Goal: Task Accomplishment & Management: Manage account settings

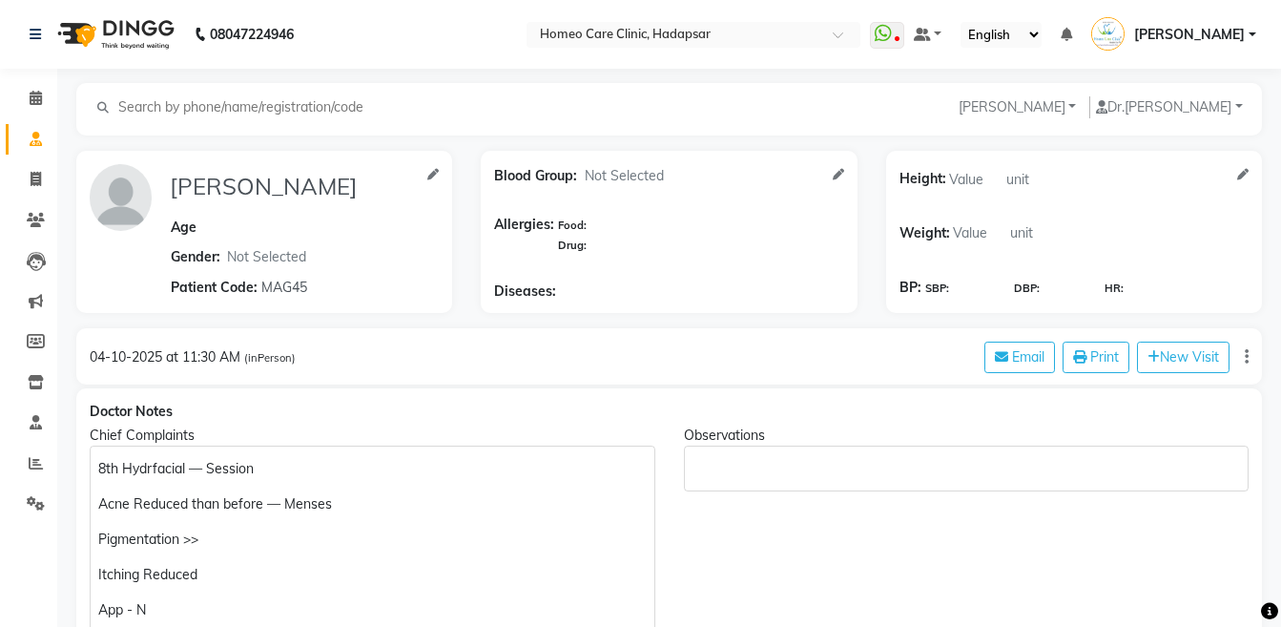
select select "[DEMOGRAPHIC_DATA]"
click at [35, 226] on icon at bounding box center [36, 220] width 18 height 14
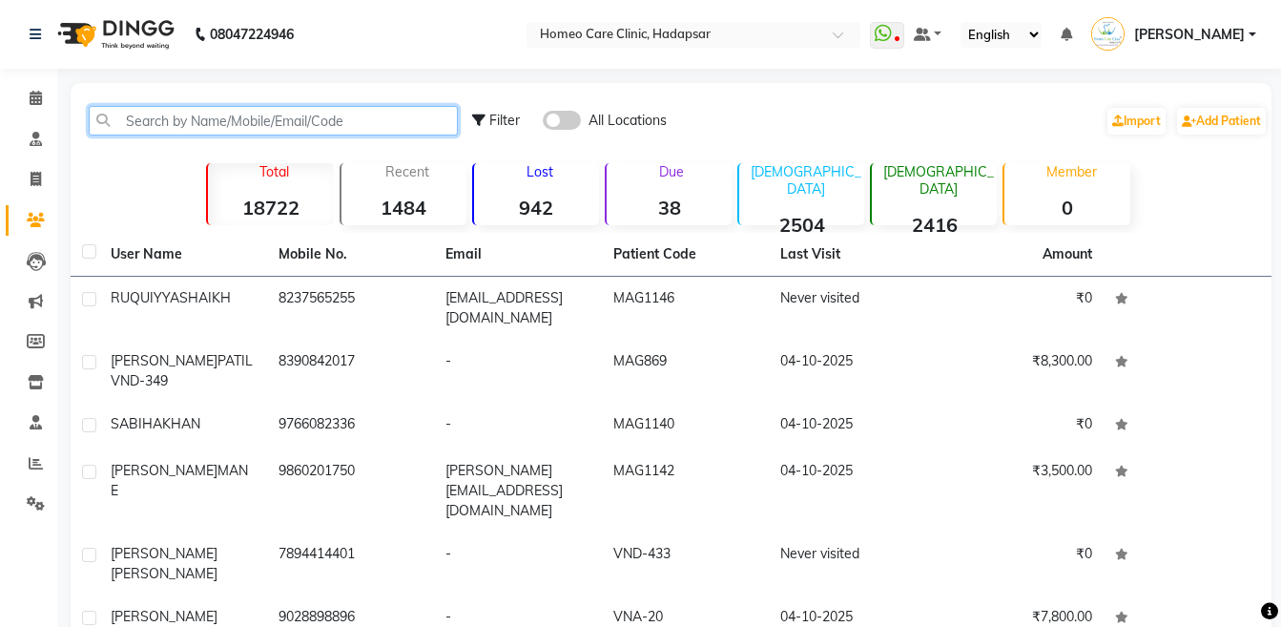
click at [212, 116] on input "text" at bounding box center [273, 121] width 369 height 30
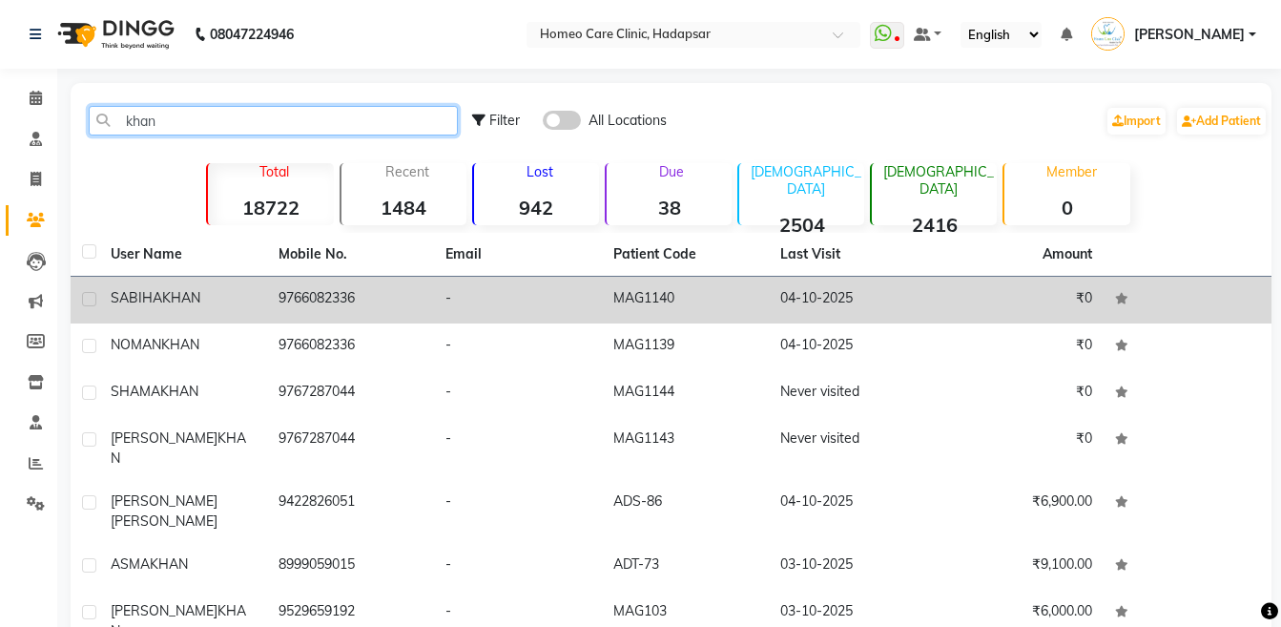
type input "khan"
click at [236, 322] on td "[PERSON_NAME]" at bounding box center [183, 300] width 168 height 47
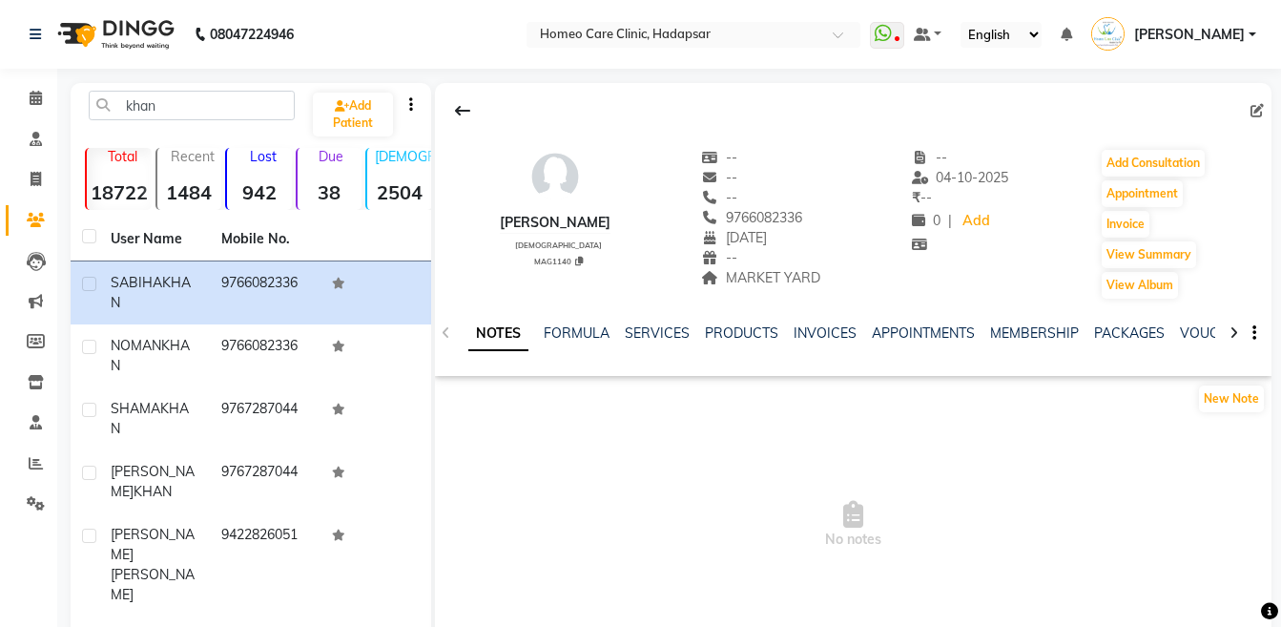
click at [1229, 327] on icon at bounding box center [1233, 332] width 9 height 13
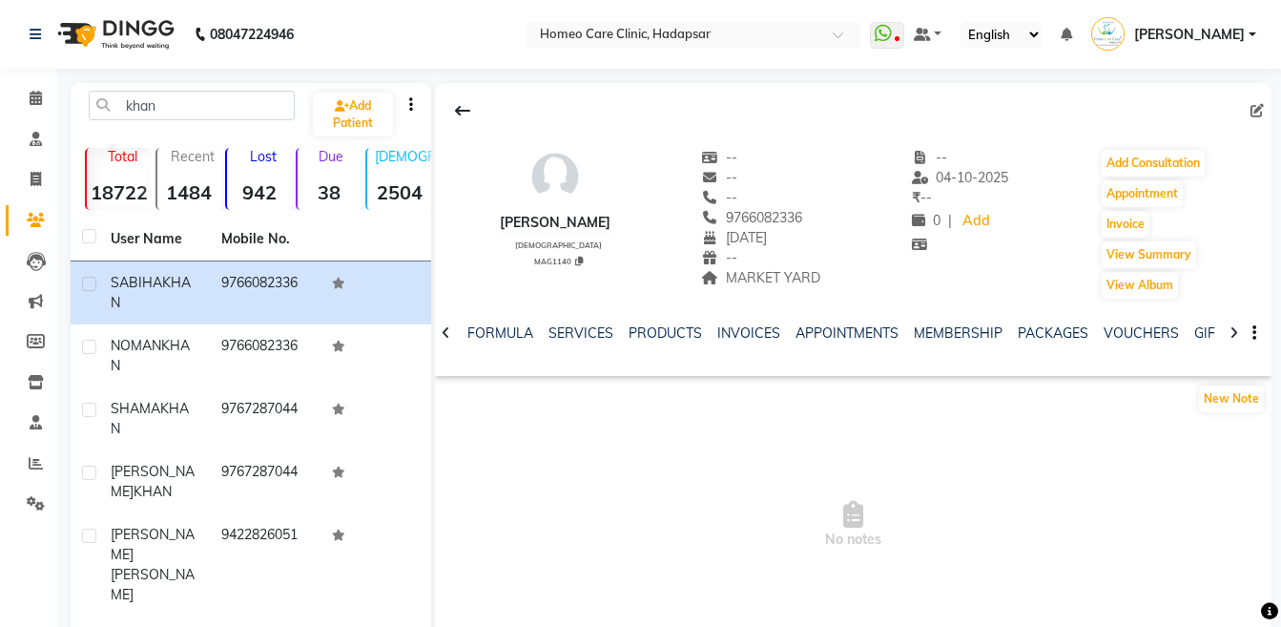
click at [1229, 327] on icon at bounding box center [1233, 332] width 9 height 13
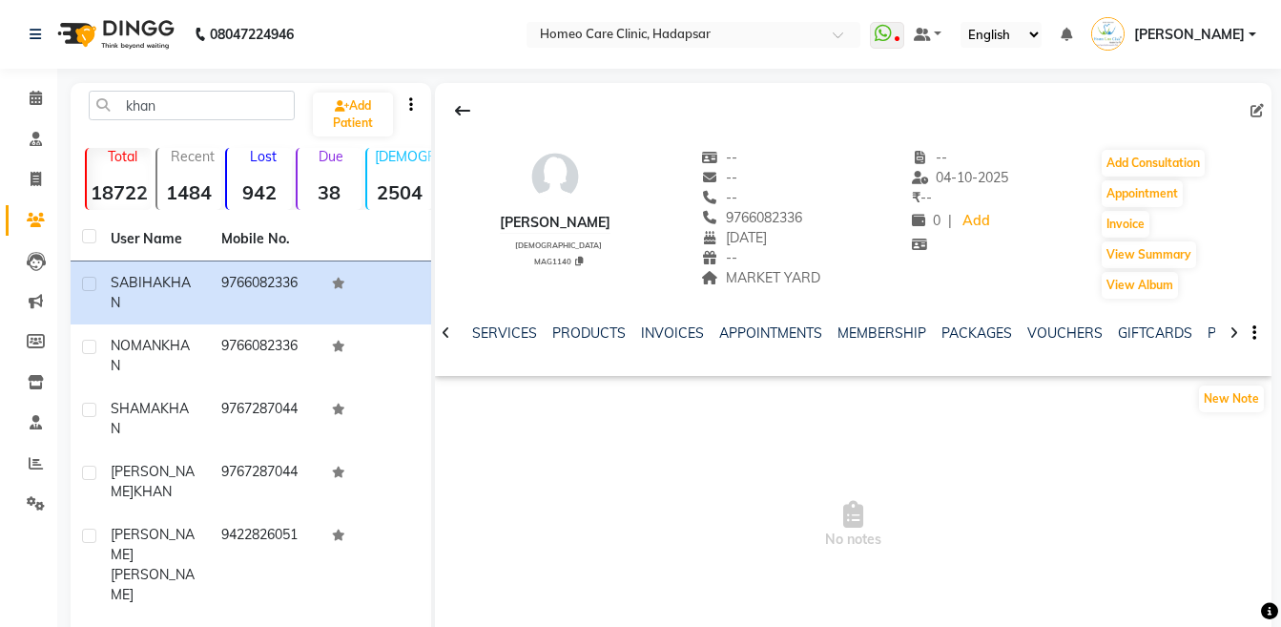
click at [1229, 327] on icon at bounding box center [1233, 332] width 9 height 13
click at [1228, 327] on div "NOTES FORMULA SERVICES PRODUCTS INVOICES APPOINTMENTS MEMBERSHIP PACKAGES VOUCH…" at bounding box center [853, 333] width 836 height 66
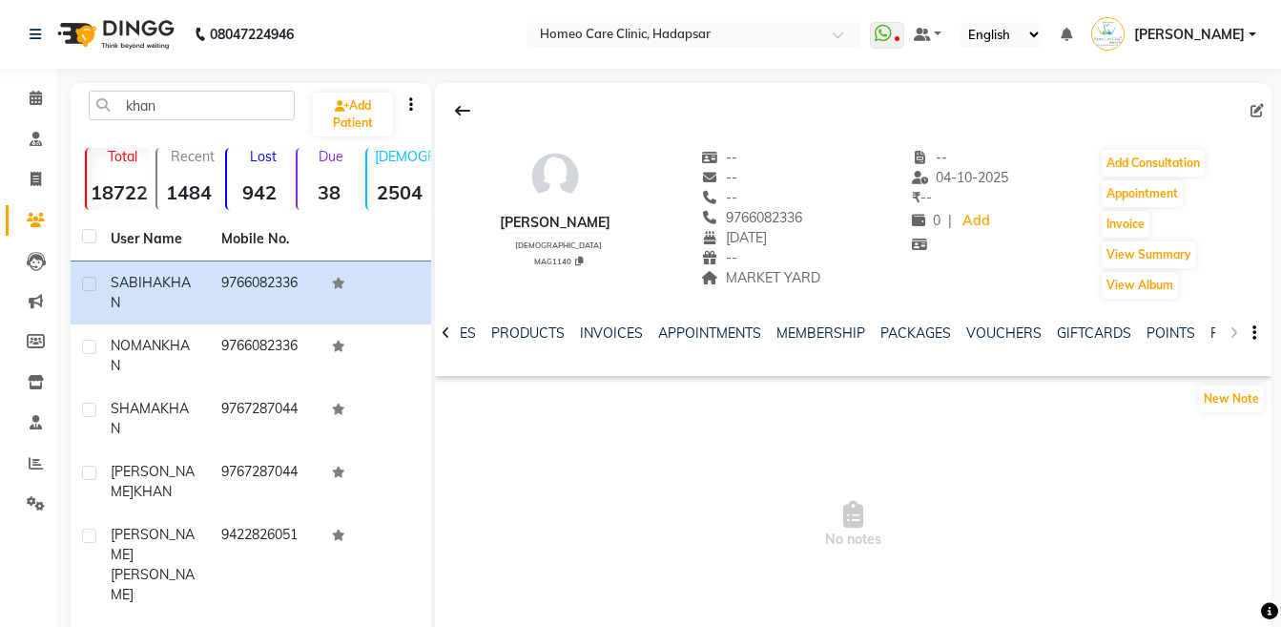
click at [1228, 327] on div "NOTES FORMULA SERVICES PRODUCTS INVOICES APPOINTMENTS MEMBERSHIP PACKAGES VOUCH…" at bounding box center [853, 333] width 836 height 66
click at [1210, 332] on link "FORMS" at bounding box center [1234, 332] width 48 height 17
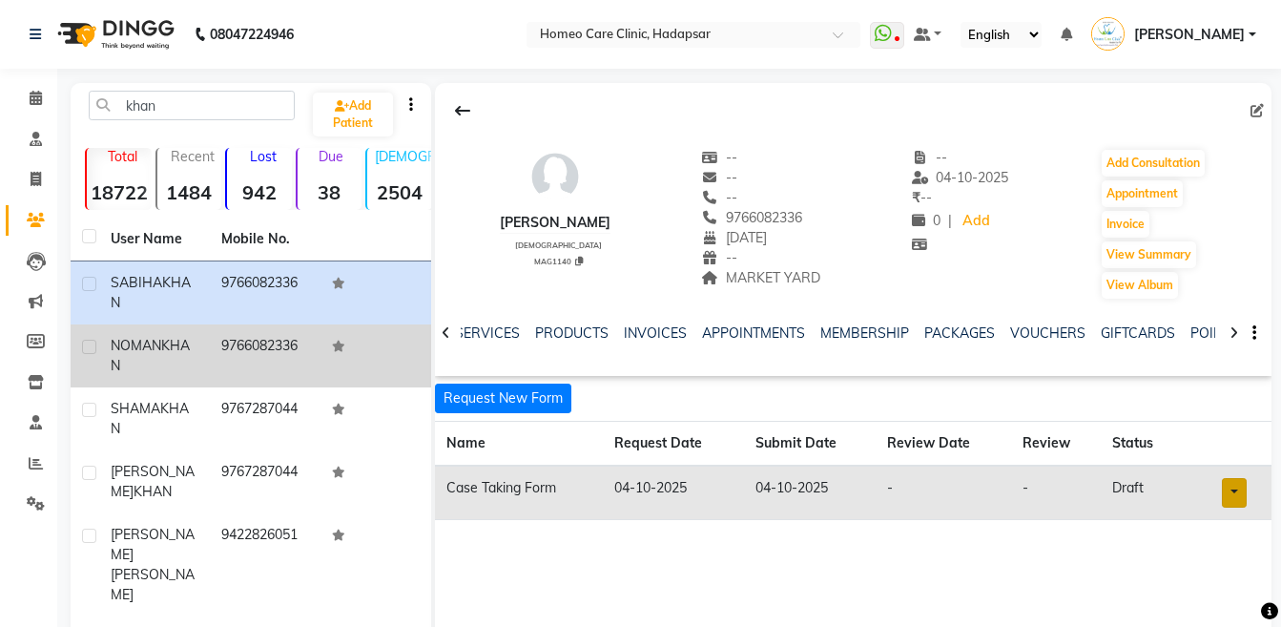
click at [214, 361] on td "9766082336" at bounding box center [265, 355] width 111 height 63
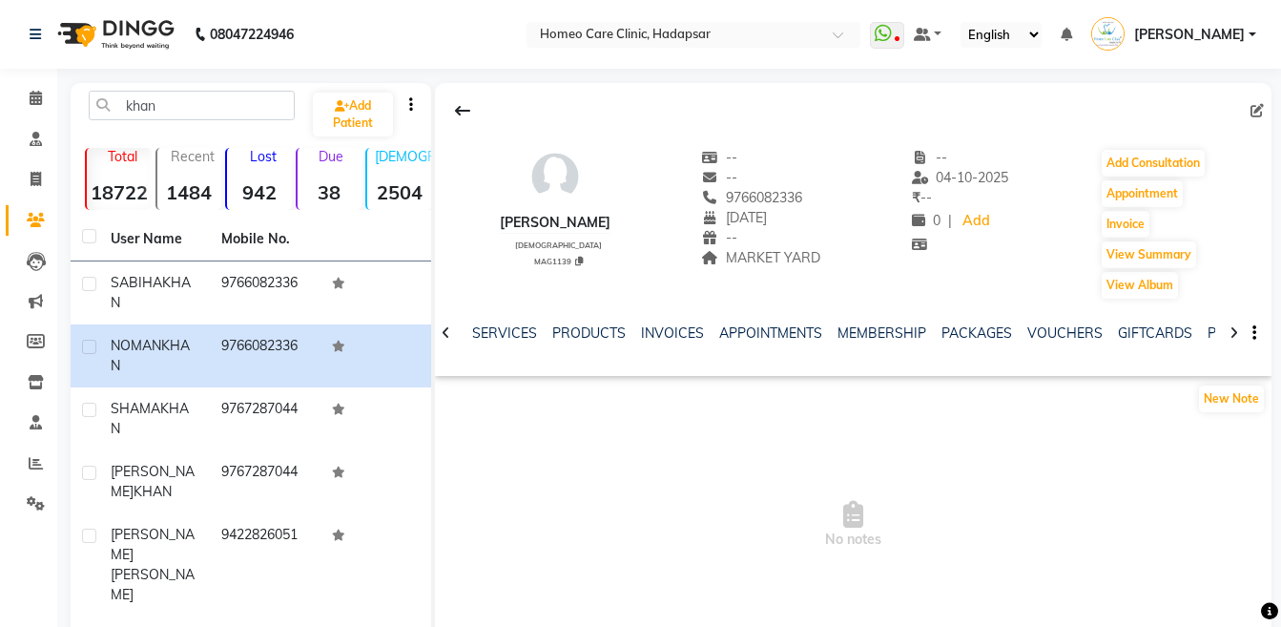
click at [1231, 331] on icon at bounding box center [1233, 332] width 9 height 13
click at [1231, 331] on div "NOTES FORMULA SERVICES PRODUCTS INVOICES APPOINTMENTS MEMBERSHIP PACKAGES VOUCH…" at bounding box center [853, 333] width 836 height 66
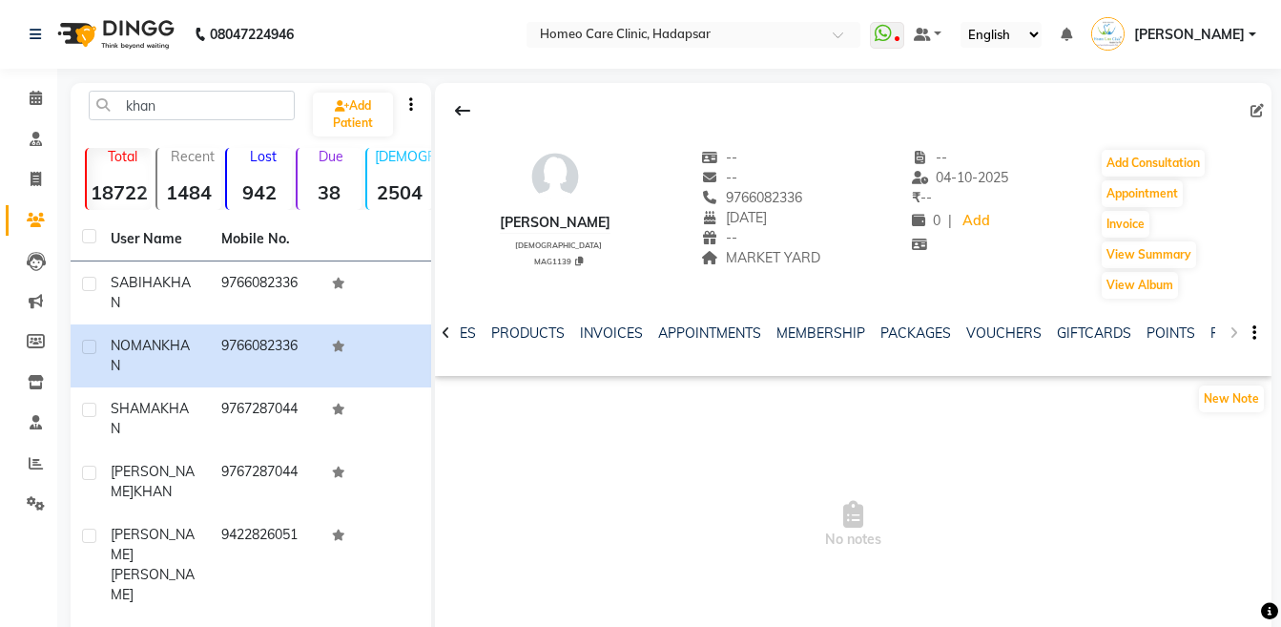
click at [1231, 331] on div "NOTES FORMULA SERVICES PRODUCTS INVOICES APPOINTMENTS MEMBERSHIP PACKAGES VOUCH…" at bounding box center [853, 333] width 836 height 66
click at [1210, 333] on link "FORMS" at bounding box center [1234, 332] width 48 height 17
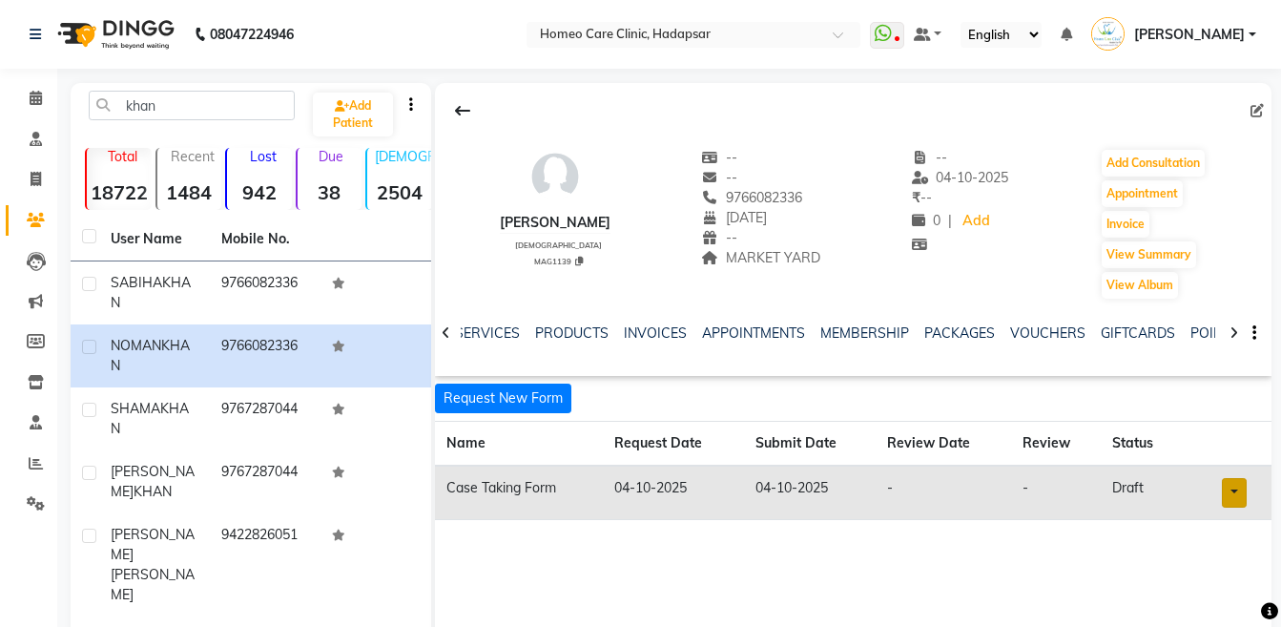
click at [1229, 493] on link at bounding box center [1234, 493] width 25 height 30
click at [1206, 563] on link "Open in staff mode" at bounding box center [1185, 563] width 180 height 31
click at [1180, 163] on button "Add Consultation" at bounding box center [1153, 163] width 103 height 27
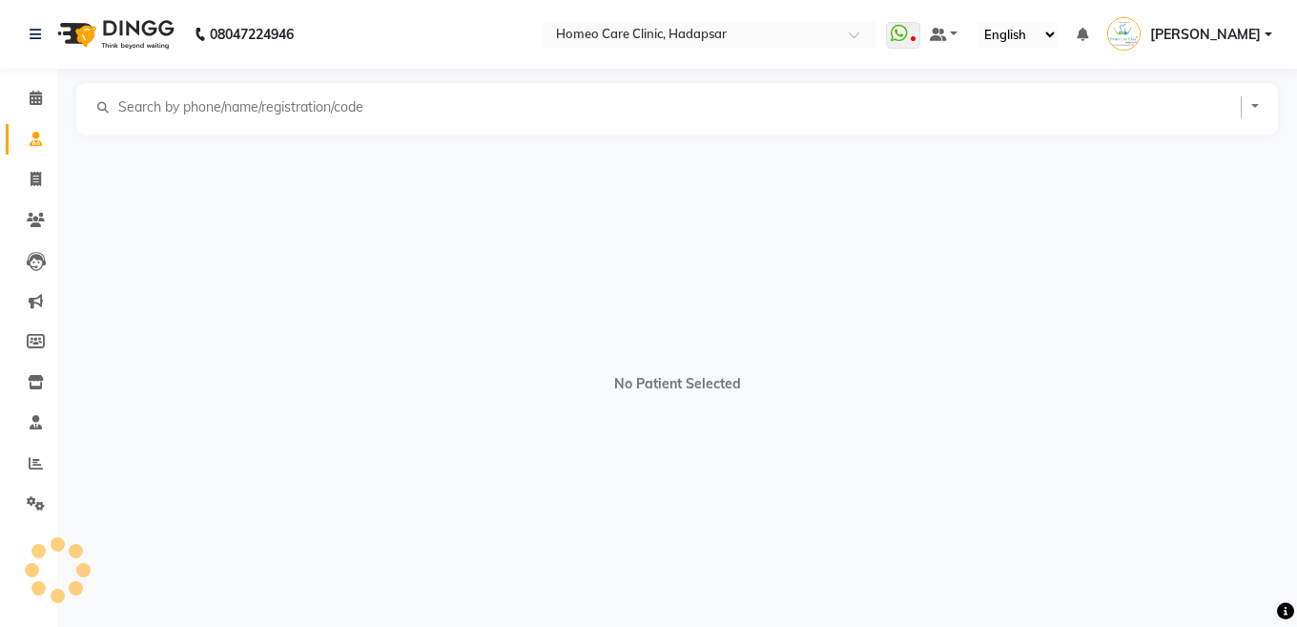
select select "[DEMOGRAPHIC_DATA]"
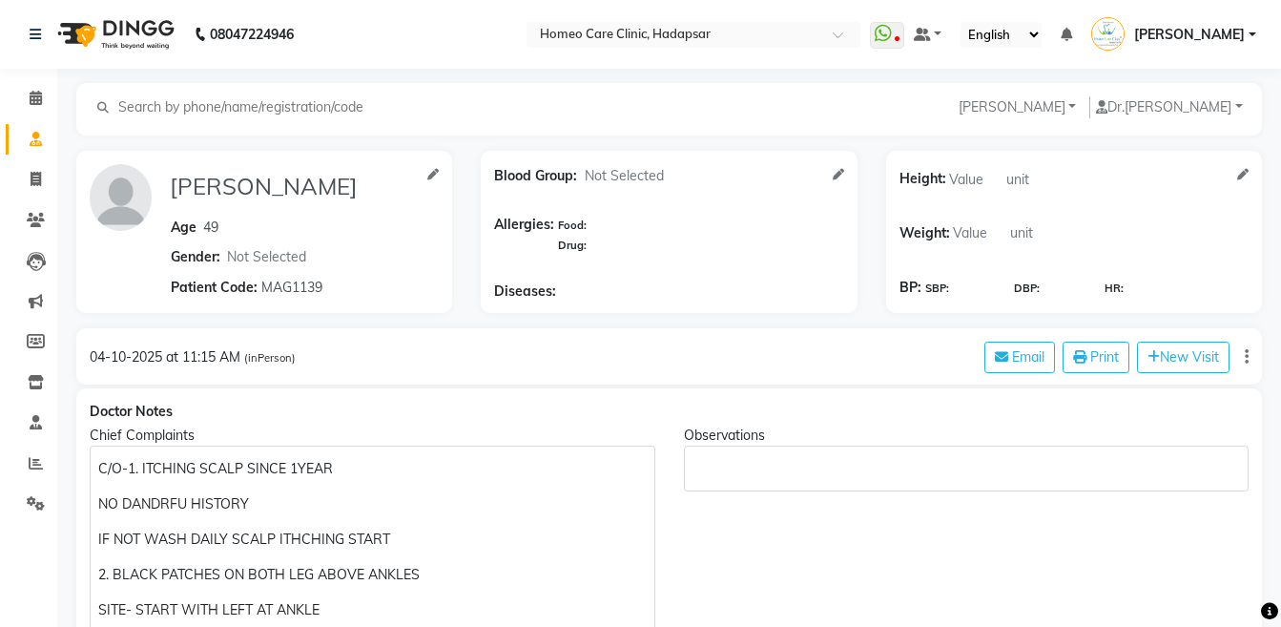
scroll to position [97, 0]
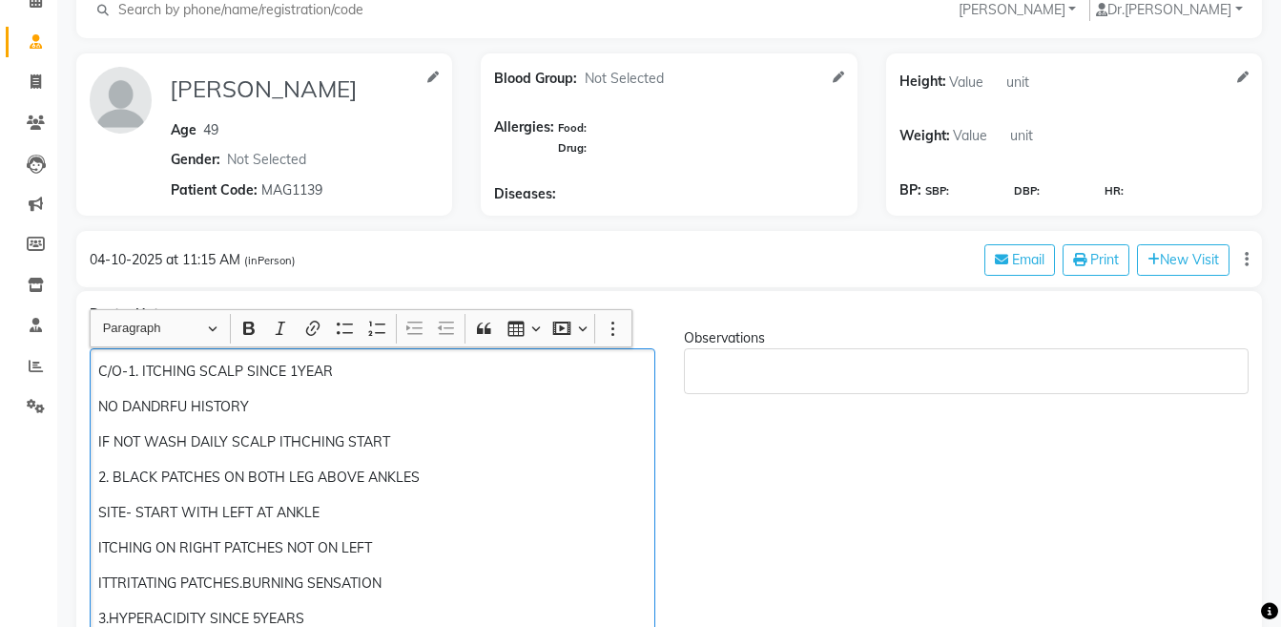
click at [486, 474] on p "2. BLACK PATCHES ON BOTH LEG ABOVE ANKLES" at bounding box center [371, 477] width 547 height 20
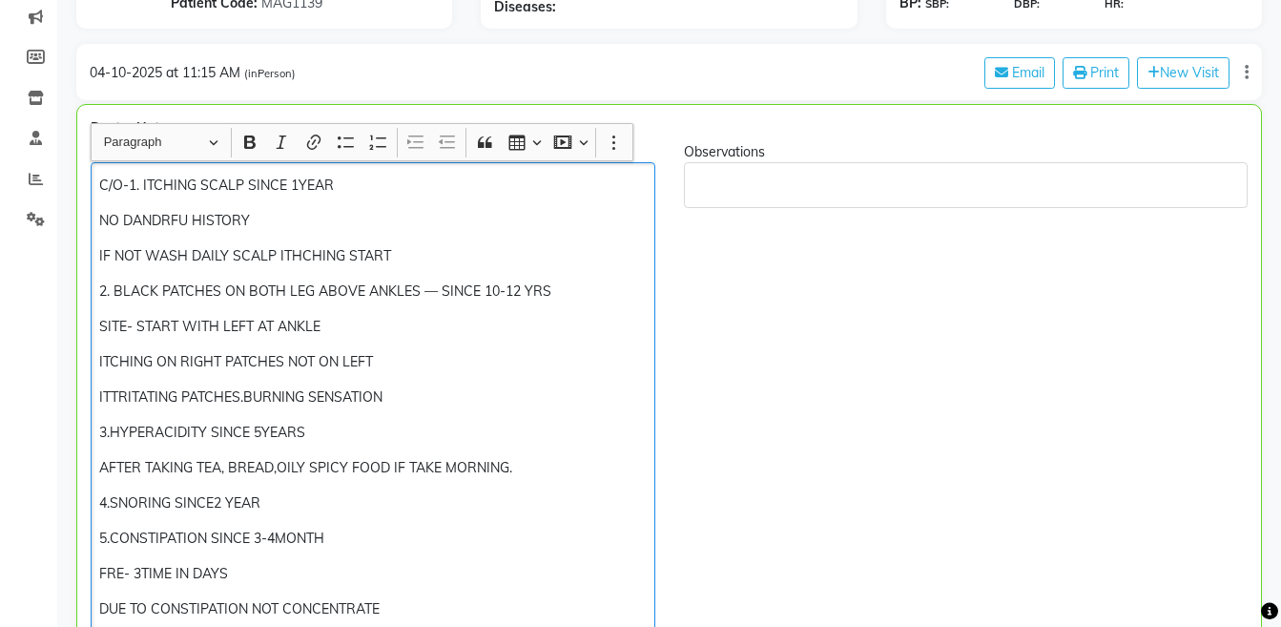
scroll to position [392, 0]
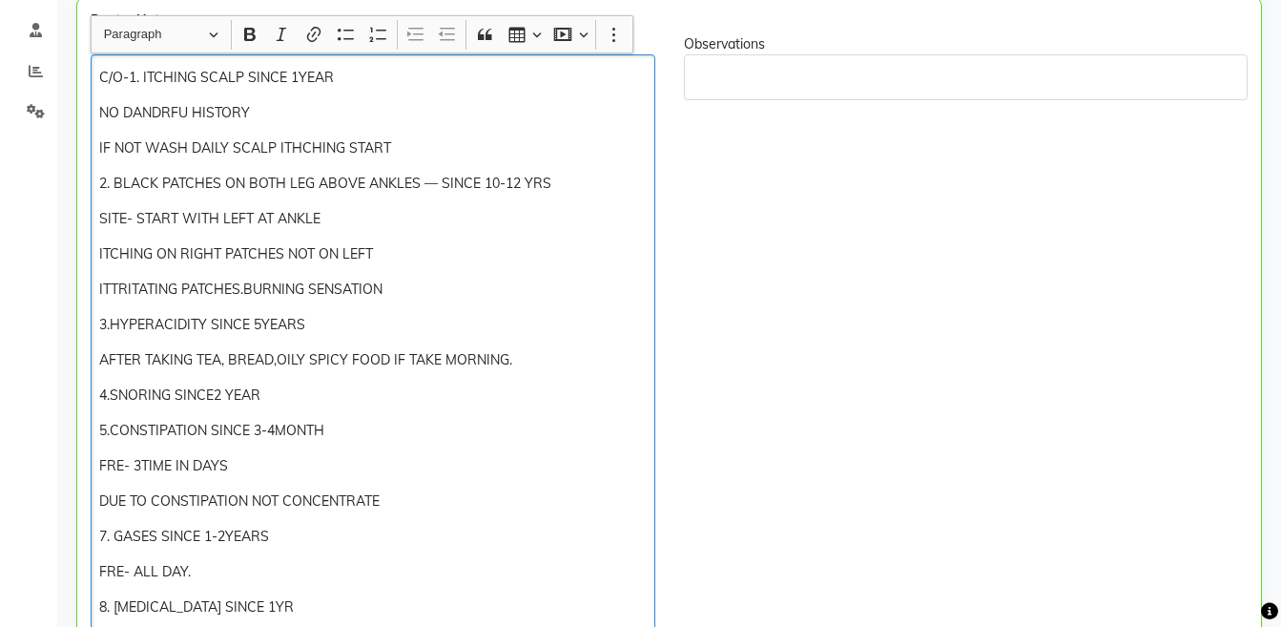
click at [419, 280] on p "ITTRITATING PATCHES.BURNING SENSATION" at bounding box center [372, 289] width 546 height 20
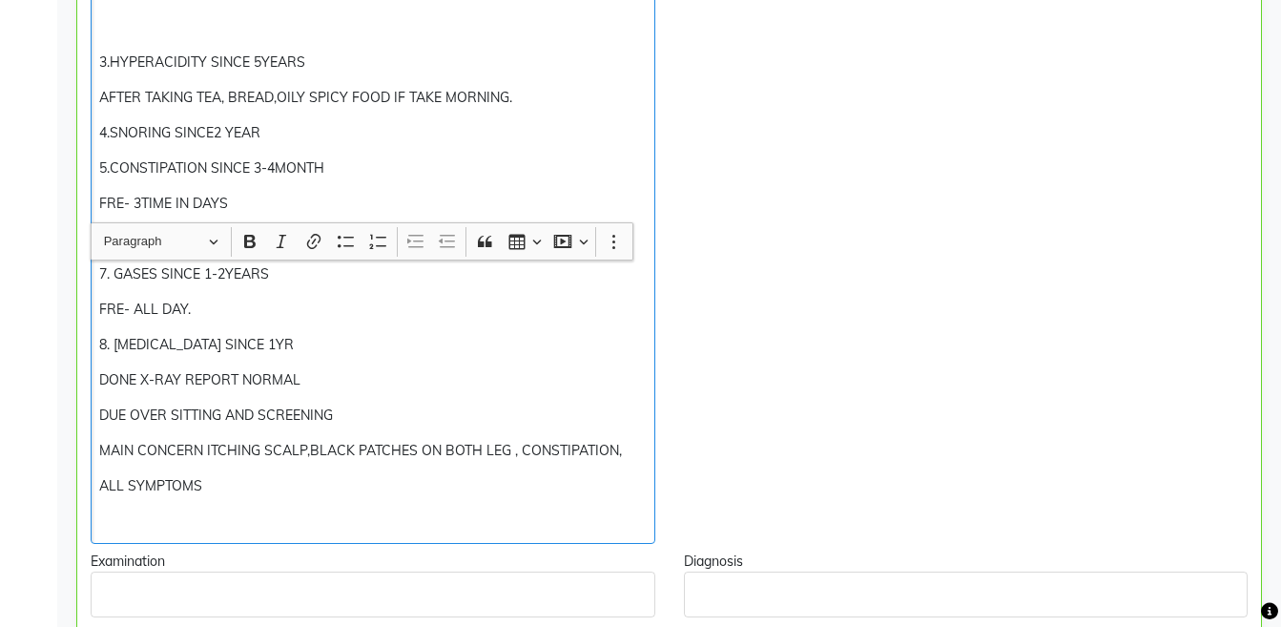
scroll to position [947, 0]
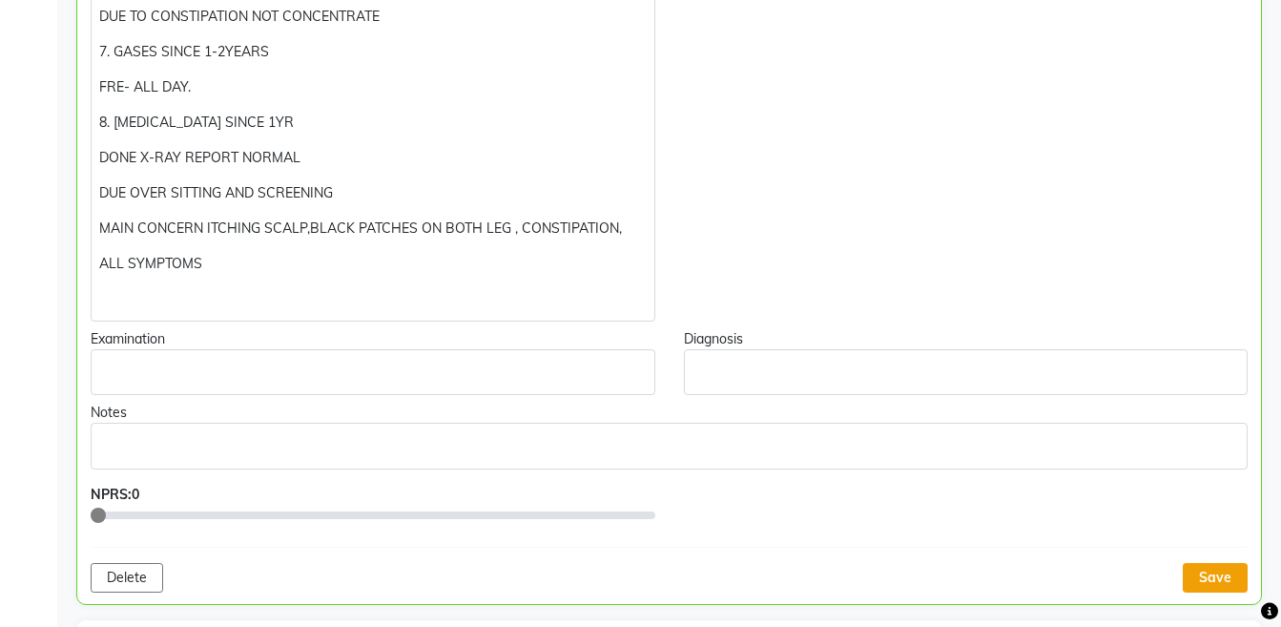
click at [1207, 573] on button "Save" at bounding box center [1215, 578] width 65 height 30
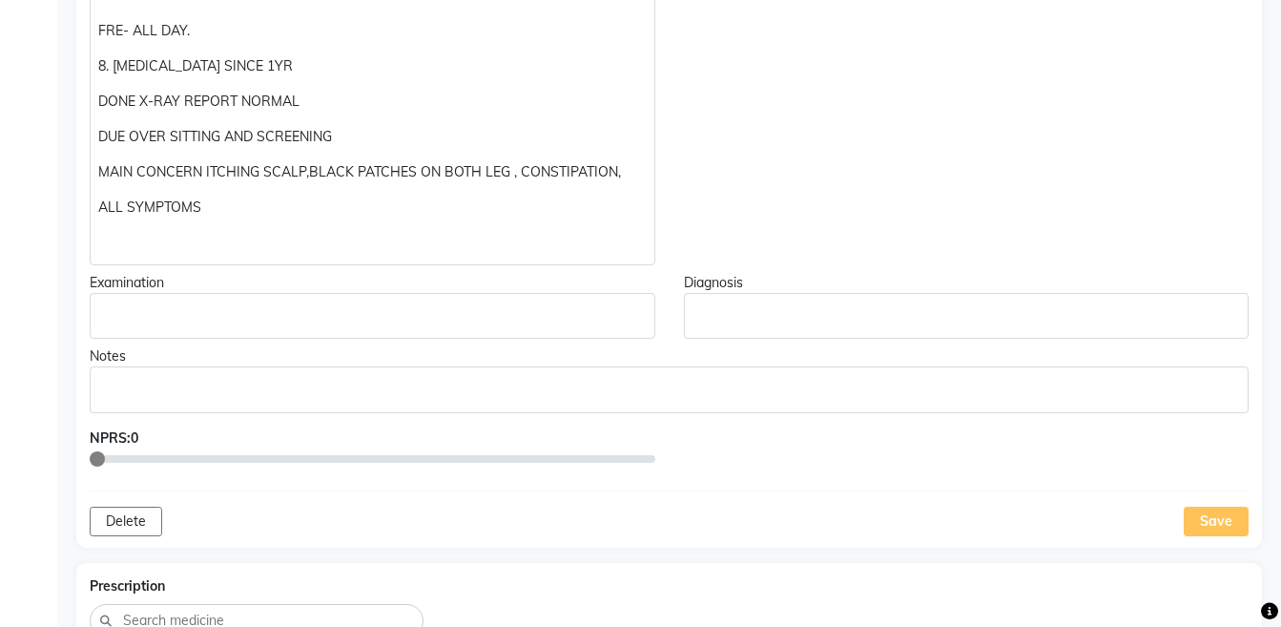
scroll to position [1006, 0]
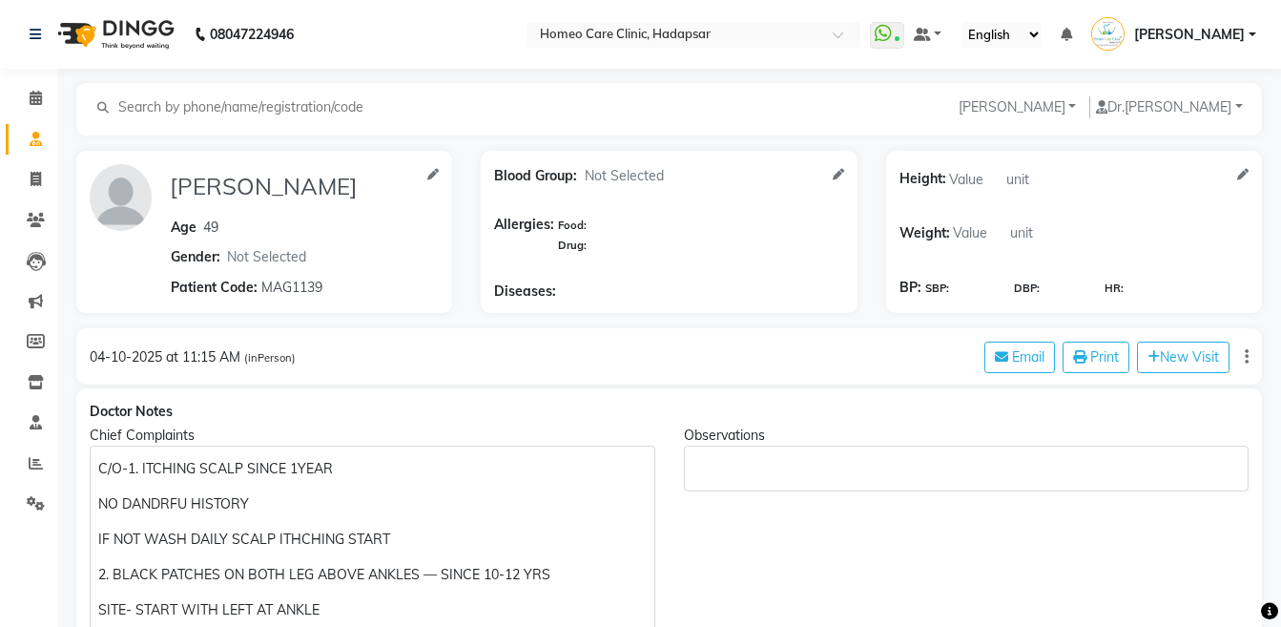
select select "[DEMOGRAPHIC_DATA]"
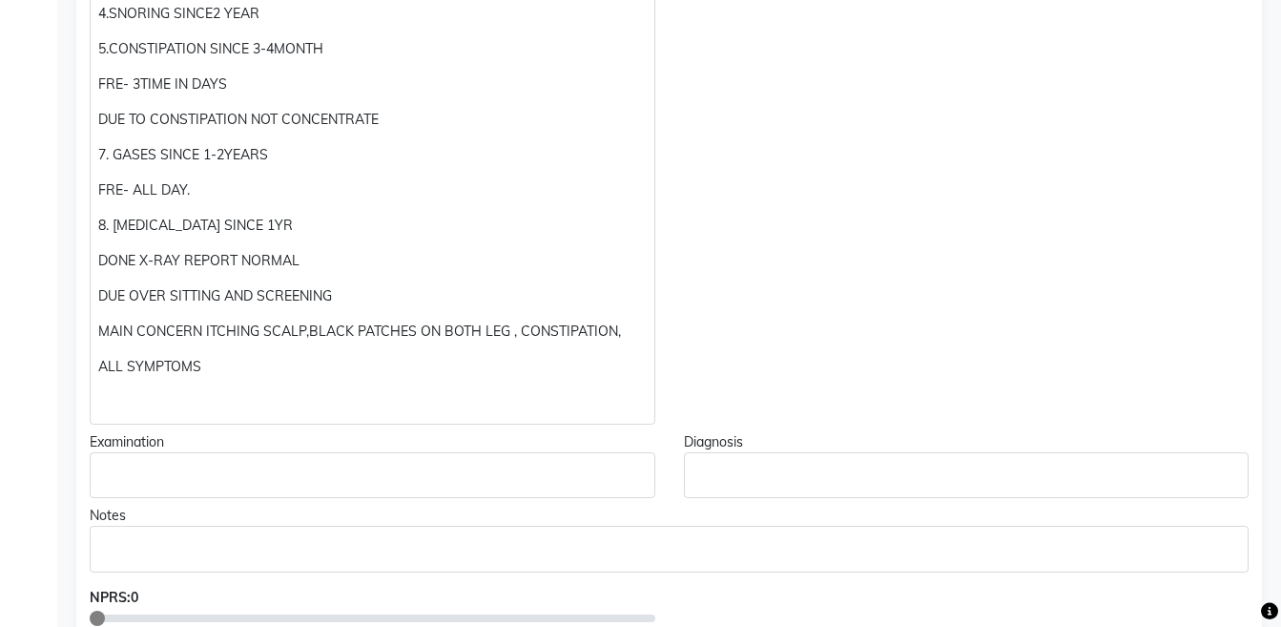
scroll to position [861, 0]
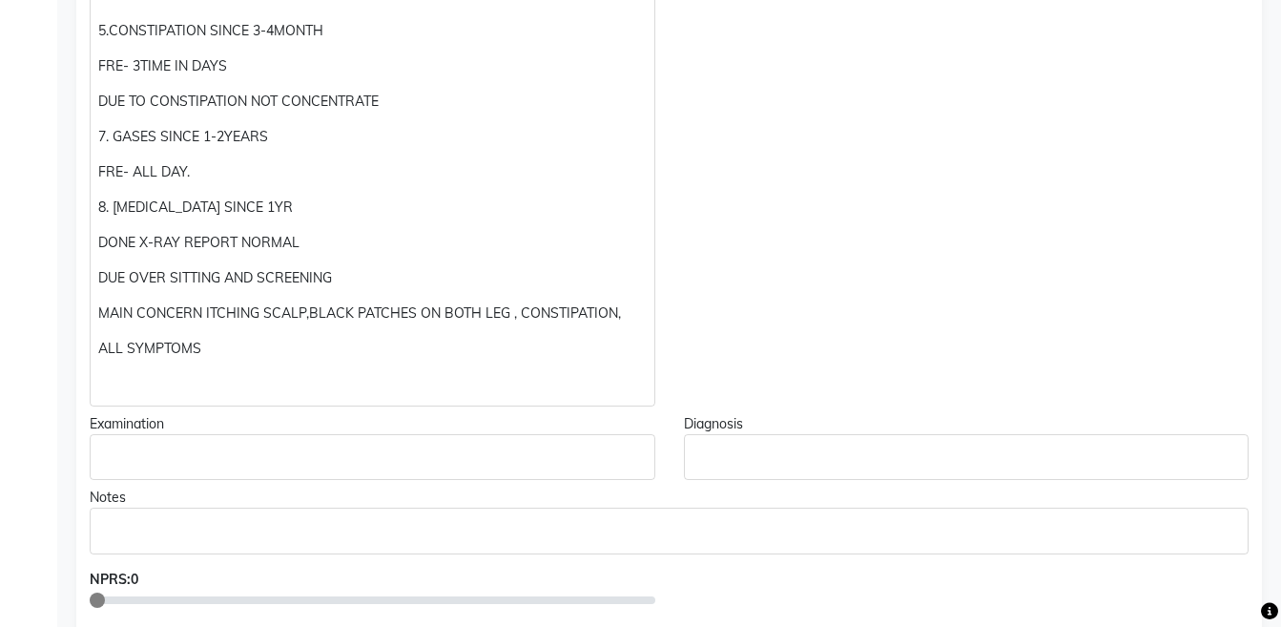
click at [257, 388] on p "Rich Text Editor, main" at bounding box center [371, 384] width 547 height 20
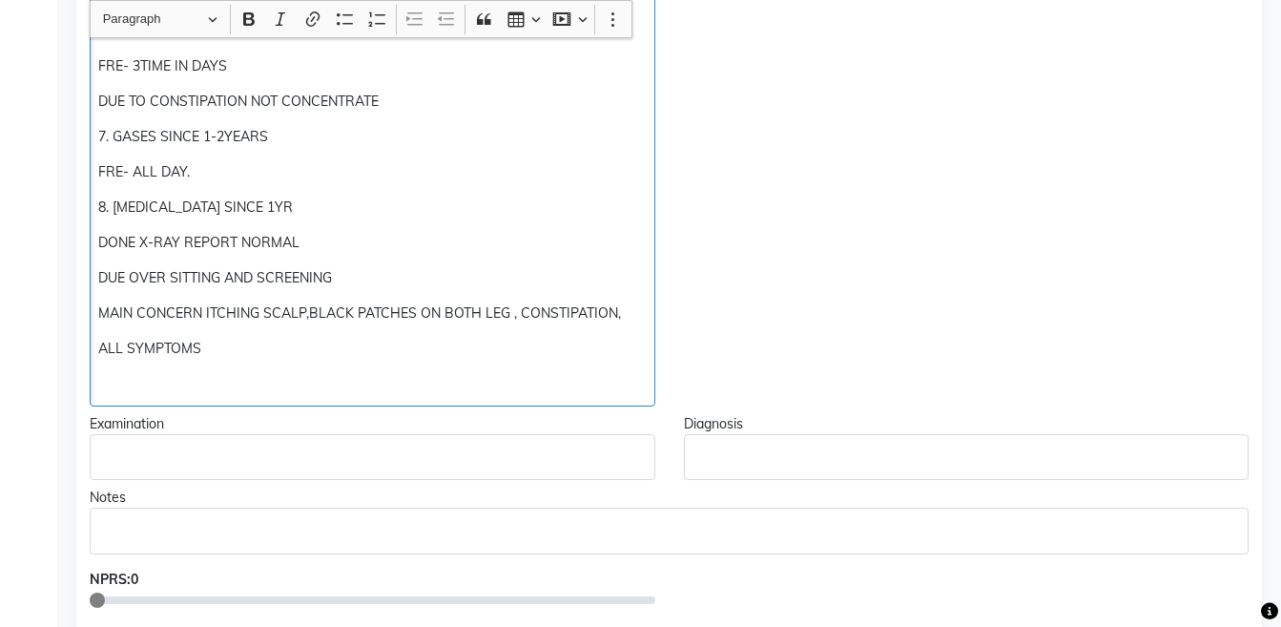
scroll to position [862, 0]
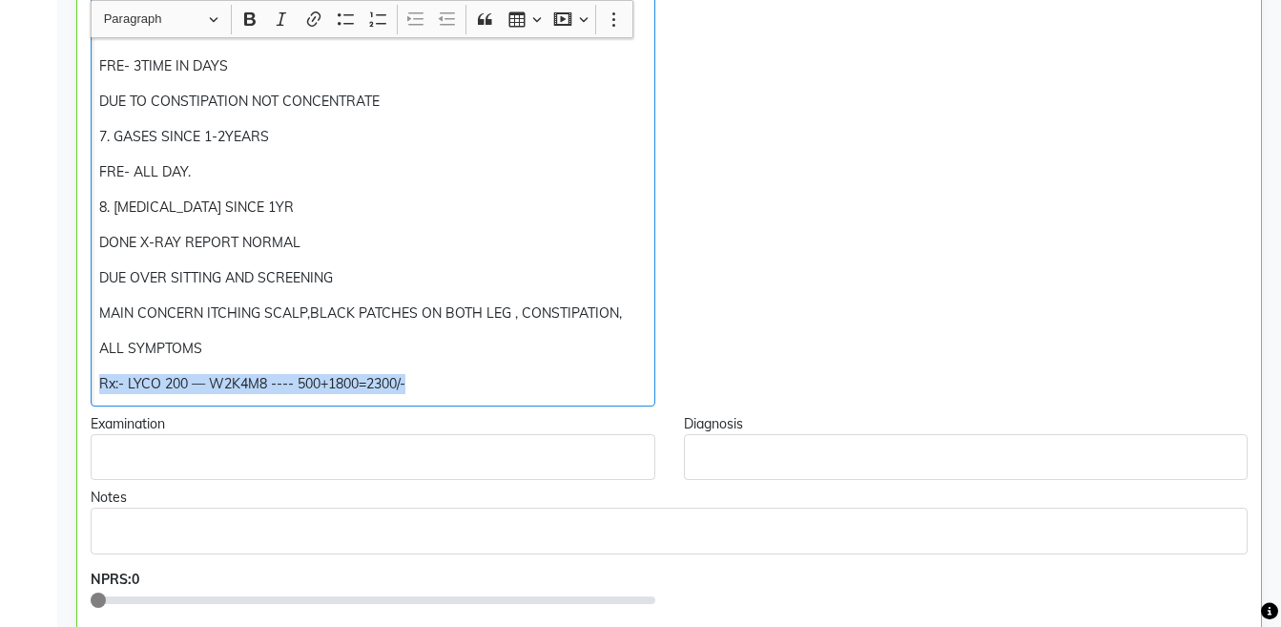
copy div "Rx:- LYCO 200 — W2K4M8 ---- 500+1800=2300/-"
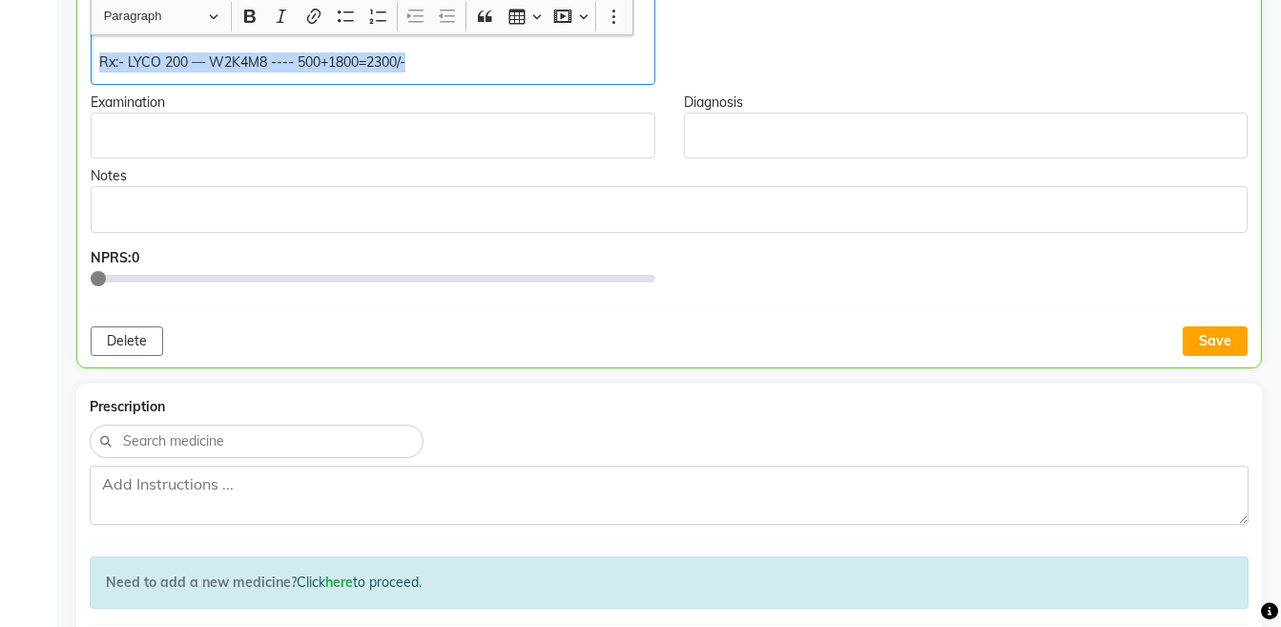
scroll to position [1225, 0]
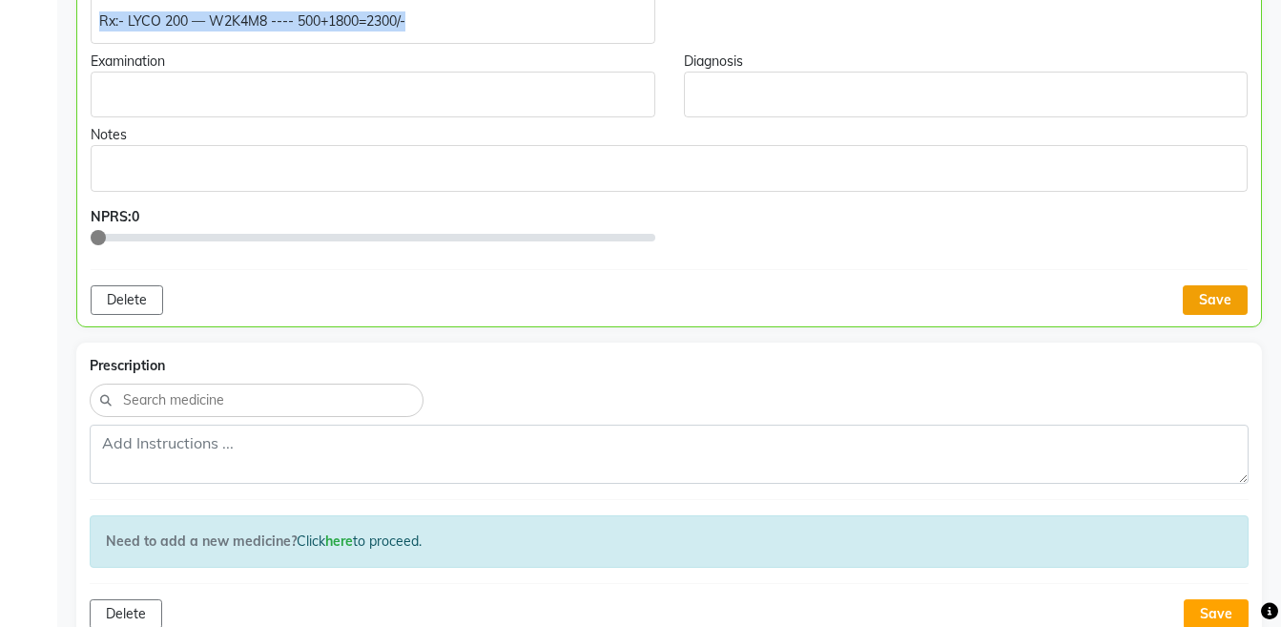
click at [1206, 306] on button "Save" at bounding box center [1215, 300] width 65 height 30
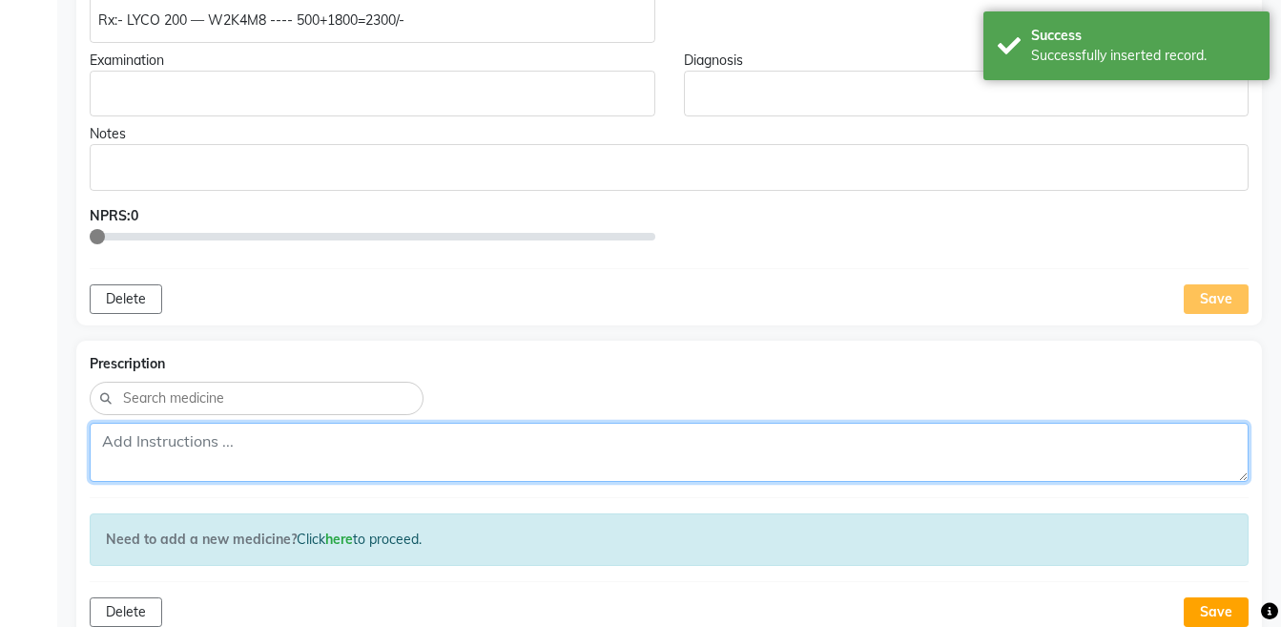
click at [551, 422] on textarea at bounding box center [669, 451] width 1159 height 59
paste textarea "Rx:- LYCO 200 — W2K4M8 ---- 500+1800=2300/-"
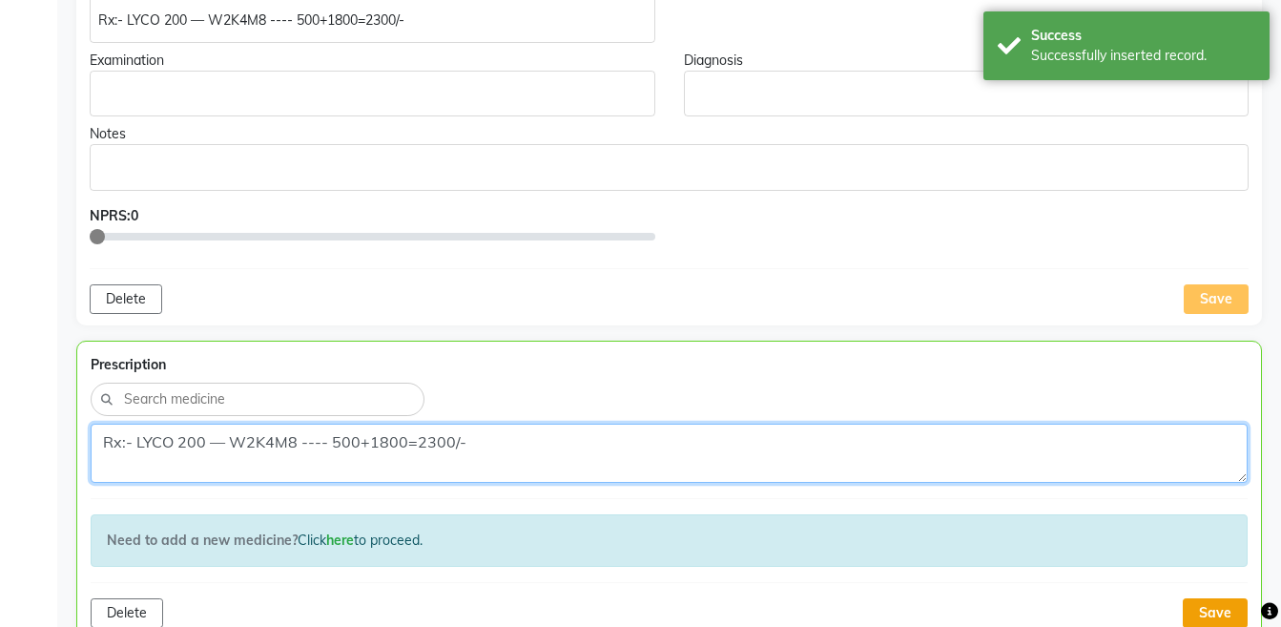
type textarea "Rx:- LYCO 200 — W2K4M8 ---- 500+1800=2300/-"
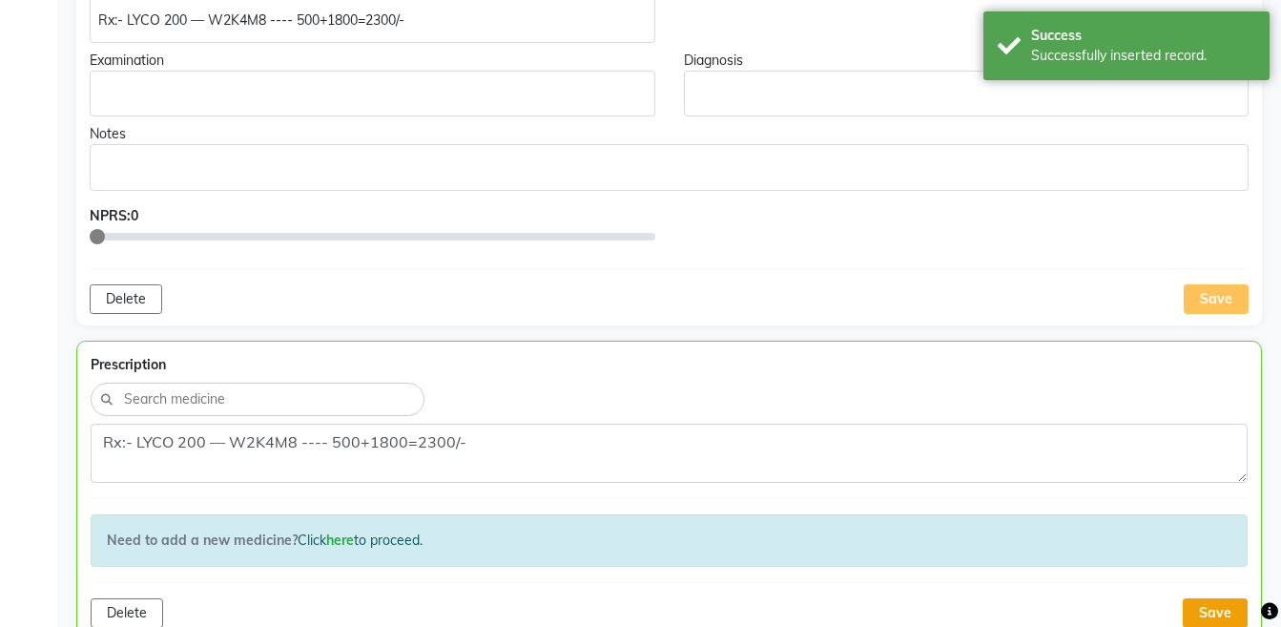
click at [1206, 602] on button "Save" at bounding box center [1215, 613] width 65 height 30
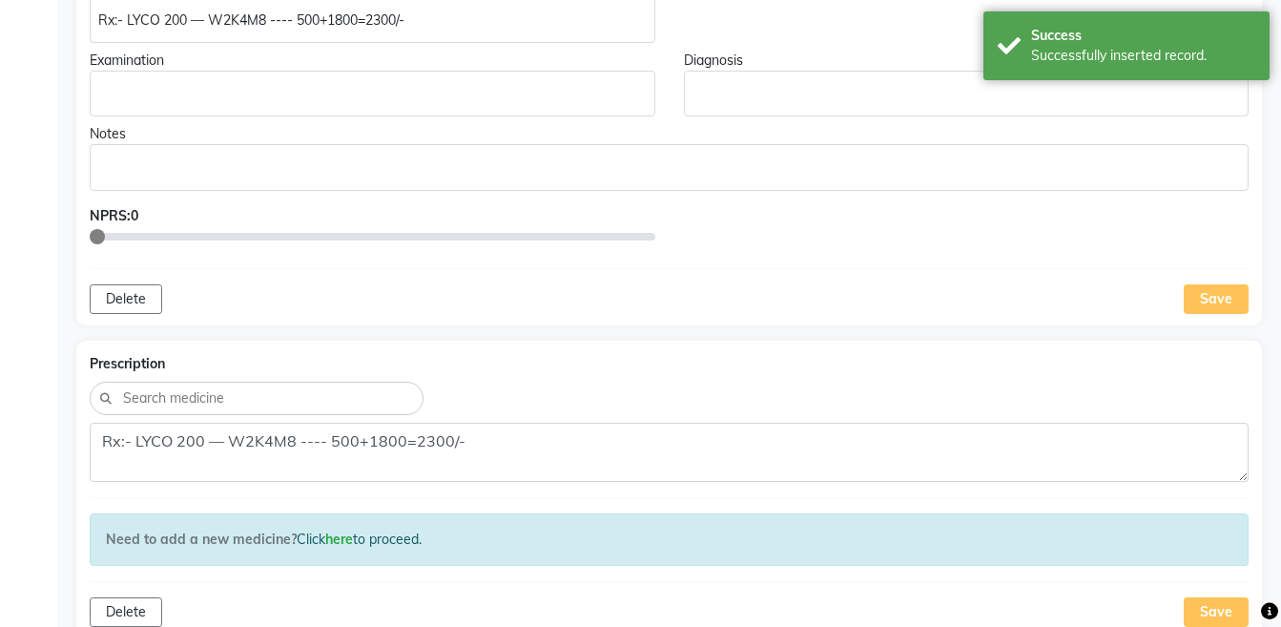
scroll to position [1678, 0]
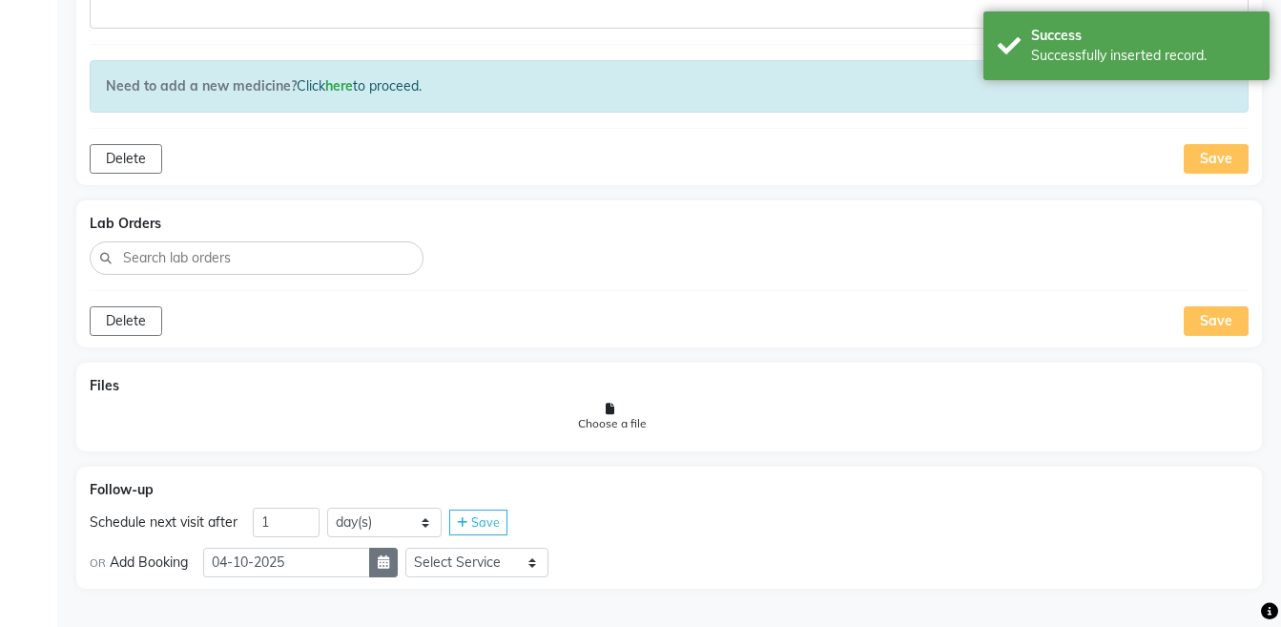
click at [389, 562] on icon "button" at bounding box center [383, 561] width 11 height 13
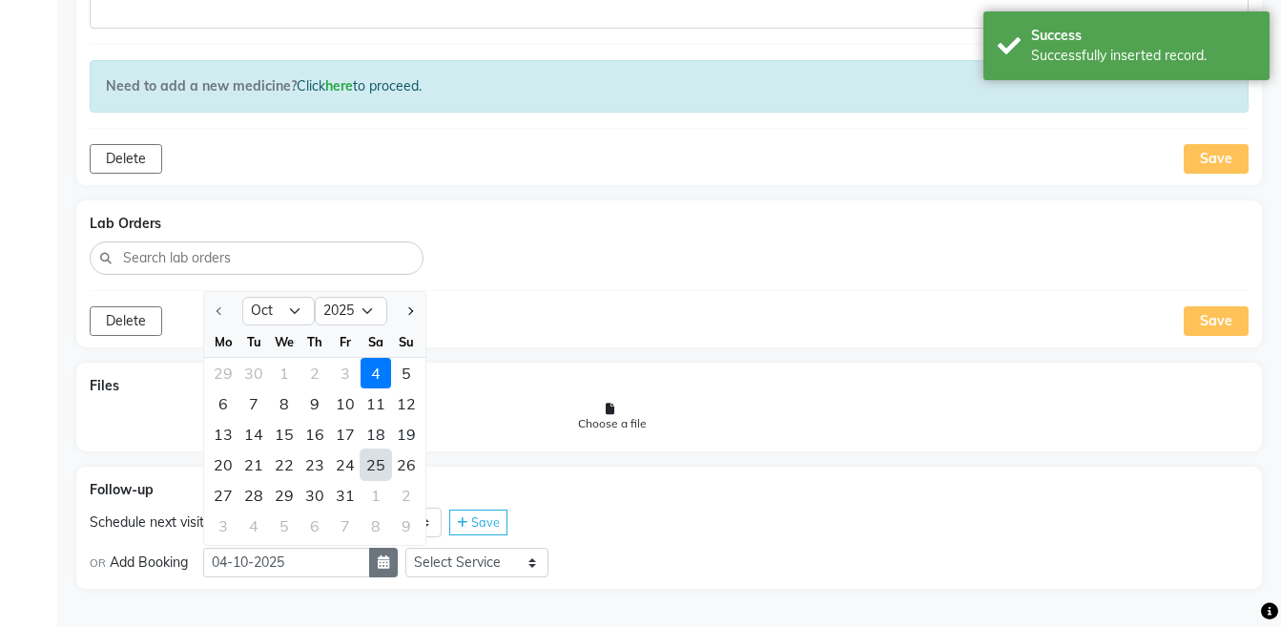
select select "11"
click at [284, 441] on div "12" at bounding box center [284, 434] width 31 height 31
type input "[DATE]"
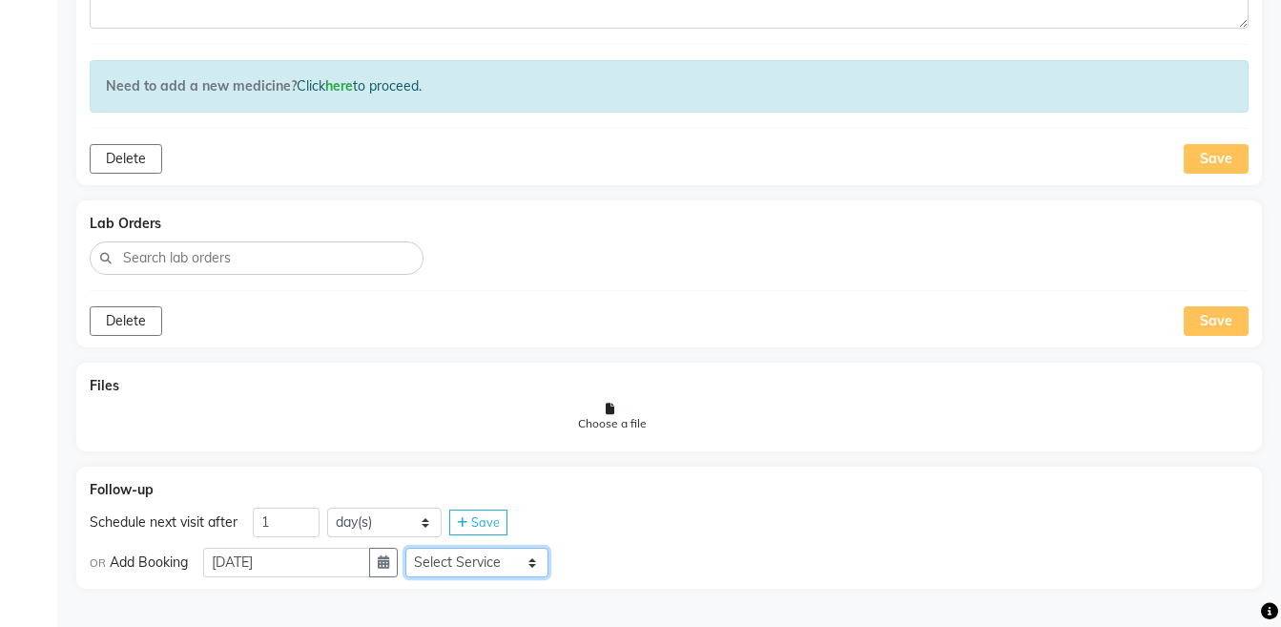
click at [444, 561] on select "Select Service Medicine Medicine 1 Hydra Facial Medi Facial Vampire Facial With…" at bounding box center [476, 562] width 143 height 30
select select "972997"
click at [421, 547] on select "Select Service Medicine Medicine 1 Hydra Facial Medi Facial Vampire Facial With…" at bounding box center [476, 562] width 143 height 30
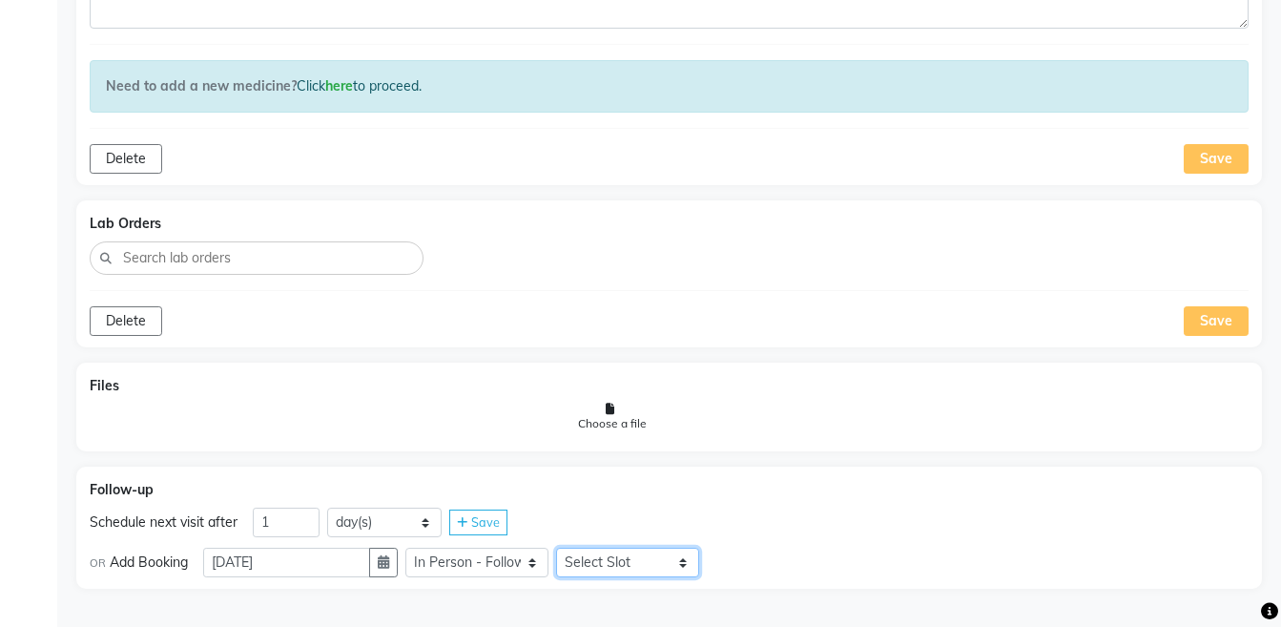
click at [608, 566] on select "Select Slot 10:15 10:30 10:45 11:00 11:15 11:30 11:45 12:00 12:15 12:30 12:45 1…" at bounding box center [627, 562] width 143 height 30
select select "735"
click at [571, 547] on select "Select Slot 10:15 10:30 10:45 11:00 11:15 11:30 11:45 12:00 12:15 12:30 12:45 1…" at bounding box center [627, 562] width 143 height 30
click at [757, 565] on span "Save" at bounding box center [743, 561] width 29 height 15
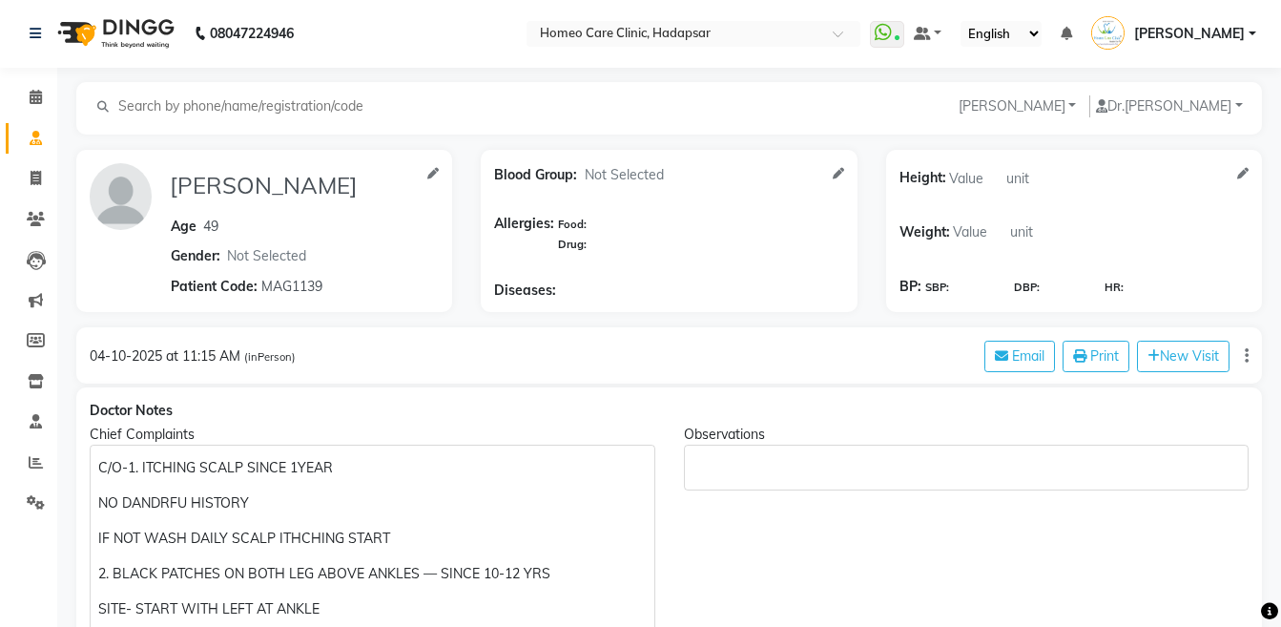
scroll to position [0, 0]
click at [30, 219] on icon at bounding box center [36, 220] width 18 height 14
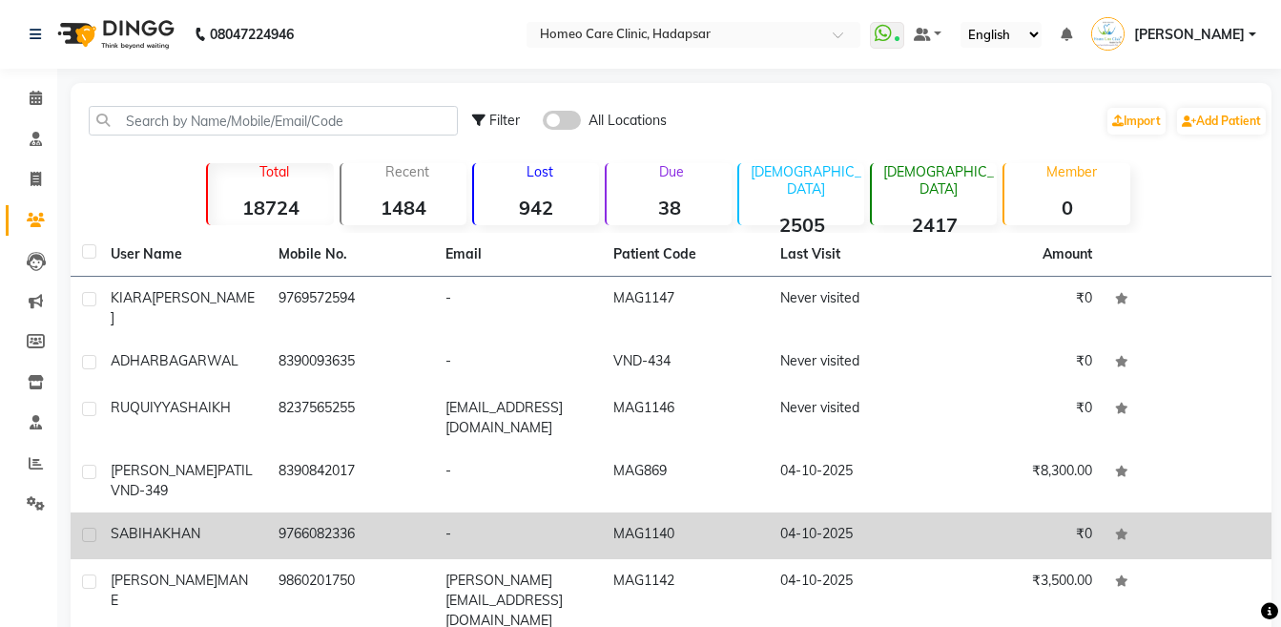
click at [223, 512] on td "[PERSON_NAME]" at bounding box center [183, 535] width 168 height 47
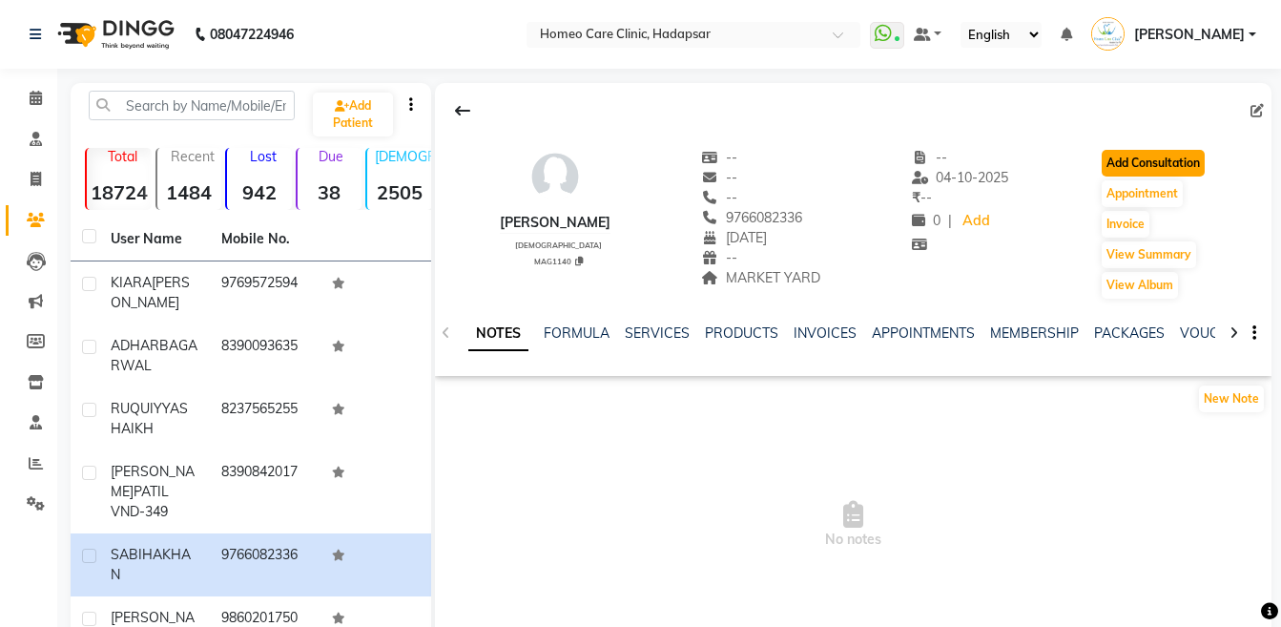
click at [1121, 166] on button "Add Consultation" at bounding box center [1153, 163] width 103 height 27
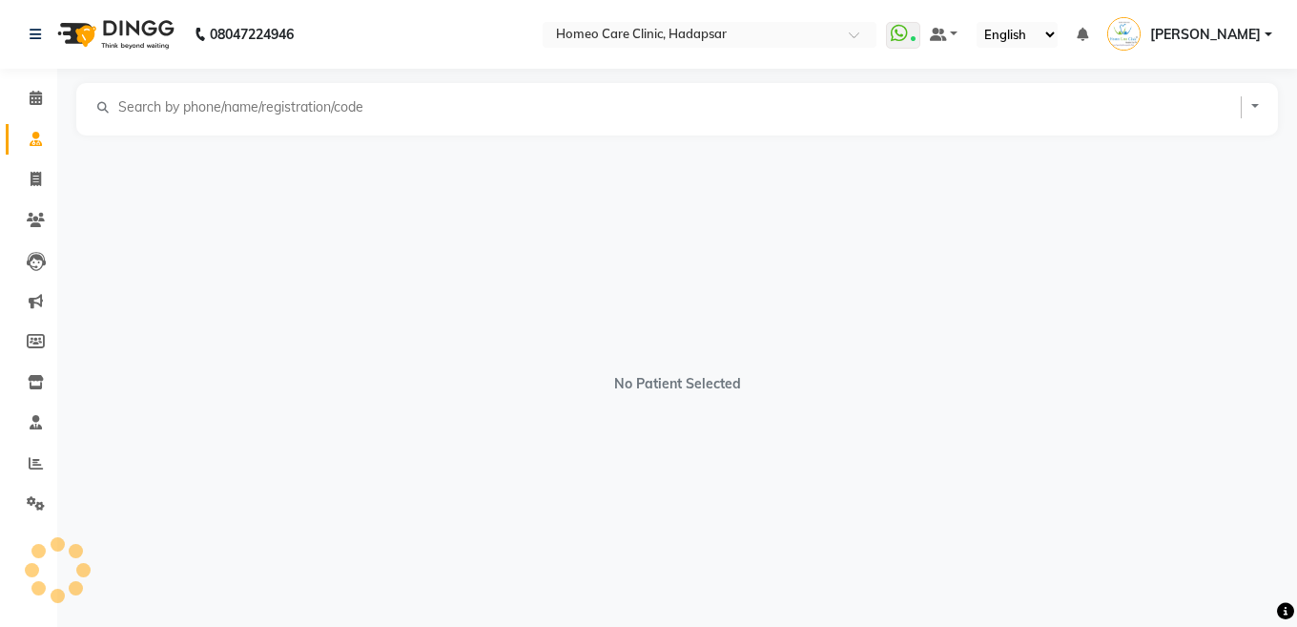
select select "[DEMOGRAPHIC_DATA]"
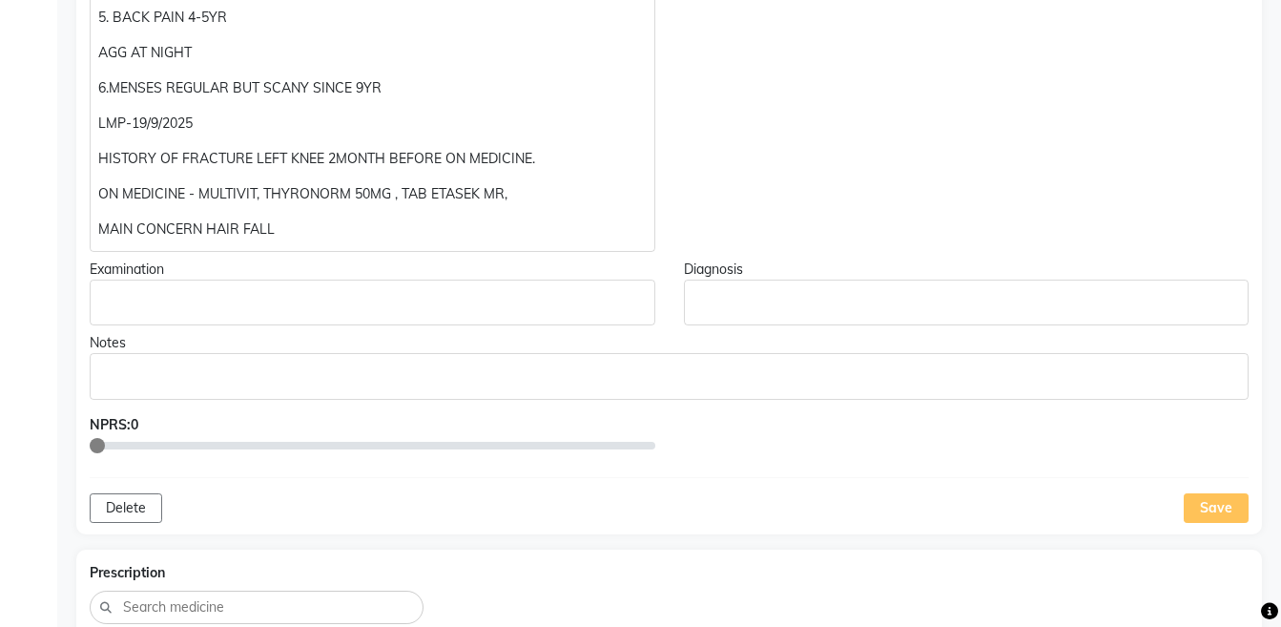
scroll to position [1013, 0]
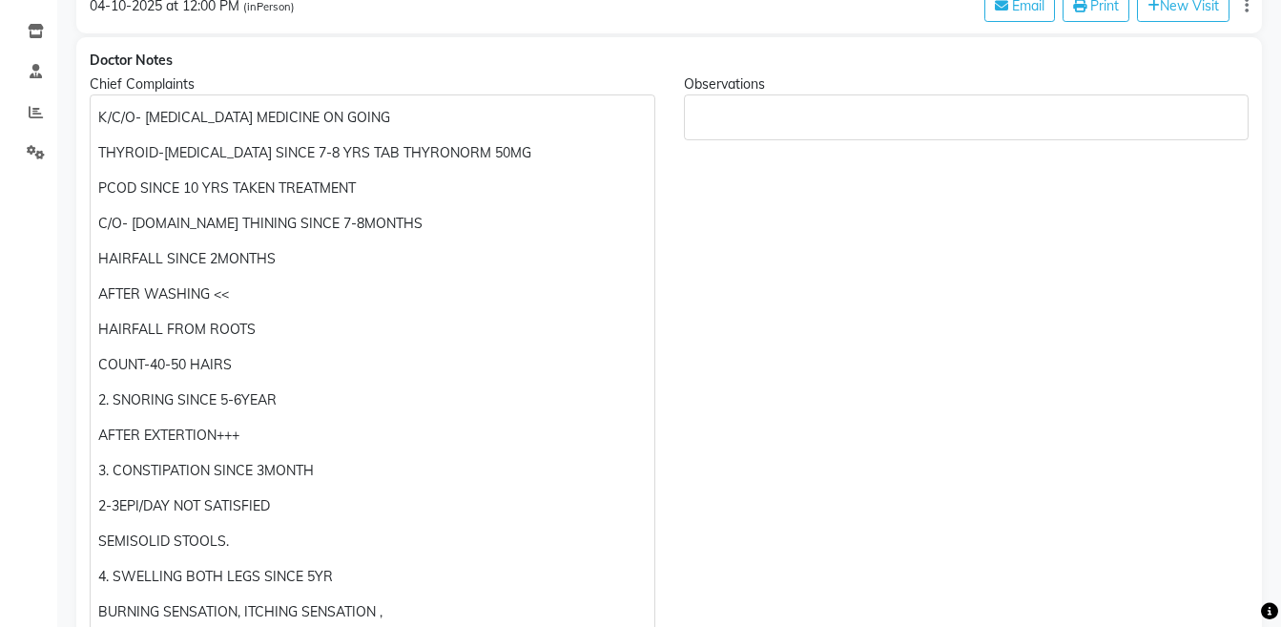
scroll to position [347, 0]
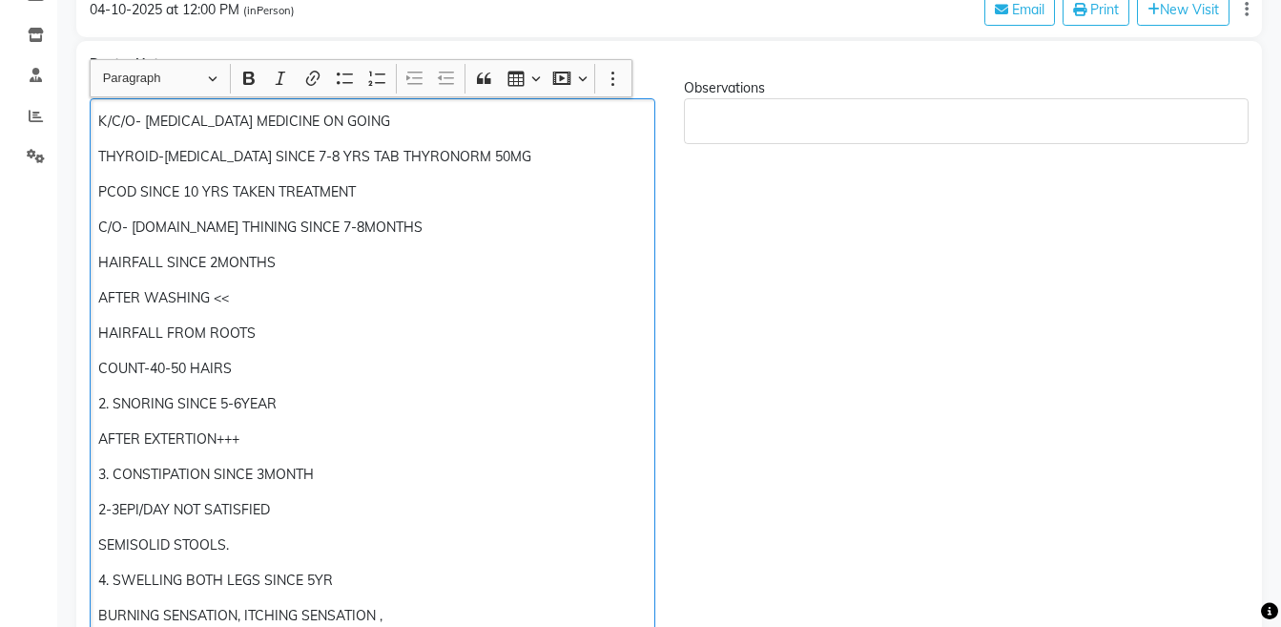
click at [421, 132] on div "K/C/O- [MEDICAL_DATA] MEDICINE ON GOING THYROID-[MEDICAL_DATA] SINCE 7-8 YRS TA…" at bounding box center [373, 509] width 566 height 822
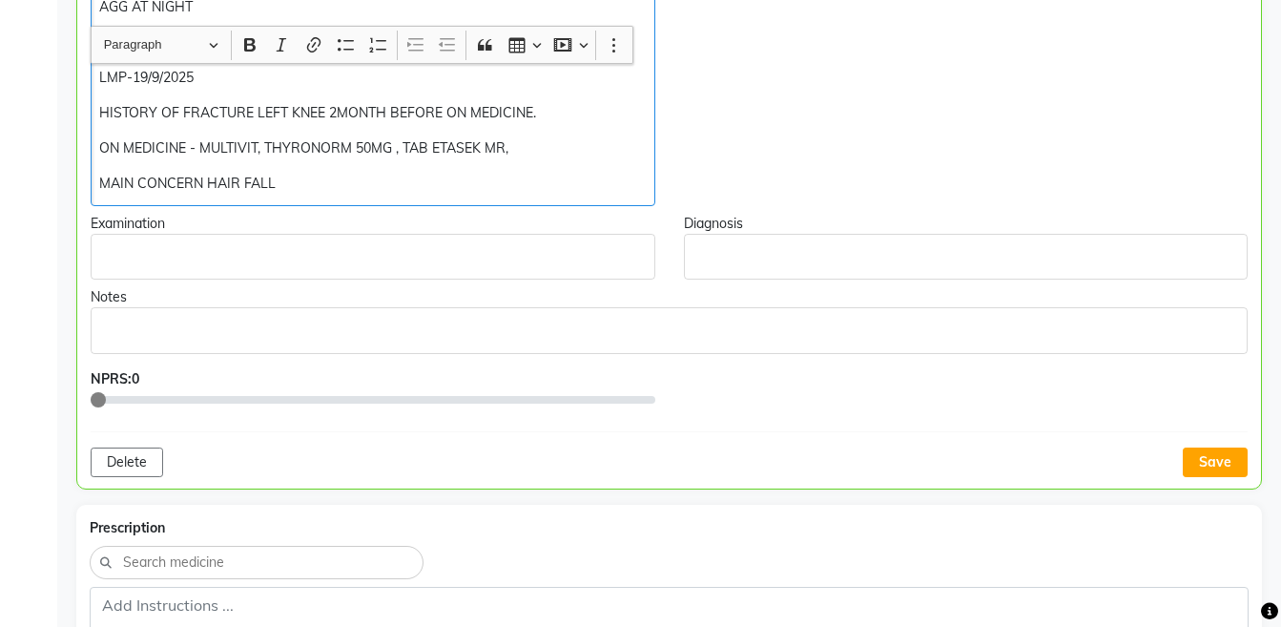
scroll to position [1103, 0]
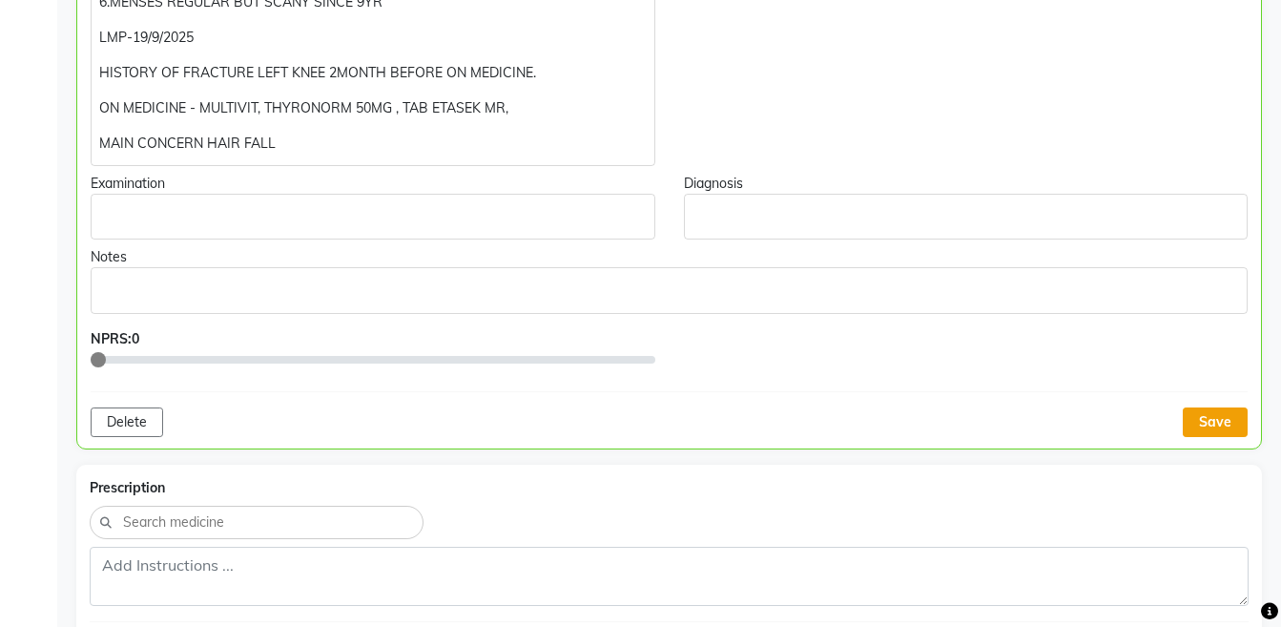
click at [1194, 427] on button "Save" at bounding box center [1215, 422] width 65 height 30
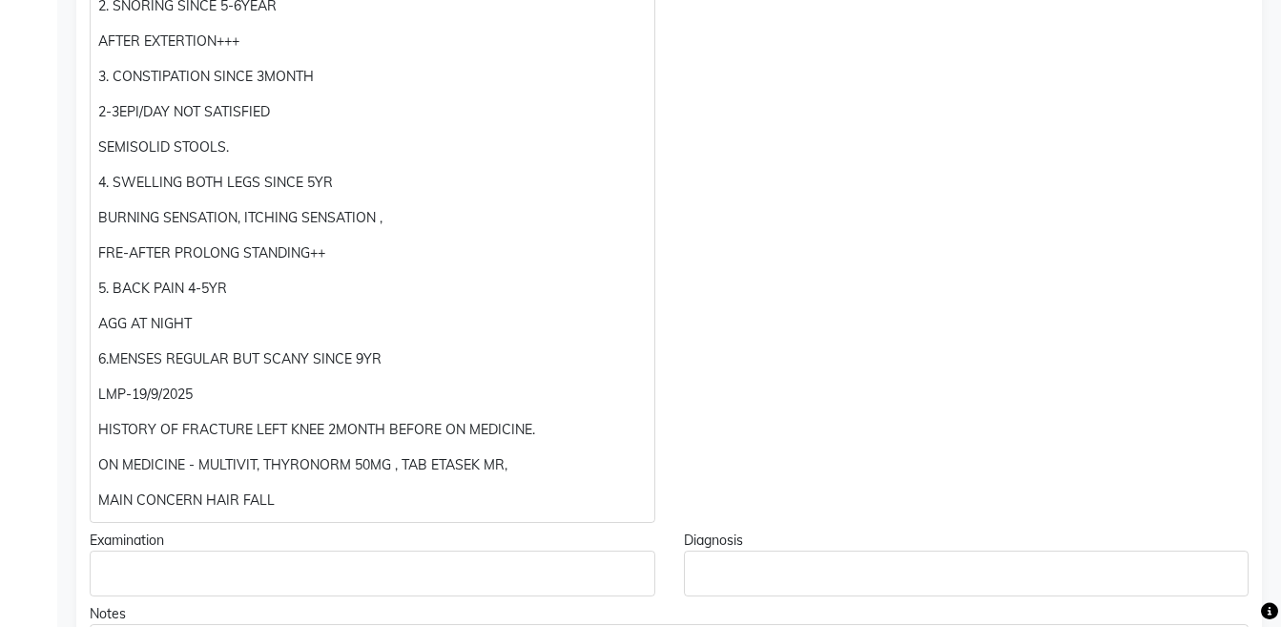
scroll to position [755, 0]
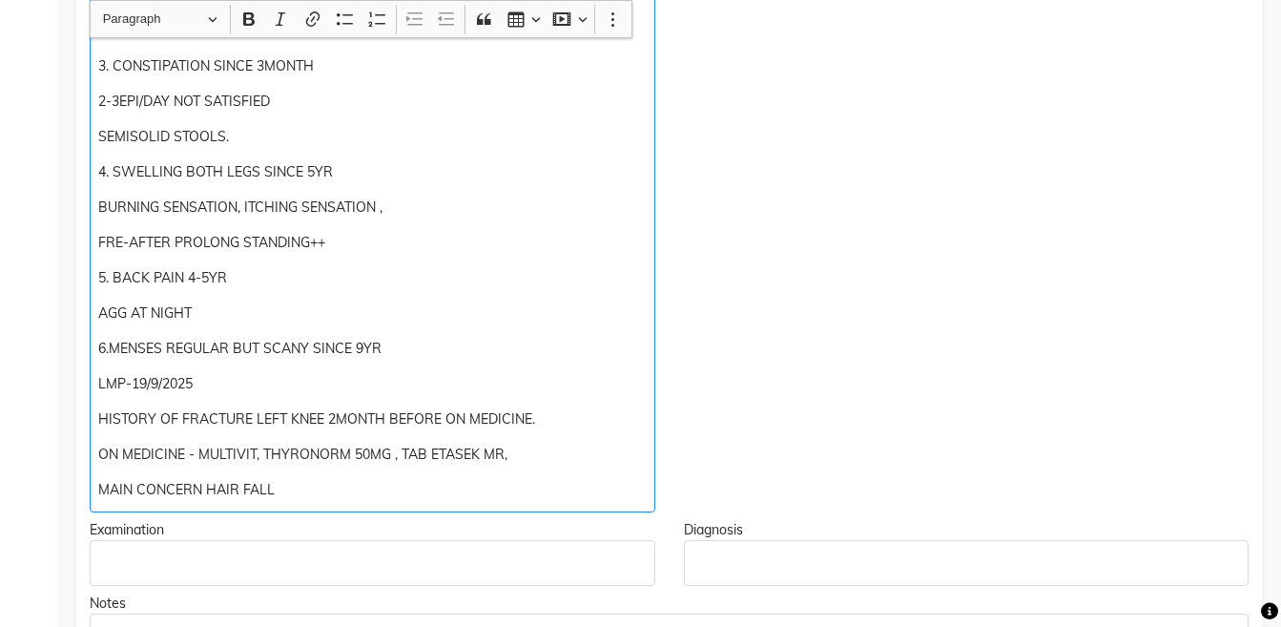
click at [320, 490] on p "MAIN CONCERN HAIR FALL" at bounding box center [371, 490] width 547 height 20
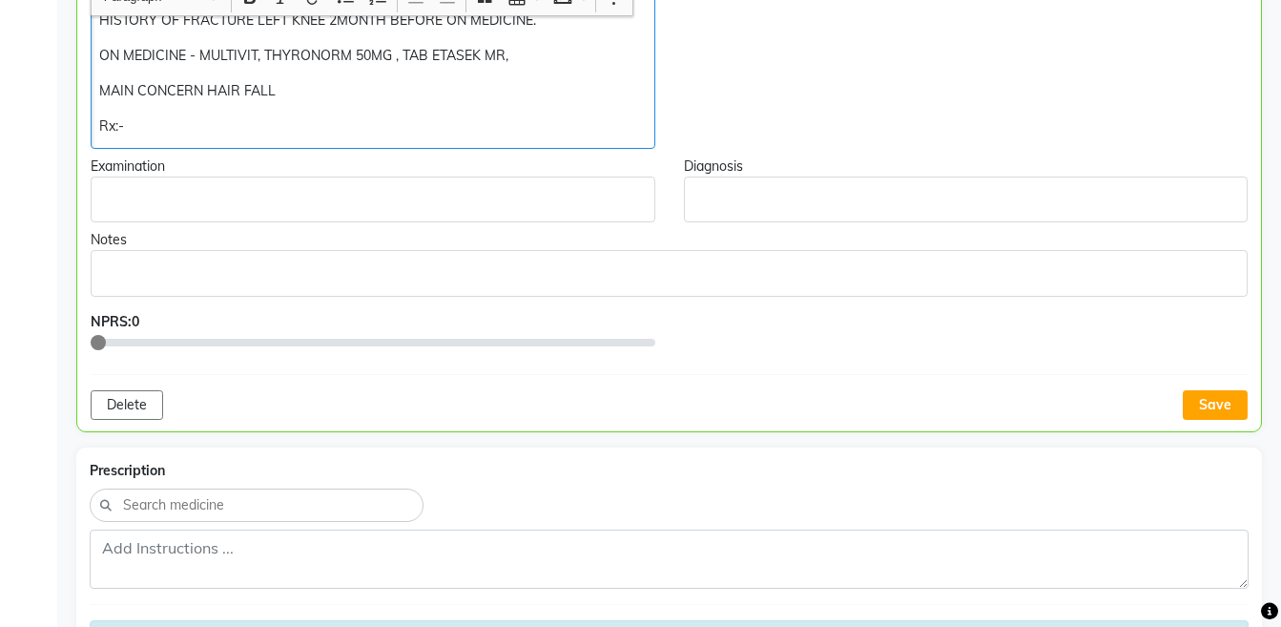
scroll to position [1201, 0]
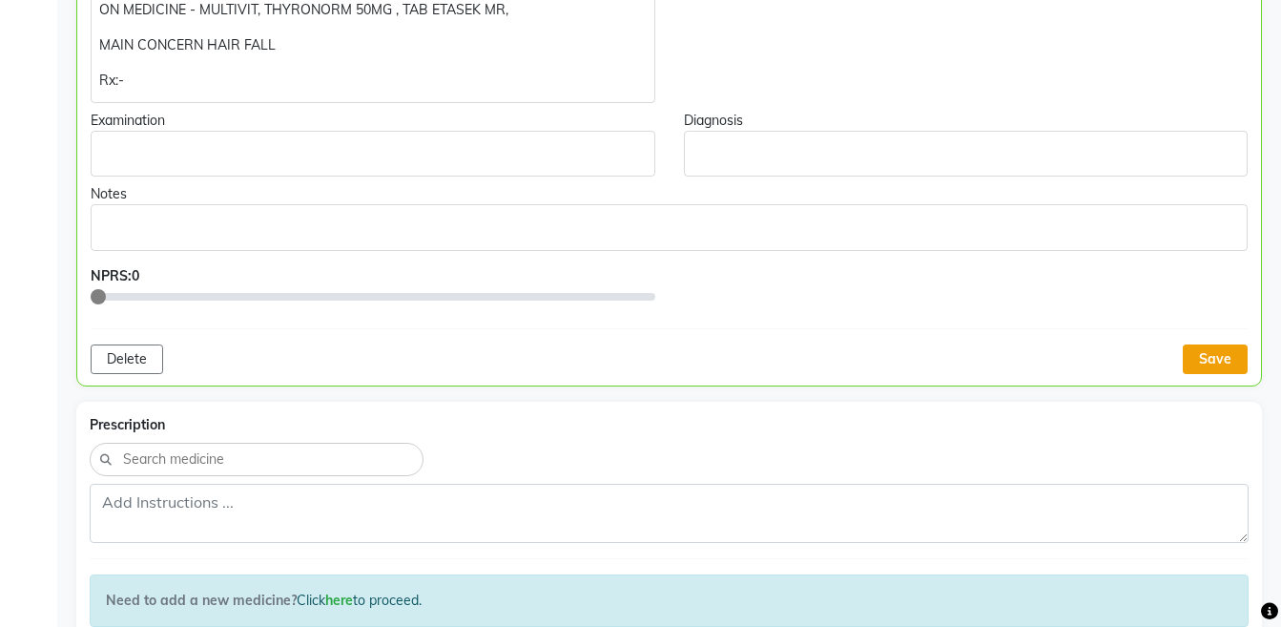
click at [1224, 358] on button "Save" at bounding box center [1215, 359] width 65 height 30
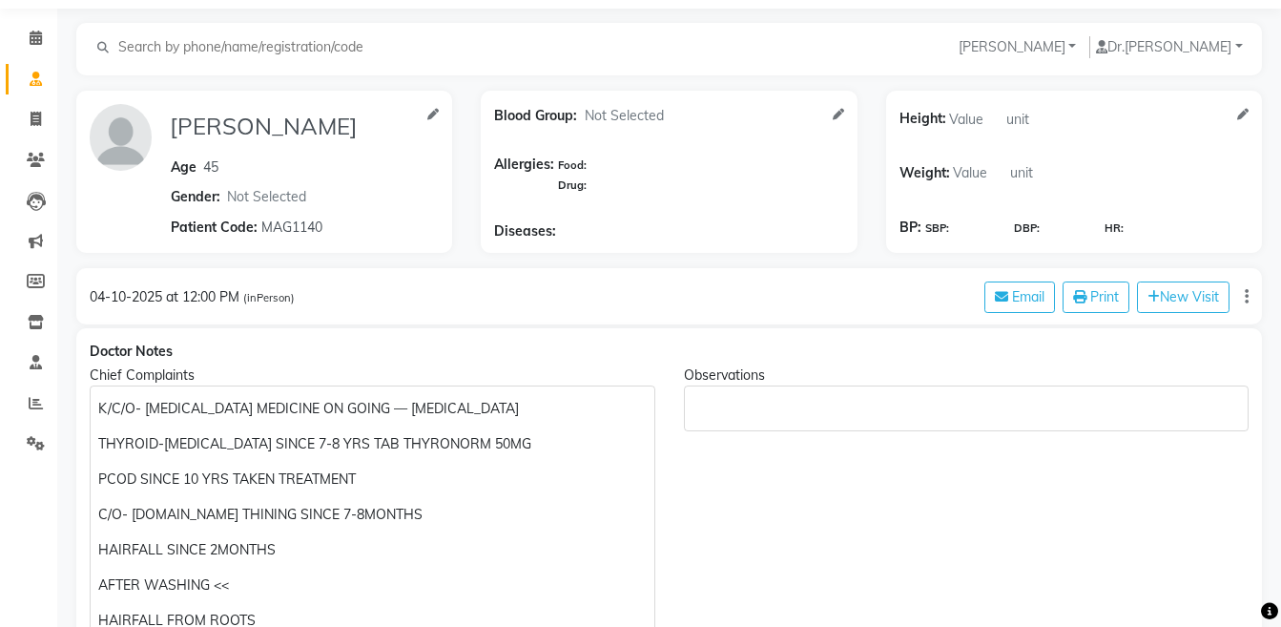
scroll to position [0, 0]
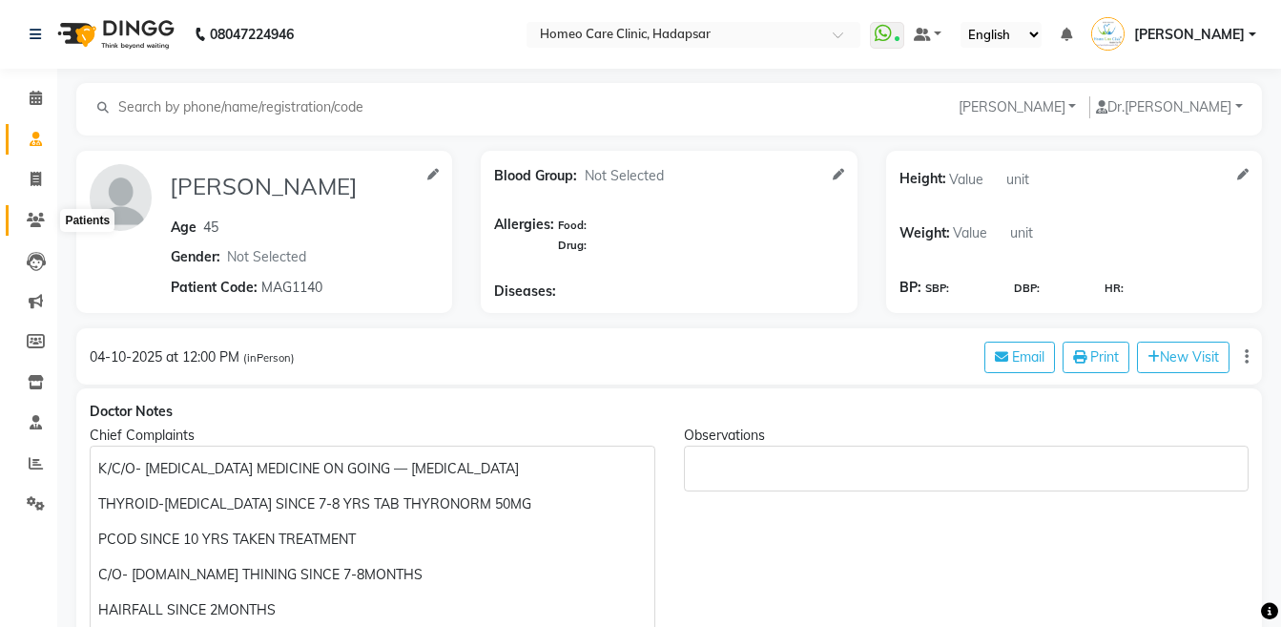
click at [42, 226] on icon at bounding box center [36, 220] width 18 height 14
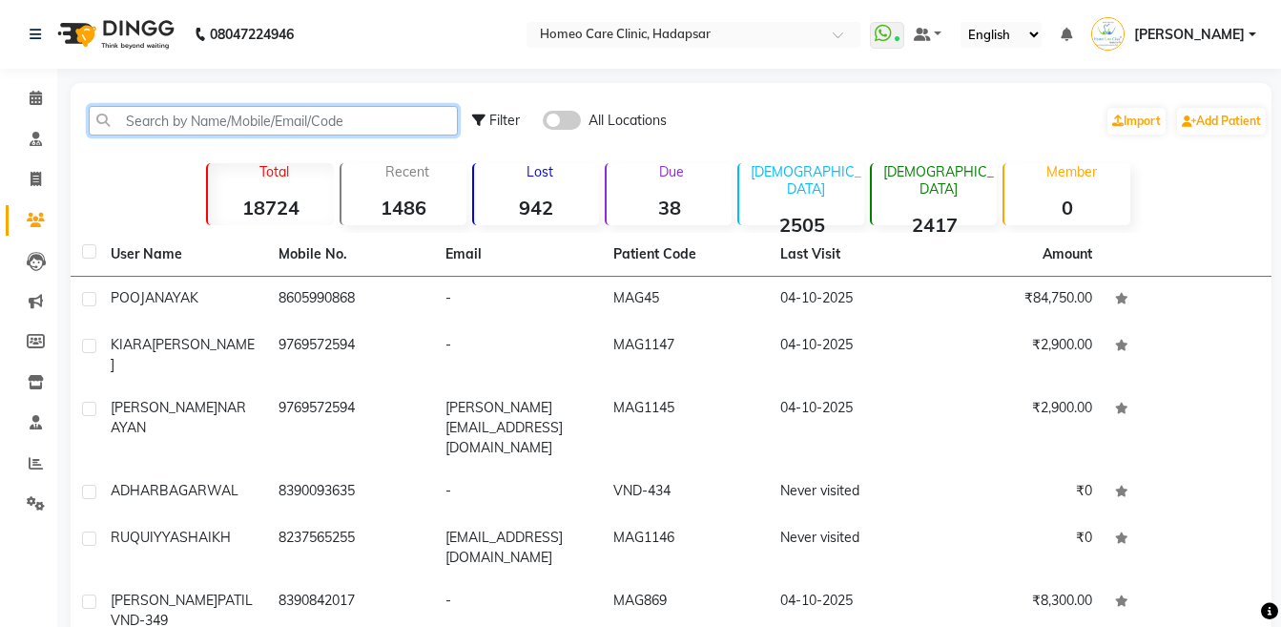
click at [242, 129] on input "text" at bounding box center [273, 121] width 369 height 30
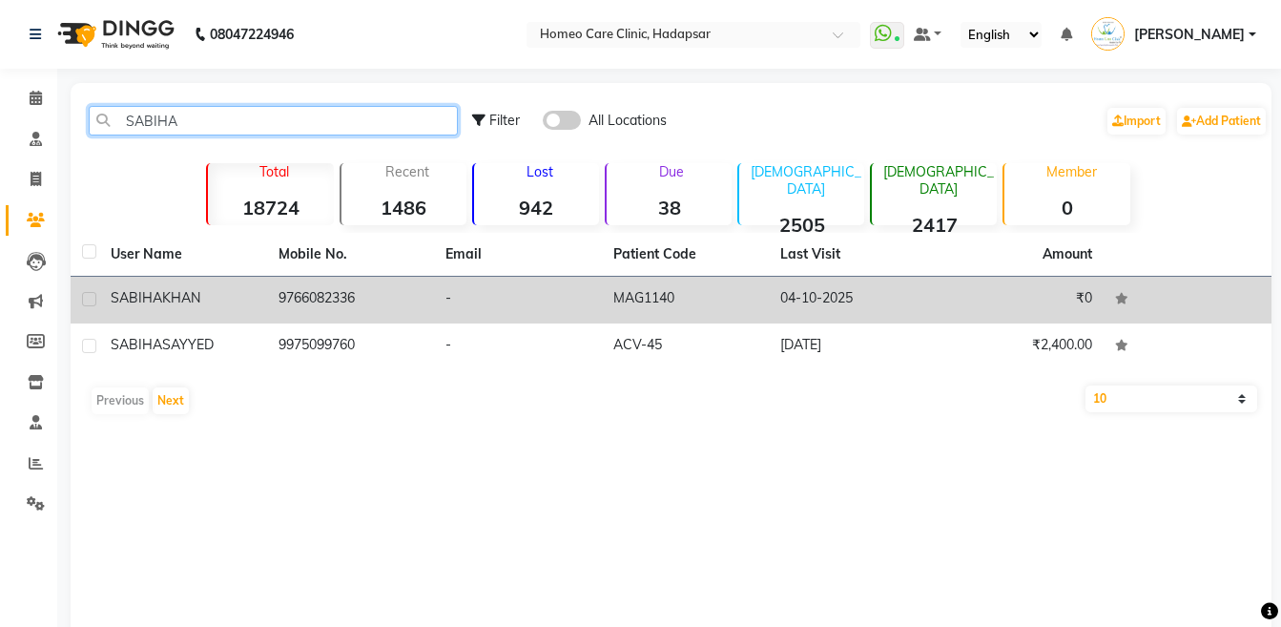
type input "SABIHA"
click at [284, 297] on td "9766082336" at bounding box center [351, 300] width 168 height 47
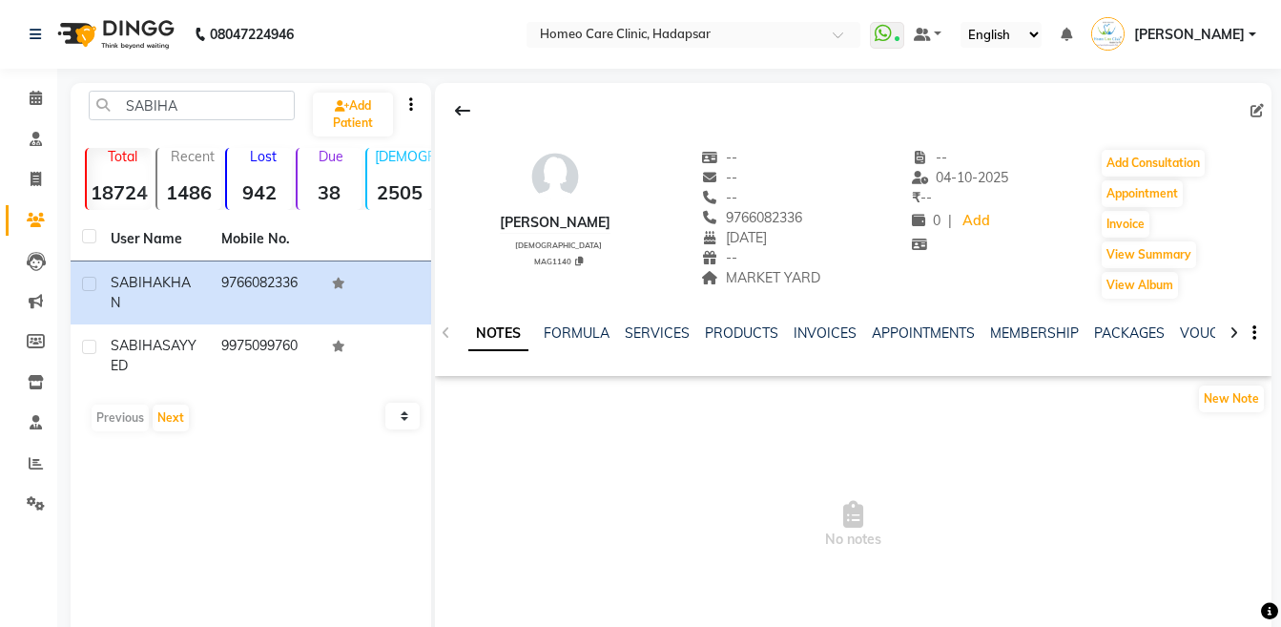
click at [1231, 336] on icon at bounding box center [1233, 332] width 9 height 13
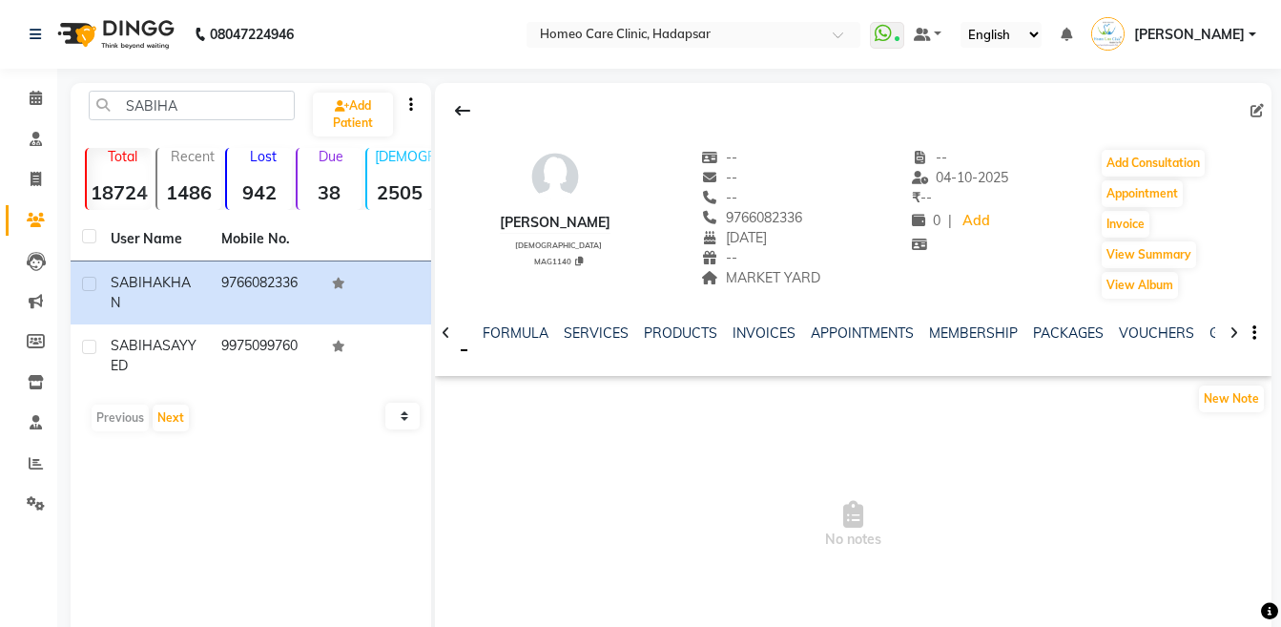
click at [1231, 336] on icon at bounding box center [1233, 332] width 9 height 13
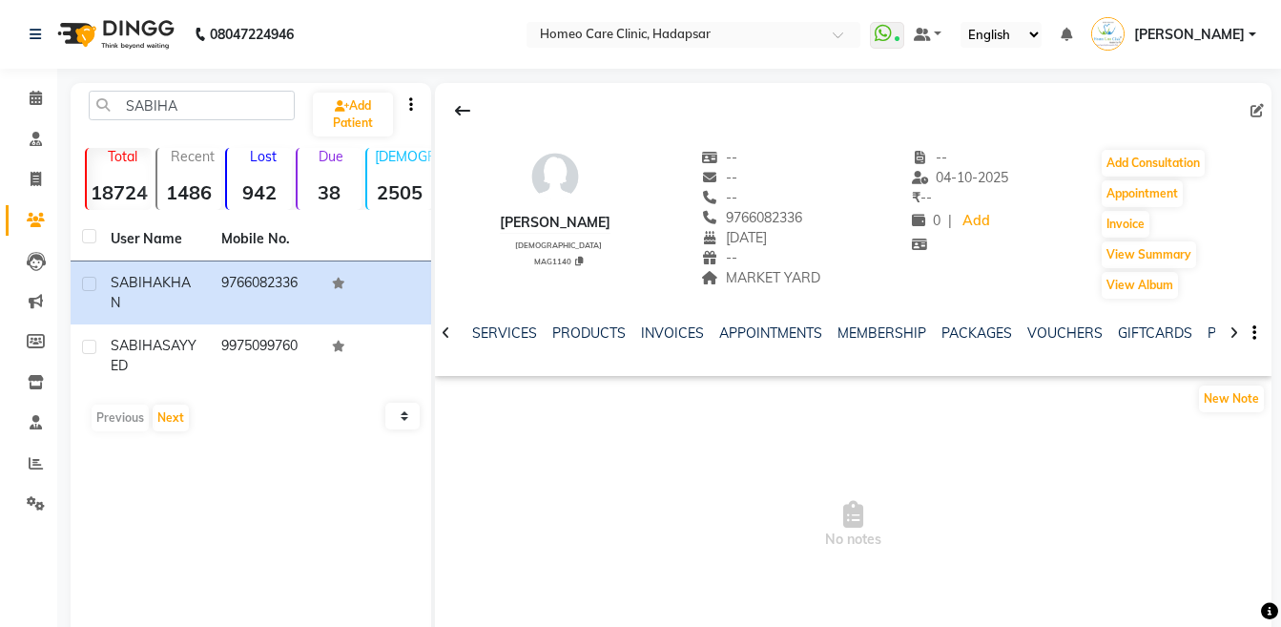
click at [1231, 336] on icon at bounding box center [1233, 332] width 9 height 13
click at [1237, 330] on icon at bounding box center [1233, 332] width 9 height 13
click at [1237, 330] on div "NOTES FORMULA SERVICES PRODUCTS INVOICES APPOINTMENTS MEMBERSHIP PACKAGES VOUCH…" at bounding box center [853, 333] width 836 height 66
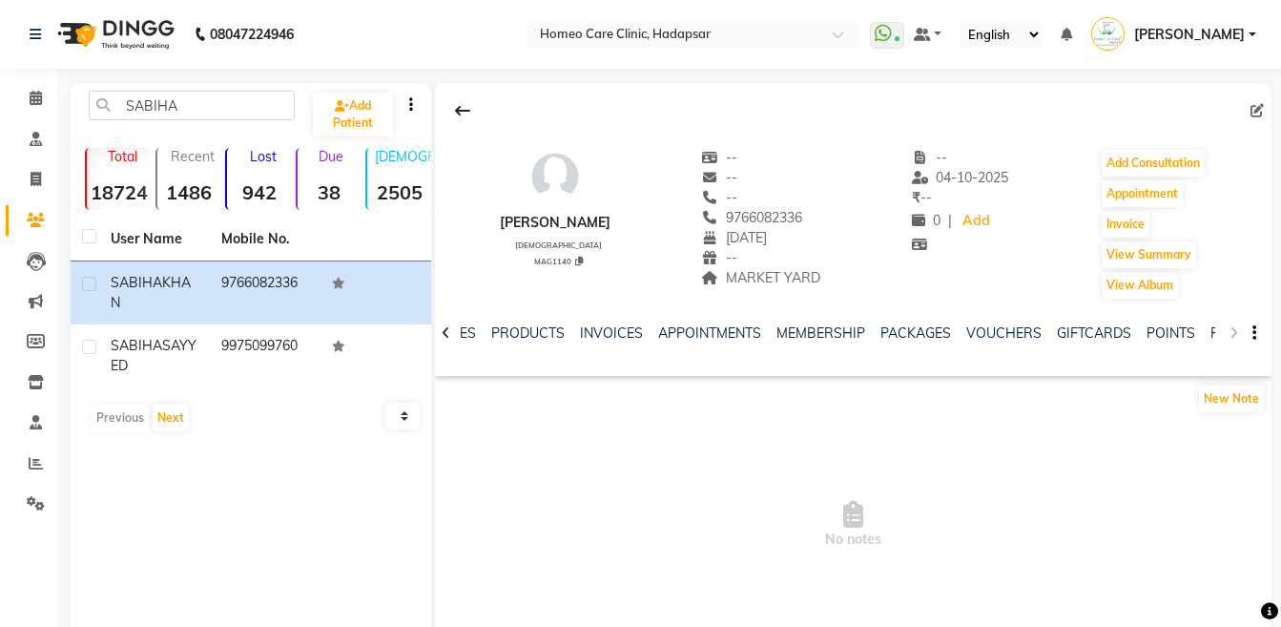
click at [1237, 330] on div "NOTES FORMULA SERVICES PRODUCTS INVOICES APPOINTMENTS MEMBERSHIP PACKAGES VOUCH…" at bounding box center [853, 333] width 836 height 66
click at [1216, 330] on div "NOTES FORMULA SERVICES PRODUCTS INVOICES APPOINTMENTS MEMBERSHIP PACKAGES VOUCH…" at bounding box center [853, 333] width 836 height 66
click at [1210, 332] on link "FORMS" at bounding box center [1234, 332] width 48 height 17
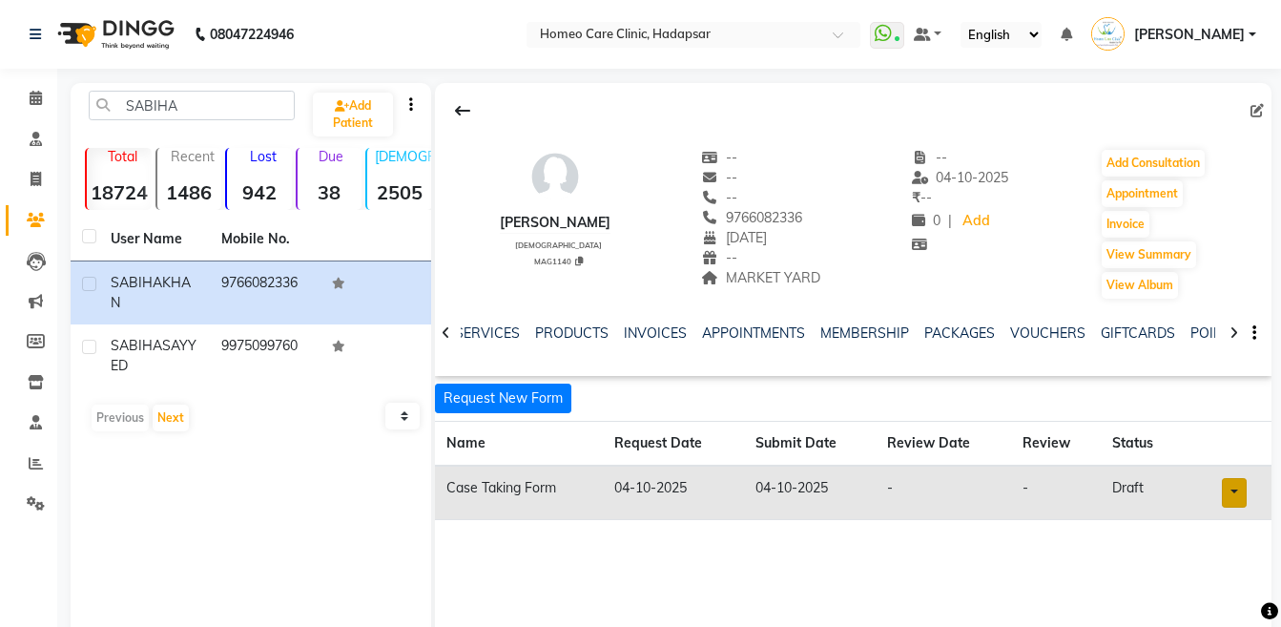
click at [1230, 483] on link at bounding box center [1234, 493] width 25 height 30
click at [1221, 558] on link "Open in staff mode" at bounding box center [1185, 563] width 180 height 31
click at [1169, 168] on button "Add Consultation" at bounding box center [1153, 163] width 103 height 27
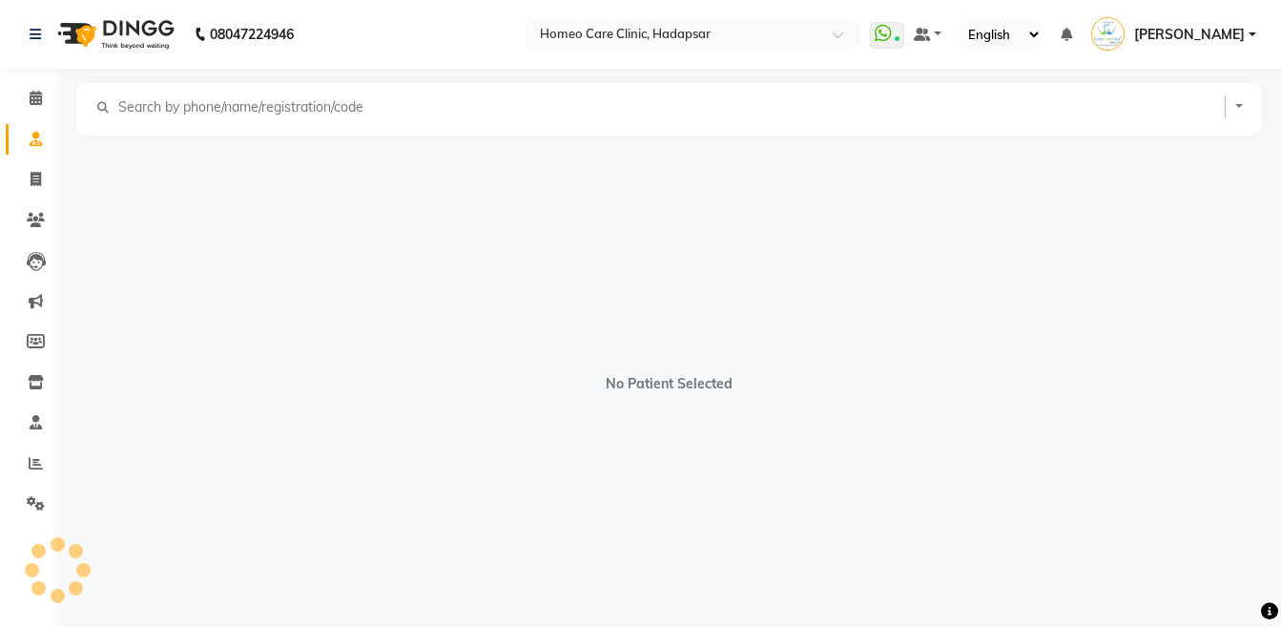
select select "[DEMOGRAPHIC_DATA]"
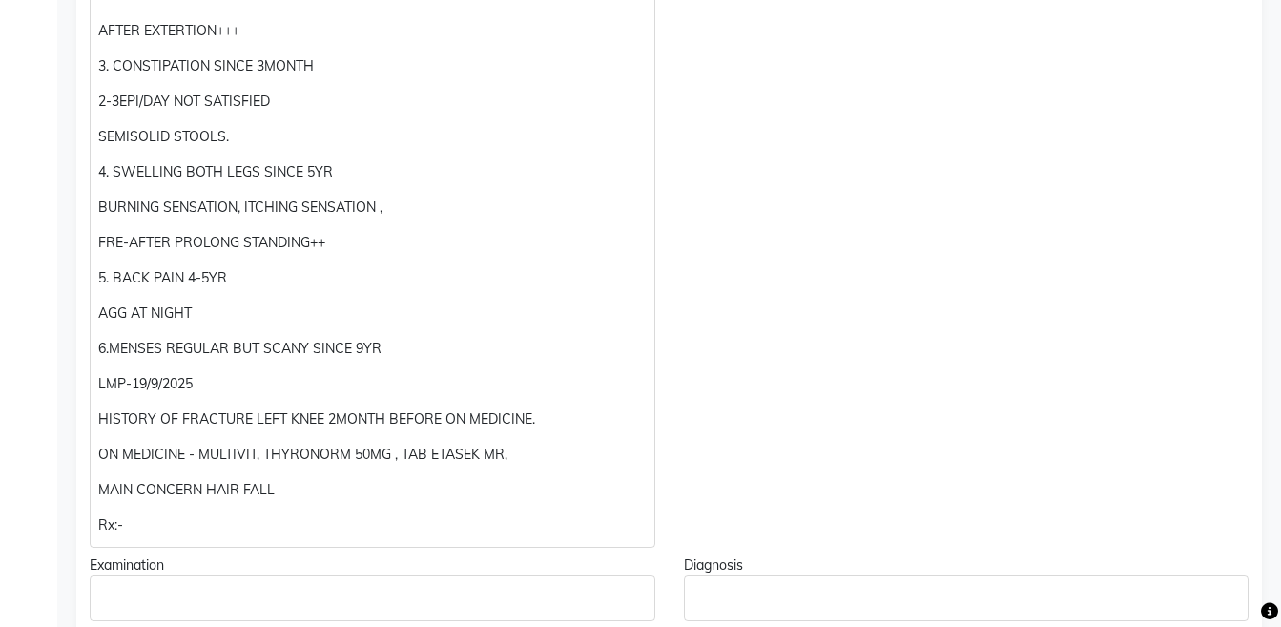
scroll to position [864, 0]
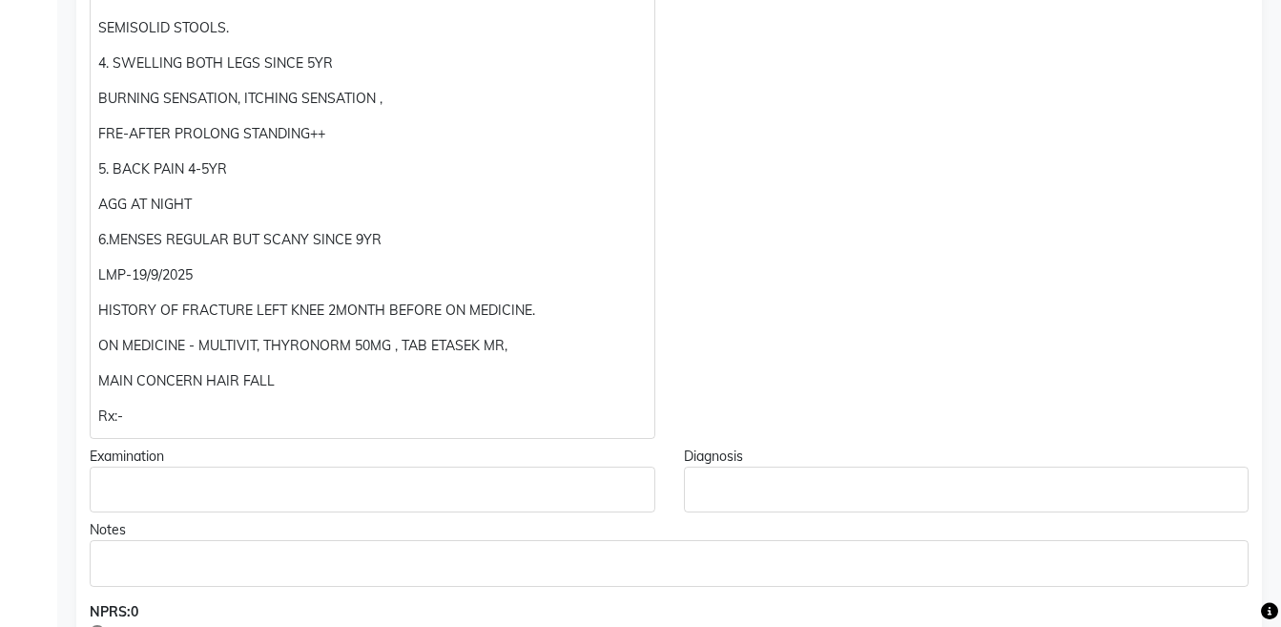
click at [178, 417] on p "Rx:-" at bounding box center [371, 416] width 547 height 20
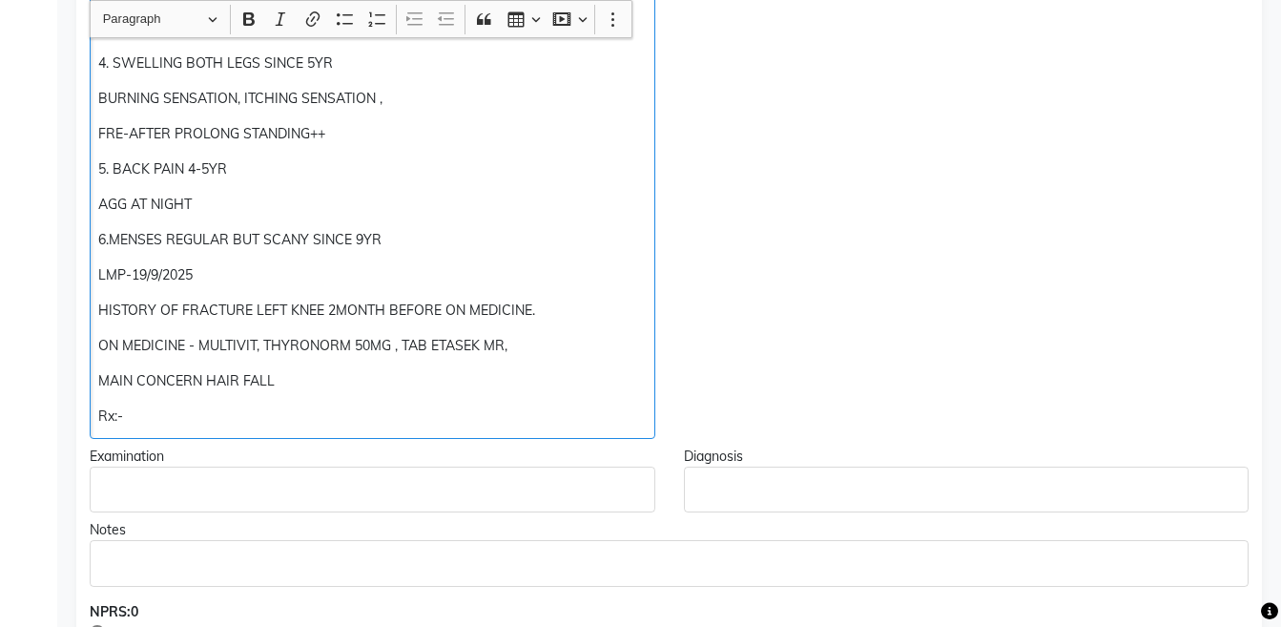
scroll to position [865, 0]
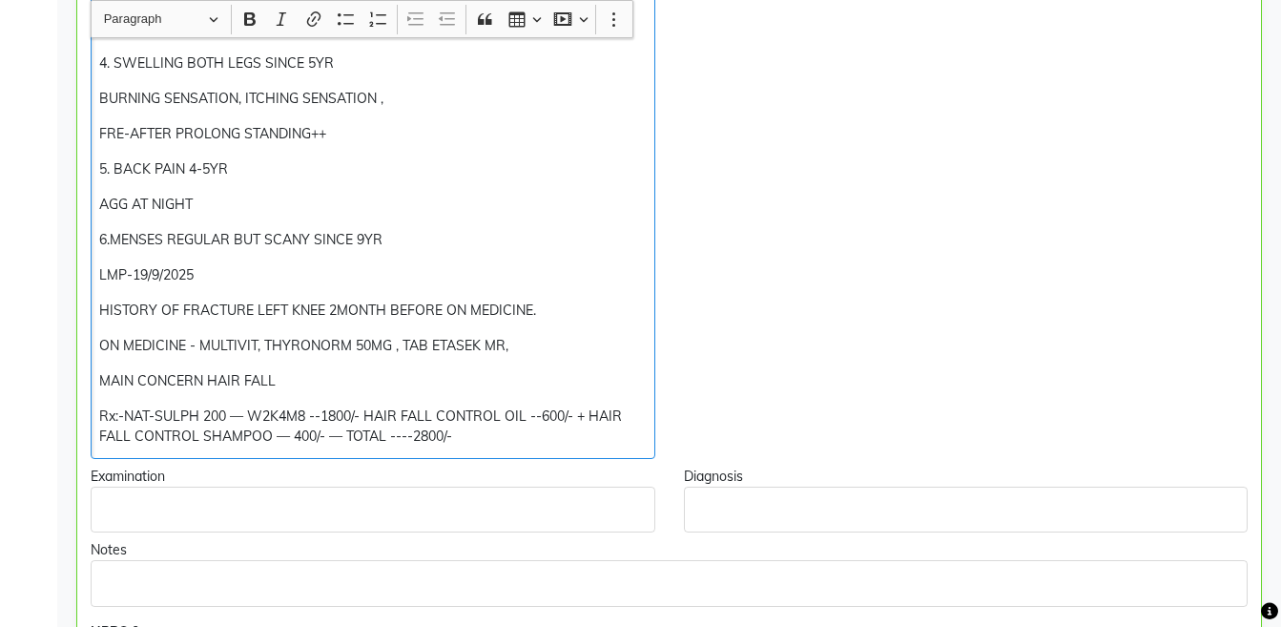
copy div "MAIN CONCERN HAIR FALL Rx:-NAT-SULPH 200 — W2K4M8 --1800/- HAIR FALL CONTROL OI…"
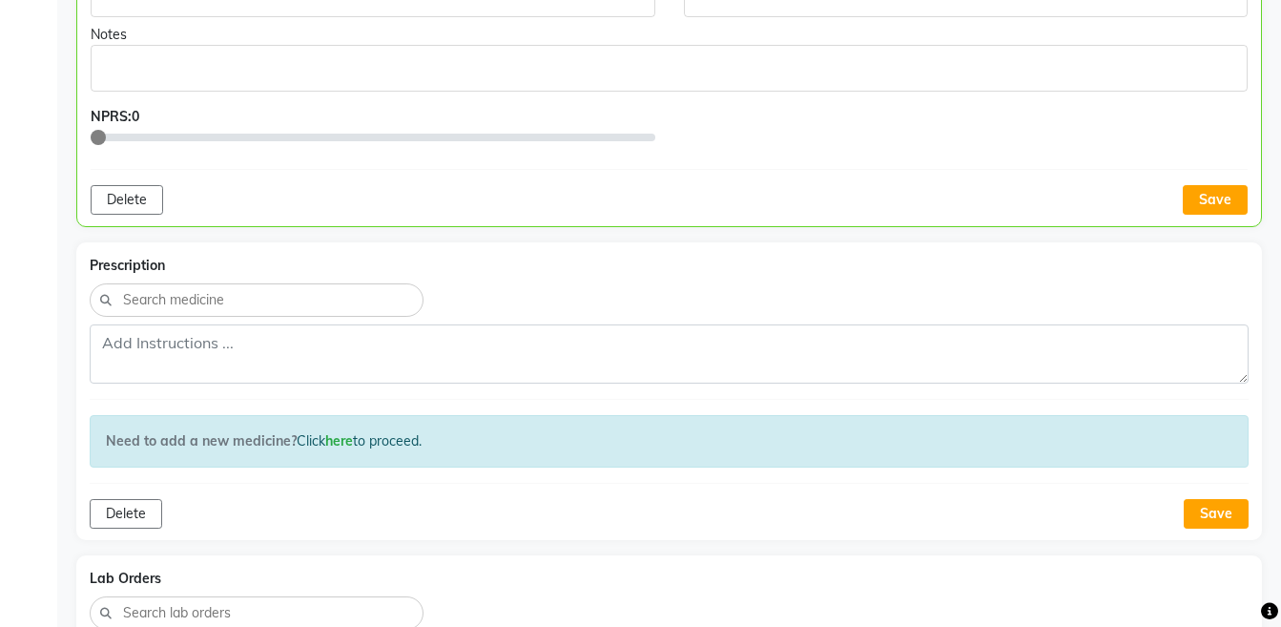
scroll to position [1426, 0]
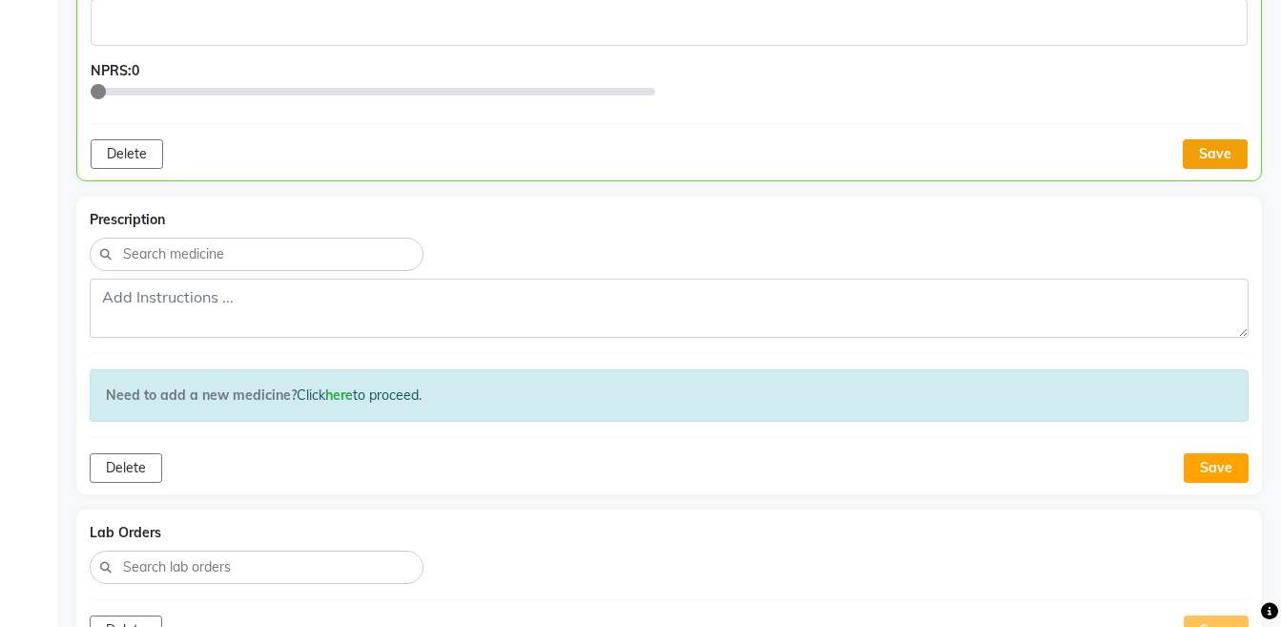
click at [1213, 150] on button "Save" at bounding box center [1215, 154] width 65 height 30
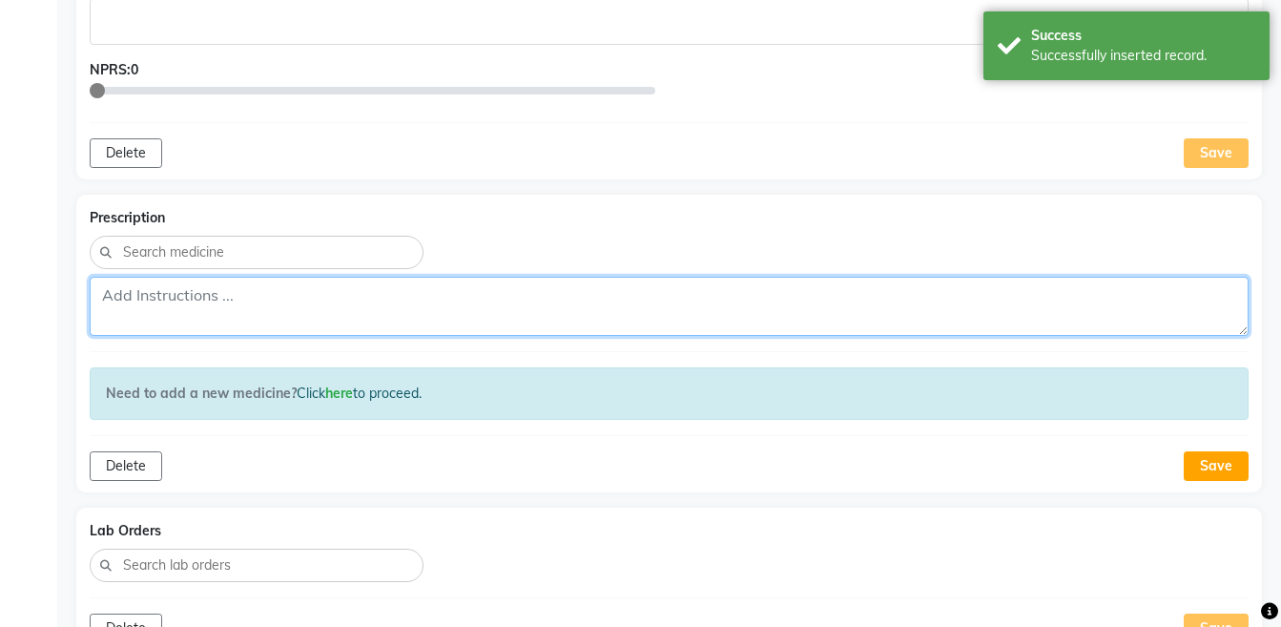
click at [861, 299] on textarea at bounding box center [669, 306] width 1159 height 59
paste textarea "Rx:-NAT-SULPH 200 — W2K4M8 --1800/- HAIR FALL CONTROL OIL --600/- + HAIR FALL C…"
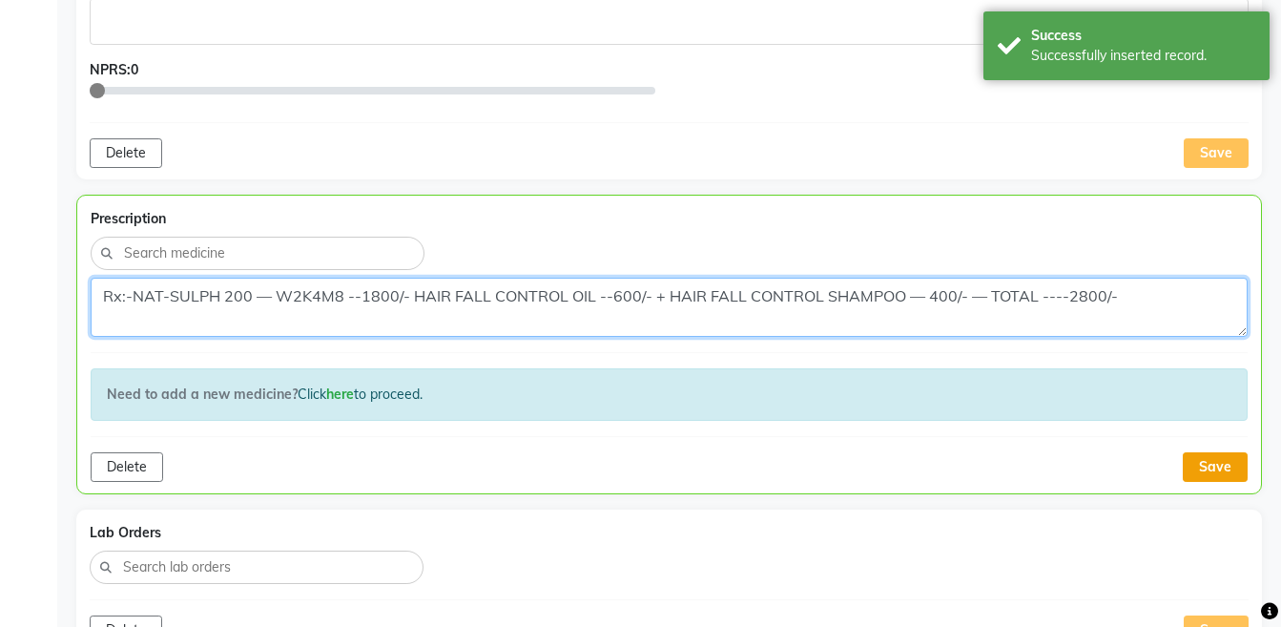
type textarea "Rx:-NAT-SULPH 200 — W2K4M8 --1800/- HAIR FALL CONTROL OIL --600/- + HAIR FALL C…"
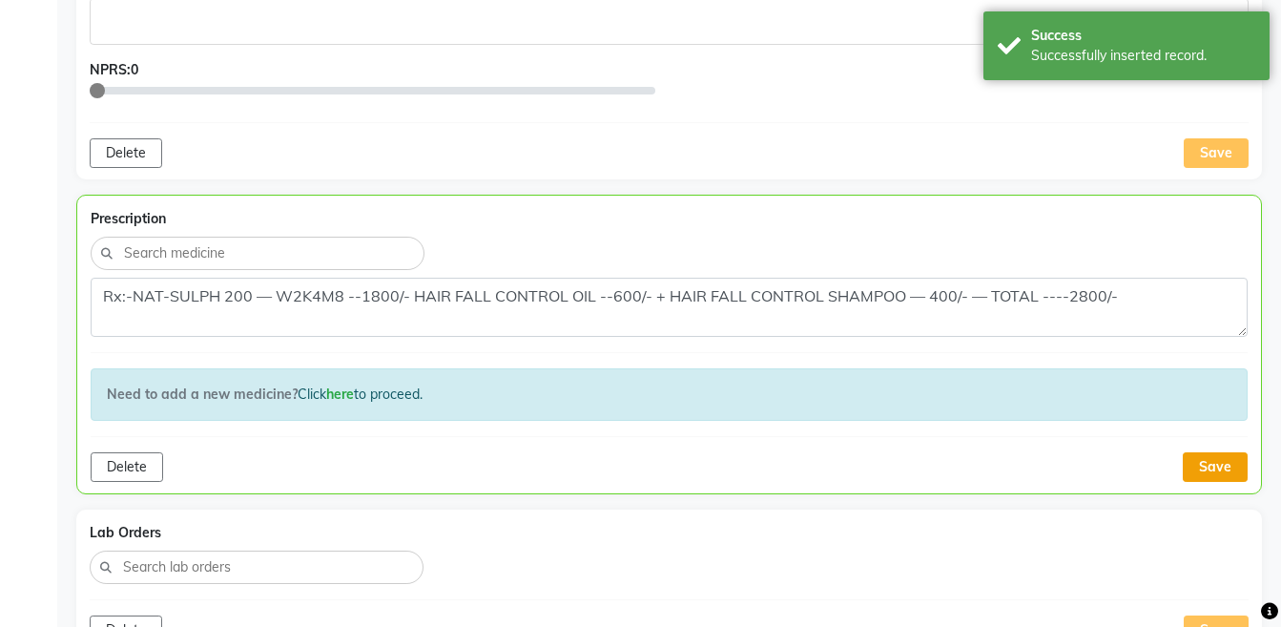
click at [1196, 459] on button "Save" at bounding box center [1215, 467] width 65 height 30
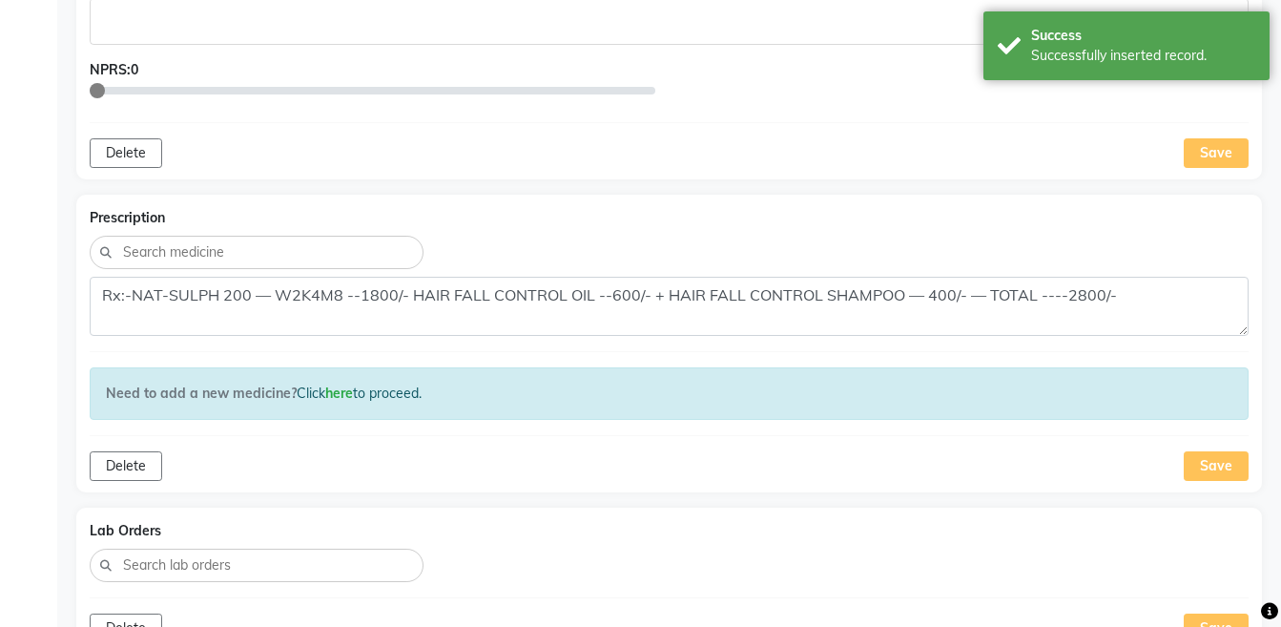
scroll to position [1733, 0]
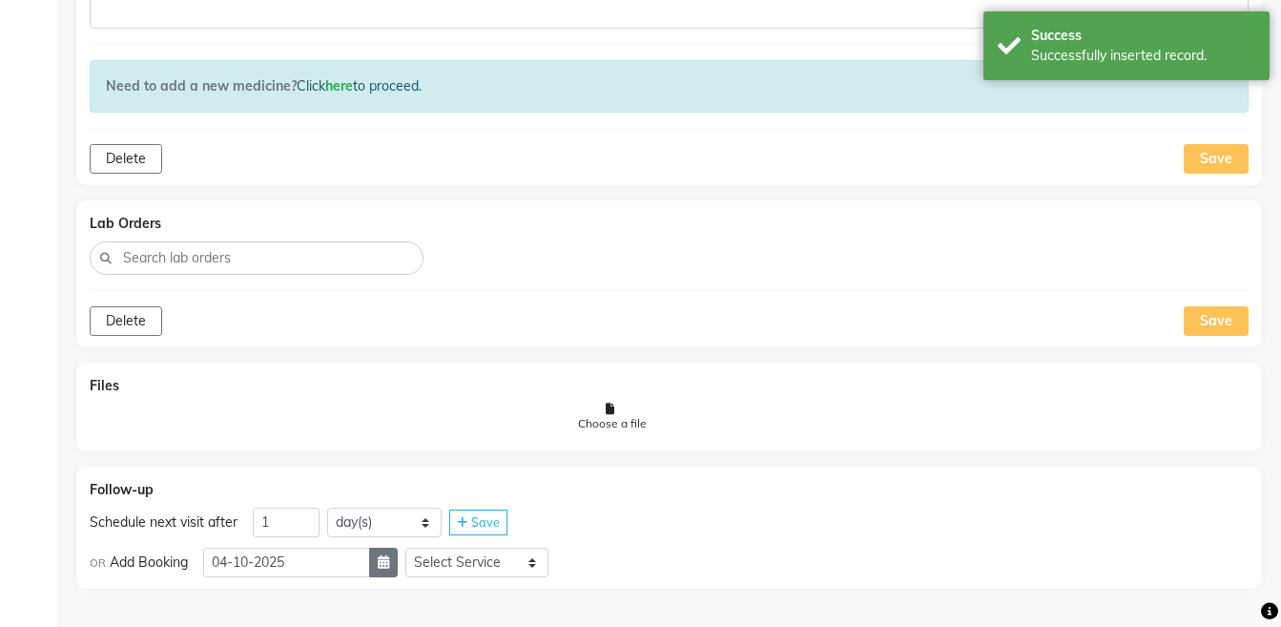
click at [398, 572] on button "button" at bounding box center [383, 562] width 29 height 30
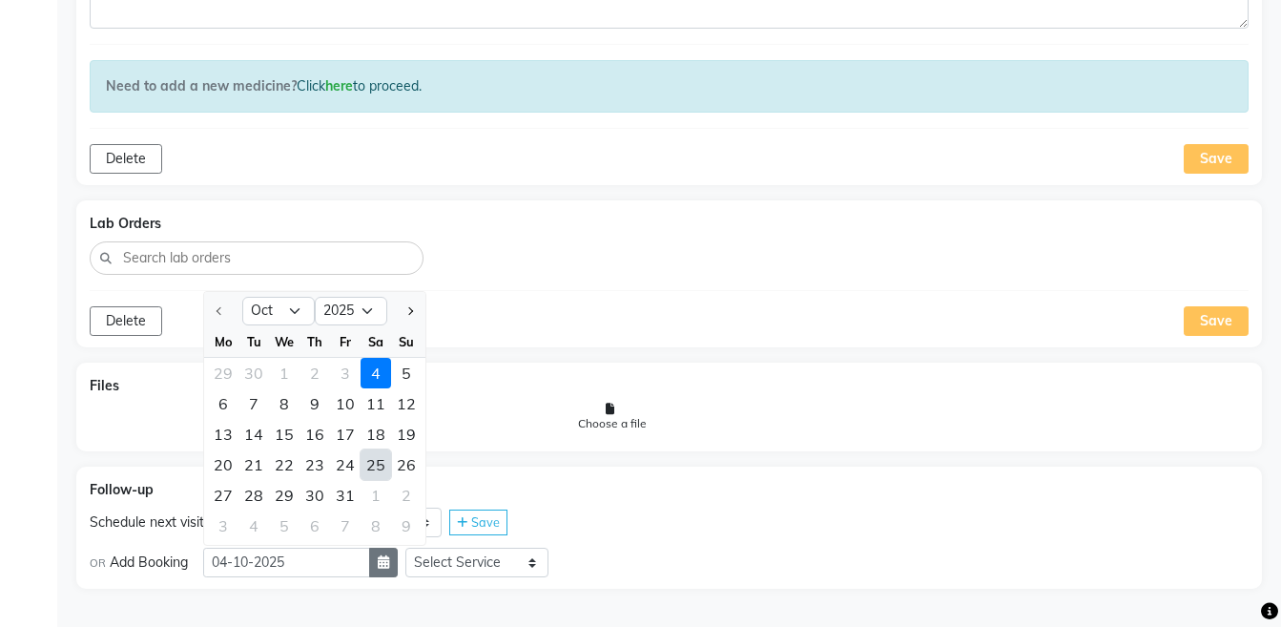
select select "11"
click at [283, 437] on div "12" at bounding box center [284, 434] width 31 height 31
type input "[DATE]"
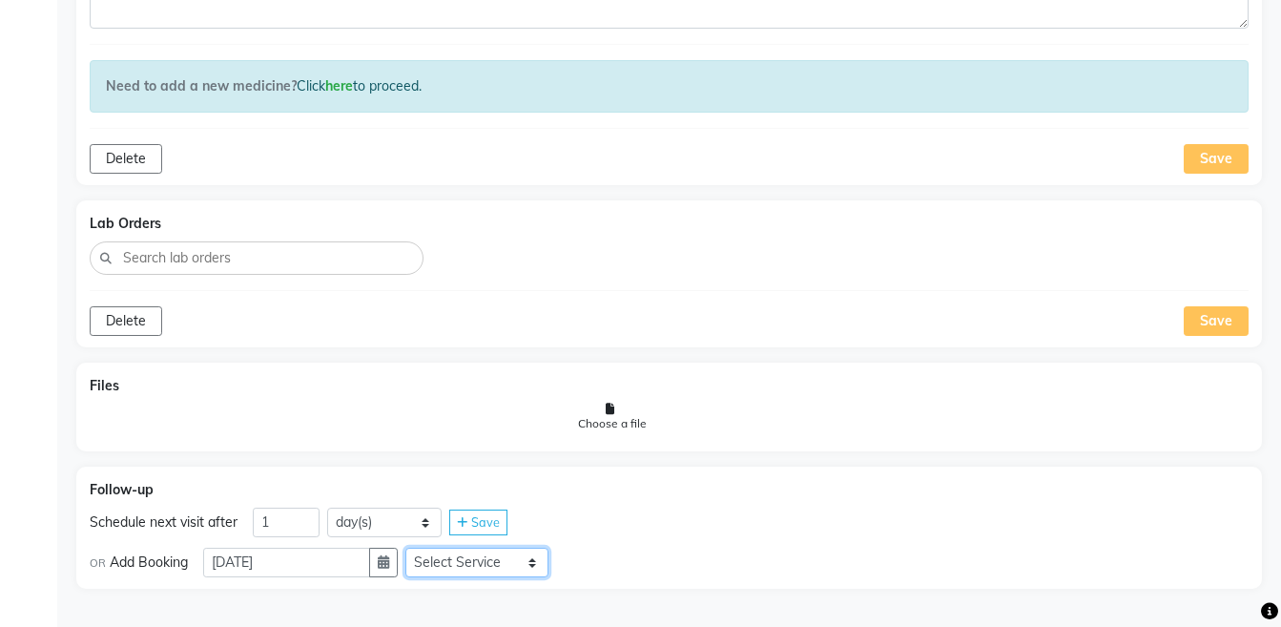
click at [447, 558] on select "Select Service Medicine Medicine 1 Hydra Facial Medi Facial Vampire Facial With…" at bounding box center [476, 562] width 143 height 30
select select "972997"
click at [421, 547] on select "Select Service Medicine Medicine 1 Hydra Facial Medi Facial Vampire Facial With…" at bounding box center [476, 562] width 143 height 30
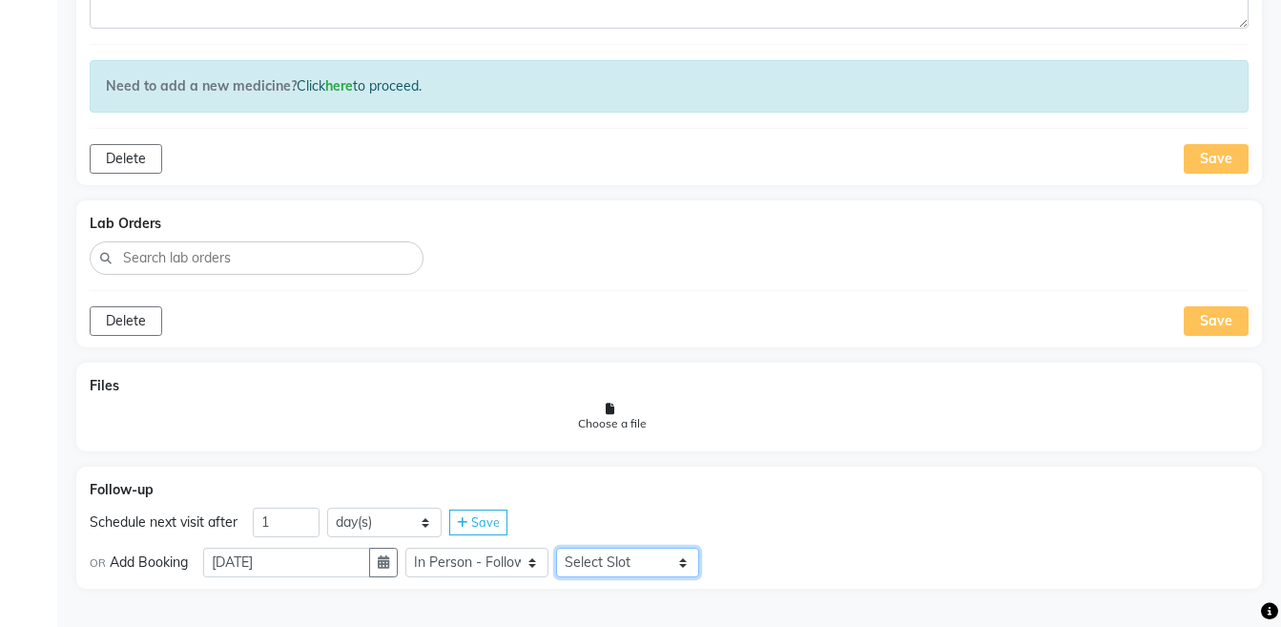
click at [644, 558] on select "Select Slot 10:15 10:30 10:45 11:00 11:15 11:30 11:45 12:00 12:15 12:30 12:45 1…" at bounding box center [627, 562] width 143 height 30
select select "720"
click at [571, 547] on select "Select Slot 10:15 10:30 10:45 11:00 11:15 11:30 11:45 12:00 12:15 12:30 12:45 1…" at bounding box center [627, 562] width 143 height 30
click at [765, 569] on div "Save" at bounding box center [736, 562] width 58 height 26
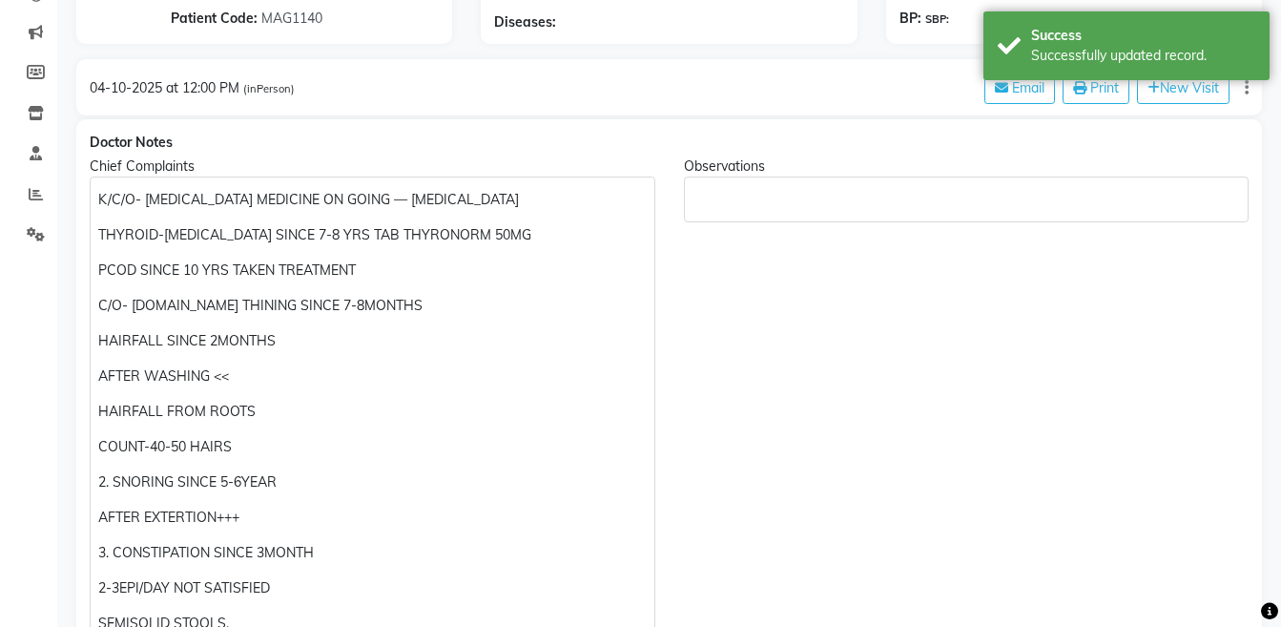
scroll to position [0, 0]
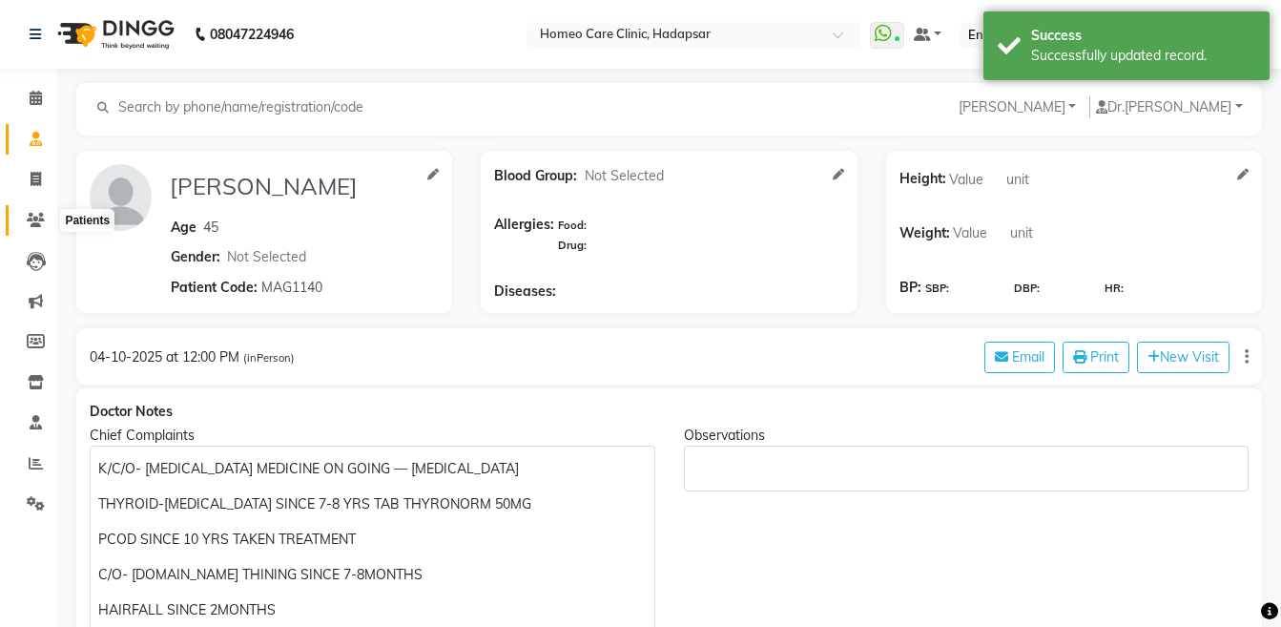
click at [31, 228] on span at bounding box center [35, 221] width 33 height 22
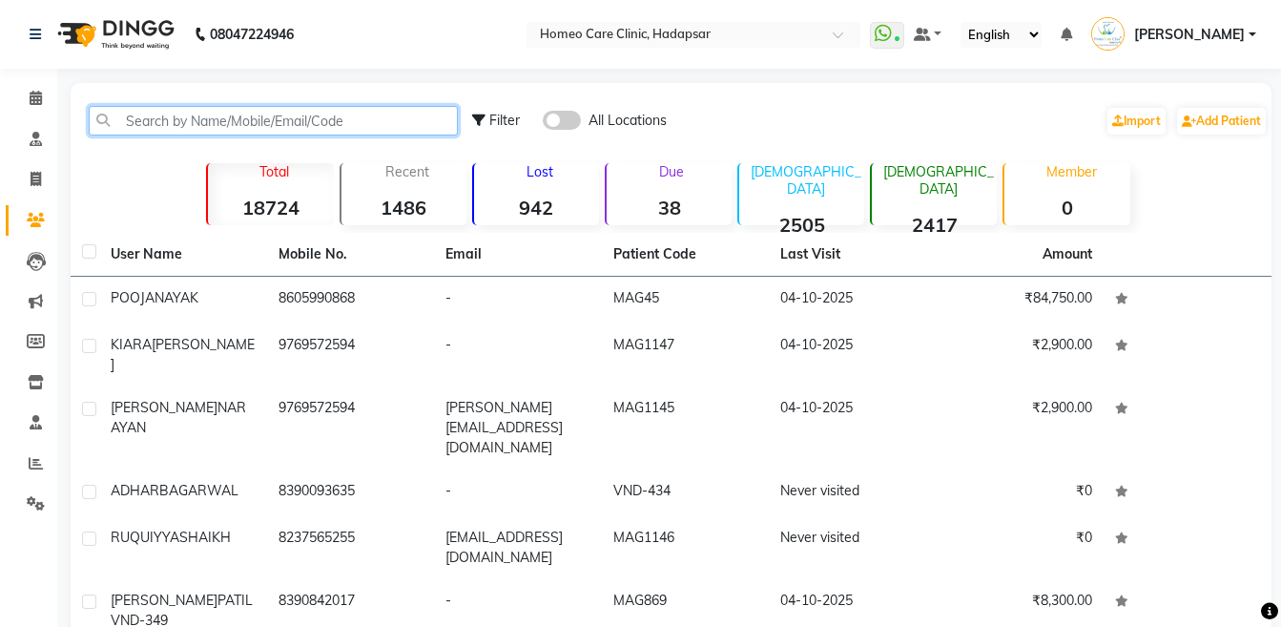
click at [284, 114] on input "text" at bounding box center [273, 121] width 369 height 30
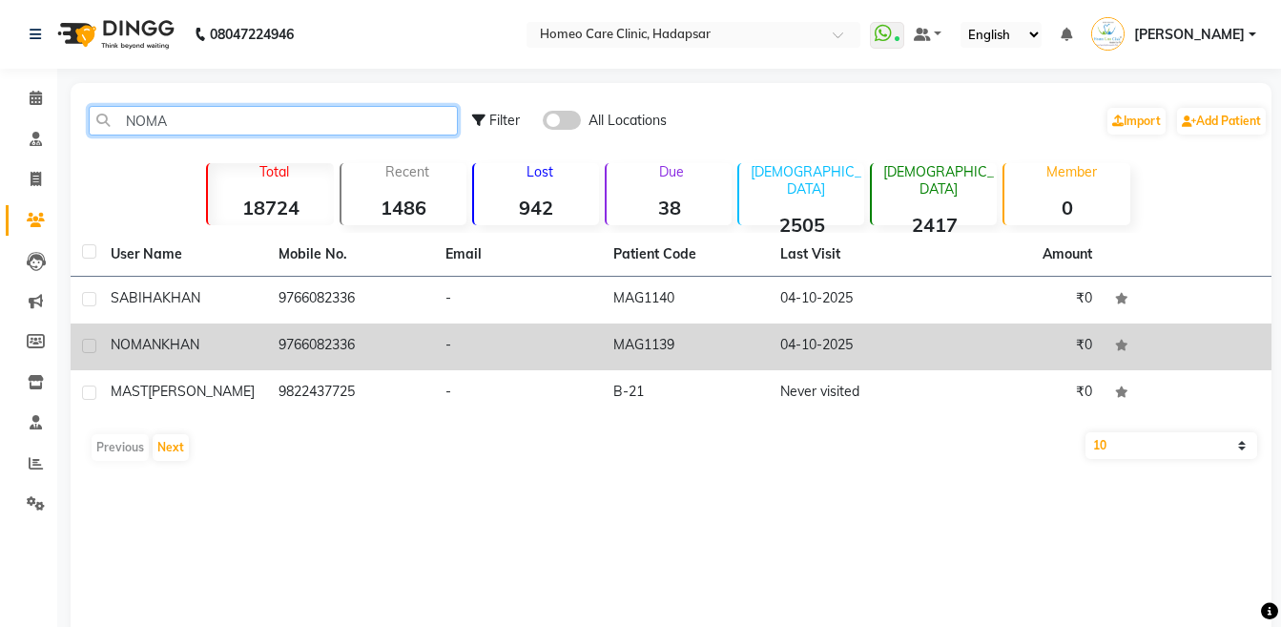
type input "NOMA"
click at [239, 341] on div "[PERSON_NAME]" at bounding box center [183, 345] width 145 height 20
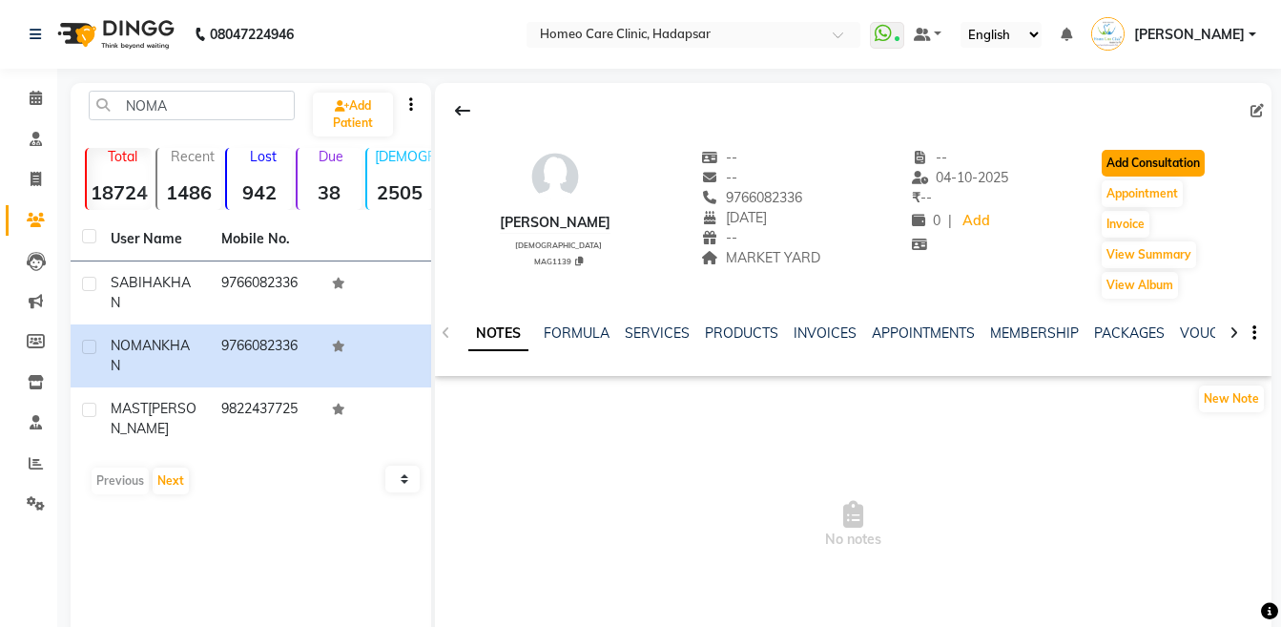
click at [1150, 162] on button "Add Consultation" at bounding box center [1153, 163] width 103 height 27
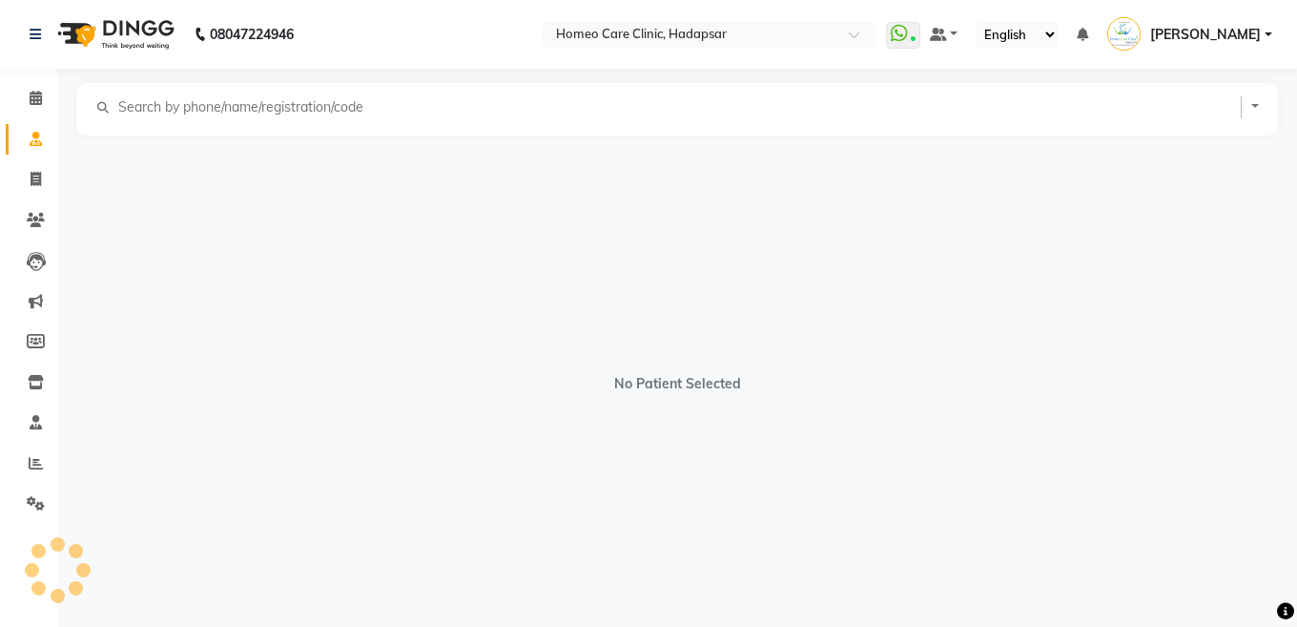
select select "[DEMOGRAPHIC_DATA]"
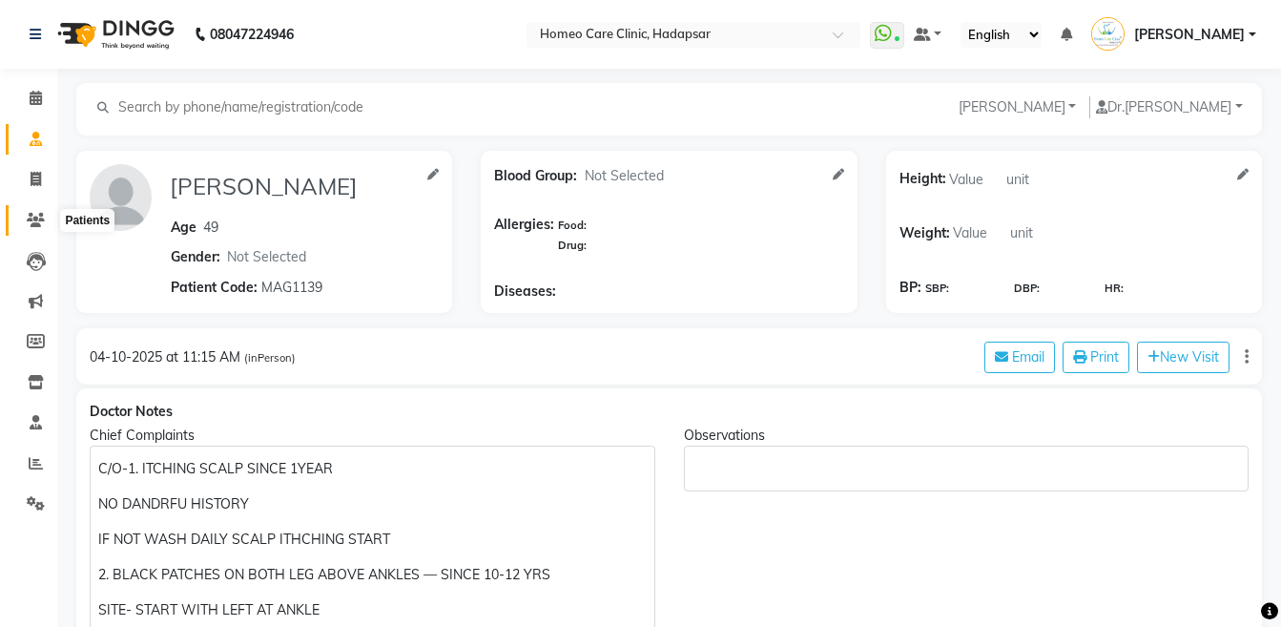
click at [24, 216] on span at bounding box center [35, 221] width 33 height 22
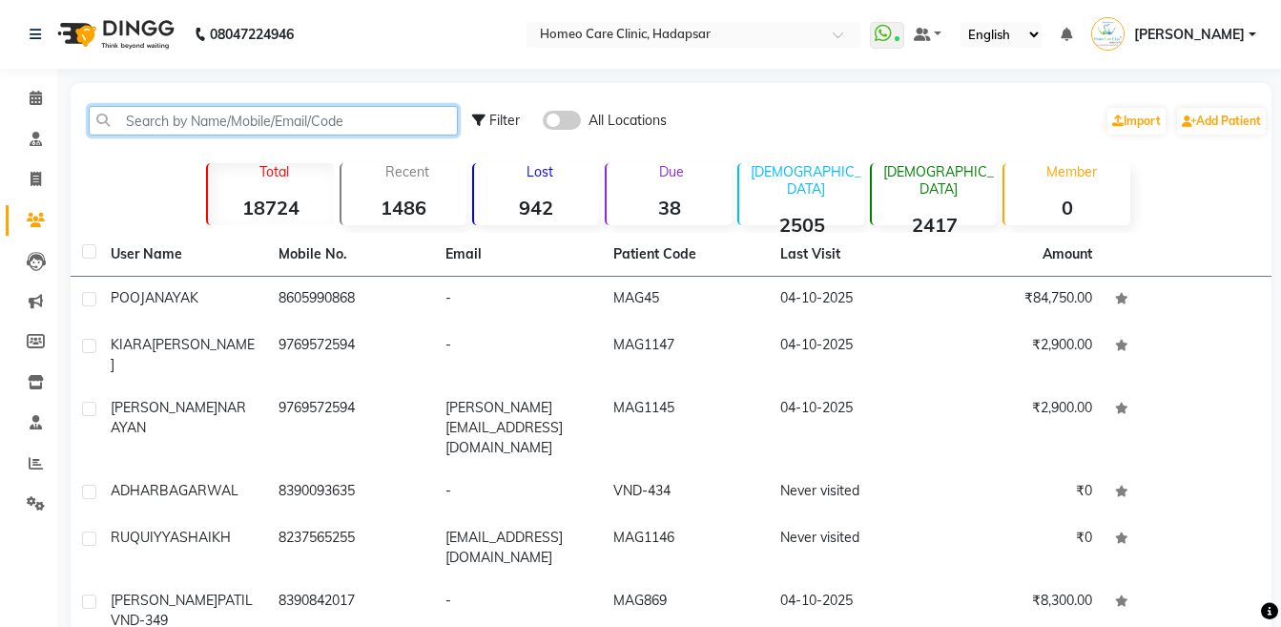
click at [217, 125] on input "text" at bounding box center [273, 121] width 369 height 30
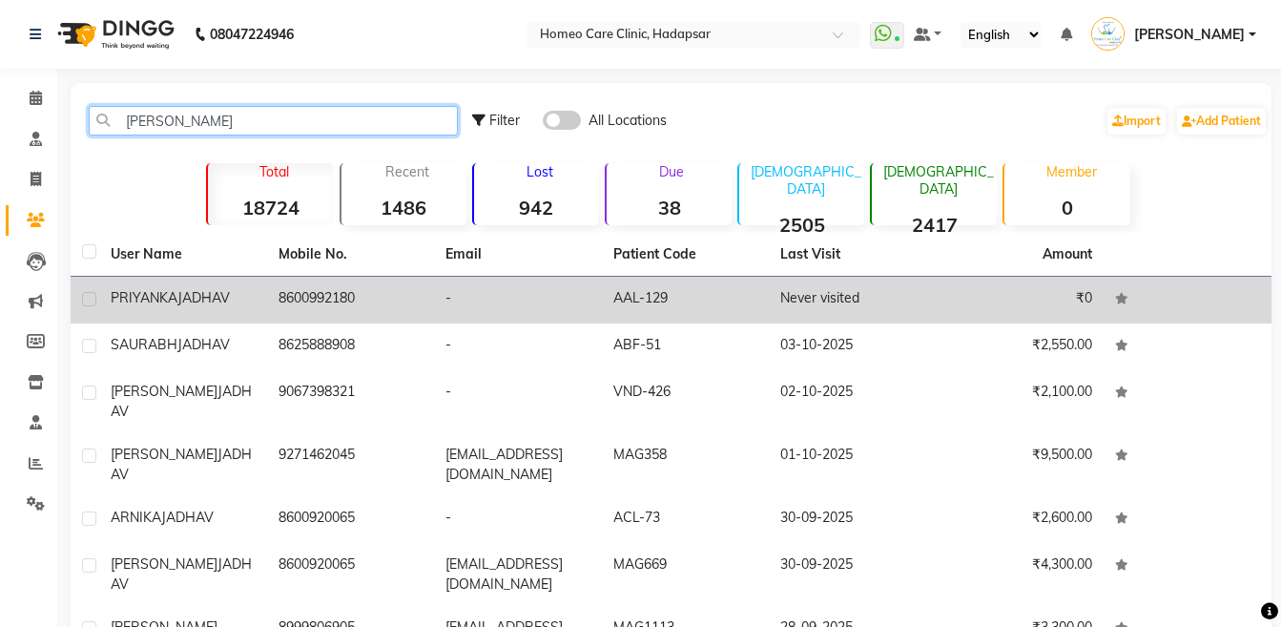
type input "[PERSON_NAME]"
click at [205, 298] on span "JADHAV" at bounding box center [203, 297] width 52 height 17
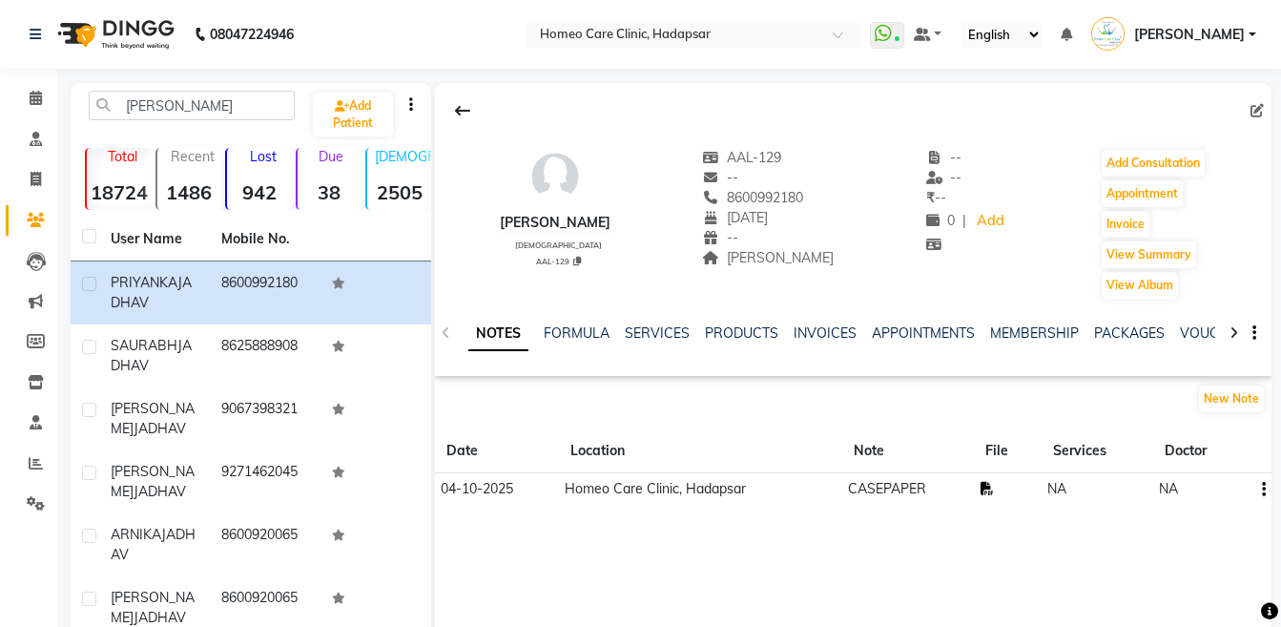
click at [986, 484] on icon at bounding box center [986, 488] width 13 height 13
click at [1113, 163] on button "Add Consultation" at bounding box center [1153, 163] width 103 height 27
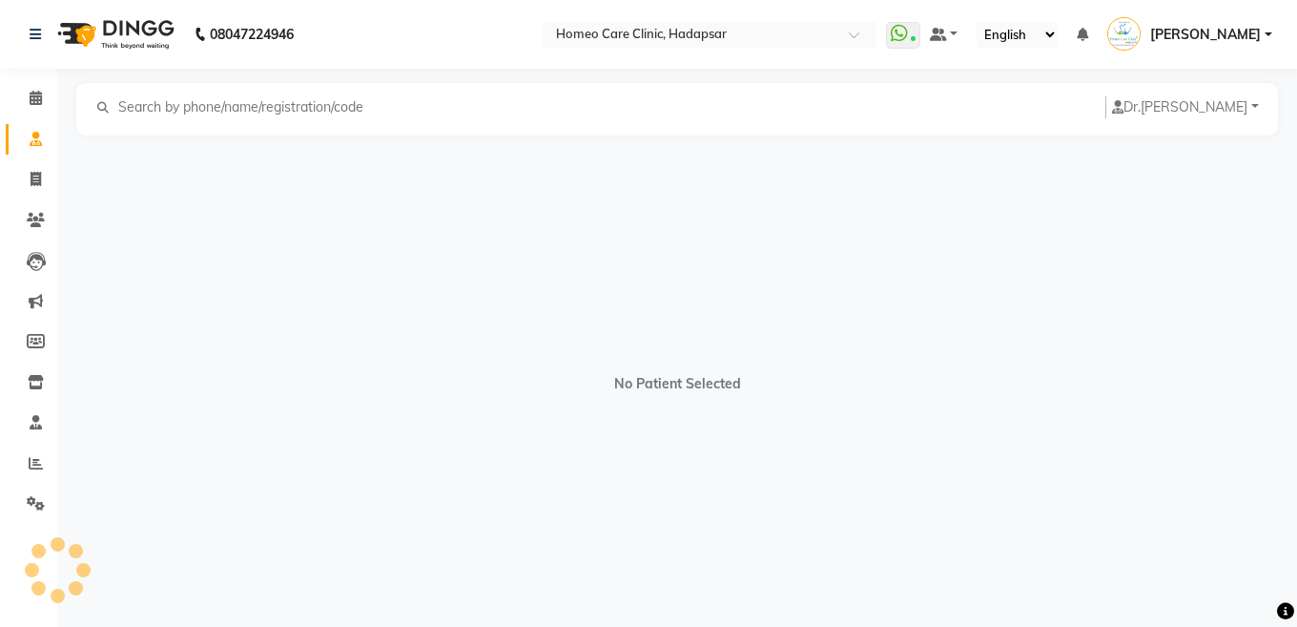
select select "[DEMOGRAPHIC_DATA]"
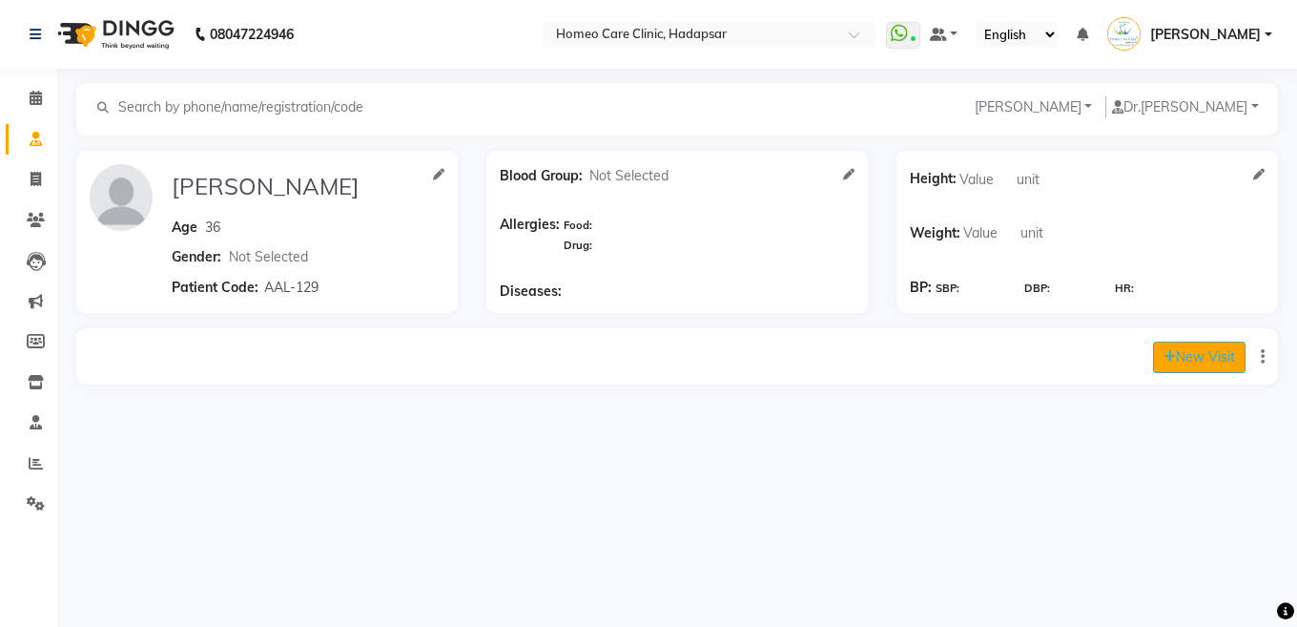
click at [1184, 354] on button "New Visit" at bounding box center [1199, 356] width 93 height 31
select select "795"
select select "inPerson"
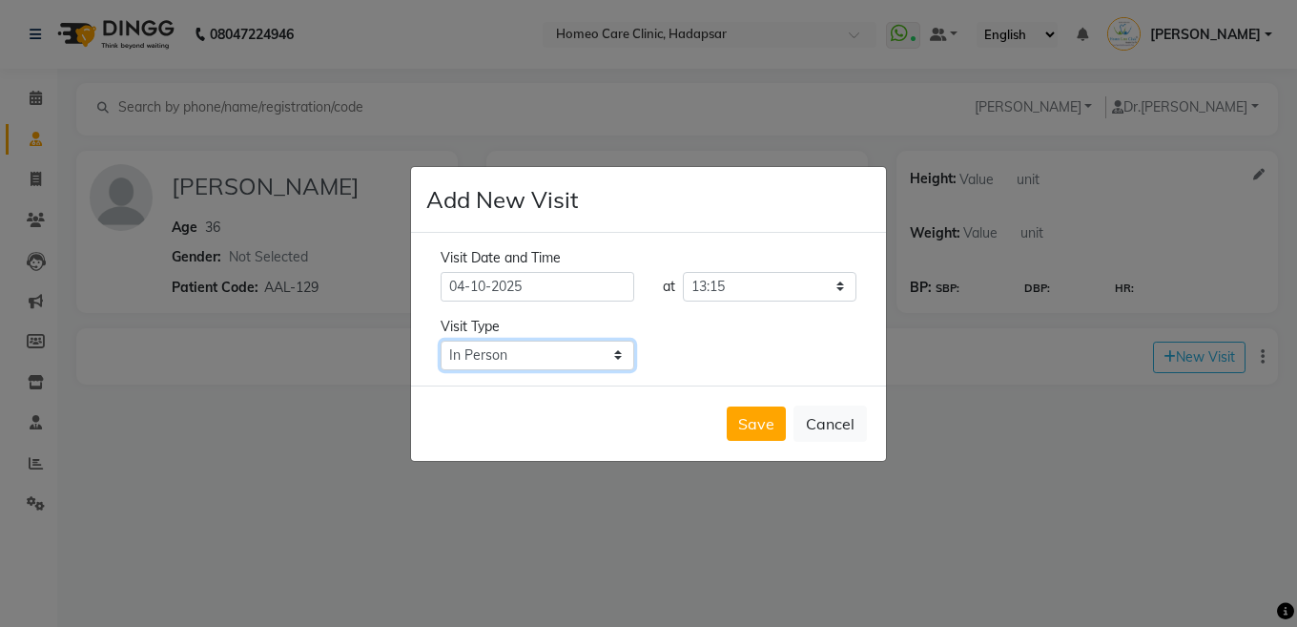
click at [497, 361] on select "Select Type In Person Video Phone Chat" at bounding box center [538, 355] width 194 height 30
click at [772, 420] on button "Save" at bounding box center [756, 423] width 59 height 34
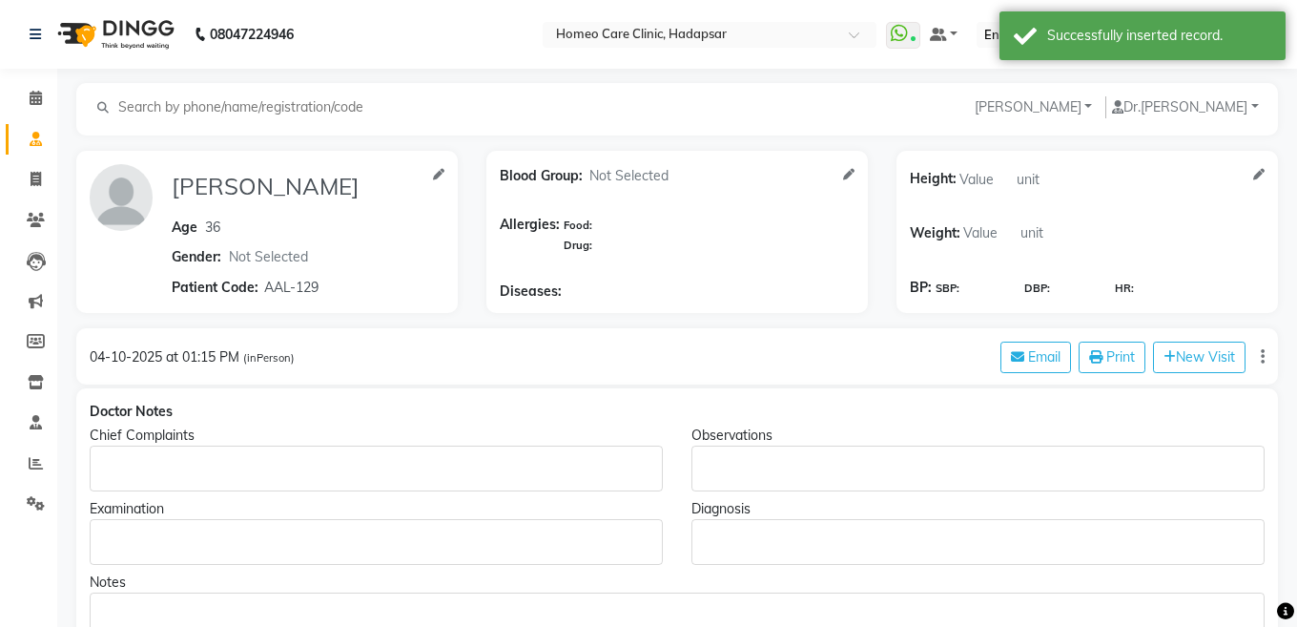
type input "[PERSON_NAME]"
type input "36"
select select "[DEMOGRAPHIC_DATA]"
type input "AAL-129"
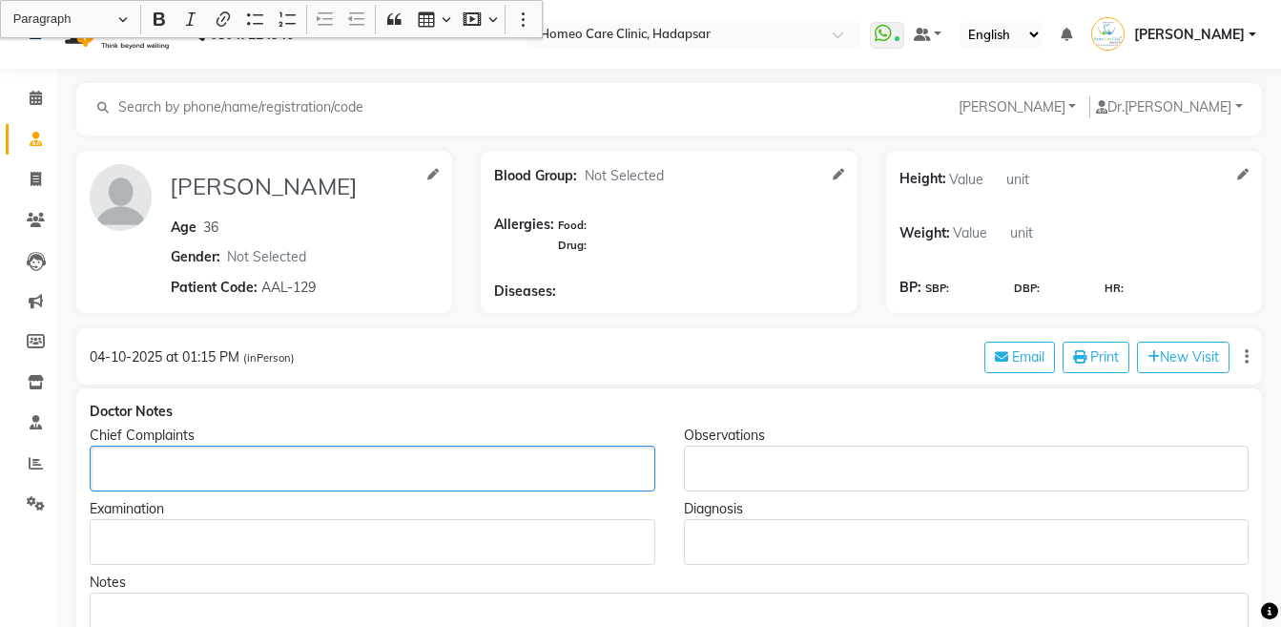
click at [360, 459] on p "Rich Text Editor, main" at bounding box center [371, 469] width 547 height 20
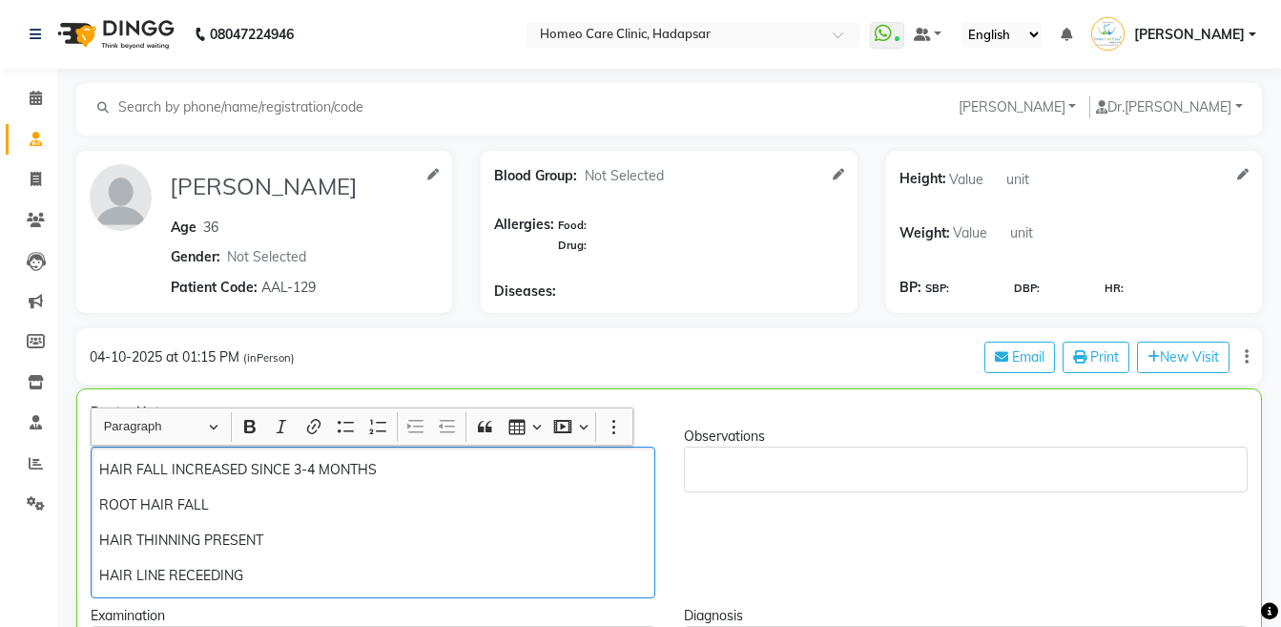
click at [195, 577] on p "HAIR LINE RECEEDING" at bounding box center [372, 576] width 546 height 20
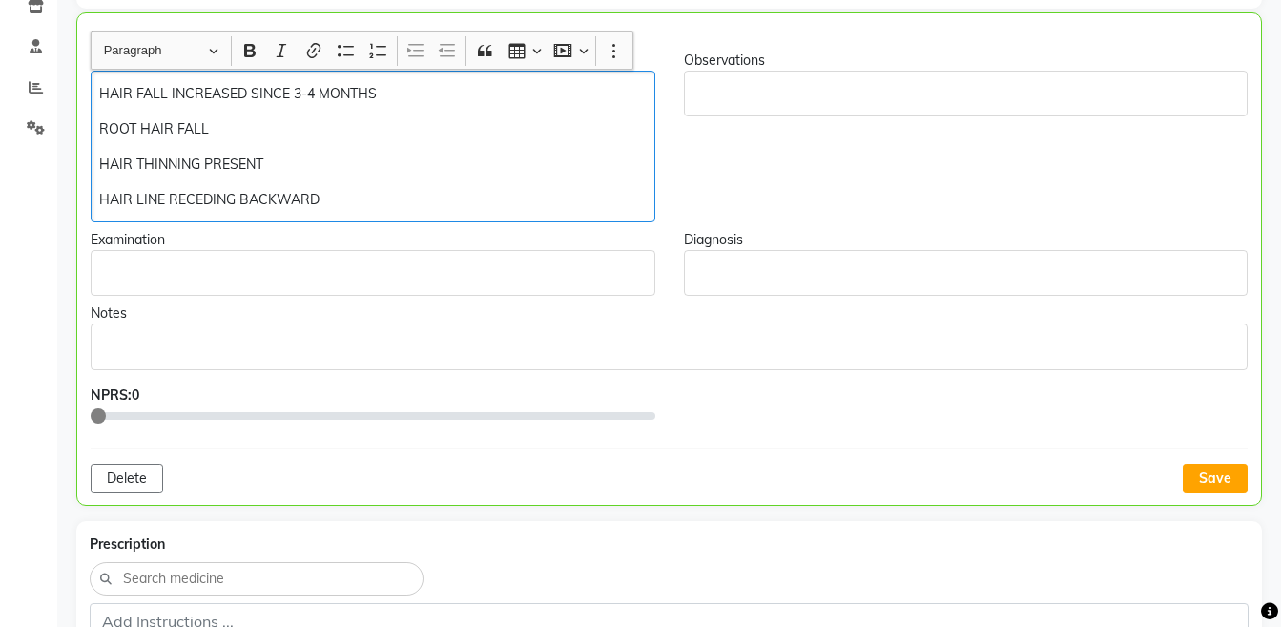
scroll to position [415, 0]
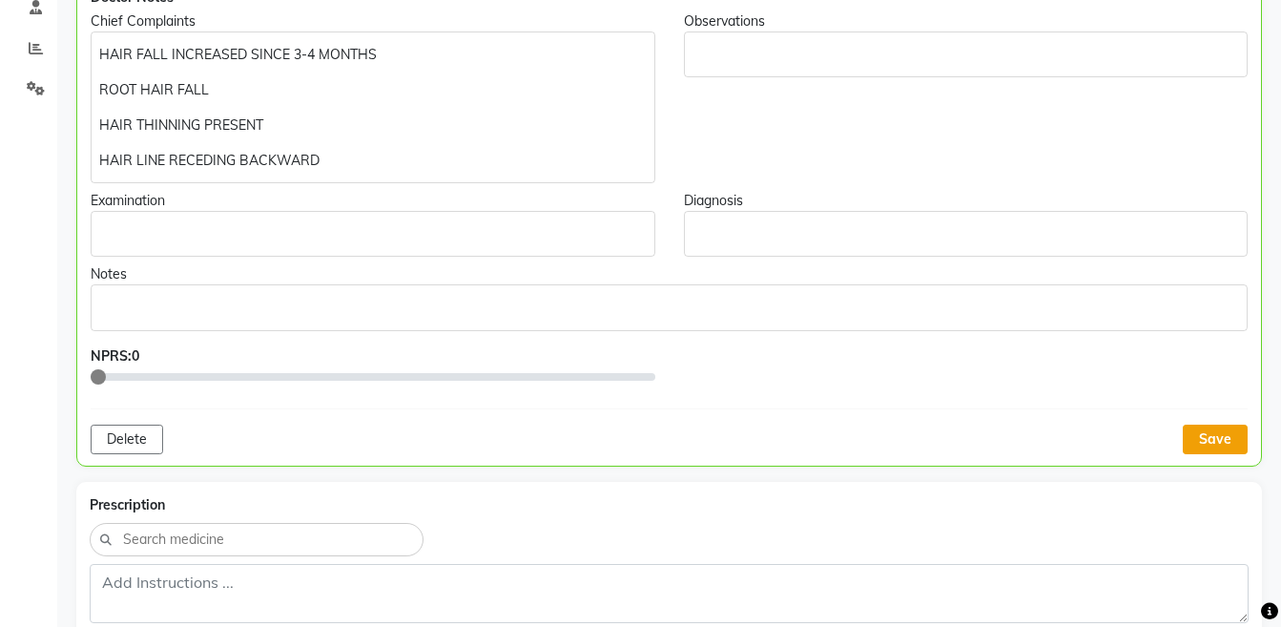
click at [1208, 438] on button "Save" at bounding box center [1215, 439] width 65 height 30
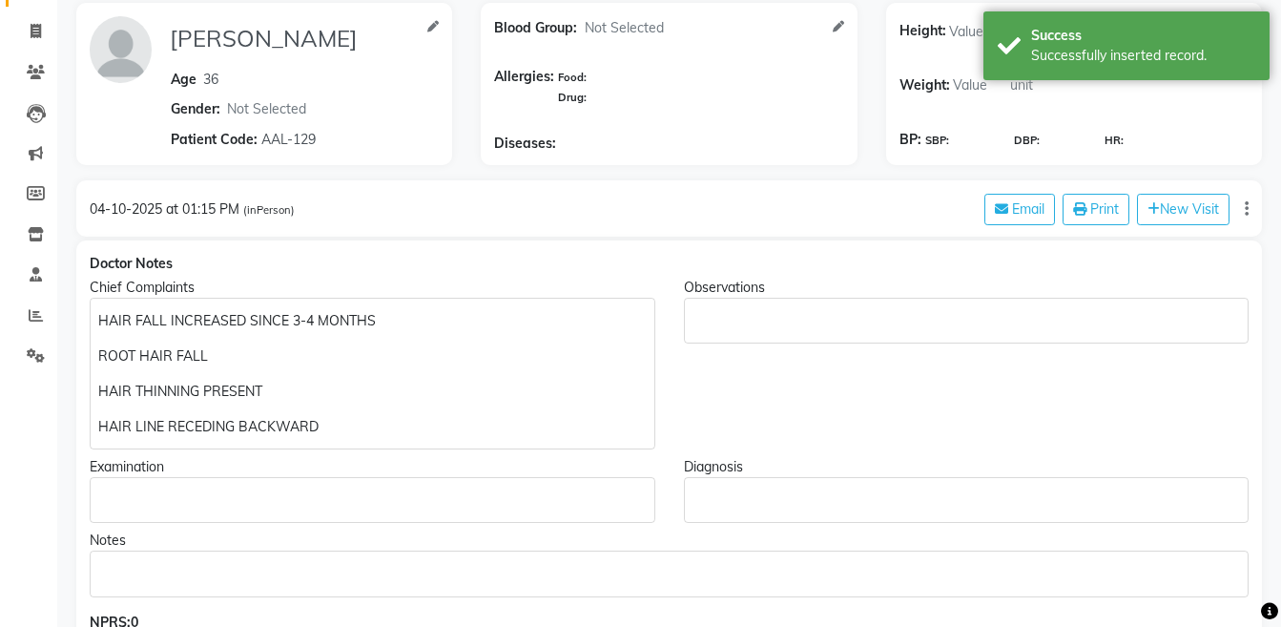
scroll to position [30, 0]
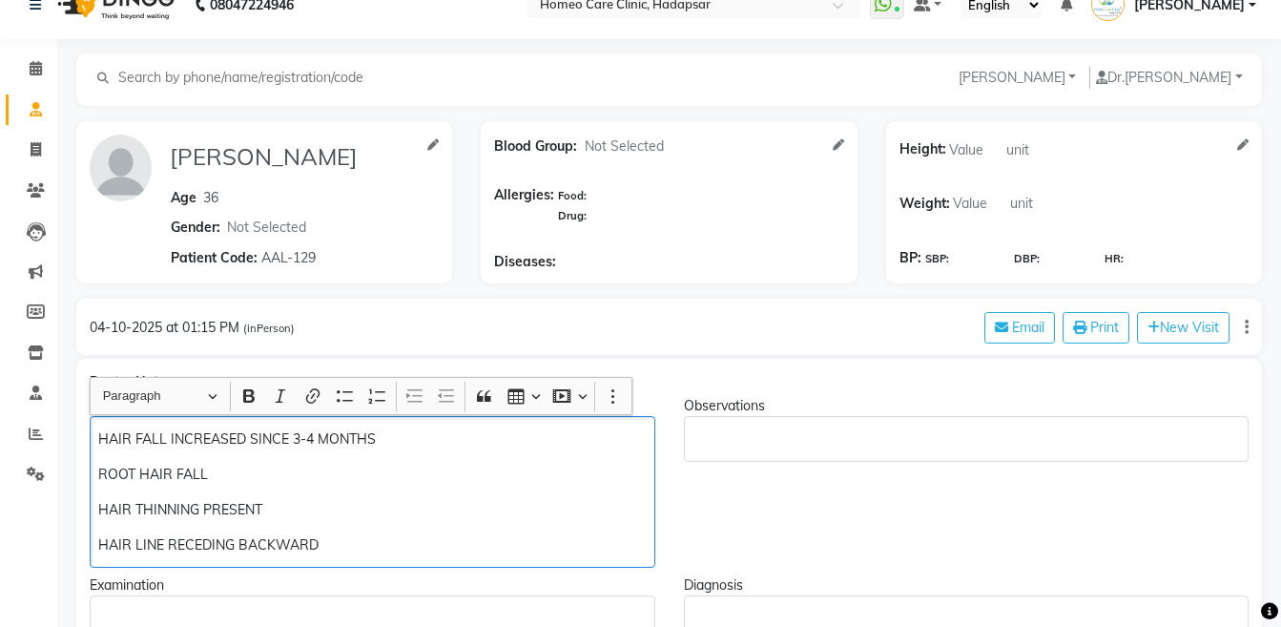
click at [361, 542] on p "HAIR LINE RECEDING BACKWARD" at bounding box center [371, 545] width 547 height 20
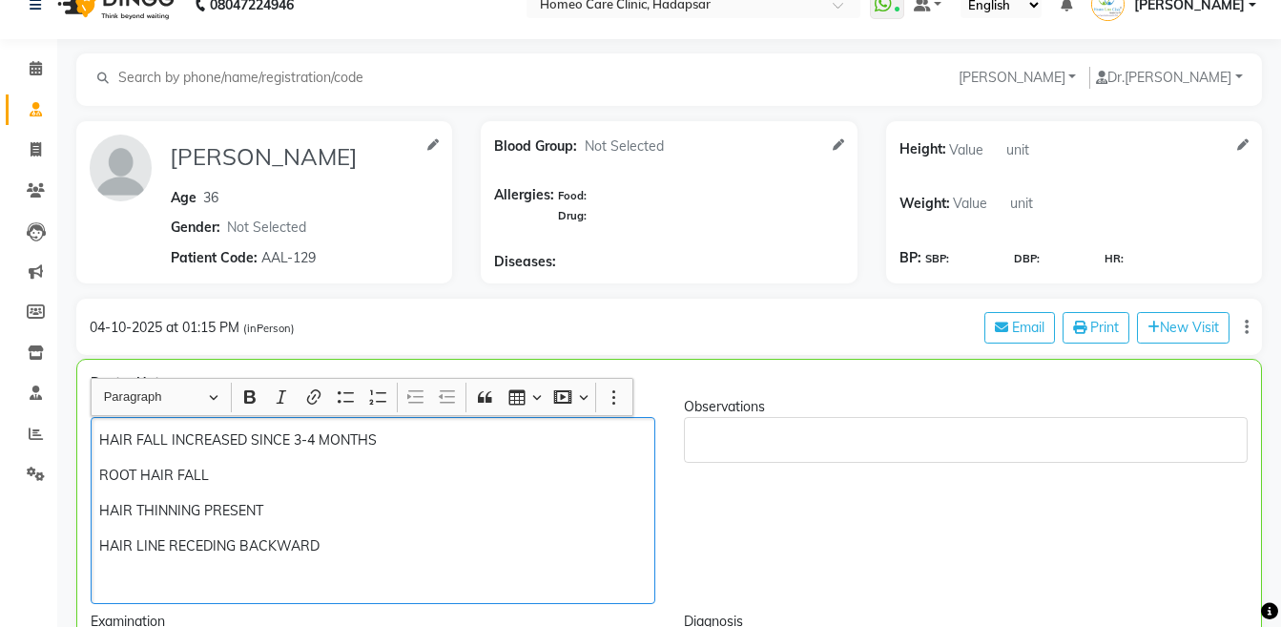
scroll to position [31, 0]
click at [361, 542] on p "HAIR LINE RECEDING BACKWARD" at bounding box center [372, 545] width 546 height 20
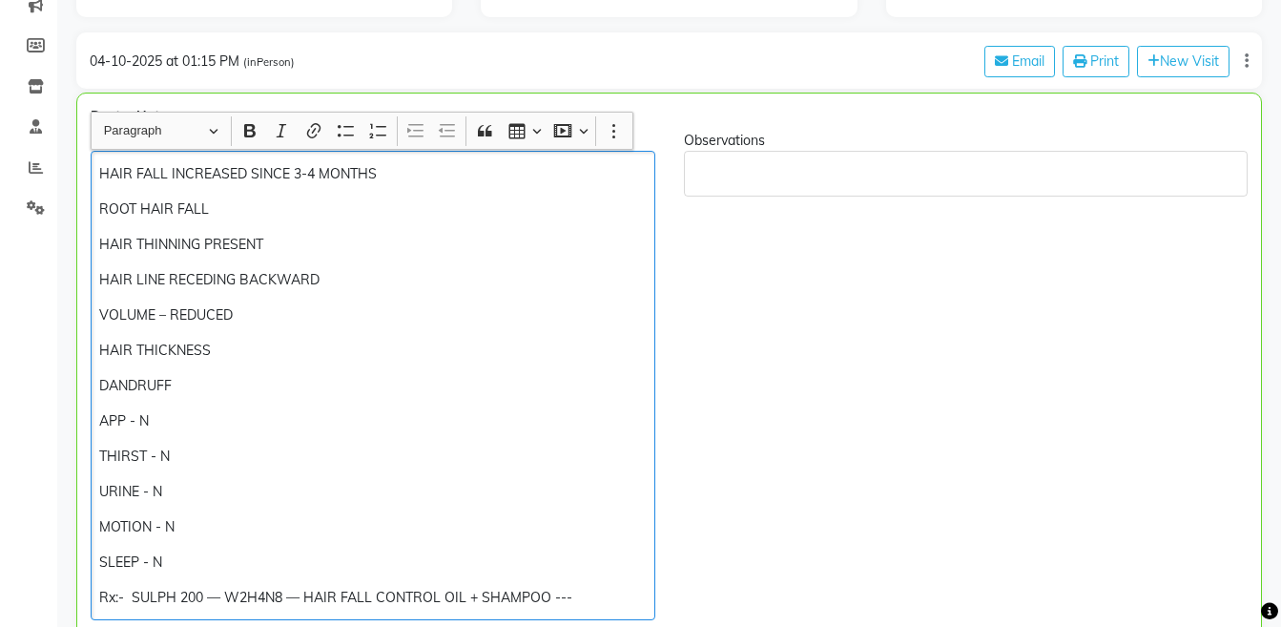
scroll to position [399, 0]
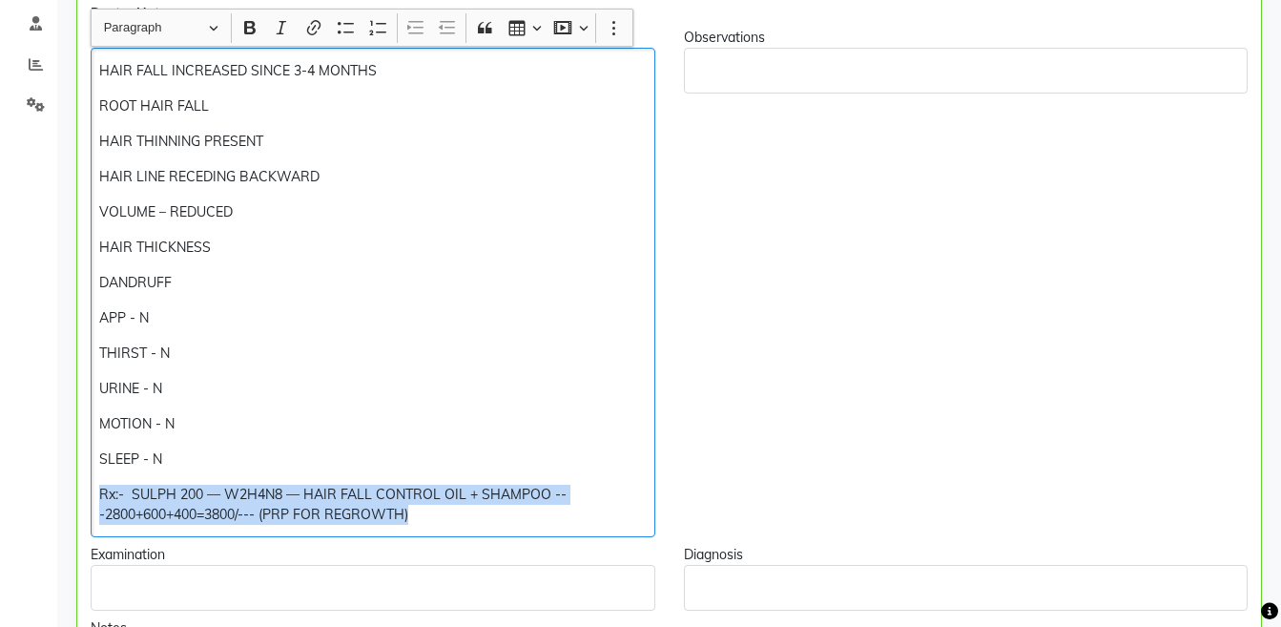
copy div "Rx:- SULPH 200 — W2H4N8 — HAIR FALL CONTROL OIL + SHAMPOO ---2800+600+400=3800/…"
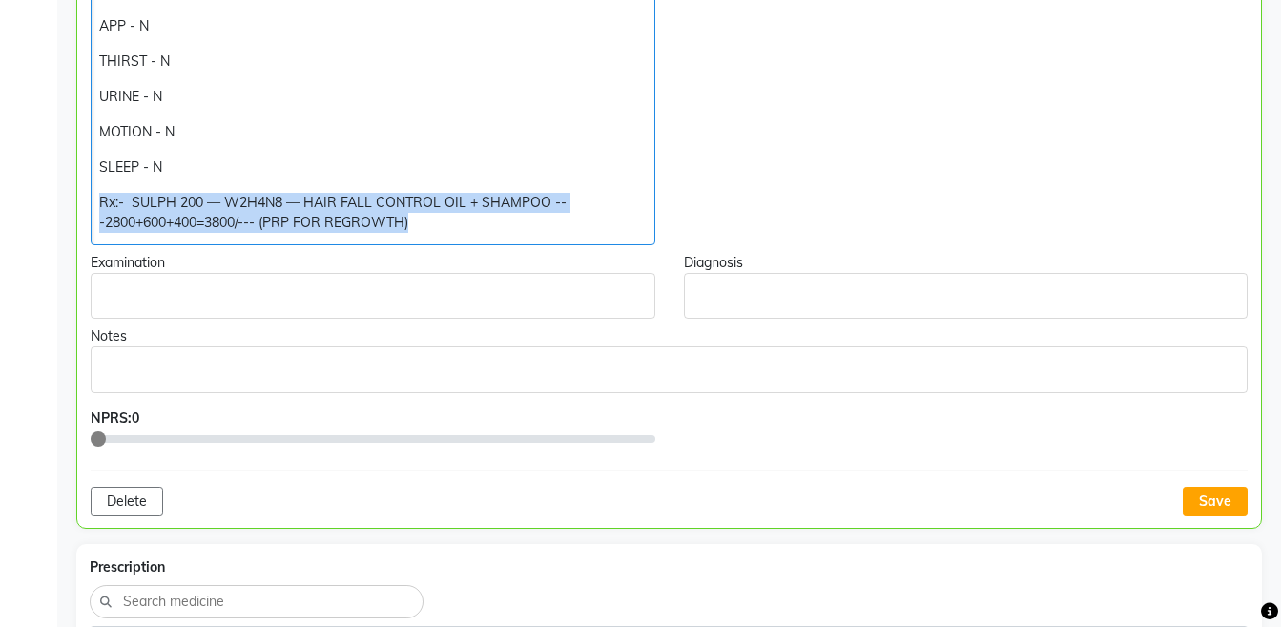
scroll to position [712, 0]
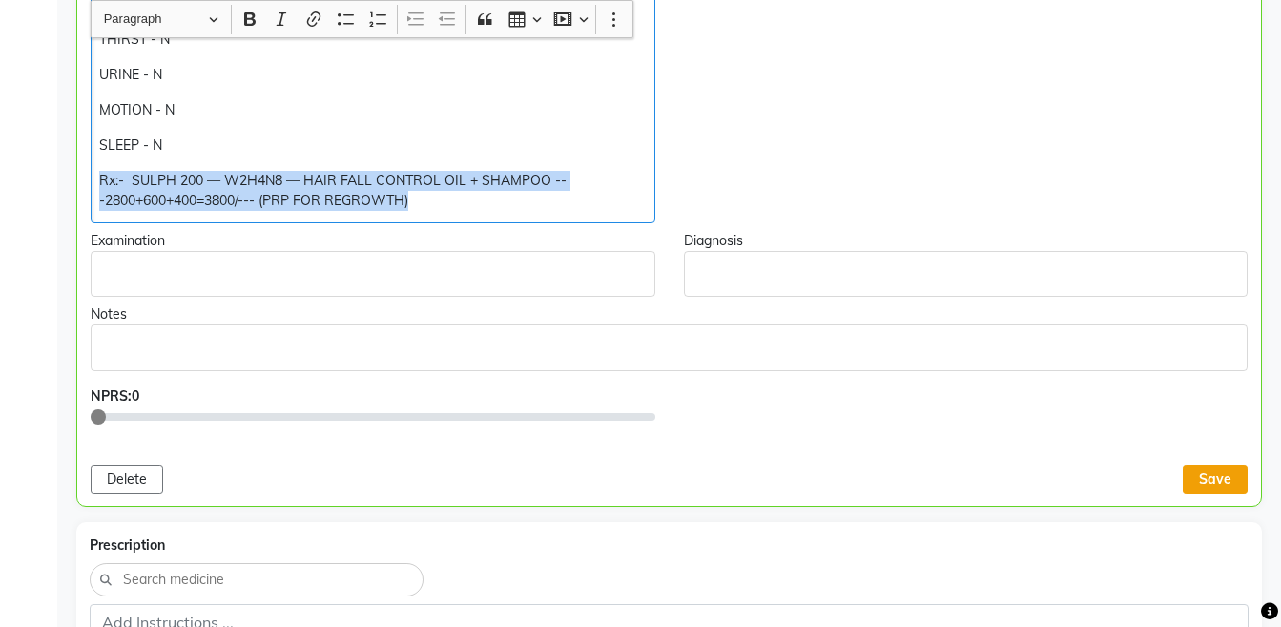
click at [1224, 472] on button "Save" at bounding box center [1215, 479] width 65 height 30
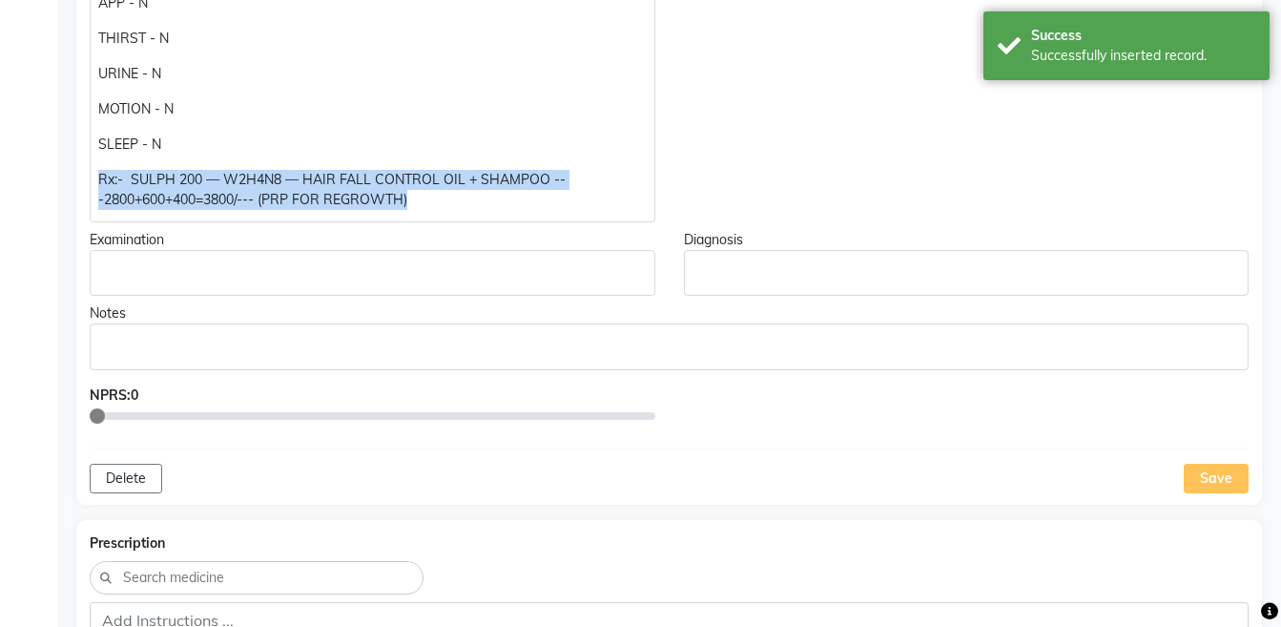
scroll to position [962, 0]
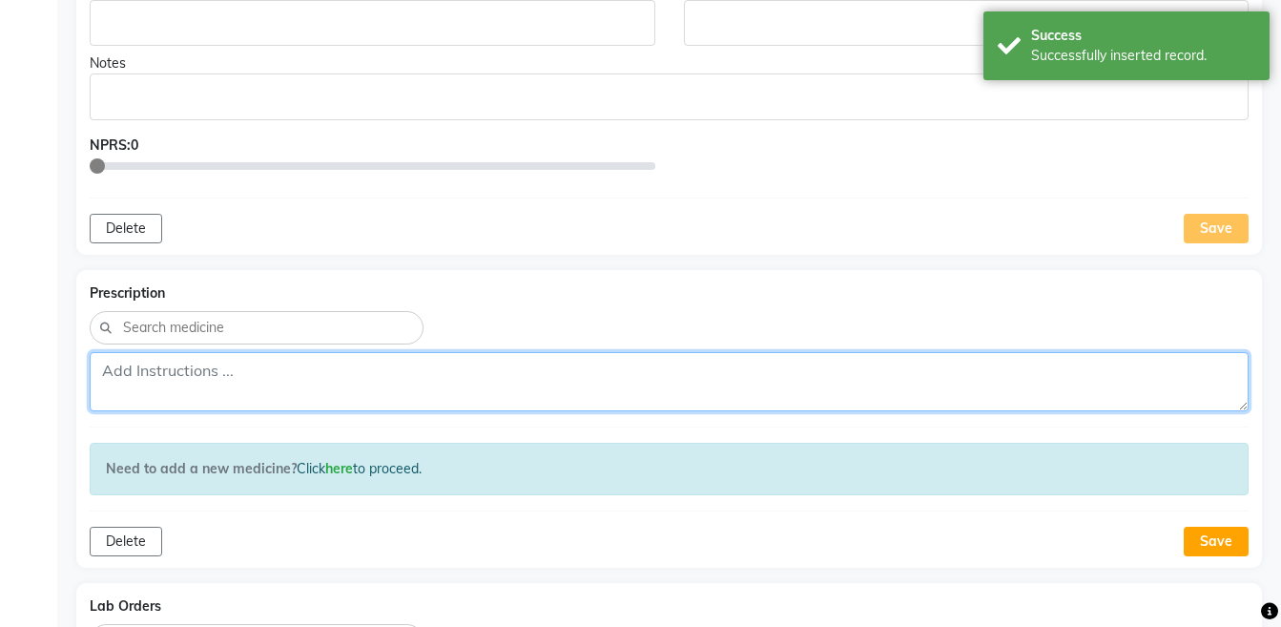
click at [768, 393] on textarea at bounding box center [669, 381] width 1159 height 59
paste textarea "Rx:- SULPH 200 — W2H4N8 — HAIR FALL CONTROL OIL + SHAMPOO ---2800+600+400=3800/…"
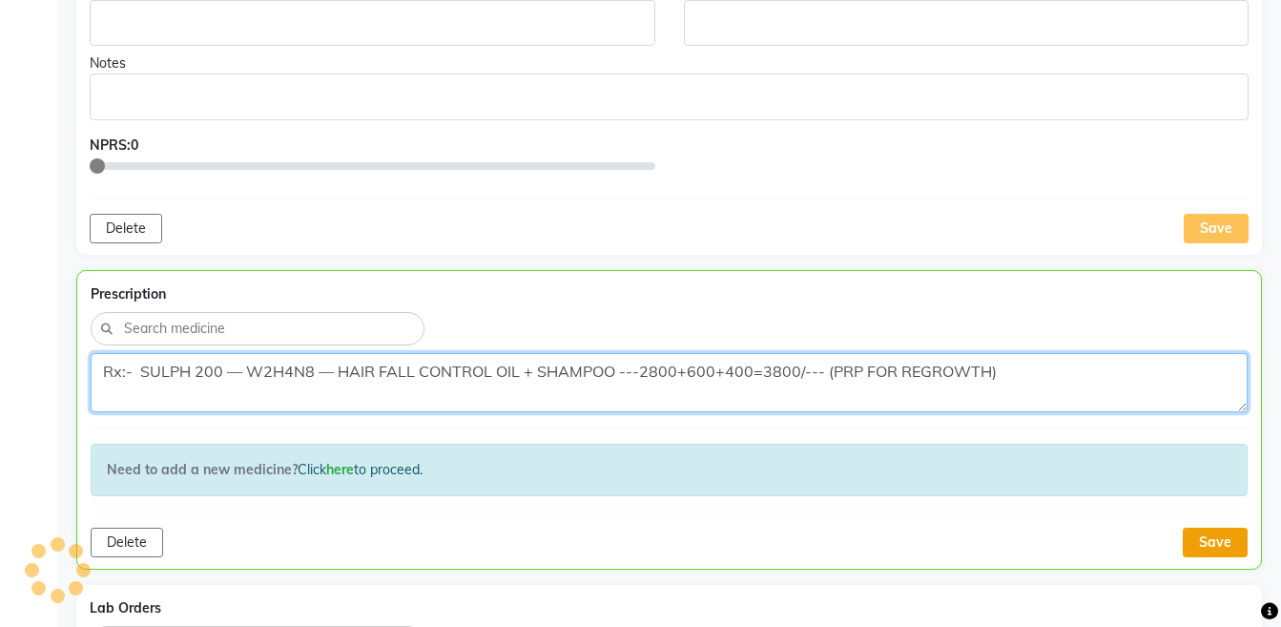
type textarea "Rx:- SULPH 200 — W2H4N8 — HAIR FALL CONTROL OIL + SHAMPOO ---2800+600+400=3800/…"
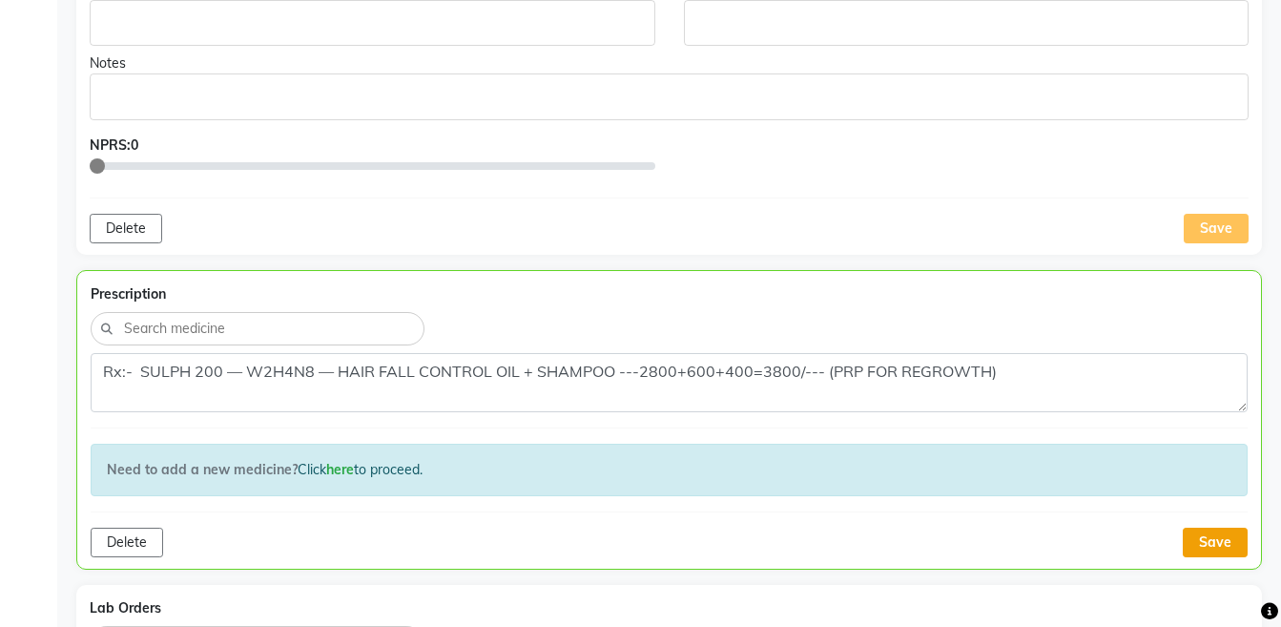
click at [1192, 534] on button "Save" at bounding box center [1215, 542] width 65 height 30
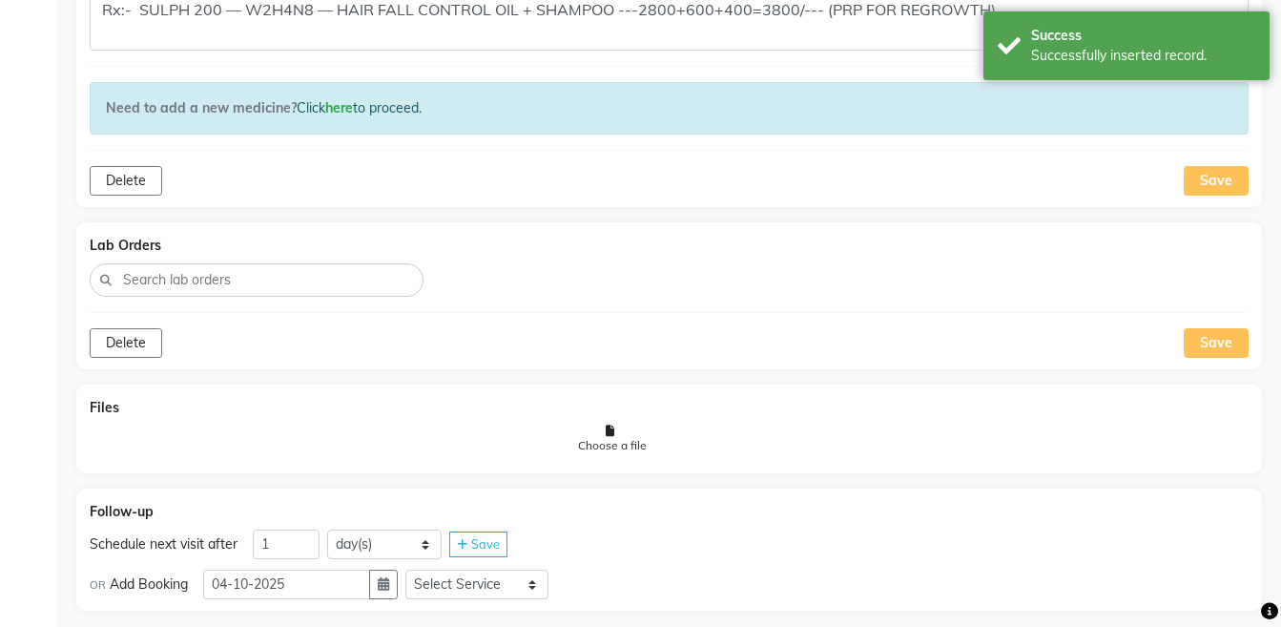
scroll to position [1345, 0]
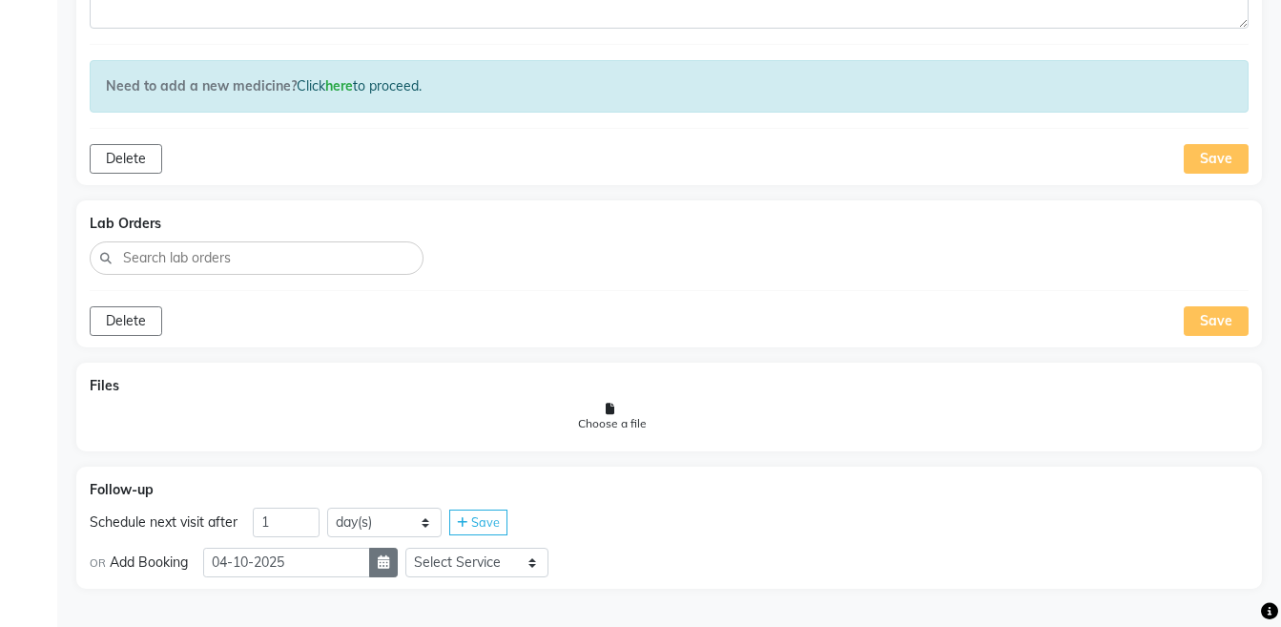
click at [398, 569] on button "button" at bounding box center [383, 562] width 29 height 30
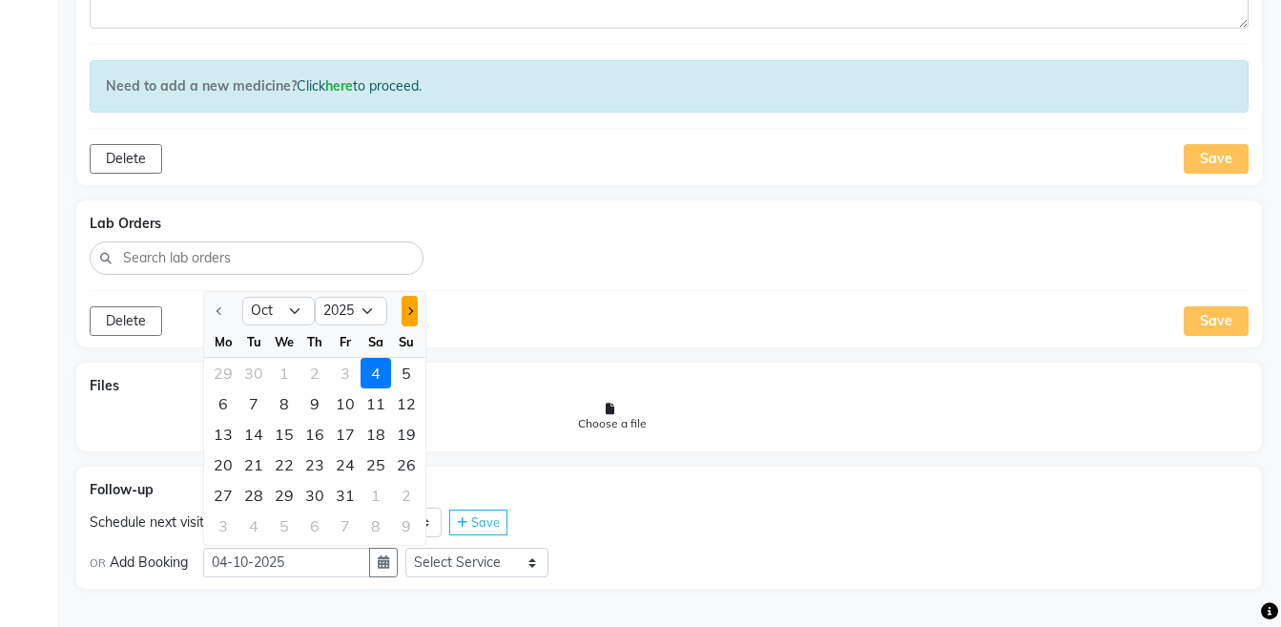
click at [409, 317] on button "Next month" at bounding box center [410, 311] width 16 height 31
select select "11"
click at [282, 433] on div "12" at bounding box center [284, 434] width 31 height 31
type input "[DATE]"
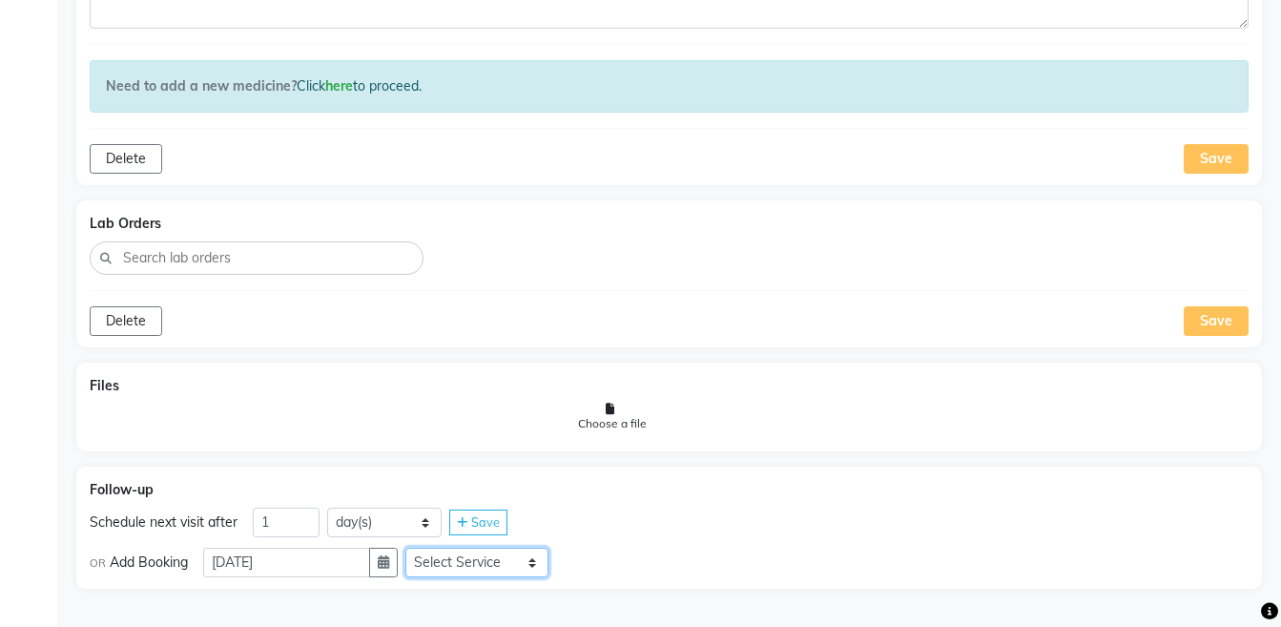
click at [476, 567] on select "Select Service Medicine Medicine 1 Hydra Facial Medi Facial Vampire Facial With…" at bounding box center [476, 562] width 143 height 30
select select "972997"
click at [421, 547] on select "Select Service Medicine Medicine 1 Hydra Facial Medi Facial Vampire Facial With…" at bounding box center [476, 562] width 143 height 30
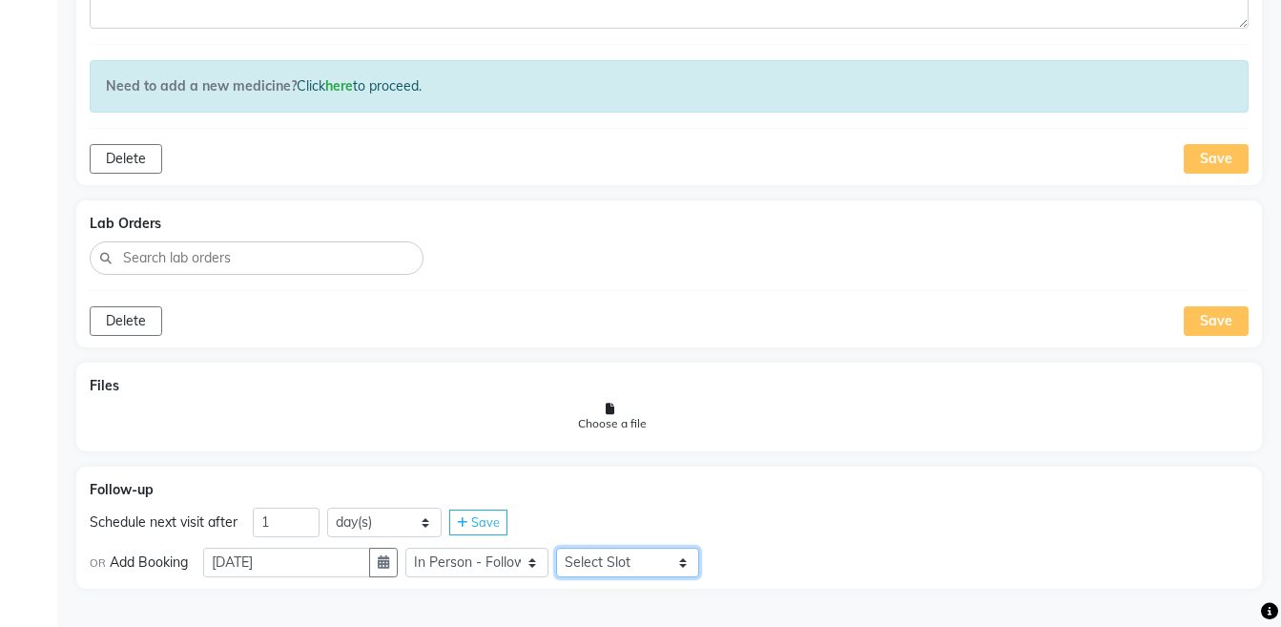
click at [597, 564] on select "Select Slot 10:15 10:30 10:45 11:00 11:15 11:30 11:45 12:00 12:15 12:30 12:45 1…" at bounding box center [627, 562] width 143 height 30
select select "825"
click at [571, 547] on select "Select Slot 10:15 10:30 10:45 11:00 11:15 11:30 11:45 12:00 12:15 12:30 12:45 1…" at bounding box center [627, 562] width 143 height 30
click at [725, 565] on icon at bounding box center [719, 563] width 10 height 12
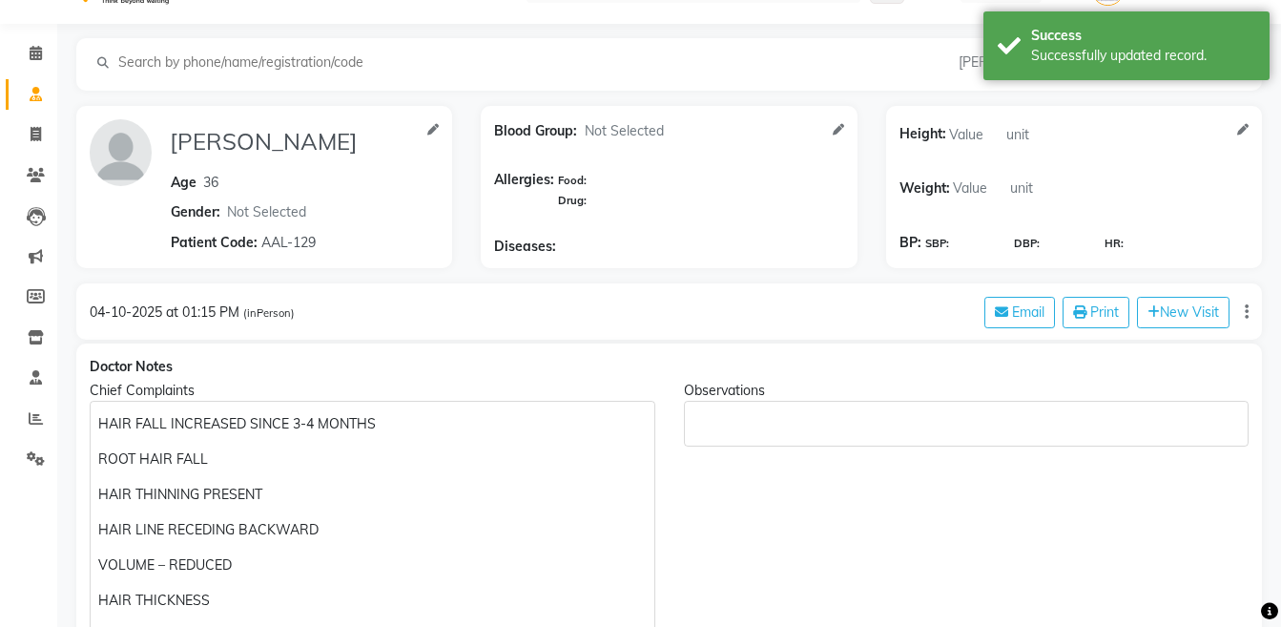
scroll to position [0, 0]
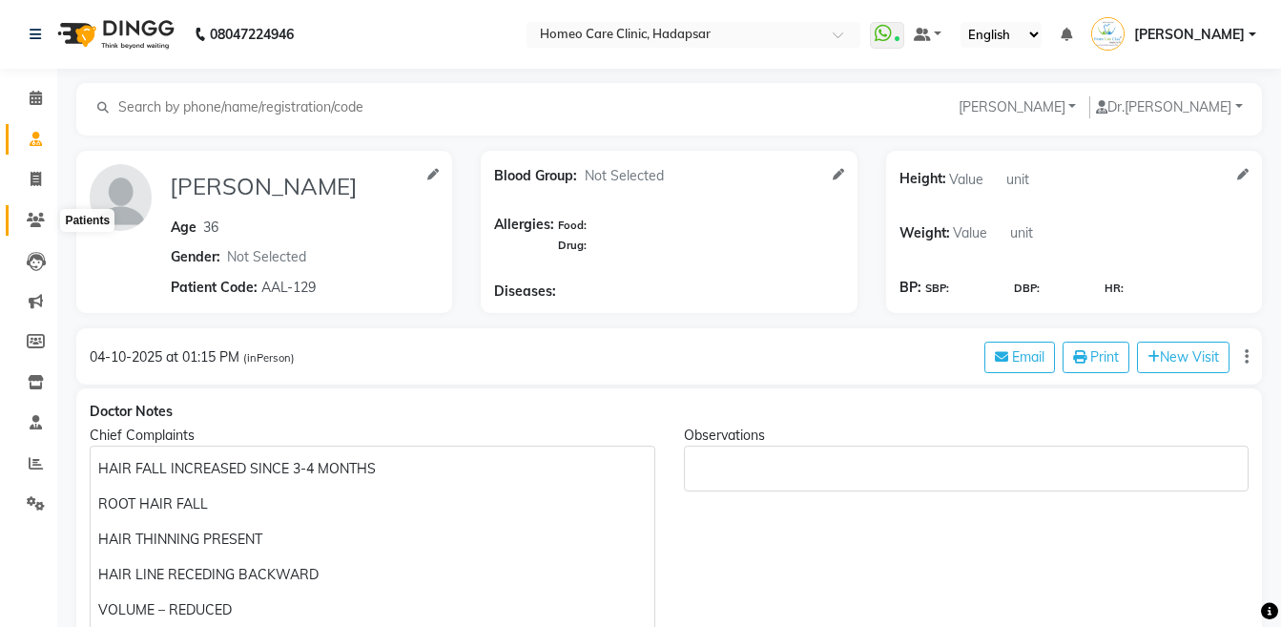
click at [33, 227] on span at bounding box center [35, 221] width 33 height 22
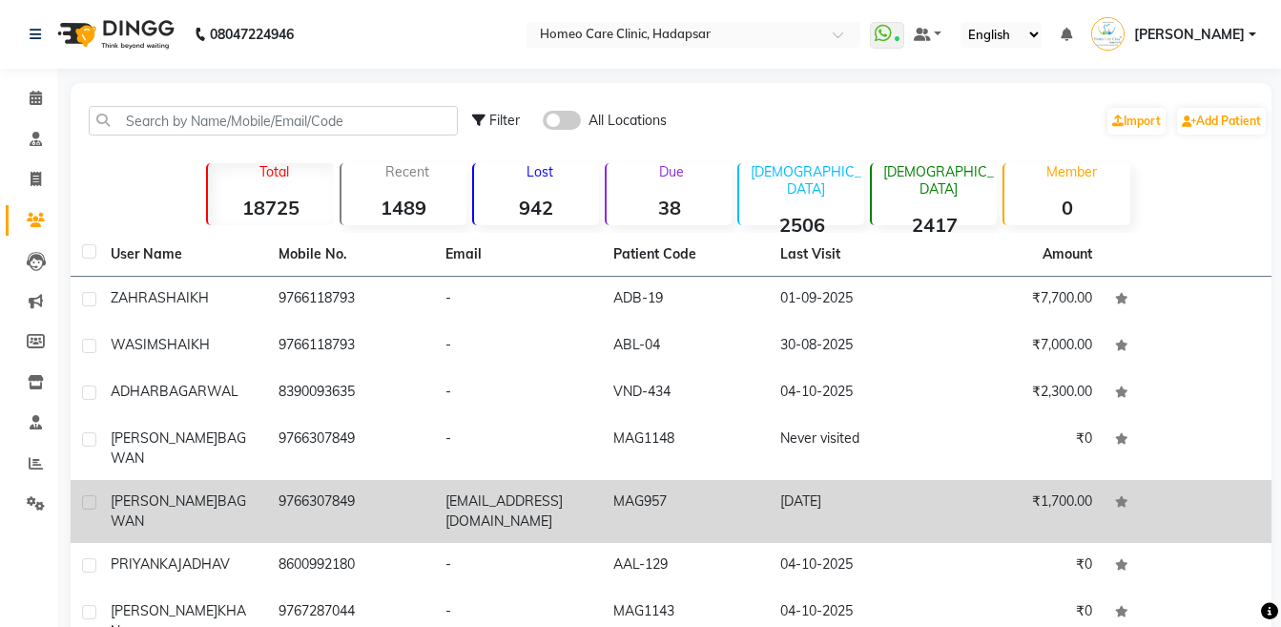
click at [241, 498] on td "[PERSON_NAME]" at bounding box center [183, 511] width 168 height 63
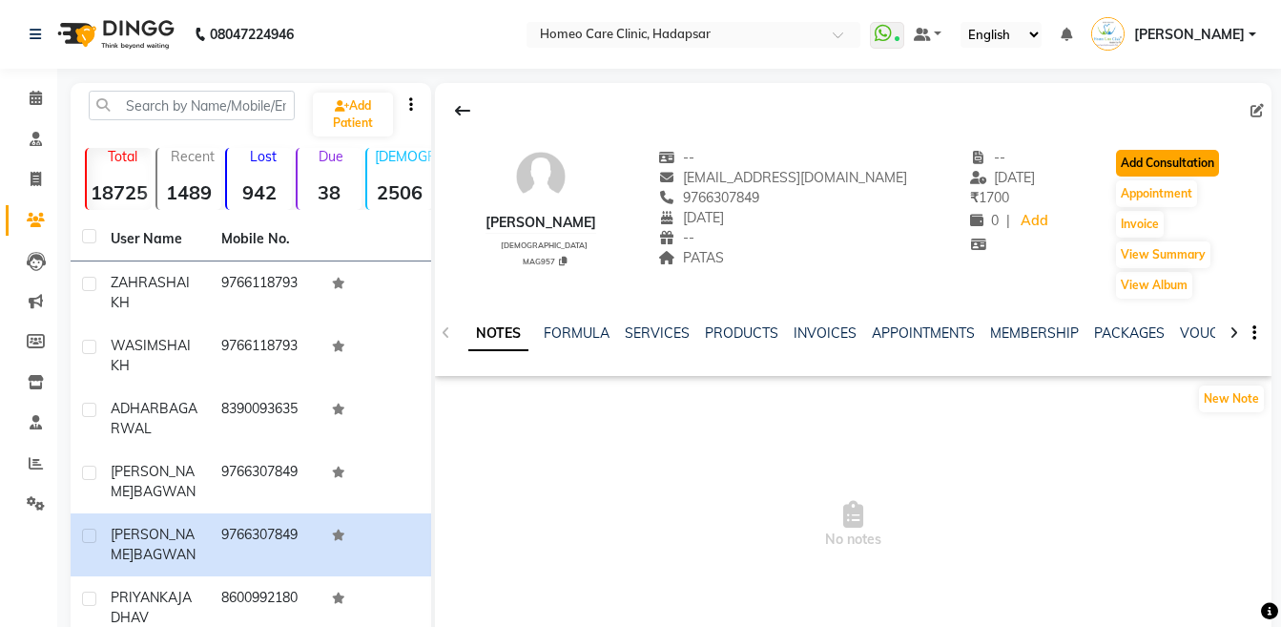
click at [1185, 161] on button "Add Consultation" at bounding box center [1167, 163] width 103 height 27
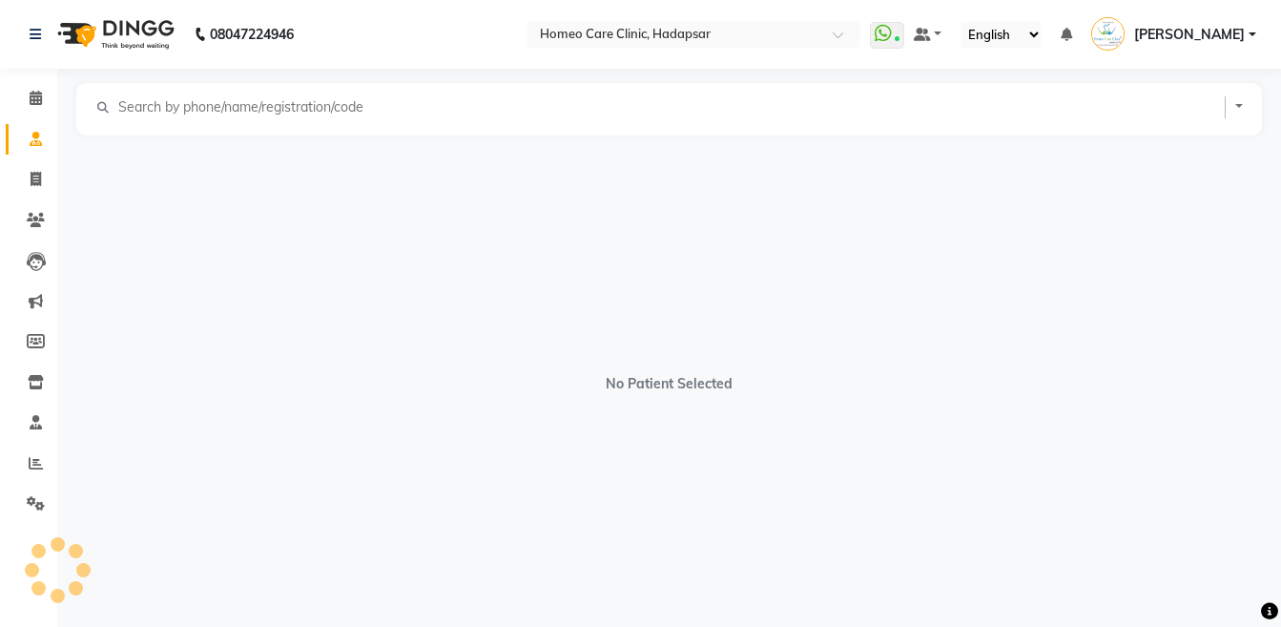
select select "[DEMOGRAPHIC_DATA]"
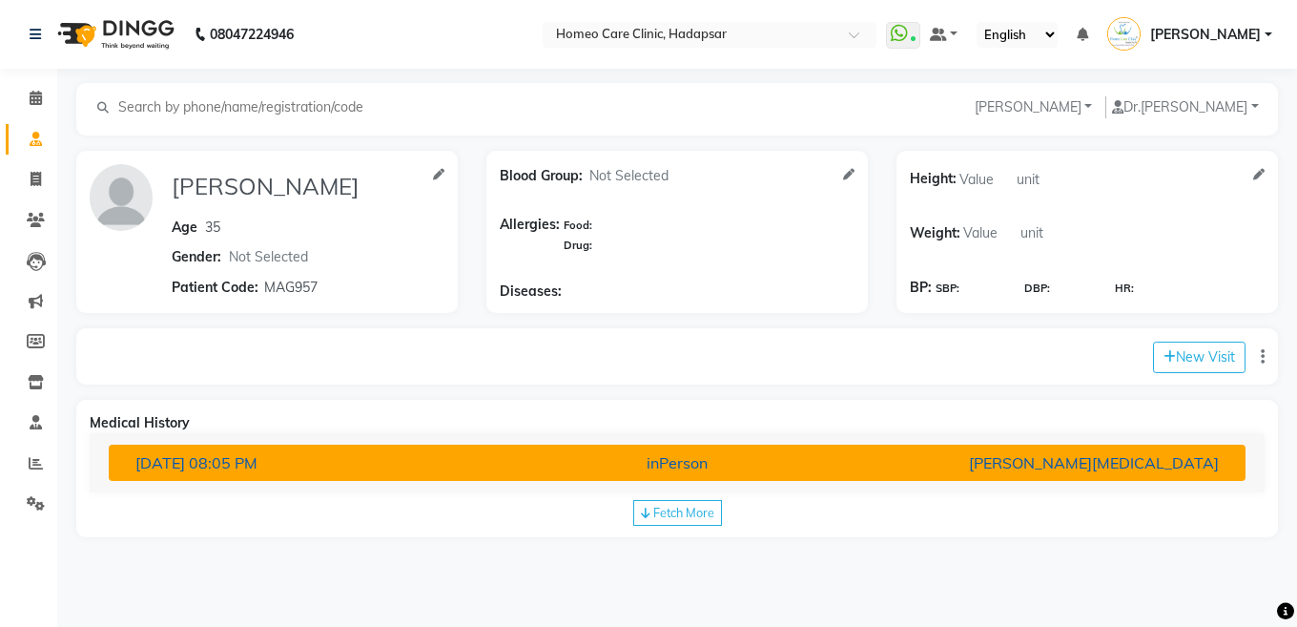
click at [712, 466] on div "inPerson" at bounding box center [677, 462] width 371 height 23
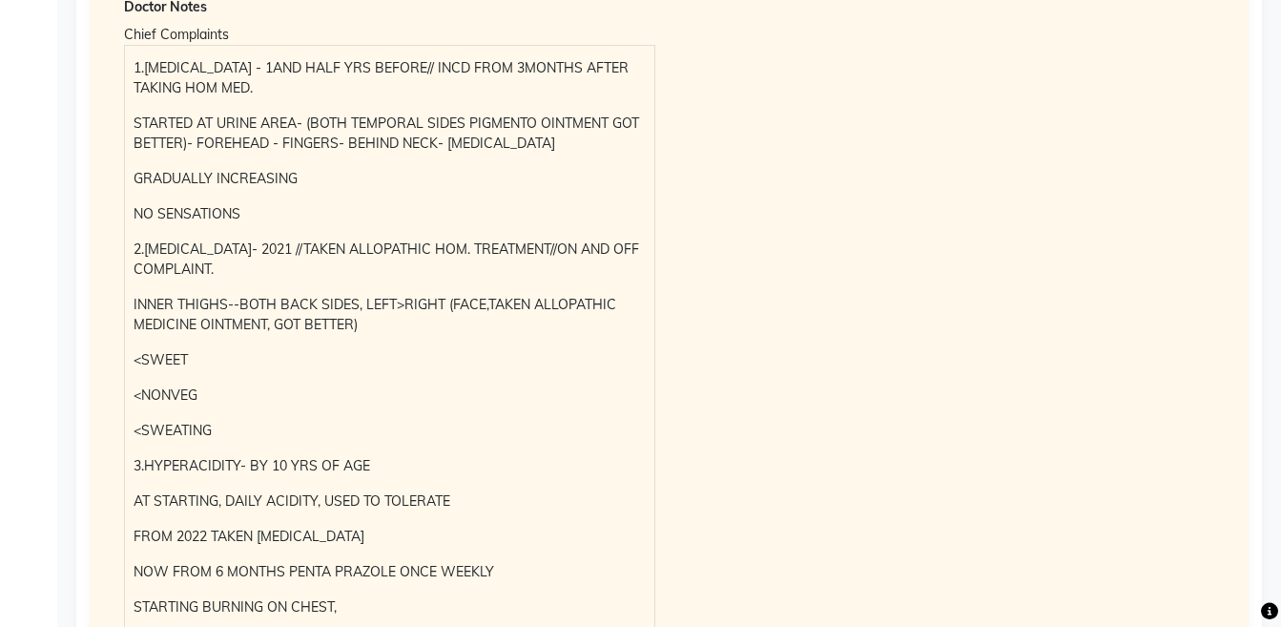
scroll to position [264, 0]
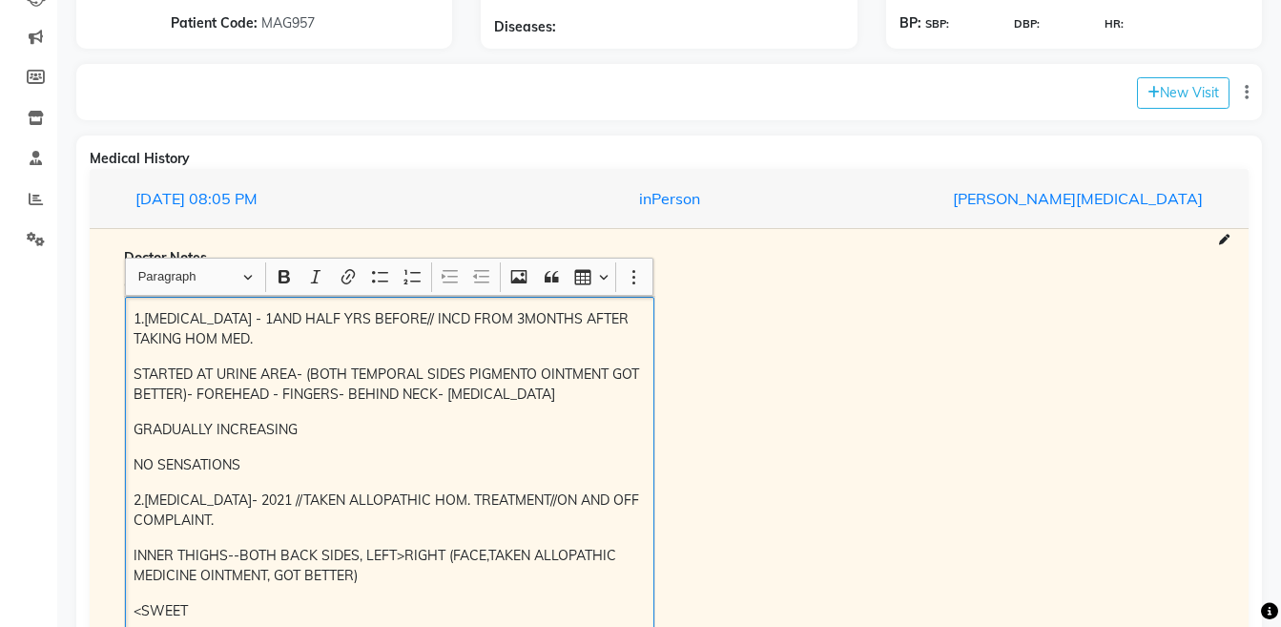
click at [142, 316] on p "1.[MEDICAL_DATA] - 1AND HALF YRS BEFORE// INCD FROM 3MONTHS AFTER TAKING HOM ME…" at bounding box center [389, 329] width 511 height 40
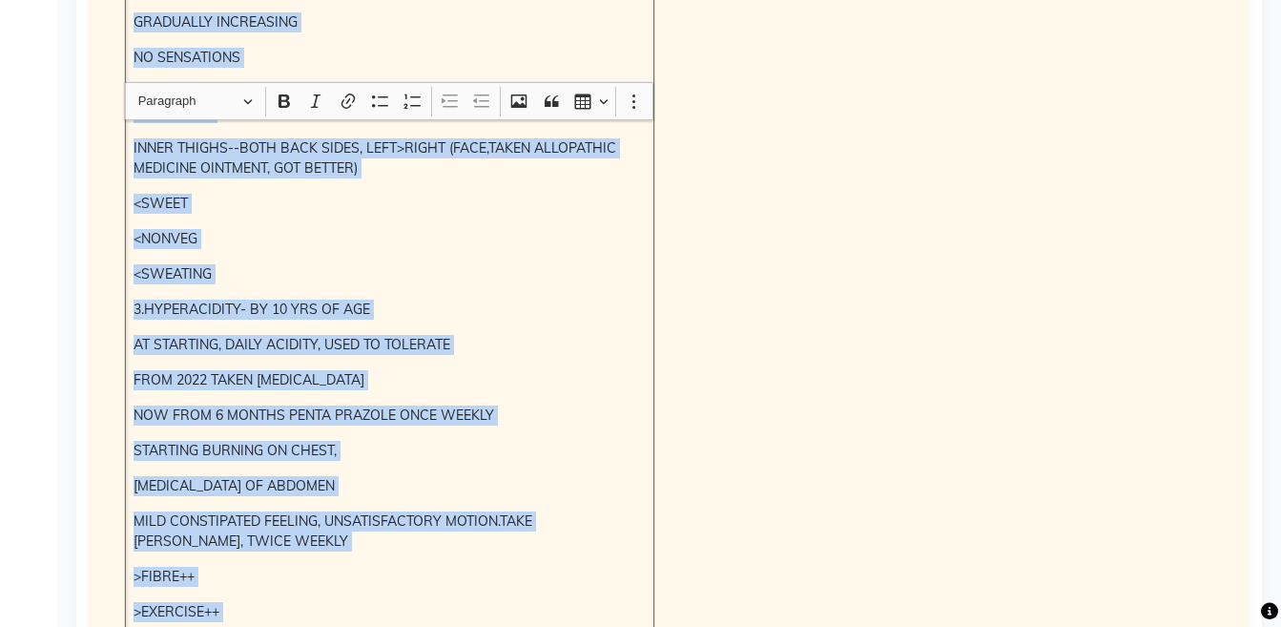
scroll to position [772, 0]
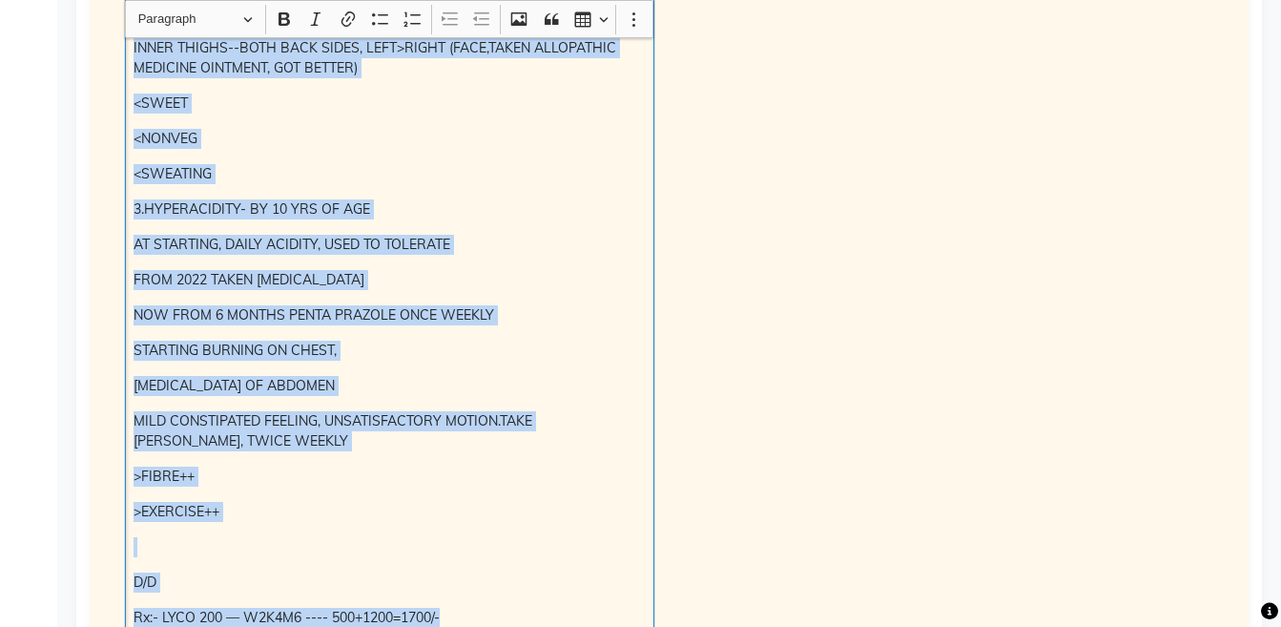
copy div "1.[MEDICAL_DATA] - 1AND HALF YRS BEFORE// INCD FROM 3MONTHS AFTER TAKING HOM ME…"
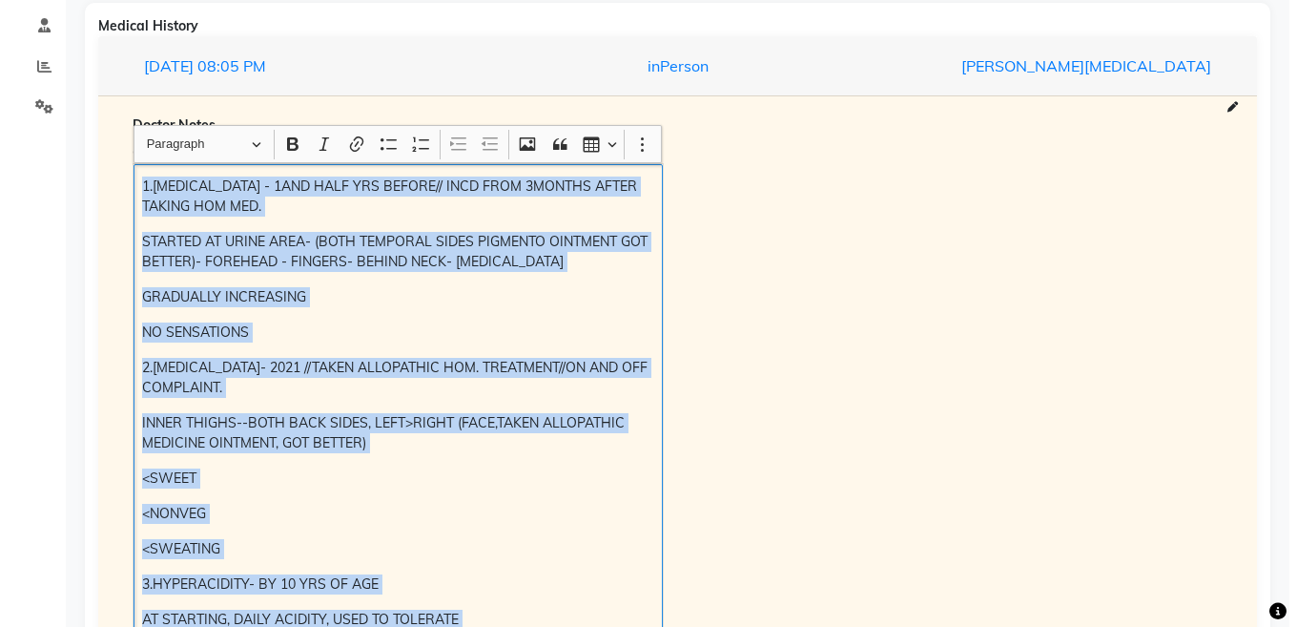
scroll to position [294, 0]
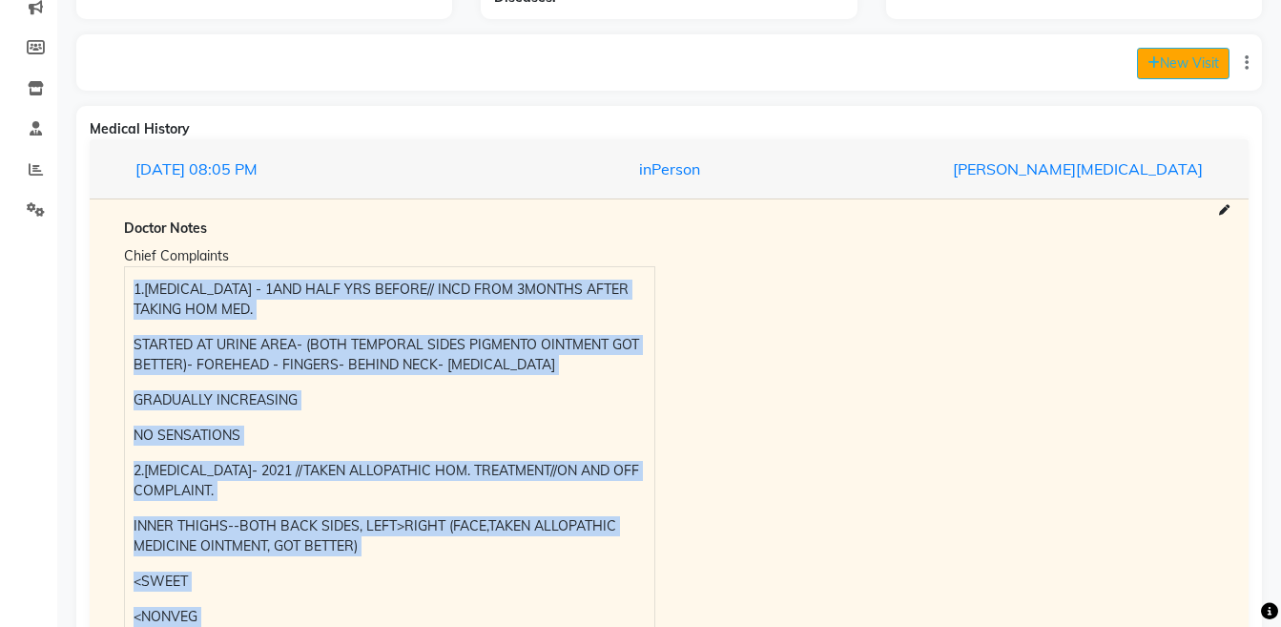
click at [1178, 67] on button "New Visit" at bounding box center [1183, 63] width 93 height 31
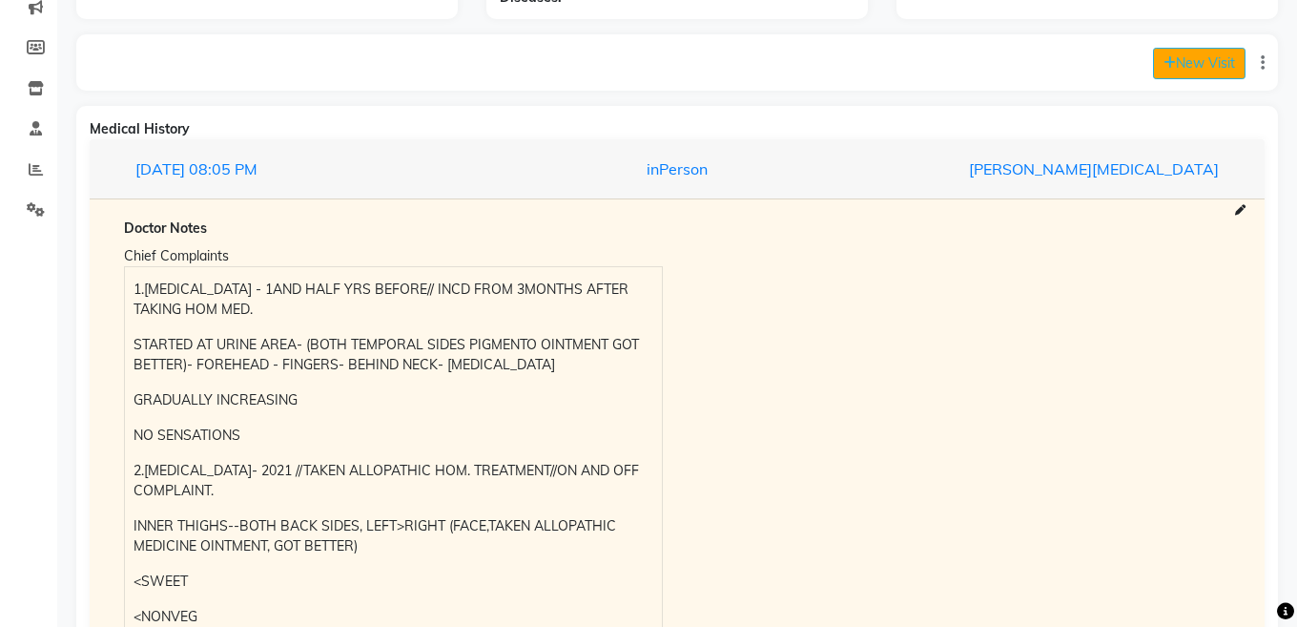
select select "805"
select select "inPerson"
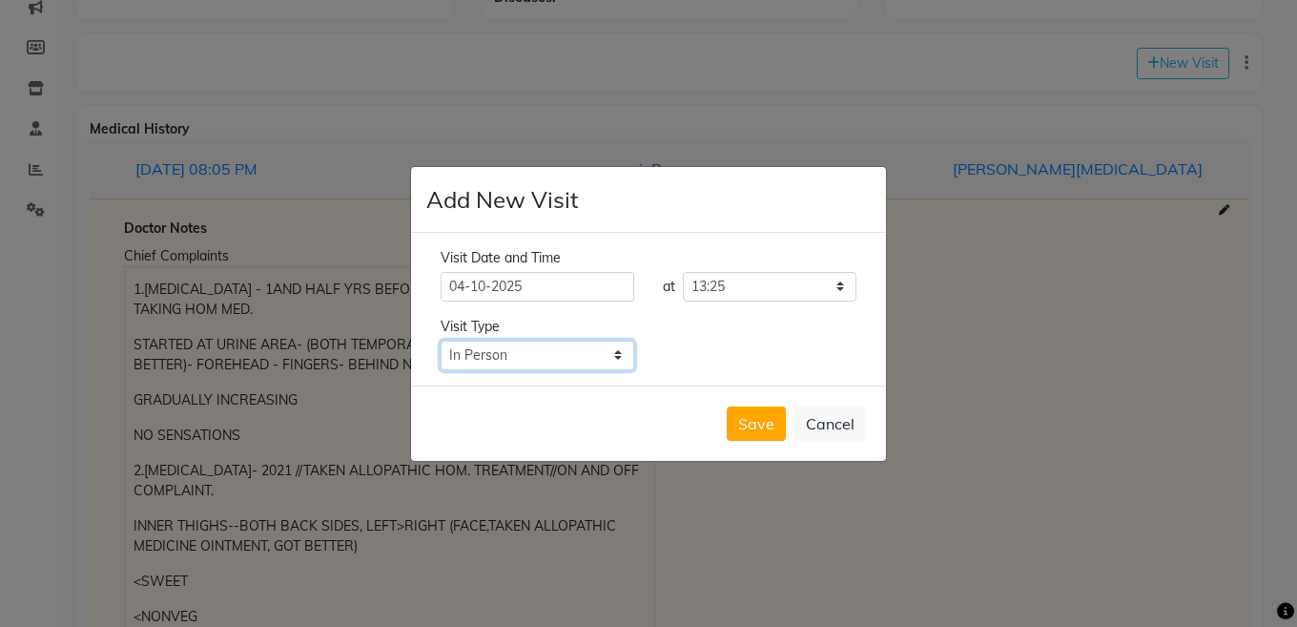
click at [544, 354] on select "Select Type In Person Video Phone Chat" at bounding box center [538, 355] width 194 height 30
click at [441, 340] on select "Select Type In Person Video Phone Chat" at bounding box center [538, 355] width 194 height 30
click at [752, 417] on button "Save" at bounding box center [756, 423] width 59 height 34
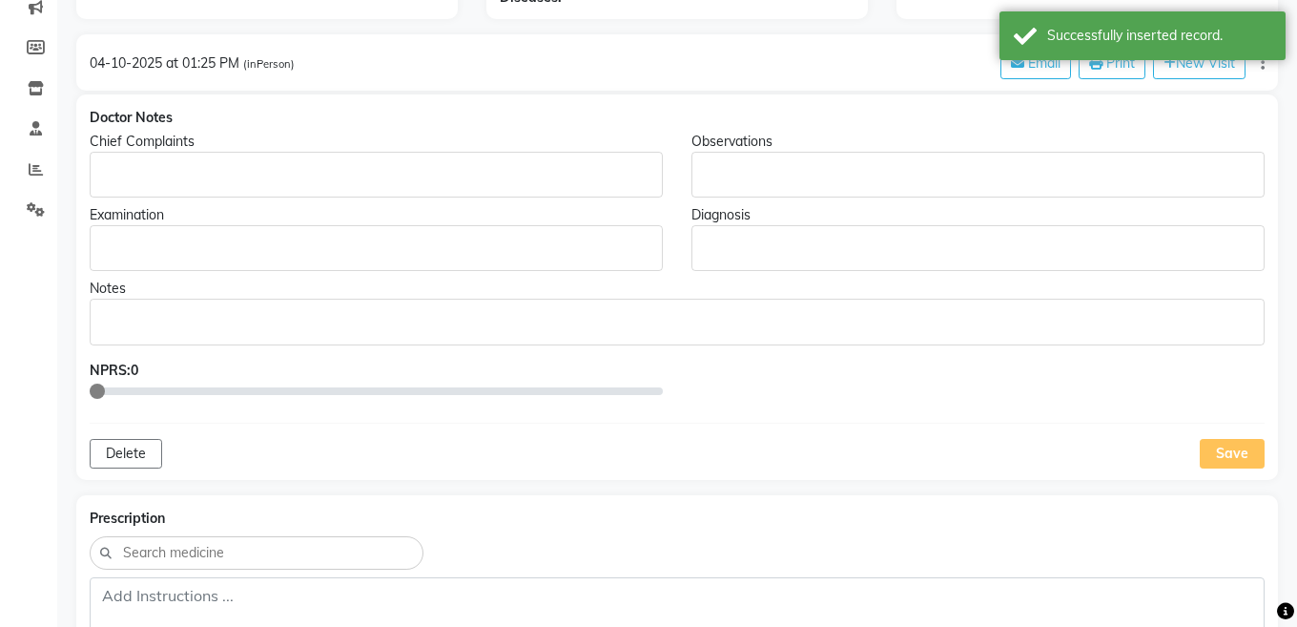
type input "[PERSON_NAME]"
type input "35"
select select "[DEMOGRAPHIC_DATA]"
type input "MAG957"
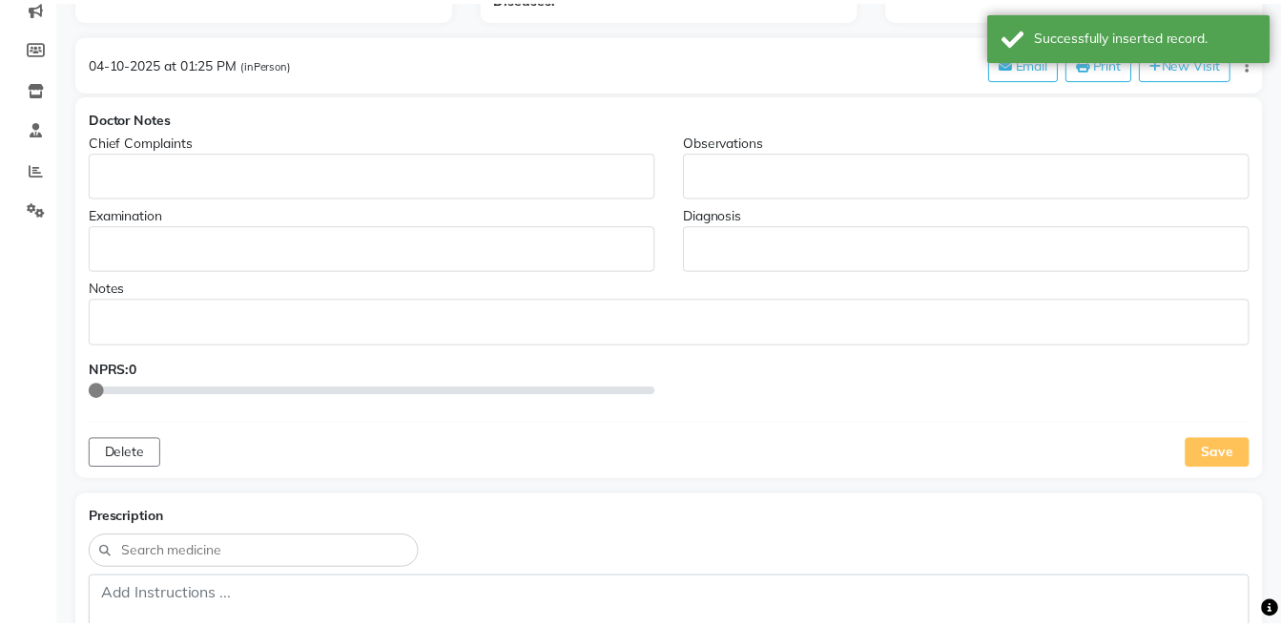
scroll to position [0, 0]
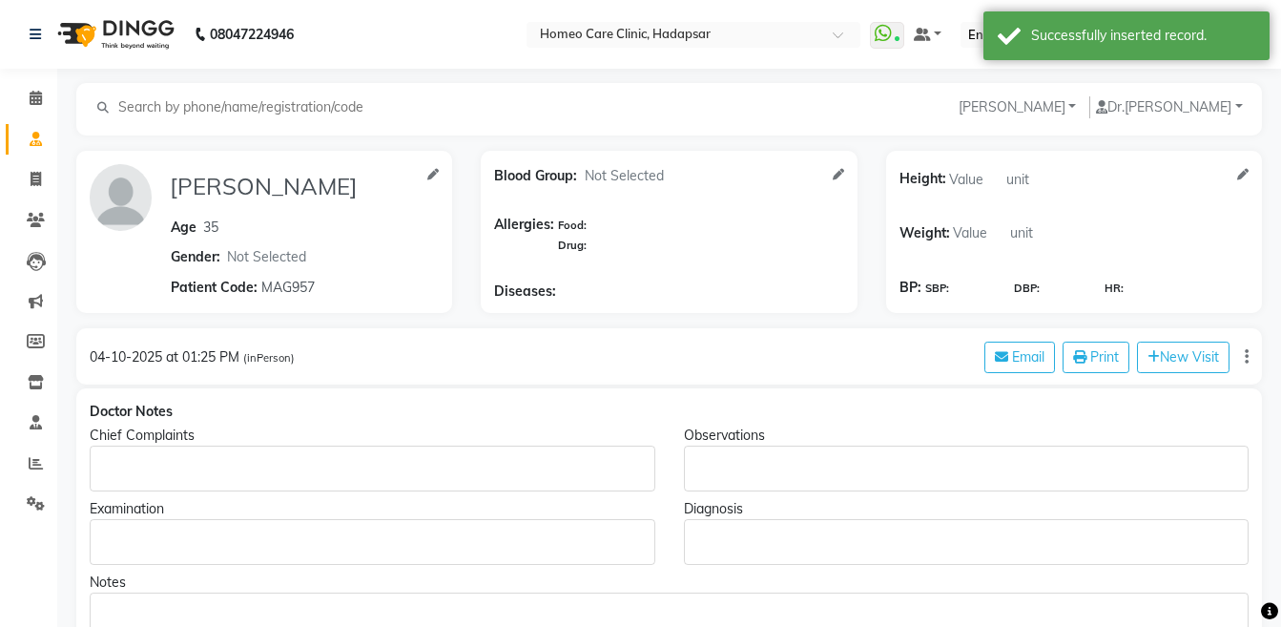
click at [161, 477] on p "Rich Text Editor, main" at bounding box center [371, 469] width 547 height 20
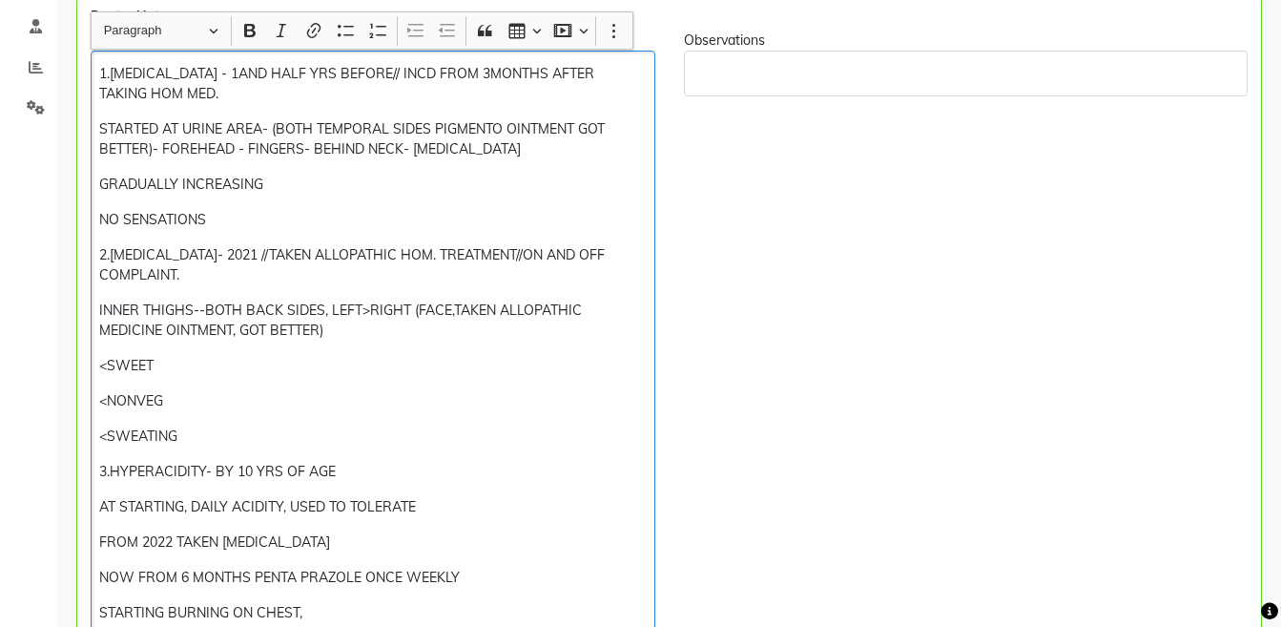
scroll to position [388, 0]
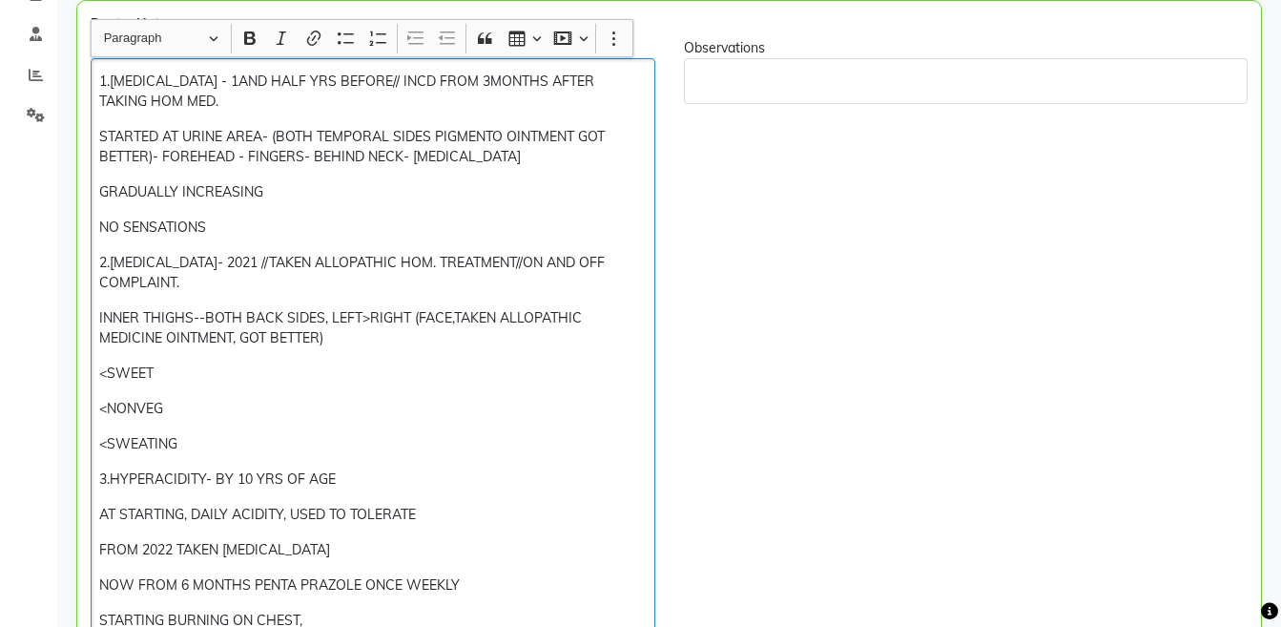
click at [100, 87] on p "1.[MEDICAL_DATA] - 1AND HALF YRS BEFORE// INCD FROM 3MONTHS AFTER TAKING HOM ME…" at bounding box center [372, 92] width 546 height 40
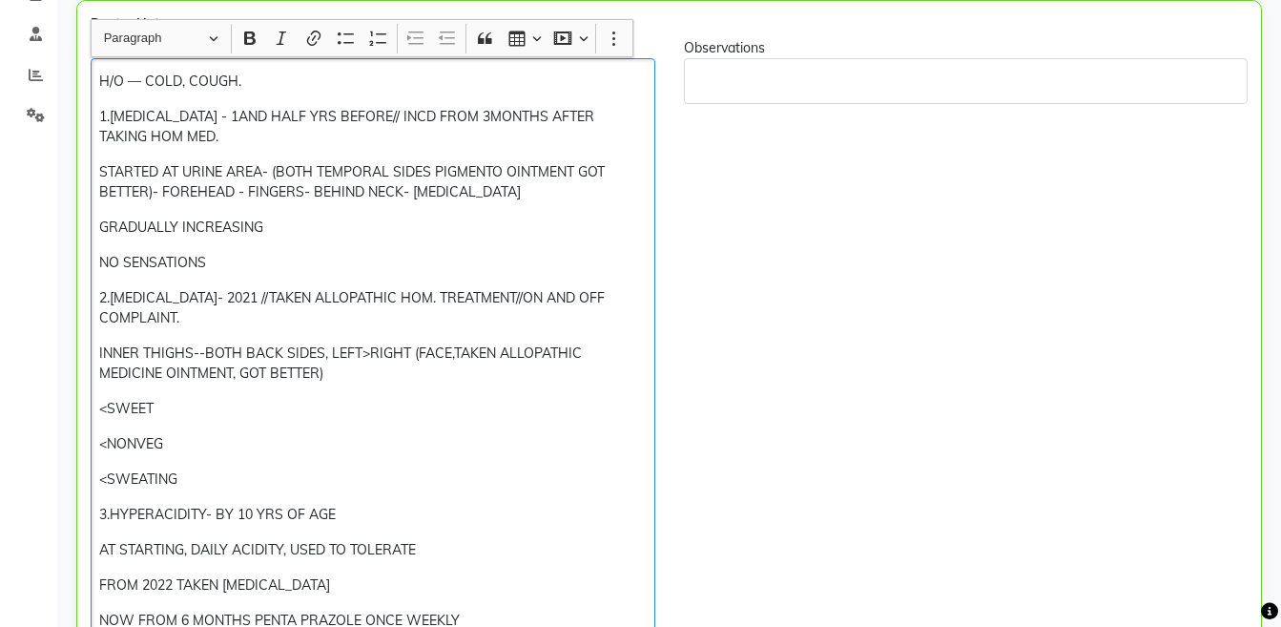
scroll to position [396, 0]
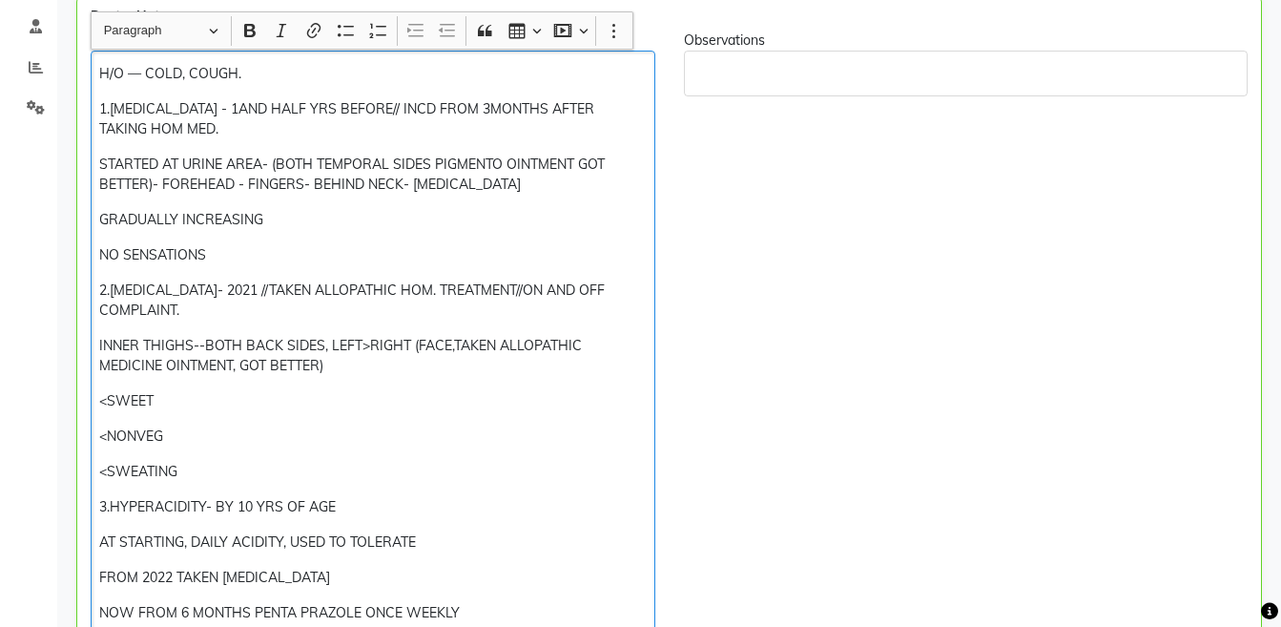
click at [254, 609] on p "NOW FROM 6 MONTHS PENTA PRAZOLE ONCE WEEKLY" at bounding box center [372, 613] width 546 height 20
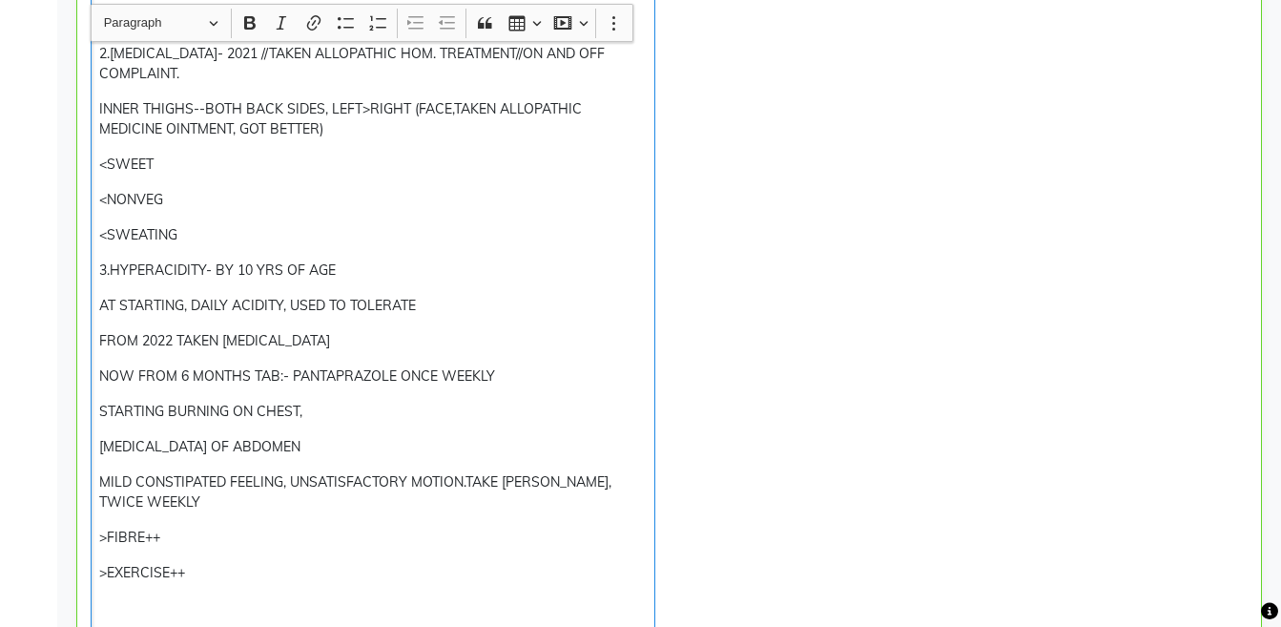
scroll to position [636, 0]
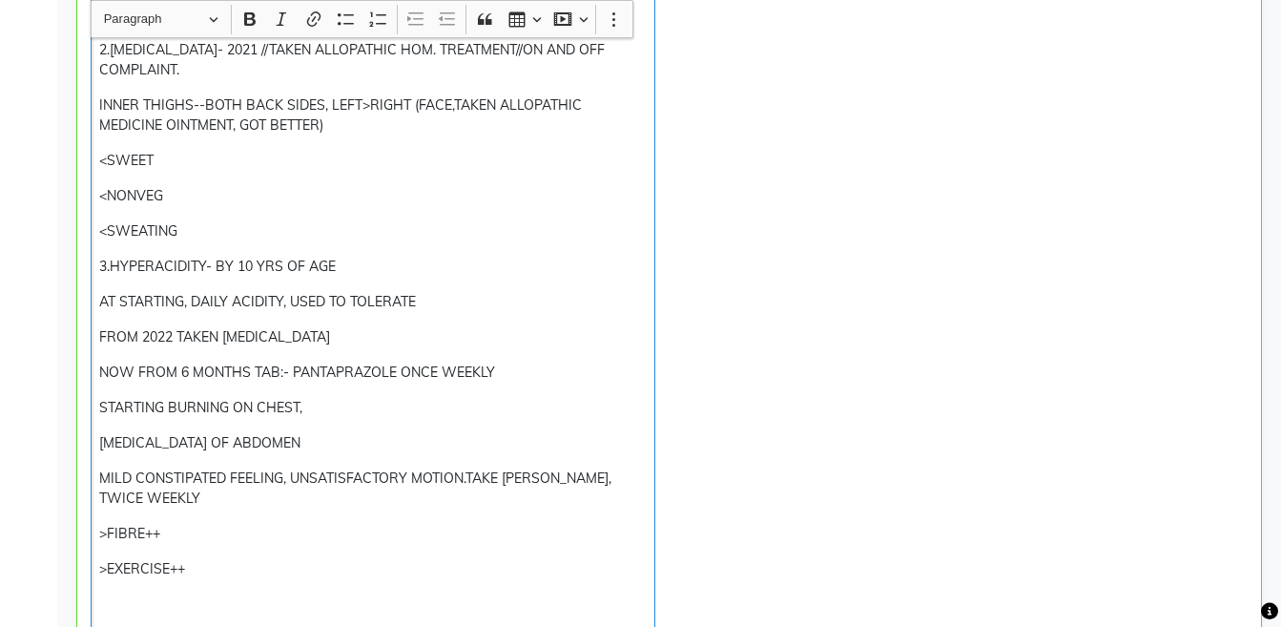
click at [102, 533] on p ">FIBRE++" at bounding box center [372, 534] width 546 height 20
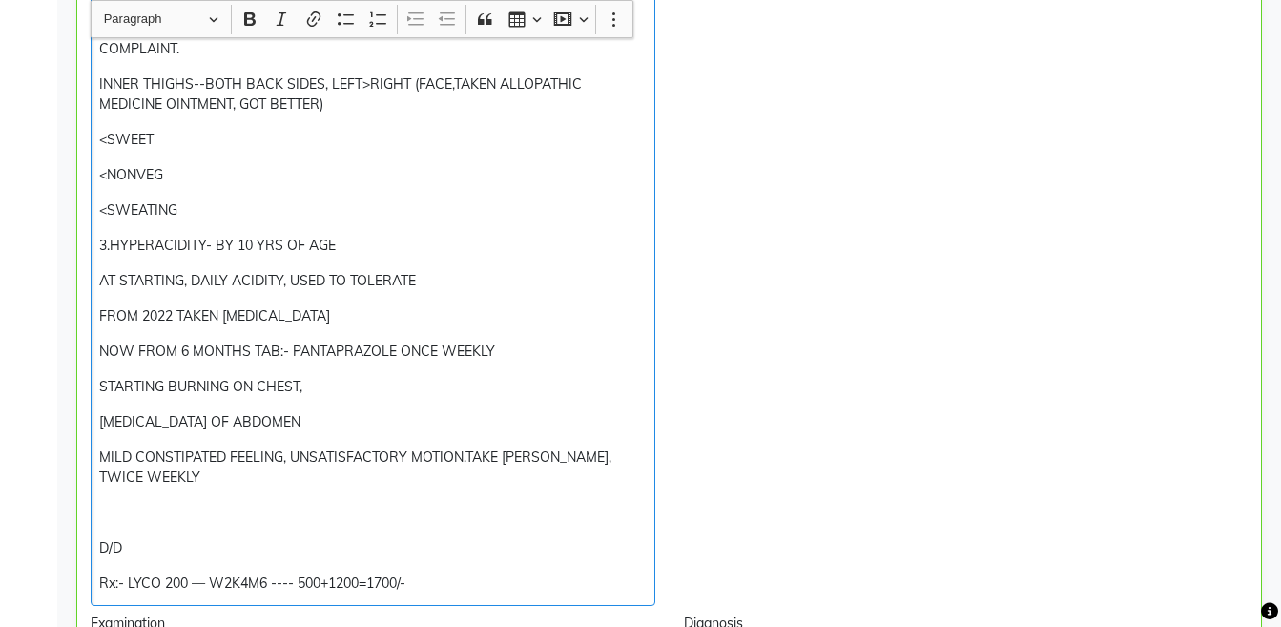
click at [281, 449] on p "MILD CONSTIPATED FEELING, UNSATISFACTORY MOTION.TAKE [PERSON_NAME], TWICE WEEKLY" at bounding box center [372, 467] width 546 height 40
click at [263, 466] on p "MILD CONSTIPATED FEELING, UNSATISFACTORY MOTION.TAKE [PERSON_NAME], TWICE WEEKLY" at bounding box center [372, 467] width 546 height 40
click at [258, 475] on p "MILD CONSTIPATED FEELING, UNSATISFACTORY MOTION.TAKE [PERSON_NAME], TWICE WEEKLY" at bounding box center [372, 467] width 546 height 40
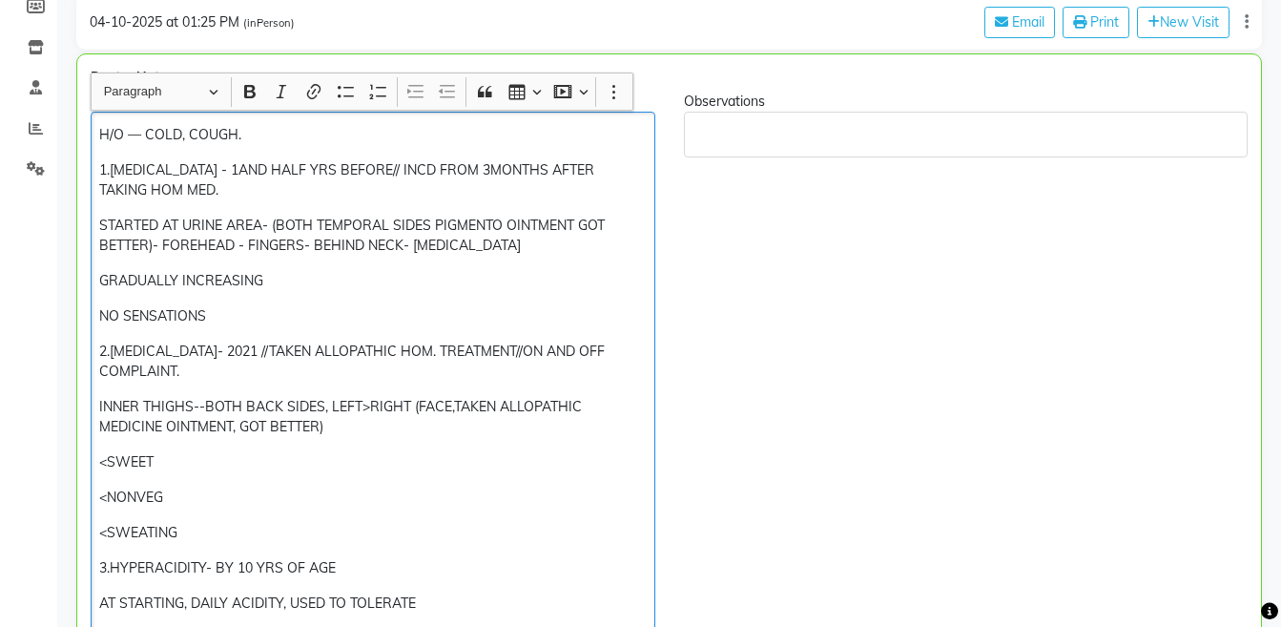
scroll to position [326, 0]
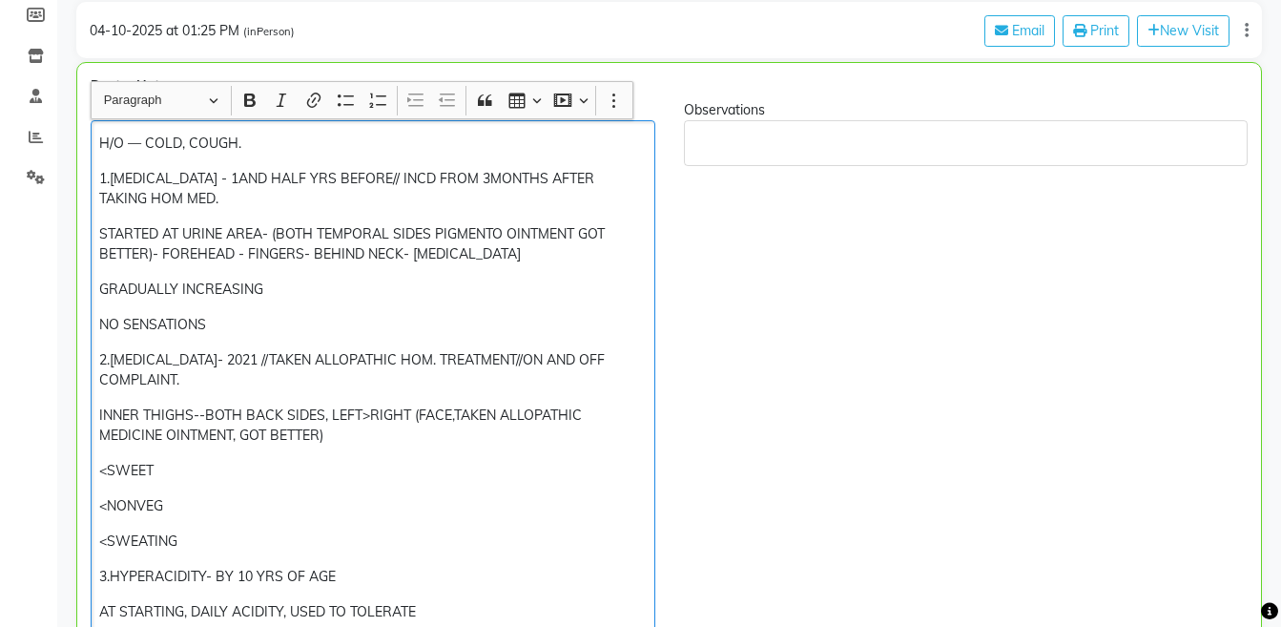
click at [245, 368] on p "2.[MEDICAL_DATA]- 2021 //TAKEN ALLOPATHIC HOM. TREATMENT//ON AND OFF COMPLAINT." at bounding box center [372, 370] width 546 height 40
click at [240, 380] on p "2.[MEDICAL_DATA]- 2021 //TAKEN ALLOPATHIC HOM. TREATMENT//ON AND OFF COMPLAINT." at bounding box center [372, 370] width 546 height 40
click at [381, 431] on p "INNER THIGHS--BOTH BACK SIDES, LEFT>RIGHT (FACE,TAKEN ALLOPATHIC MEDICINE OINTM…" at bounding box center [372, 425] width 546 height 40
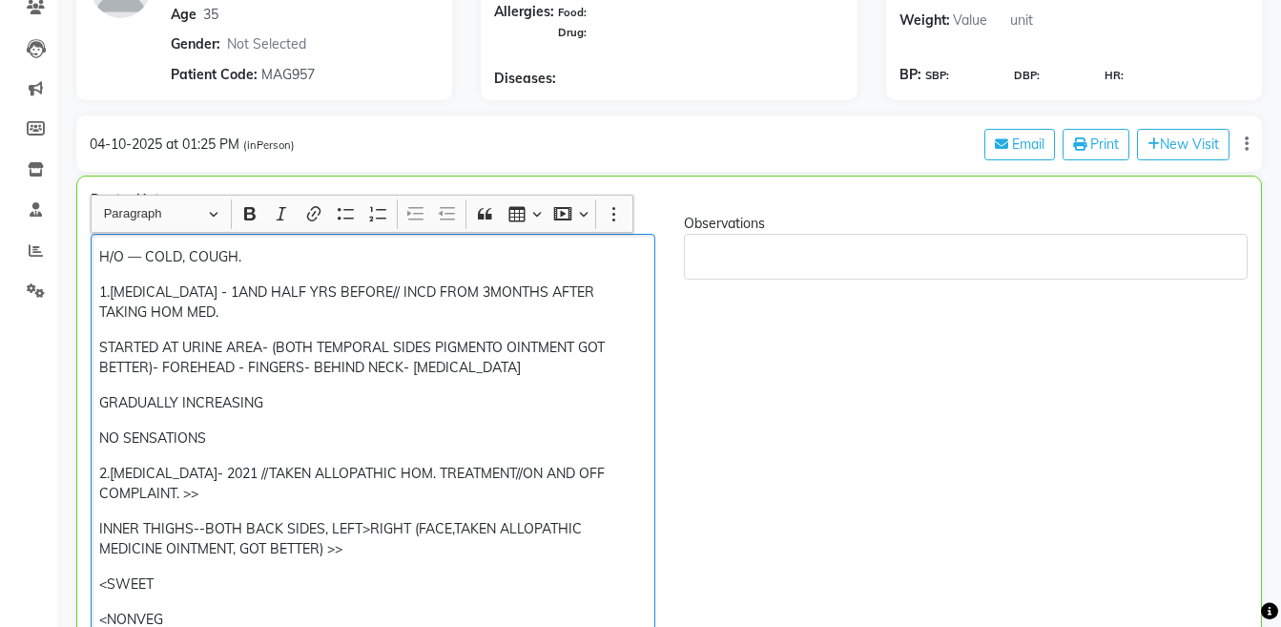
scroll to position [209, 0]
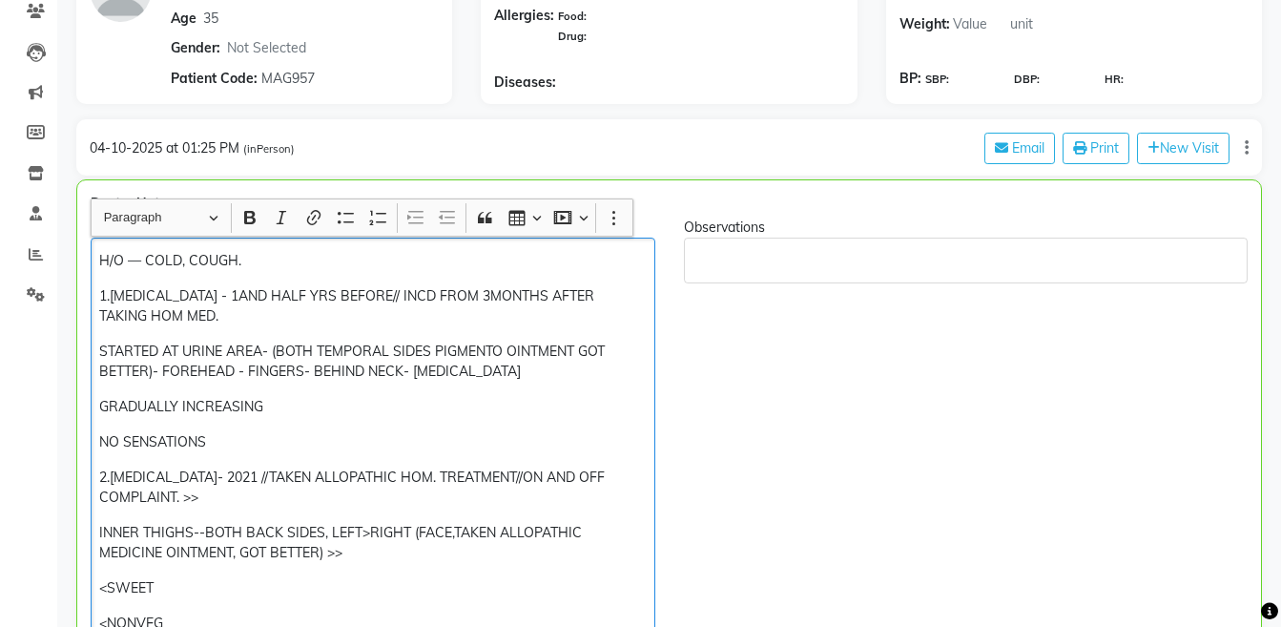
click at [242, 289] on p "1.[MEDICAL_DATA] - 1AND HALF YRS BEFORE// INCD FROM 3MONTHS AFTER TAKING HOM ME…" at bounding box center [372, 306] width 546 height 40
click at [234, 447] on p "NO SENSATIONS" at bounding box center [372, 442] width 546 height 20
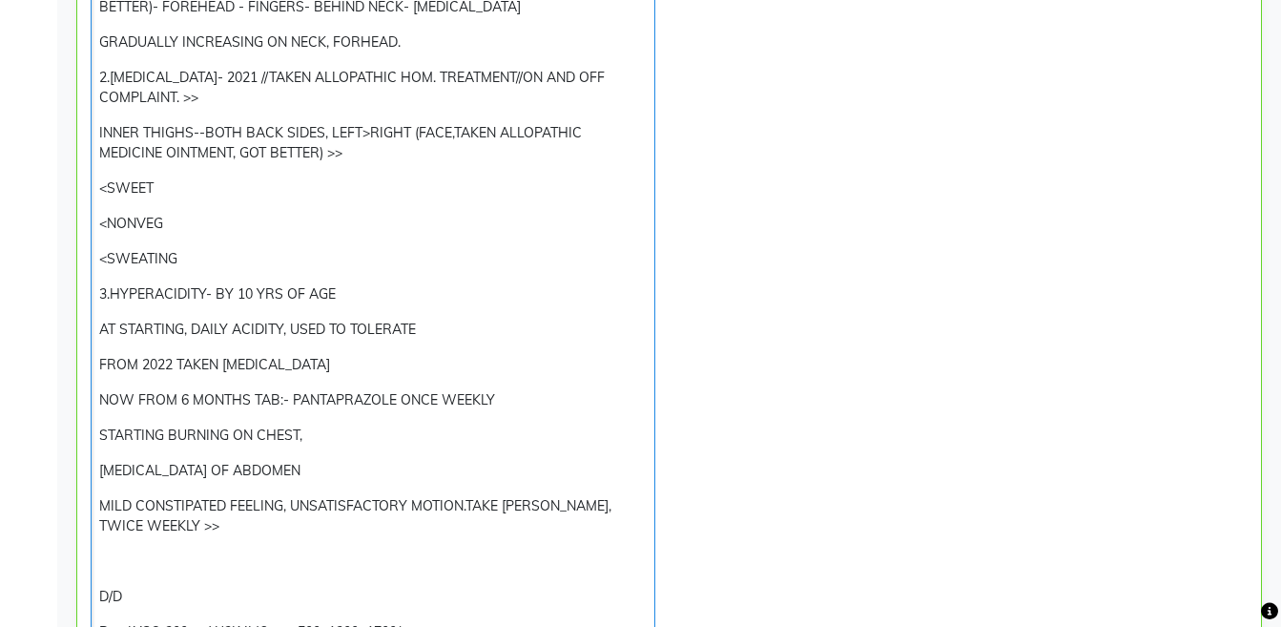
scroll to position [673, 0]
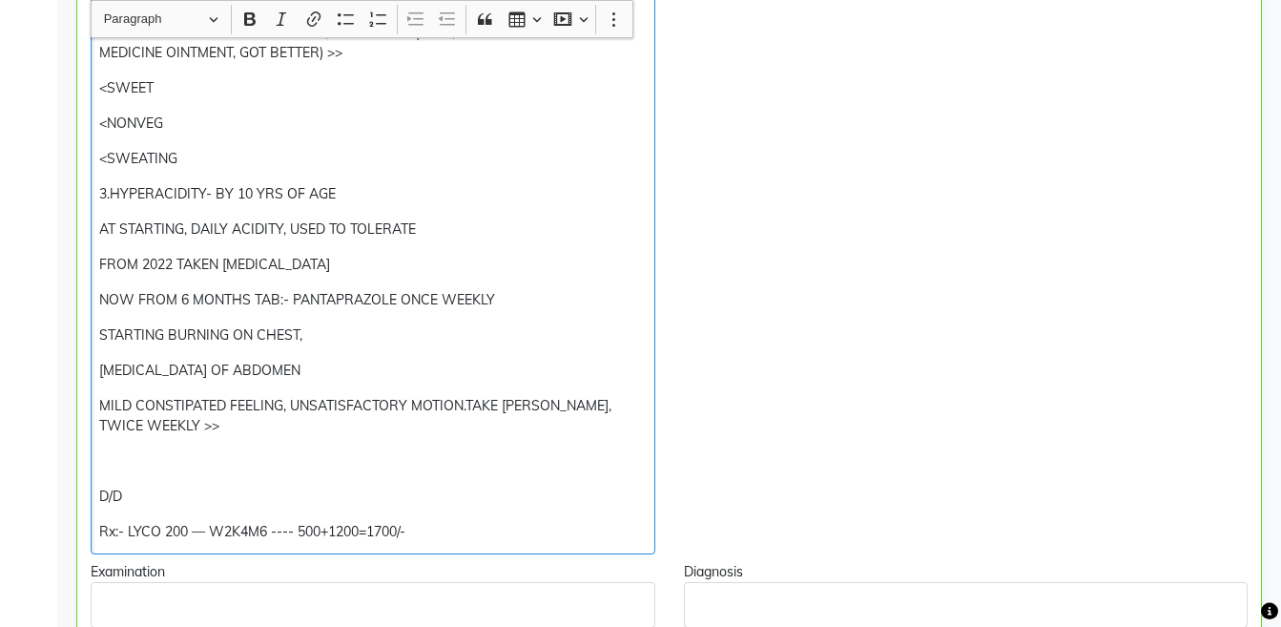
click at [331, 535] on p "Rx:- LYCO 200 — W2K4M6 ---- 500+1200=1700/-" at bounding box center [372, 532] width 546 height 20
click at [226, 445] on div "H/O — COLD, COUGH. 1.[MEDICAL_DATA] - 1AND HALF YRS BEFORE// INCD FROM 3MONTHS …" at bounding box center [373, 163] width 565 height 781
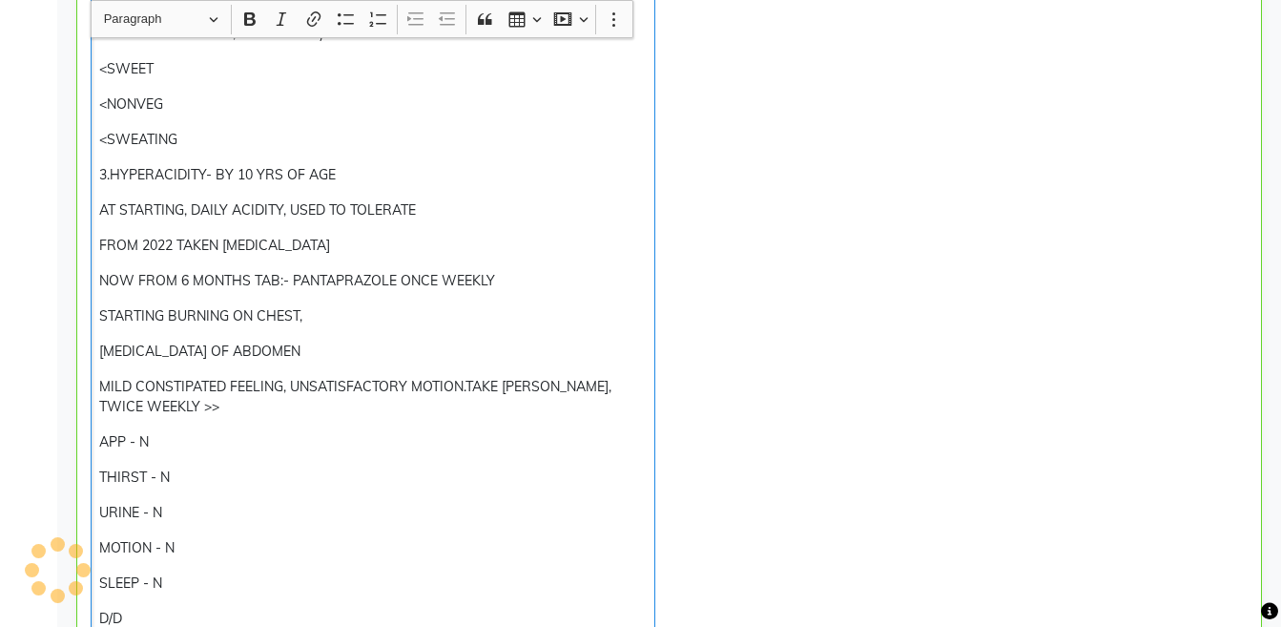
scroll to position [728, 0]
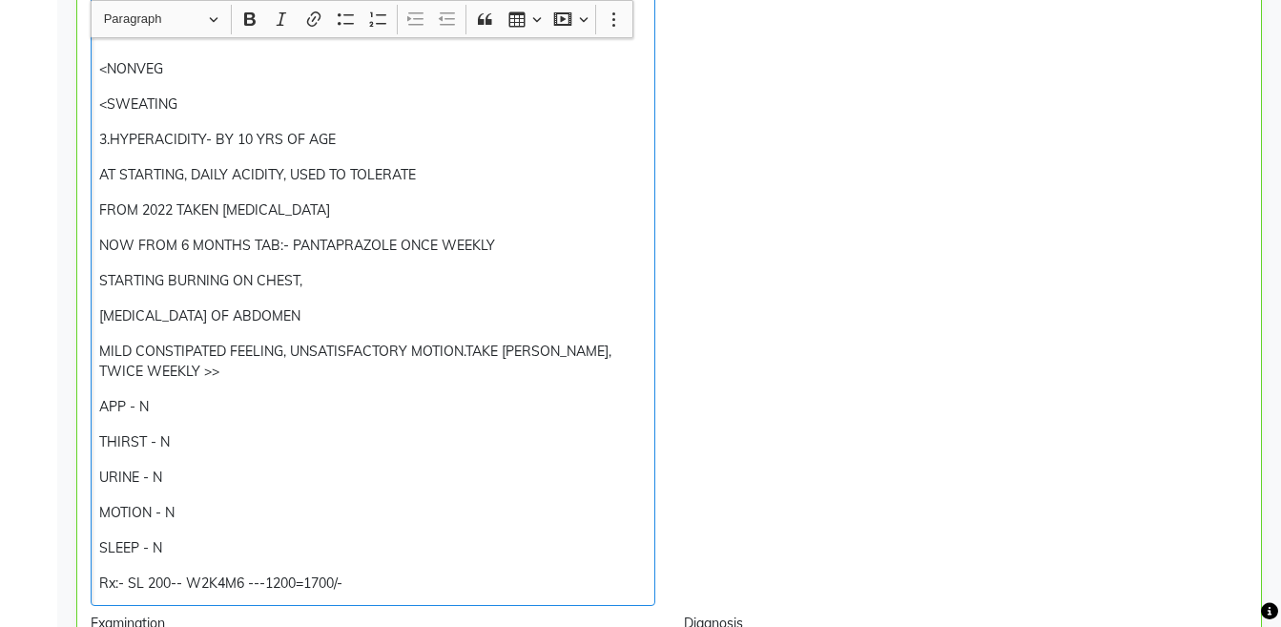
click at [325, 579] on p "Rx:- SL 200-- W2K4M6 ---1200=1700/-" at bounding box center [372, 583] width 546 height 20
click at [352, 582] on p "Rx:- SL 200-- W2K4M6 ---1200/-" at bounding box center [372, 583] width 546 height 20
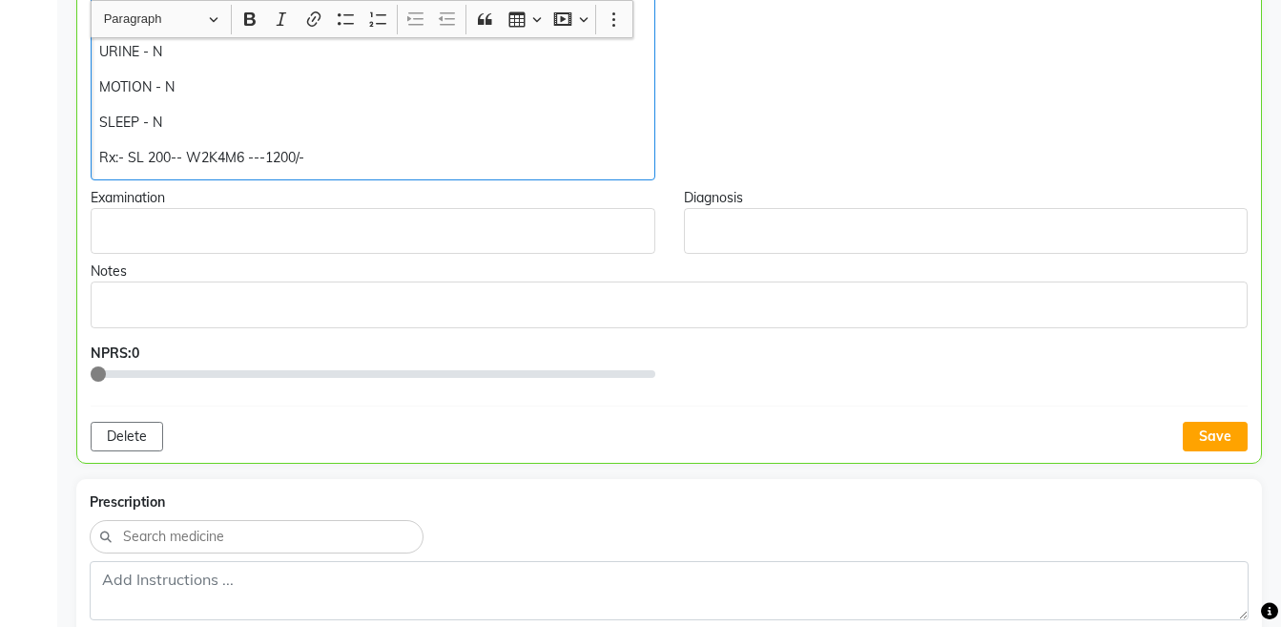
scroll to position [1157, 0]
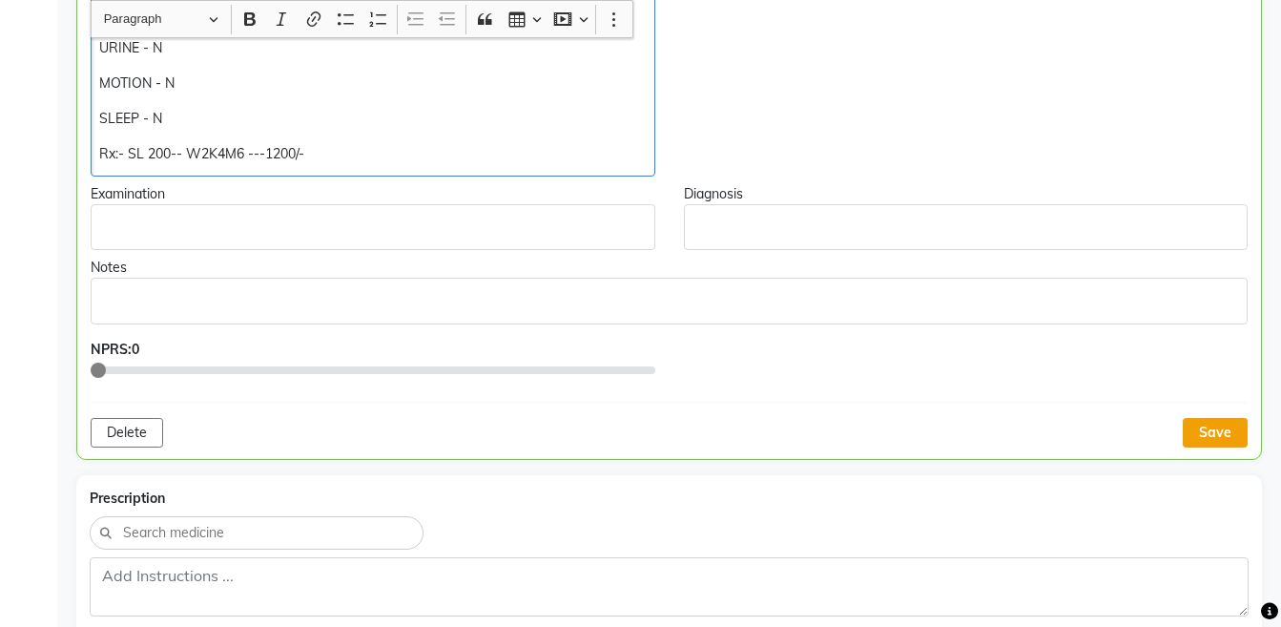
click at [1221, 424] on button "Save" at bounding box center [1215, 433] width 65 height 30
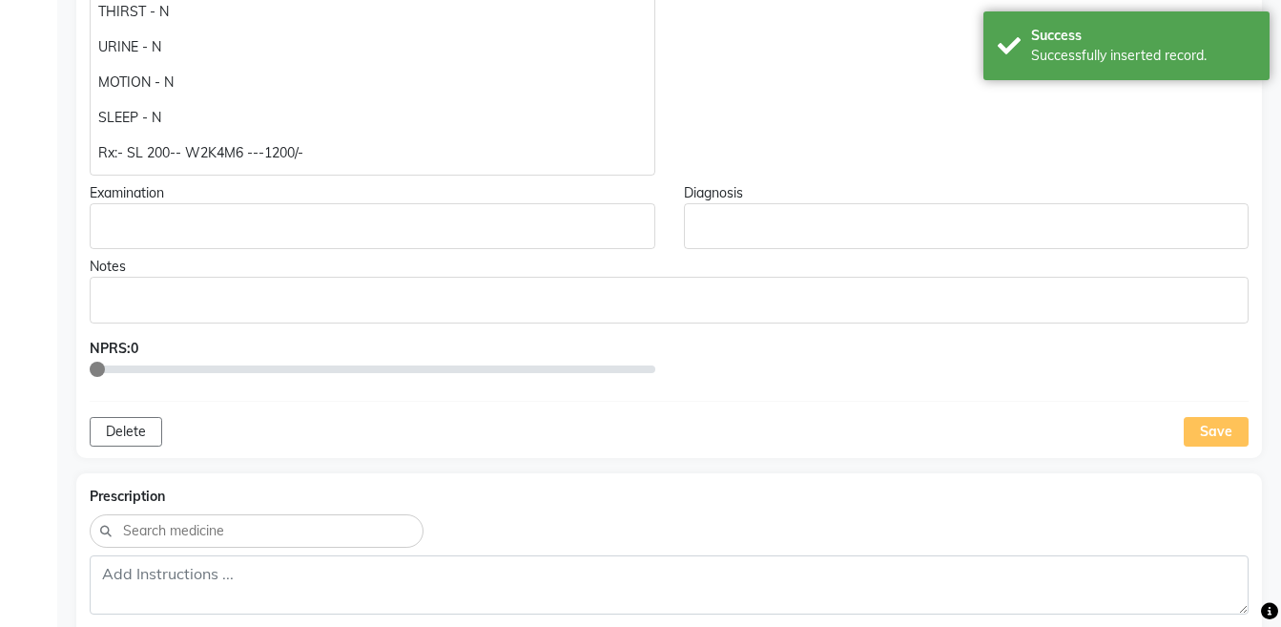
drag, startPoint x: 1221, startPoint y: 424, endPoint x: 1293, endPoint y: 336, distance: 114.5
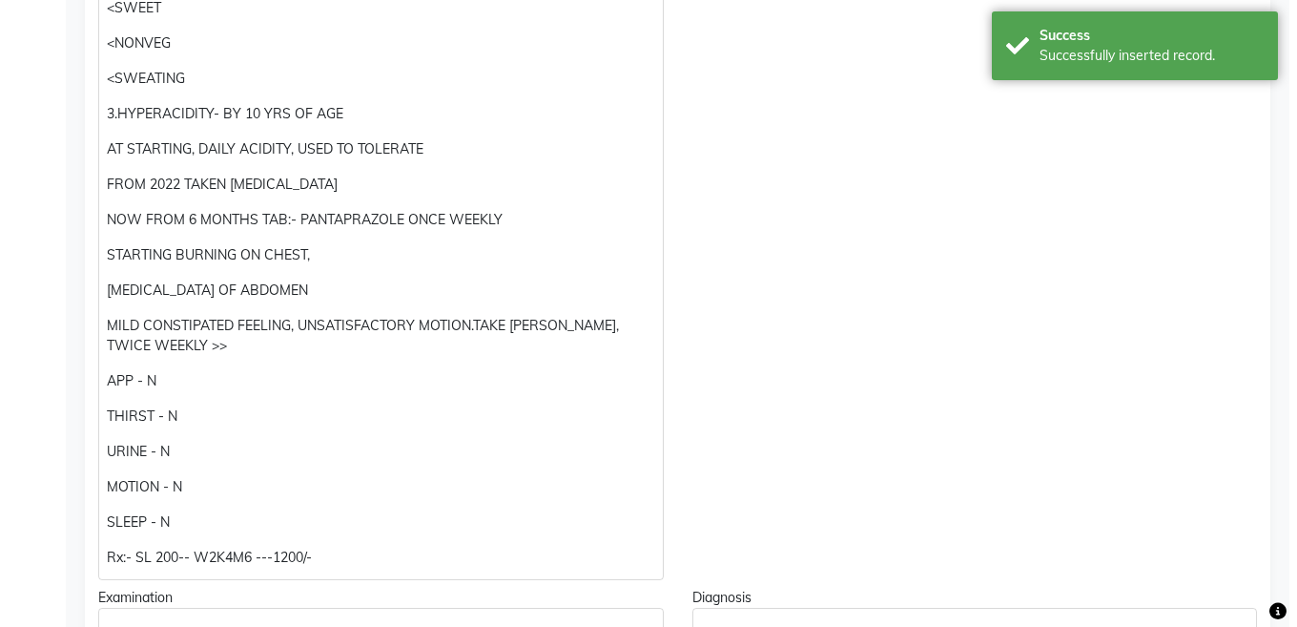
scroll to position [0, 0]
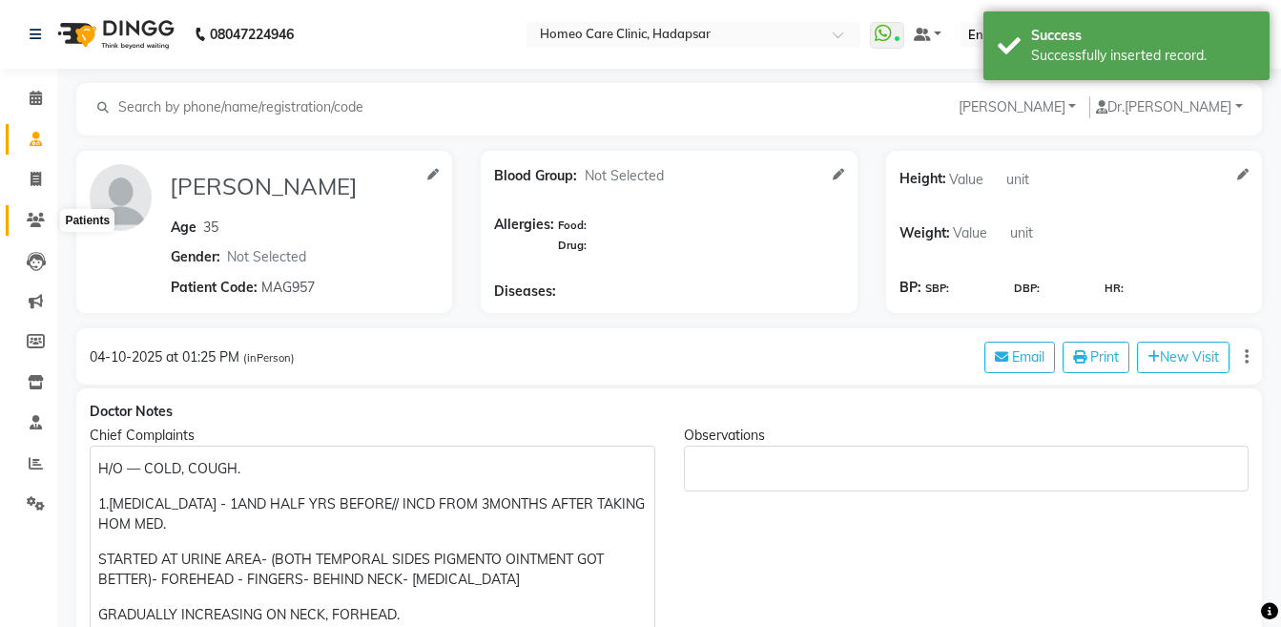
click at [31, 229] on span at bounding box center [35, 221] width 33 height 22
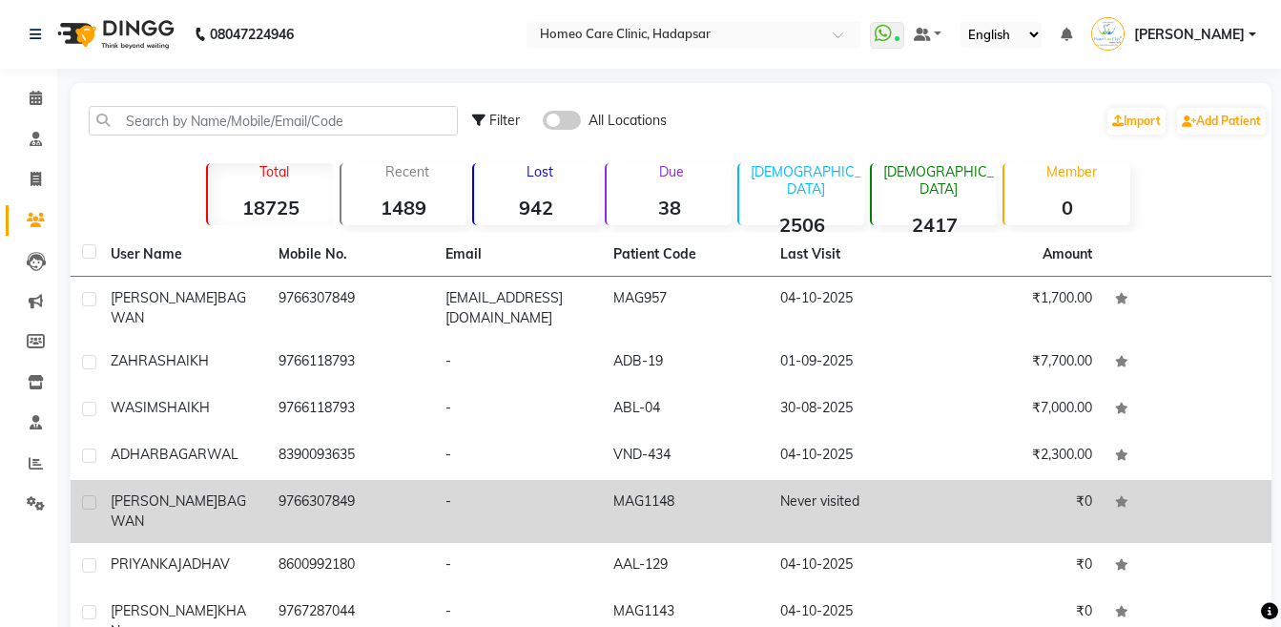
click at [137, 484] on td "[PERSON_NAME]" at bounding box center [183, 511] width 168 height 63
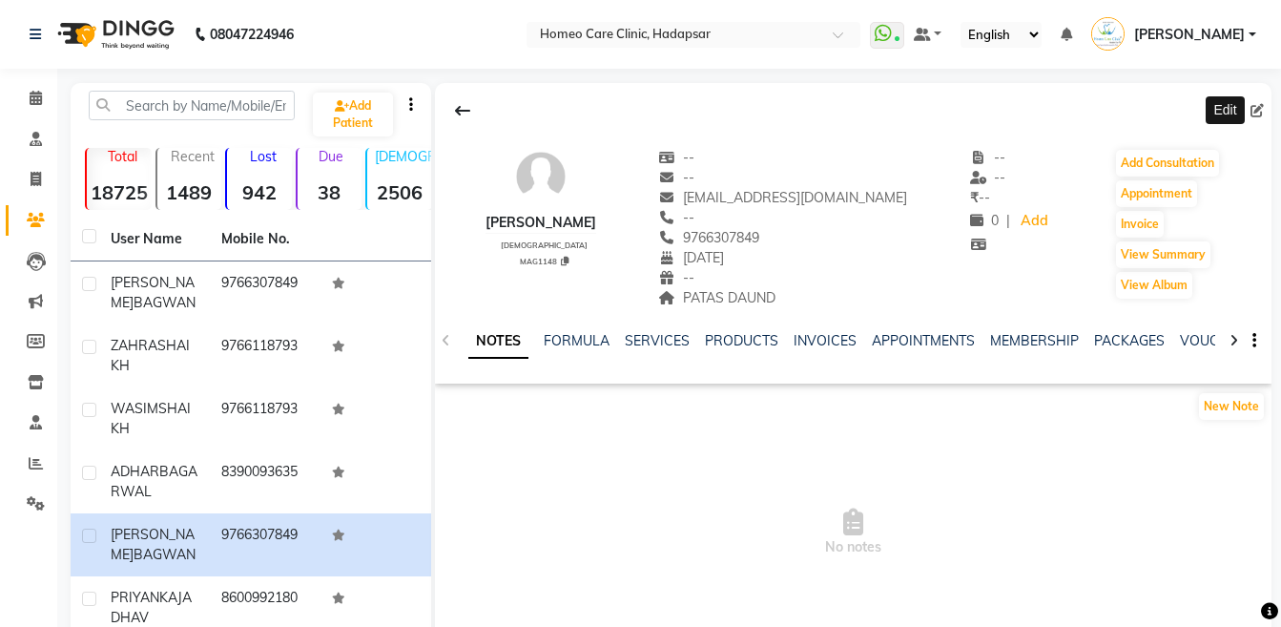
click at [1252, 113] on icon at bounding box center [1256, 110] width 13 height 13
click at [1262, 111] on icon at bounding box center [1256, 110] width 13 height 13
select select "25"
select select "02"
select select "2022"
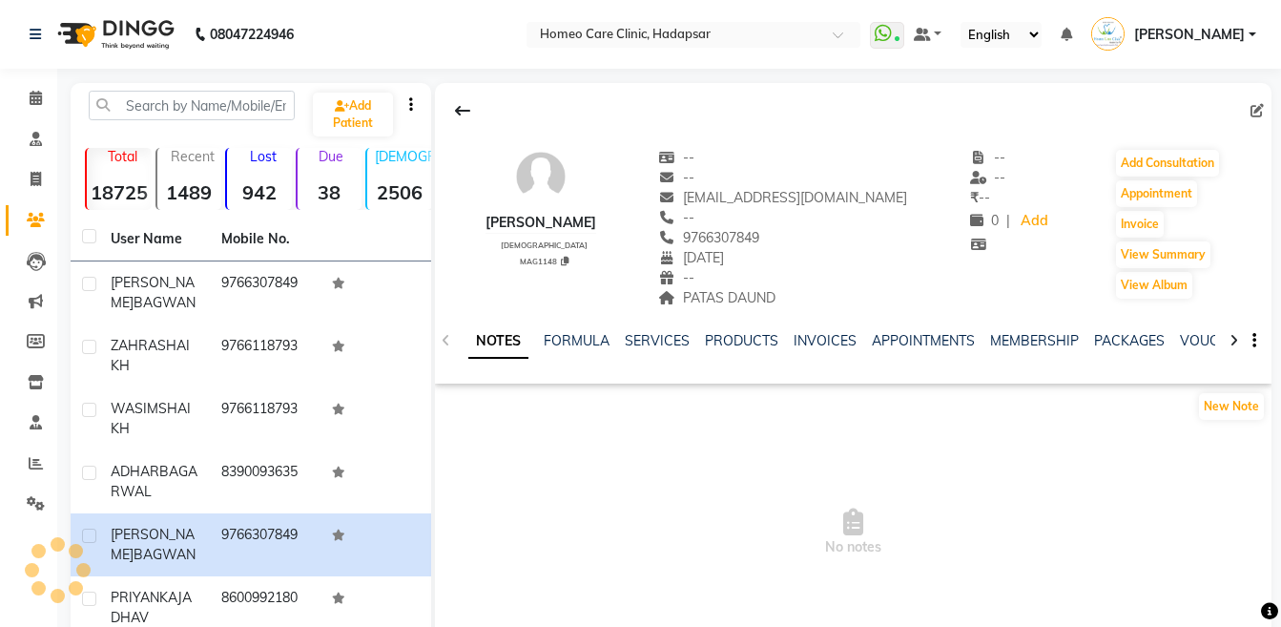
select select "[DEMOGRAPHIC_DATA]"
select select "50937"
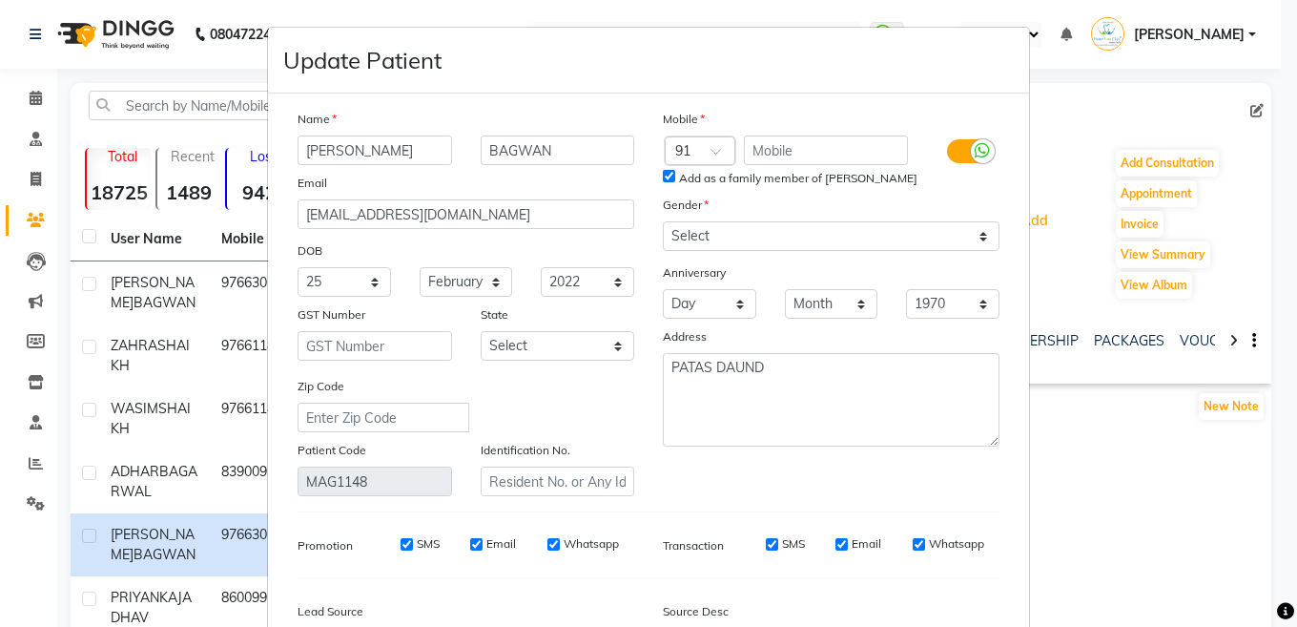
type input "[PERSON_NAME]"
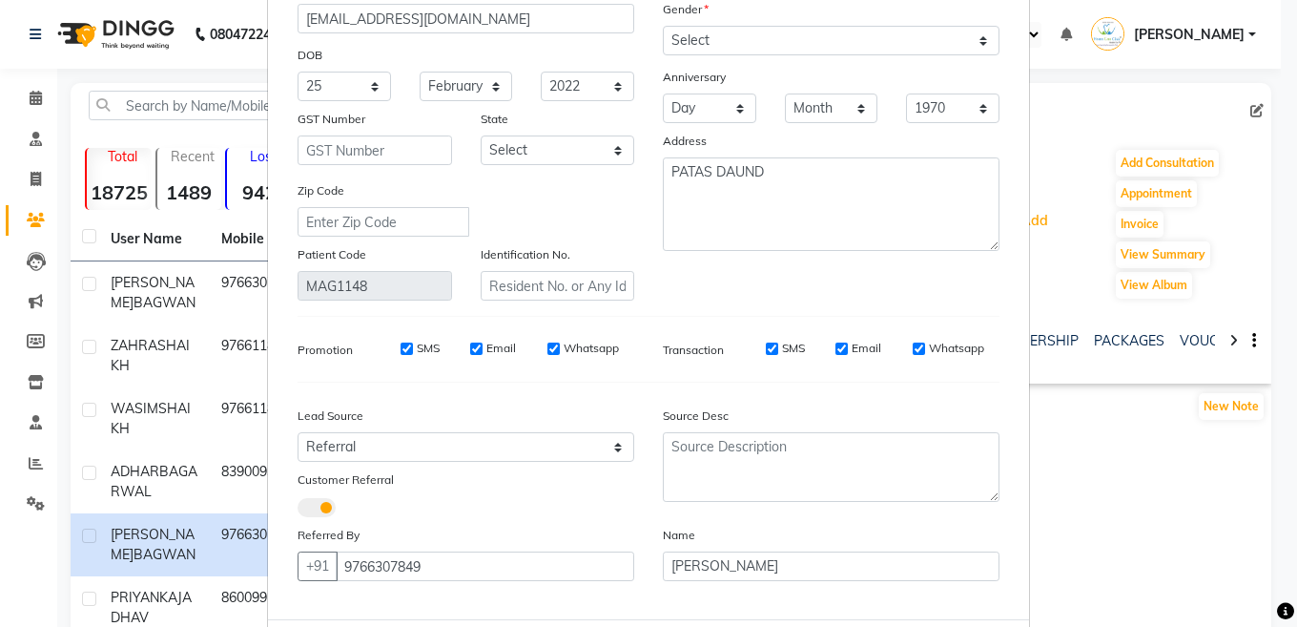
scroll to position [291, 0]
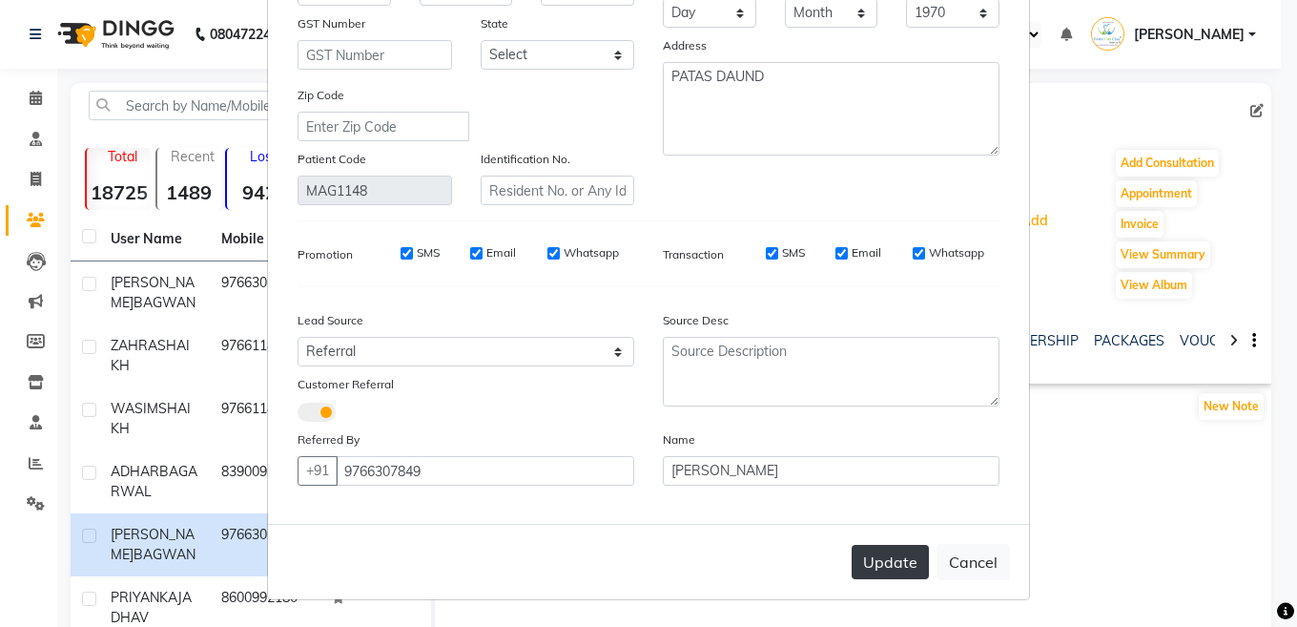
click at [883, 566] on button "Update" at bounding box center [890, 562] width 77 height 34
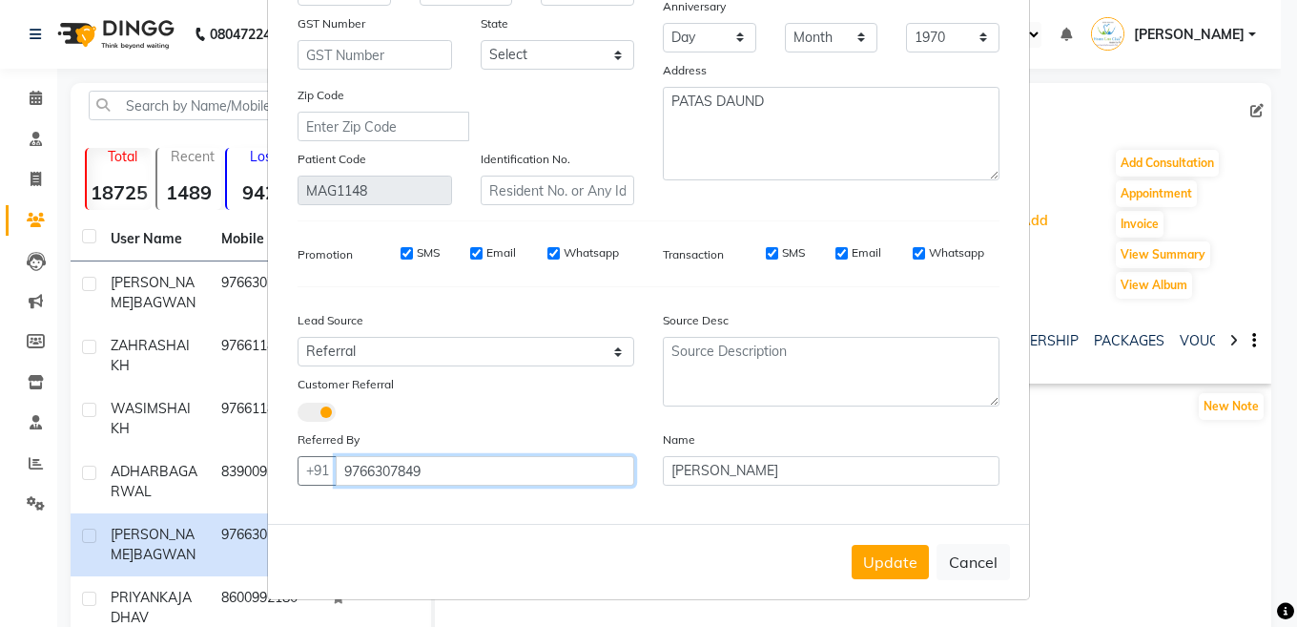
click at [556, 463] on input "9766307849" at bounding box center [485, 471] width 299 height 30
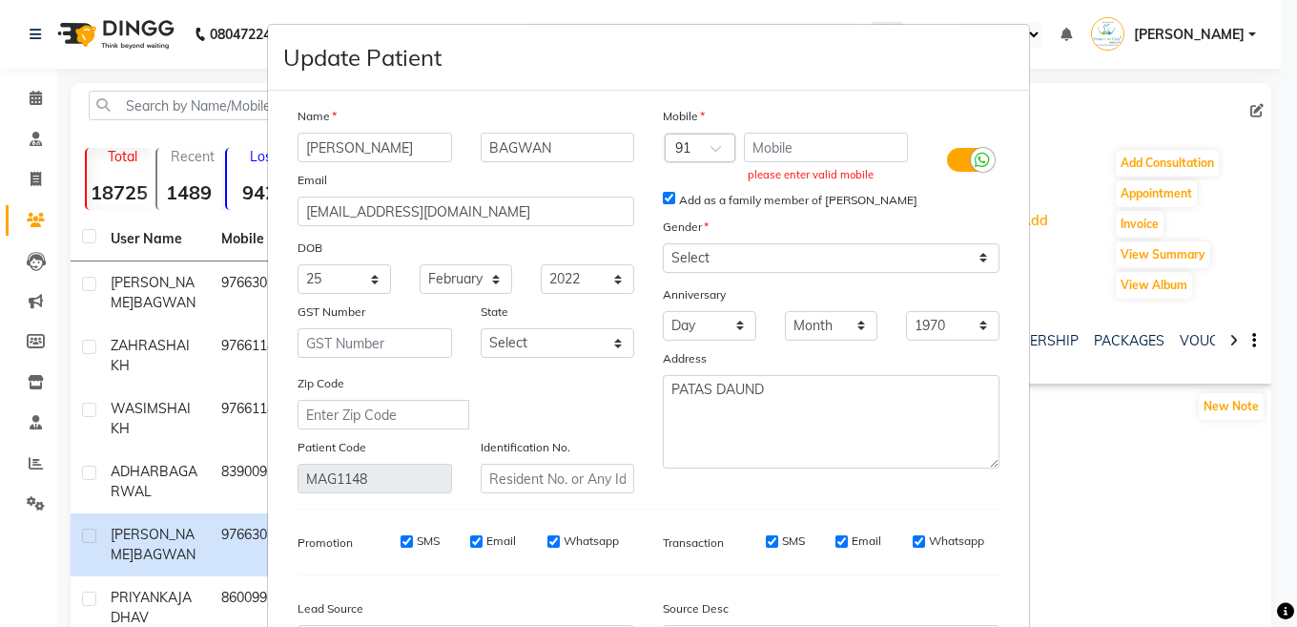
scroll to position [0, 0]
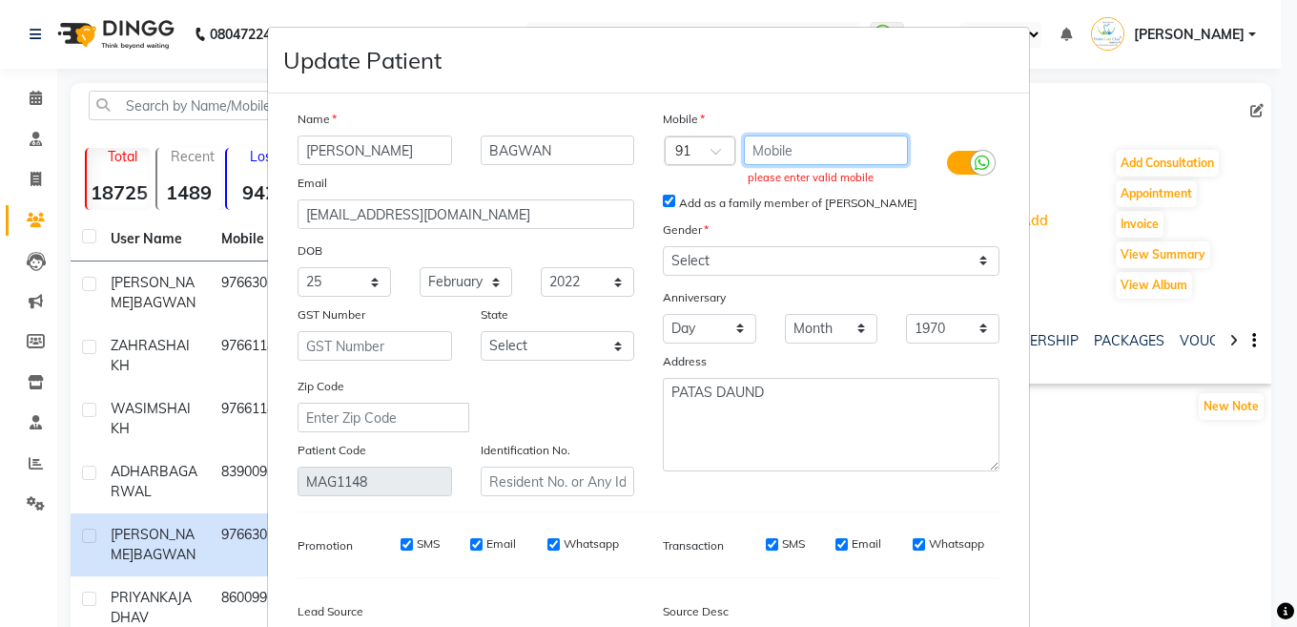
click at [835, 141] on input "text" at bounding box center [826, 150] width 165 height 30
paste input "9766307849"
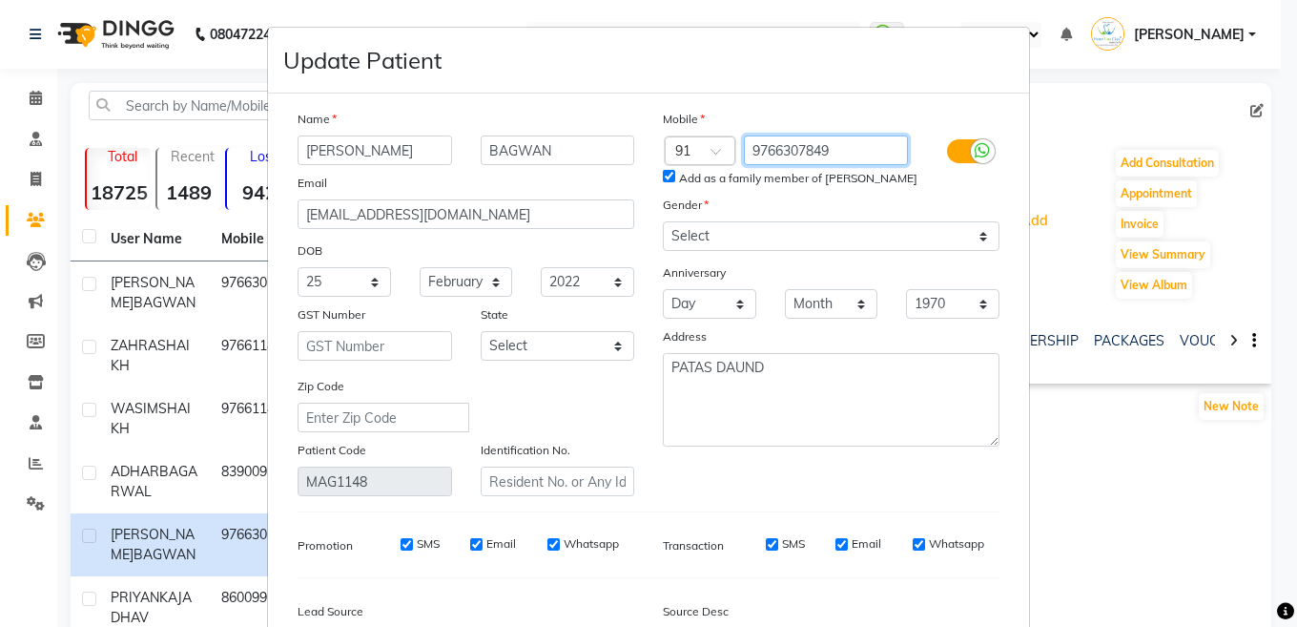
type input "9766307849"
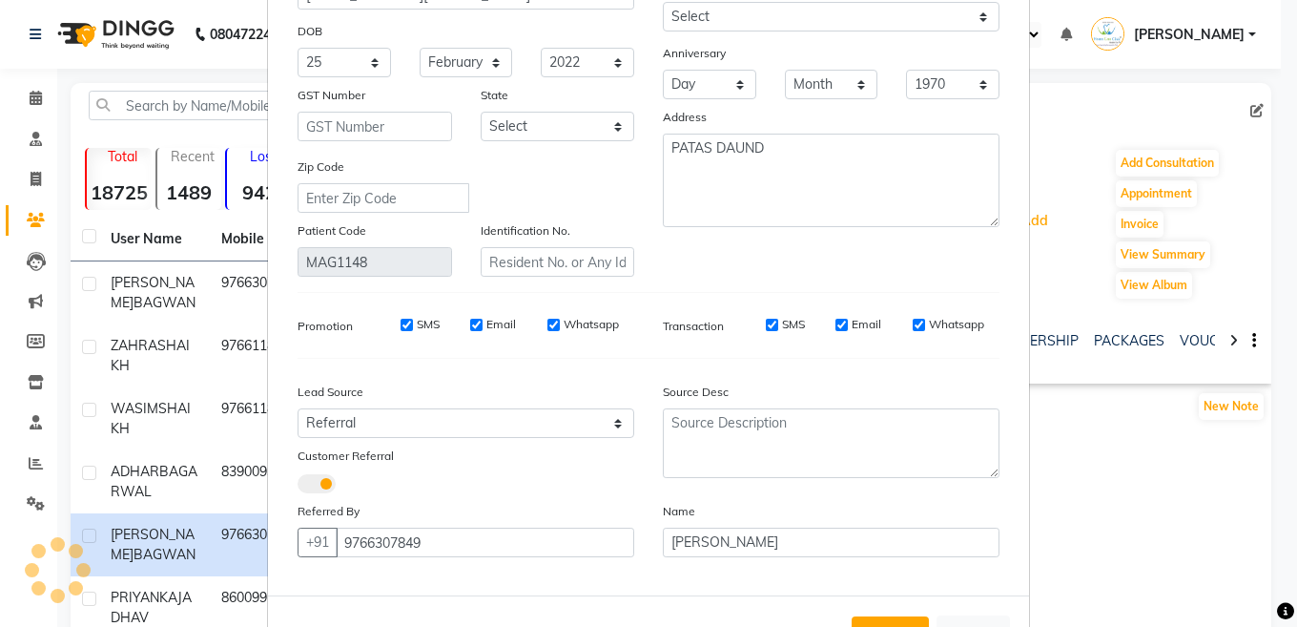
scroll to position [291, 0]
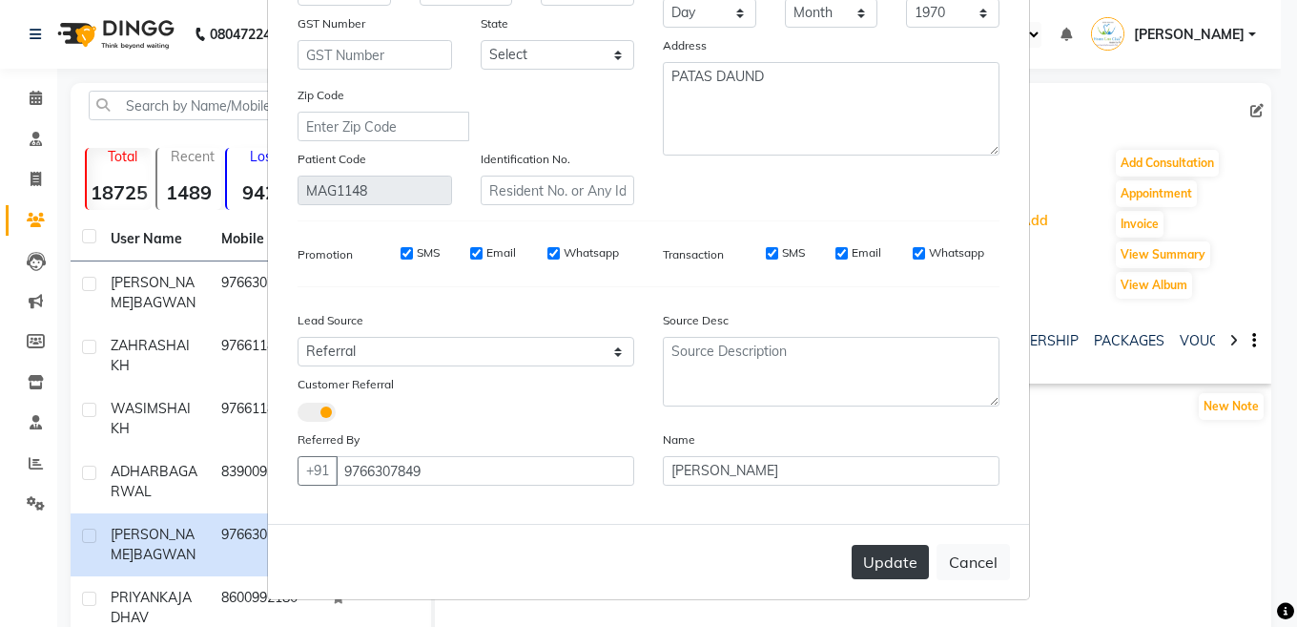
click at [879, 567] on button "Update" at bounding box center [890, 562] width 77 height 34
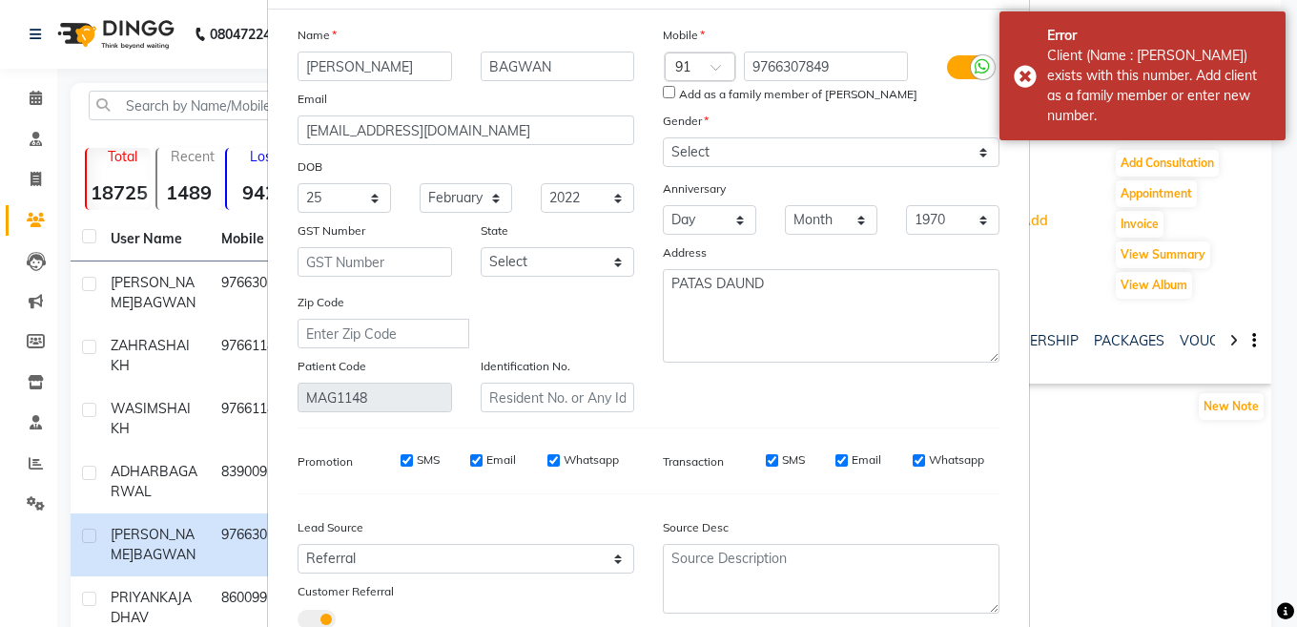
scroll to position [13, 0]
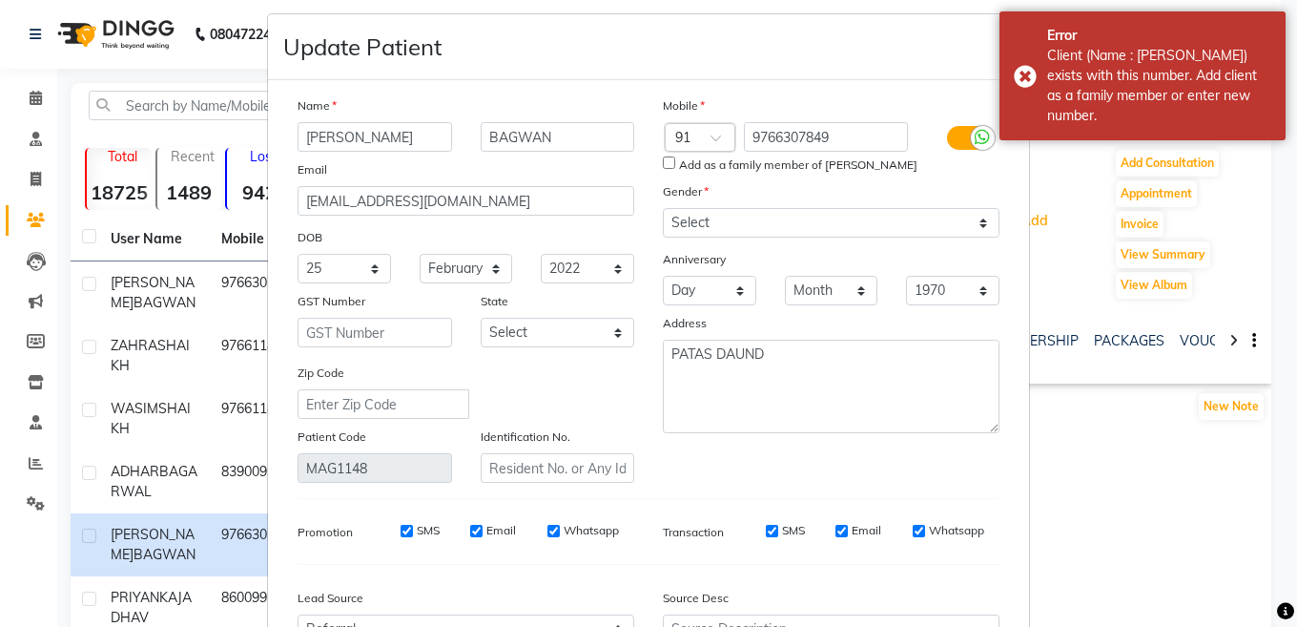
click at [665, 157] on input "Add as a family member of [PERSON_NAME]" at bounding box center [669, 162] width 12 height 12
checkbox input "true"
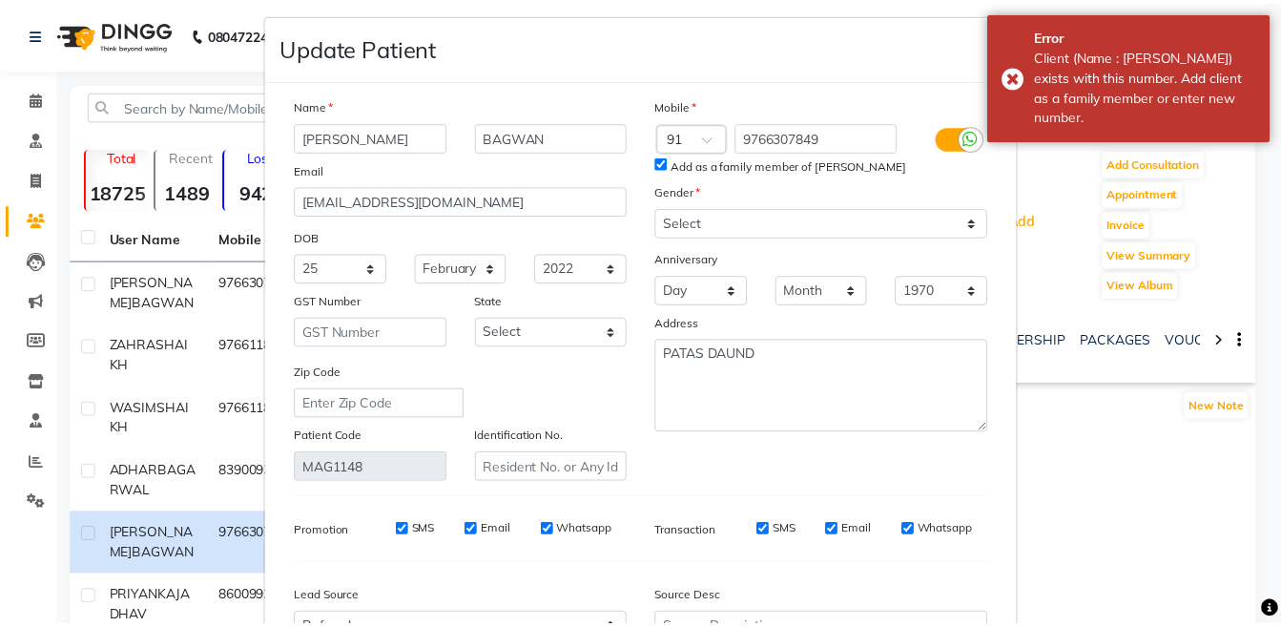
scroll to position [291, 0]
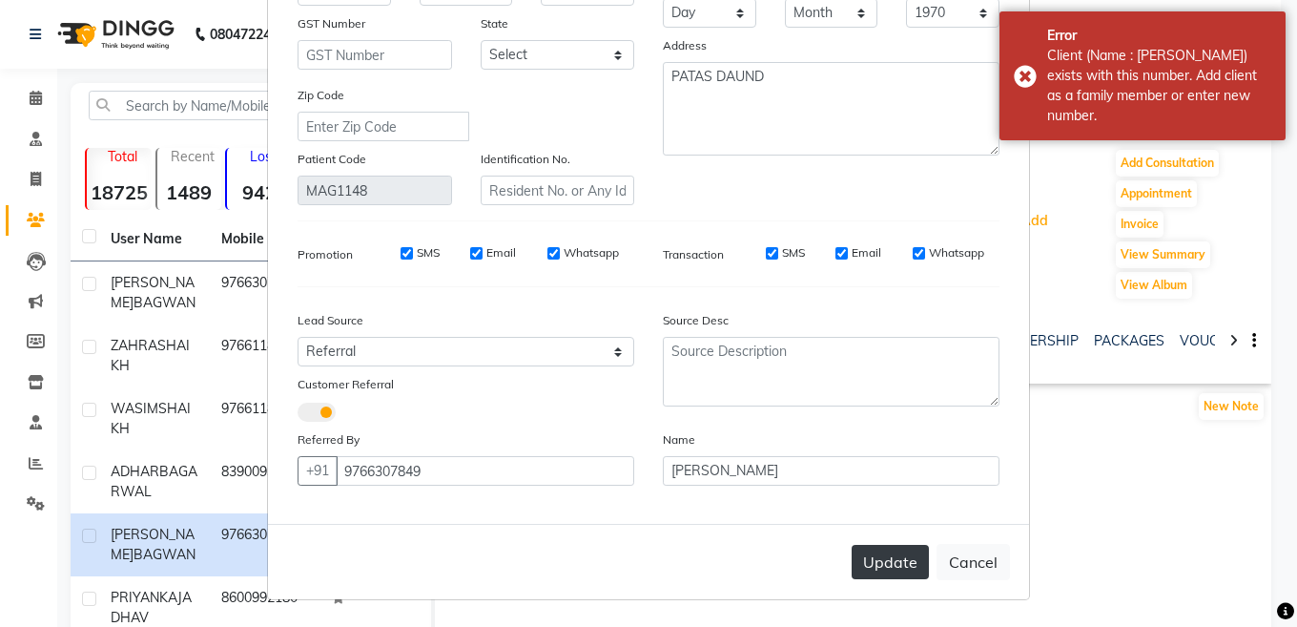
click at [856, 558] on button "Update" at bounding box center [890, 562] width 77 height 34
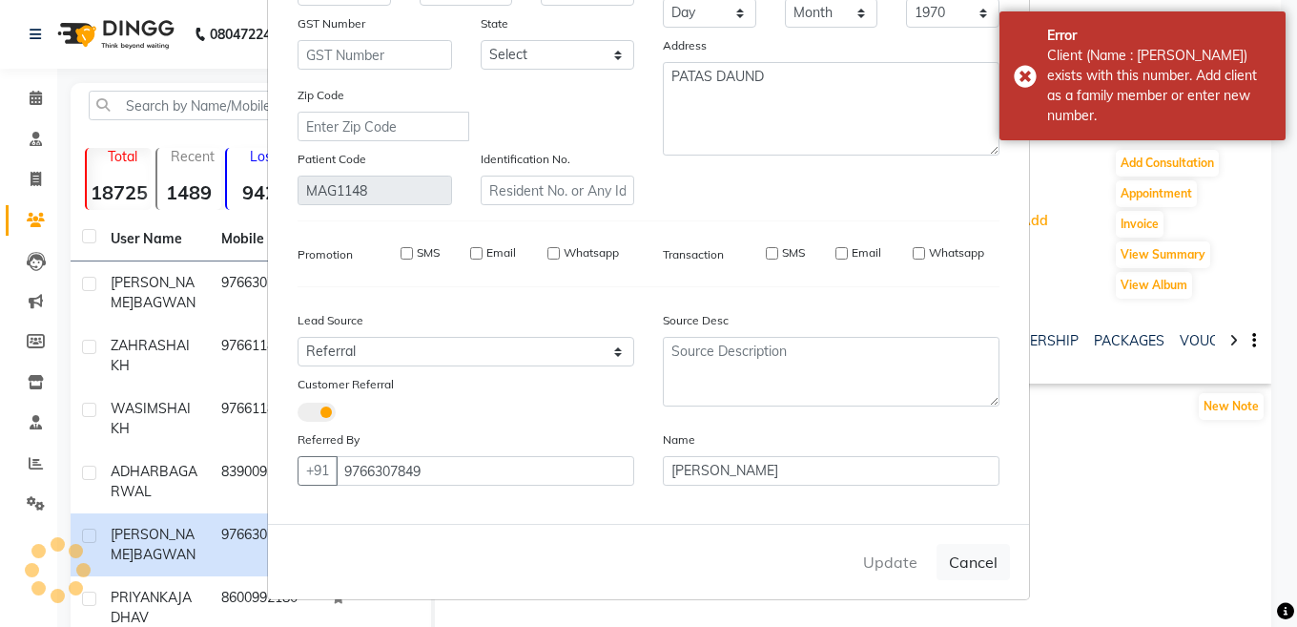
select select
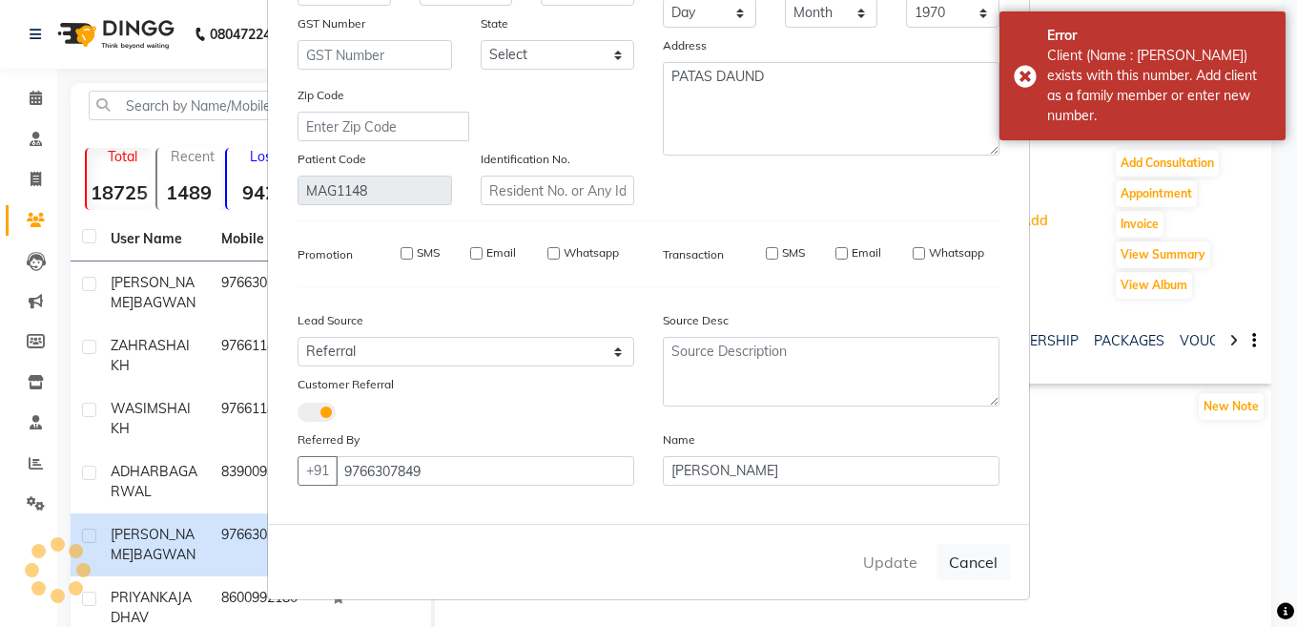
select select
checkbox input "false"
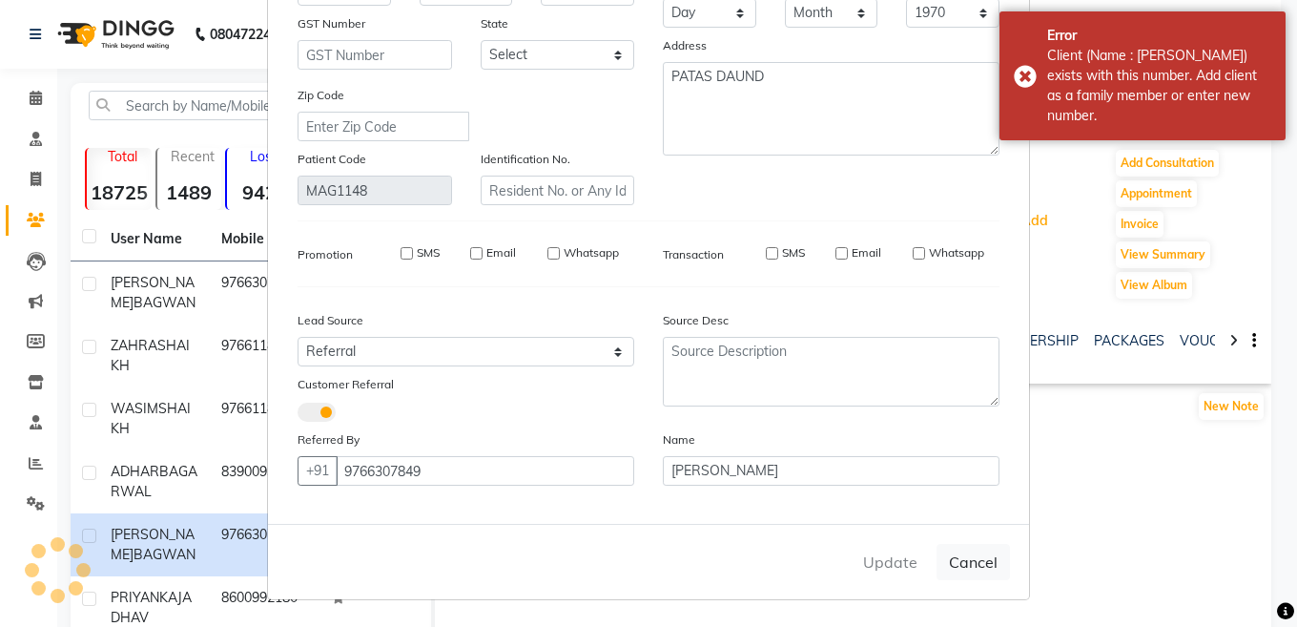
checkbox input "false"
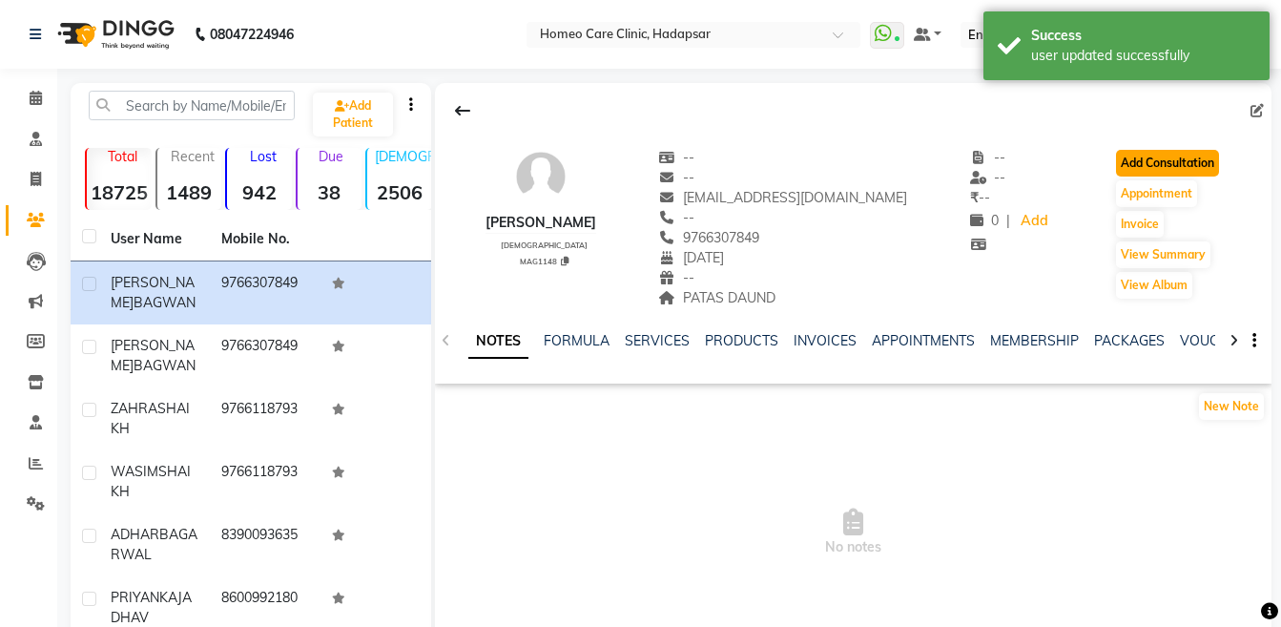
click at [1181, 164] on button "Add Consultation" at bounding box center [1167, 163] width 103 height 27
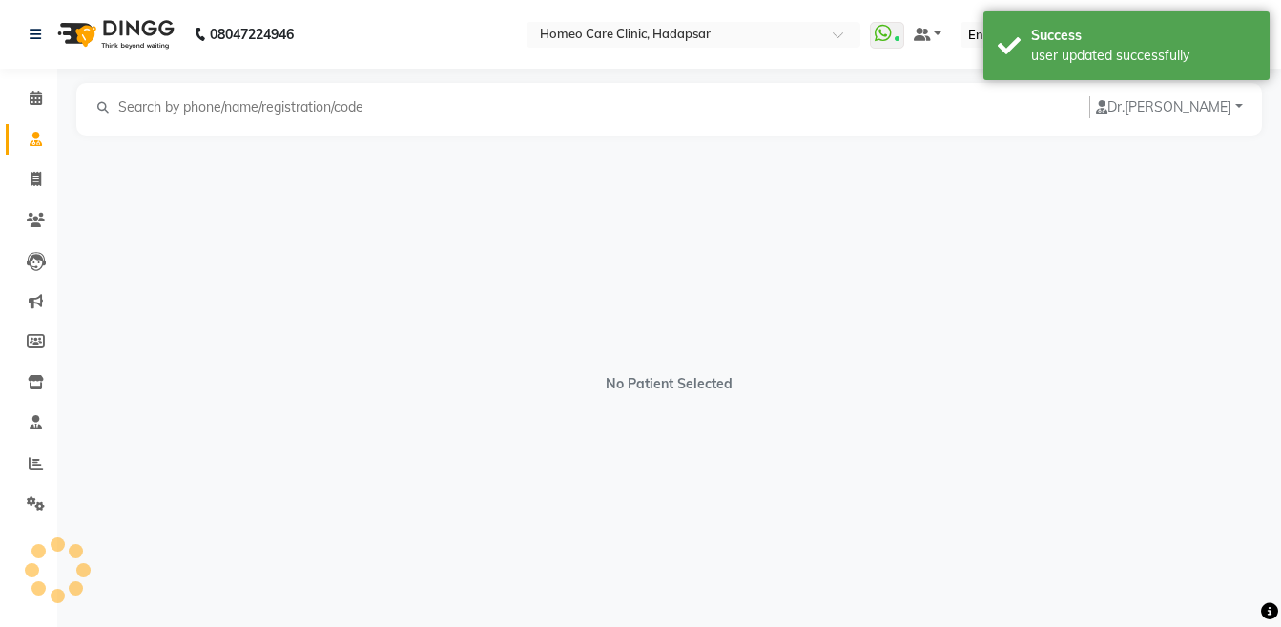
select select "[DEMOGRAPHIC_DATA]"
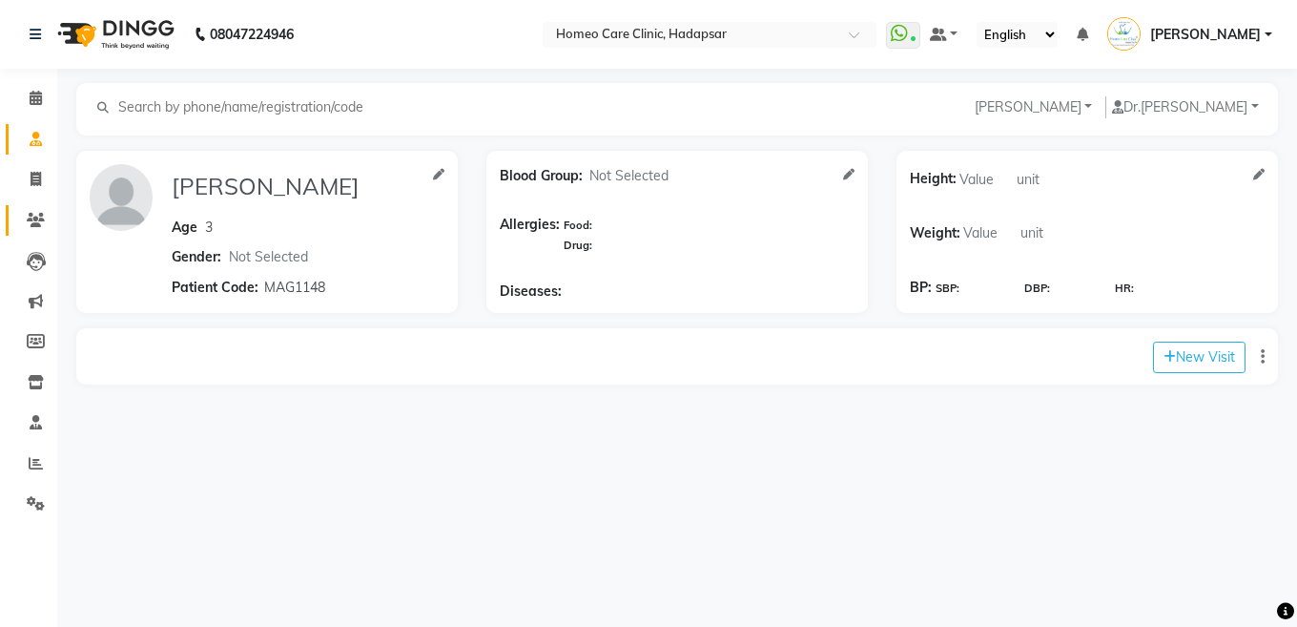
click at [32, 232] on link "Patients" at bounding box center [29, 220] width 46 height 31
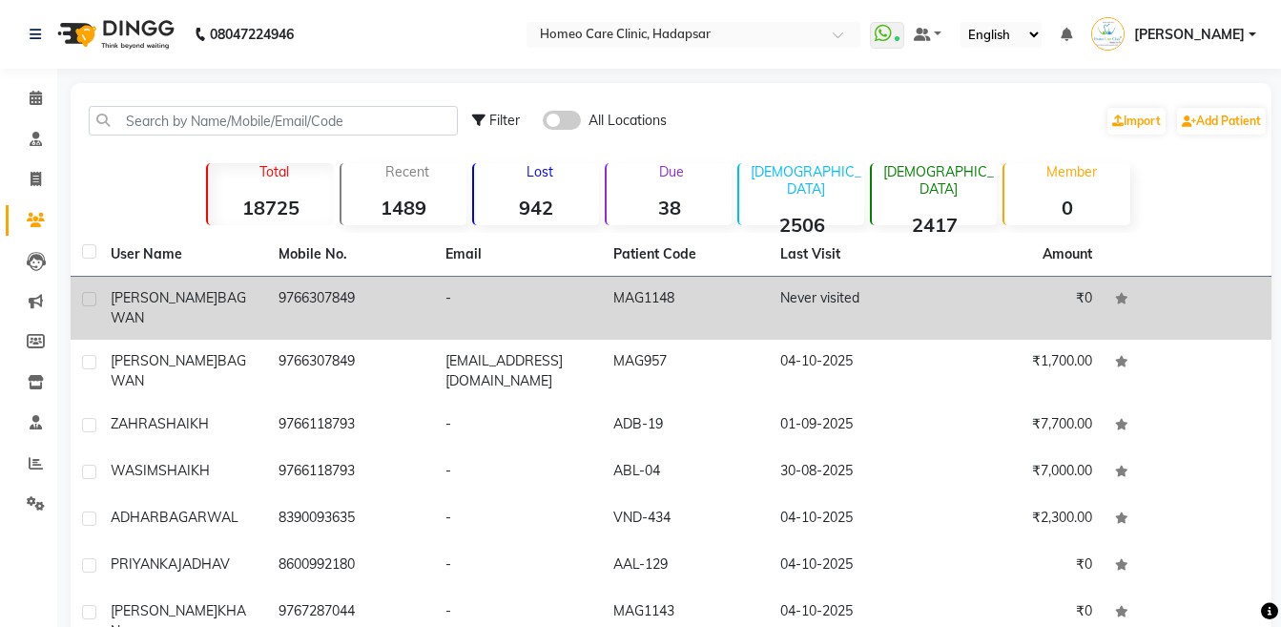
click at [170, 319] on td "[PERSON_NAME]" at bounding box center [183, 308] width 168 height 63
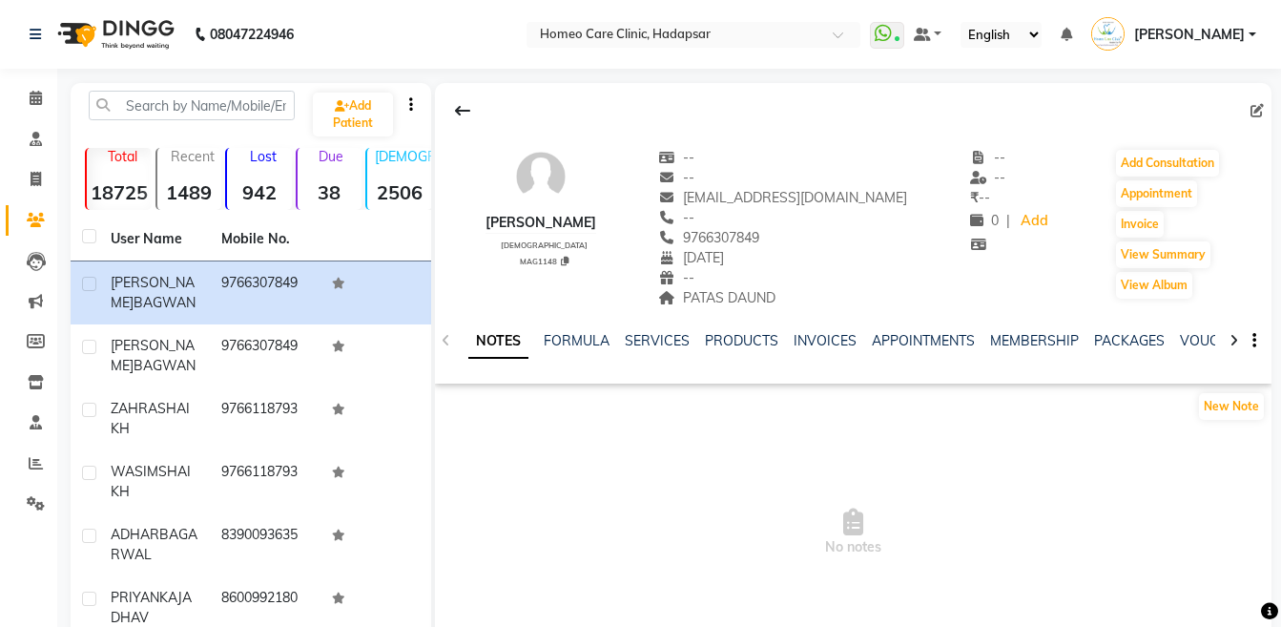
click at [1230, 343] on icon at bounding box center [1233, 340] width 9 height 13
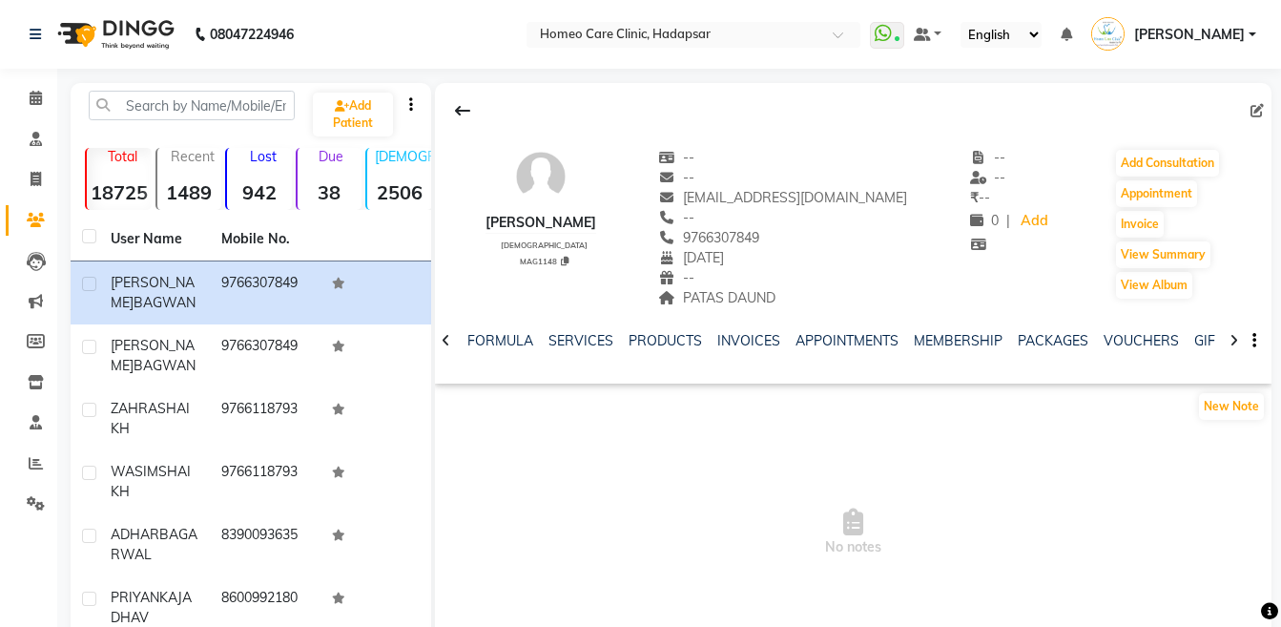
click at [1230, 343] on icon at bounding box center [1233, 340] width 9 height 13
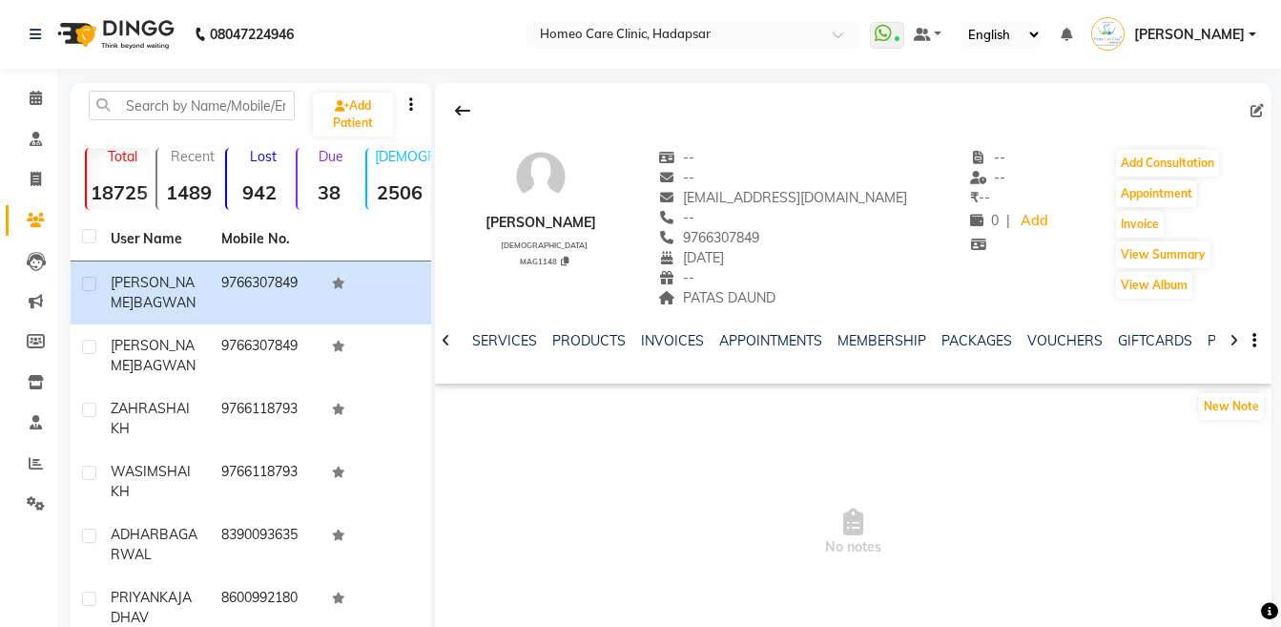
click at [1230, 343] on icon at bounding box center [1233, 340] width 9 height 13
click at [1230, 343] on div "NOTES FORMULA SERVICES PRODUCTS INVOICES APPOINTMENTS MEMBERSHIP PACKAGES VOUCH…" at bounding box center [853, 341] width 836 height 66
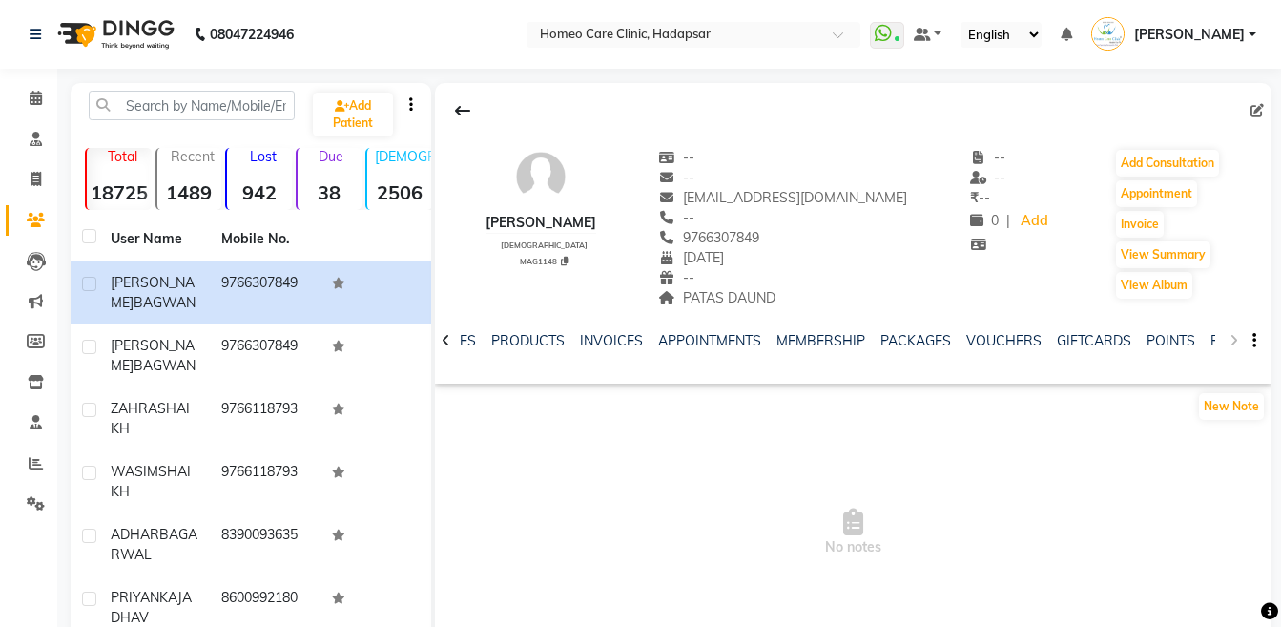
click at [1230, 343] on div "NOTES FORMULA SERVICES PRODUCTS INVOICES APPOINTMENTS MEMBERSHIP PACKAGES VOUCH…" at bounding box center [853, 341] width 836 height 66
click at [1210, 340] on link "FORMS" at bounding box center [1234, 340] width 48 height 17
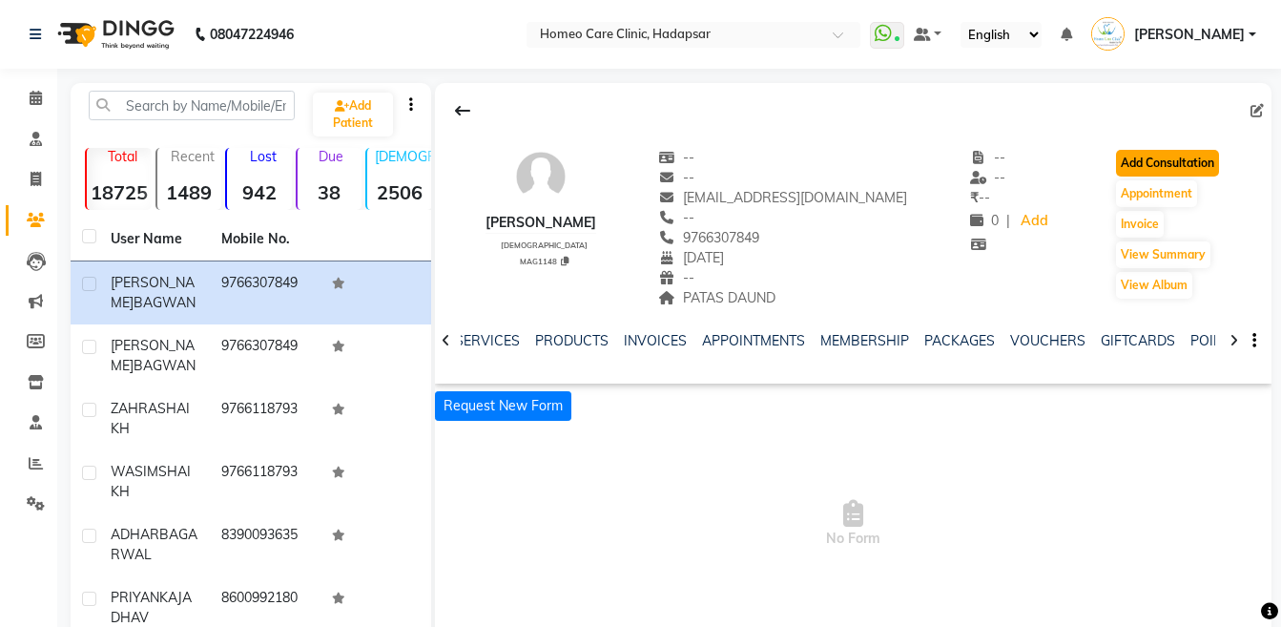
click at [1177, 173] on button "Add Consultation" at bounding box center [1167, 163] width 103 height 27
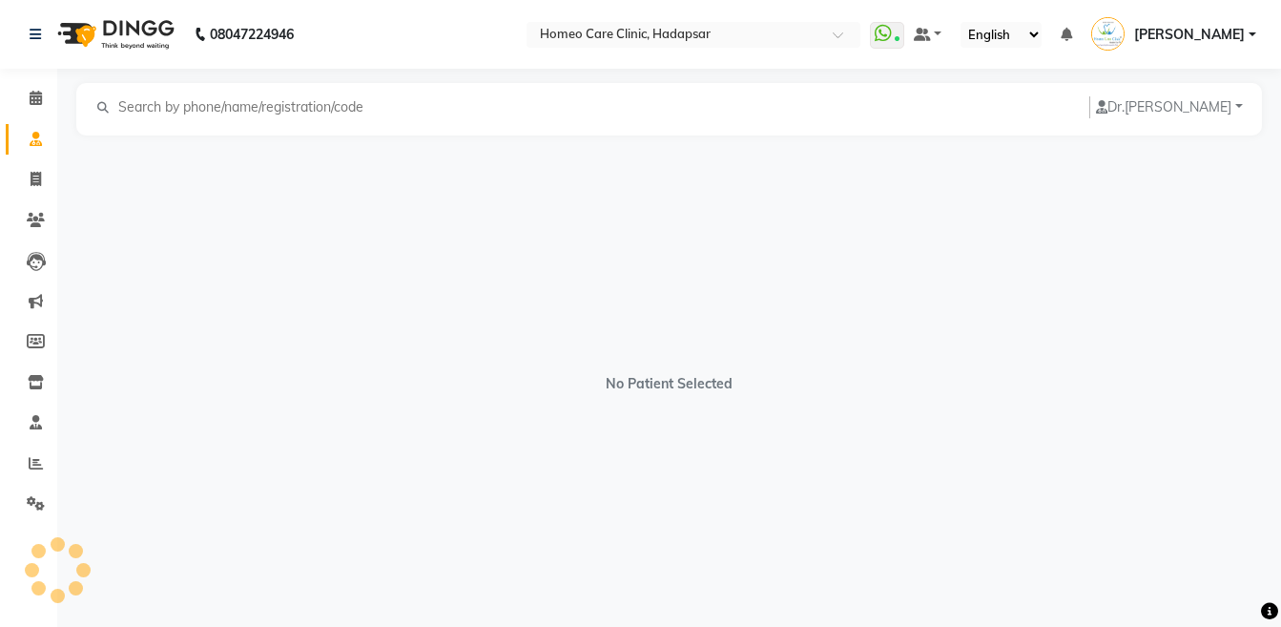
select select "[DEMOGRAPHIC_DATA]"
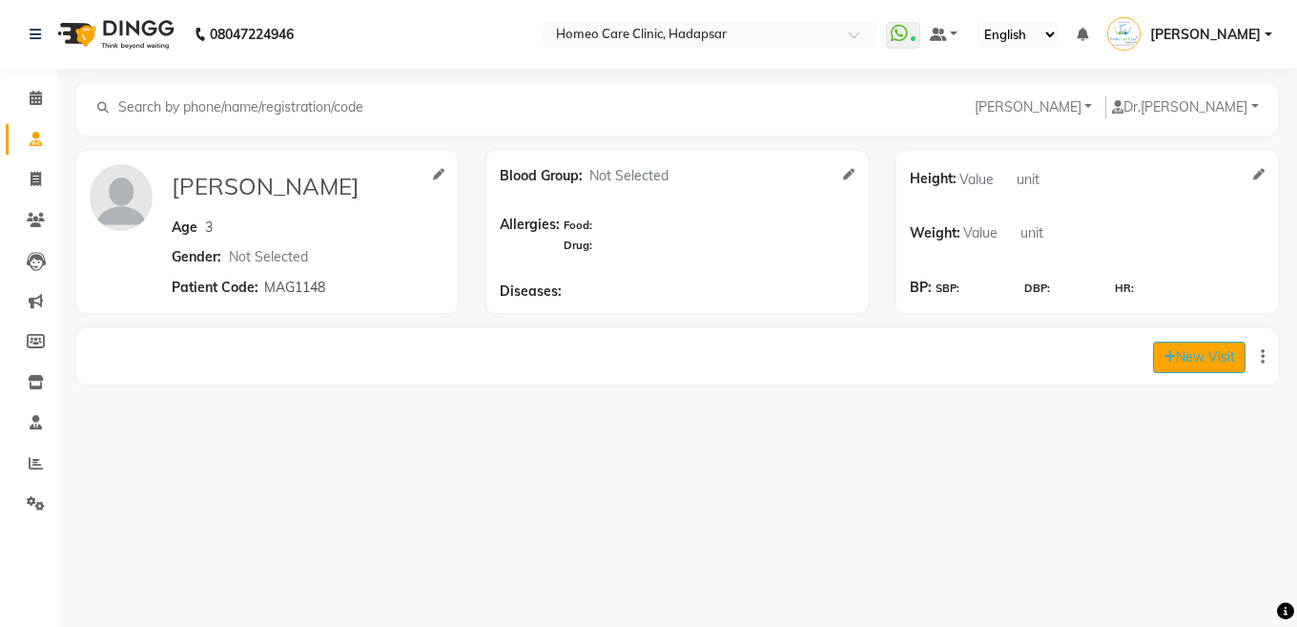
click at [1183, 359] on button "New Visit" at bounding box center [1199, 356] width 93 height 31
select select "810"
select select "inPerson"
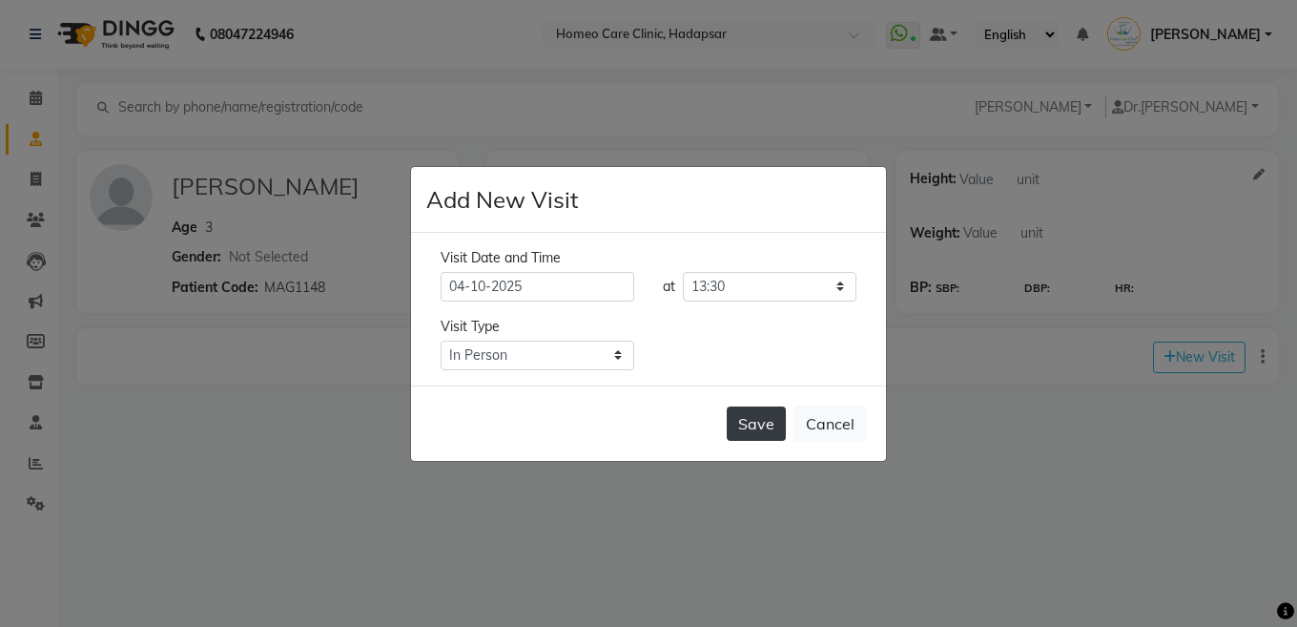
click at [753, 425] on button "Save" at bounding box center [756, 423] width 59 height 34
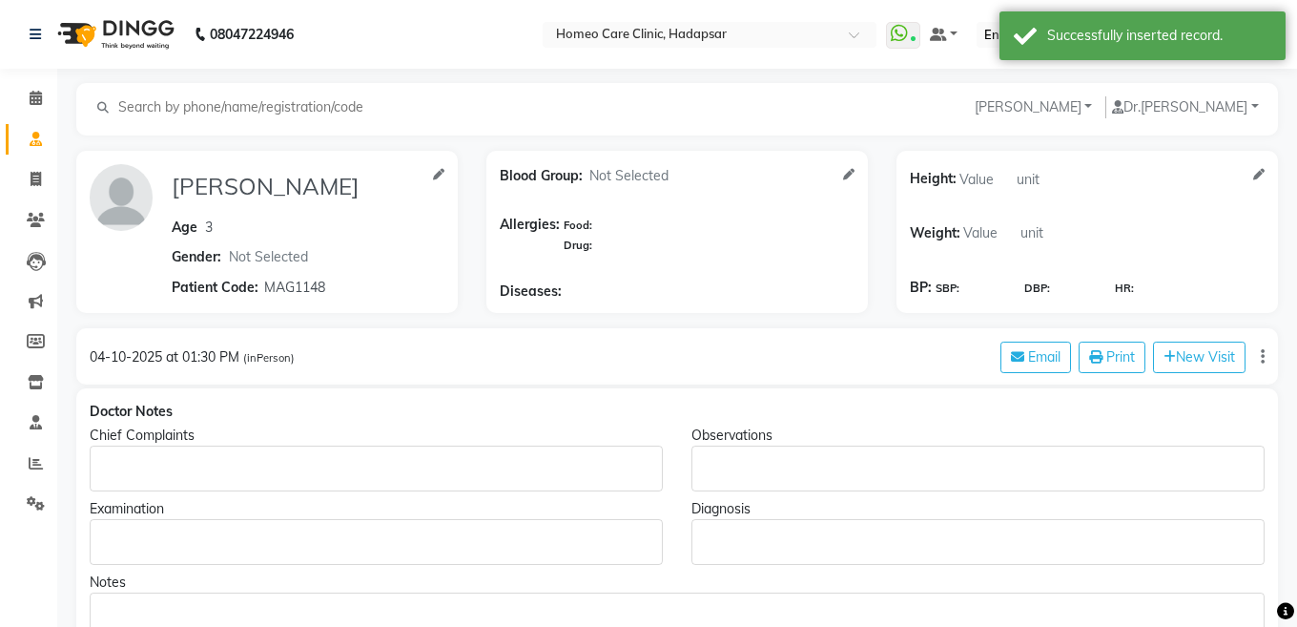
type input "[PERSON_NAME]"
type input "3"
select select "[DEMOGRAPHIC_DATA]"
type input "MAG1148"
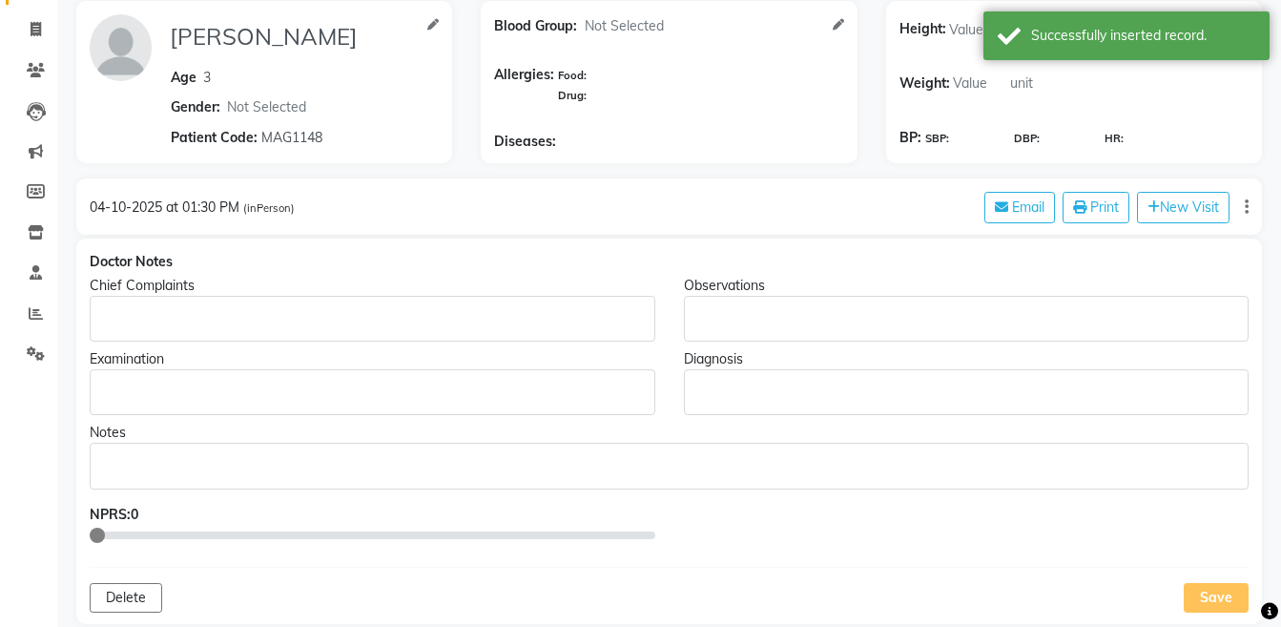
scroll to position [153, 0]
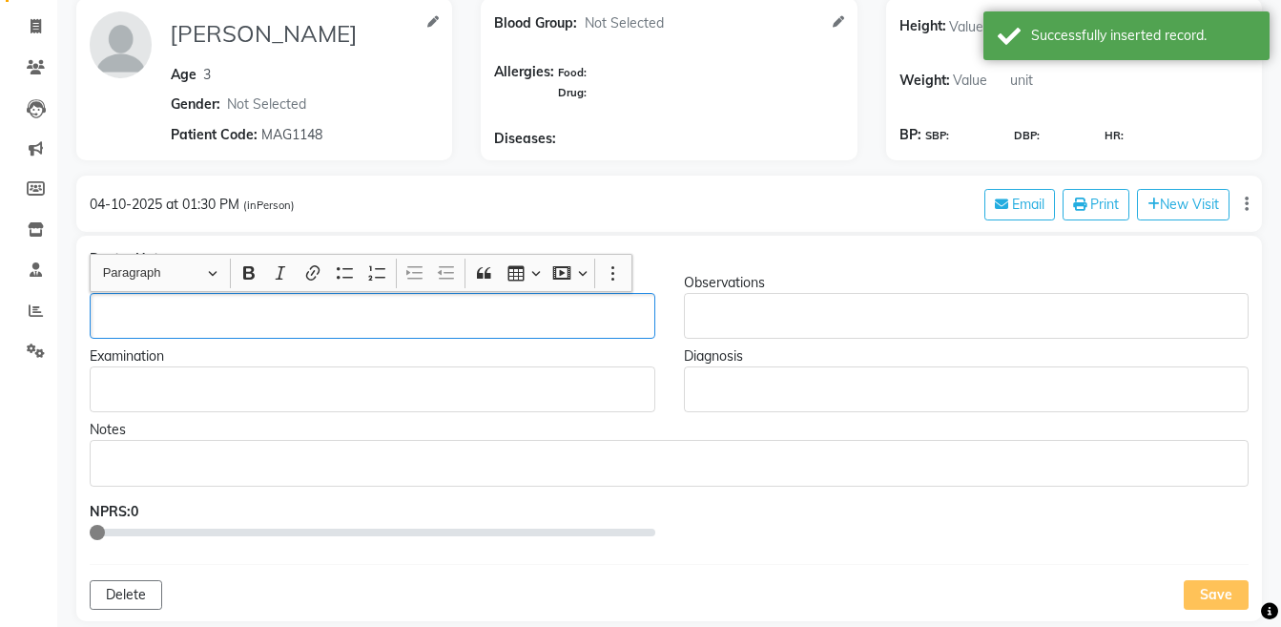
click at [468, 302] on div "Rich Text Editor, main" at bounding box center [373, 316] width 566 height 46
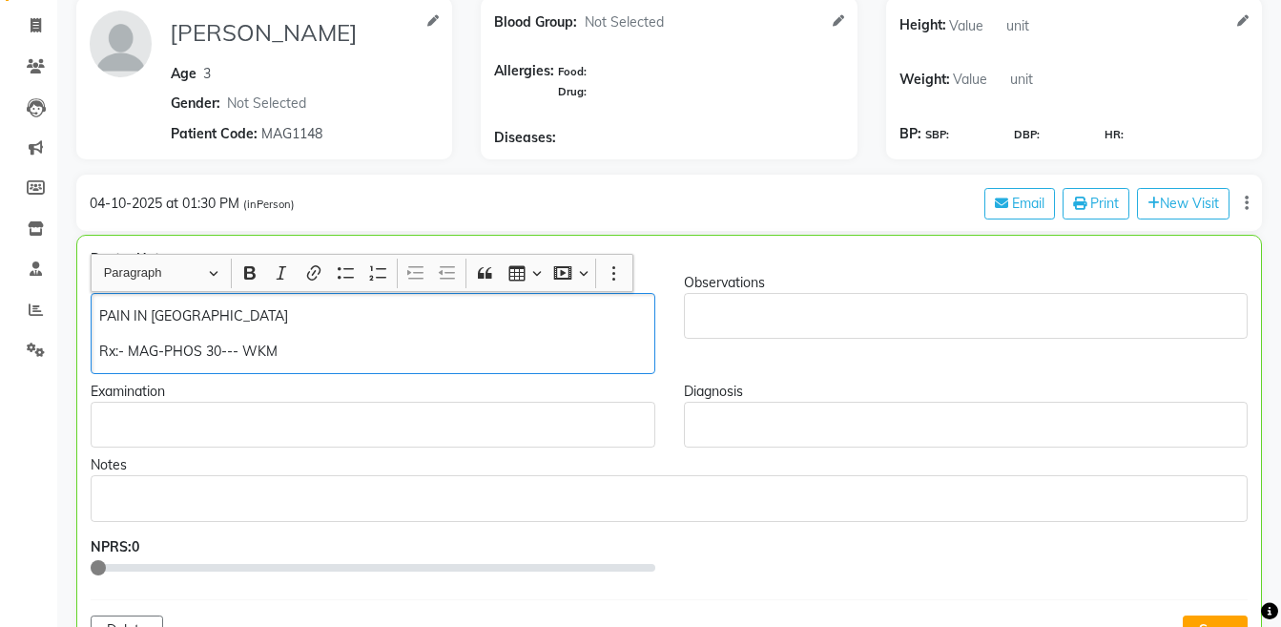
click at [290, 308] on p "PAIN IN [GEOGRAPHIC_DATA]" at bounding box center [372, 316] width 546 height 20
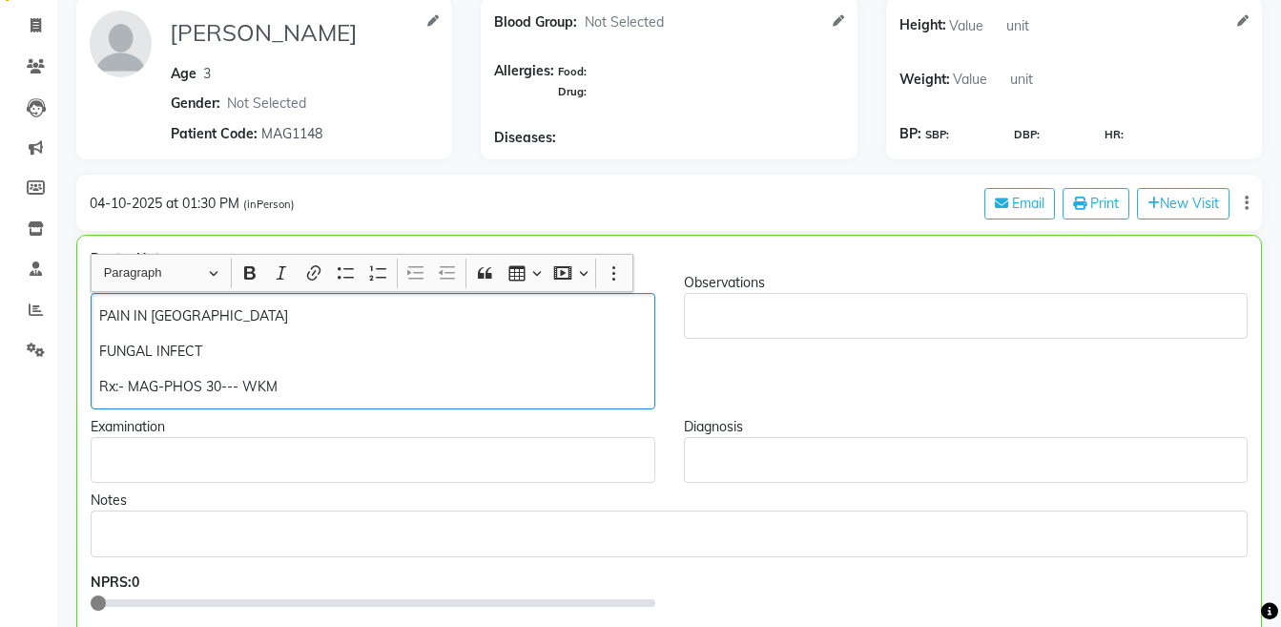
click at [290, 308] on p "PAIN IN [GEOGRAPHIC_DATA]" at bounding box center [372, 316] width 546 height 20
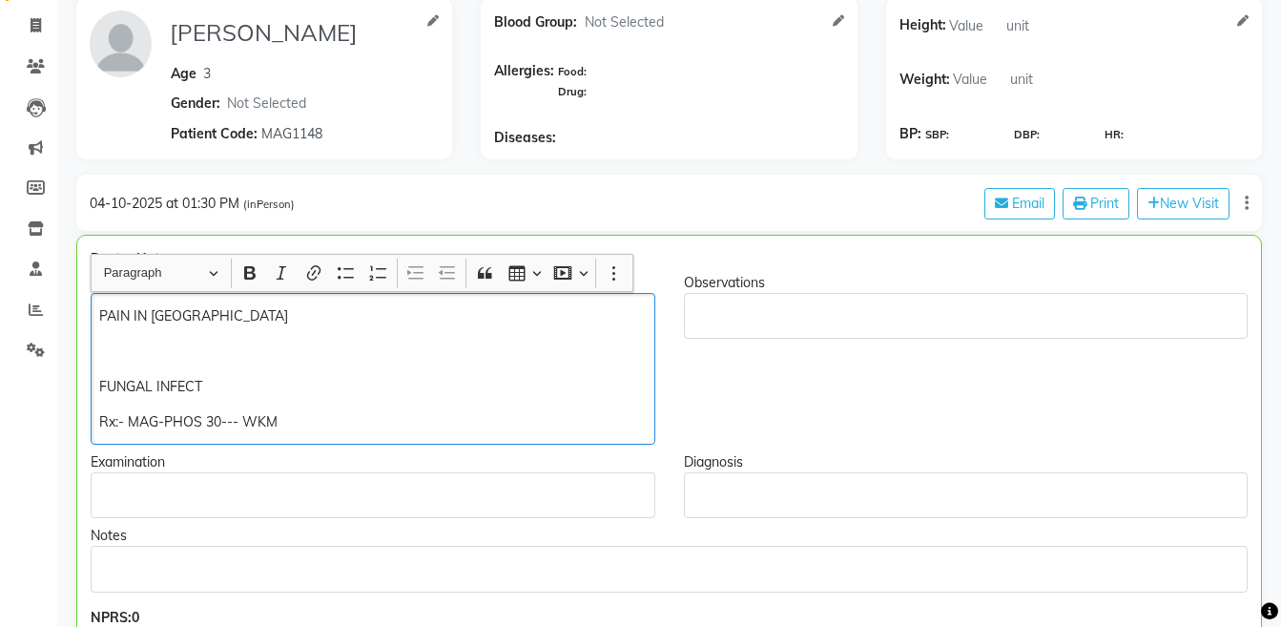
click at [242, 394] on p "FUNGAL INFECT" at bounding box center [372, 387] width 546 height 20
click at [445, 381] on p "[MEDICAL_DATA] — BUTTOCKS SINCE 3-4 MONTH" at bounding box center [372, 387] width 546 height 20
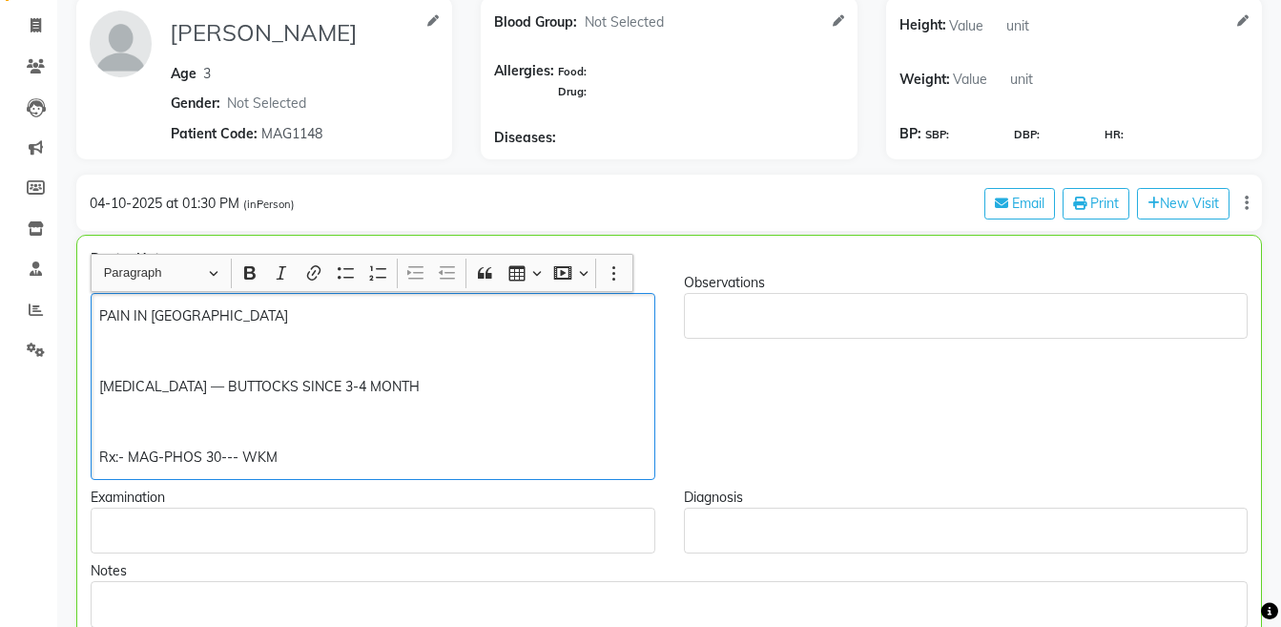
click at [261, 462] on p "Rx:- MAG-PHOS 30--- WKM" at bounding box center [372, 457] width 546 height 20
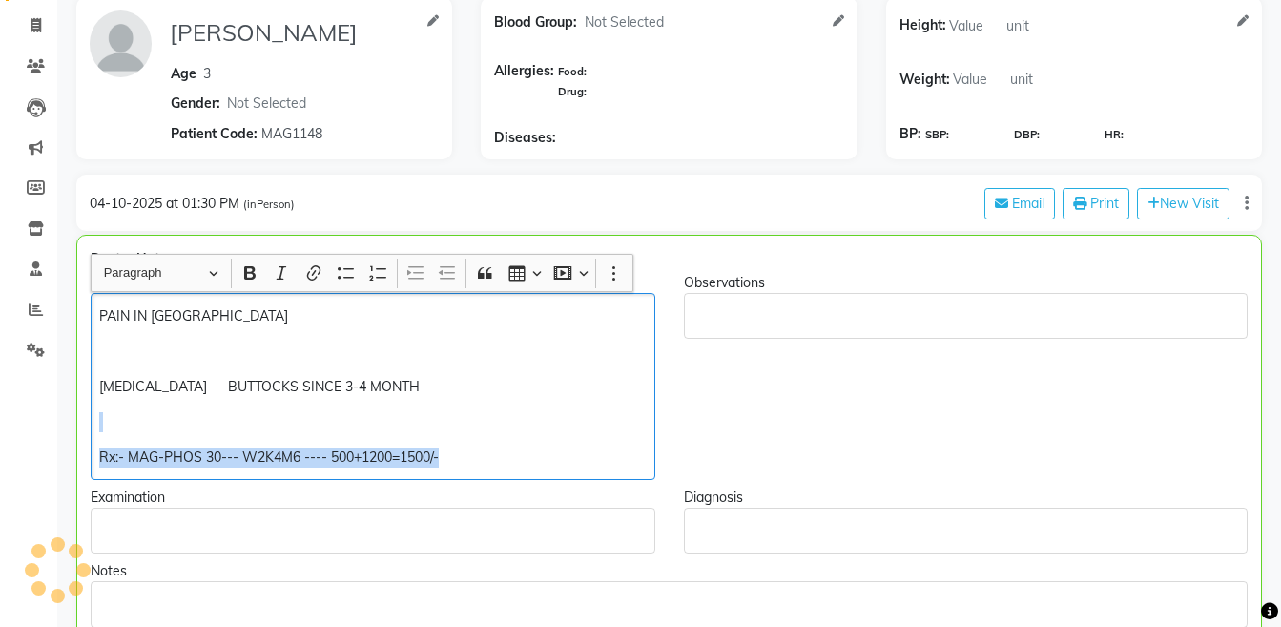
copy div "Rx:- MAG-PHOS 30--- W2K4M6 ---- 500+1200=1500/-"
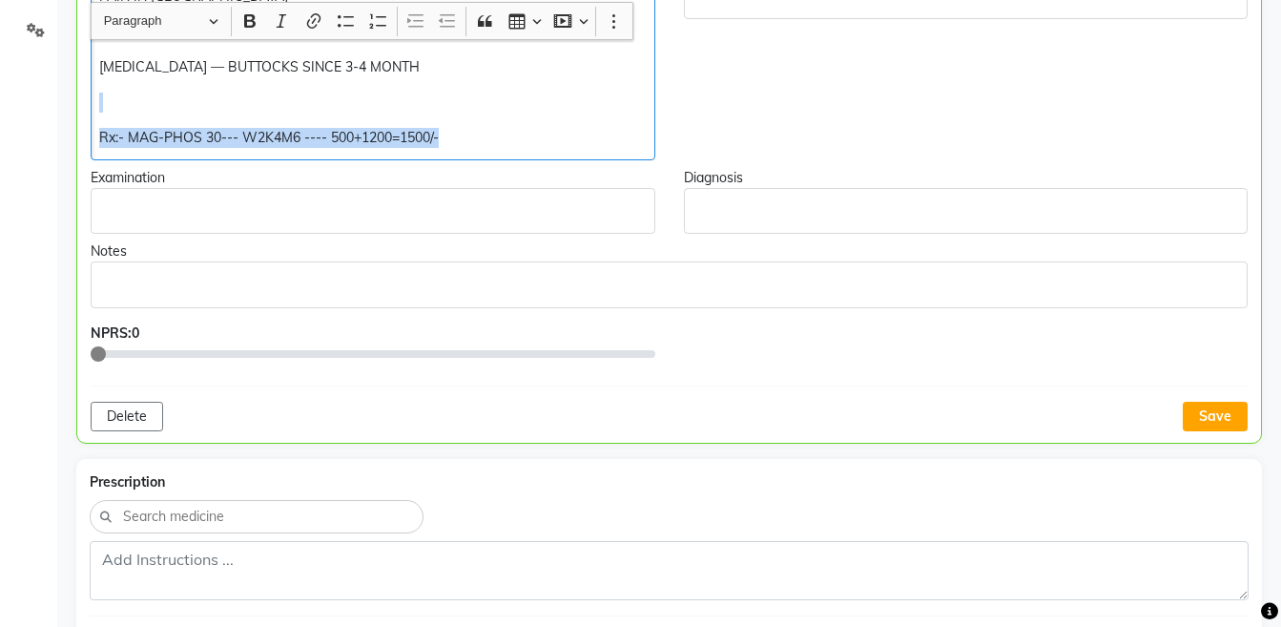
scroll to position [475, 0]
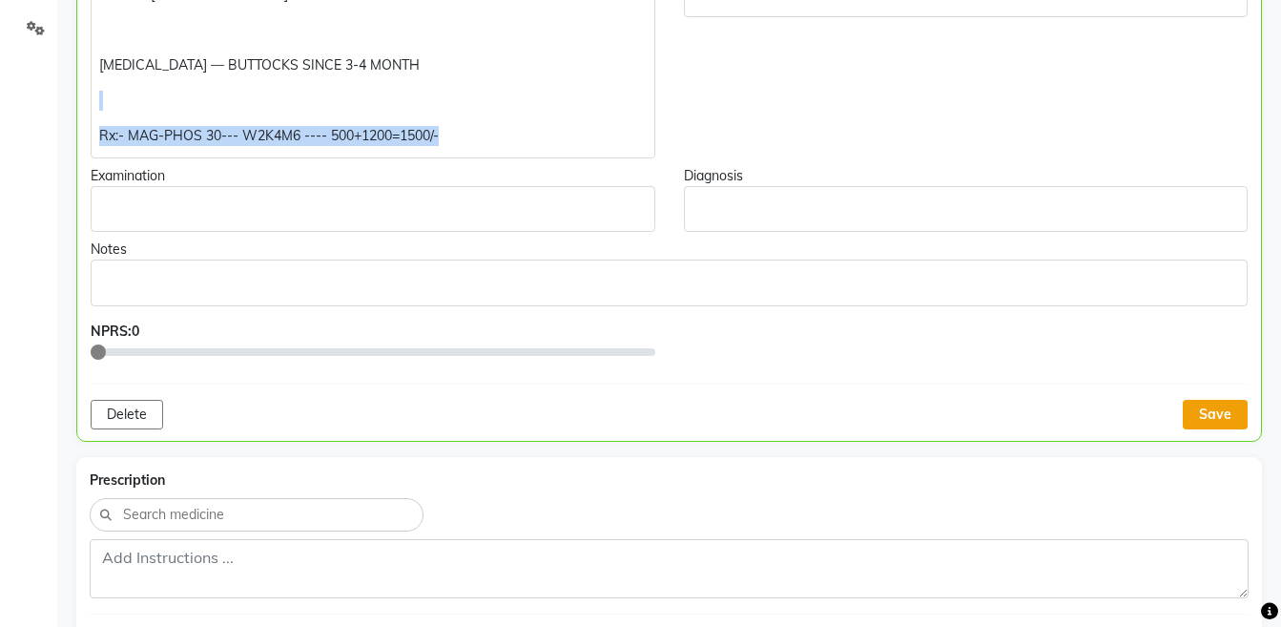
click at [1208, 414] on button "Save" at bounding box center [1215, 415] width 65 height 30
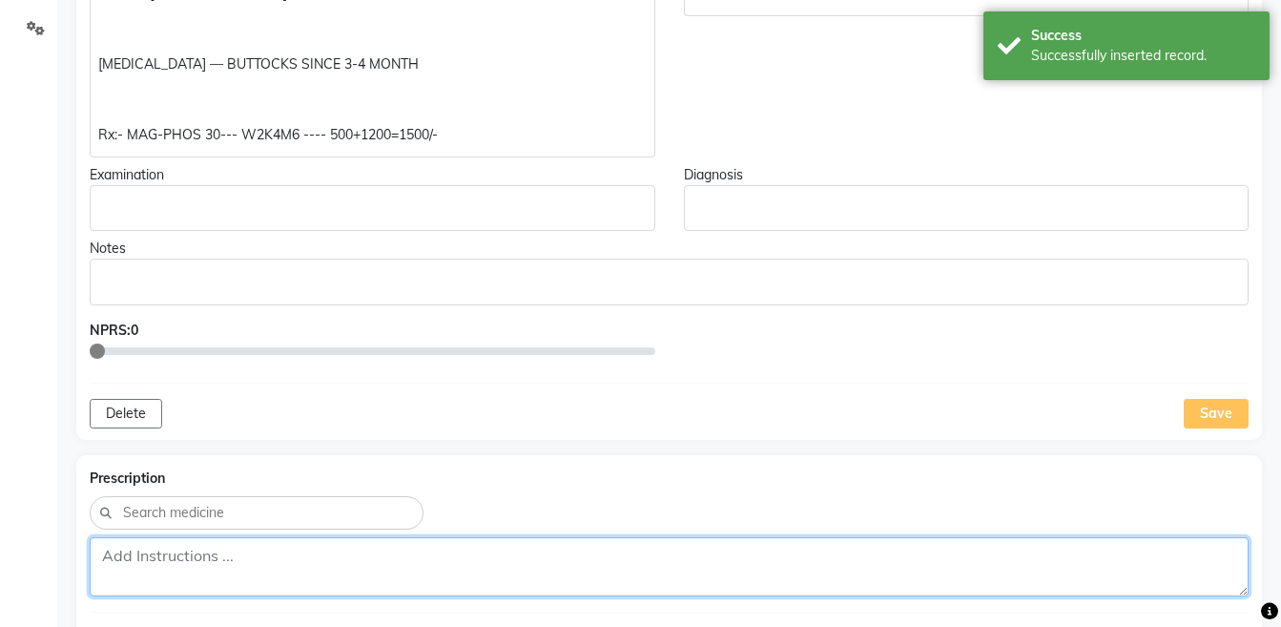
click at [641, 575] on textarea at bounding box center [669, 566] width 1159 height 59
paste textarea "Rx:- MAG-PHOS 30--- W2K4M6 ---- 500+1200=1500/-"
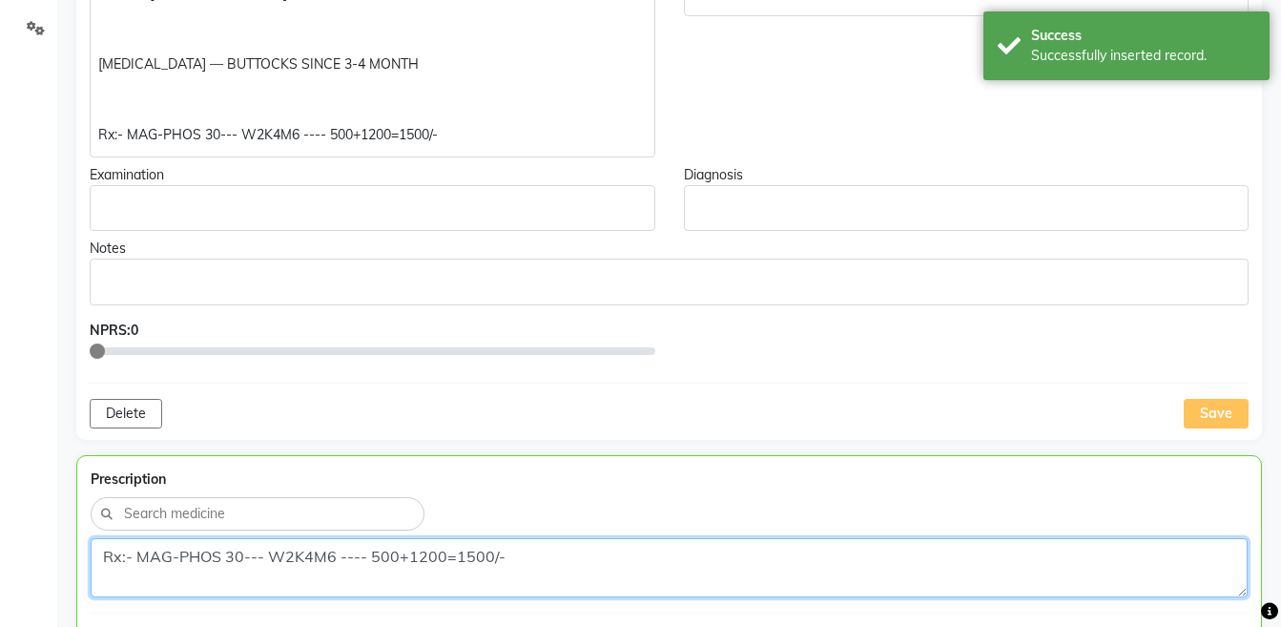
click at [106, 591] on textarea "Rx:- MAG-PHOS 30--- W2K4M6 ---- 500+1200=1500/-" at bounding box center [669, 567] width 1157 height 59
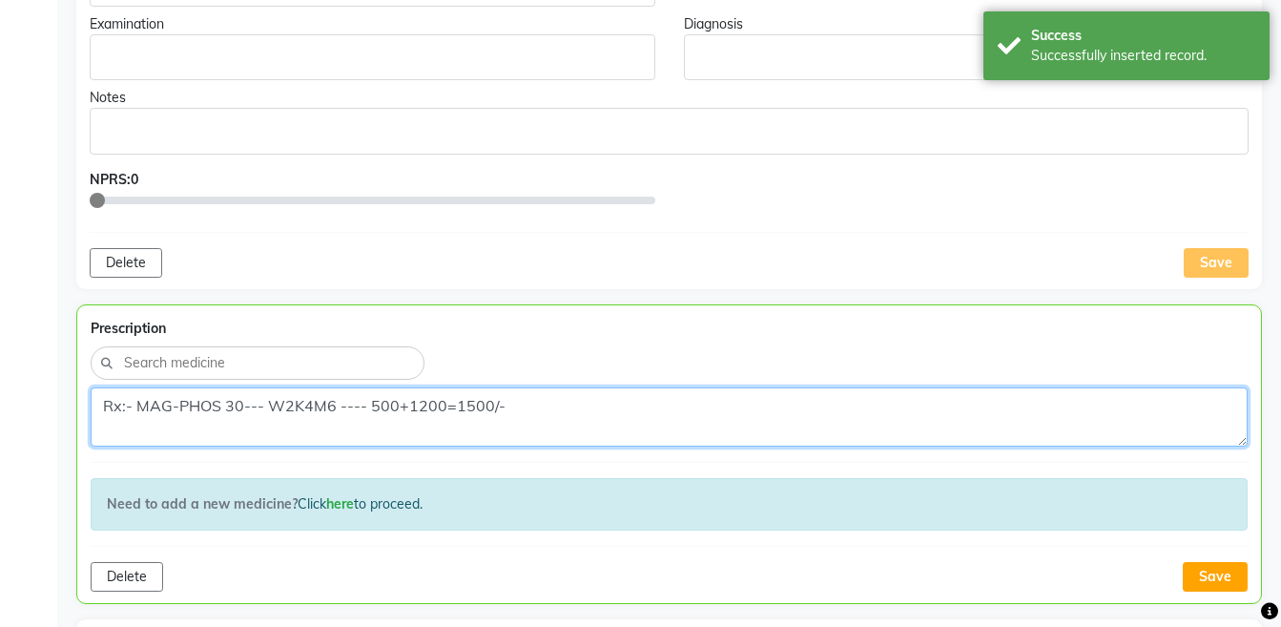
scroll to position [645, 0]
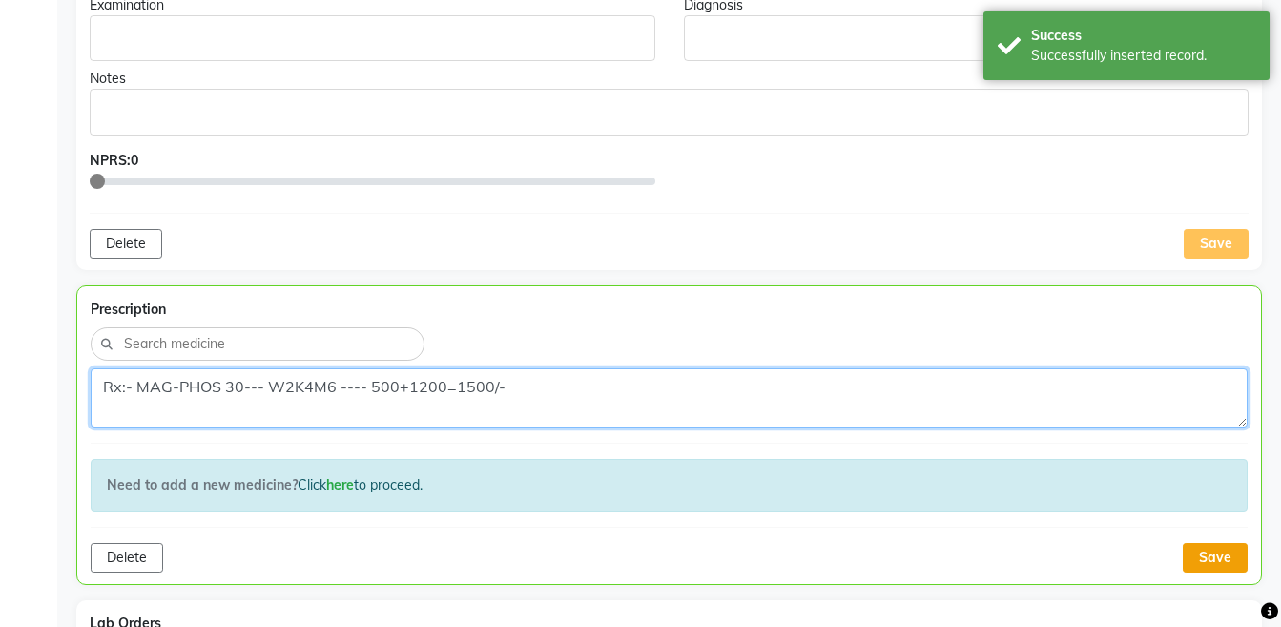
type textarea "Rx:- MAG-PHOS 30--- W2K4M6 ---- 500+1200=1500/-"
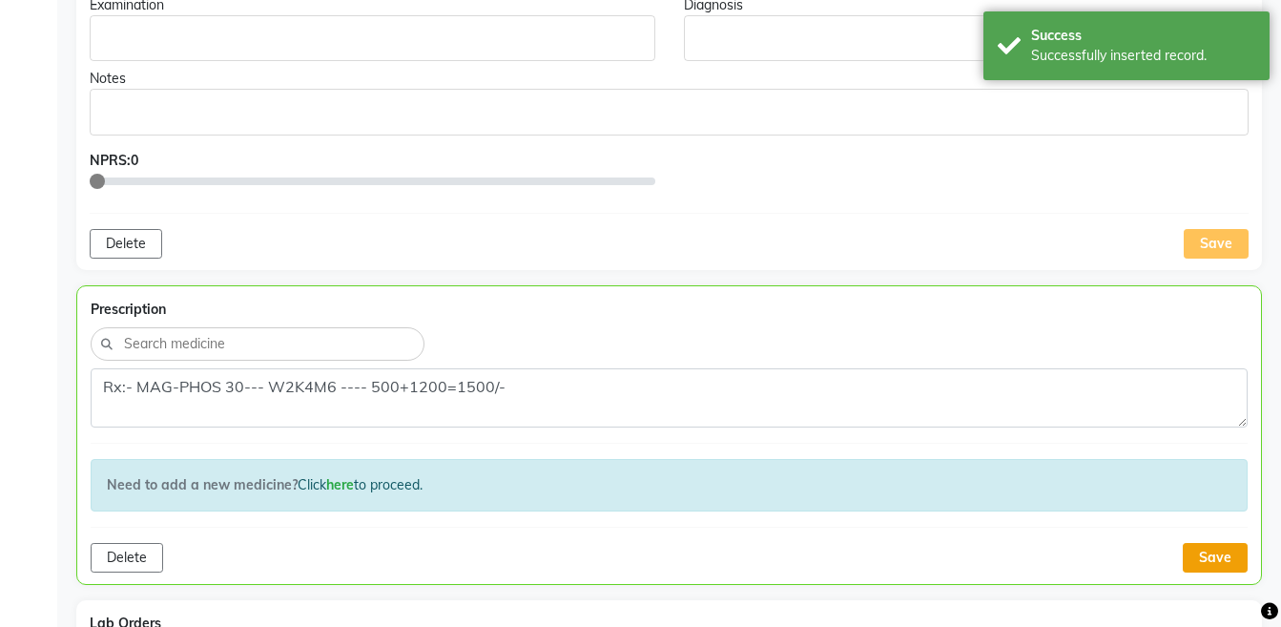
click at [1217, 558] on button "Save" at bounding box center [1215, 558] width 65 height 30
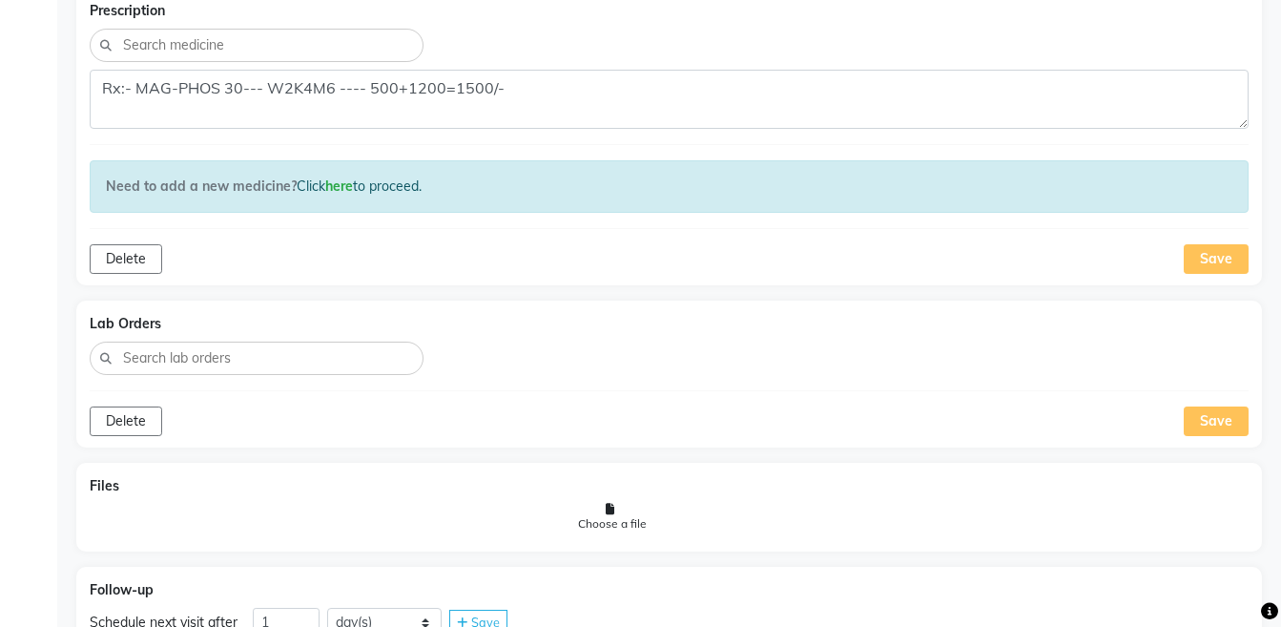
scroll to position [1012, 0]
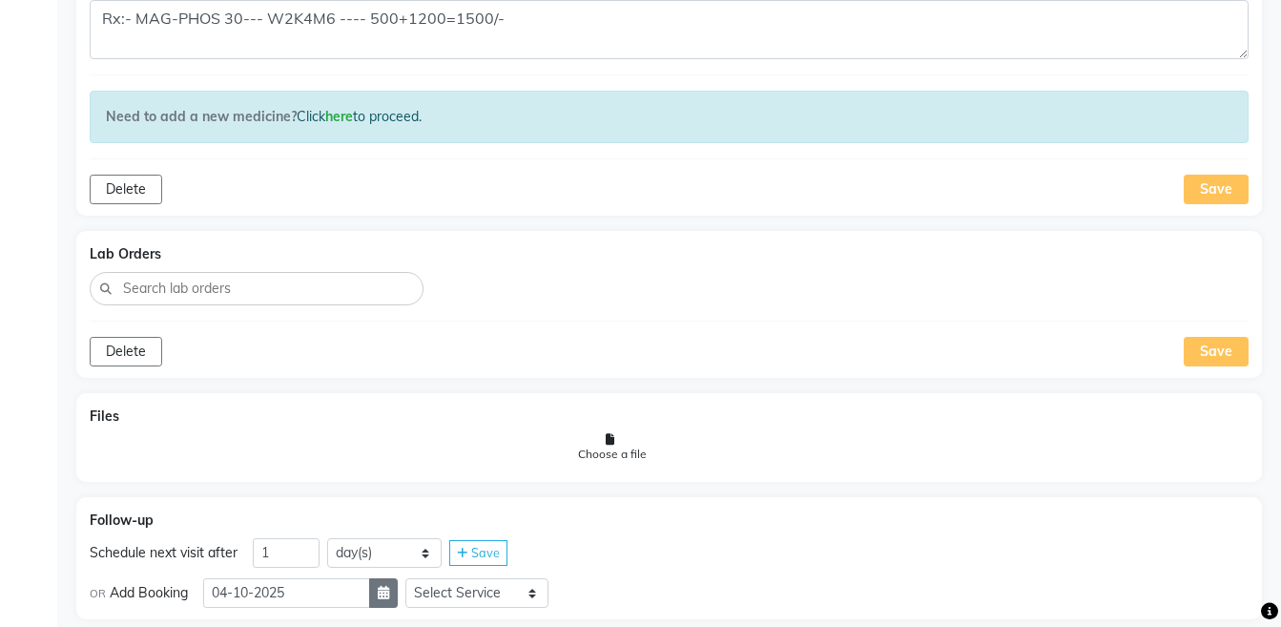
click at [389, 592] on icon "button" at bounding box center [383, 592] width 11 height 13
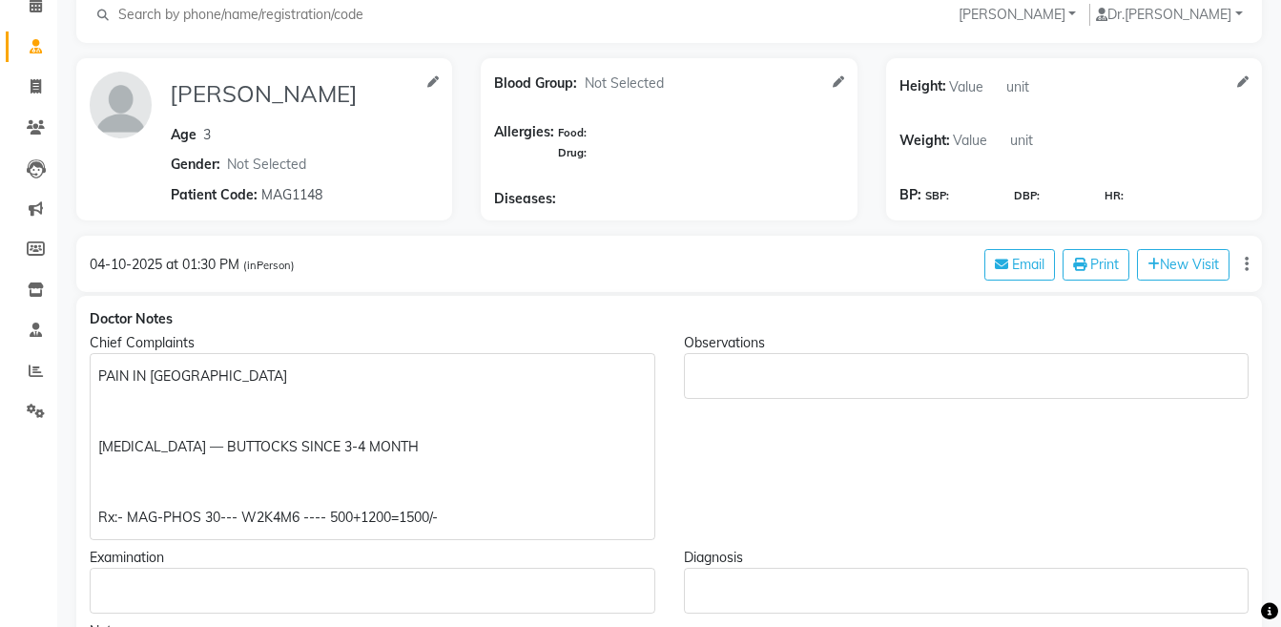
scroll to position [0, 0]
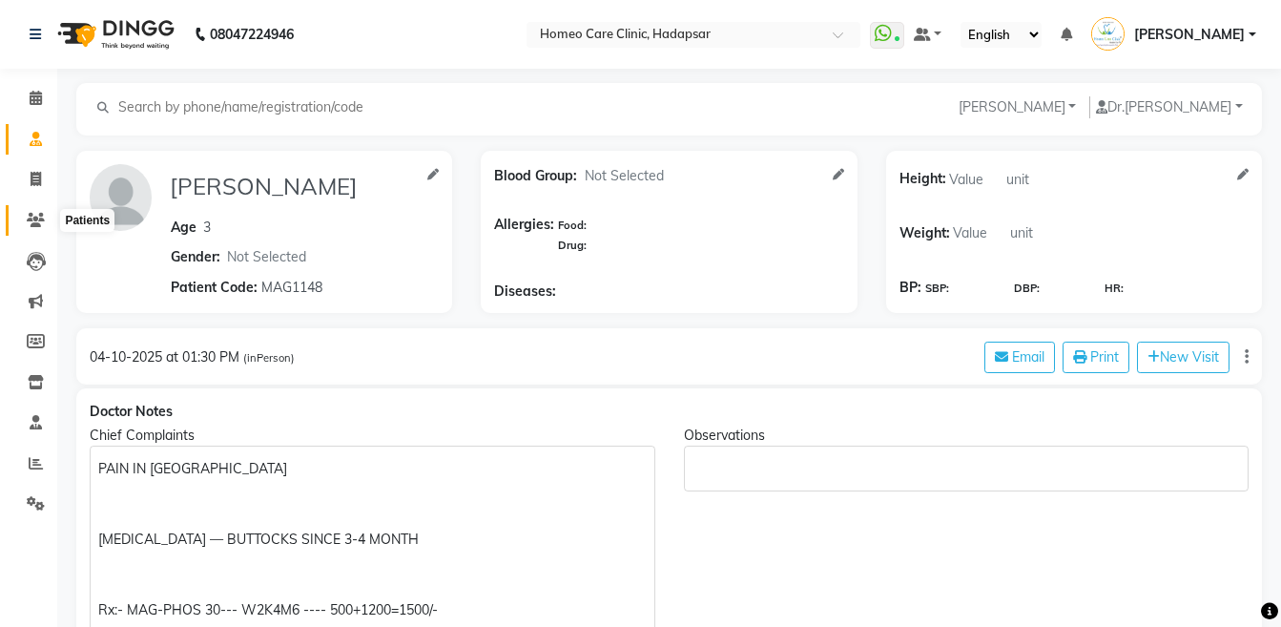
click at [31, 218] on icon at bounding box center [36, 220] width 18 height 14
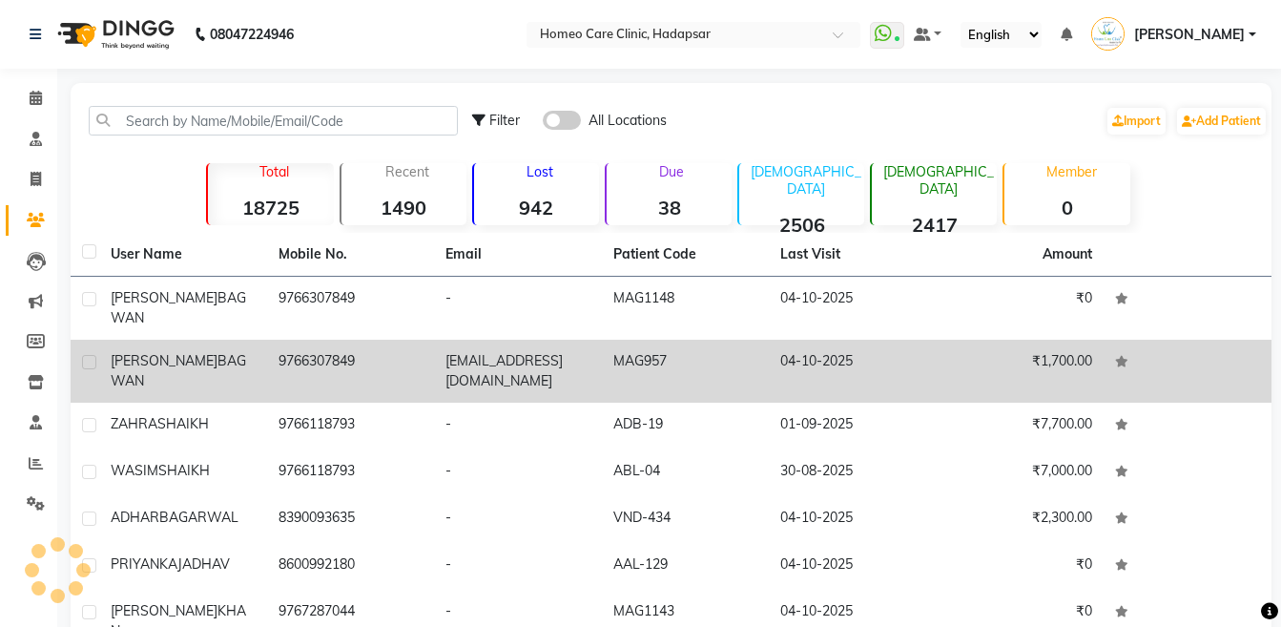
click at [190, 352] on span "BAGWAN" at bounding box center [178, 370] width 135 height 37
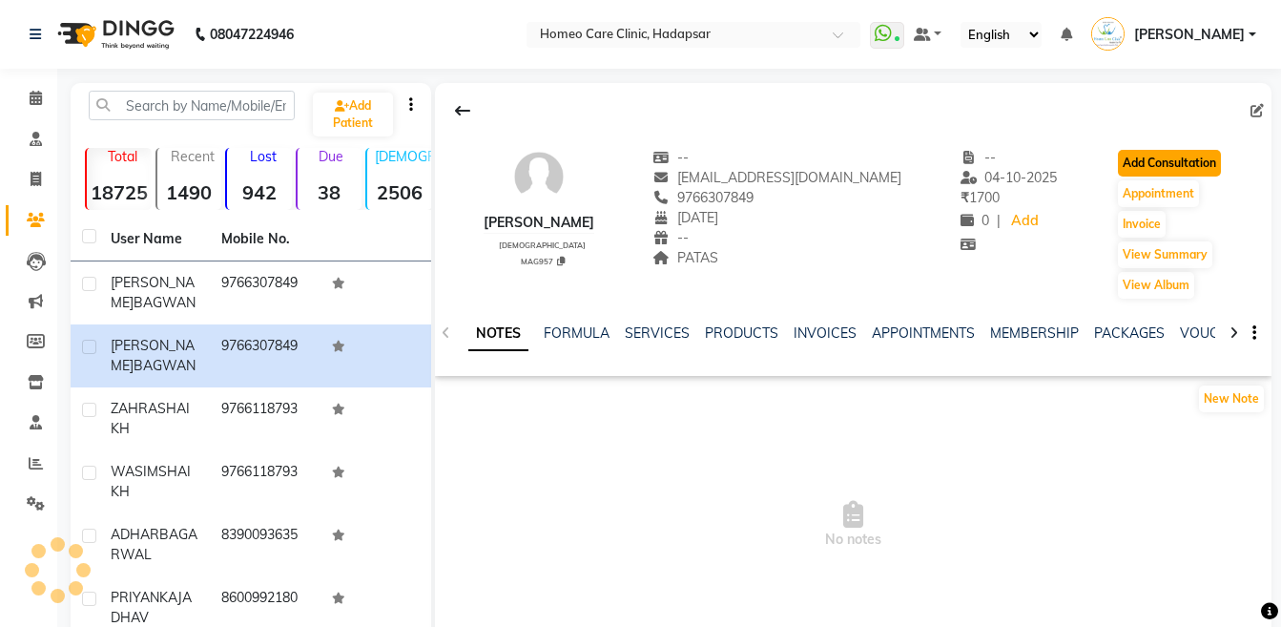
click at [1133, 163] on button "Add Consultation" at bounding box center [1169, 163] width 103 height 27
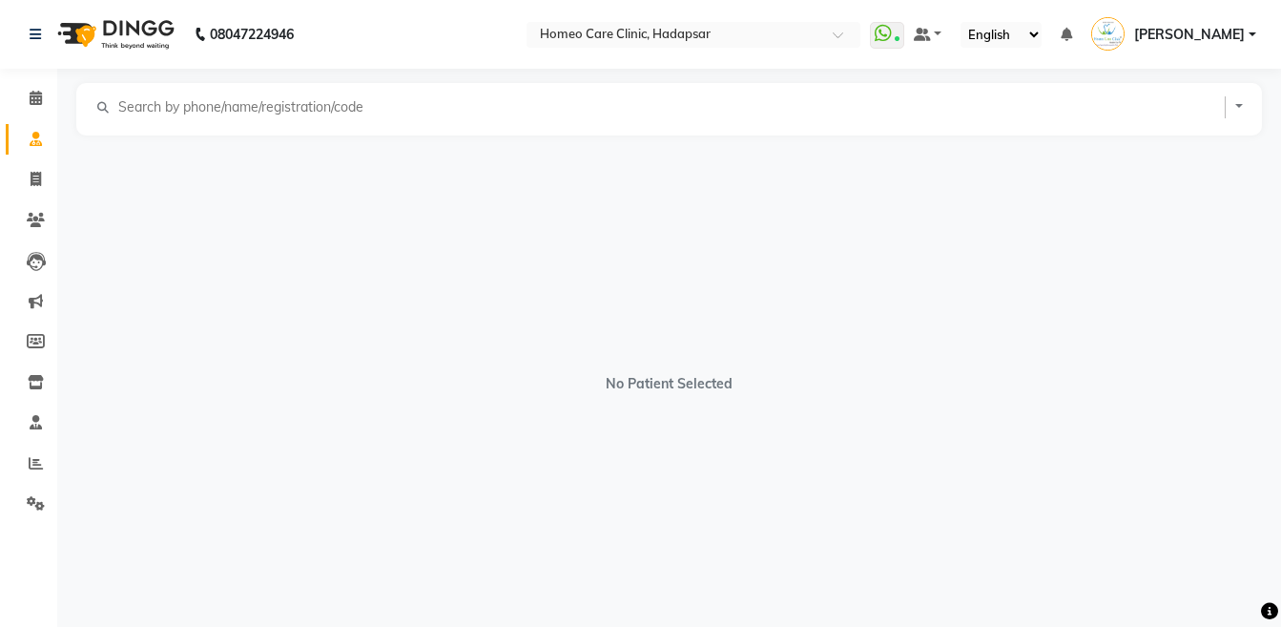
select select "[DEMOGRAPHIC_DATA]"
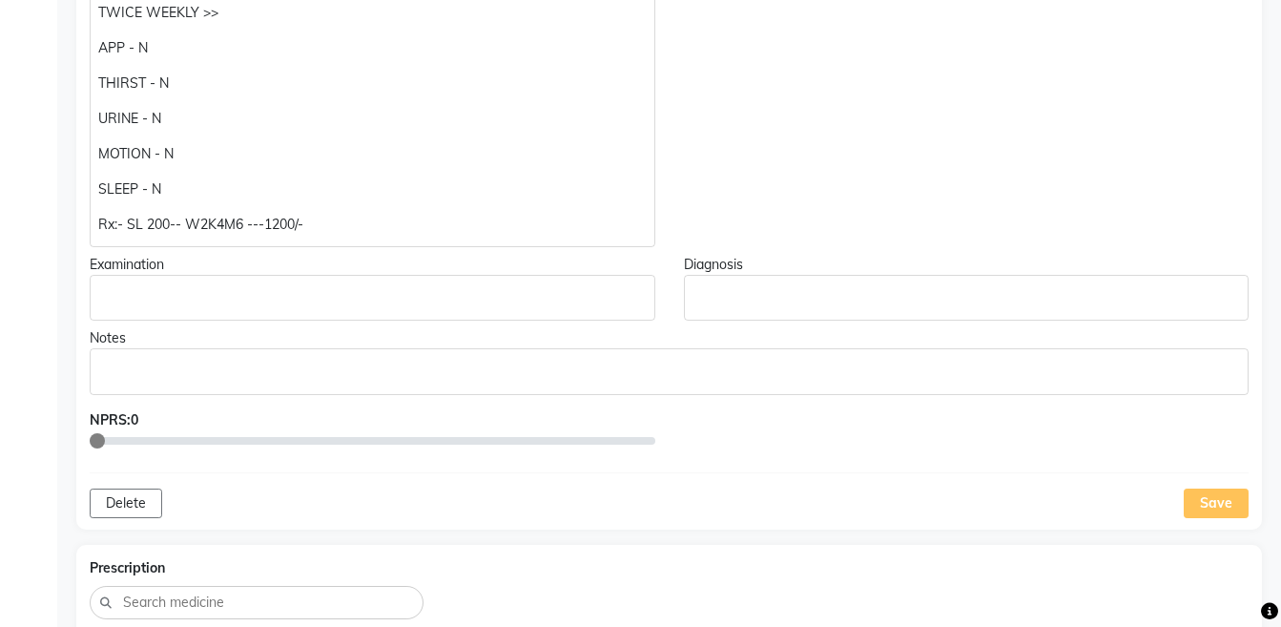
scroll to position [1089, 0]
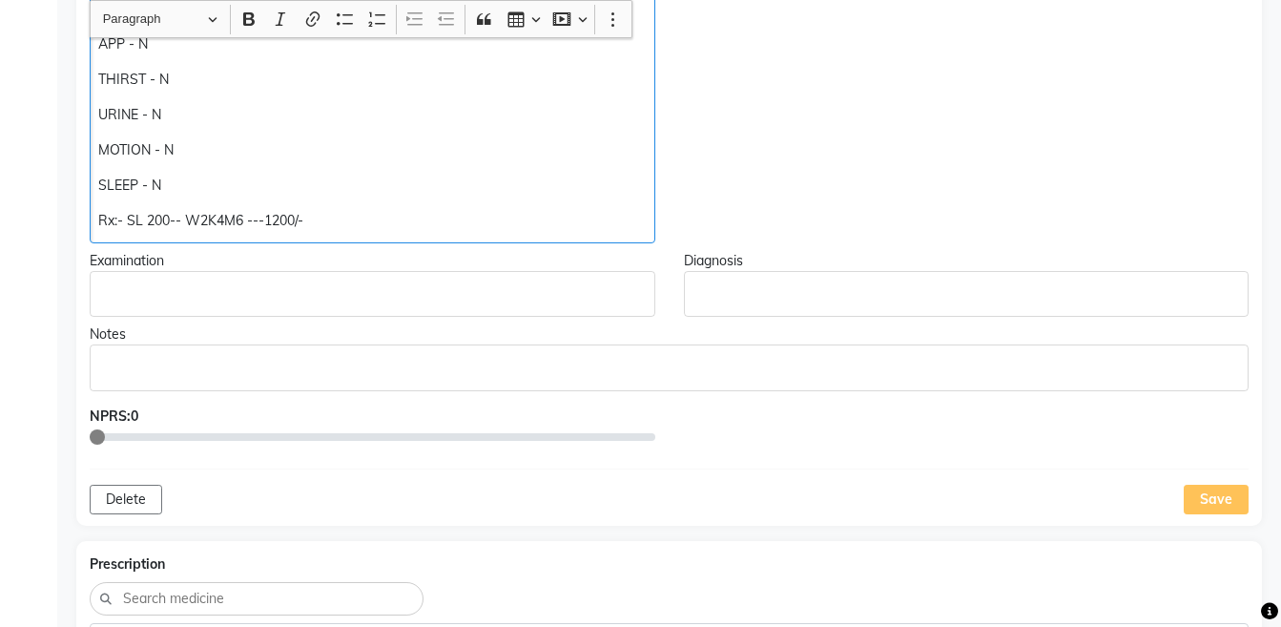
click at [457, 227] on p "Rx:- SL 200-- W2K4M6 ---1200/-" at bounding box center [371, 221] width 547 height 20
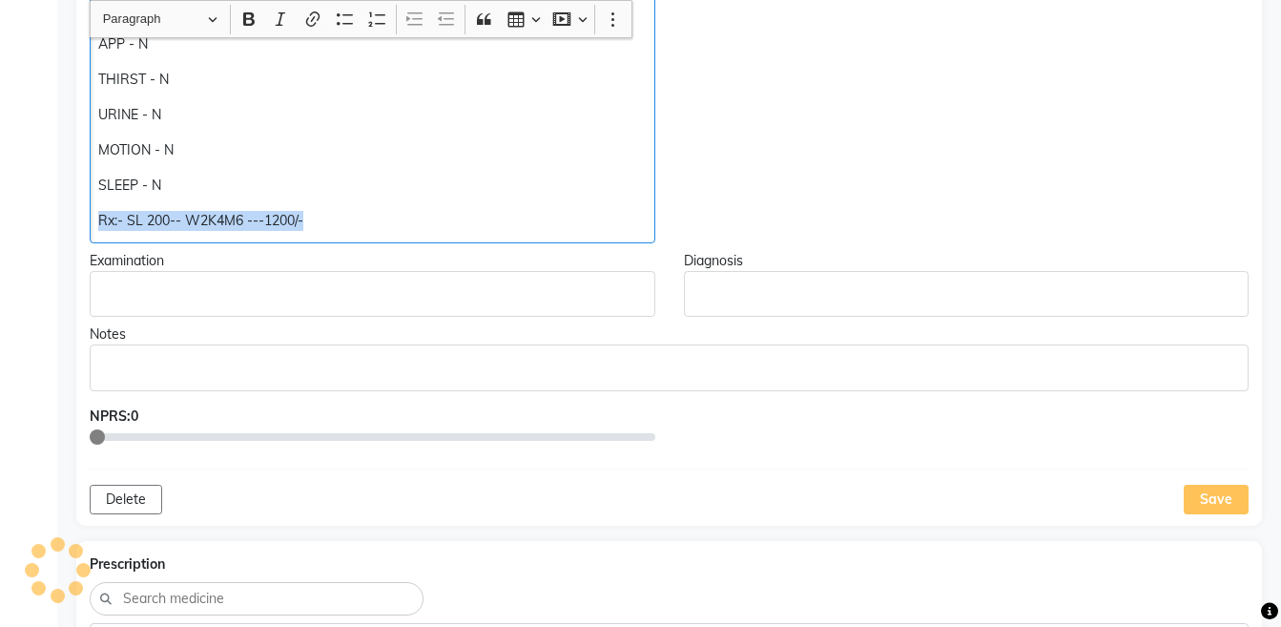
copy div "Rx:- SL 200-- W2K4M6 ---1200/-"
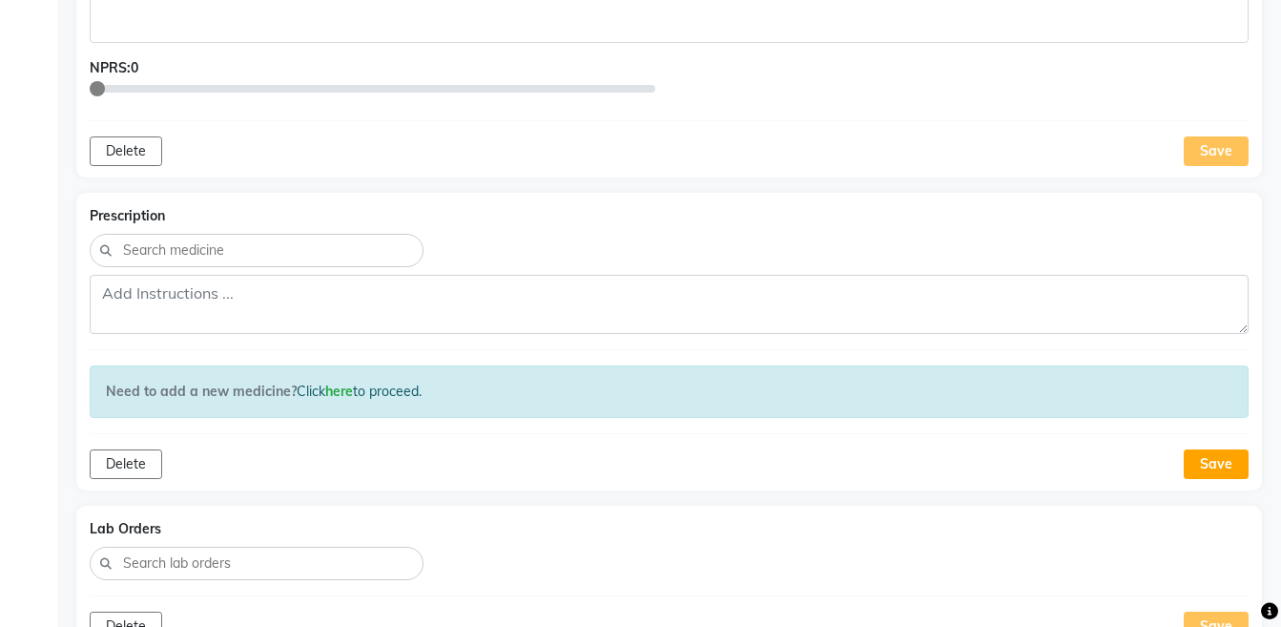
scroll to position [1608, 0]
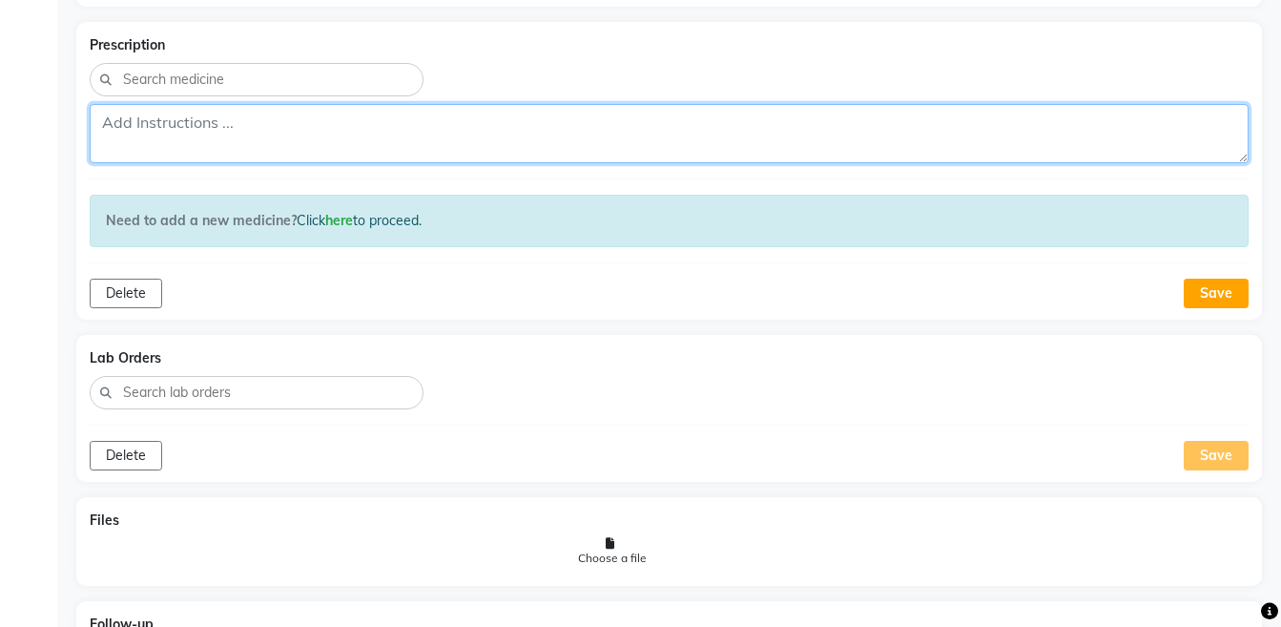
click at [727, 134] on textarea at bounding box center [669, 133] width 1159 height 59
paste textarea "Rx:- SL 200-- W2K4M6 ---1200/-"
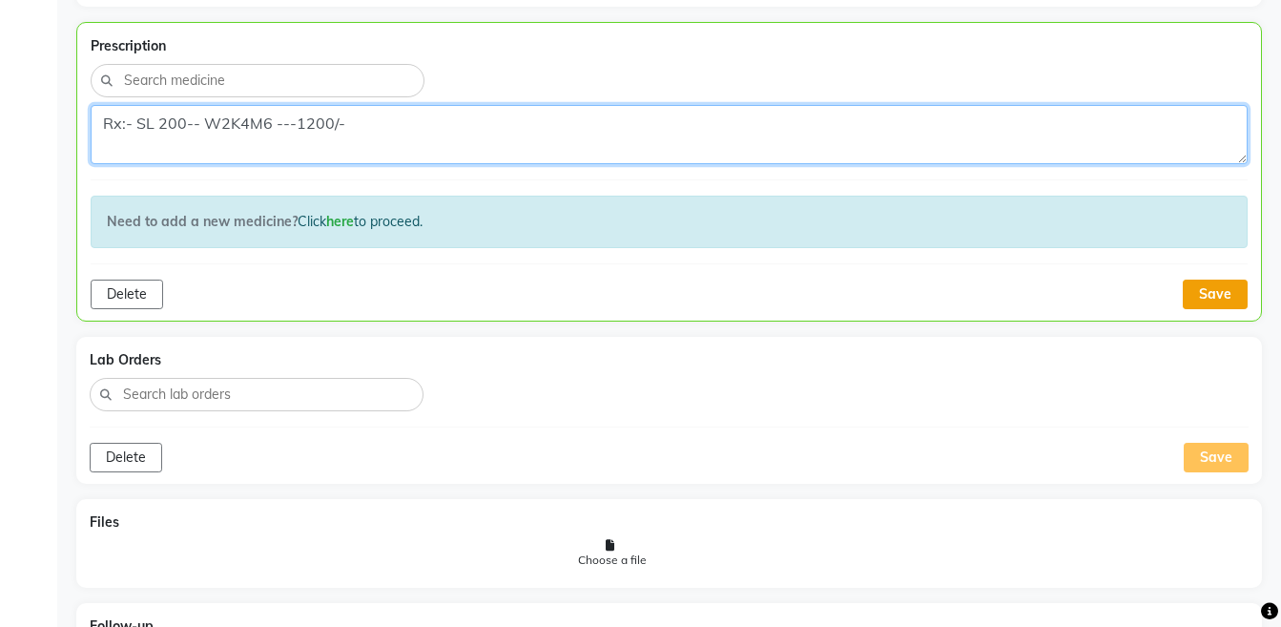
type textarea "Rx:- SL 200-- W2K4M6 ---1200/-"
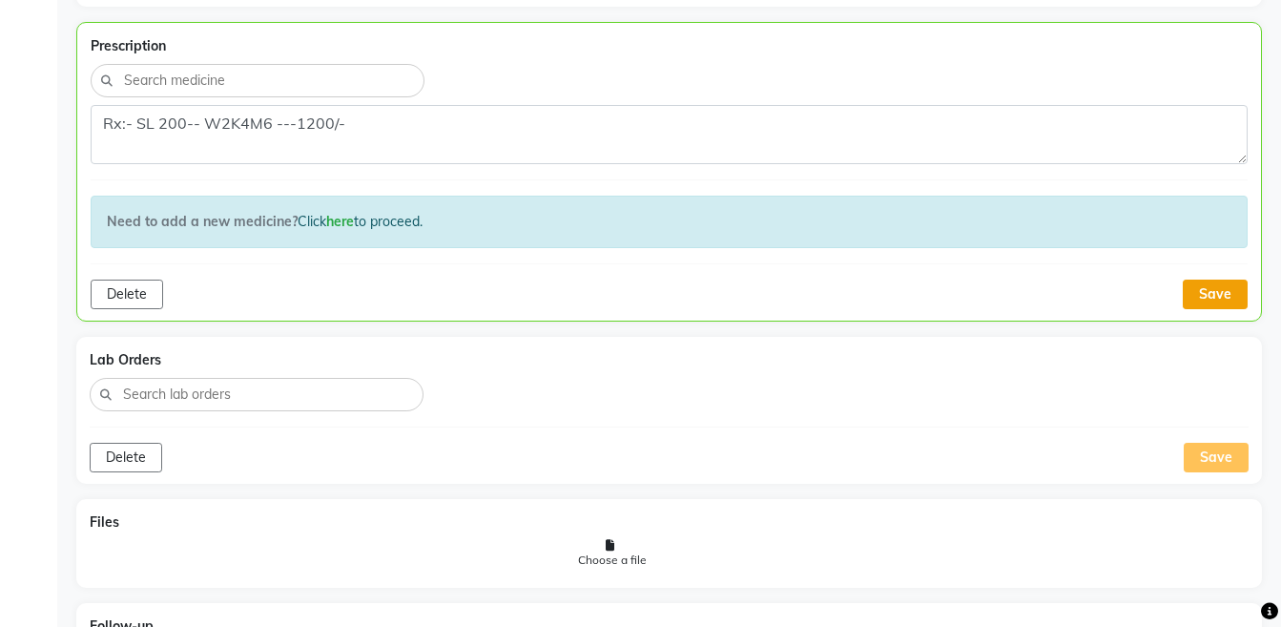
click at [1192, 292] on button "Save" at bounding box center [1215, 294] width 65 height 30
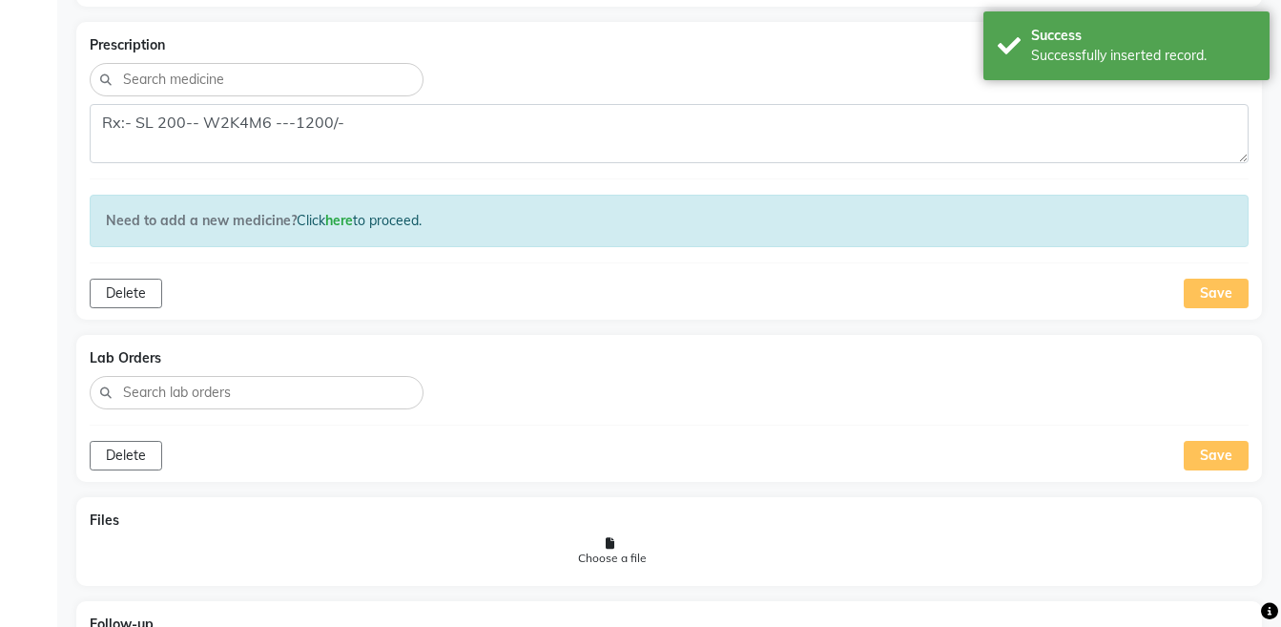
scroll to position [1895, 0]
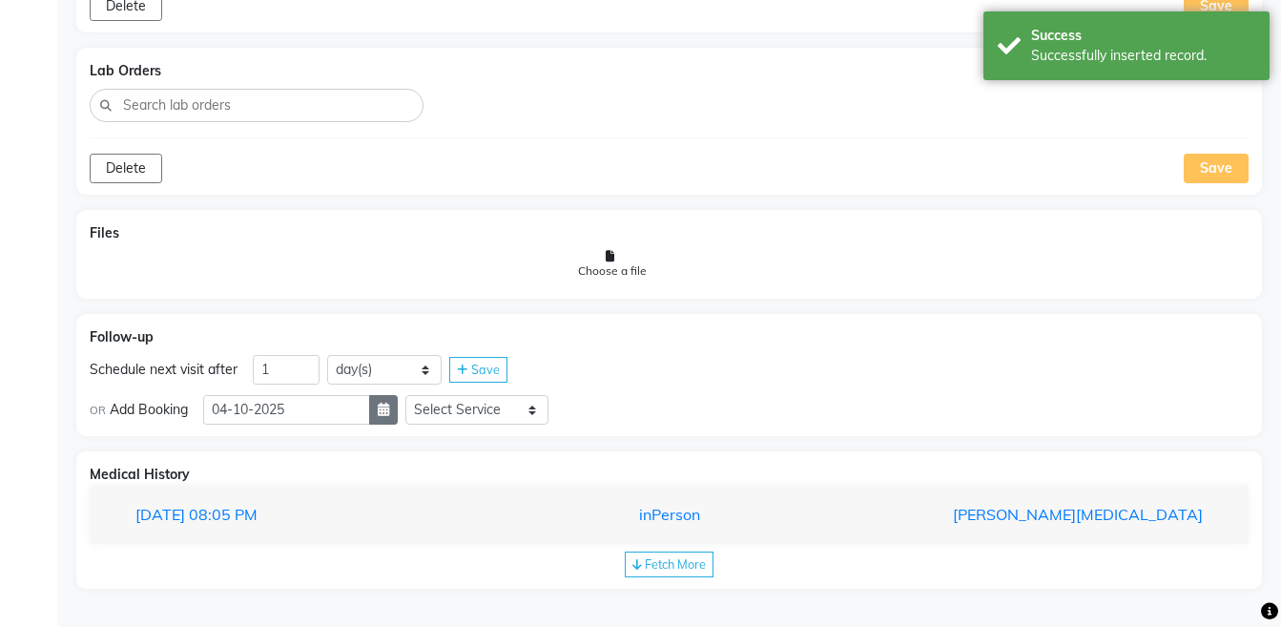
click at [389, 414] on icon "button" at bounding box center [383, 408] width 11 height 13
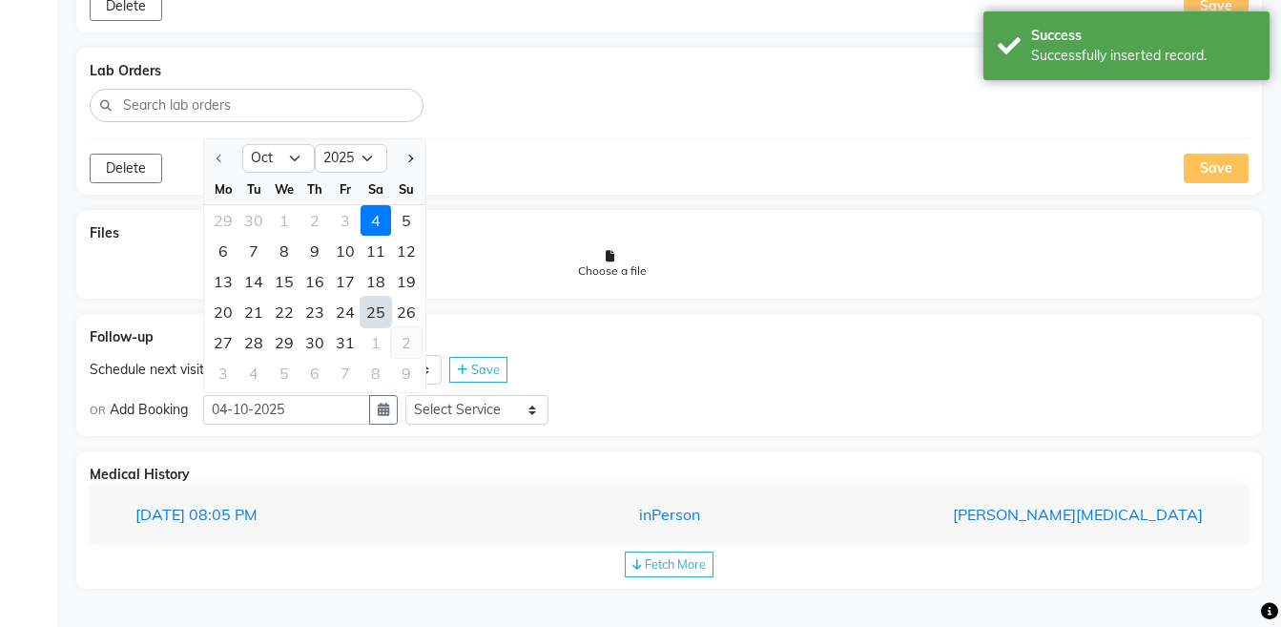
click at [399, 340] on div "2" at bounding box center [406, 342] width 31 height 31
type input "[DATE]"
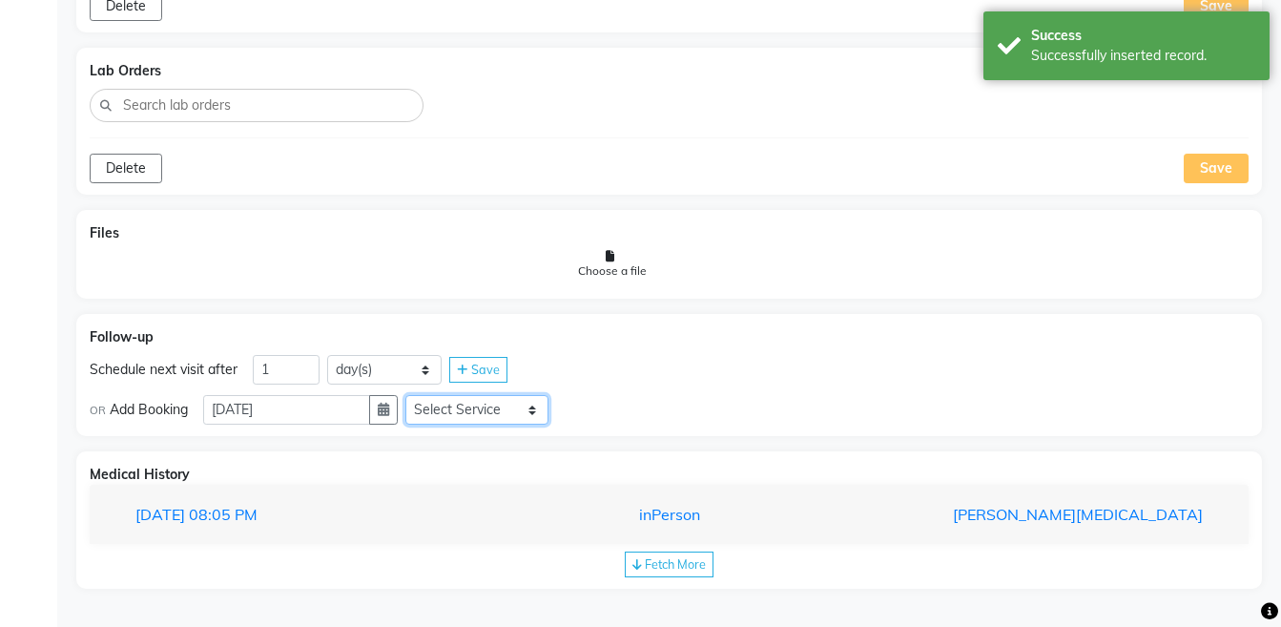
click at [480, 421] on select "Select Service Medicine Medicine 1 Hydra Facial Medi Facial Vampire Facial With…" at bounding box center [476, 410] width 143 height 30
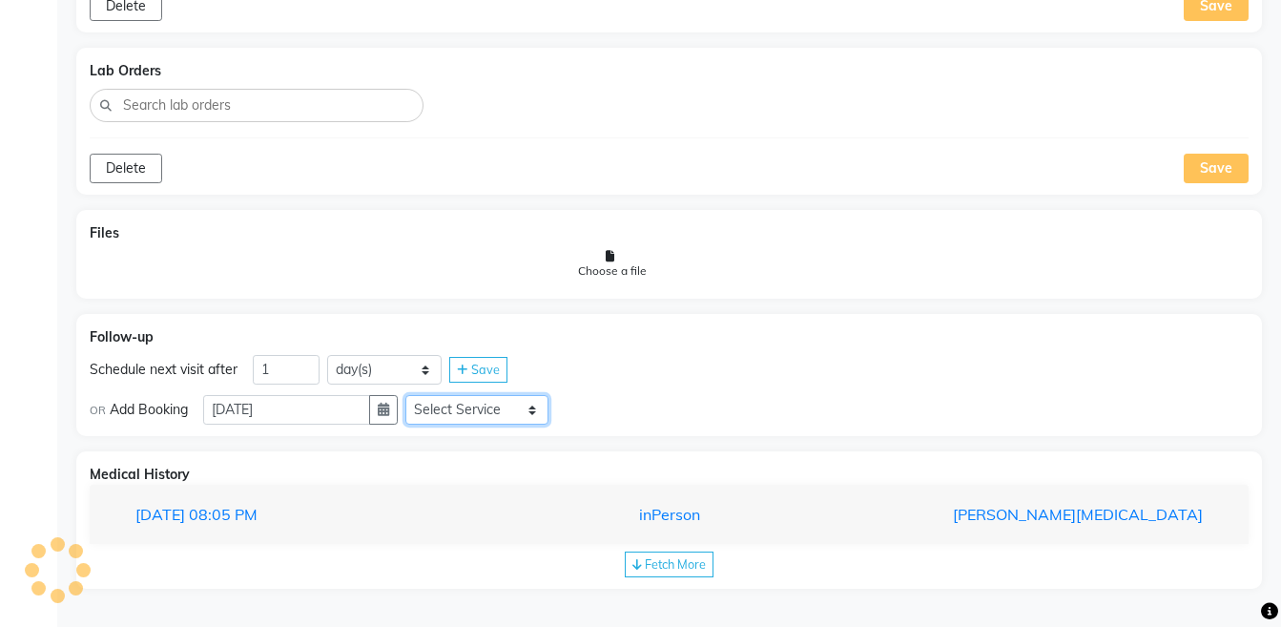
select select "972997"
click at [421, 395] on select "Select Service Medicine Medicine 1 Hydra Facial Medi Facial Vampire Facial With…" at bounding box center [476, 410] width 143 height 30
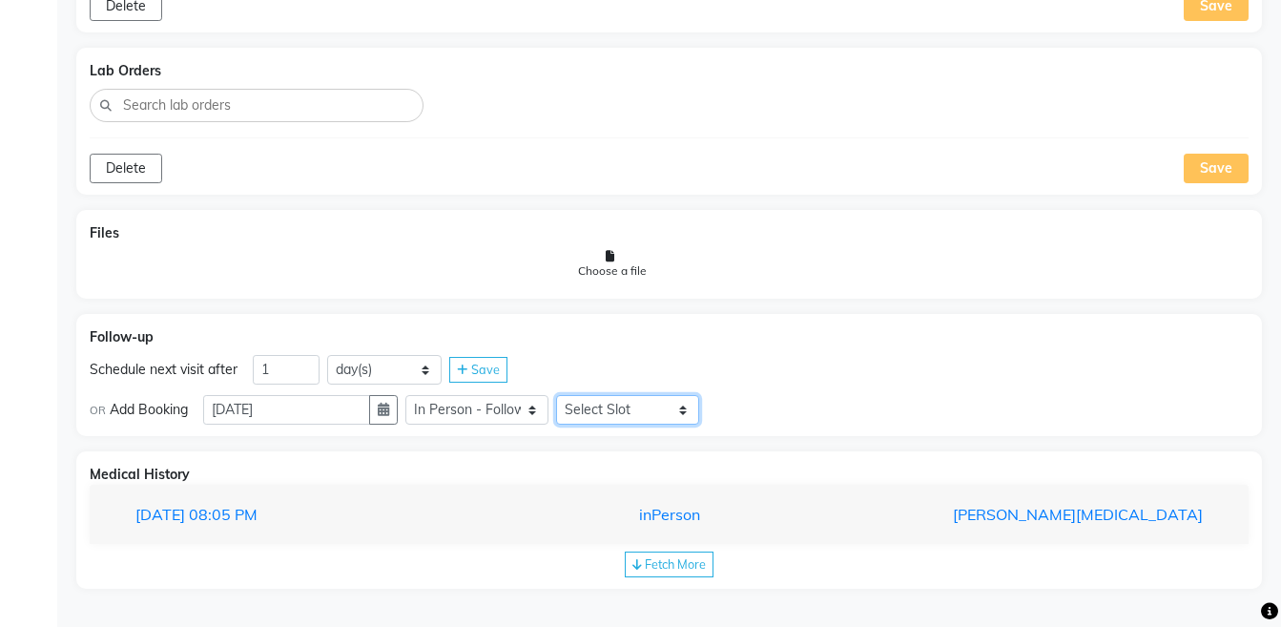
click at [615, 410] on select "Select Slot 10:15 10:30 10:45 11:00 11:15 11:30 11:45 12:00 12:15 12:30 12:45 1…" at bounding box center [627, 410] width 143 height 30
select select "840"
click at [571, 395] on select "Select Slot 10:15 10:30 10:45 11:00 11:15 11:30 11:45 12:00 12:15 12:30 12:45 1…" at bounding box center [627, 410] width 143 height 30
click at [725, 411] on icon at bounding box center [719, 410] width 10 height 12
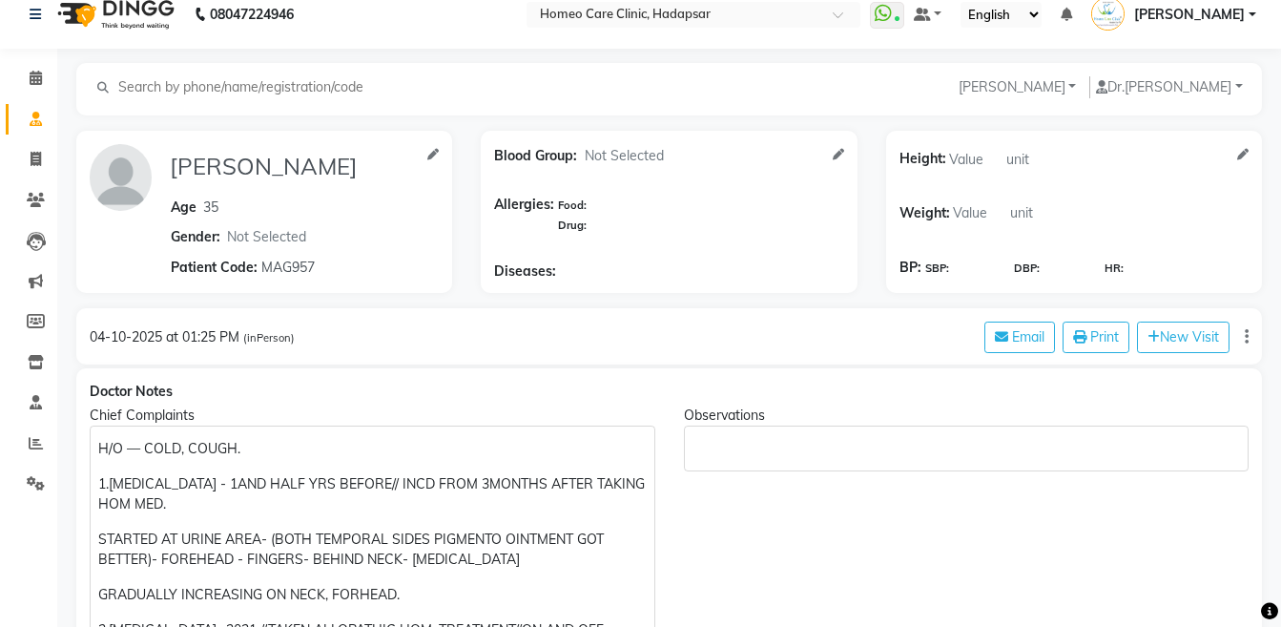
scroll to position [0, 0]
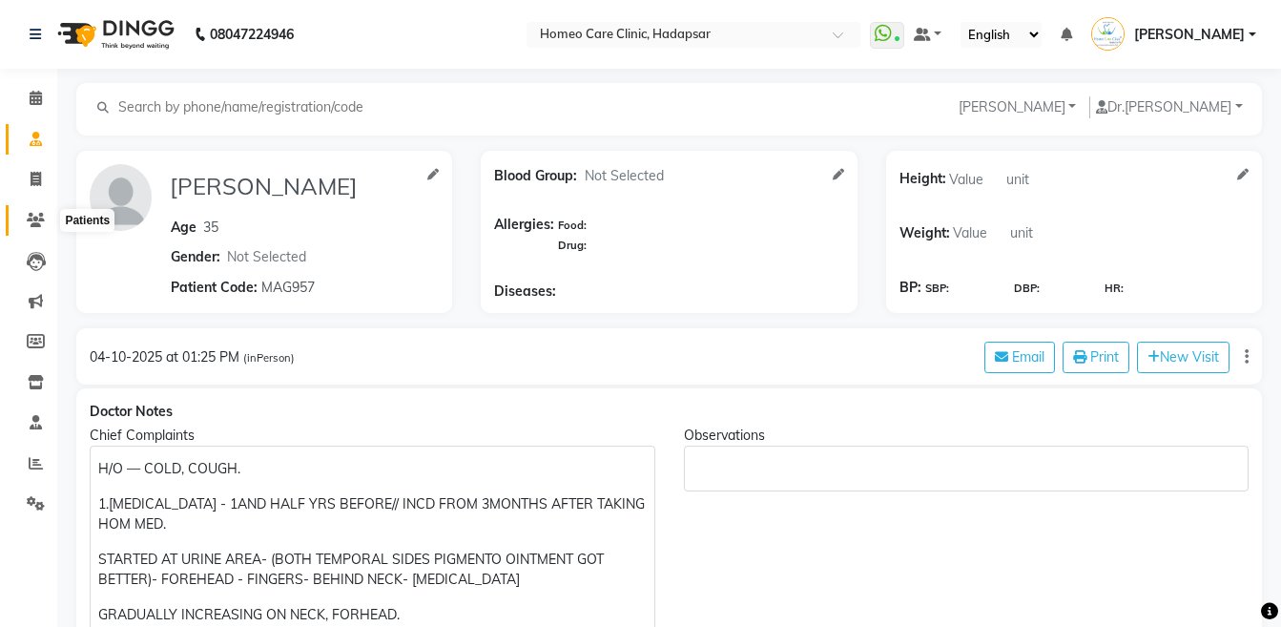
click at [25, 216] on span at bounding box center [35, 221] width 33 height 22
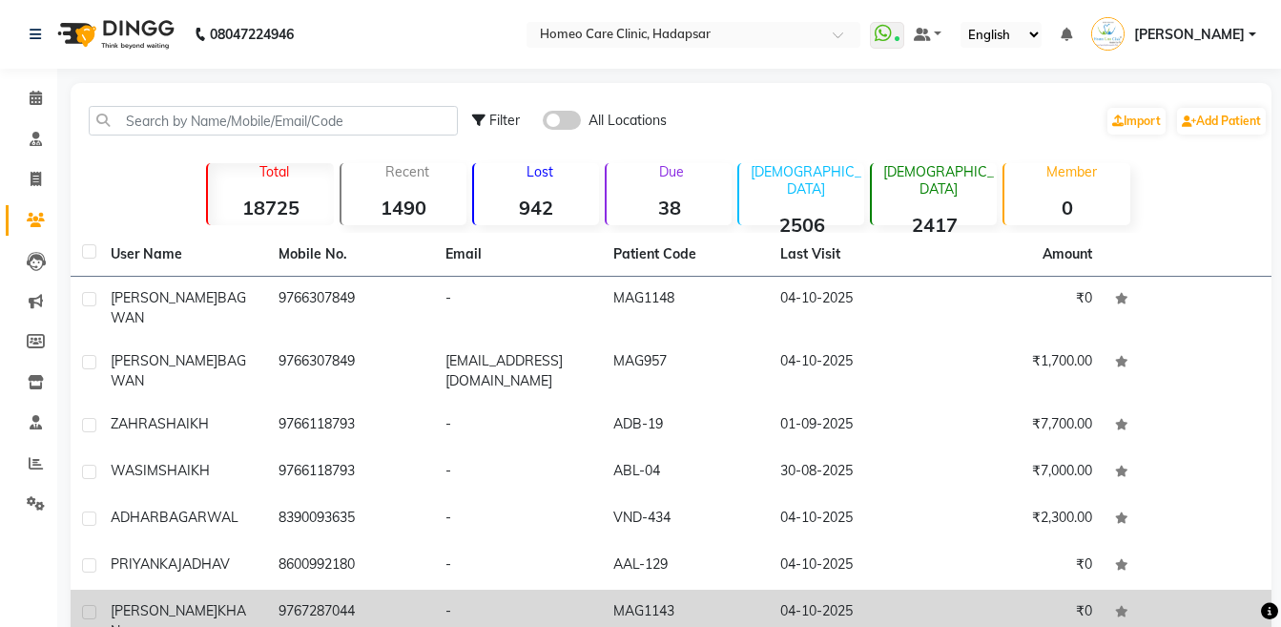
click at [182, 602] on span "KHAN" at bounding box center [178, 620] width 135 height 37
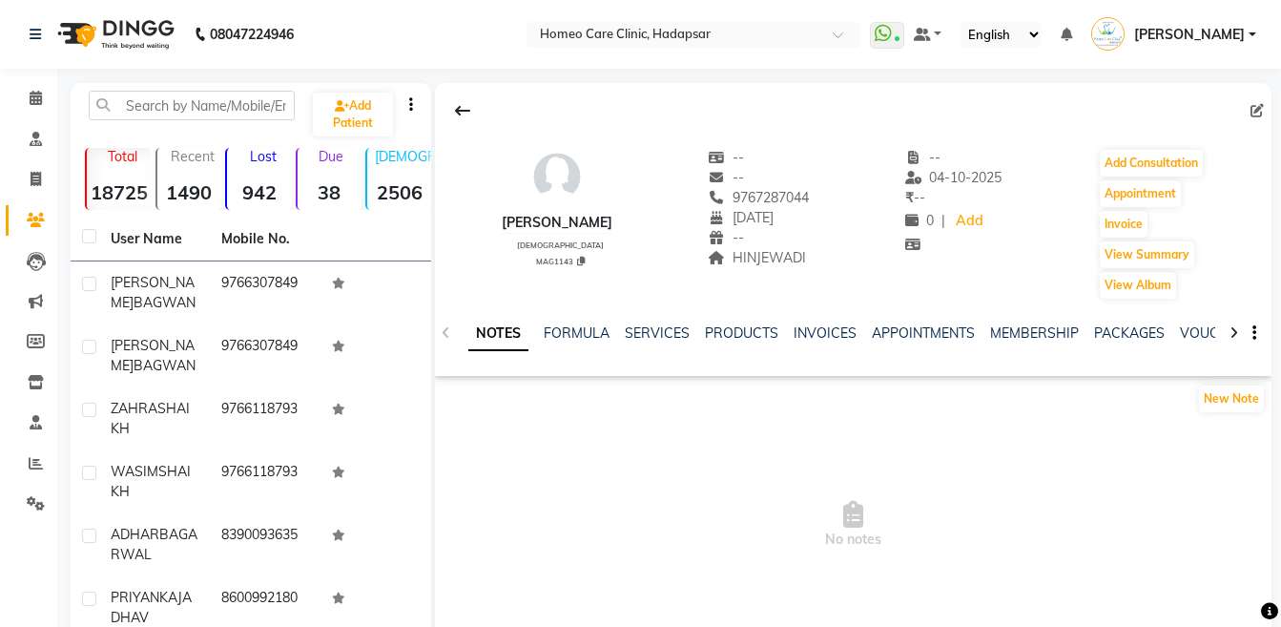
click at [1240, 330] on div at bounding box center [1234, 331] width 22 height 37
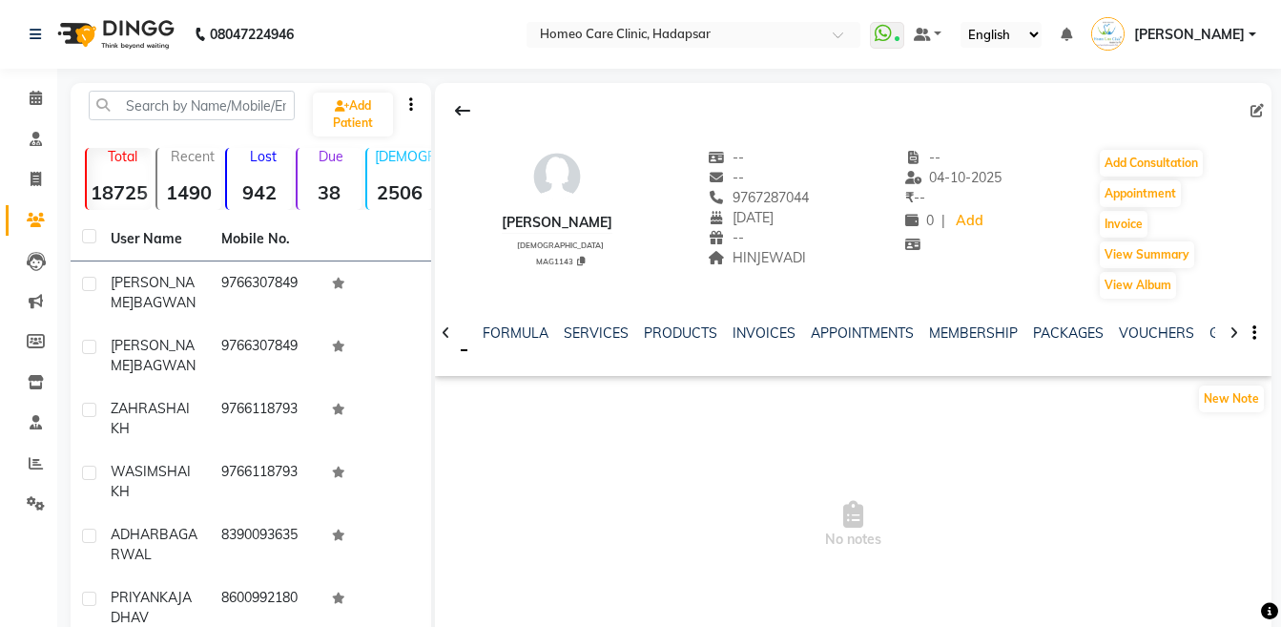
click at [1240, 330] on div at bounding box center [1234, 331] width 22 height 37
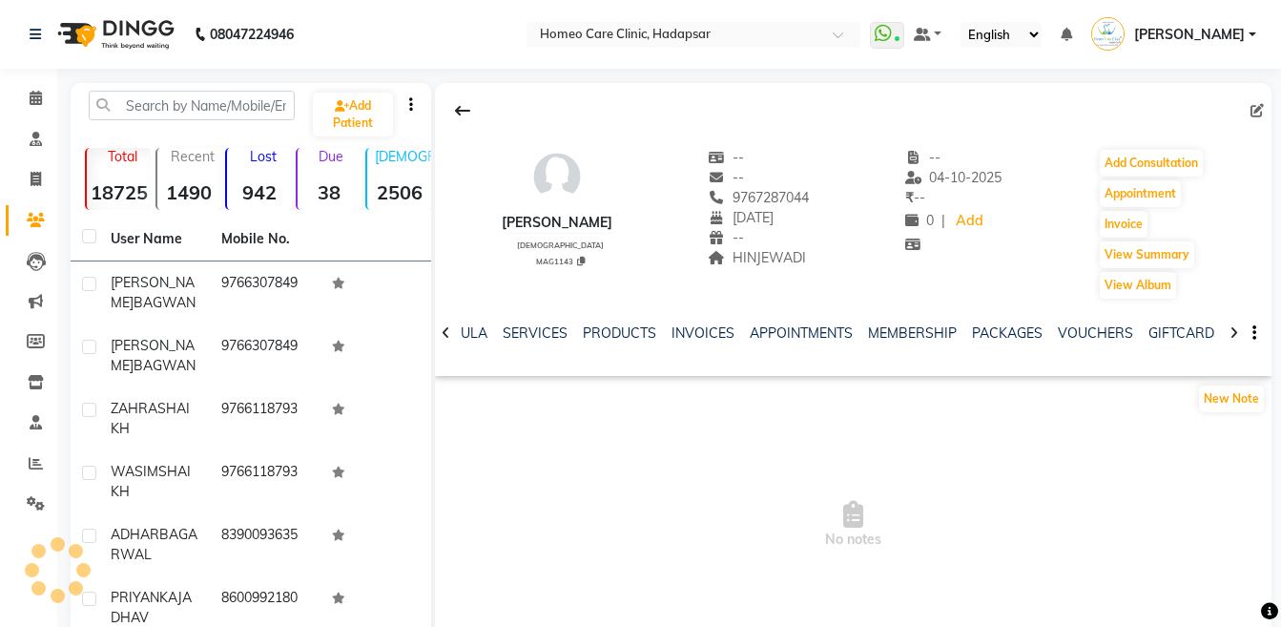
click at [1240, 330] on div at bounding box center [1234, 331] width 22 height 37
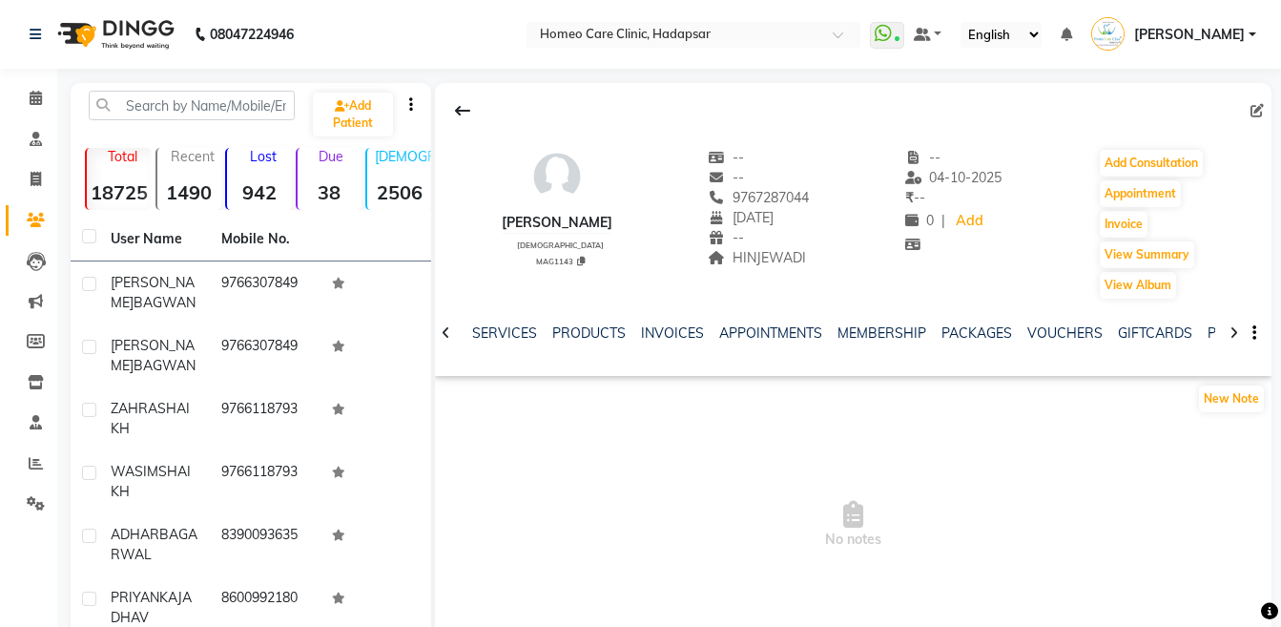
click at [1240, 330] on div at bounding box center [1234, 331] width 22 height 37
click at [1211, 333] on link "FORMS" at bounding box center [1234, 332] width 48 height 17
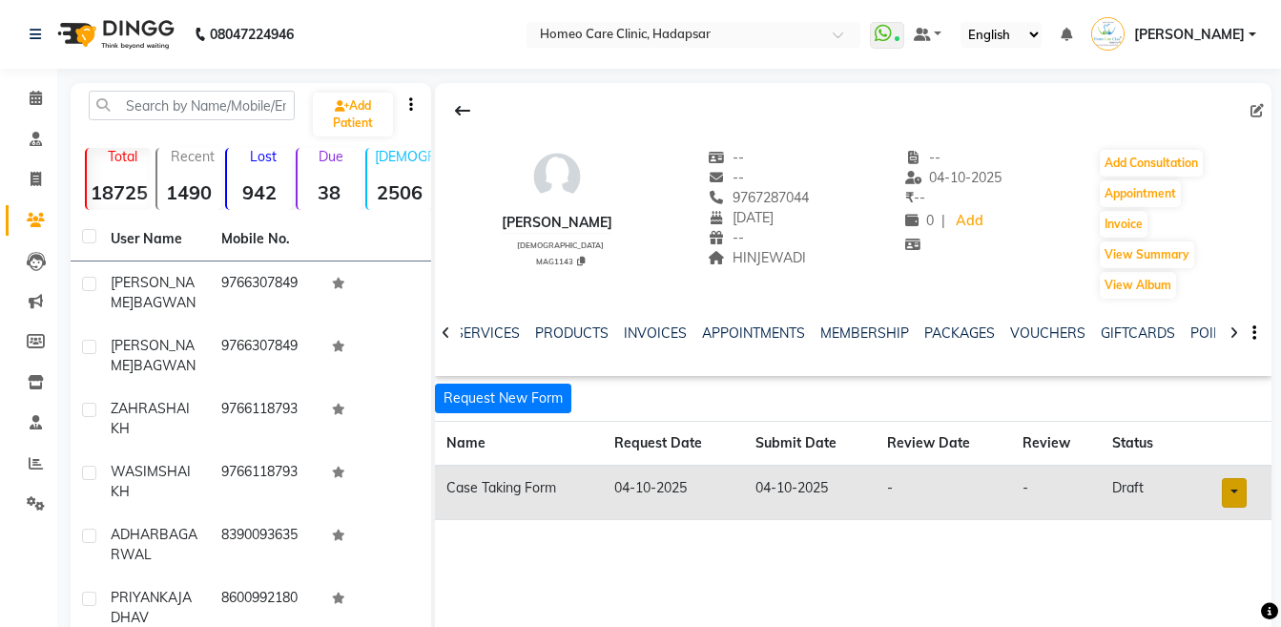
click at [1242, 489] on link at bounding box center [1234, 493] width 25 height 30
click at [1183, 572] on link "Open in staff mode" at bounding box center [1185, 563] width 180 height 31
click at [1164, 160] on button "Add Consultation" at bounding box center [1151, 163] width 103 height 27
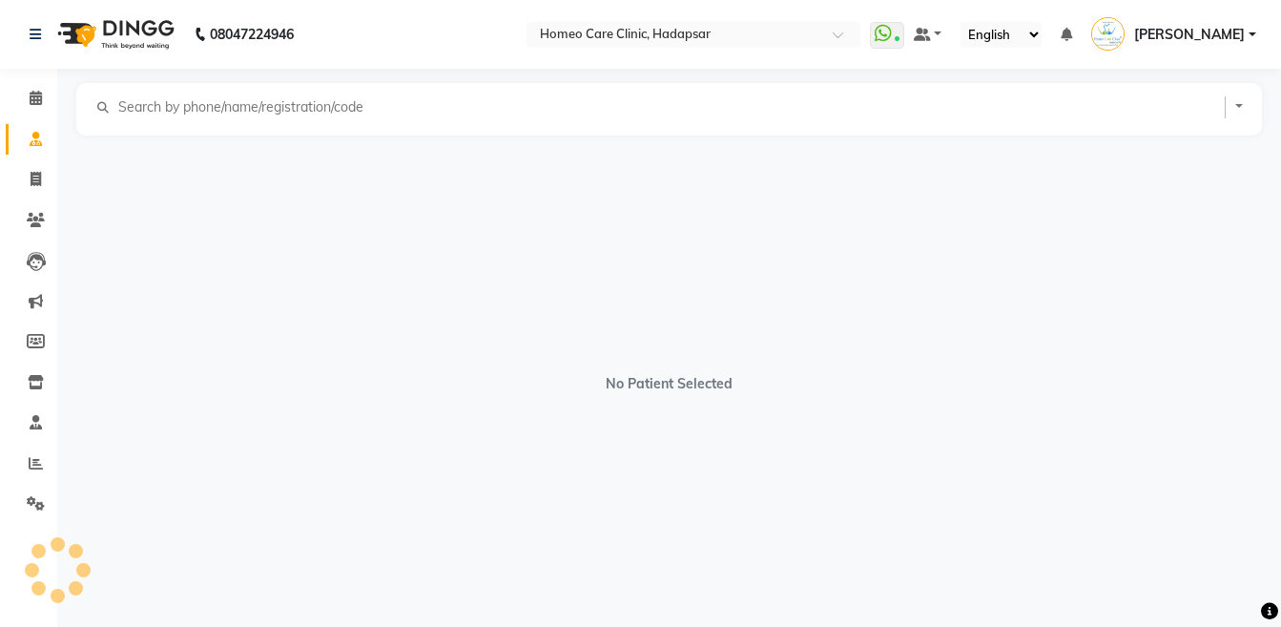
select select "[DEMOGRAPHIC_DATA]"
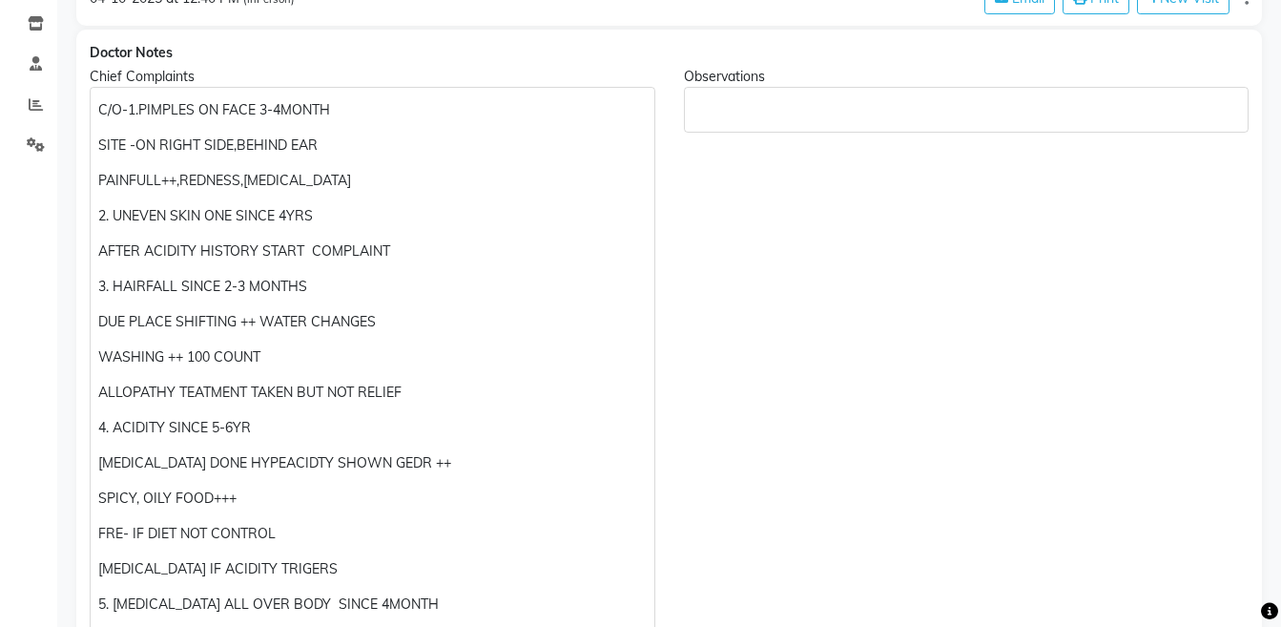
scroll to position [395, 0]
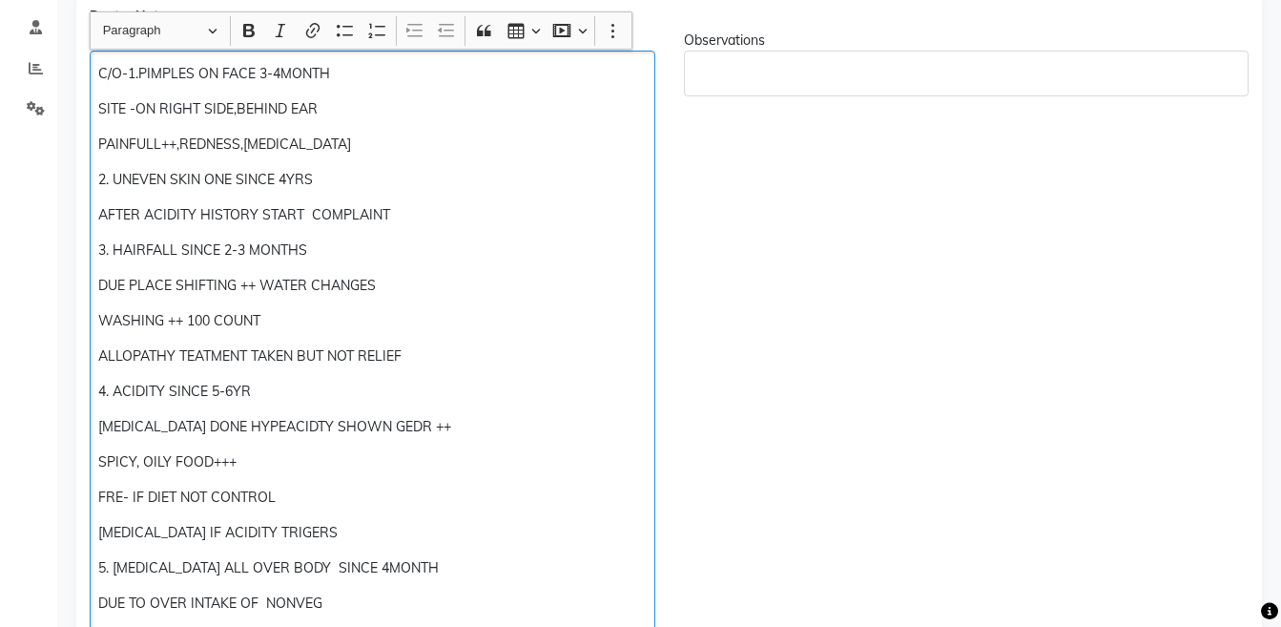
click at [357, 381] on p "4. ACIDITY SINCE 5-6YR" at bounding box center [371, 391] width 547 height 20
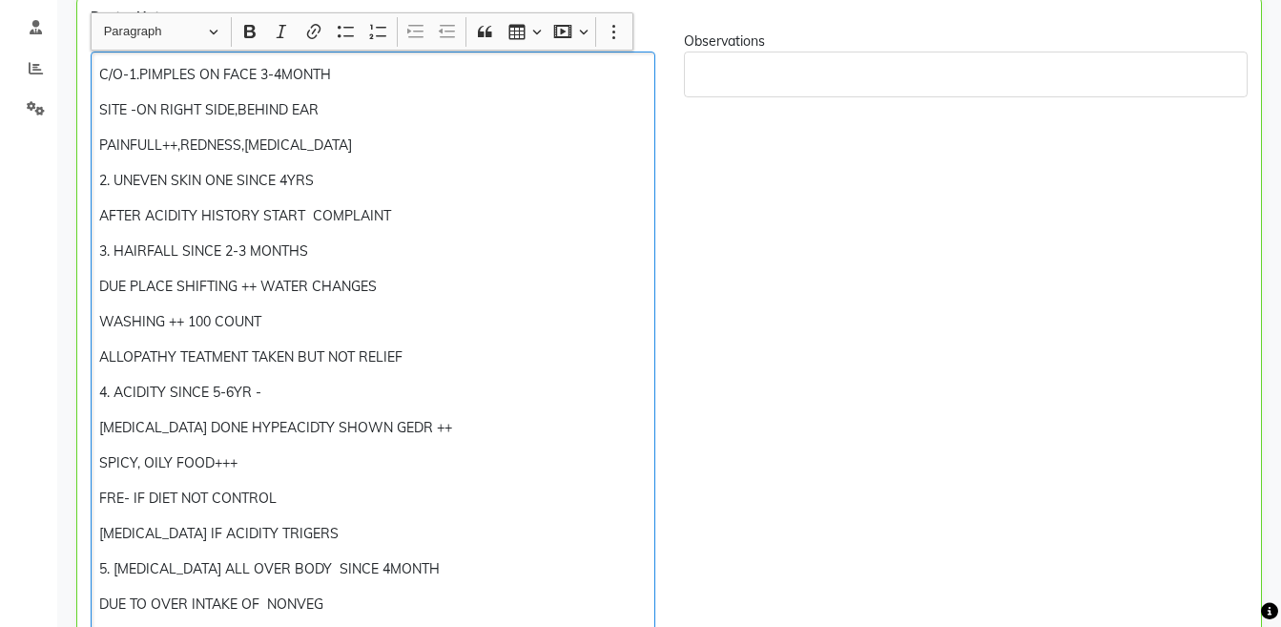
scroll to position [396, 0]
click at [410, 419] on p "[MEDICAL_DATA] DONE HYPEACIDTY SHOWN GEDR ++" at bounding box center [372, 427] width 546 height 20
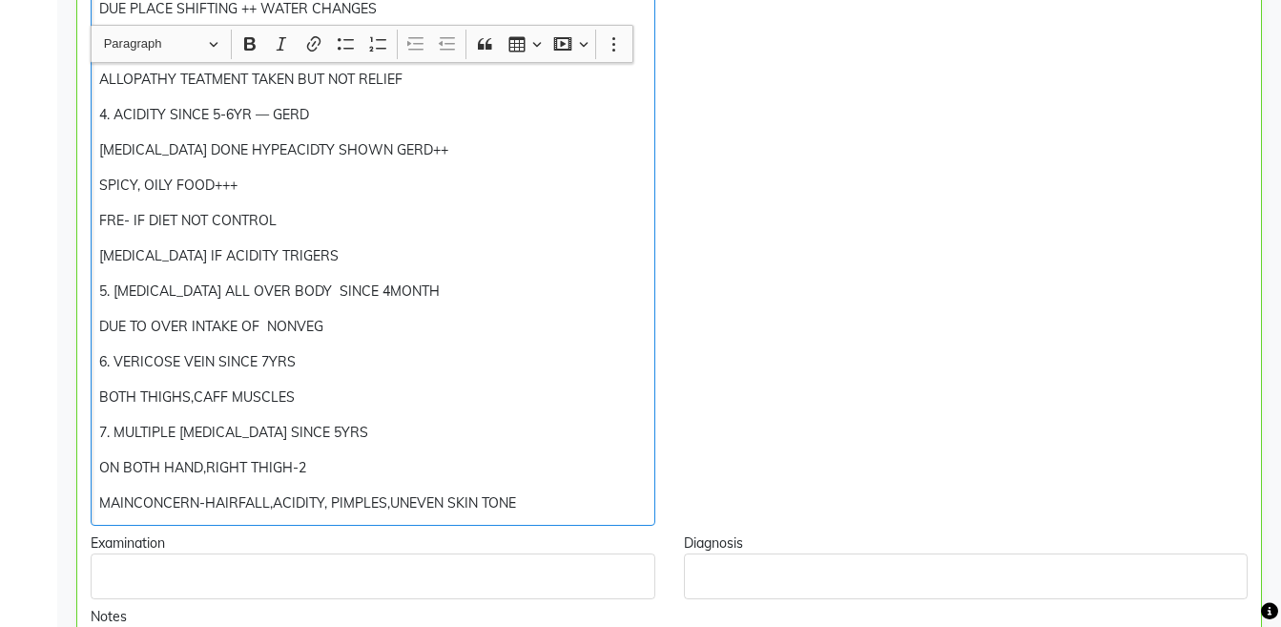
scroll to position [748, 0]
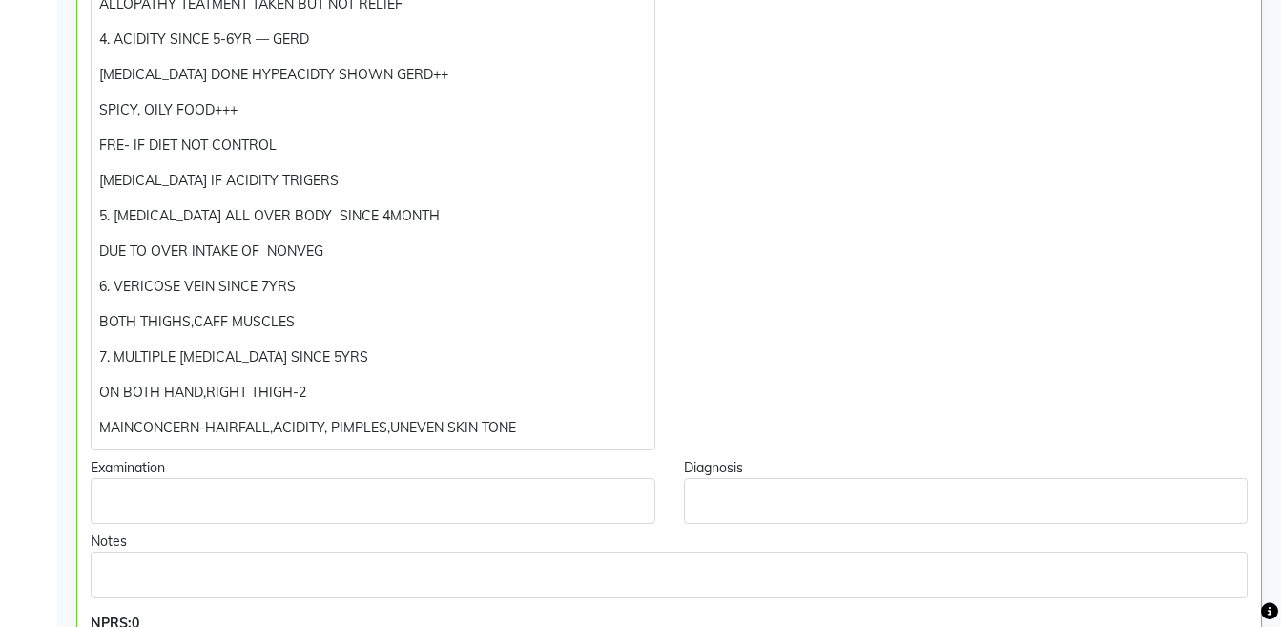
click at [1266, 283] on div "[PERSON_NAME] Add Family Member Dr. [PERSON_NAME] Support [PERSON_NAME] [PERSON…" at bounding box center [669, 411] width 1224 height 2153
drag, startPoint x: 1266, startPoint y: 283, endPoint x: 1296, endPoint y: 274, distance: 32.0
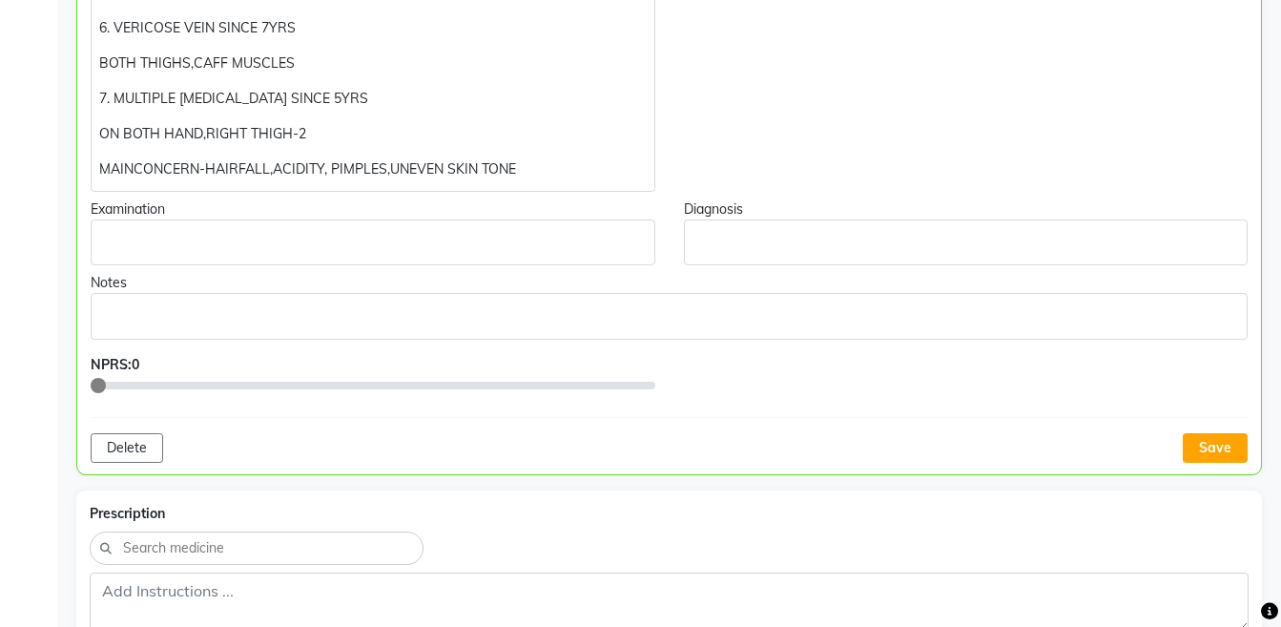
scroll to position [1010, 0]
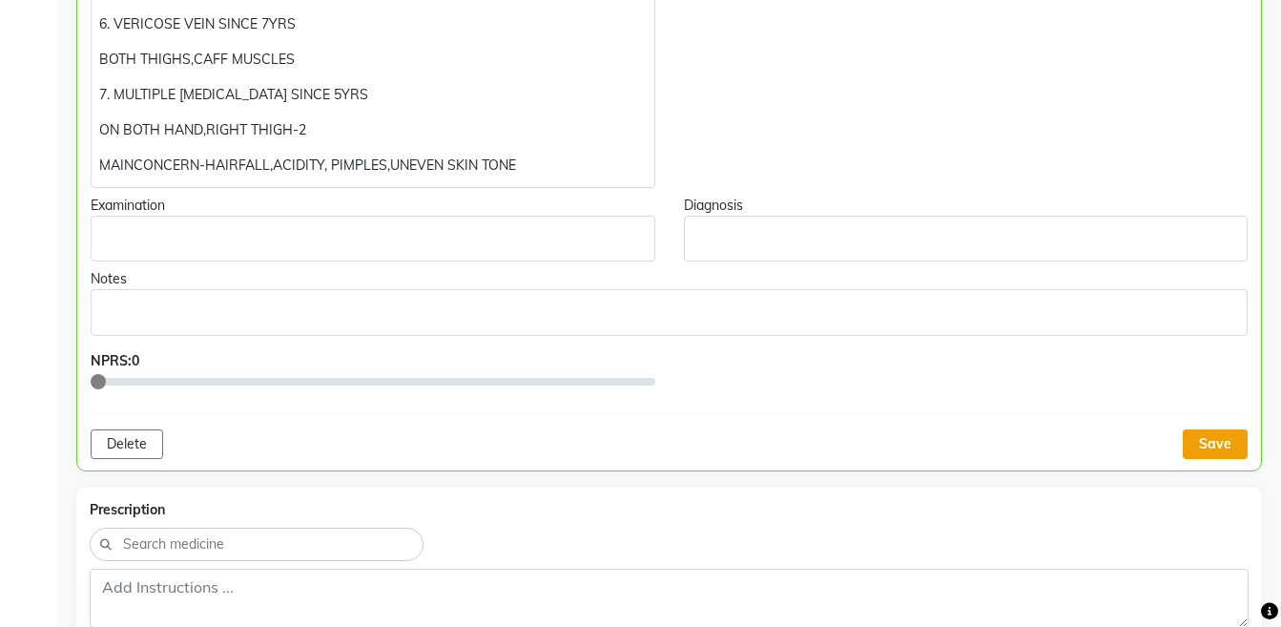
click at [1206, 451] on button "Save" at bounding box center [1215, 444] width 65 height 30
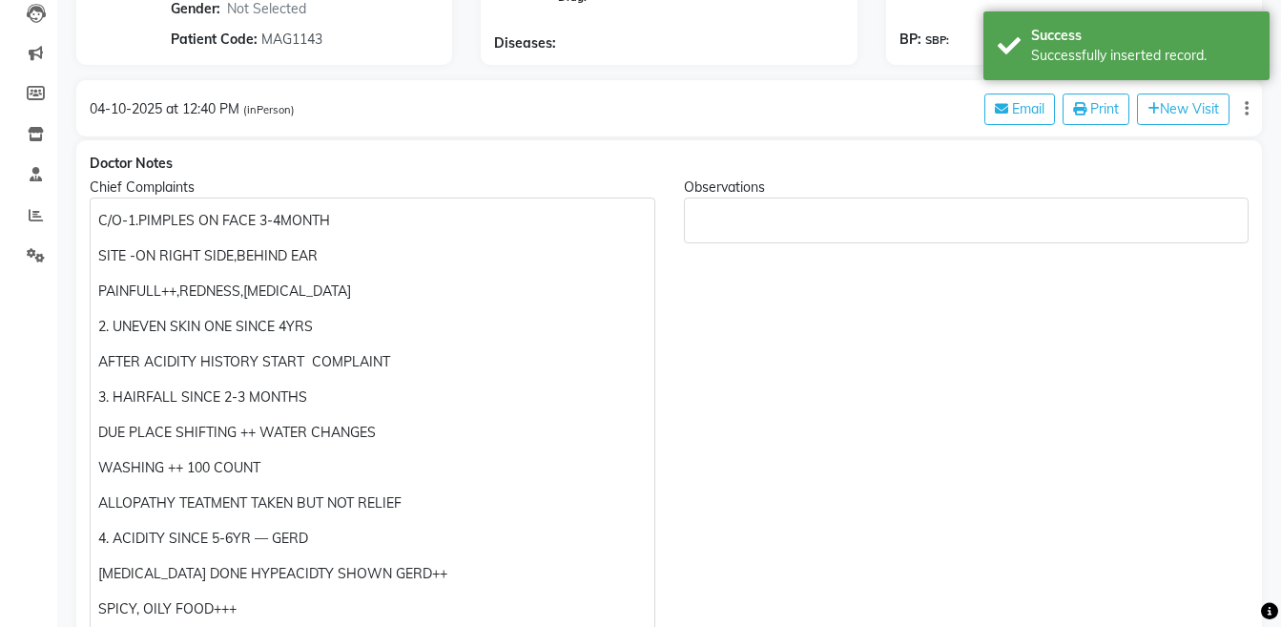
scroll to position [348, 0]
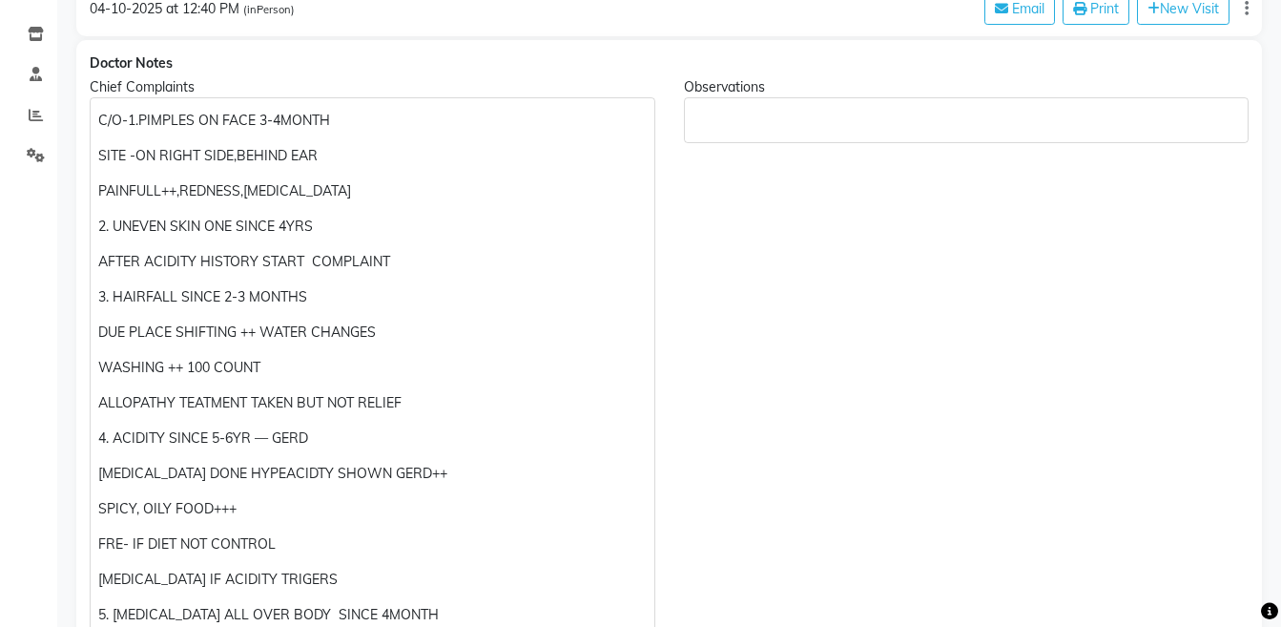
drag, startPoint x: 1266, startPoint y: 138, endPoint x: 1284, endPoint y: 137, distance: 18.1
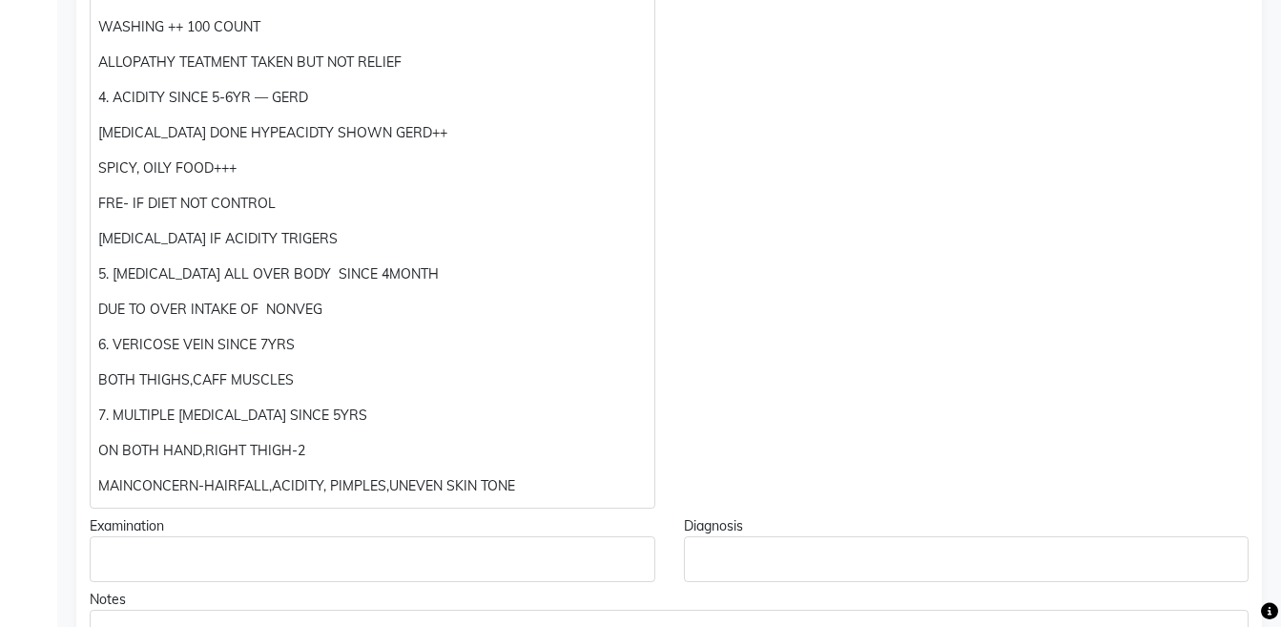
scroll to position [696, 0]
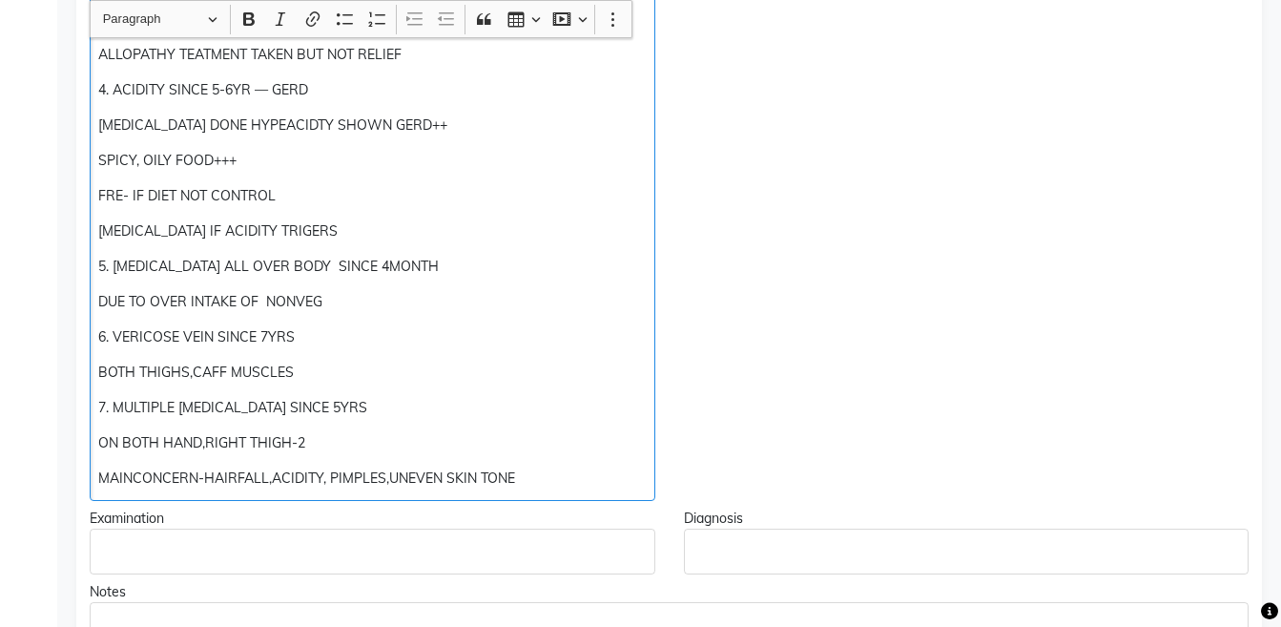
click at [132, 338] on p "6. VERICOSE VEIN SINCE 7YRS" at bounding box center [371, 337] width 547 height 20
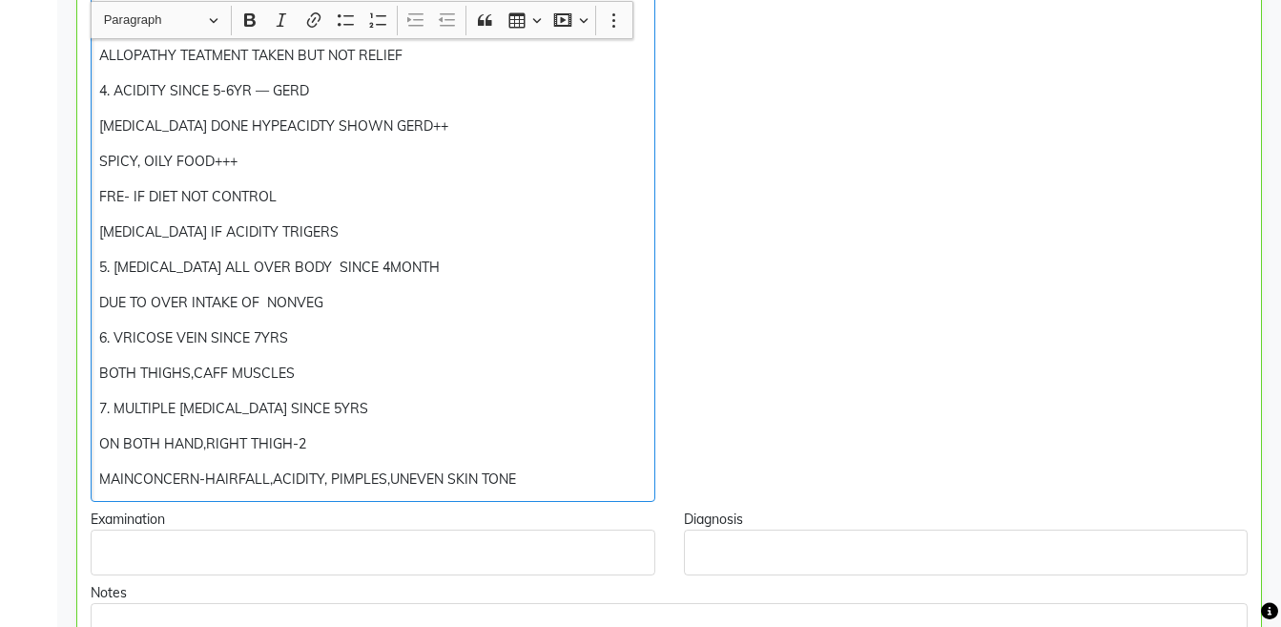
scroll to position [697, 0]
click at [318, 199] on p "FRE- IF DIET NOT CONTROL" at bounding box center [372, 196] width 546 height 20
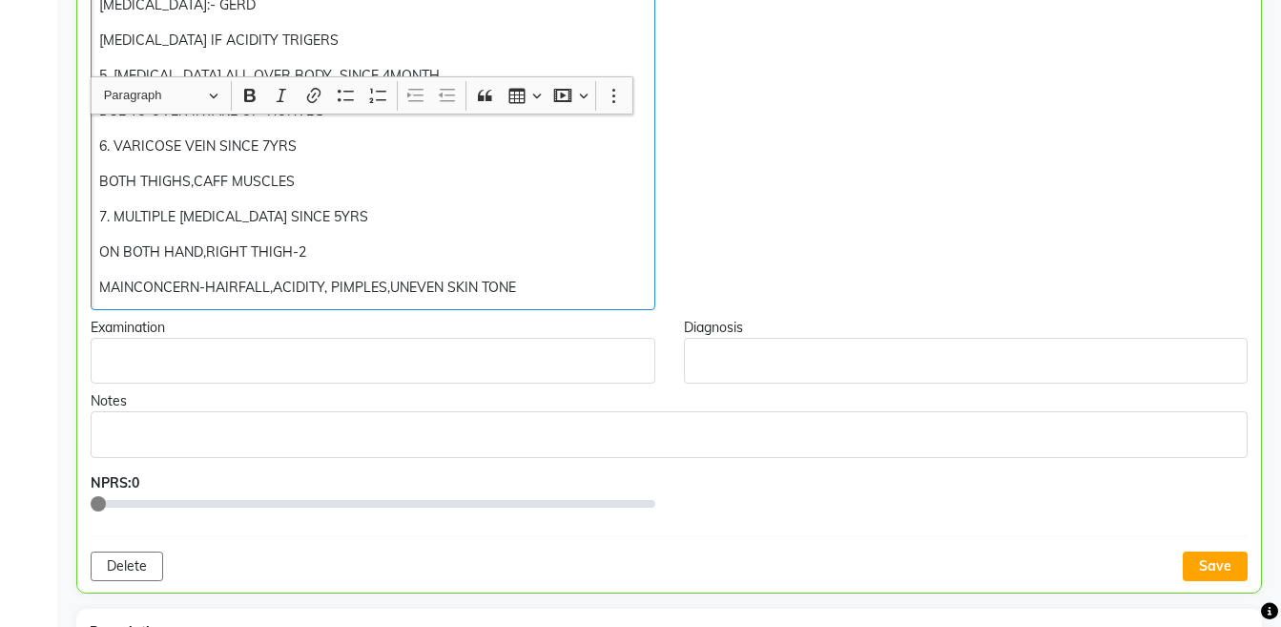
scroll to position [1098, 0]
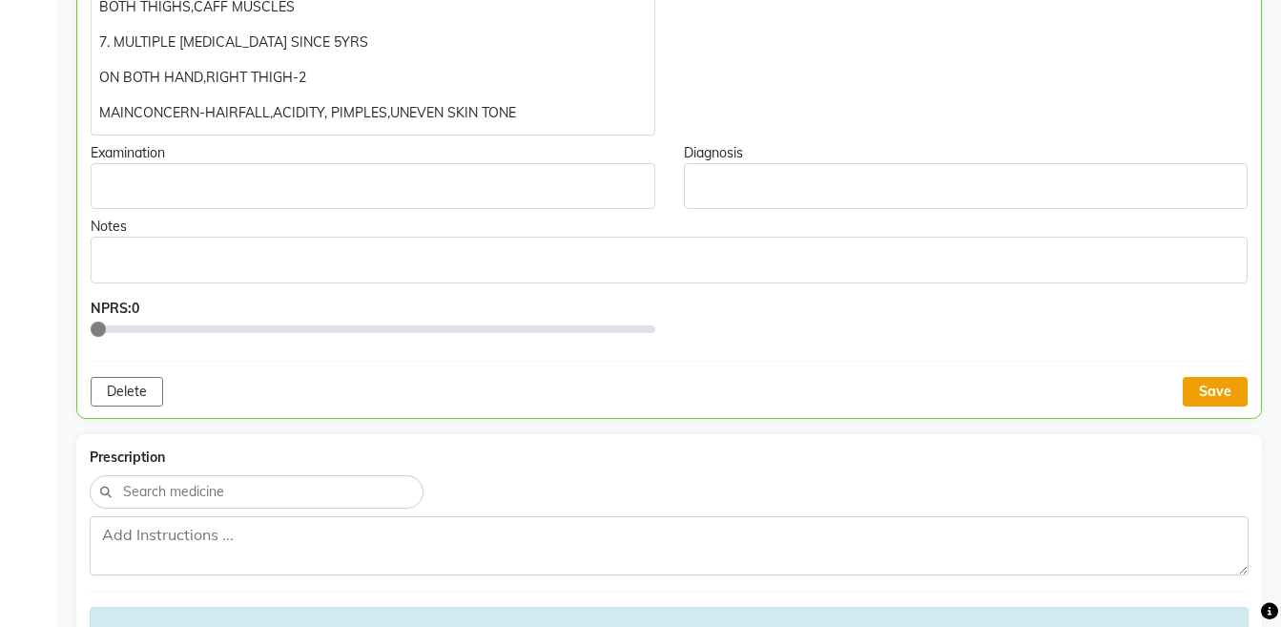
click at [1223, 388] on button "Save" at bounding box center [1215, 392] width 65 height 30
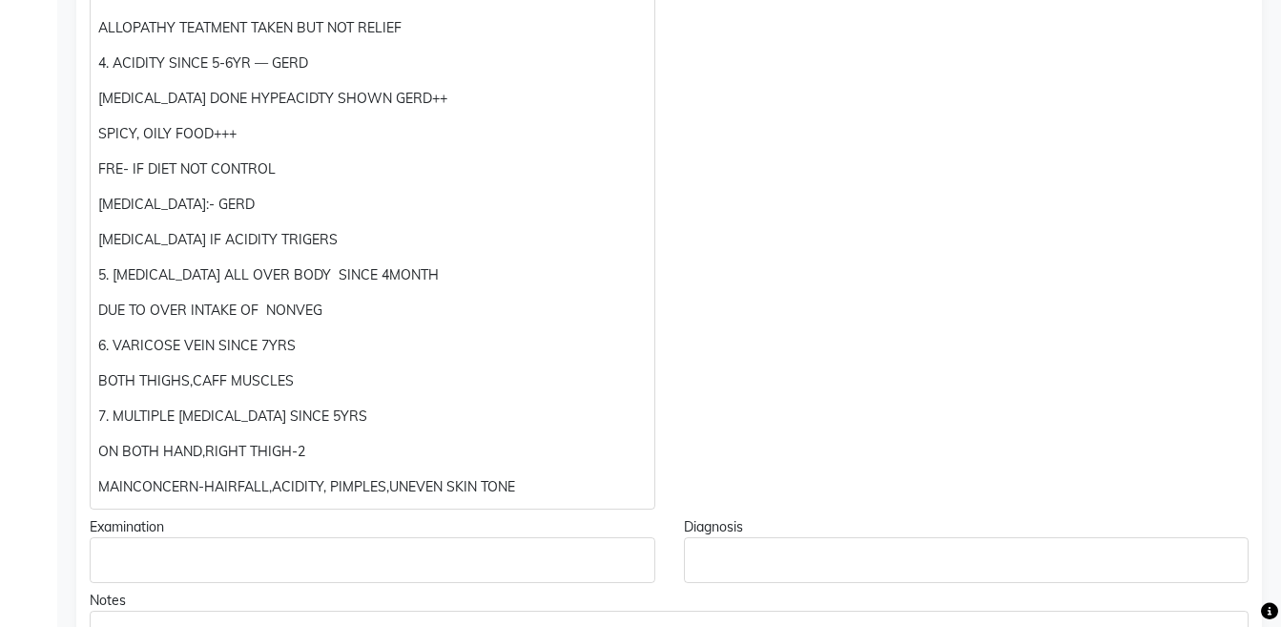
scroll to position [731, 0]
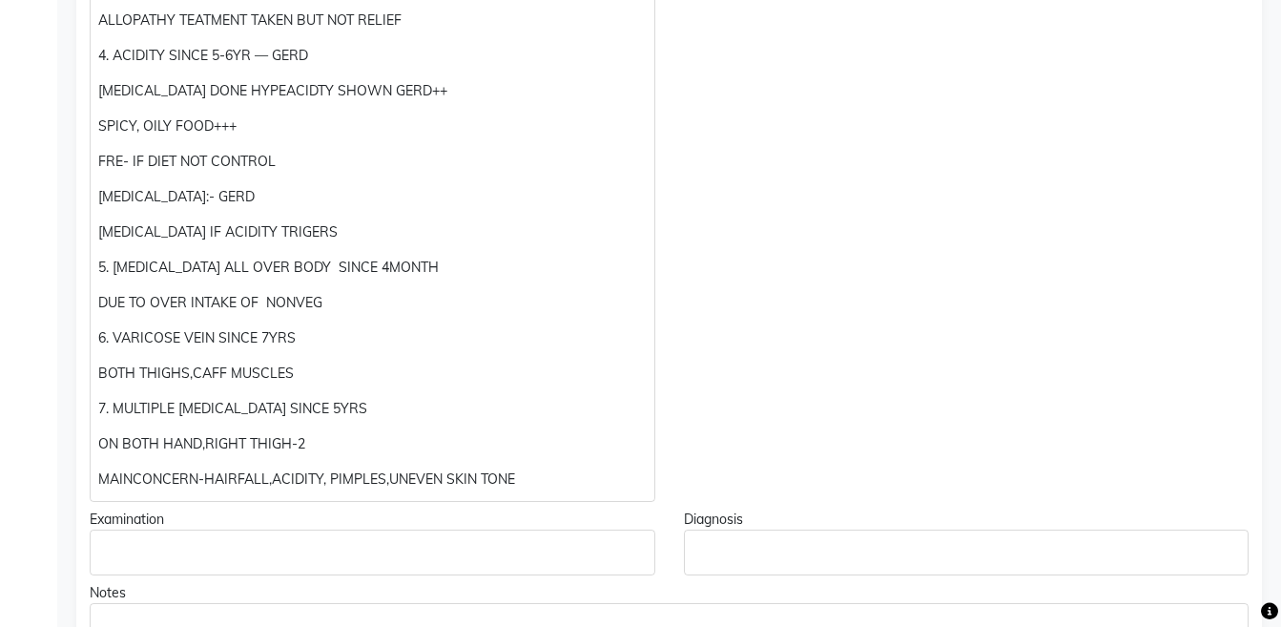
click at [135, 475] on p "MAINCONCERN-HAIRFALL,ACIDITY, PIMPLES,UNEVEN SKIN TONE" at bounding box center [371, 479] width 547 height 20
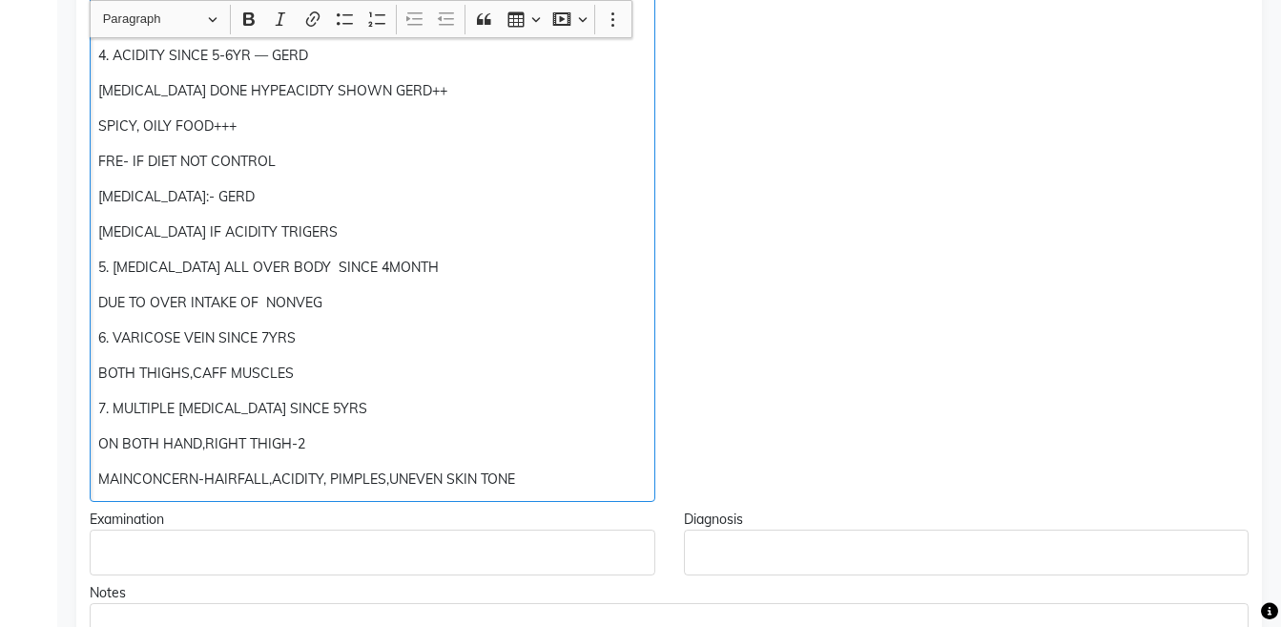
scroll to position [732, 0]
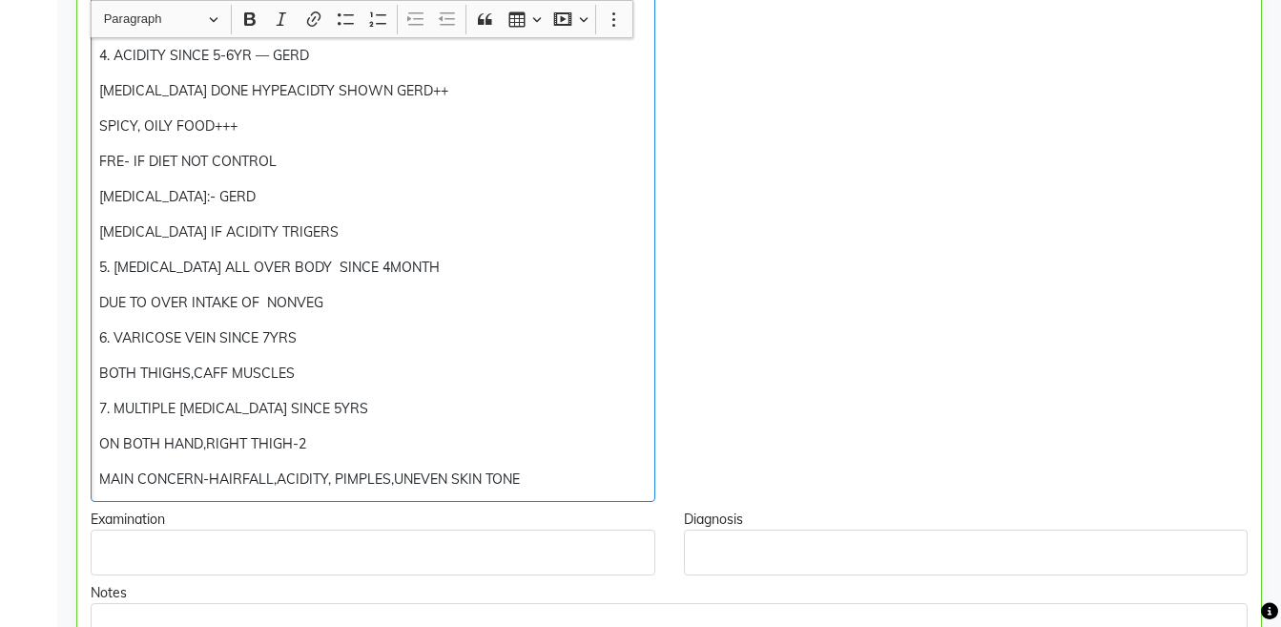
click at [135, 475] on p "MAIN CONCERN-HAIRFALL,ACIDITY, PIMPLES,UNEVEN SKIN TONE" at bounding box center [372, 479] width 546 height 20
click at [208, 471] on p "MAIN CONCERN-HAIRFALL,ACIDITY, PIMPLES,UNEVEN SKIN TONE" at bounding box center [372, 479] width 546 height 20
click at [273, 476] on p "MAIN CONCERN:-HAIRFALL,ACIDITY, PIMPLES,UNEVEN SKIN TONE" at bounding box center [372, 479] width 546 height 20
click at [600, 473] on p "MAIN CONCERN:-HAIRFALL ,ACIDITY, PIMPLES,UNEVEN SKIN TONE" at bounding box center [372, 479] width 546 height 20
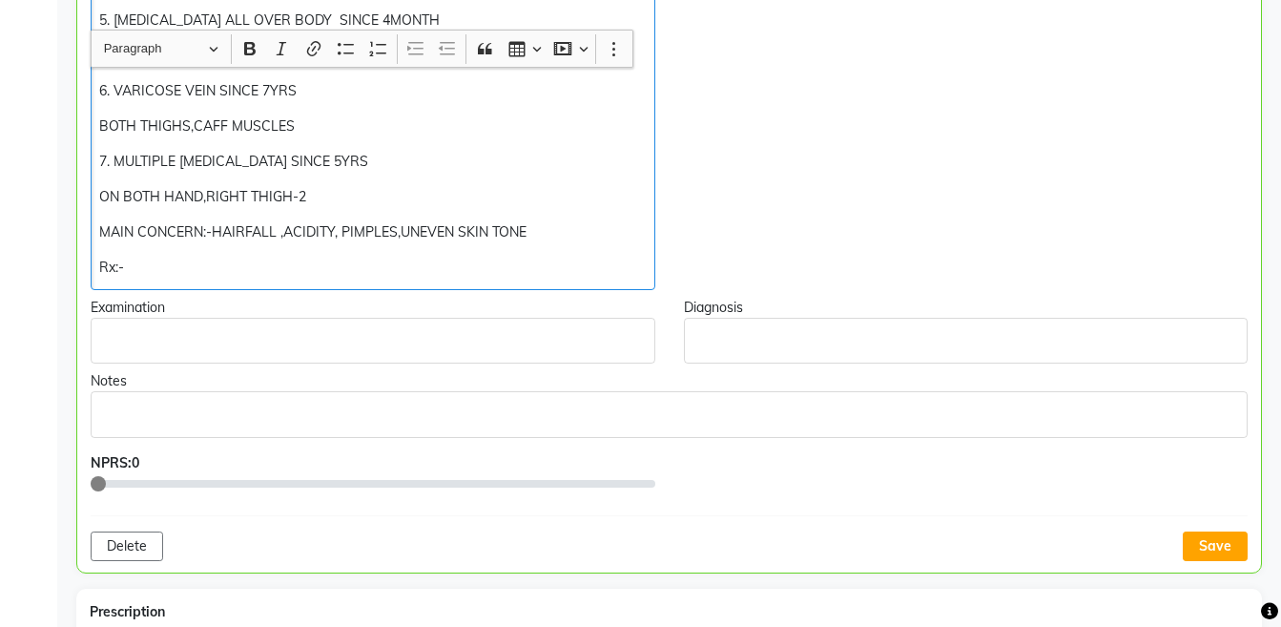
scroll to position [1101, 0]
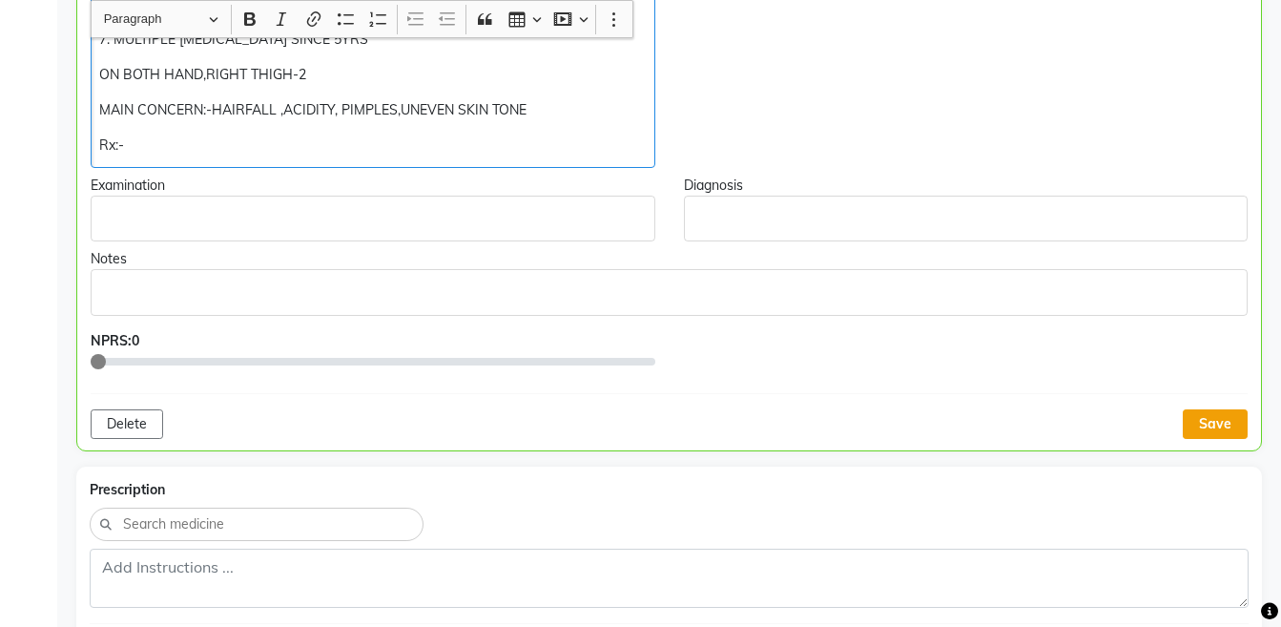
click at [1216, 428] on button "Save" at bounding box center [1215, 424] width 65 height 30
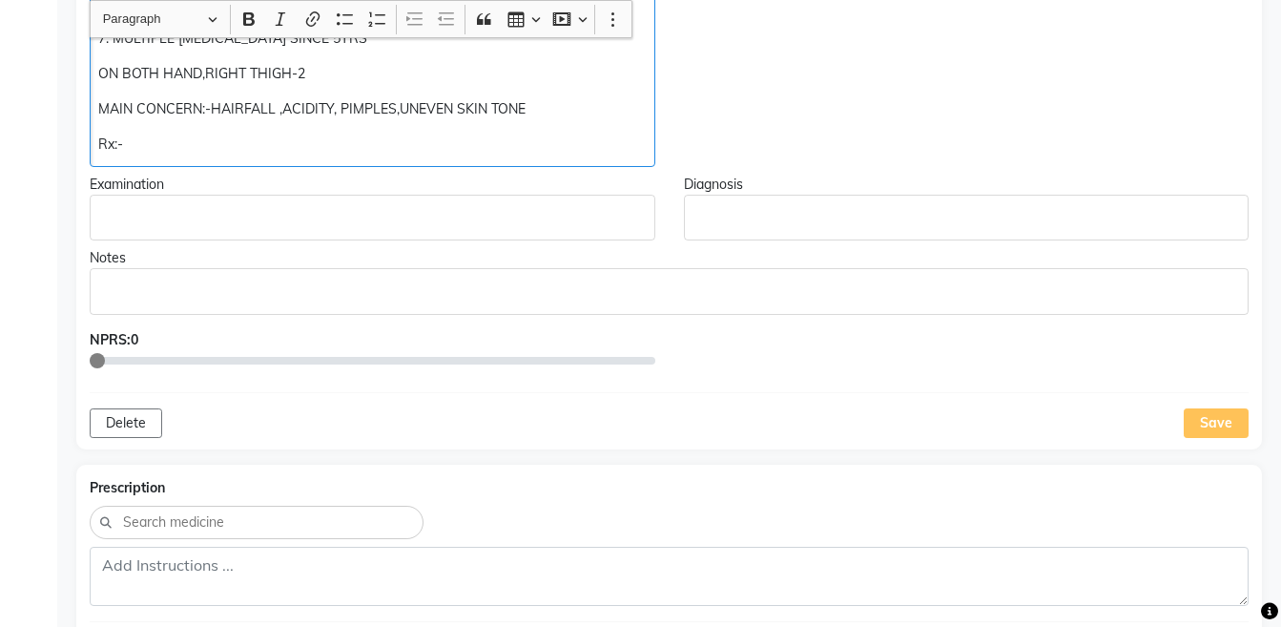
click at [442, 141] on p "Rx:-" at bounding box center [371, 144] width 547 height 20
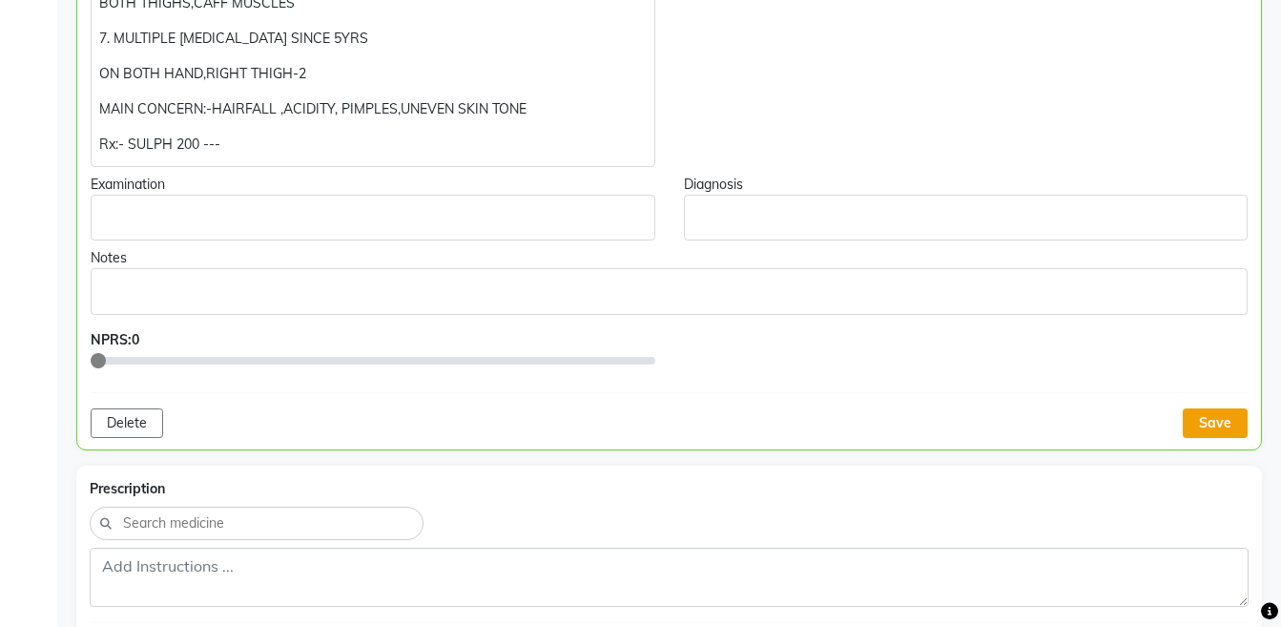
click at [1199, 417] on button "Save" at bounding box center [1215, 423] width 65 height 30
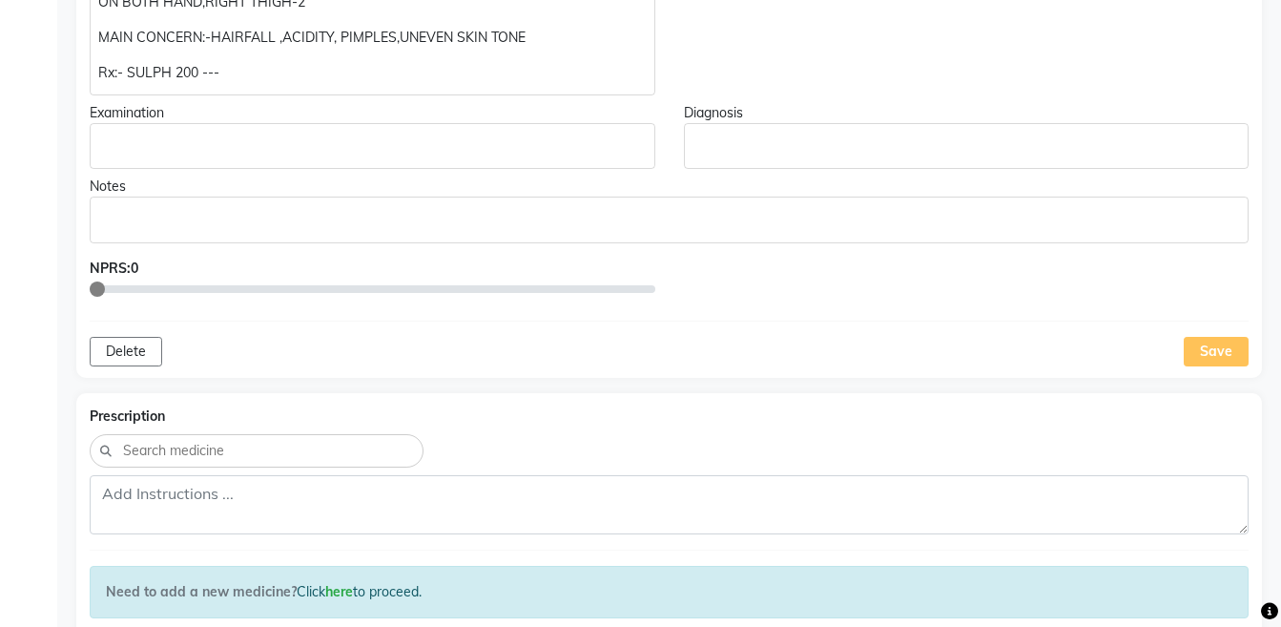
scroll to position [1072, 0]
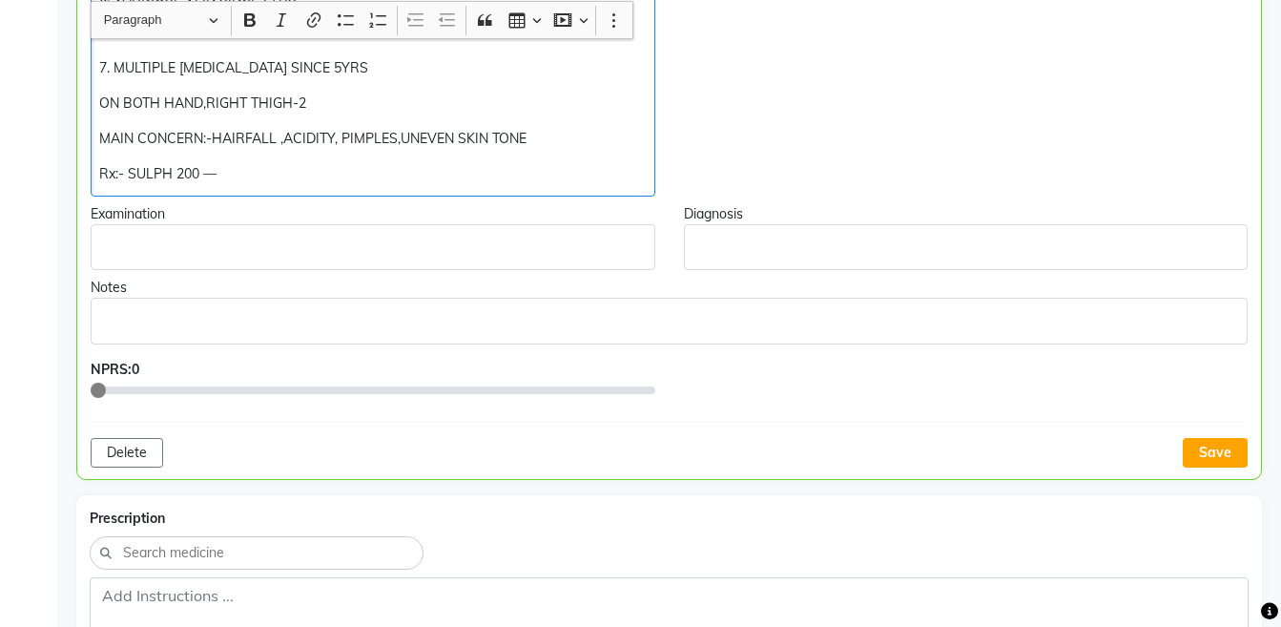
scroll to position [1073, 0]
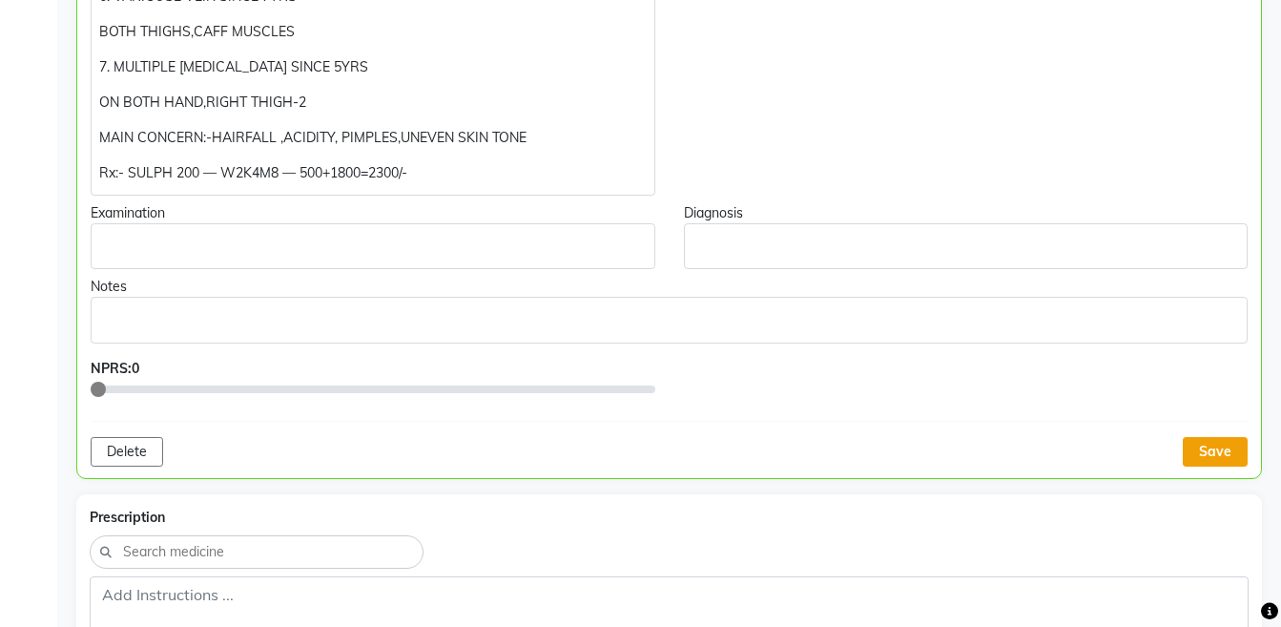
click at [1219, 458] on button "Save" at bounding box center [1215, 452] width 65 height 30
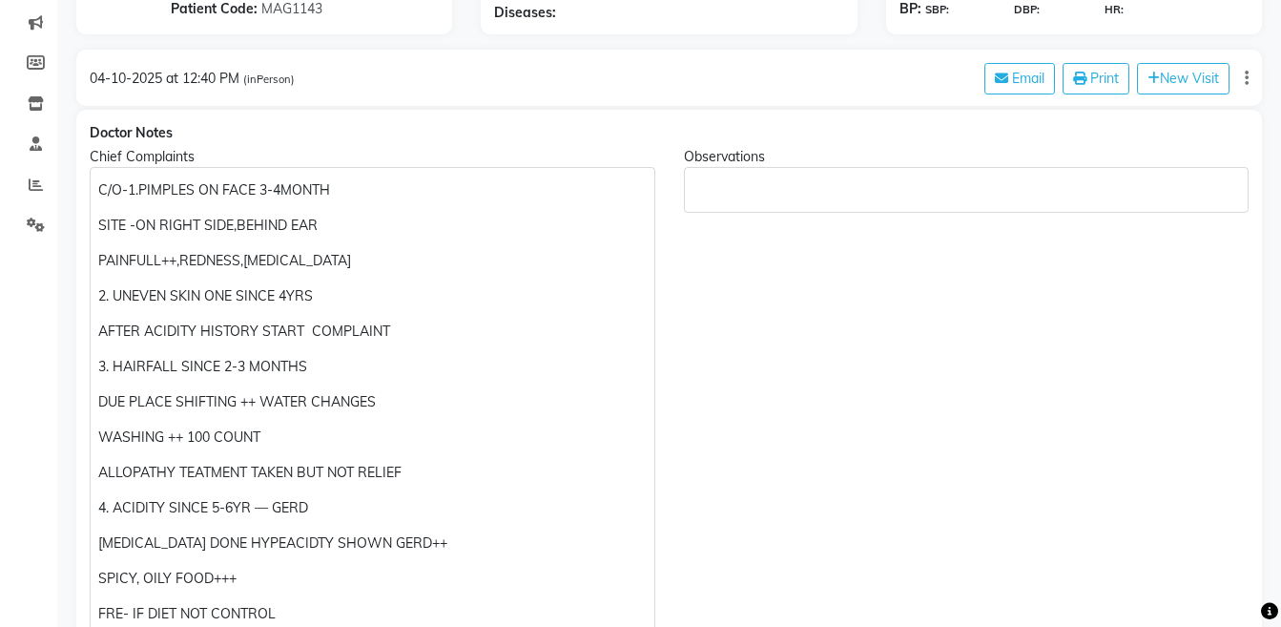
scroll to position [0, 0]
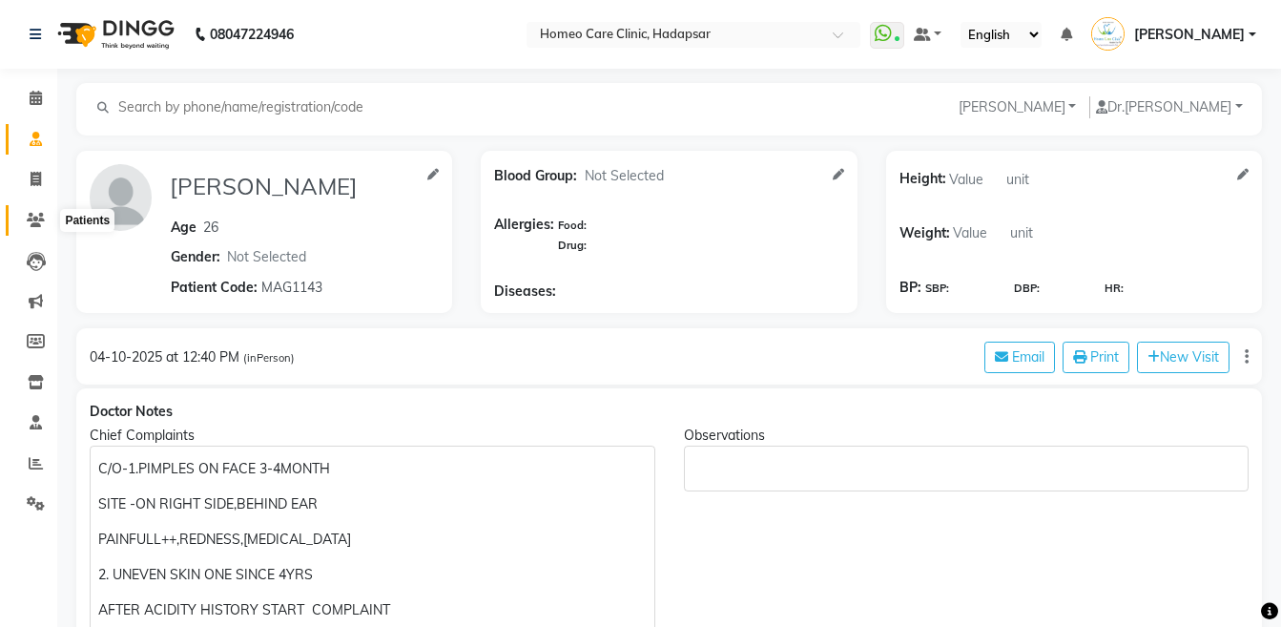
click at [31, 222] on icon at bounding box center [36, 220] width 18 height 14
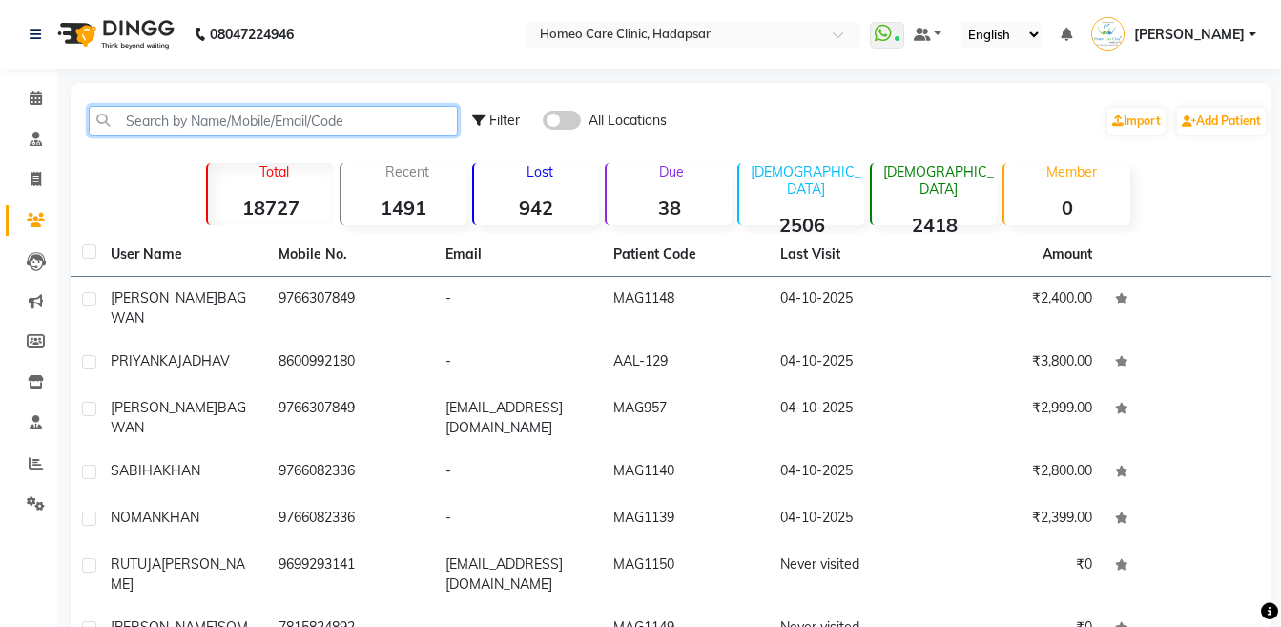
click at [260, 122] on input "text" at bounding box center [273, 121] width 369 height 30
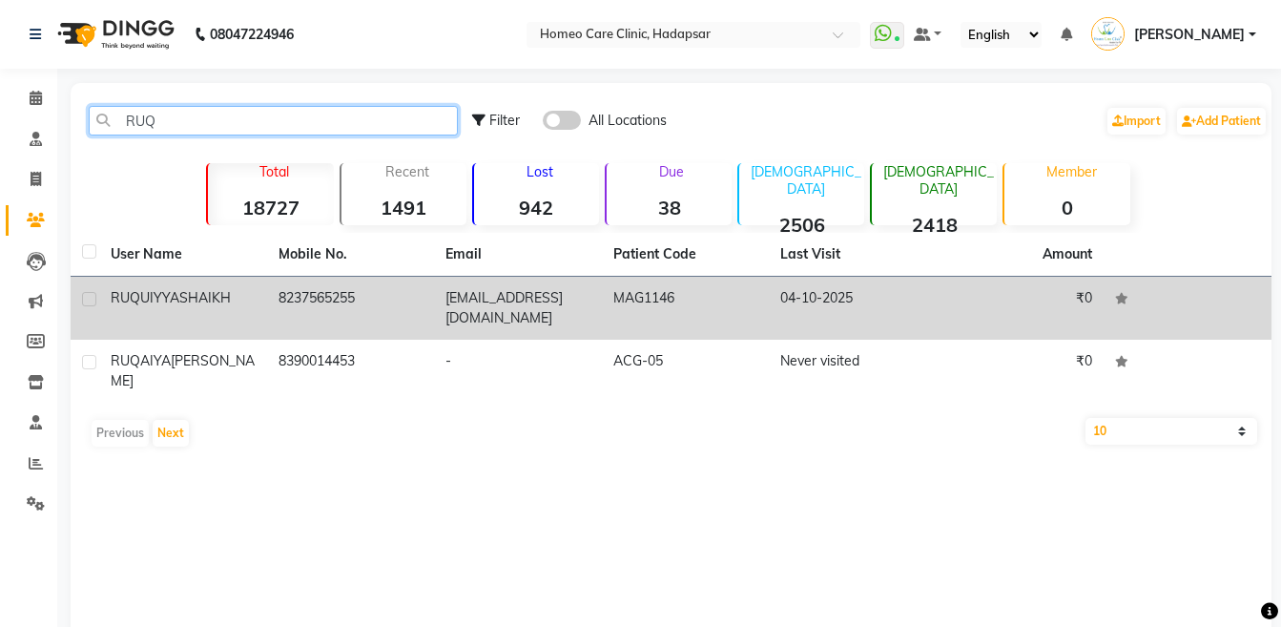
type input "RUQ"
click at [293, 326] on td "8237565255" at bounding box center [351, 308] width 168 height 63
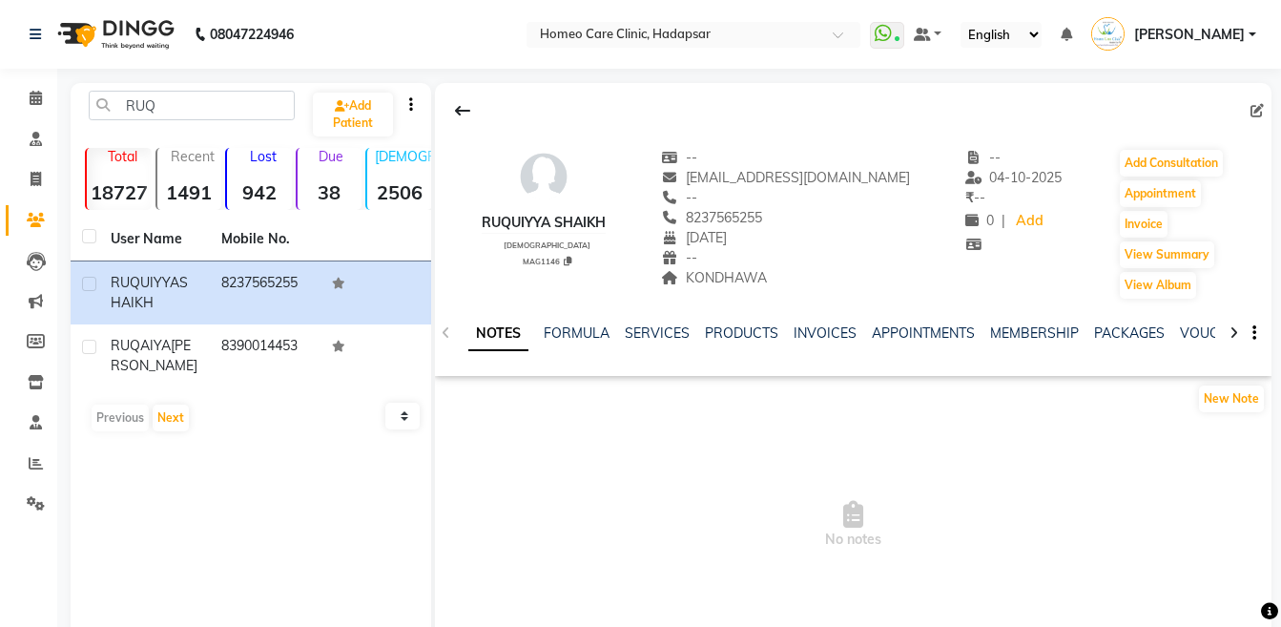
click at [1229, 333] on icon at bounding box center [1233, 332] width 9 height 13
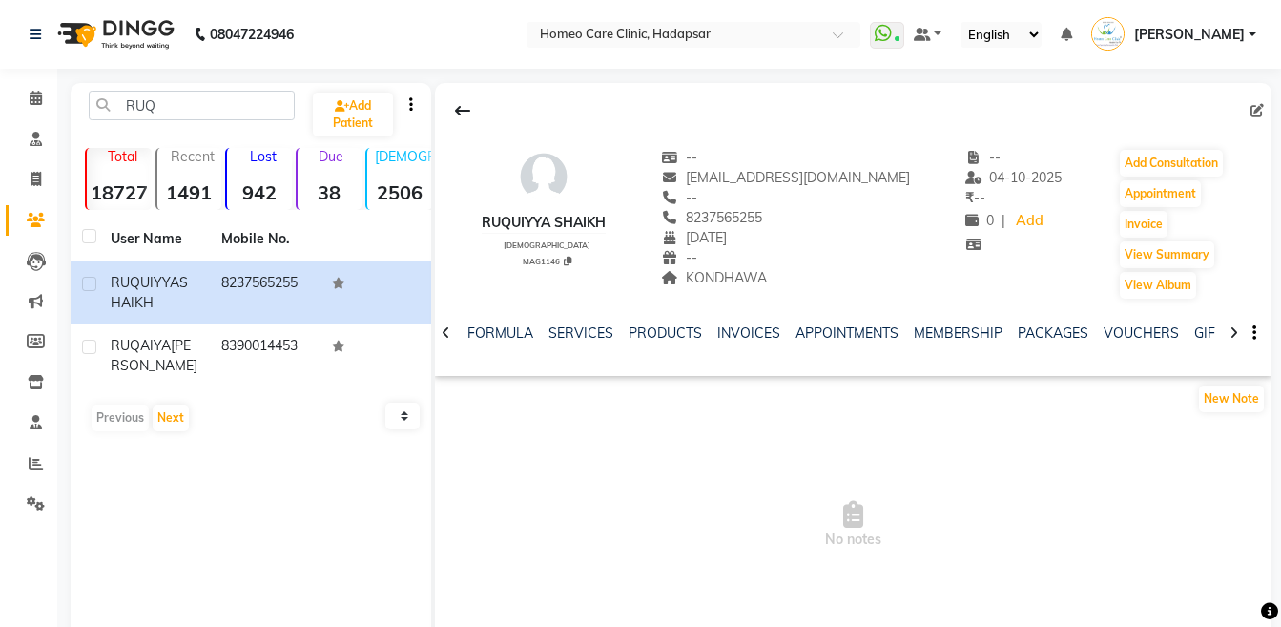
click at [1229, 333] on icon at bounding box center [1233, 332] width 9 height 13
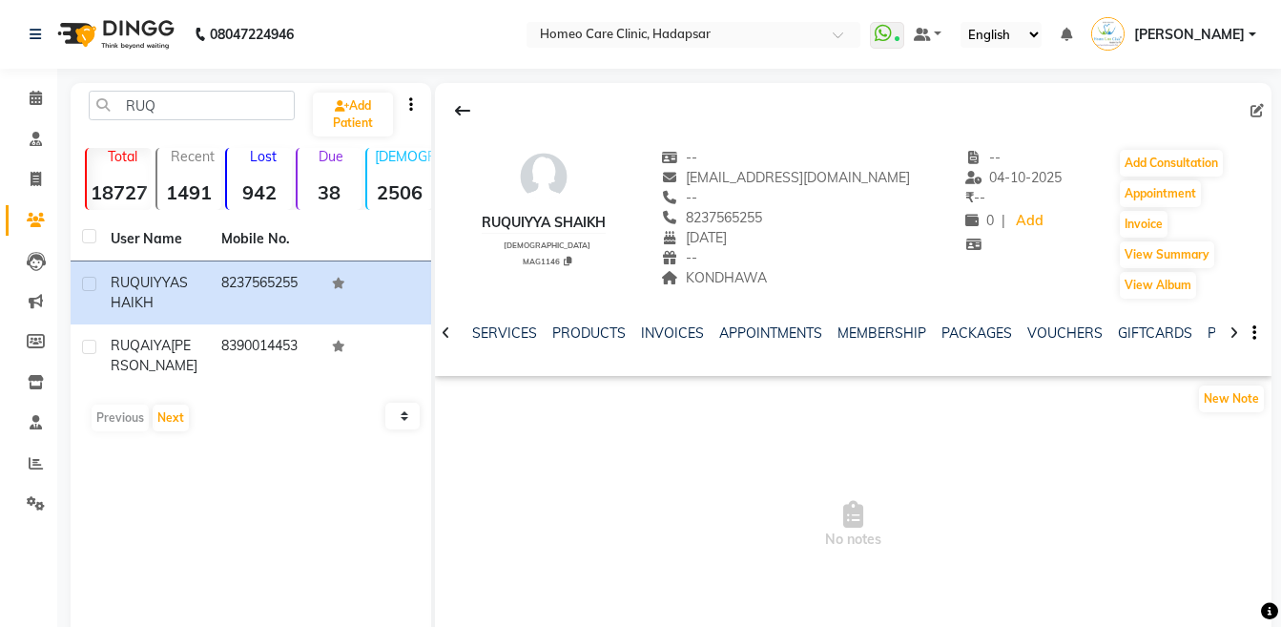
click at [1229, 333] on icon at bounding box center [1233, 332] width 9 height 13
click at [1212, 334] on link "FORMS" at bounding box center [1234, 332] width 48 height 17
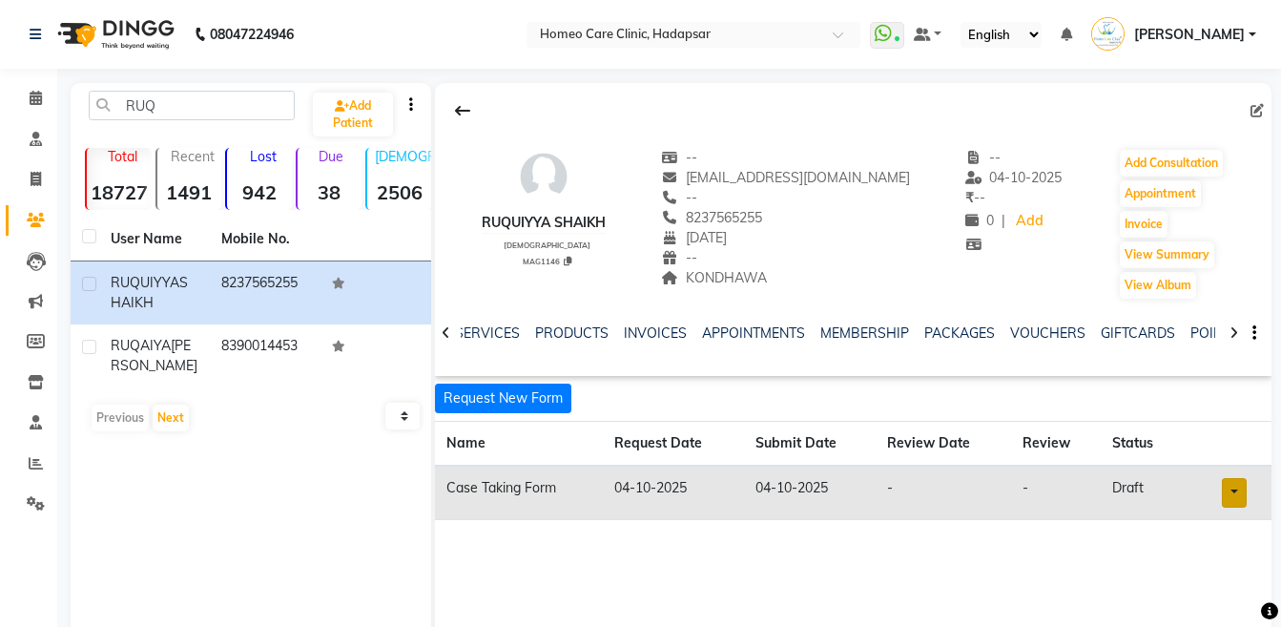
click at [1237, 494] on link at bounding box center [1234, 493] width 25 height 30
click at [1203, 567] on link "Open in staff mode" at bounding box center [1185, 563] width 180 height 31
click at [1137, 157] on button "Add Consultation" at bounding box center [1171, 163] width 103 height 27
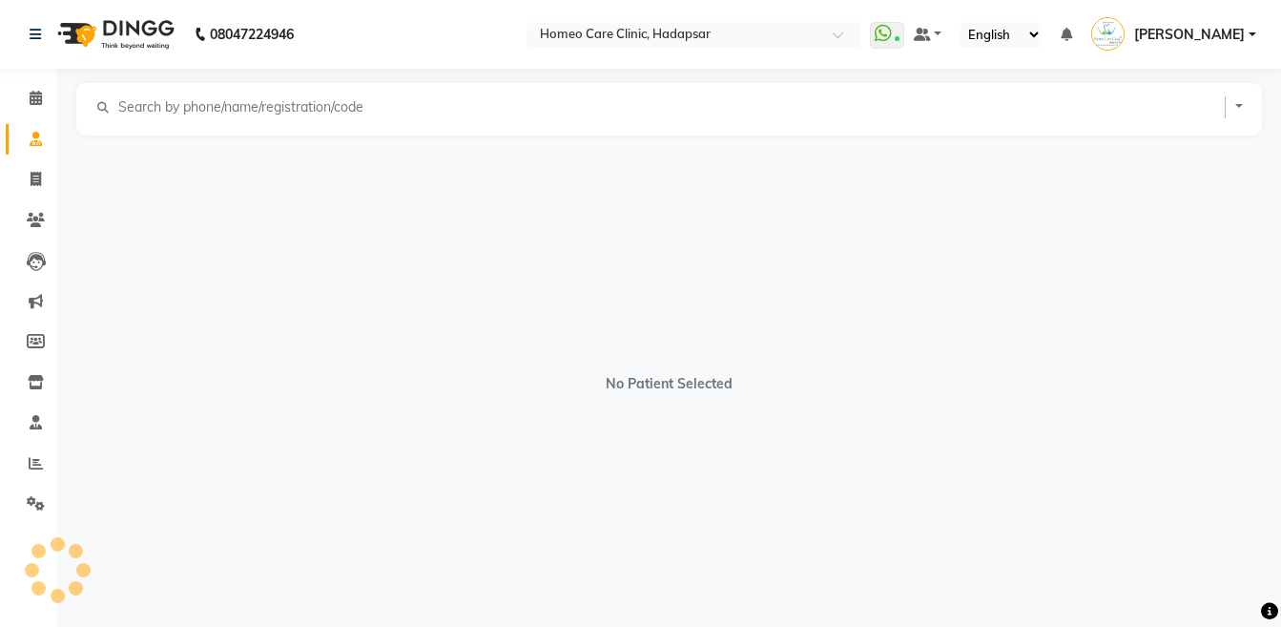
select select "[DEMOGRAPHIC_DATA]"
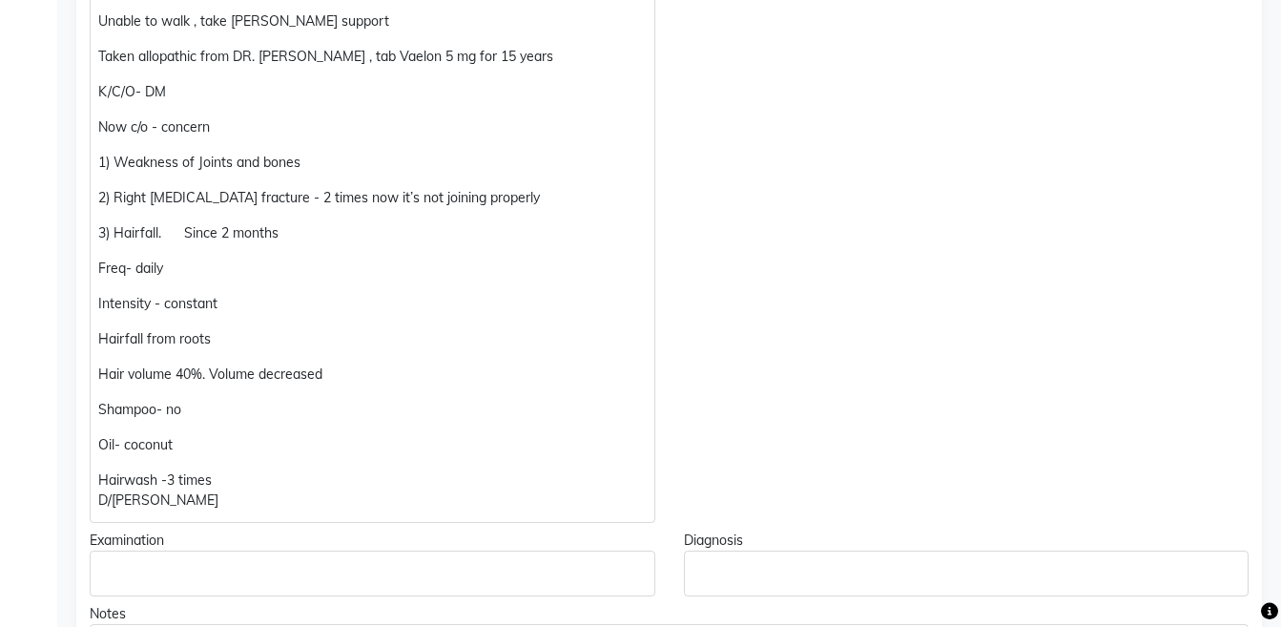
scroll to position [773, 0]
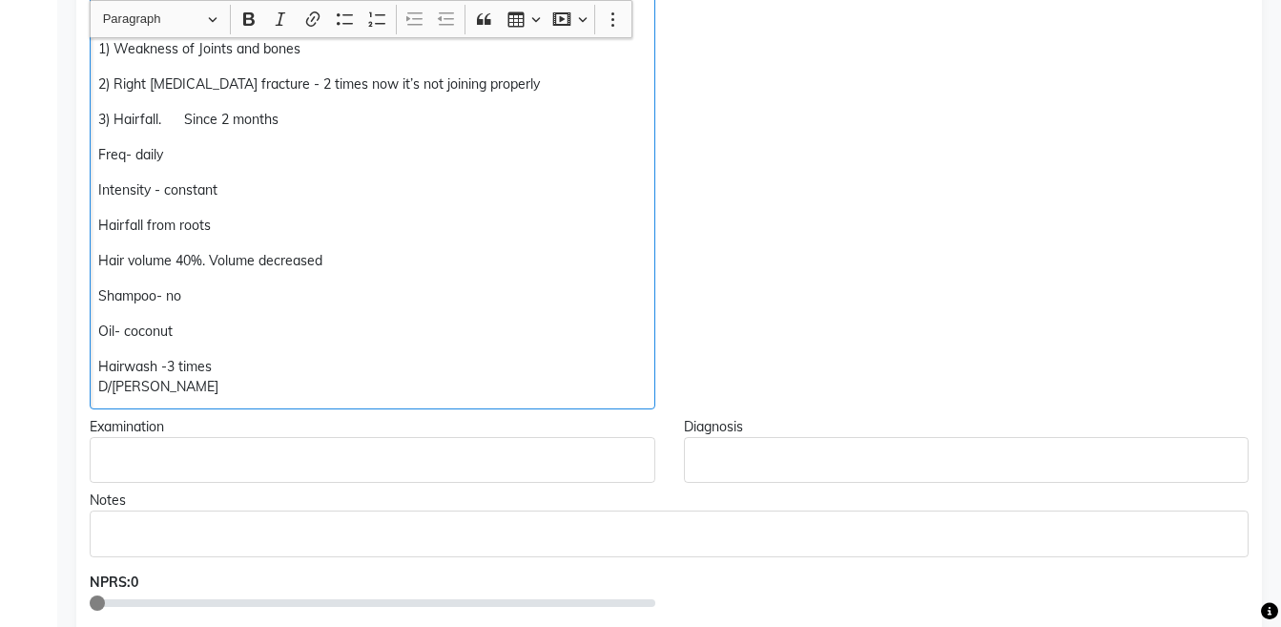
click at [243, 386] on p "Hairwash -3 times D/[PERSON_NAME]" at bounding box center [371, 377] width 547 height 40
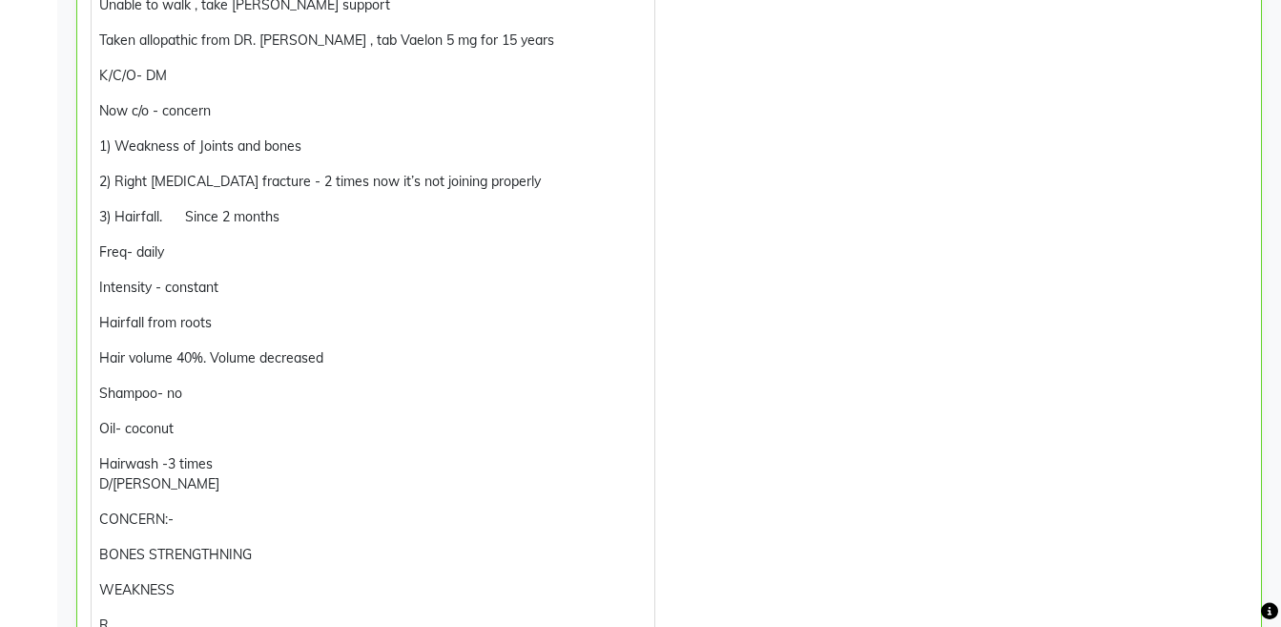
scroll to position [298, 0]
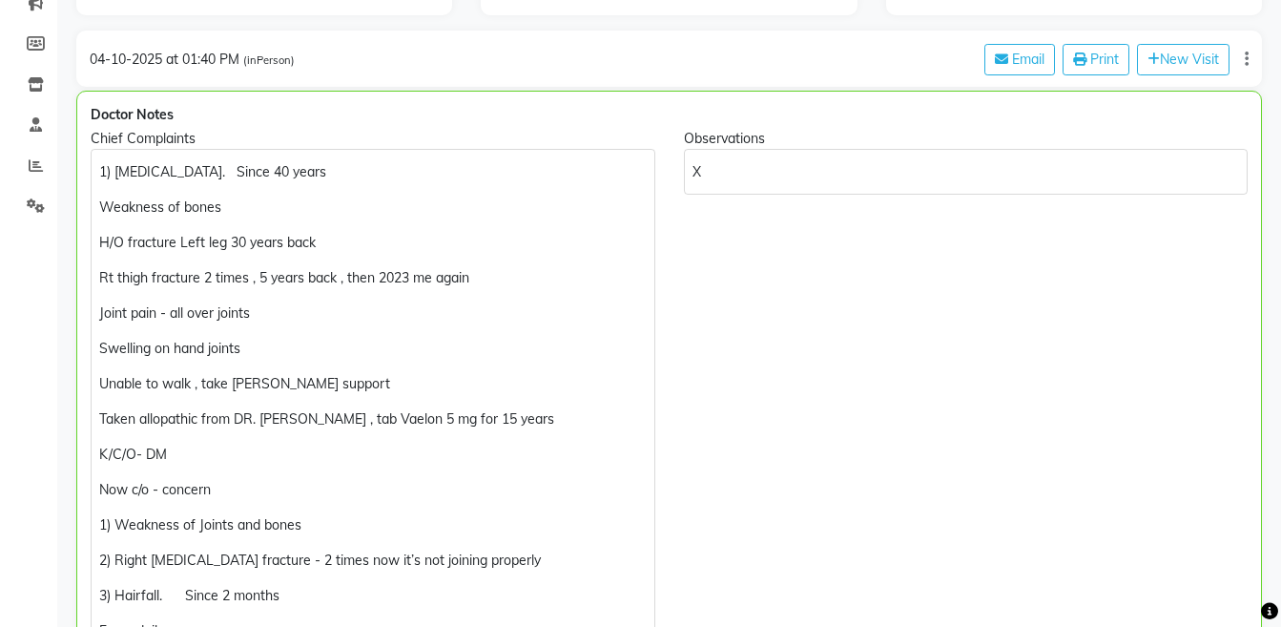
click at [800, 352] on div "Observations X" at bounding box center [966, 577] width 593 height 897
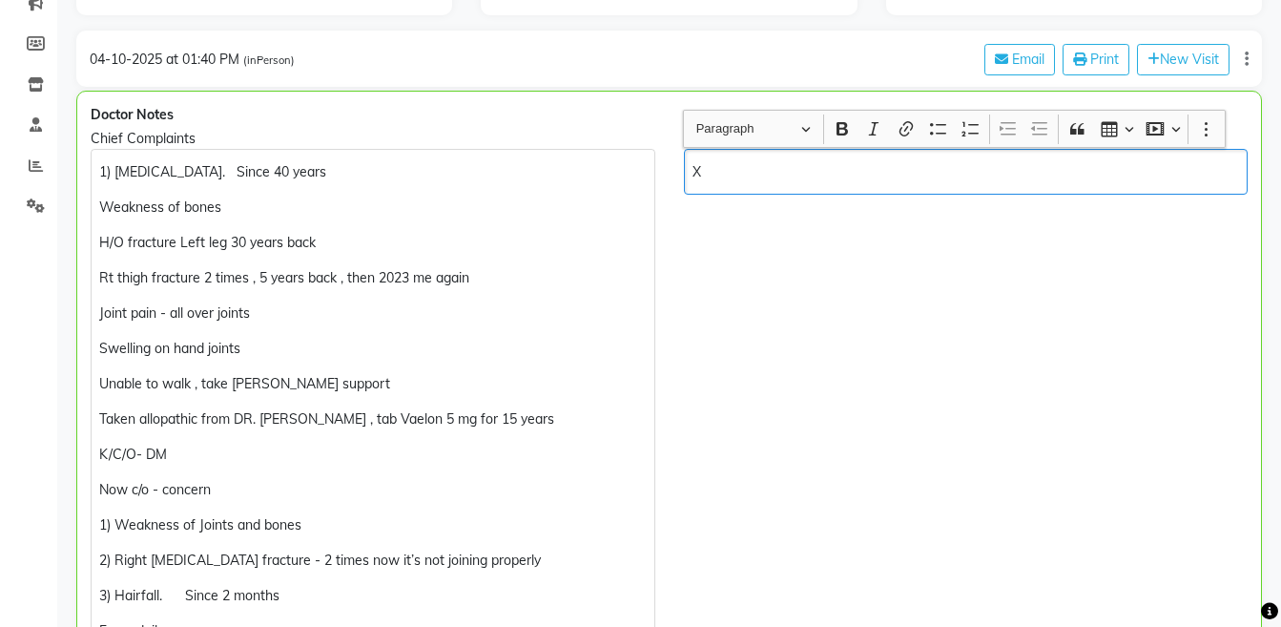
click at [743, 163] on p "X" at bounding box center [965, 172] width 546 height 20
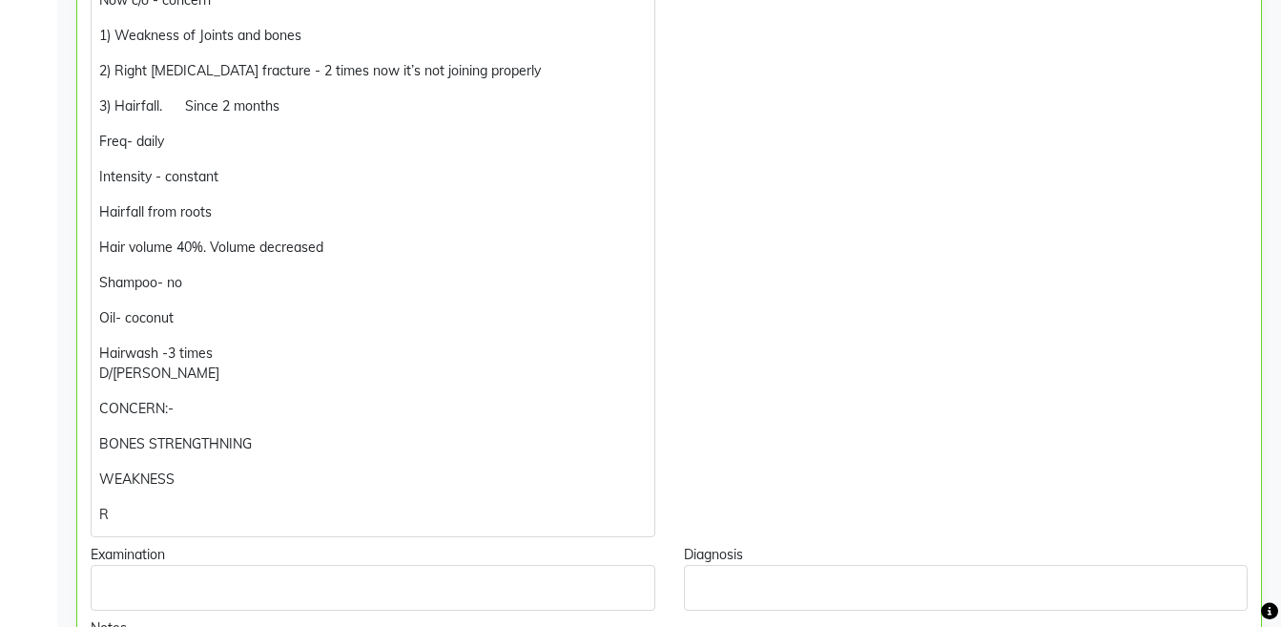
scroll to position [791, 0]
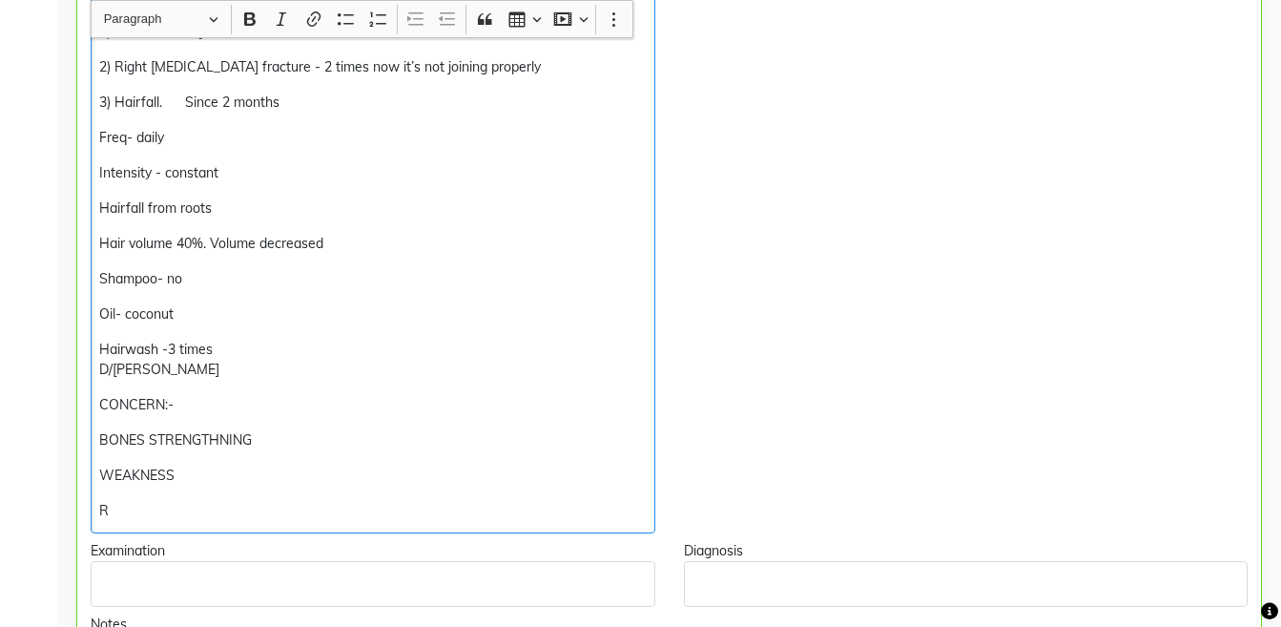
click at [272, 496] on div "1) [MEDICAL_DATA]. Since 40 years Weakness of bones H/O fracture Left leg 30 ye…" at bounding box center [373, 94] width 565 height 877
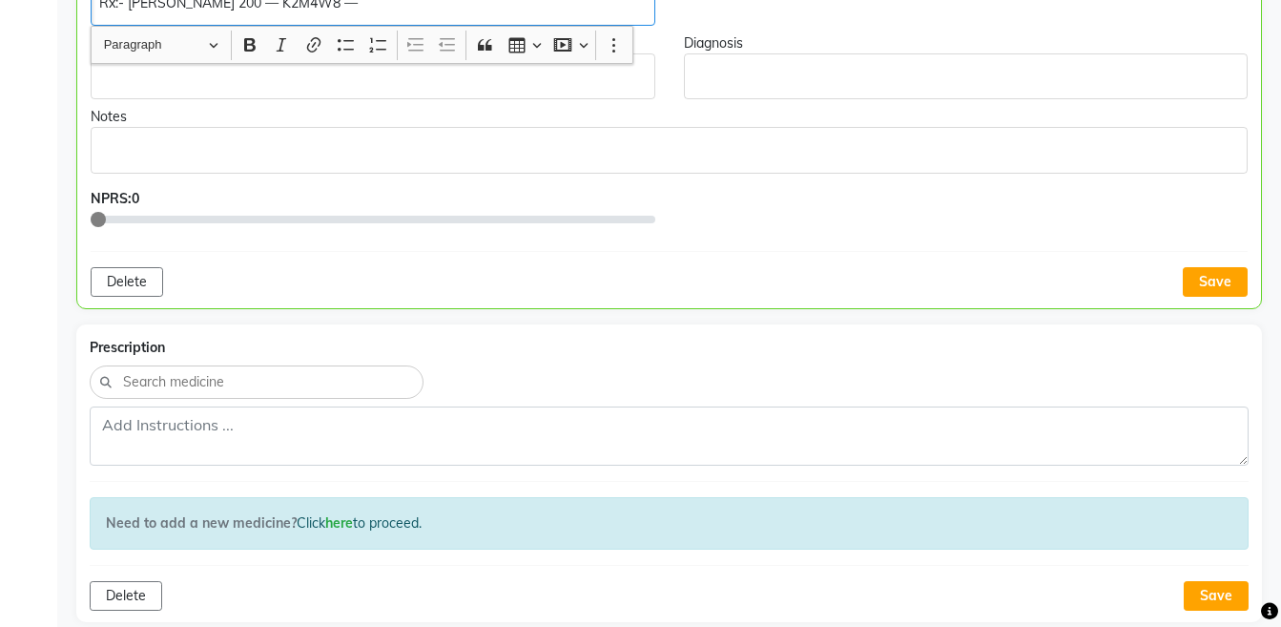
scroll to position [1317, 0]
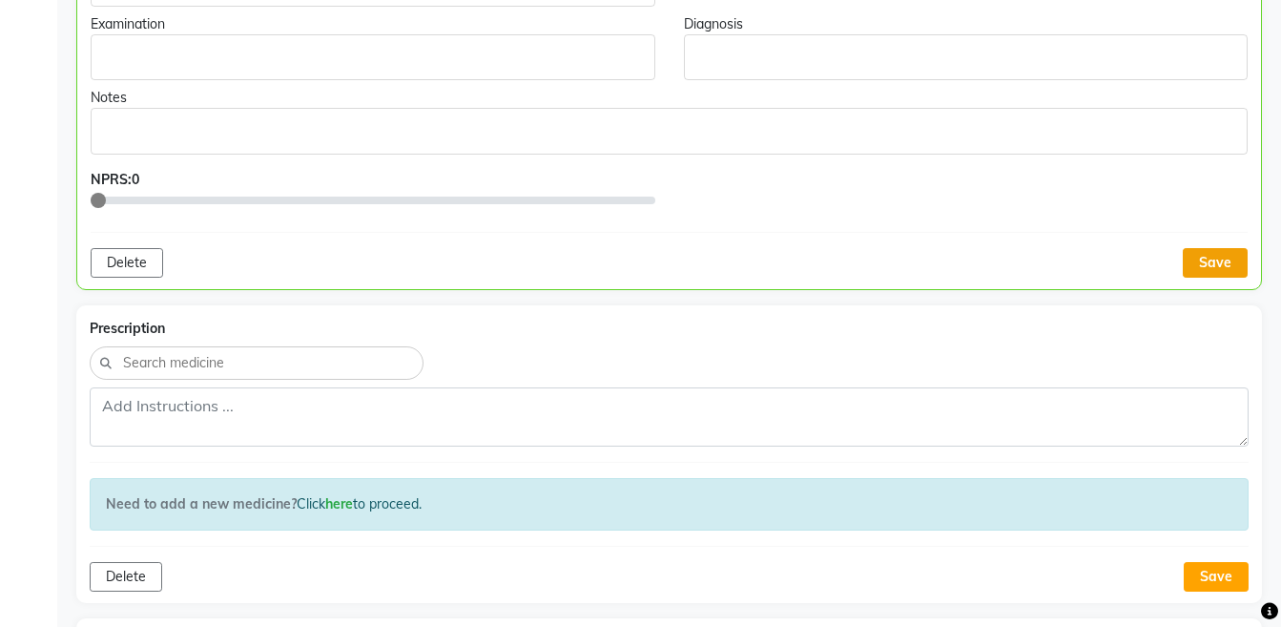
click at [1198, 257] on button "Save" at bounding box center [1215, 263] width 65 height 30
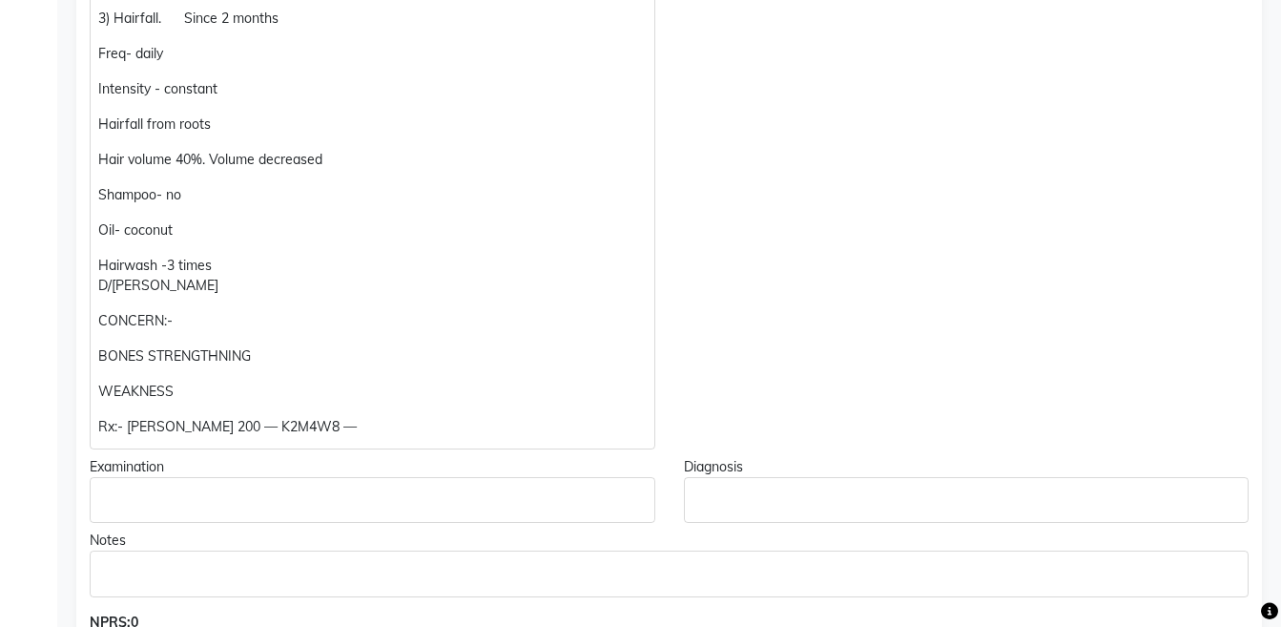
scroll to position [0, 0]
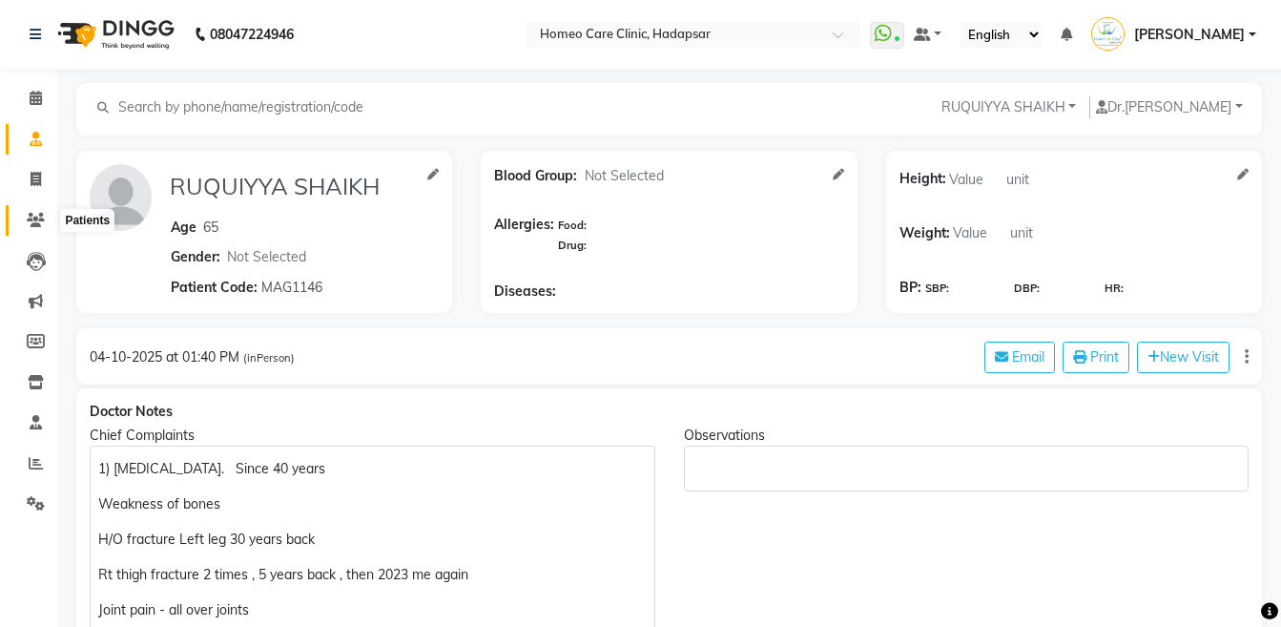
click at [31, 225] on icon at bounding box center [36, 220] width 18 height 14
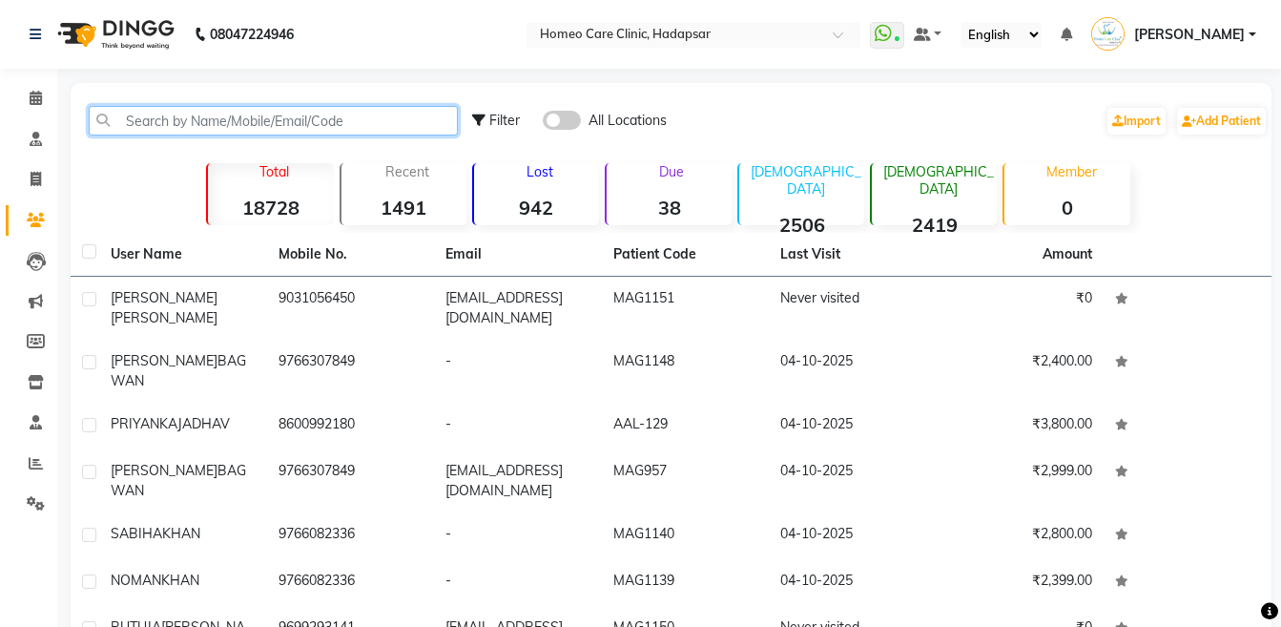
click at [353, 122] on input "text" at bounding box center [273, 121] width 369 height 30
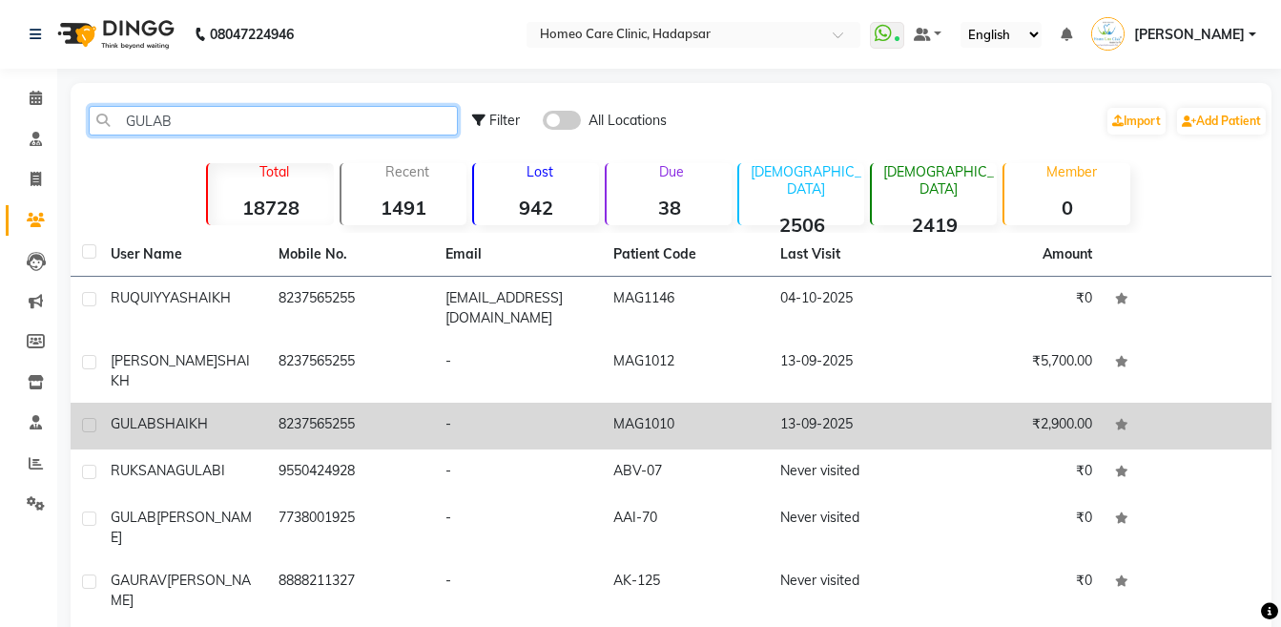
type input "GULAB"
click at [307, 402] on td "8237565255" at bounding box center [351, 425] width 168 height 47
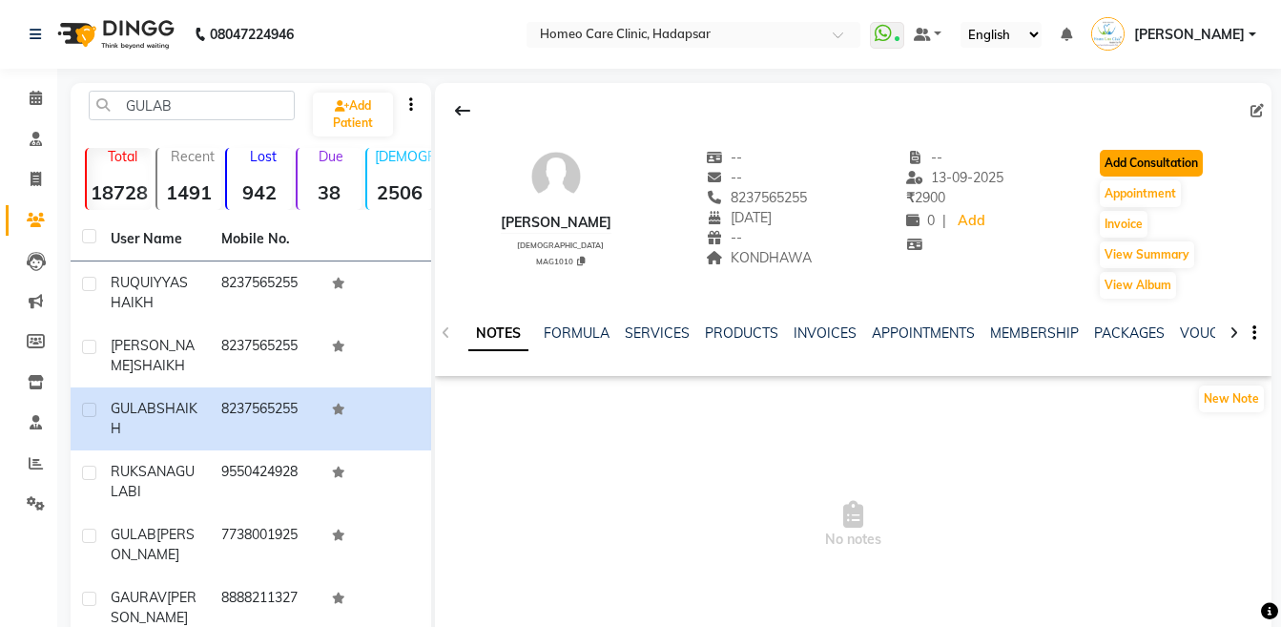
click at [1123, 158] on button "Add Consultation" at bounding box center [1151, 163] width 103 height 27
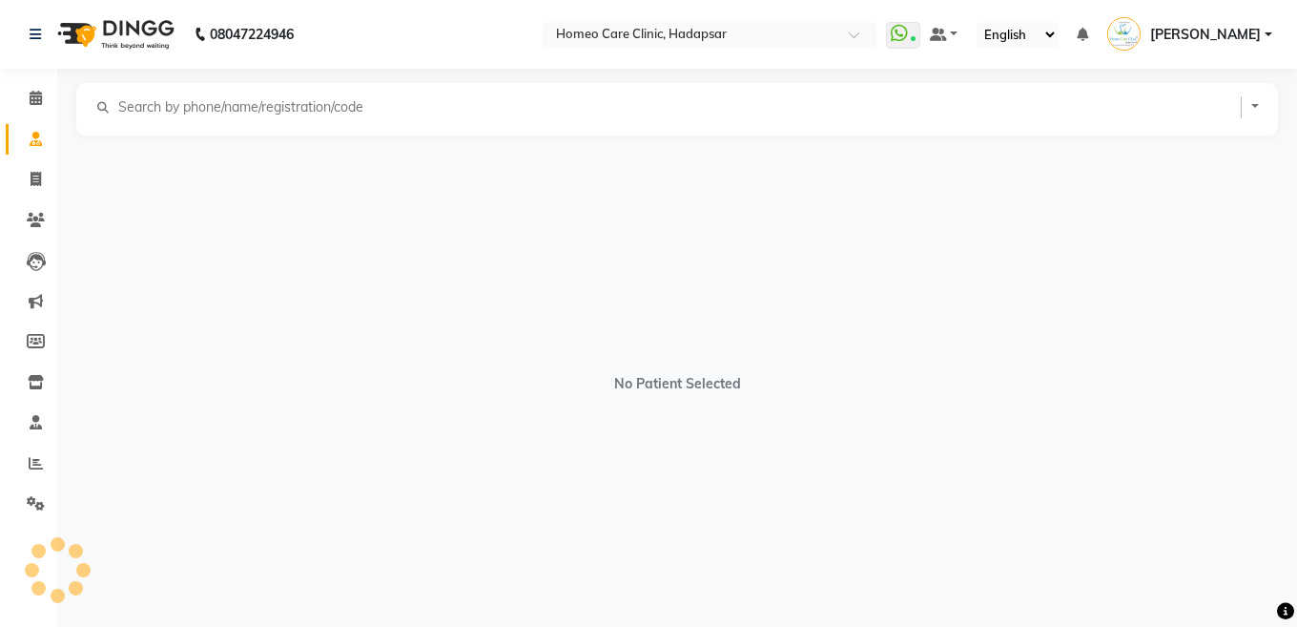
select select "[DEMOGRAPHIC_DATA]"
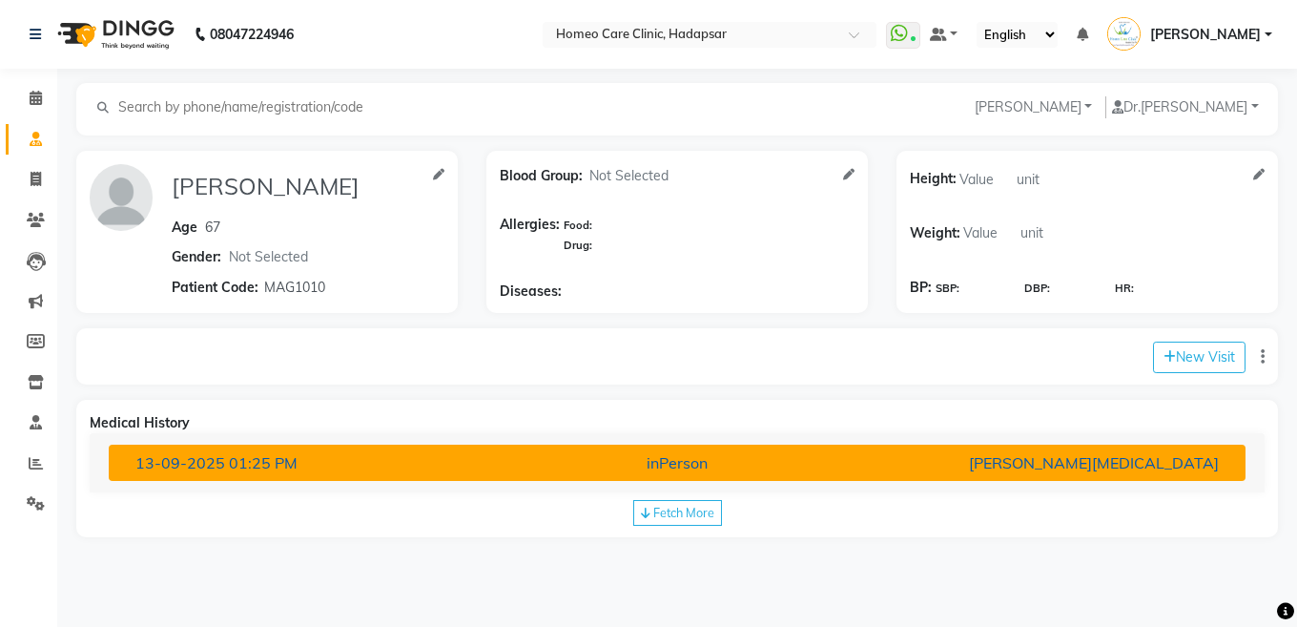
click at [367, 468] on div "[DATE] 01:25 PM" at bounding box center [306, 462] width 371 height 23
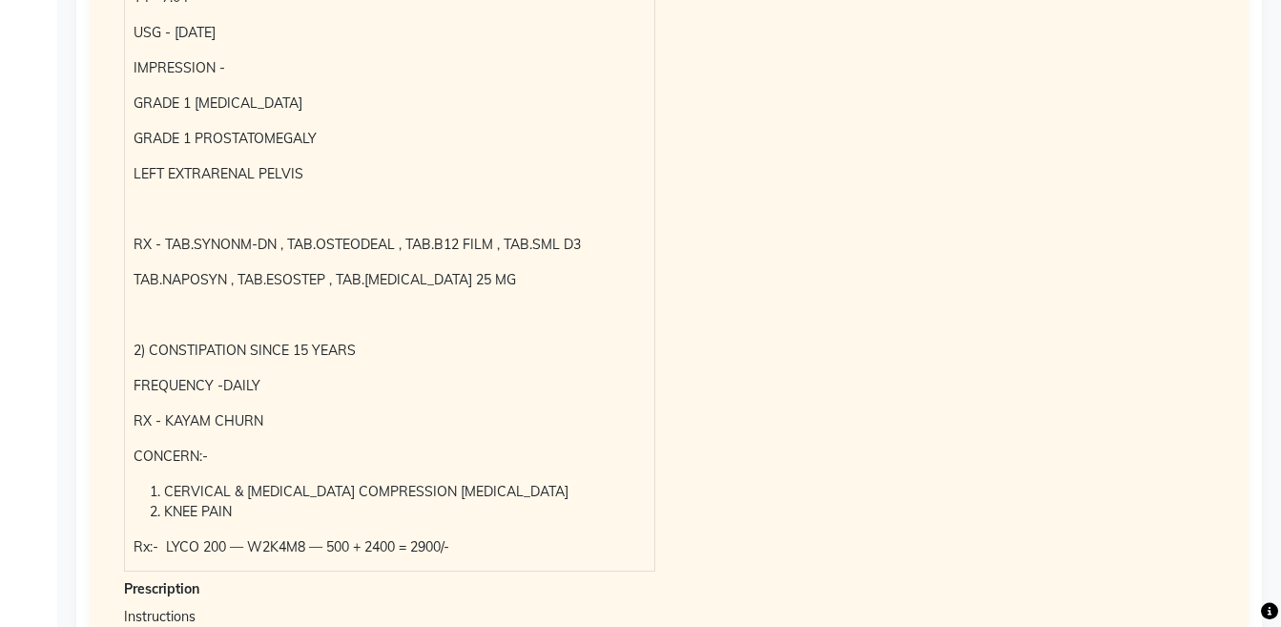
scroll to position [1308, 0]
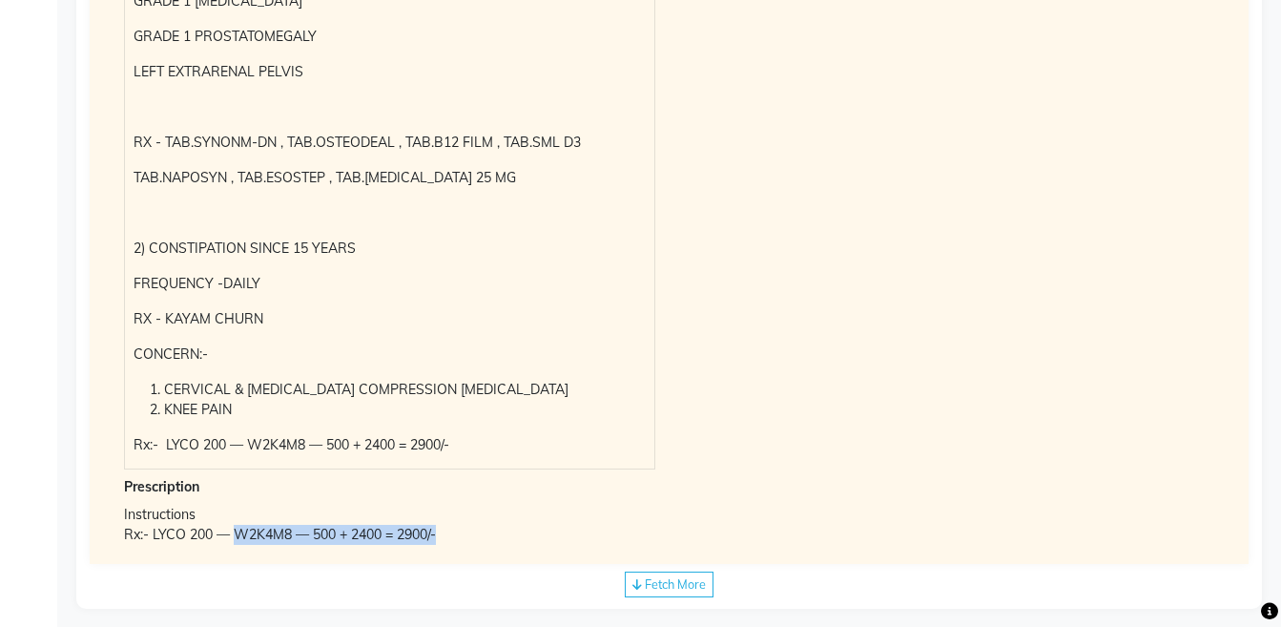
drag, startPoint x: 237, startPoint y: 515, endPoint x: 443, endPoint y: 515, distance: 207.0
click at [443, 525] on div "Rx:- LYCO 200 — W2K4M8 — 500 + 2400 = 2900/-" at bounding box center [669, 535] width 1090 height 20
copy div "W2K4M8 — 500 + 2400 = 2900/-"
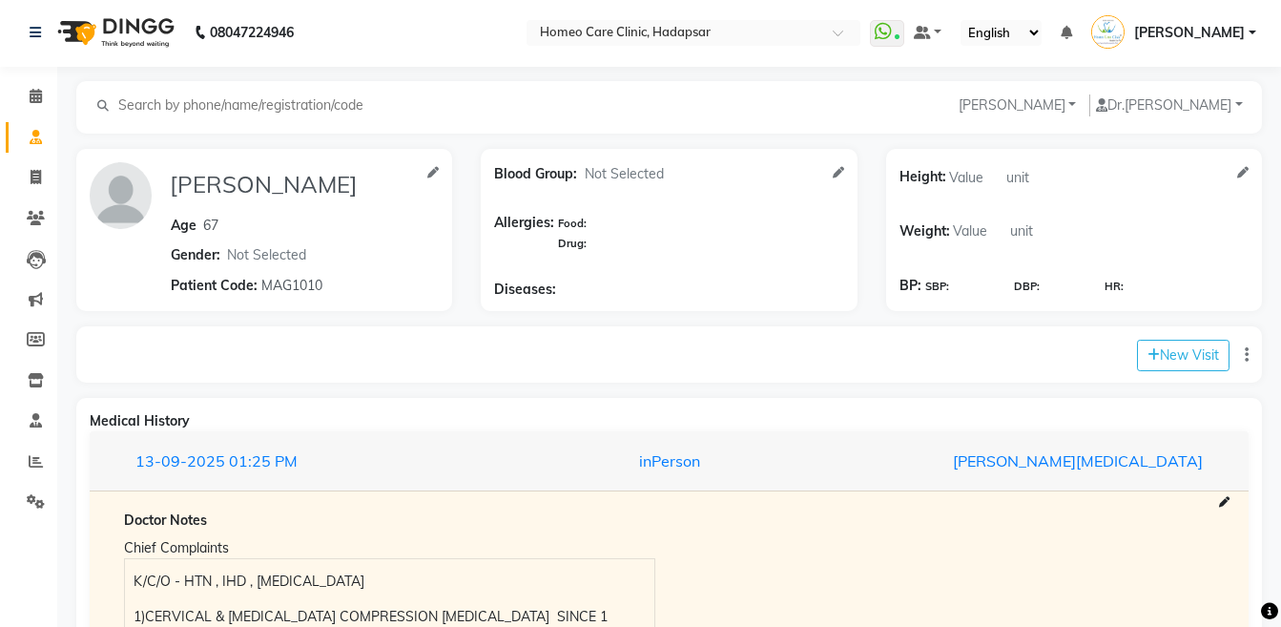
scroll to position [0, 0]
click at [44, 221] on icon at bounding box center [36, 220] width 18 height 14
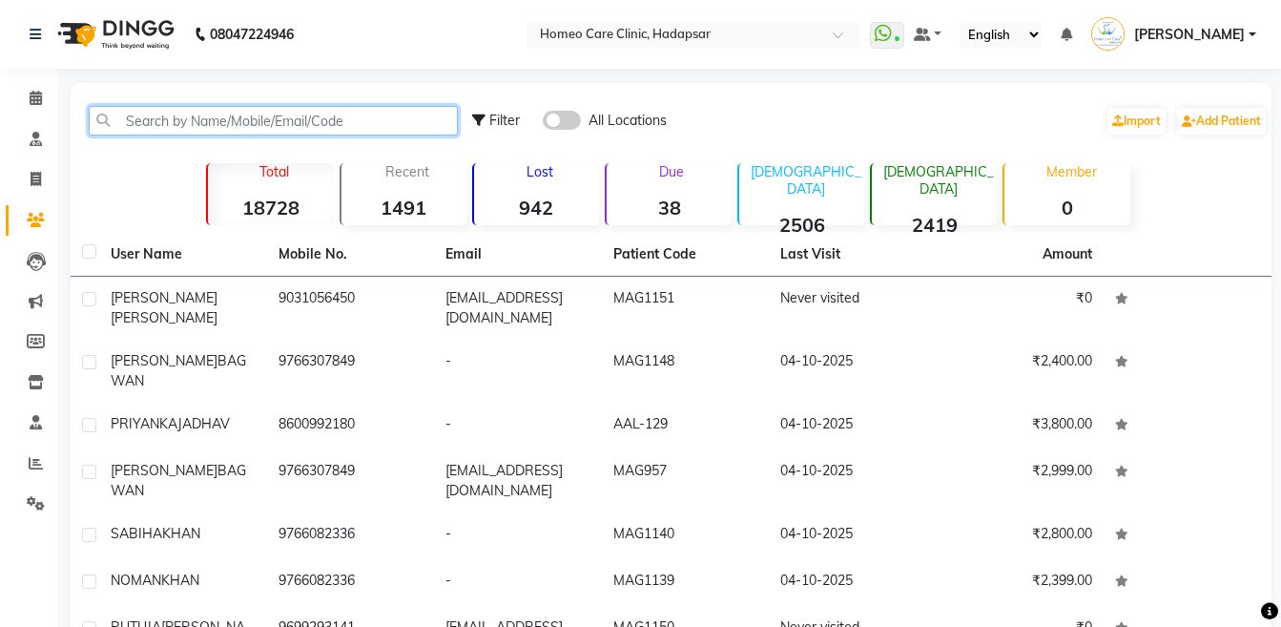
click at [230, 112] on input "text" at bounding box center [273, 121] width 369 height 30
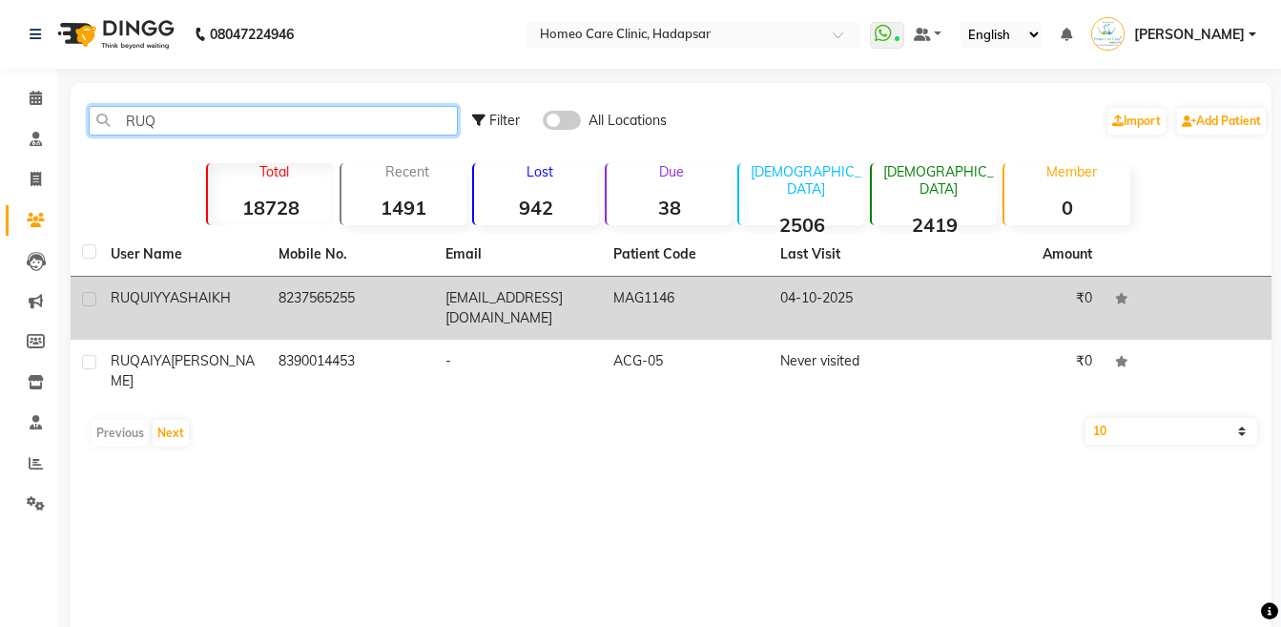
type input "RUQ"
click at [335, 290] on td "8237565255" at bounding box center [351, 308] width 168 height 63
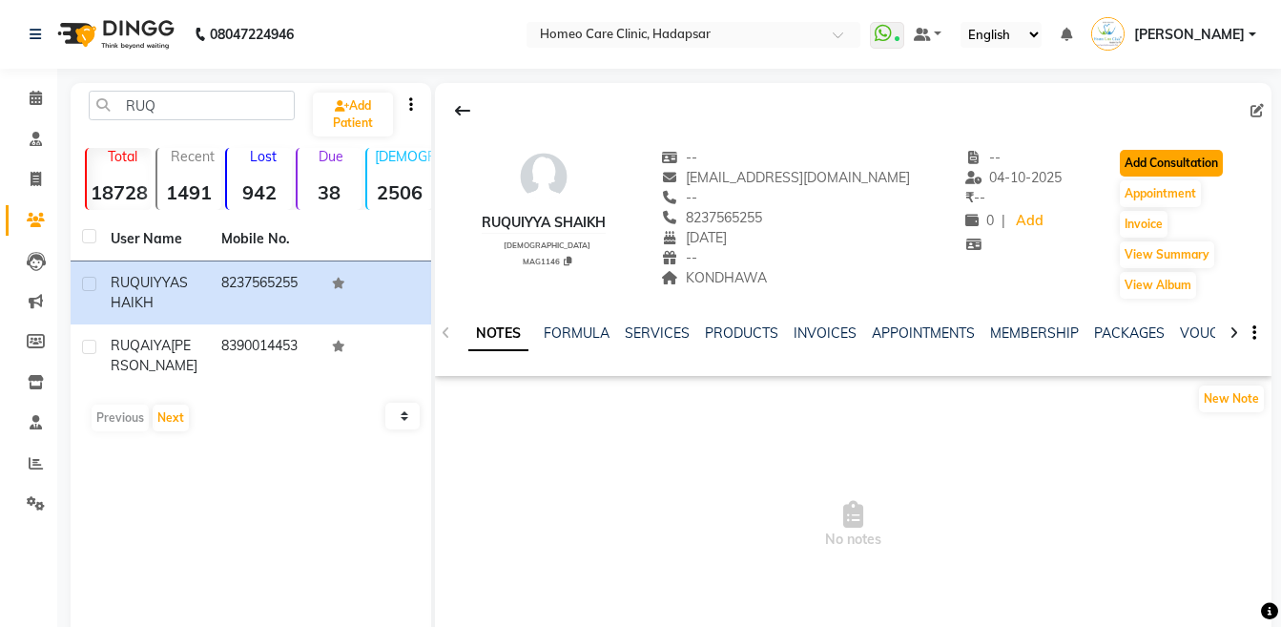
click at [1188, 160] on button "Add Consultation" at bounding box center [1171, 163] width 103 height 27
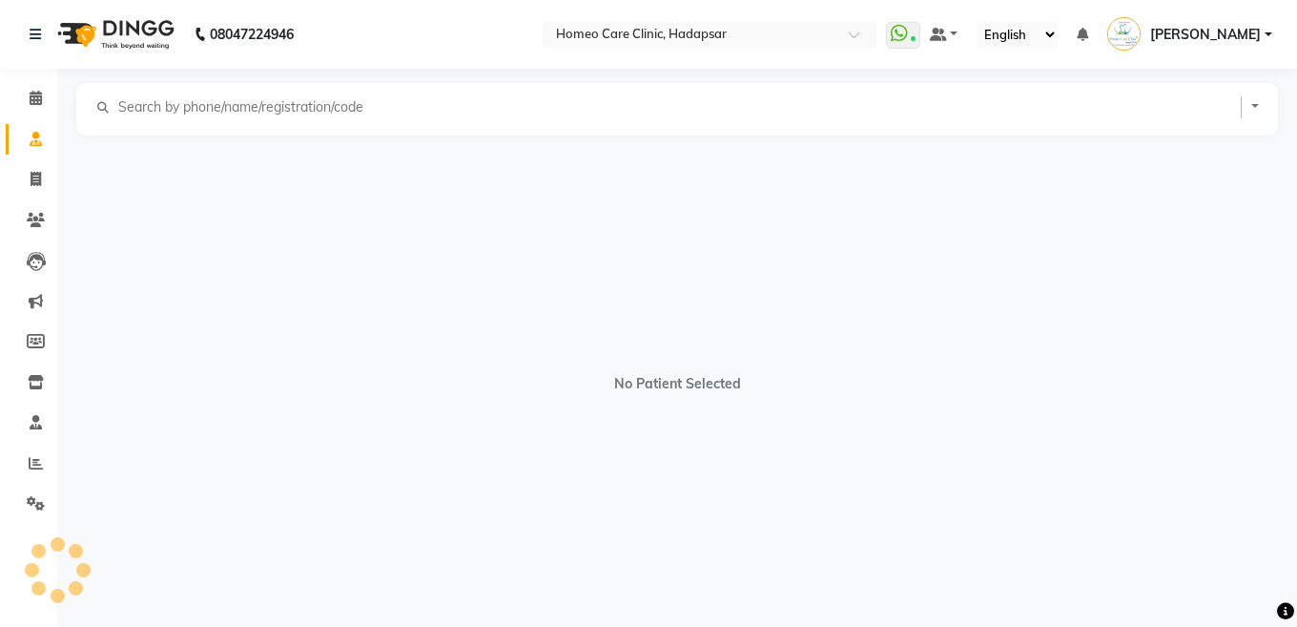
select select "[DEMOGRAPHIC_DATA]"
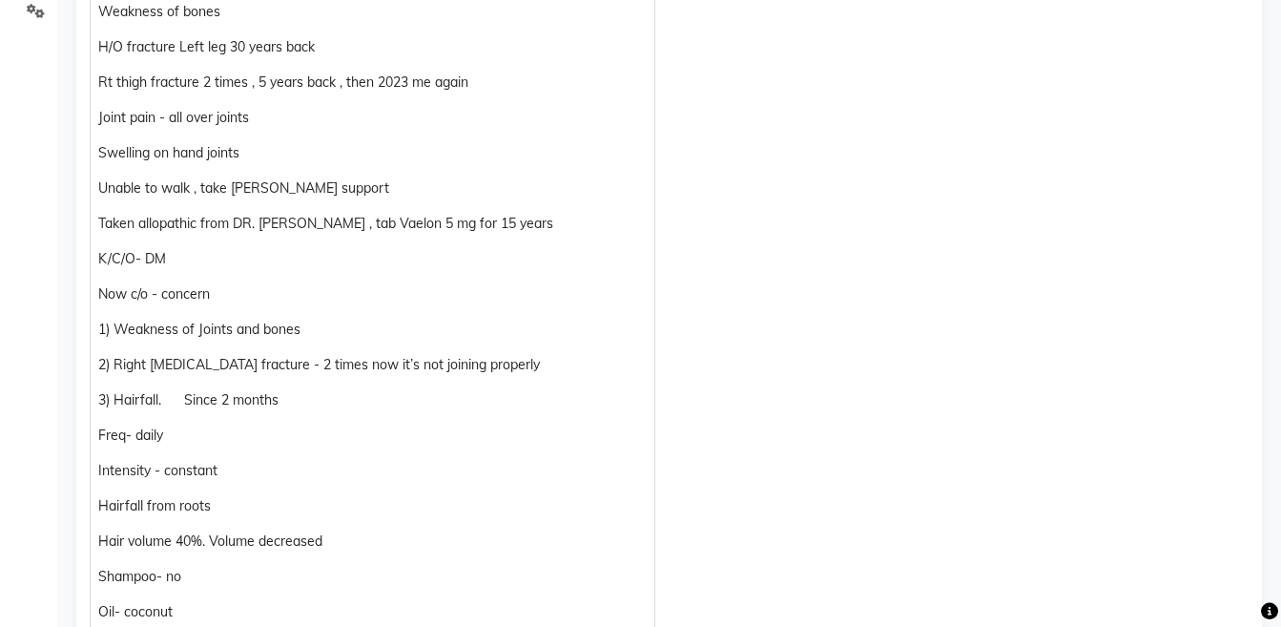
scroll to position [590, 0]
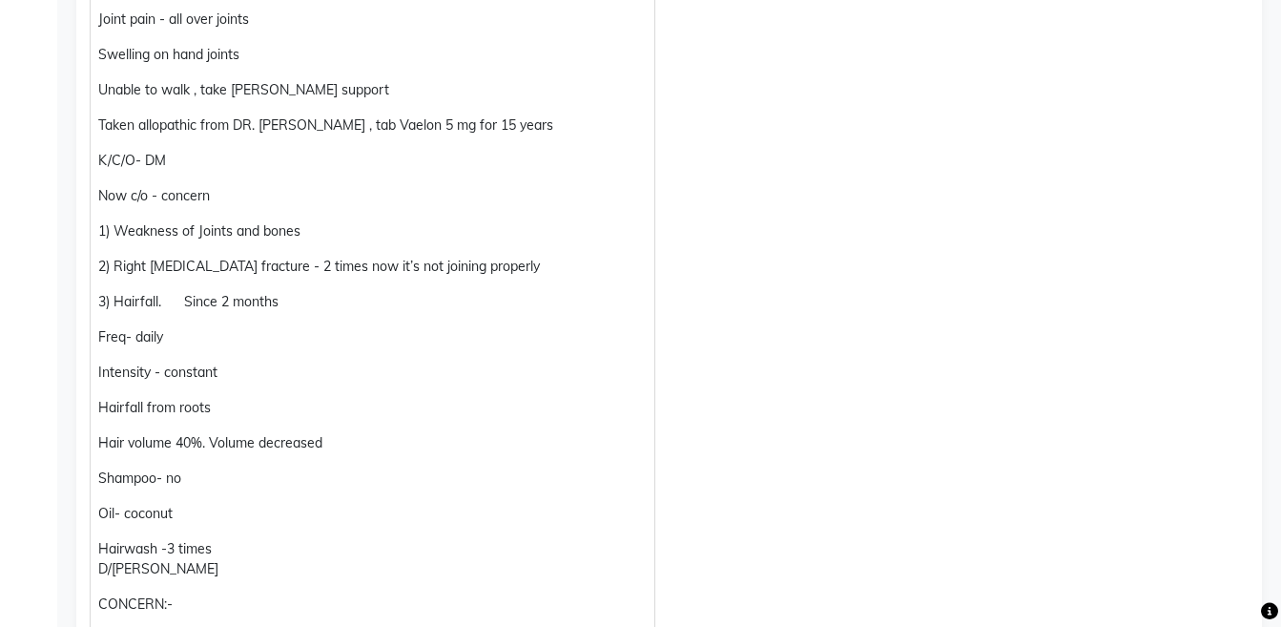
drag, startPoint x: 1277, startPoint y: 278, endPoint x: 1296, endPoint y: 257, distance: 29.1
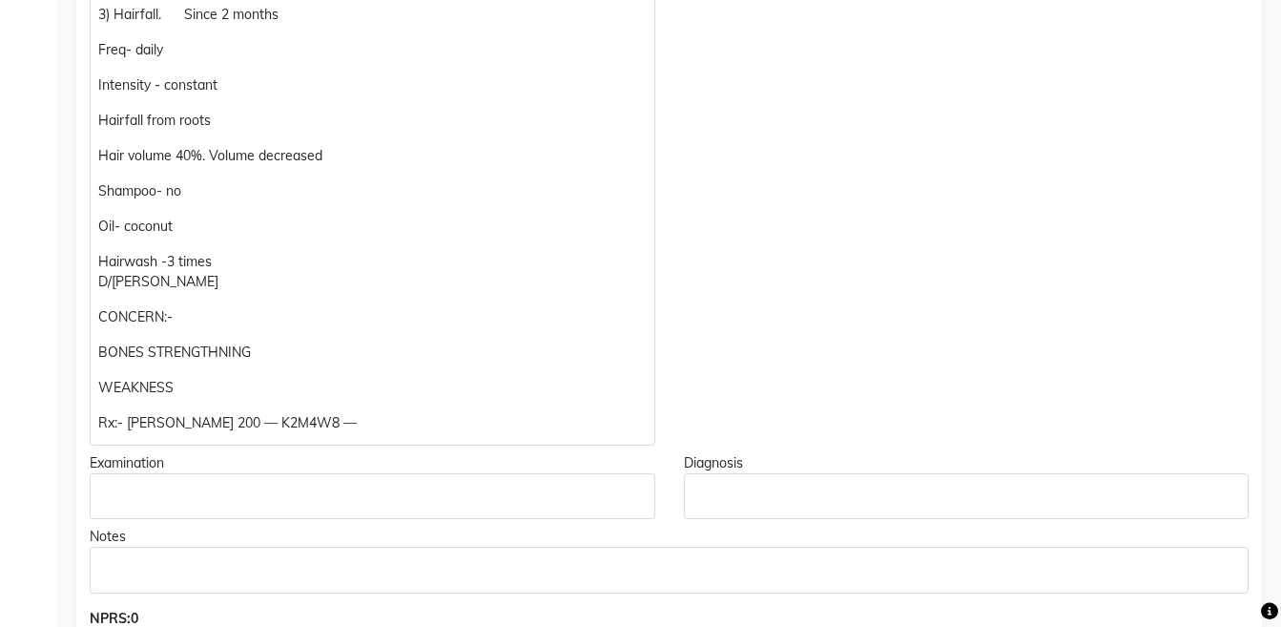
scroll to position [885, 0]
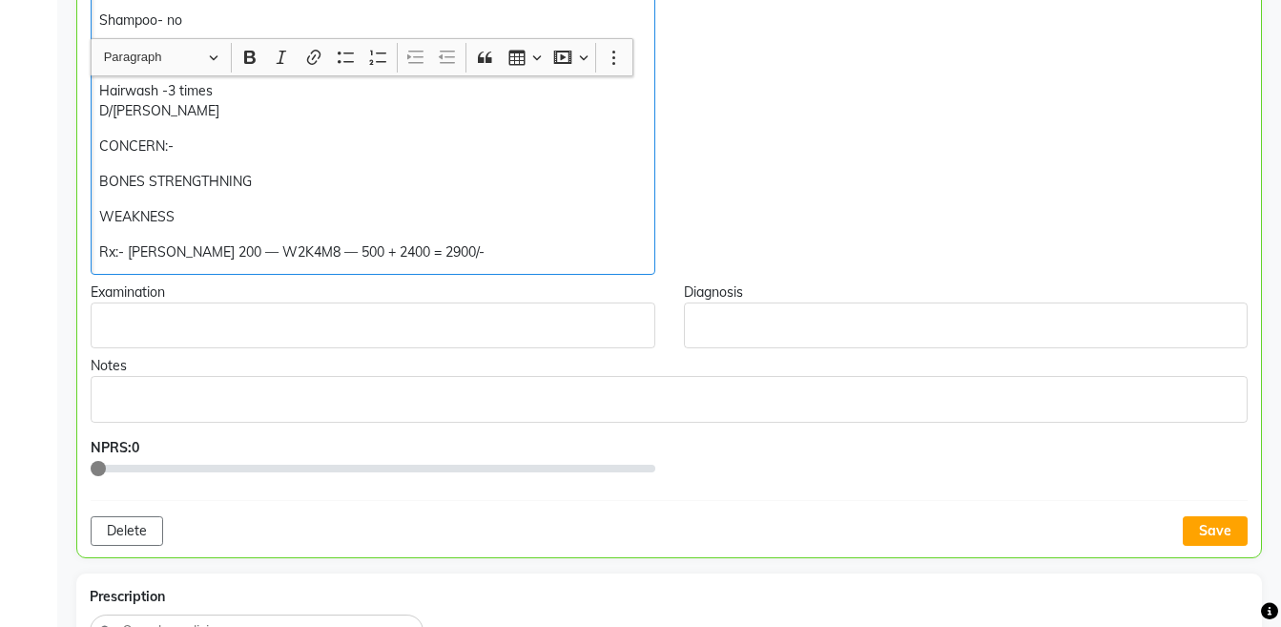
scroll to position [1103, 0]
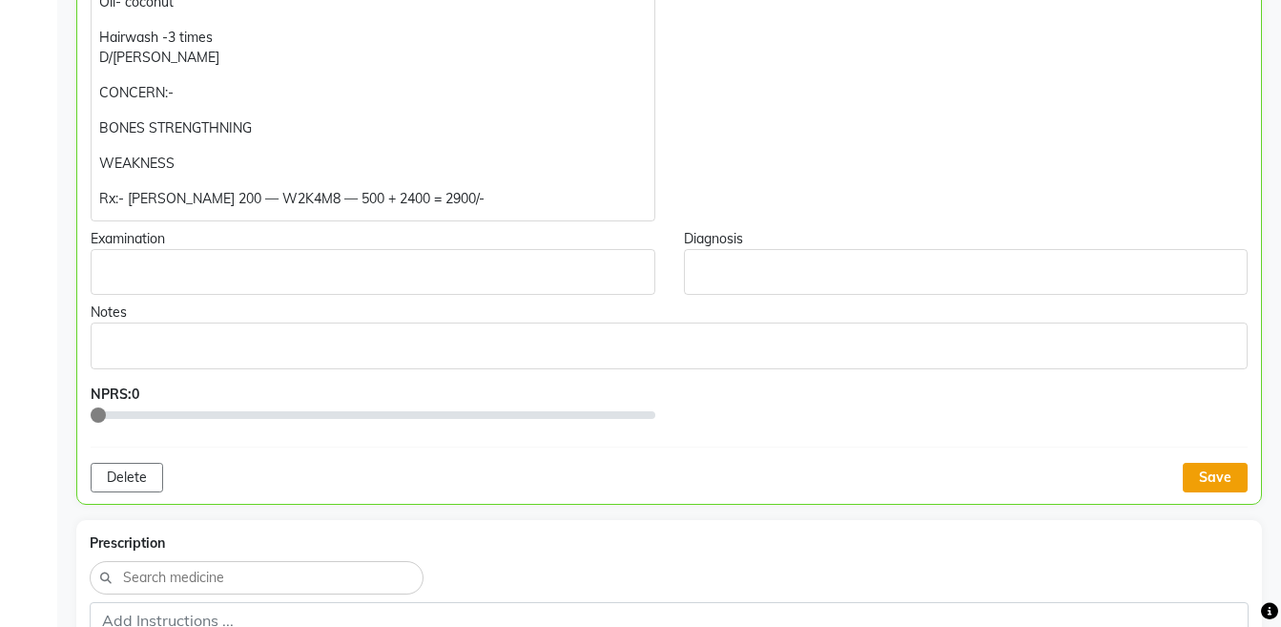
click at [1199, 475] on button "Save" at bounding box center [1215, 478] width 65 height 30
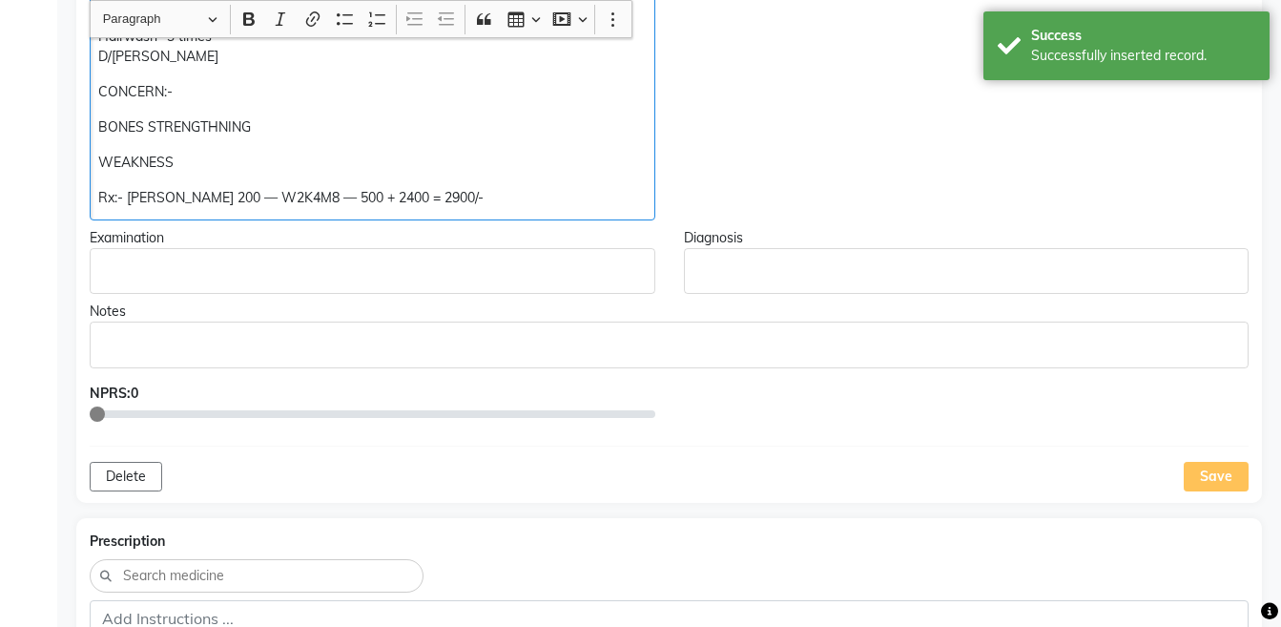
copy div "Rx:- [PERSON_NAME] 200 — W2K4M8 — 500 + 2400 = 2900/-"
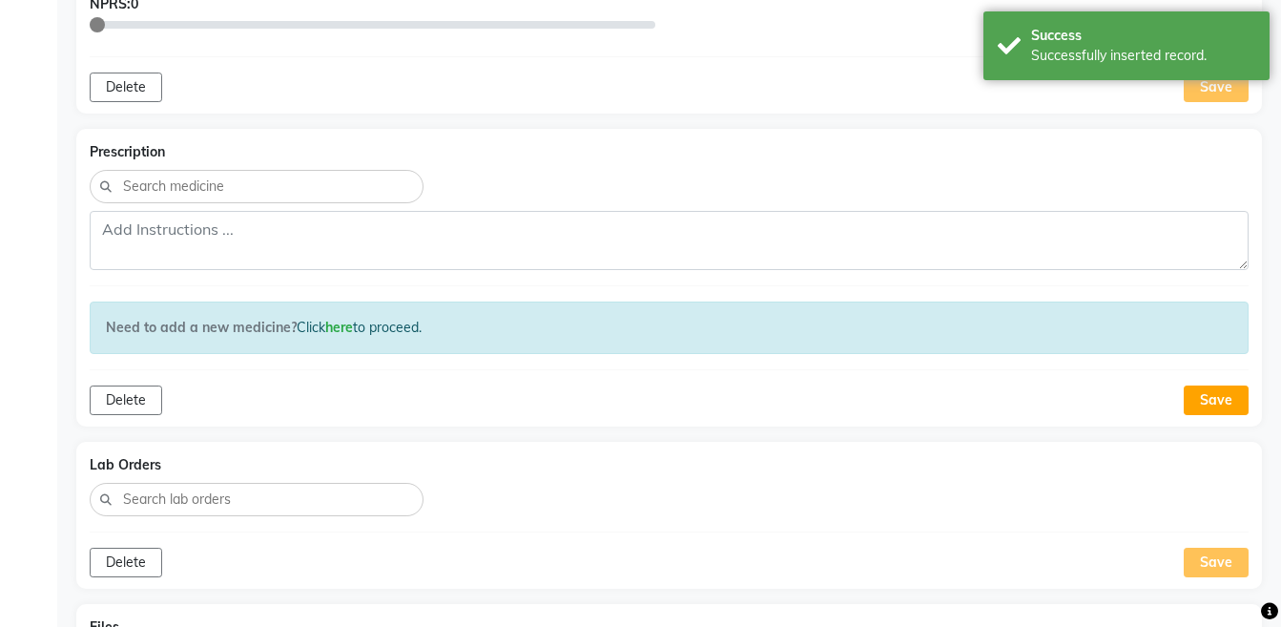
scroll to position [1518, 0]
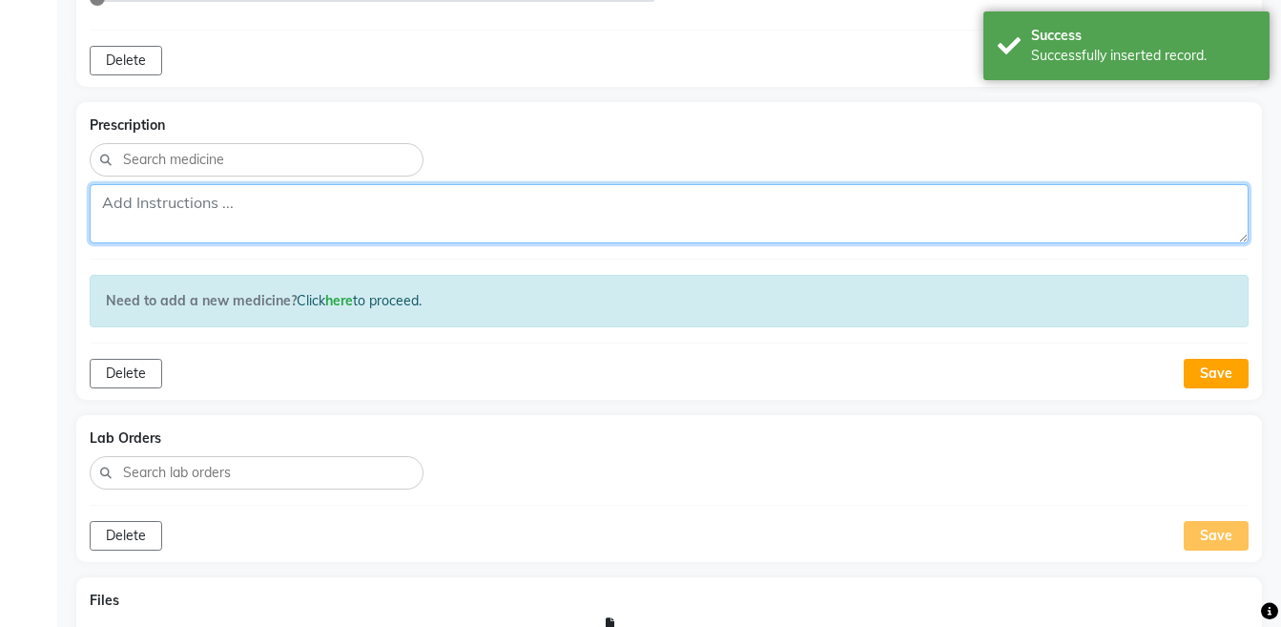
click at [595, 209] on textarea at bounding box center [669, 213] width 1159 height 59
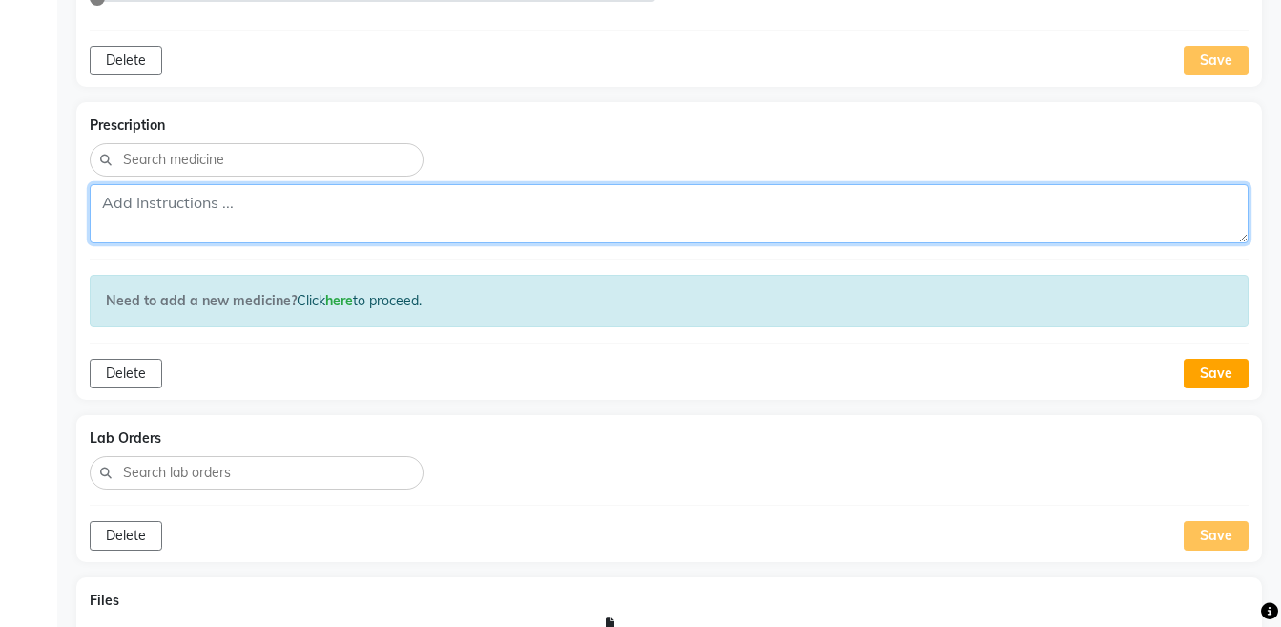
paste textarea "Rx:- [PERSON_NAME] 200 — W2K4M8 — 500 + 2400 = 2900/-"
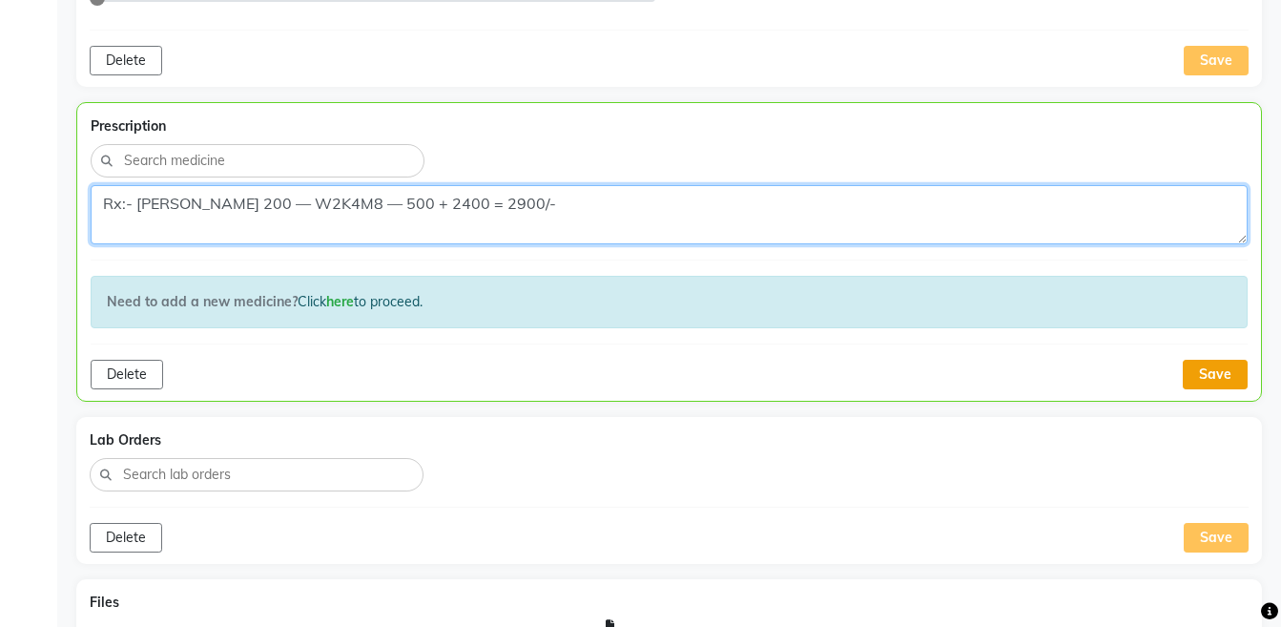
type textarea "Rx:- [PERSON_NAME] 200 — W2K4M8 — 500 + 2400 = 2900/-"
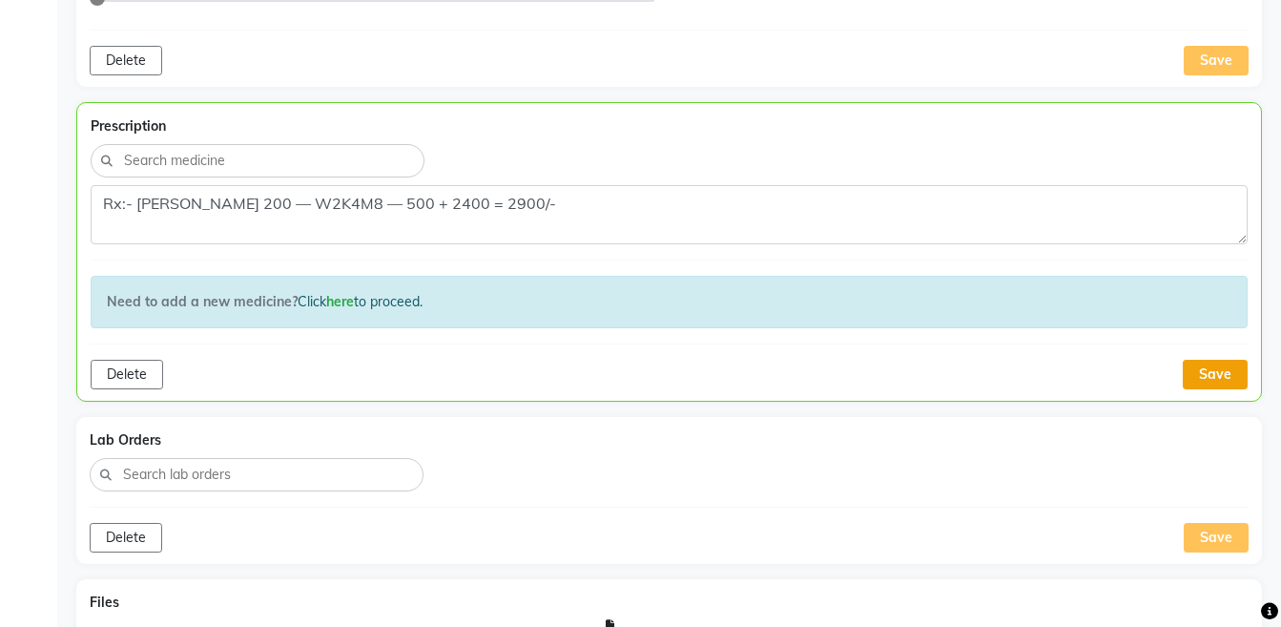
click at [1196, 367] on button "Save" at bounding box center [1215, 375] width 65 height 30
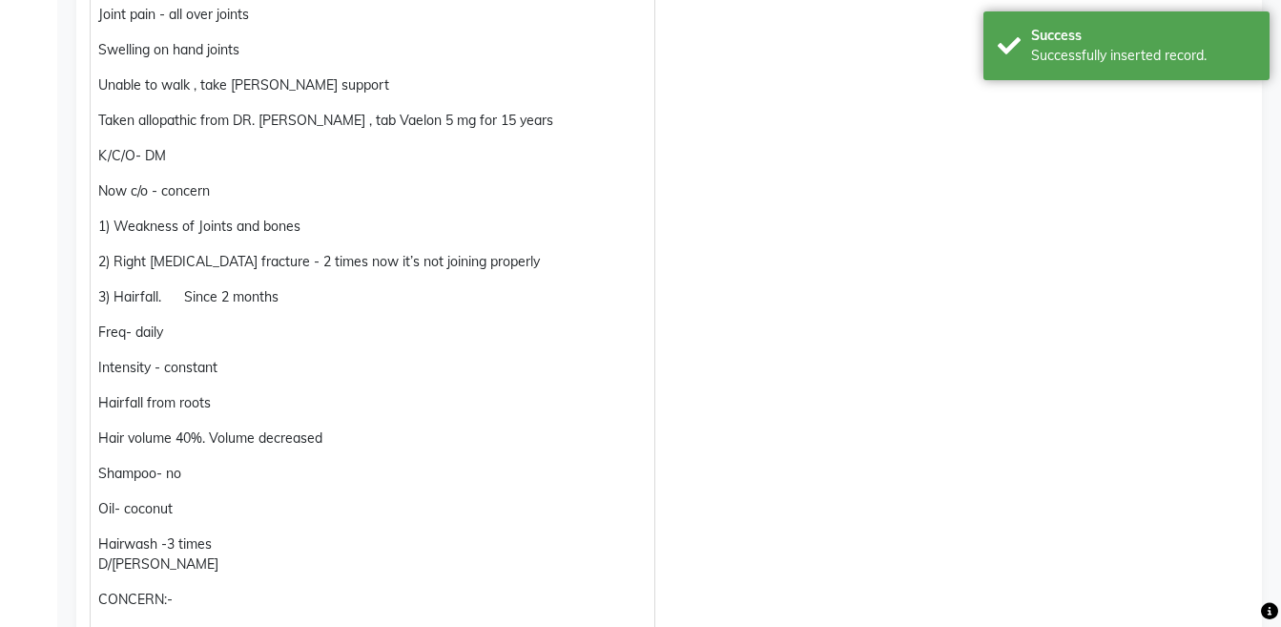
scroll to position [0, 0]
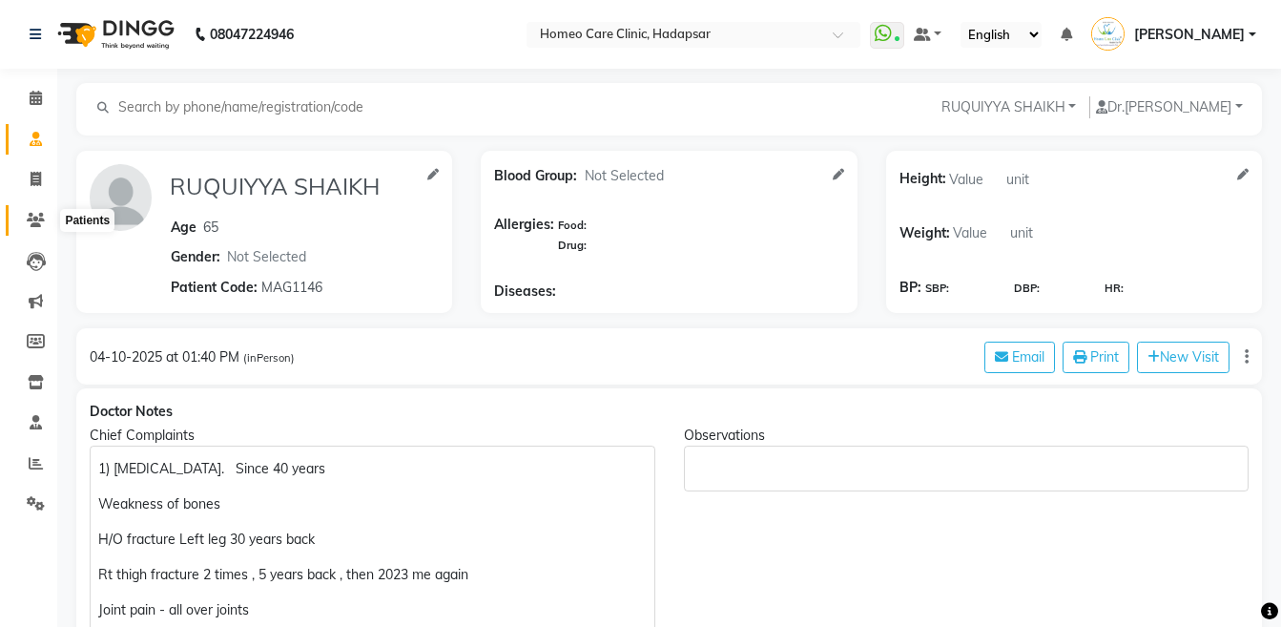
click at [35, 216] on icon at bounding box center [36, 220] width 18 height 14
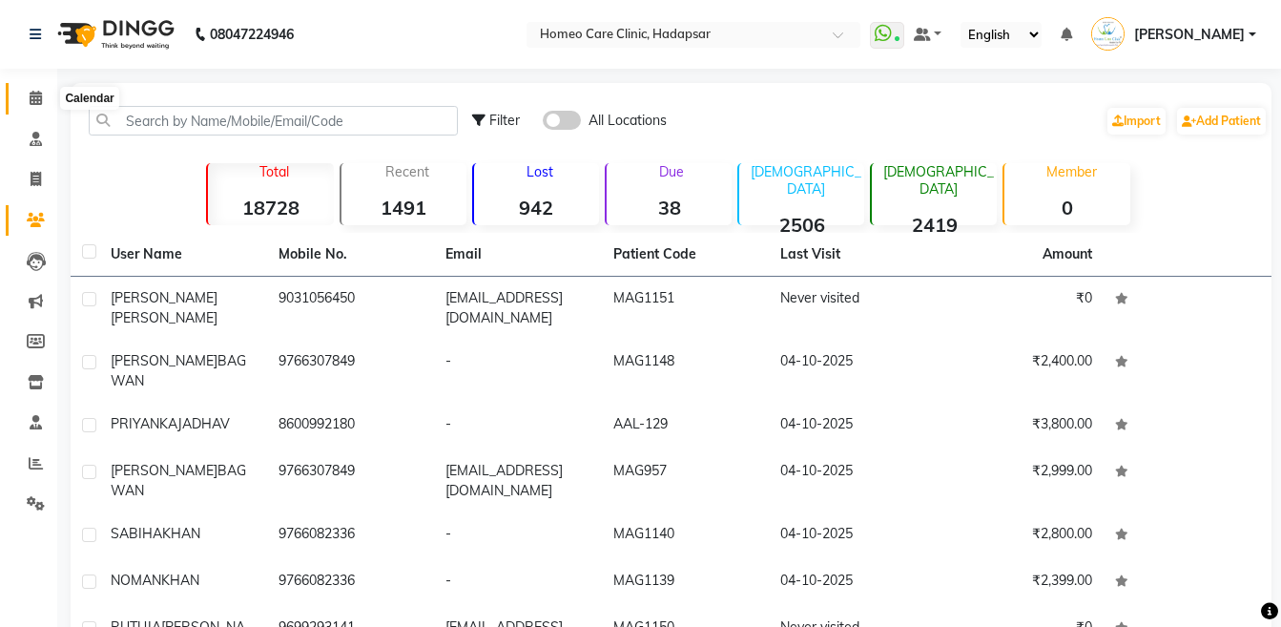
click at [48, 97] on span at bounding box center [35, 99] width 33 height 22
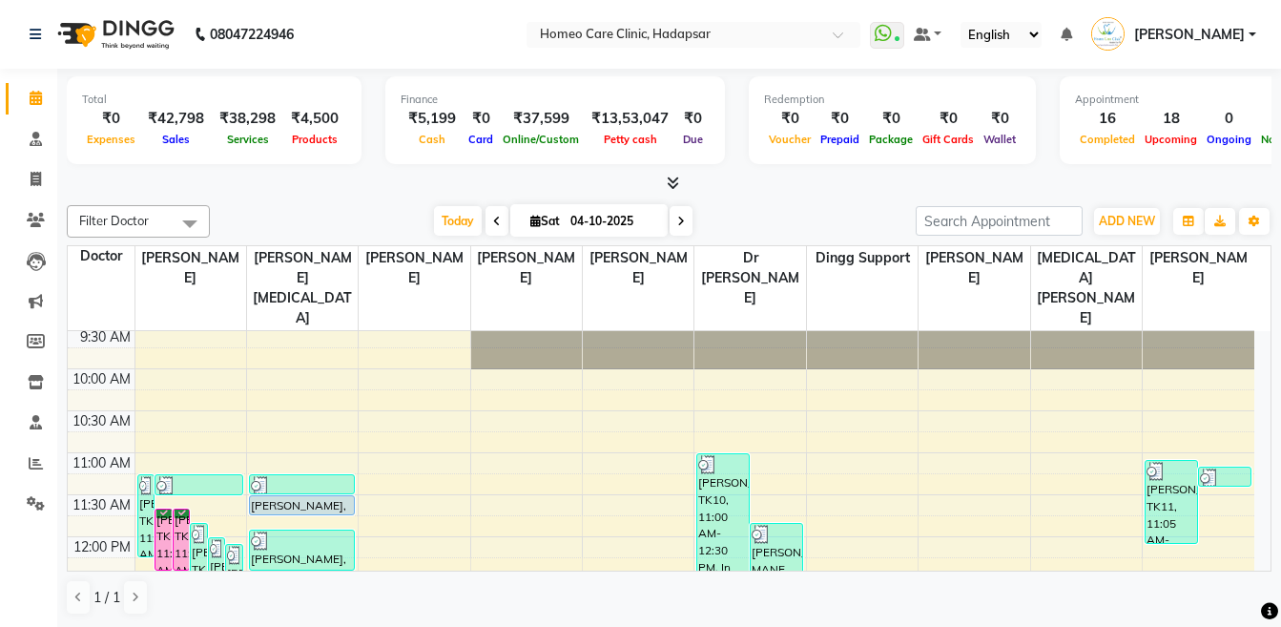
scroll to position [50, 0]
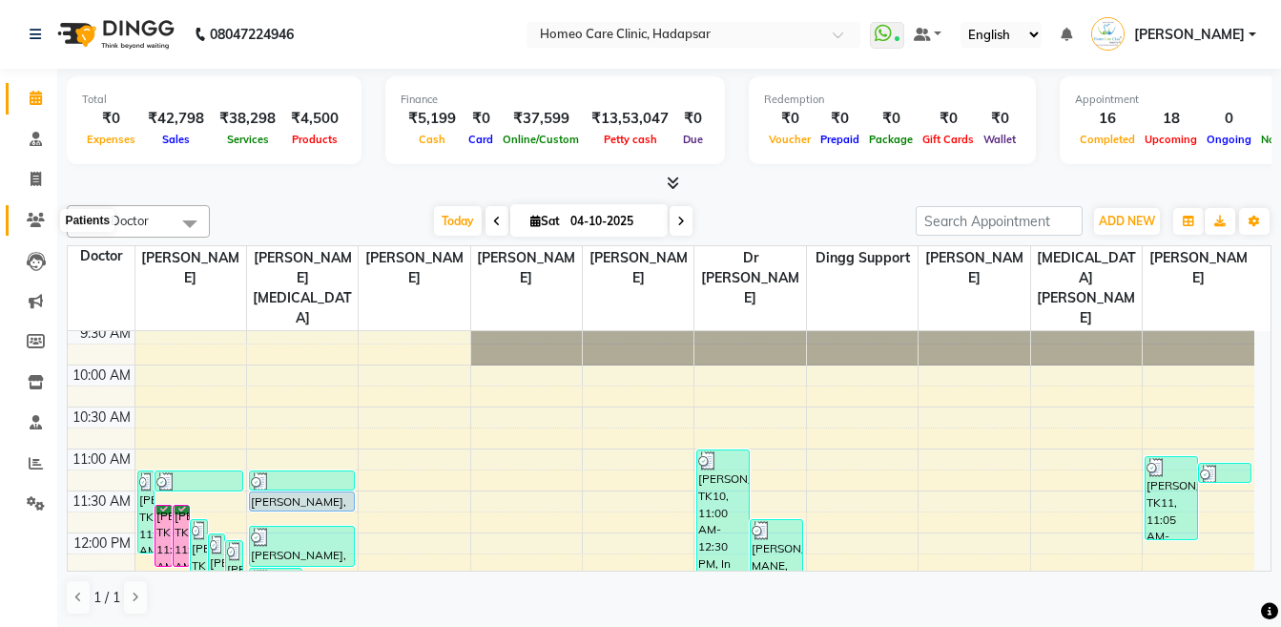
click at [25, 223] on span at bounding box center [35, 221] width 33 height 22
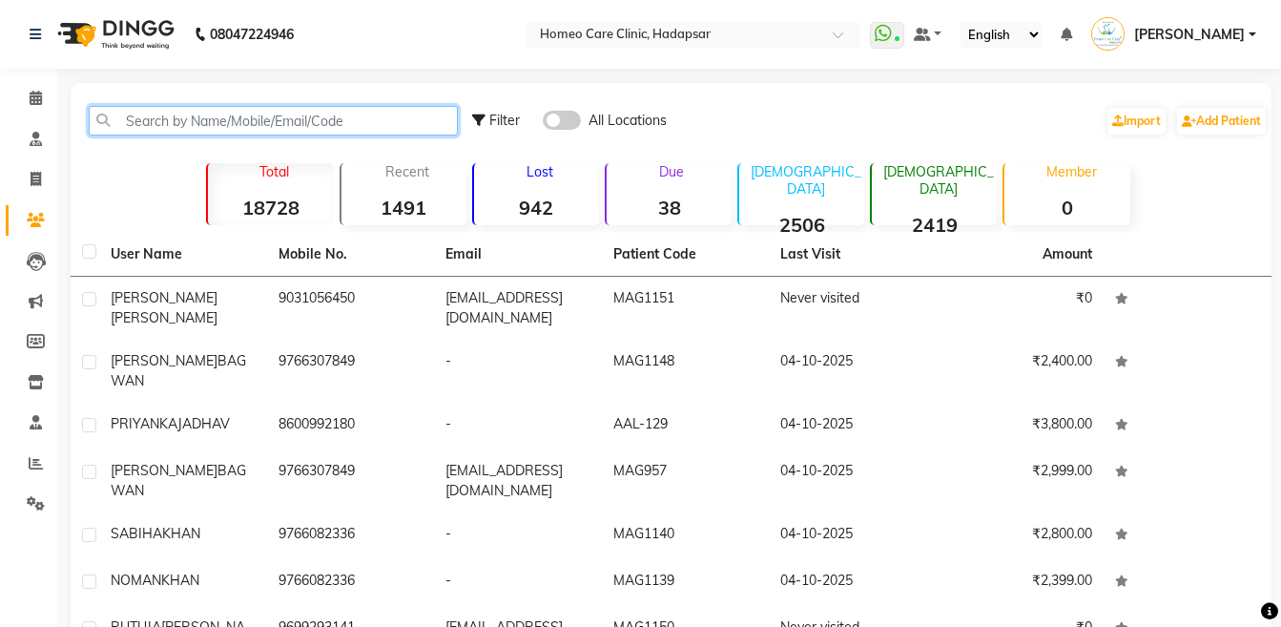
click at [183, 122] on input "text" at bounding box center [273, 121] width 369 height 30
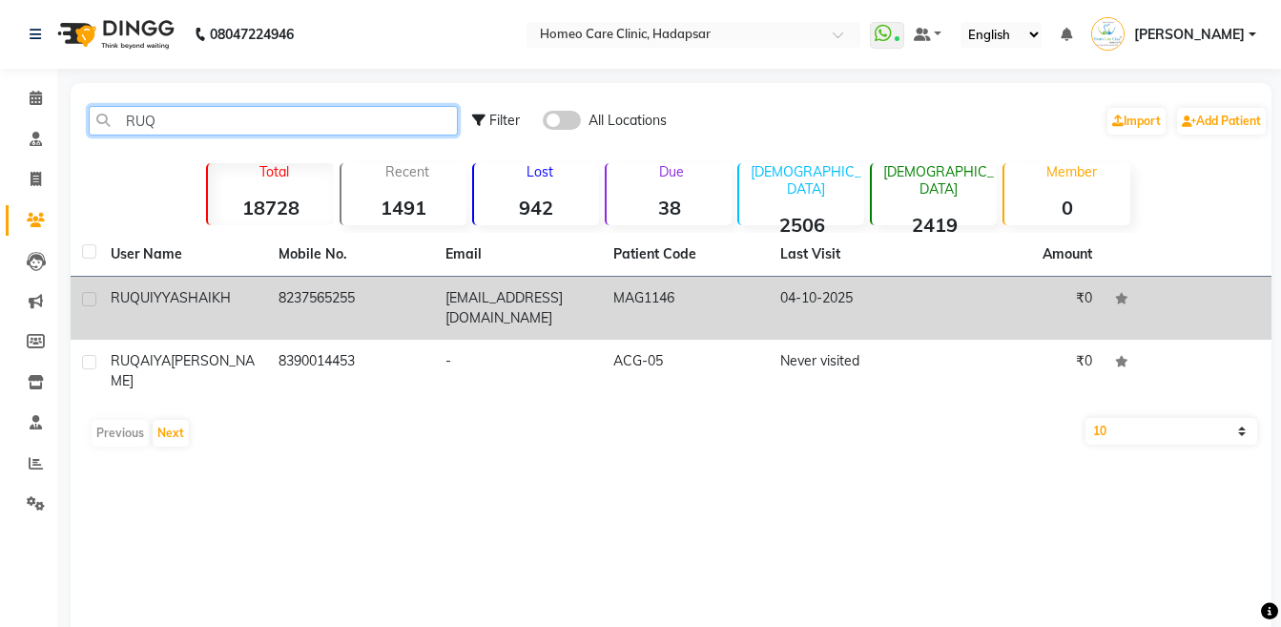
type input "RUQ"
click at [179, 299] on span "SHAIKH" at bounding box center [205, 297] width 52 height 17
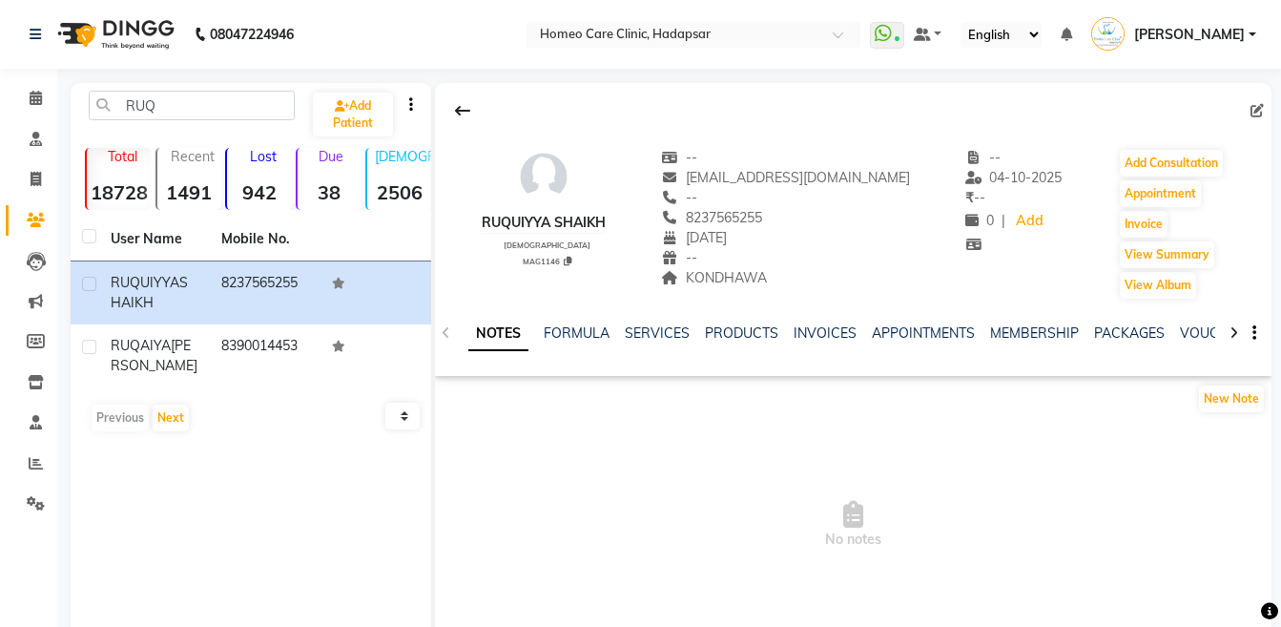
scroll to position [57, 0]
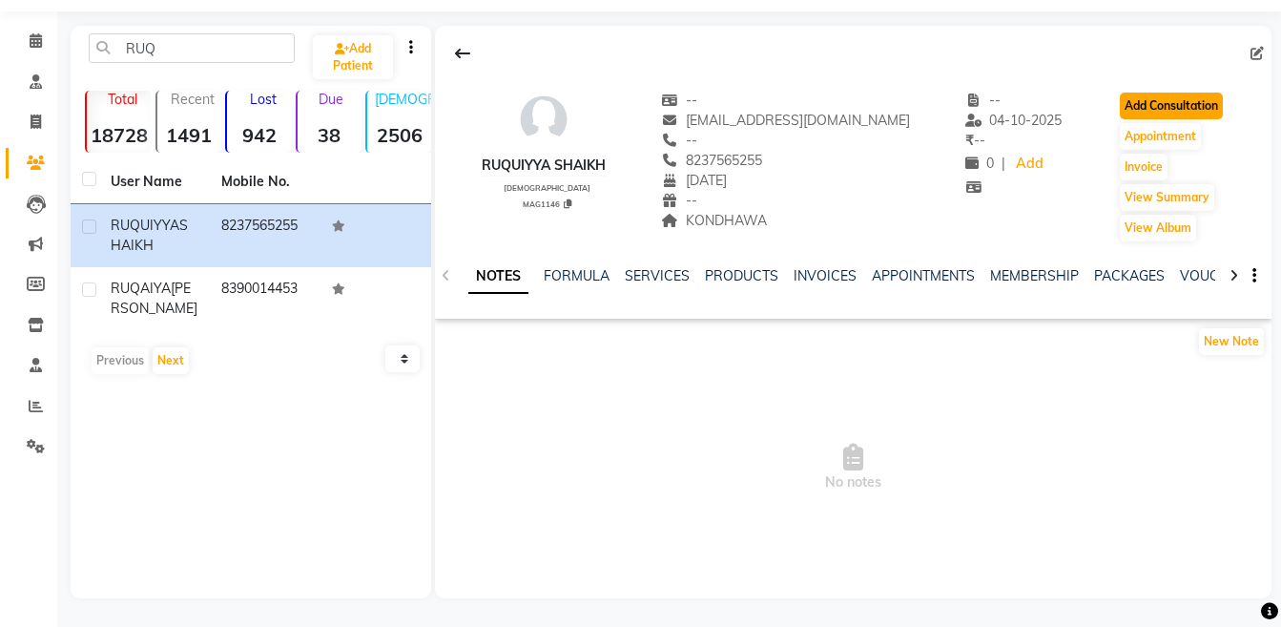
click at [1179, 111] on button "Add Consultation" at bounding box center [1171, 106] width 103 height 27
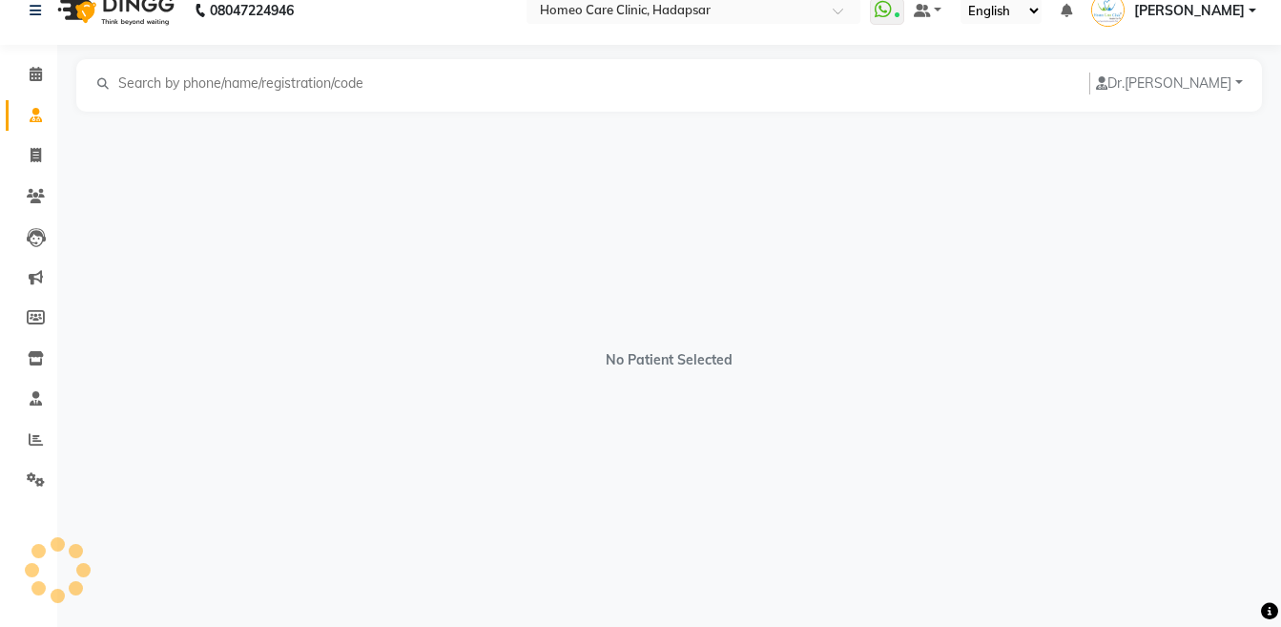
scroll to position [24, 0]
select select "[DEMOGRAPHIC_DATA]"
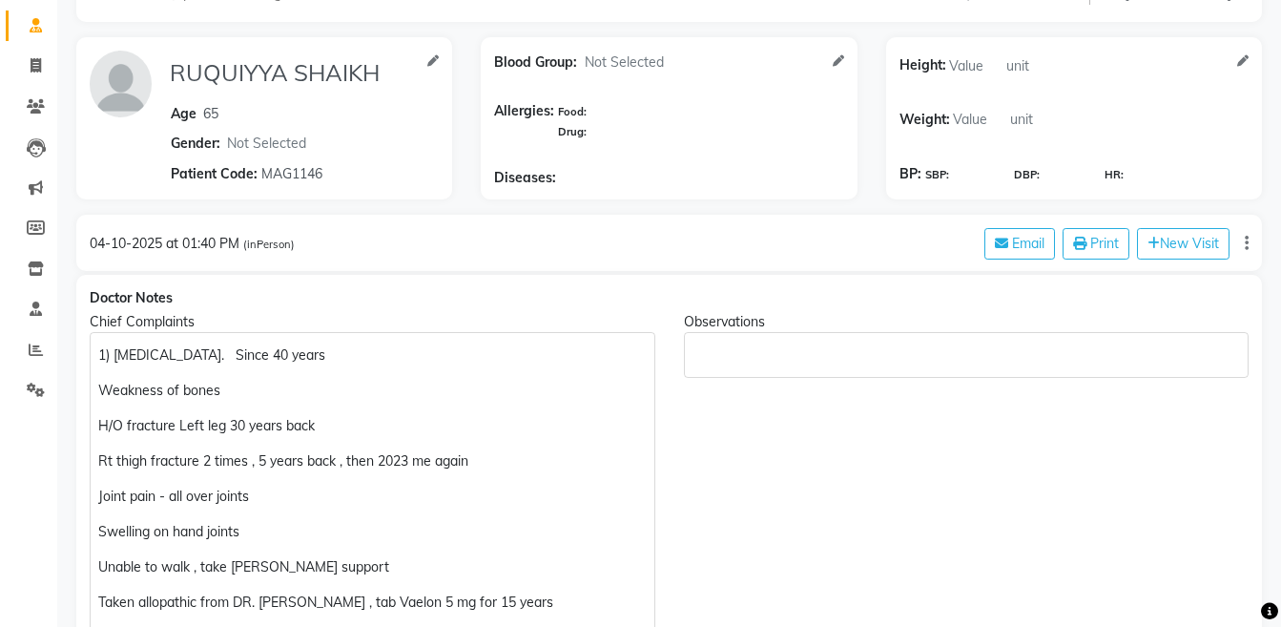
scroll to position [91, 0]
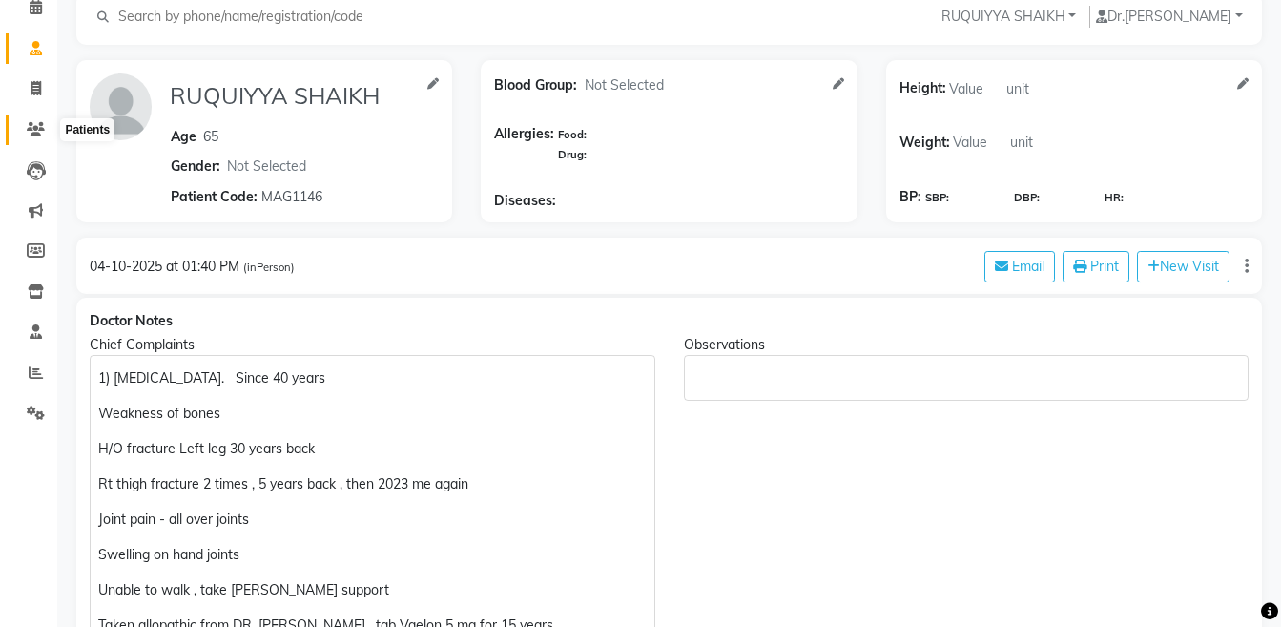
click at [47, 128] on span at bounding box center [35, 130] width 33 height 22
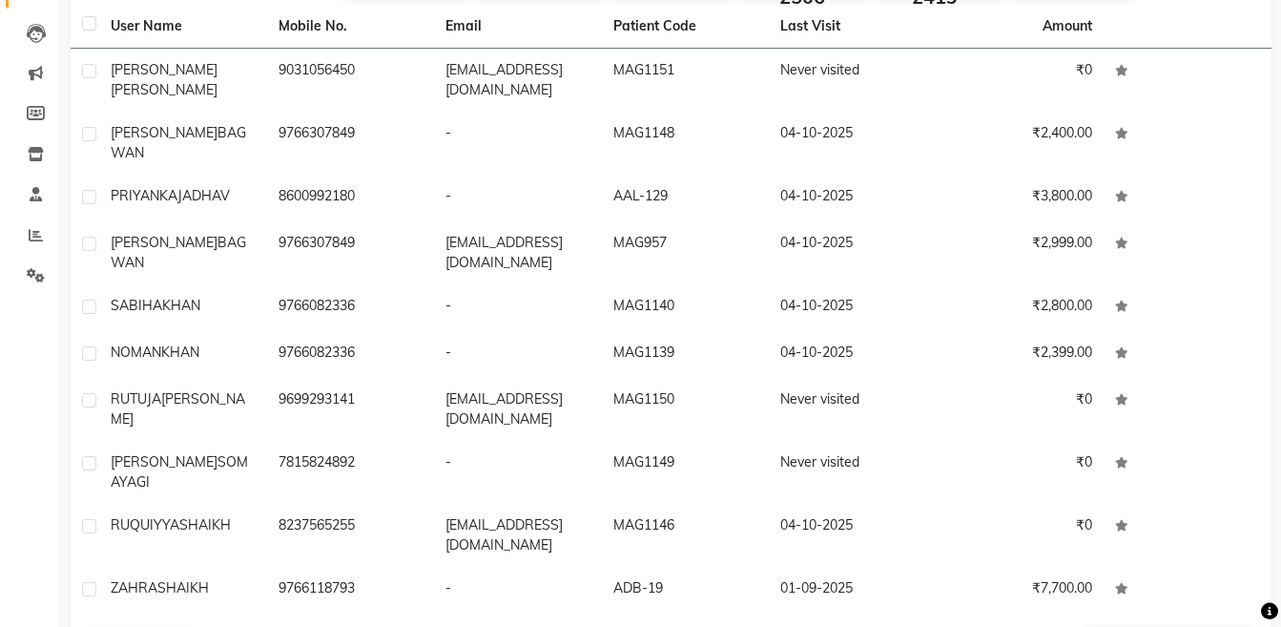
scroll to position [248, 0]
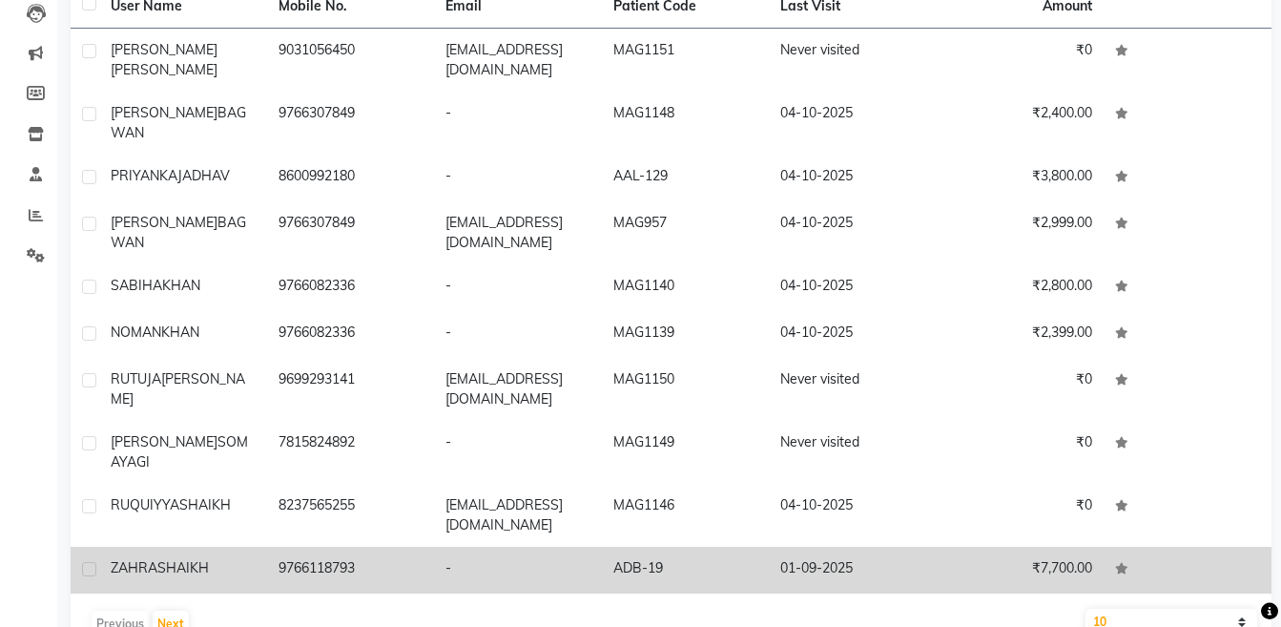
click at [502, 546] on td "-" at bounding box center [518, 569] width 168 height 47
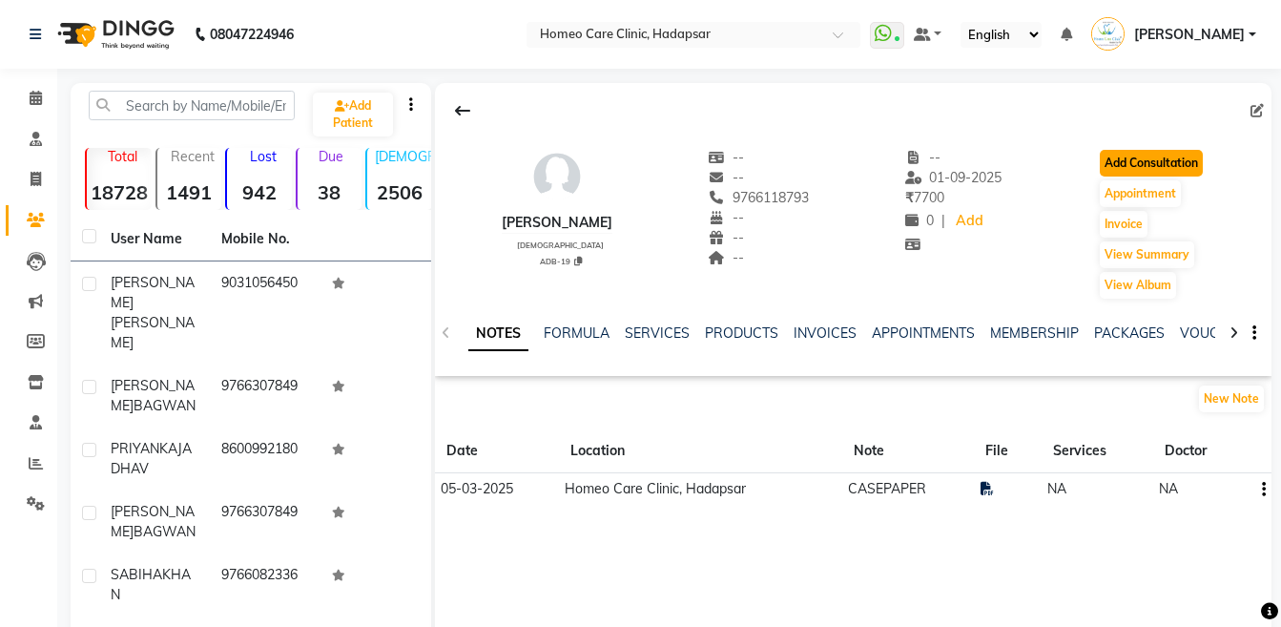
click at [1142, 161] on button "Add Consultation" at bounding box center [1151, 163] width 103 height 27
select select "[DEMOGRAPHIC_DATA]"
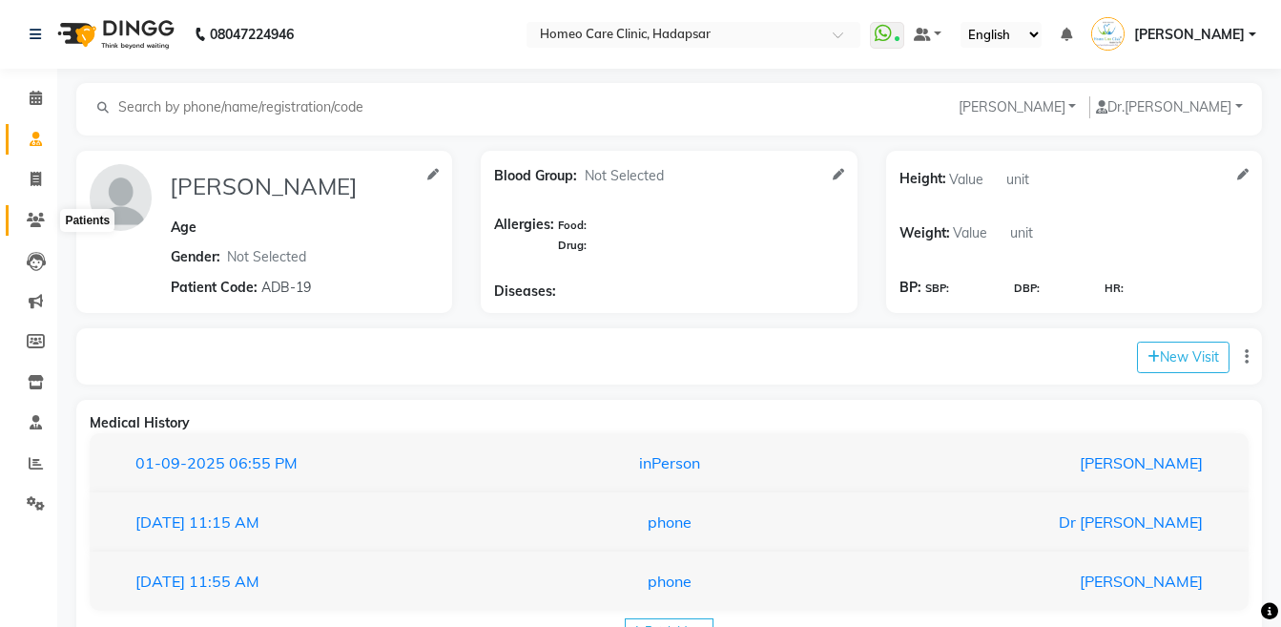
click at [36, 217] on icon at bounding box center [36, 220] width 18 height 14
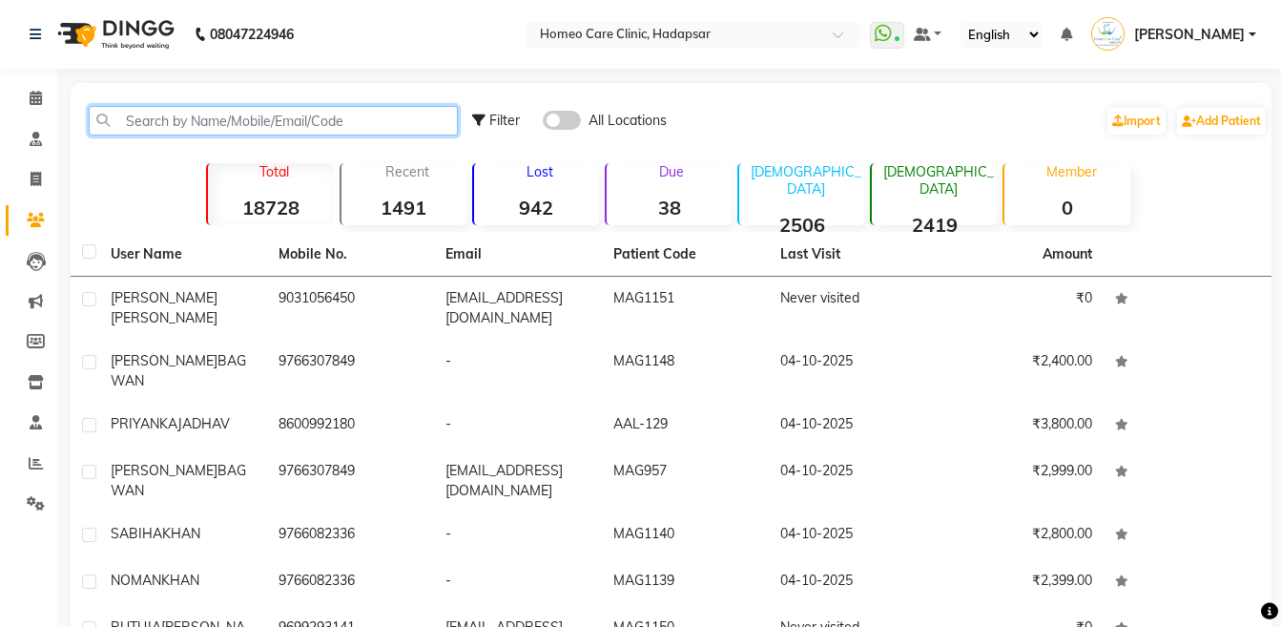
click at [209, 122] on input "text" at bounding box center [273, 121] width 369 height 30
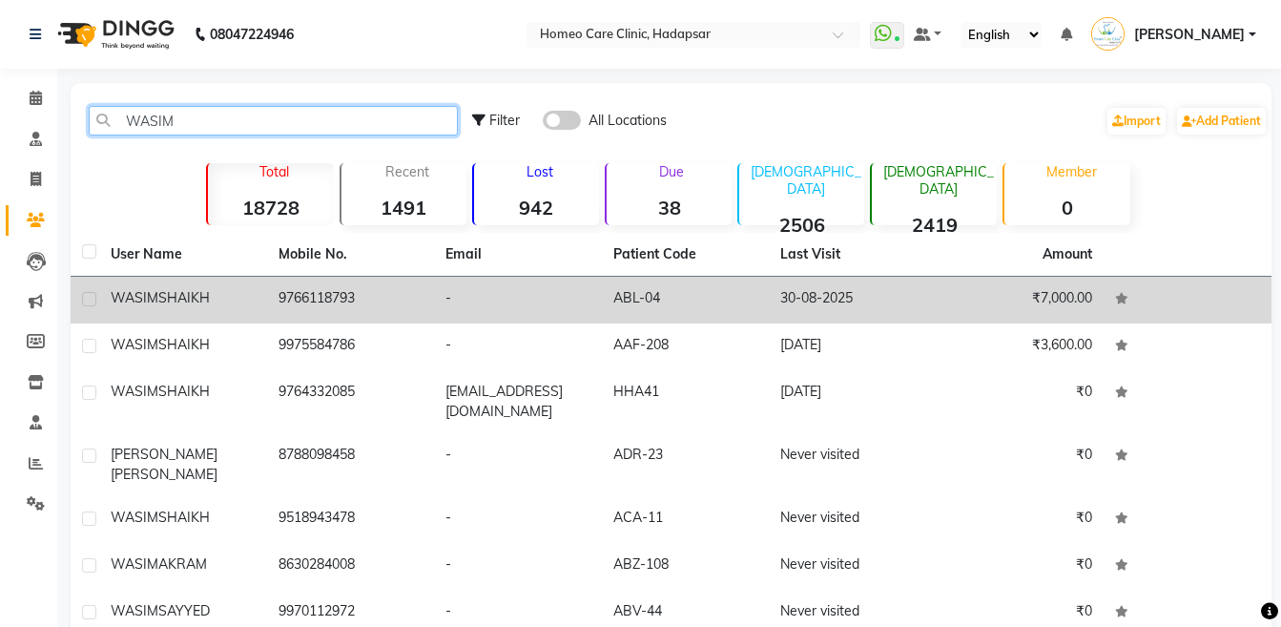
type input "WASIM"
click at [225, 307] on div "[PERSON_NAME]" at bounding box center [183, 298] width 145 height 20
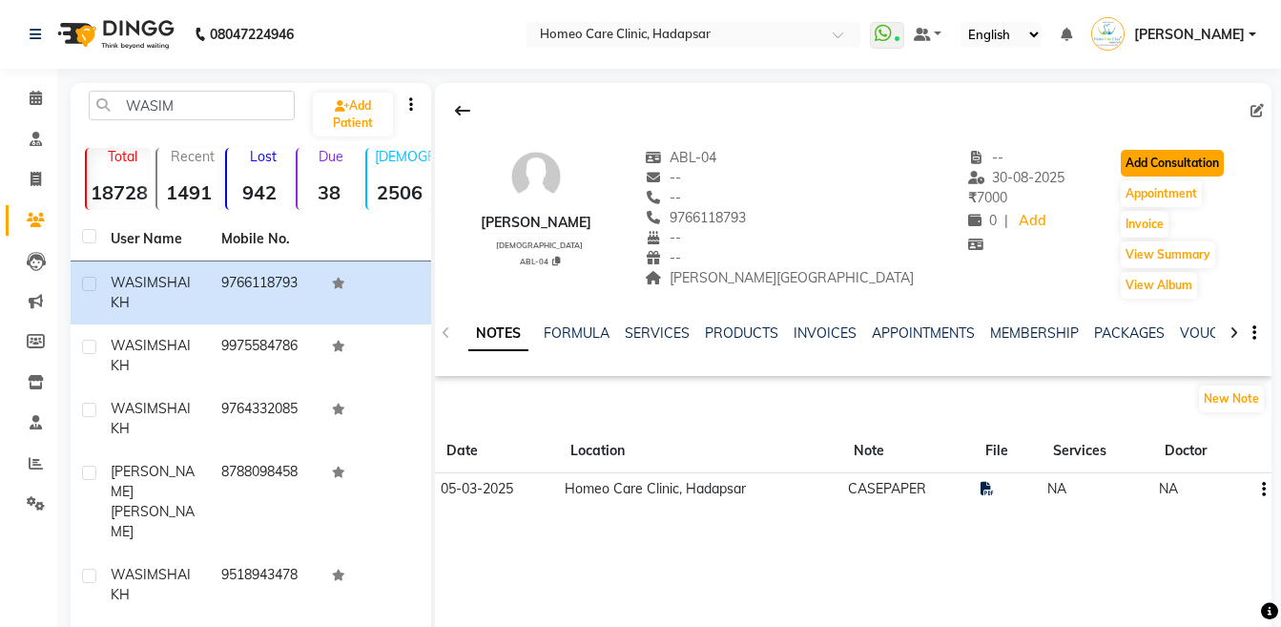
click at [1139, 167] on button "Add Consultation" at bounding box center [1172, 163] width 103 height 27
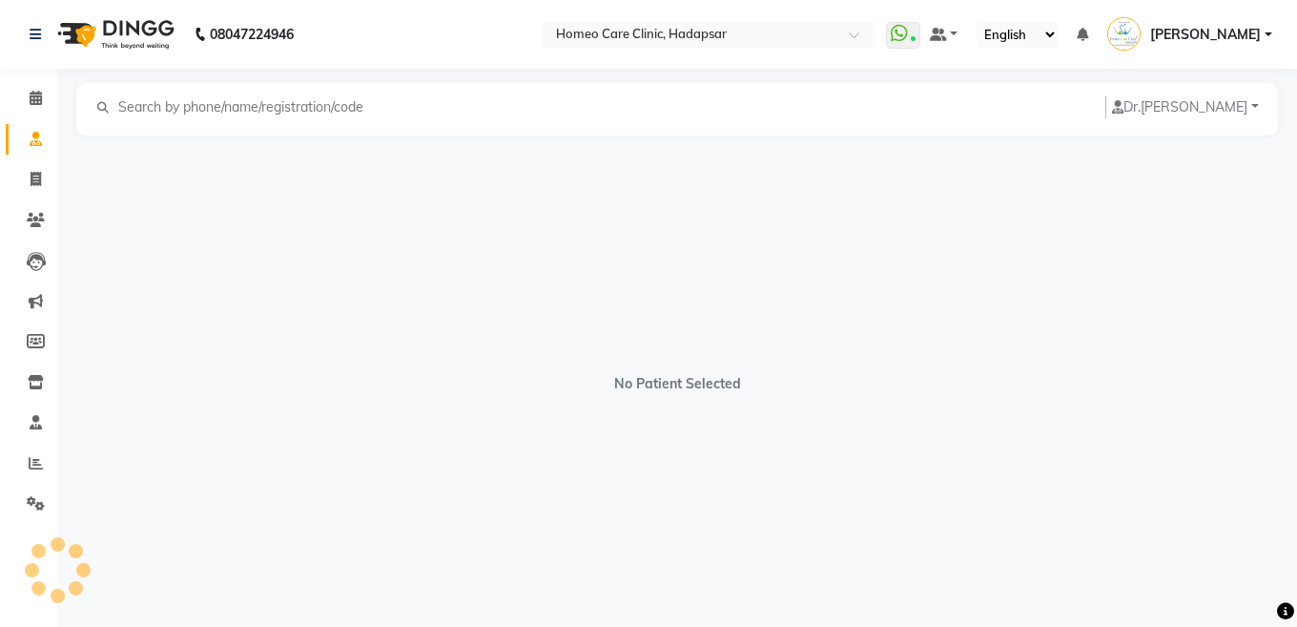
select select "[DEMOGRAPHIC_DATA]"
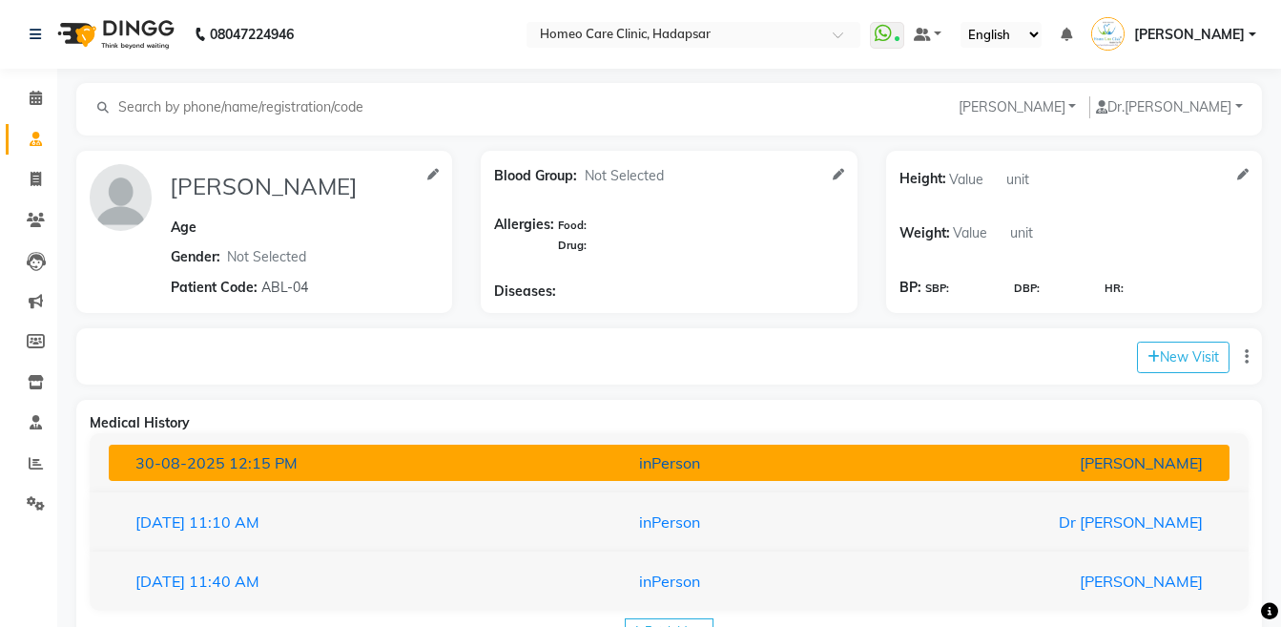
click at [839, 470] on div "inPerson" at bounding box center [668, 462] width 365 height 23
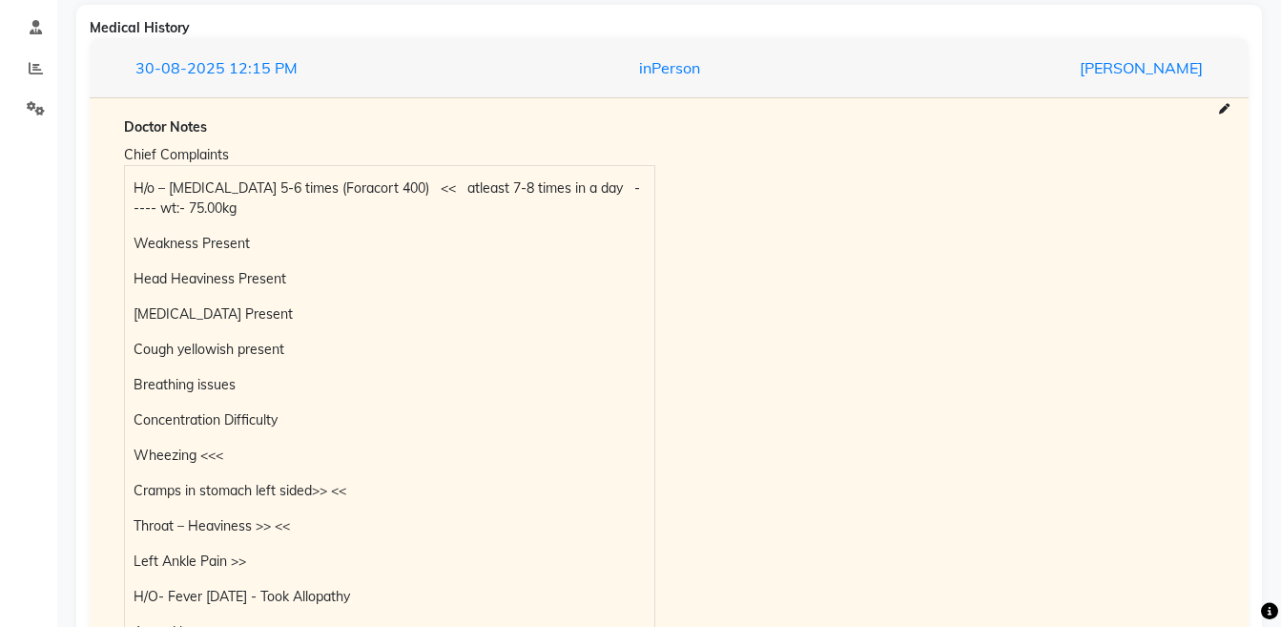
scroll to position [413, 0]
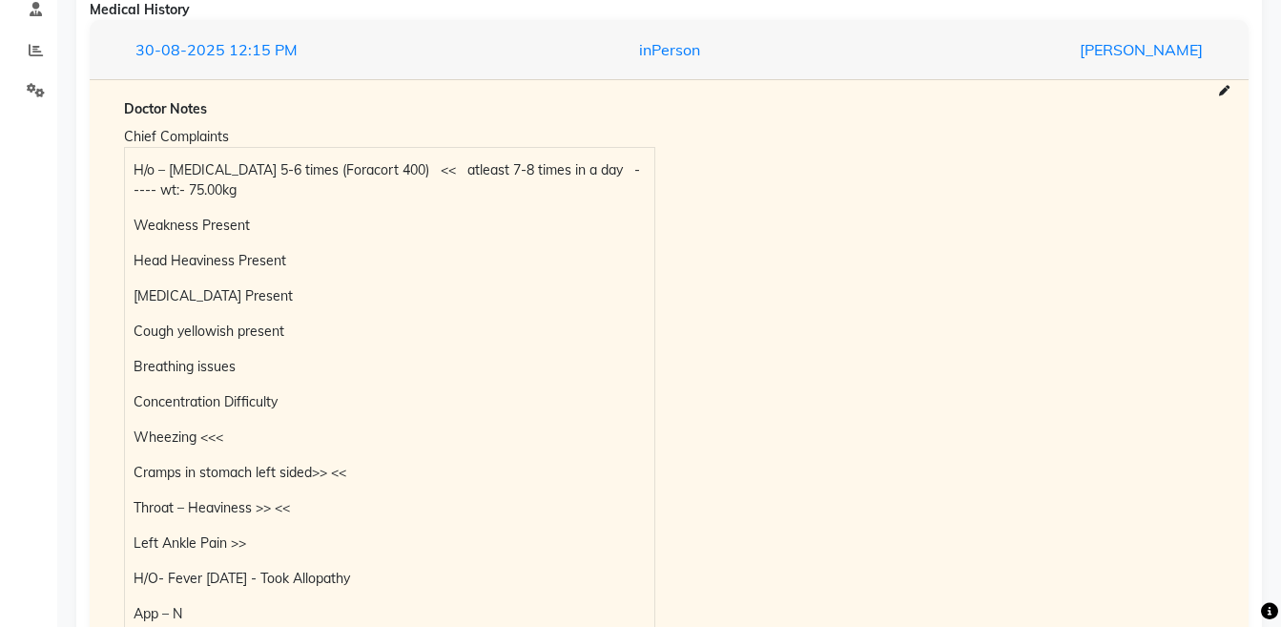
drag, startPoint x: 1277, startPoint y: 352, endPoint x: 1287, endPoint y: 333, distance: 21.3
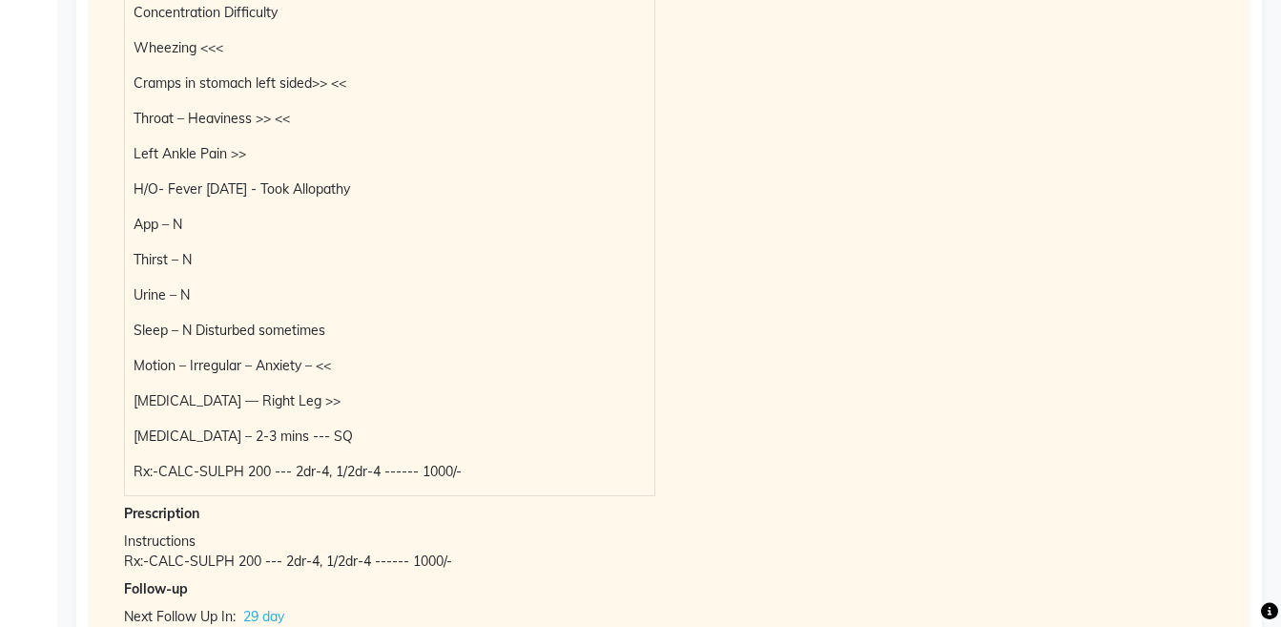
scroll to position [861, 0]
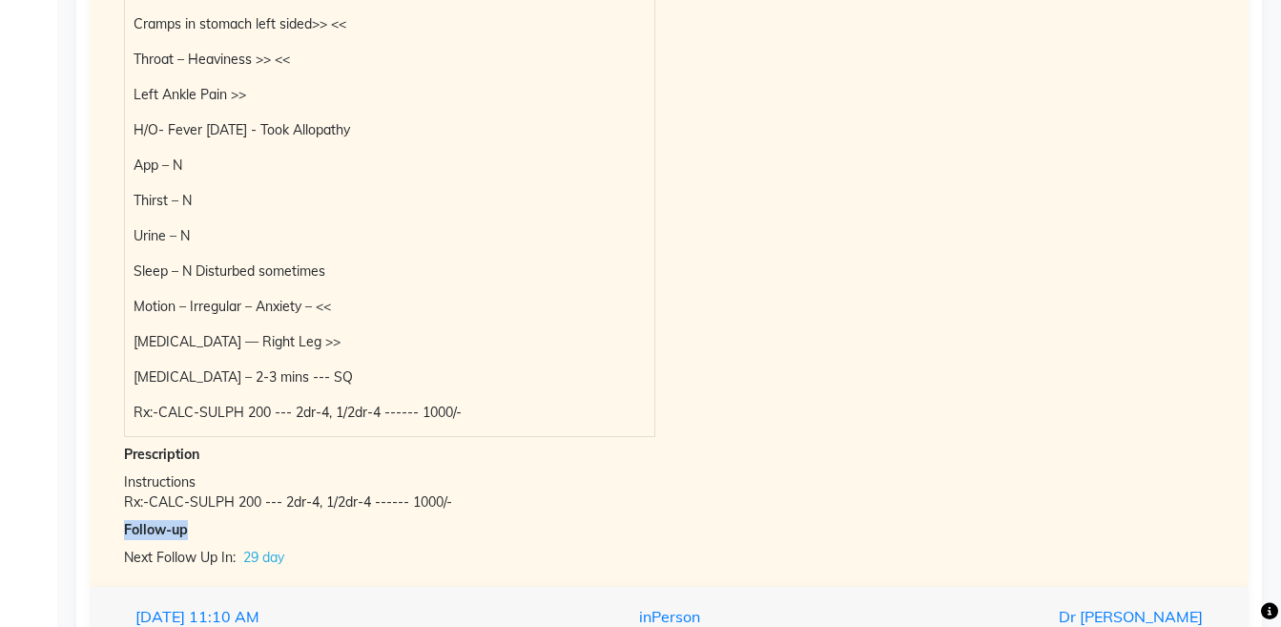
drag, startPoint x: 1278, startPoint y: 494, endPoint x: 1285, endPoint y: 523, distance: 29.4
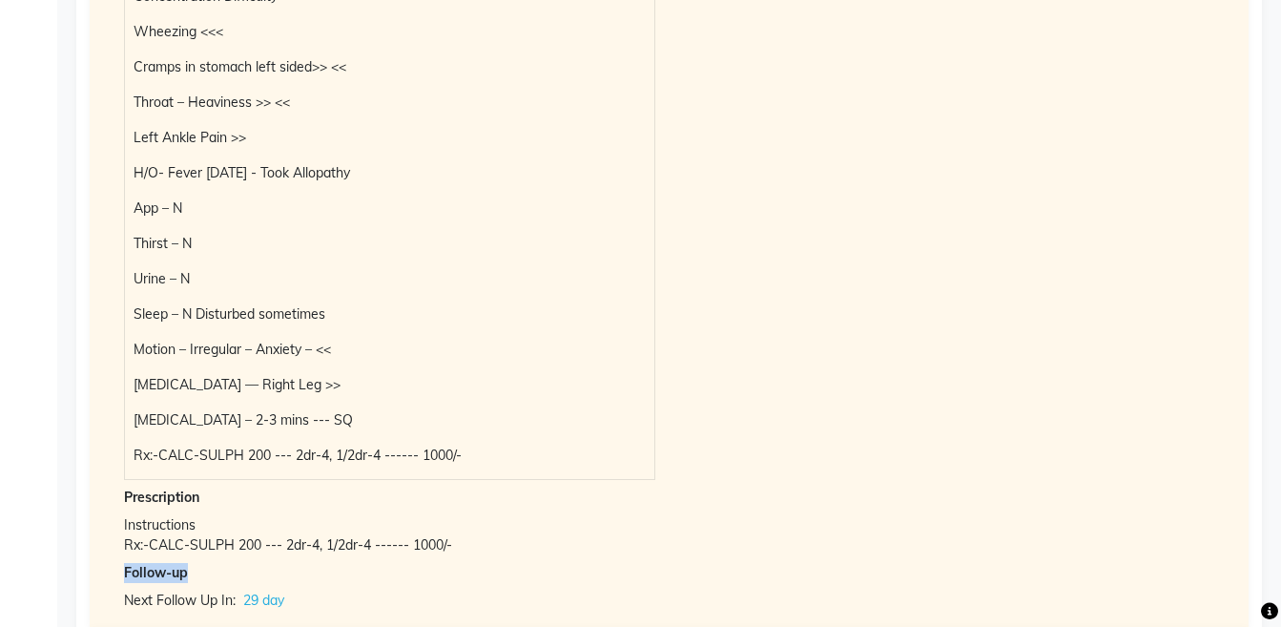
scroll to position [800, 0]
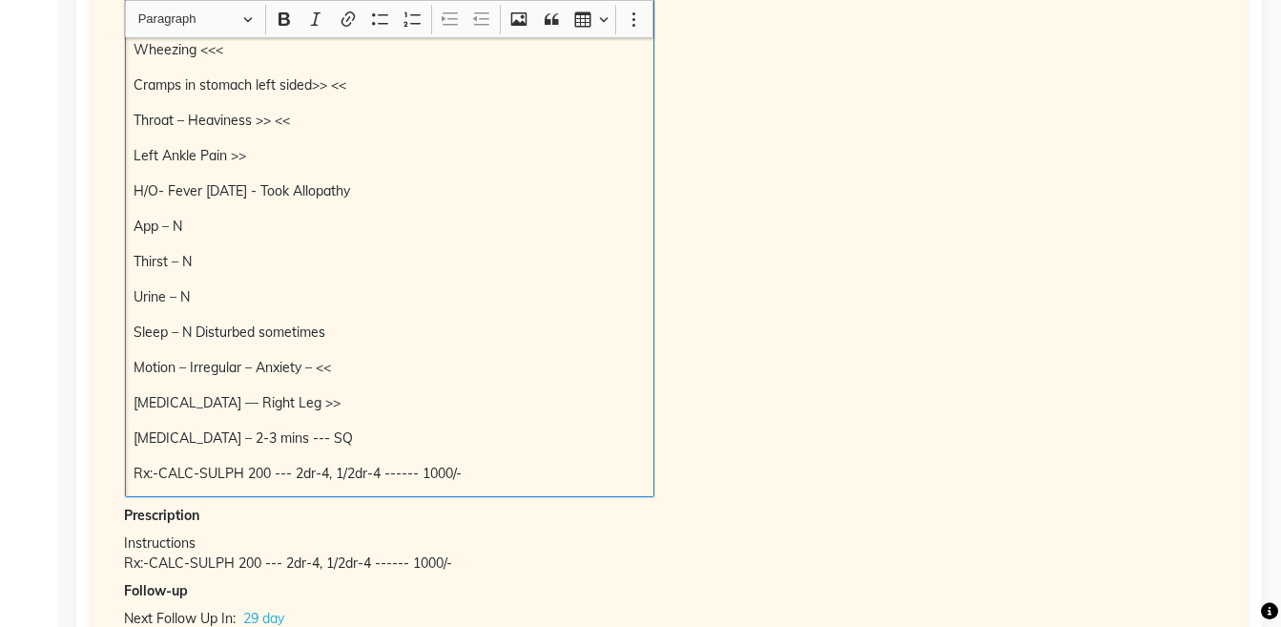
click at [501, 476] on p "Rx:-CALC-SULPH 200 --- 2dr-4, 1/2dr-4 ------ 1000/-" at bounding box center [389, 474] width 511 height 20
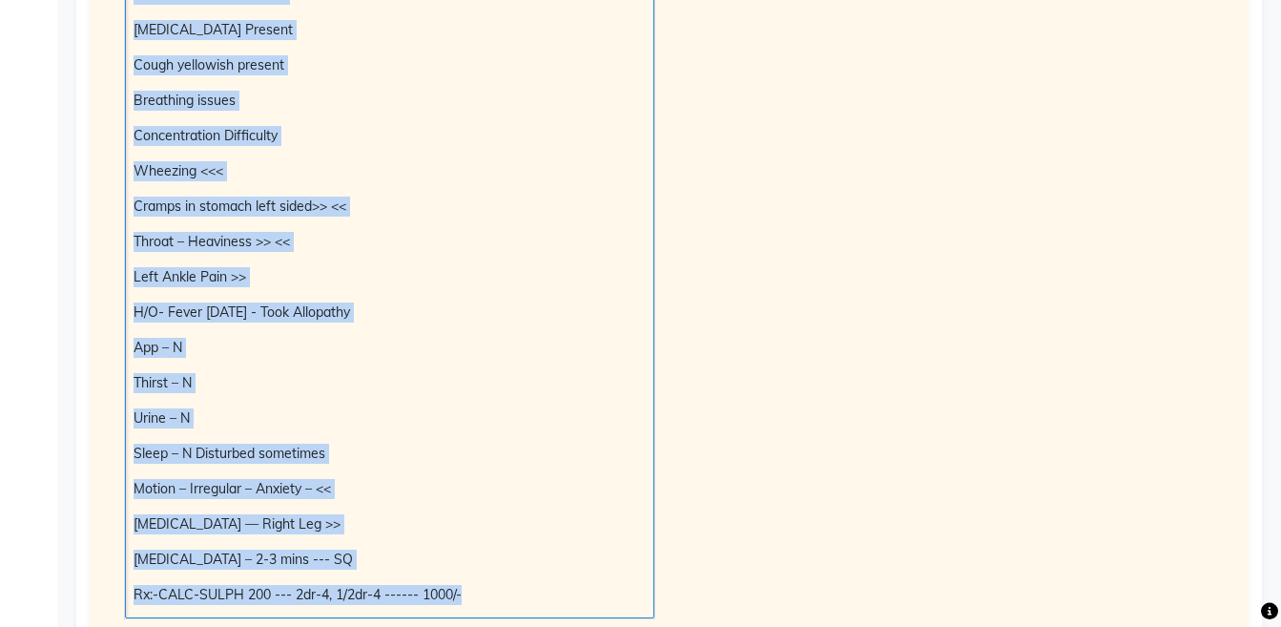
scroll to position [574, 0]
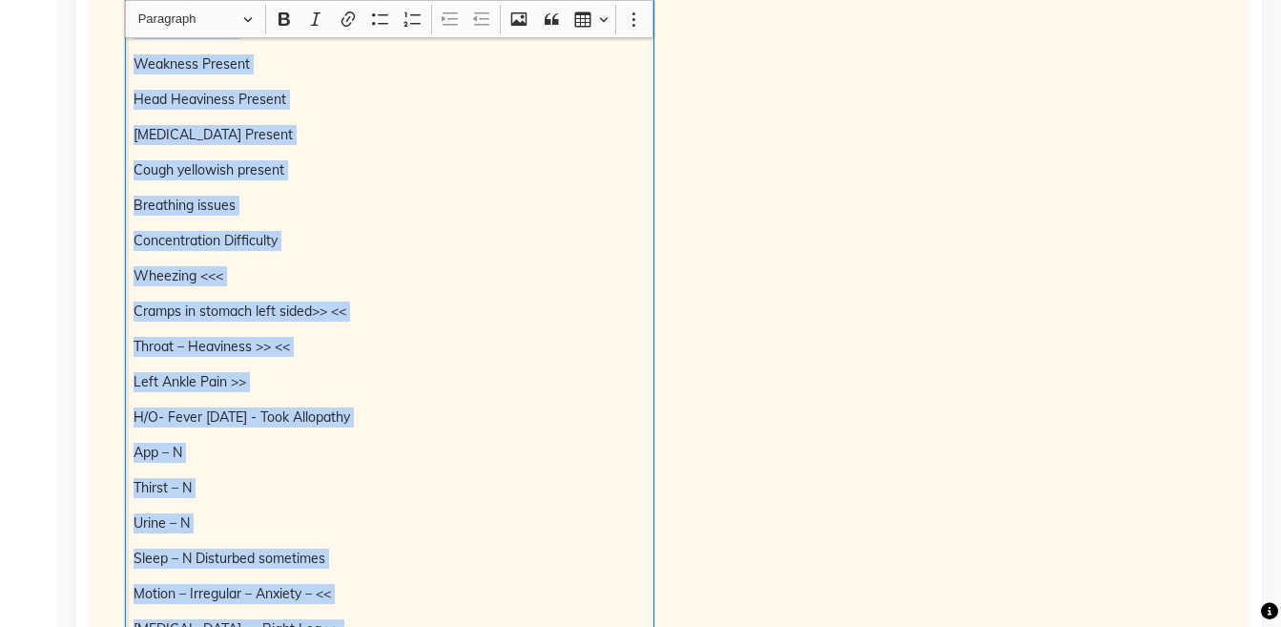
copy div "H/o – [MEDICAL_DATA] 5-6 times (Foracort 400) << atleast 7-8 times in a day ---…"
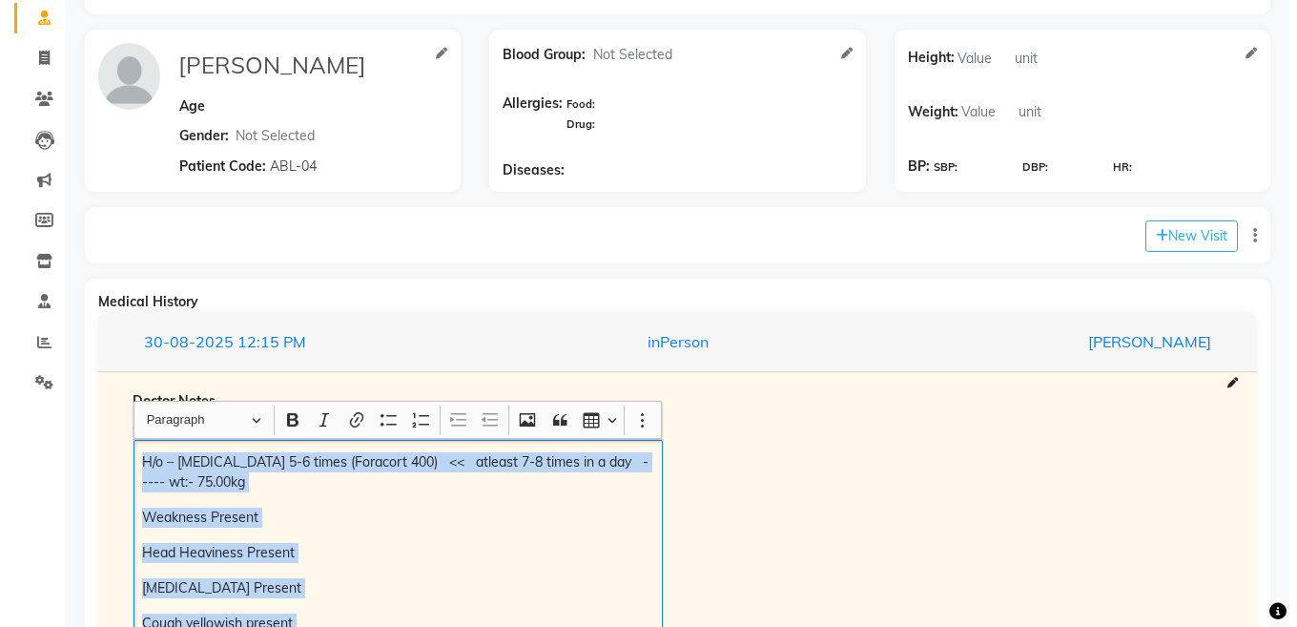
scroll to position [76, 0]
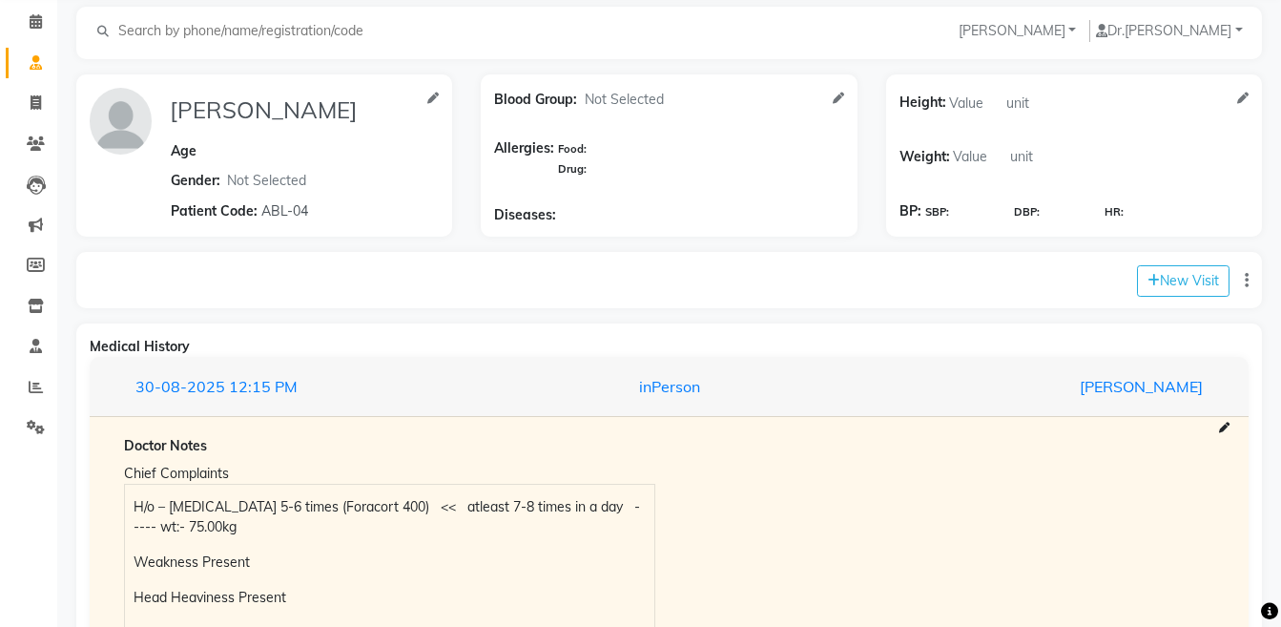
click at [1161, 297] on div "New Visit" at bounding box center [668, 280] width 1185 height 56
click at [1164, 290] on button "New Visit" at bounding box center [1183, 280] width 93 height 31
select select "860"
select select "inPerson"
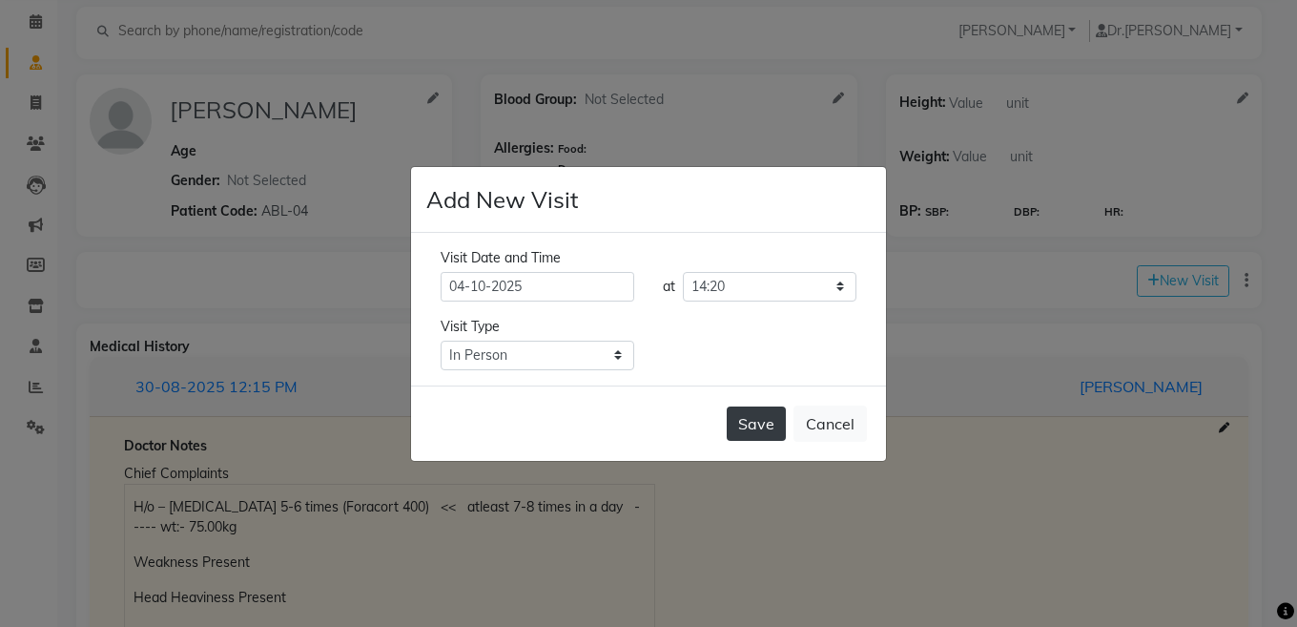
click at [769, 422] on button "Save" at bounding box center [756, 423] width 59 height 34
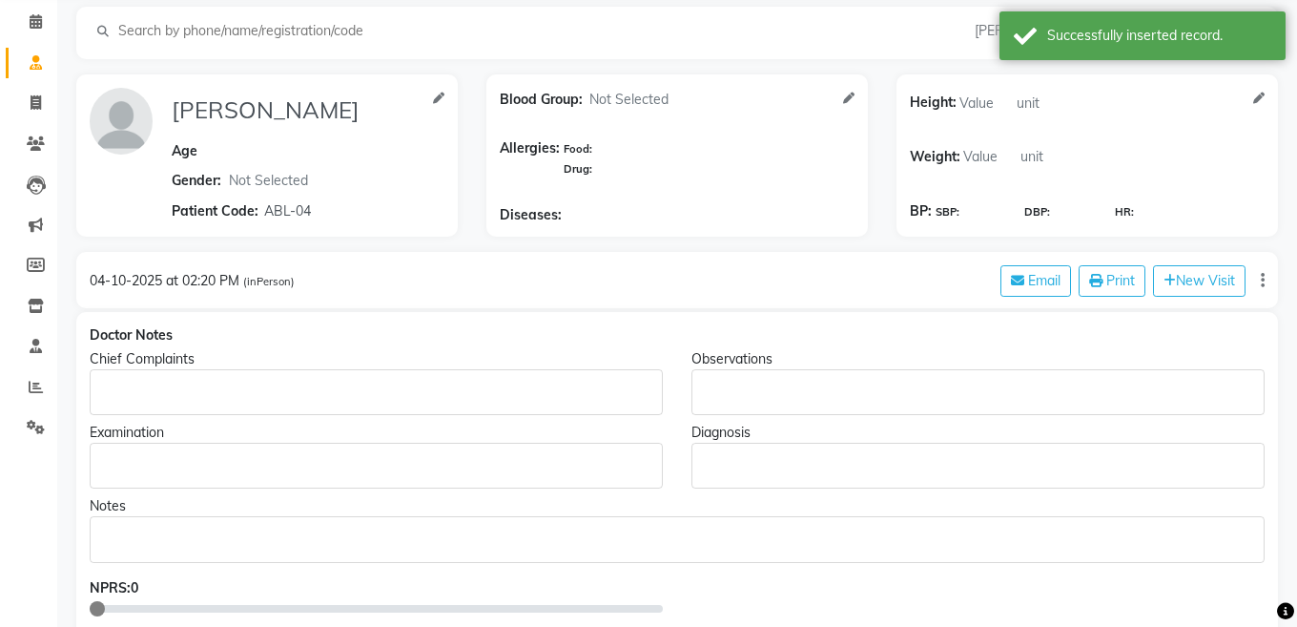
type input "[PERSON_NAME]"
select select "[DEMOGRAPHIC_DATA]"
type input "ABL-04"
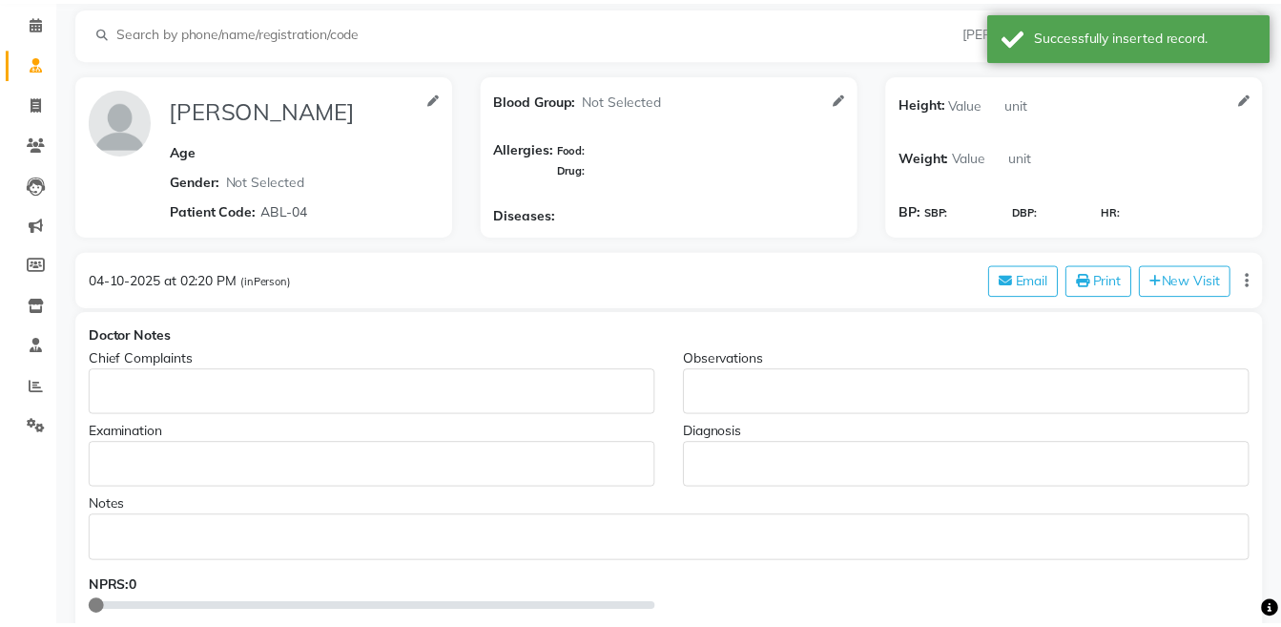
scroll to position [0, 0]
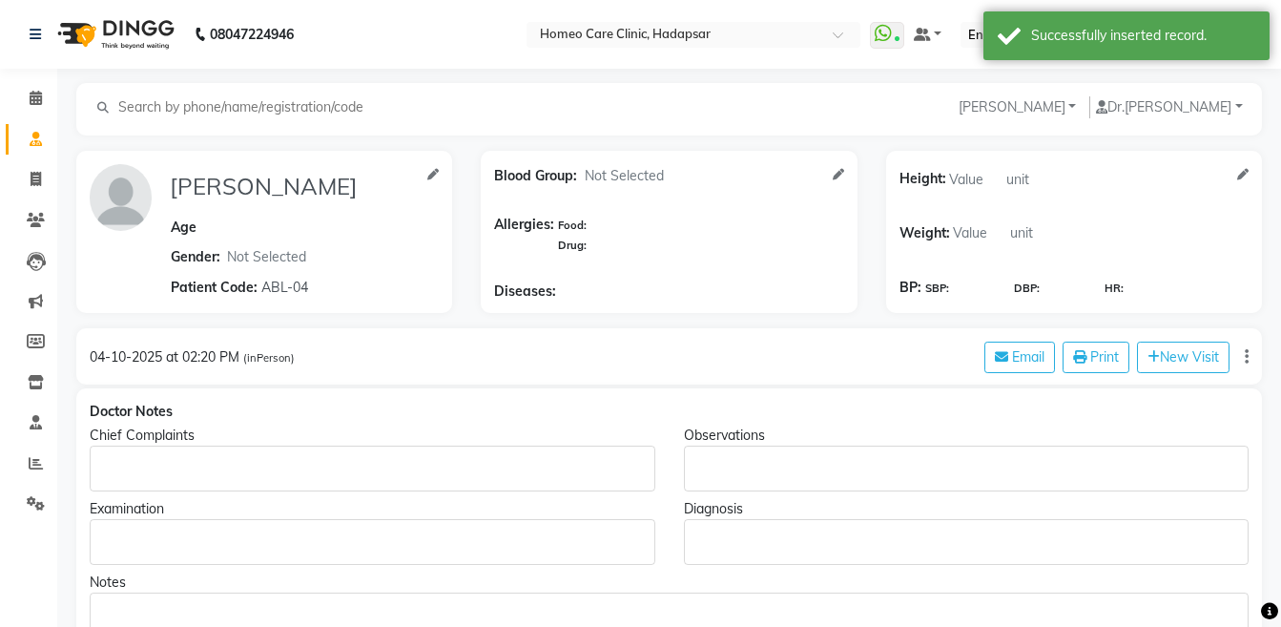
click at [341, 457] on div "Rich Text Editor, main" at bounding box center [373, 468] width 566 height 46
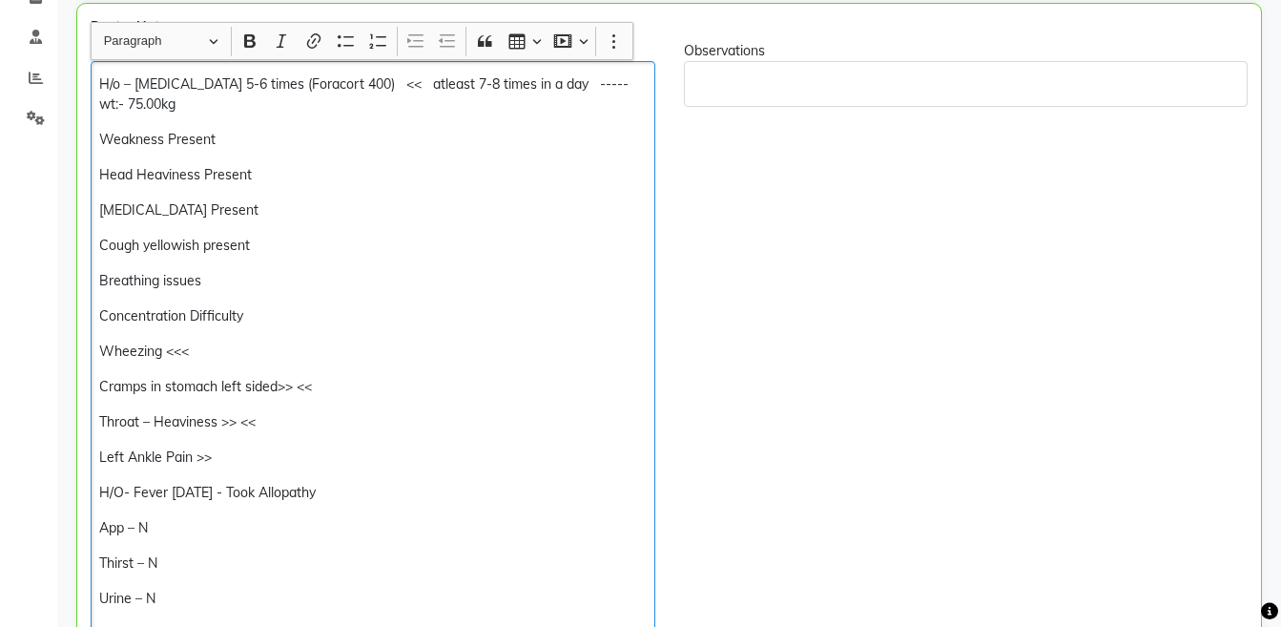
scroll to position [389, 0]
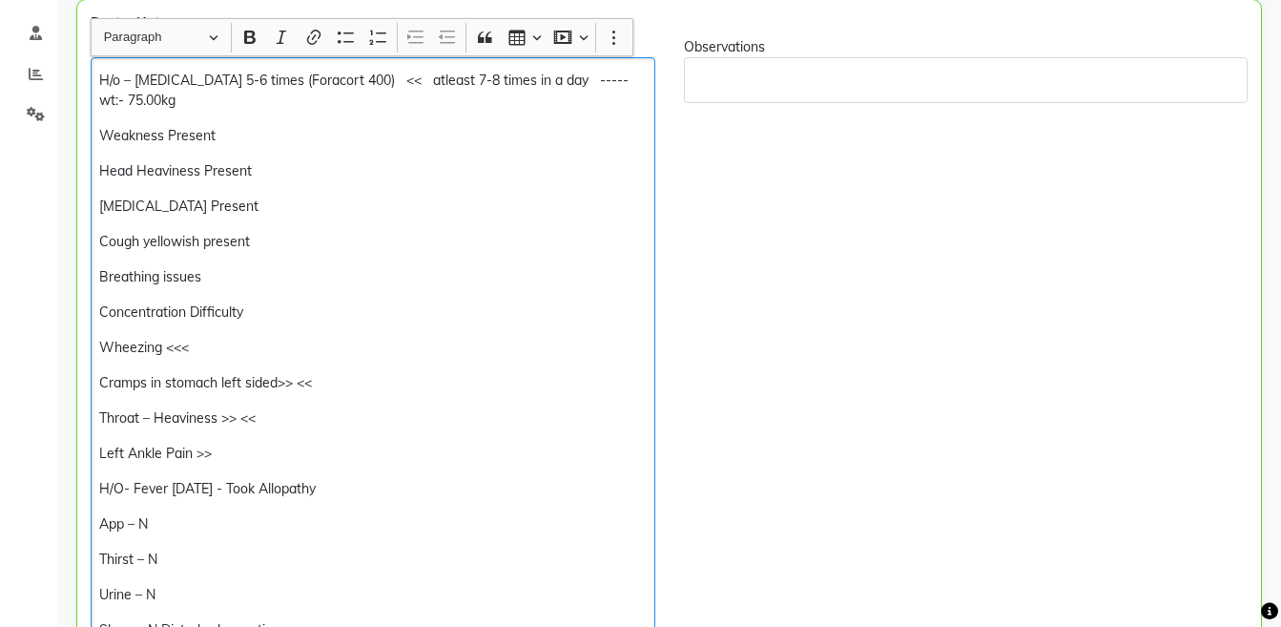
click at [98, 105] on div "H/o – [MEDICAL_DATA] 5-6 times (Foracort 400) << atleast 7-8 times in a day ---…" at bounding box center [373, 425] width 565 height 736
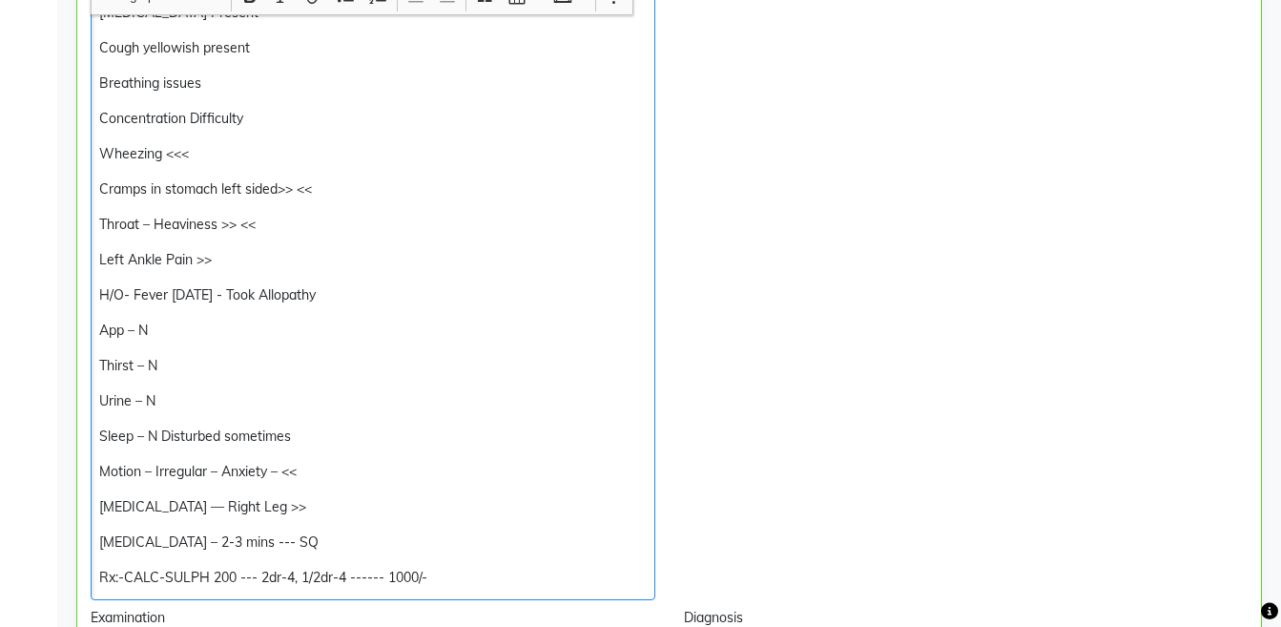
scroll to position [560, 0]
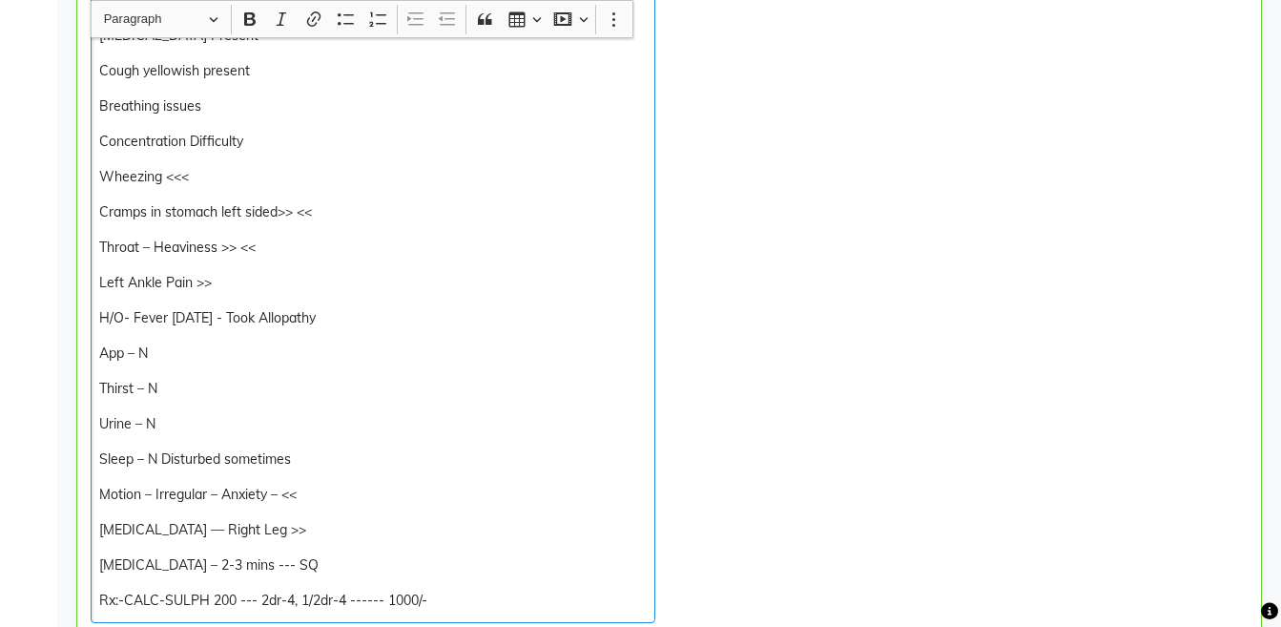
click at [261, 353] on div "H/o – [MEDICAL_DATA] 5-6 times (Foracort 400) << atleast 7-8 times in a day ---…" at bounding box center [373, 255] width 565 height 736
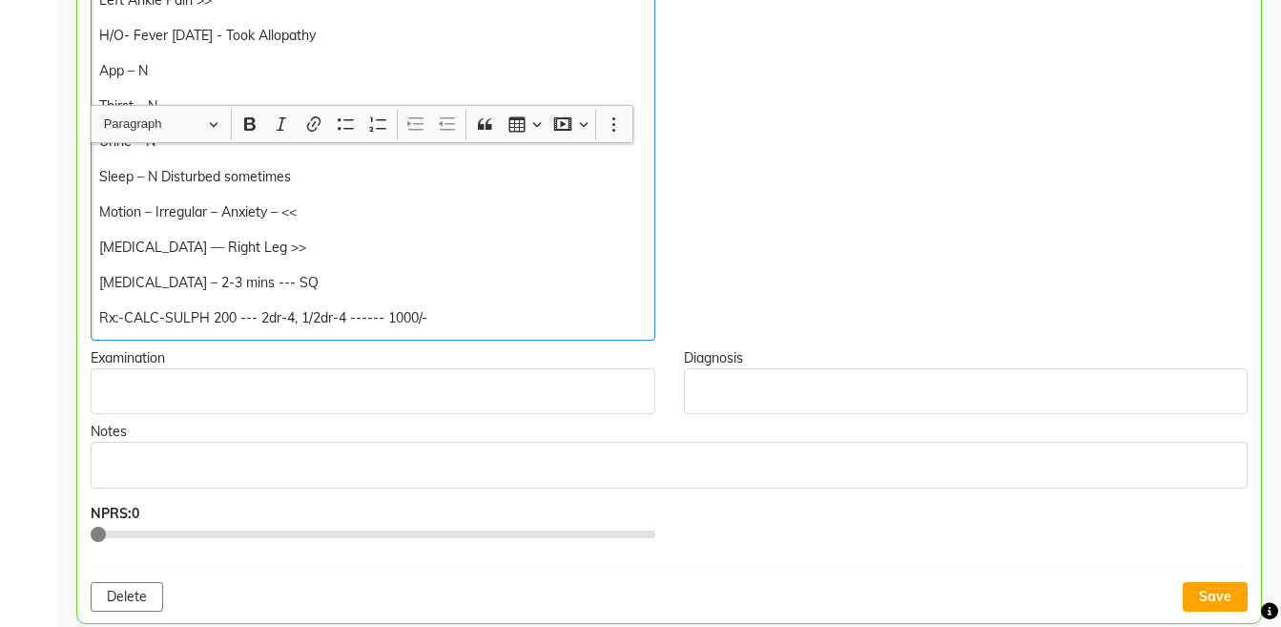
scroll to position [955, 0]
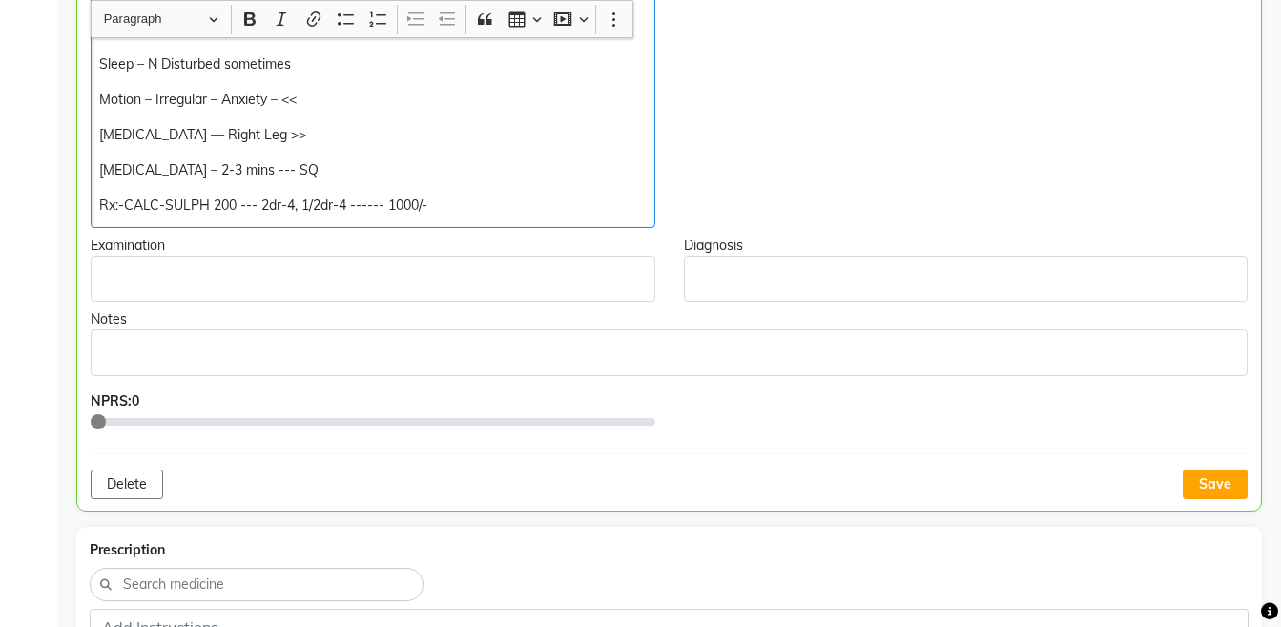
click at [292, 196] on p "Rx:-CALC-SULPH 200 --- 2dr-4, 1/2dr-4 ------ 1000/-" at bounding box center [372, 206] width 546 height 20
click at [455, 196] on p "Rx:-CALC-SULPH 200 --- 2dr-5, 1/2dr-5 ------ 1250/-" at bounding box center [372, 206] width 546 height 20
copy div "[MEDICAL_DATA] – 2-3 mins --- SQ Rx:-CALC-SULPH 200 --- 2dr-5, 1/2dr-5 ------ 1…"
click at [1211, 469] on button "Save" at bounding box center [1215, 484] width 65 height 30
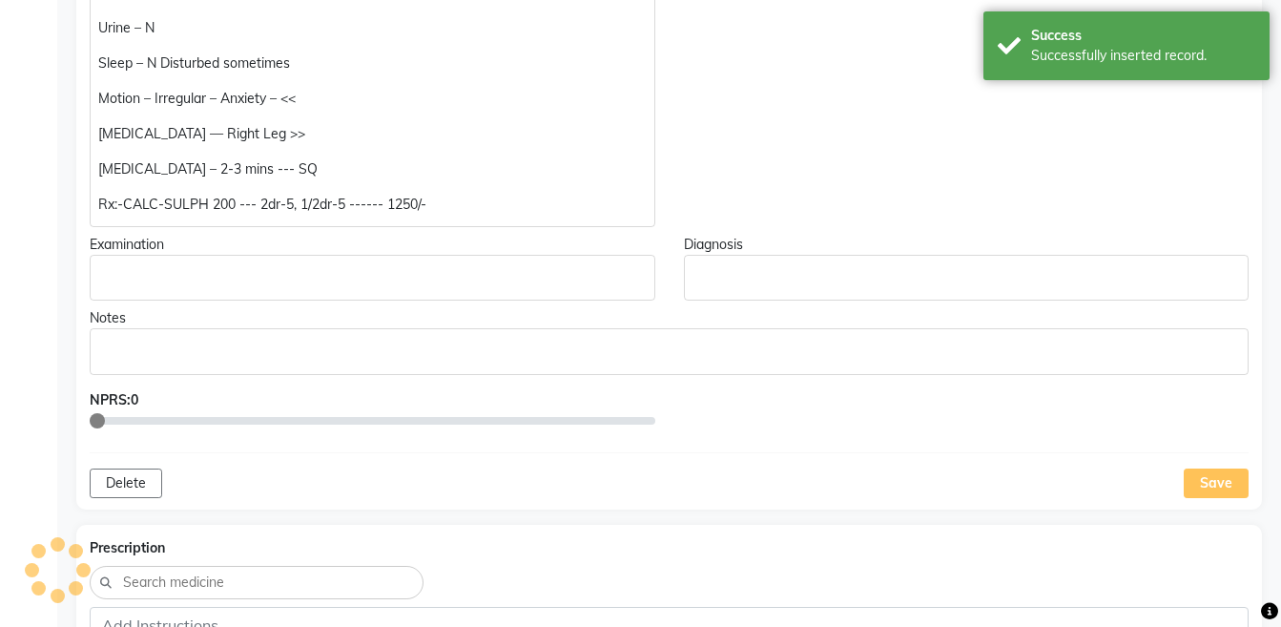
scroll to position [1229, 0]
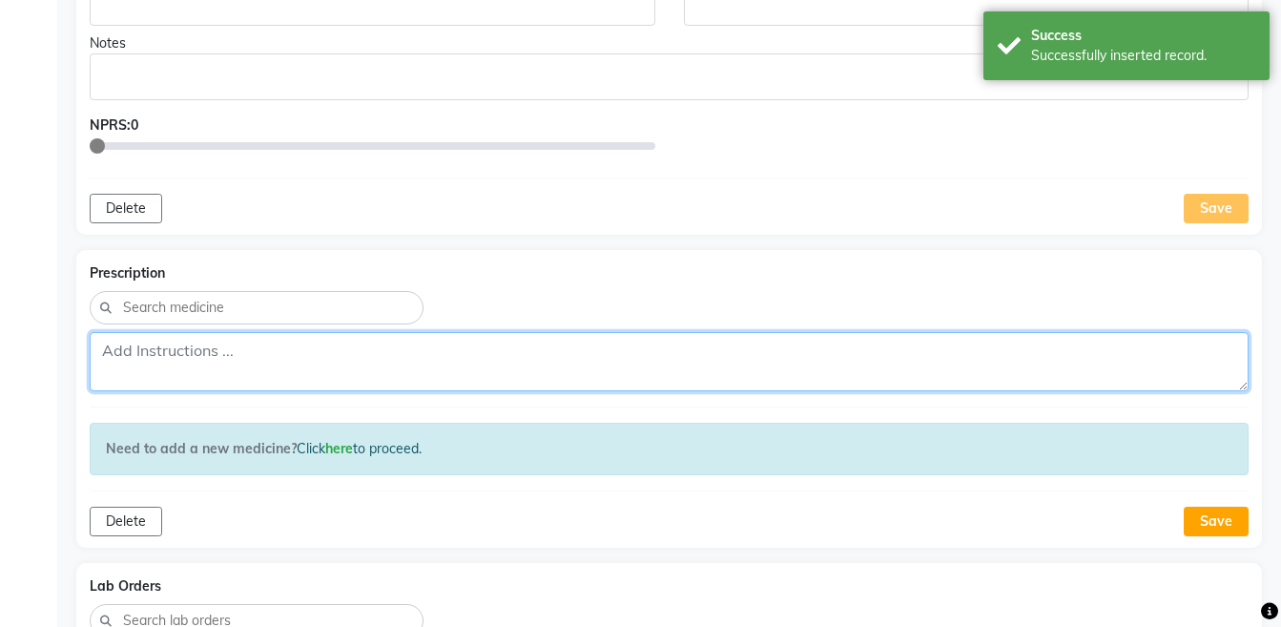
click at [696, 332] on textarea at bounding box center [669, 361] width 1159 height 59
paste textarea "Rx:-CALC-SULPH 200 --- 2dr-5, 1/2dr-5 ------ 1250/-"
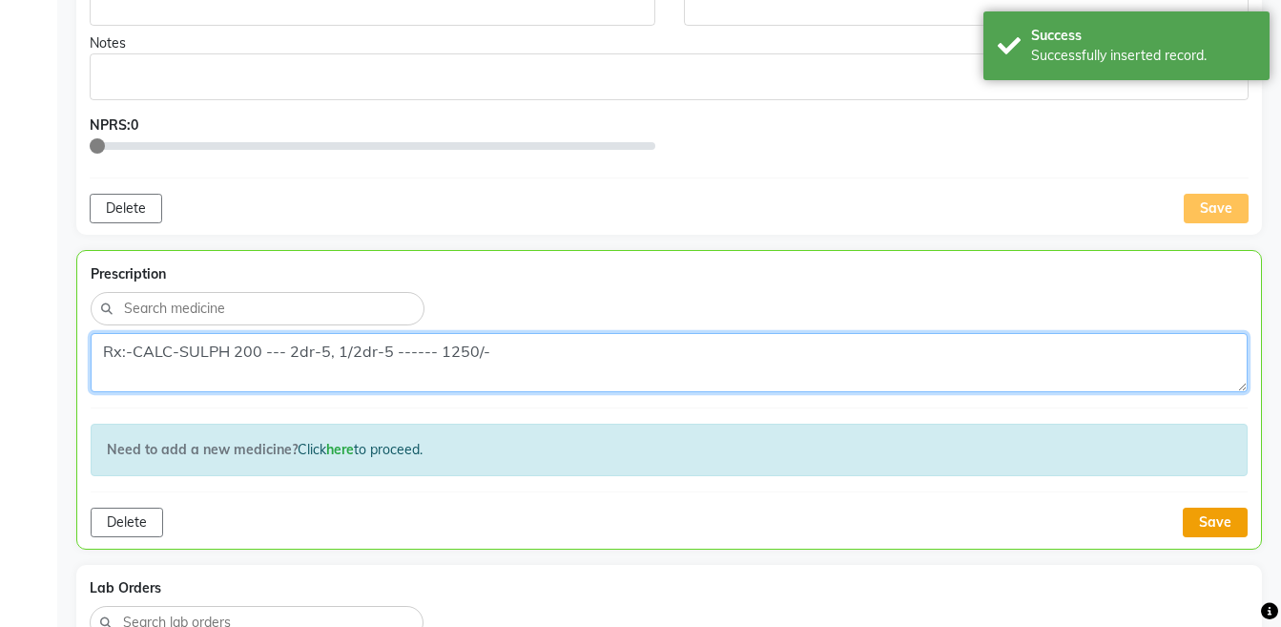
type textarea "Rx:-CALC-SULPH 200 --- 2dr-5, 1/2dr-5 ------ 1250/-"
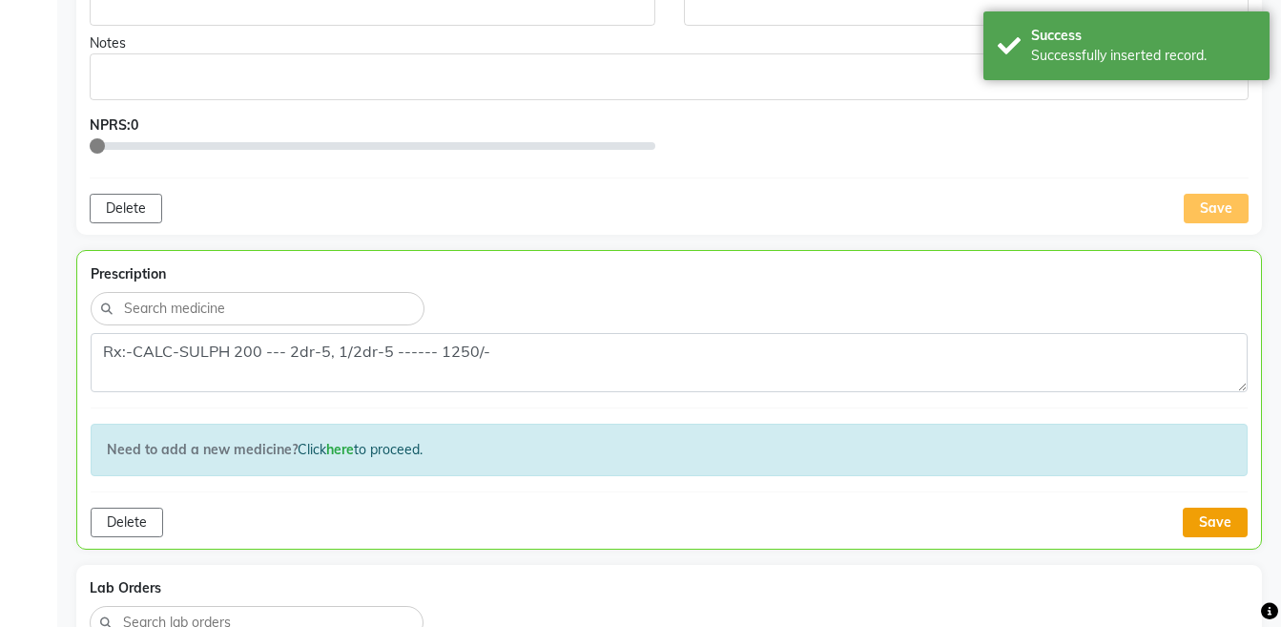
click at [1220, 510] on button "Save" at bounding box center [1215, 522] width 65 height 30
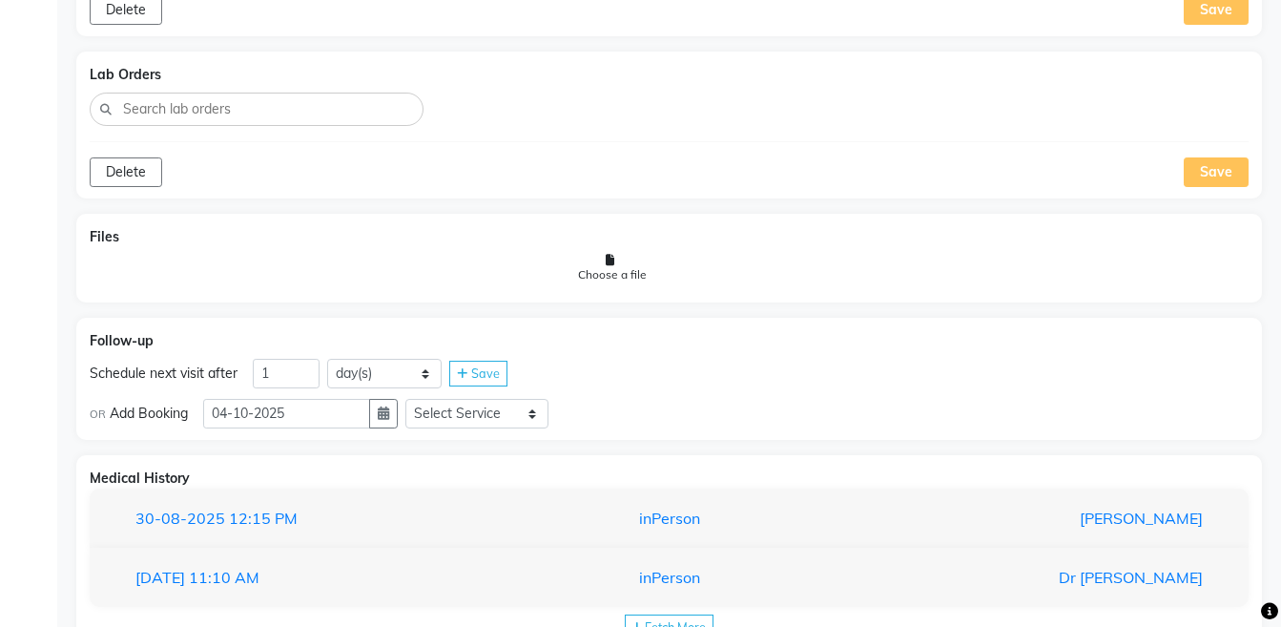
scroll to position [1771, 0]
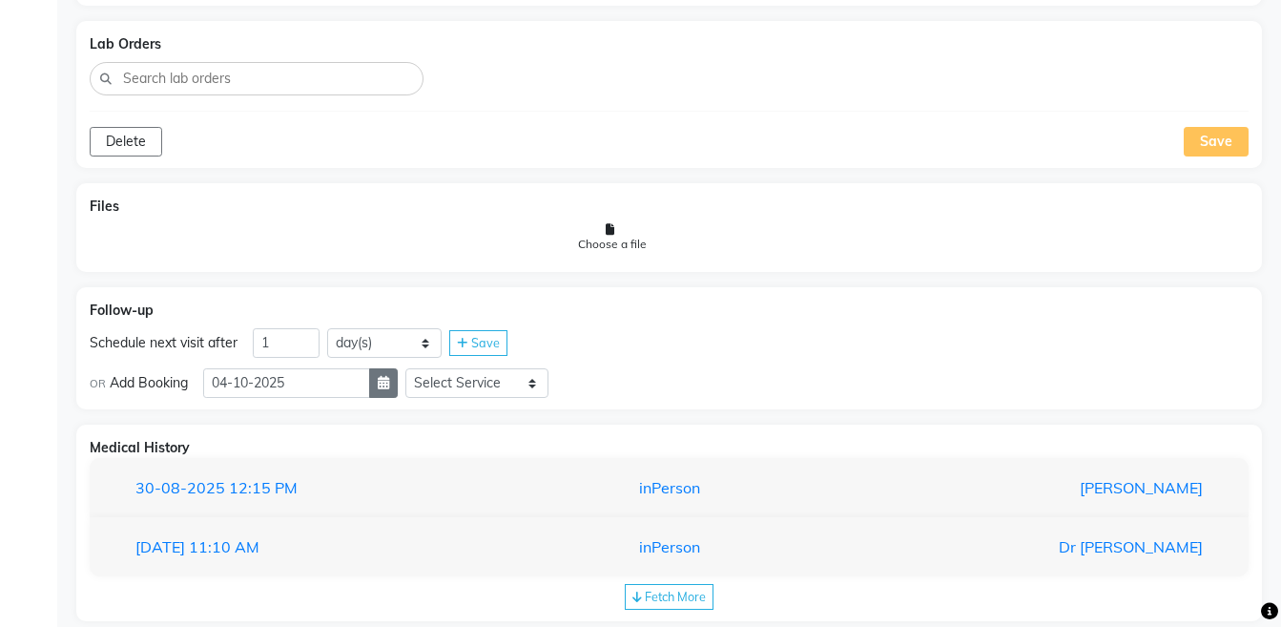
click at [389, 376] on icon "button" at bounding box center [383, 382] width 11 height 13
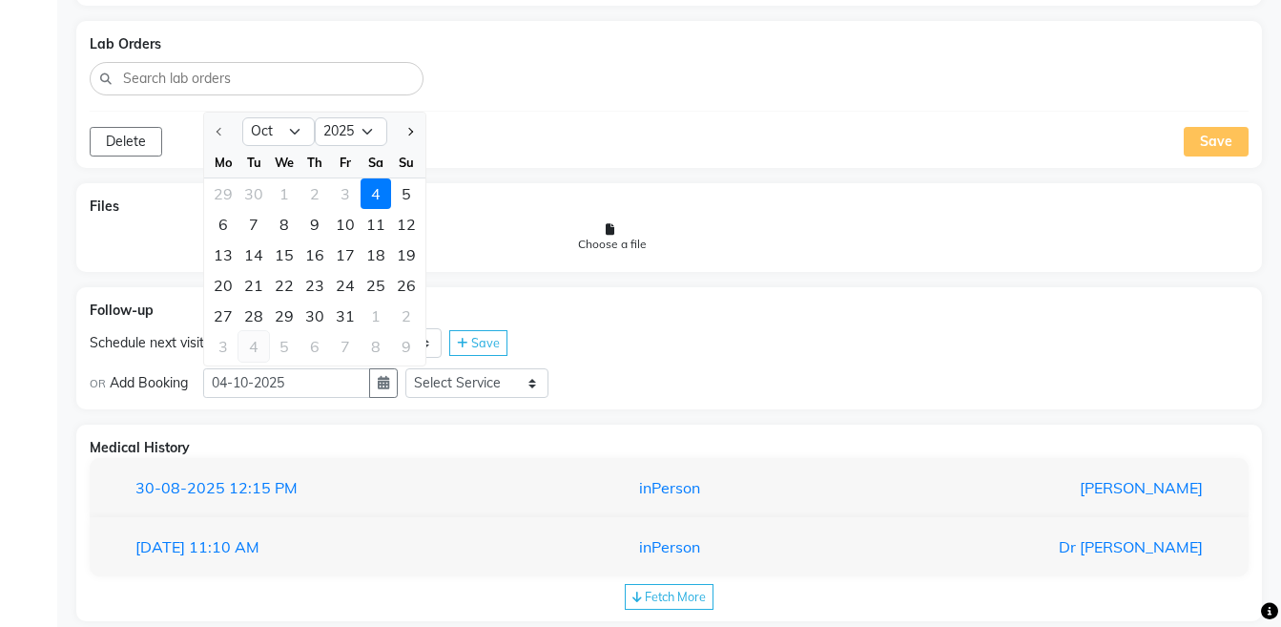
click at [249, 331] on div "4" at bounding box center [253, 346] width 31 height 31
type input "[DATE]"
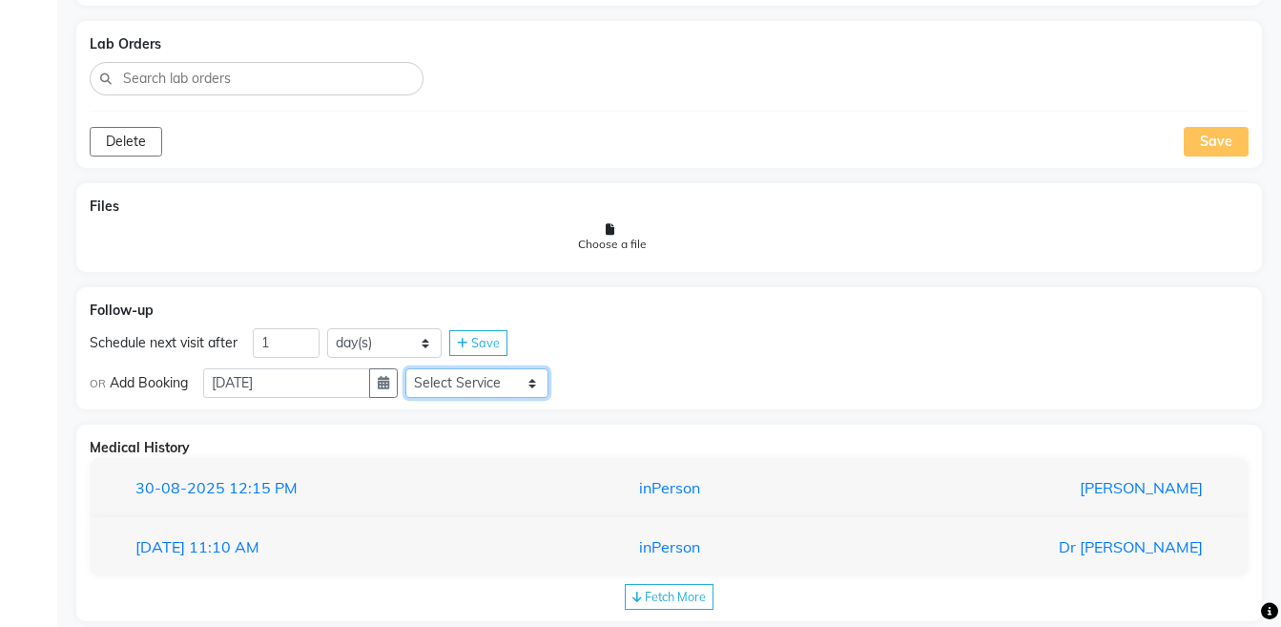
click at [448, 368] on select "Select Service Medicine Medicine 1 Hydra Facial Medi Facial Vampire Facial With…" at bounding box center [476, 383] width 143 height 30
select select "972997"
click at [421, 368] on select "Select Service Medicine Medicine 1 Hydra Facial Medi Facial Vampire Facial With…" at bounding box center [476, 383] width 143 height 30
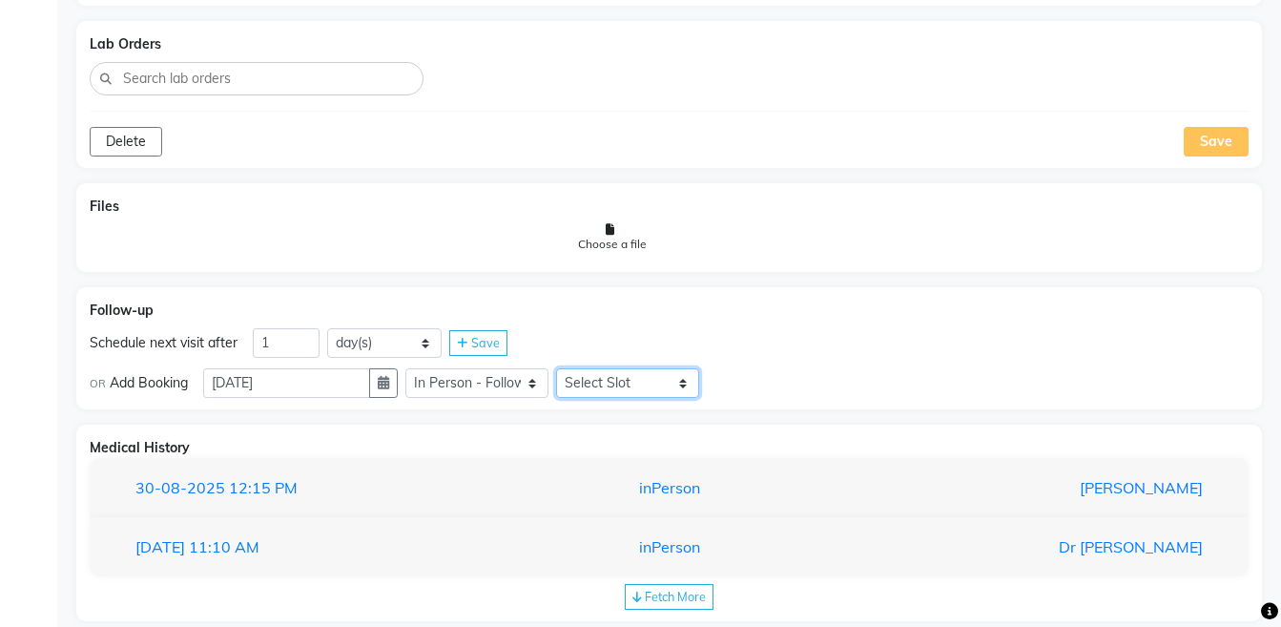
click at [602, 368] on select "Select Slot 10:15 10:30 10:45 11:00 11:15 11:30 11:45 12:00 12:15 12:30 12:45 1…" at bounding box center [627, 383] width 143 height 30
select select "870"
click at [571, 368] on select "Select Slot 10:15 10:30 10:45 11:00 11:15 11:30 11:45 12:00 12:15 12:30 12:45 1…" at bounding box center [627, 383] width 143 height 30
click at [725, 378] on icon at bounding box center [719, 384] width 10 height 12
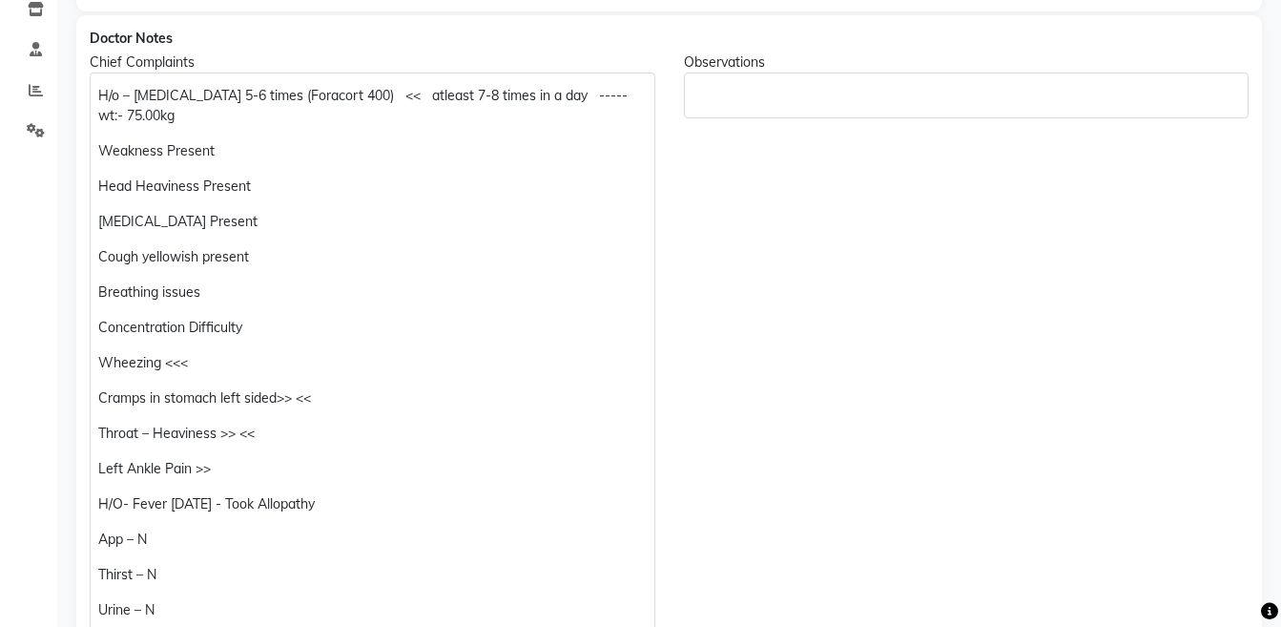
scroll to position [0, 0]
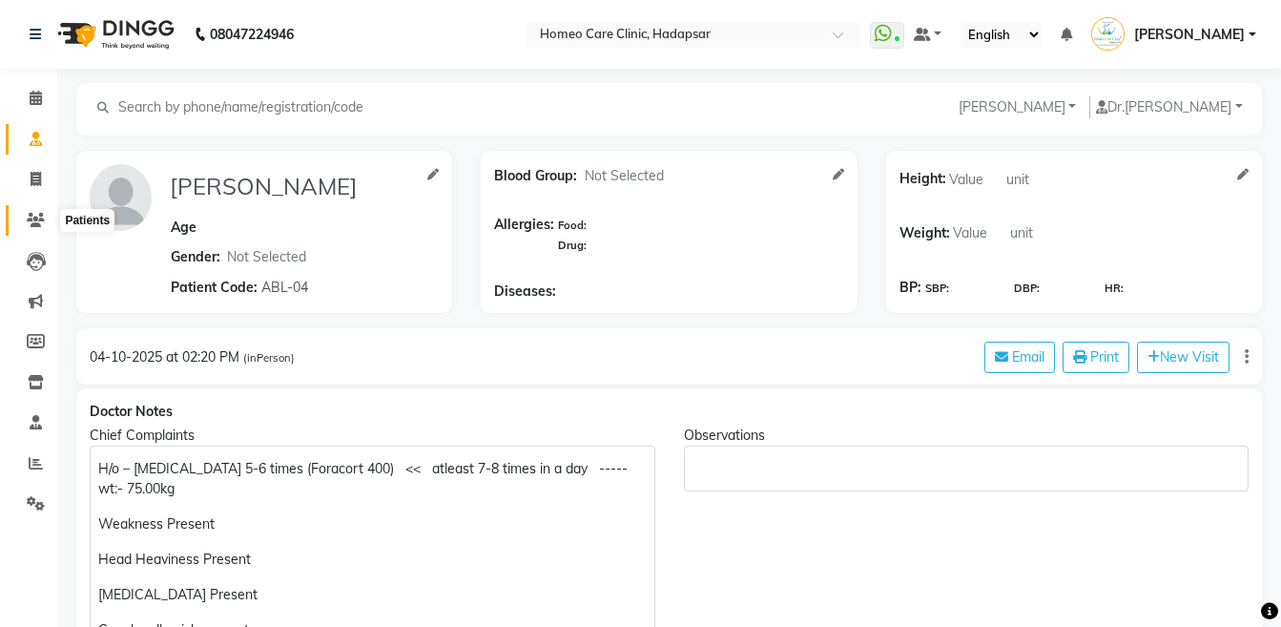
click at [31, 221] on icon at bounding box center [36, 220] width 18 height 14
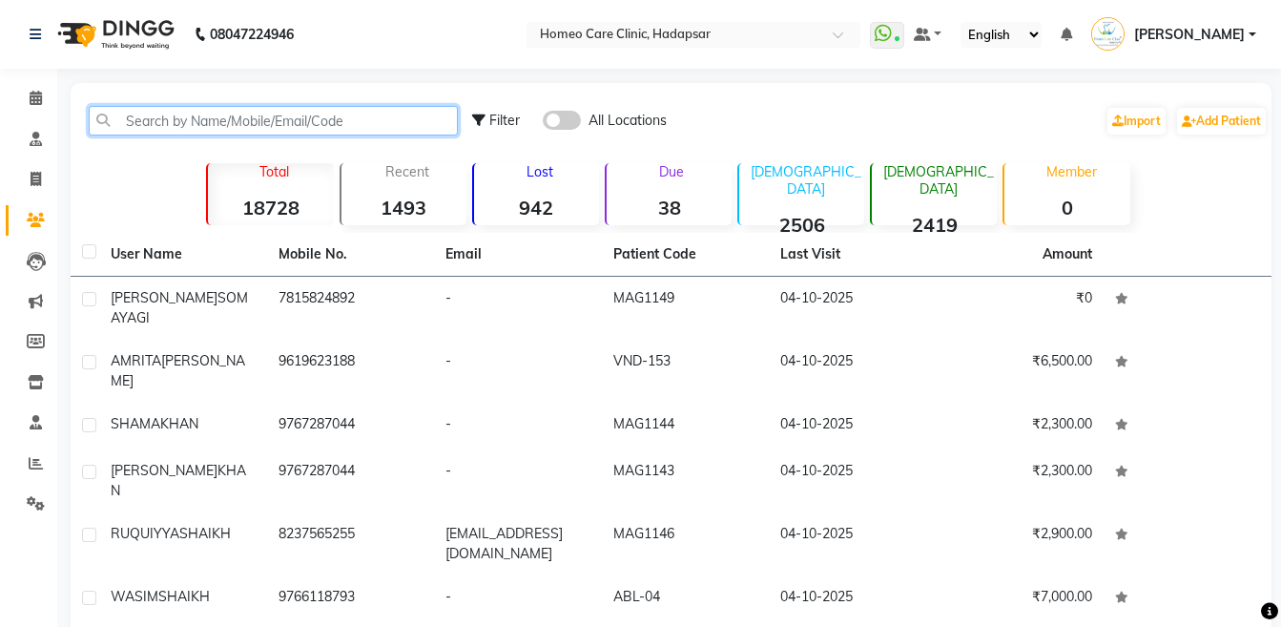
click at [234, 125] on input "text" at bounding box center [273, 121] width 369 height 30
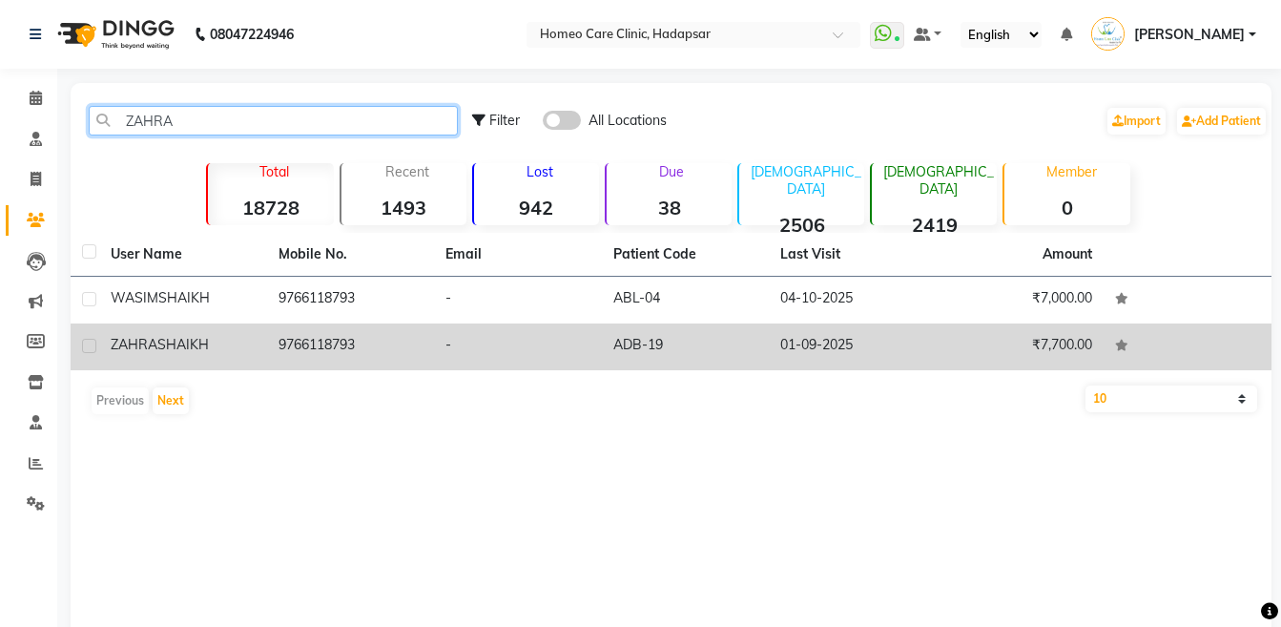
type input "ZAHRA"
click at [217, 329] on td "[PERSON_NAME]" at bounding box center [183, 346] width 168 height 47
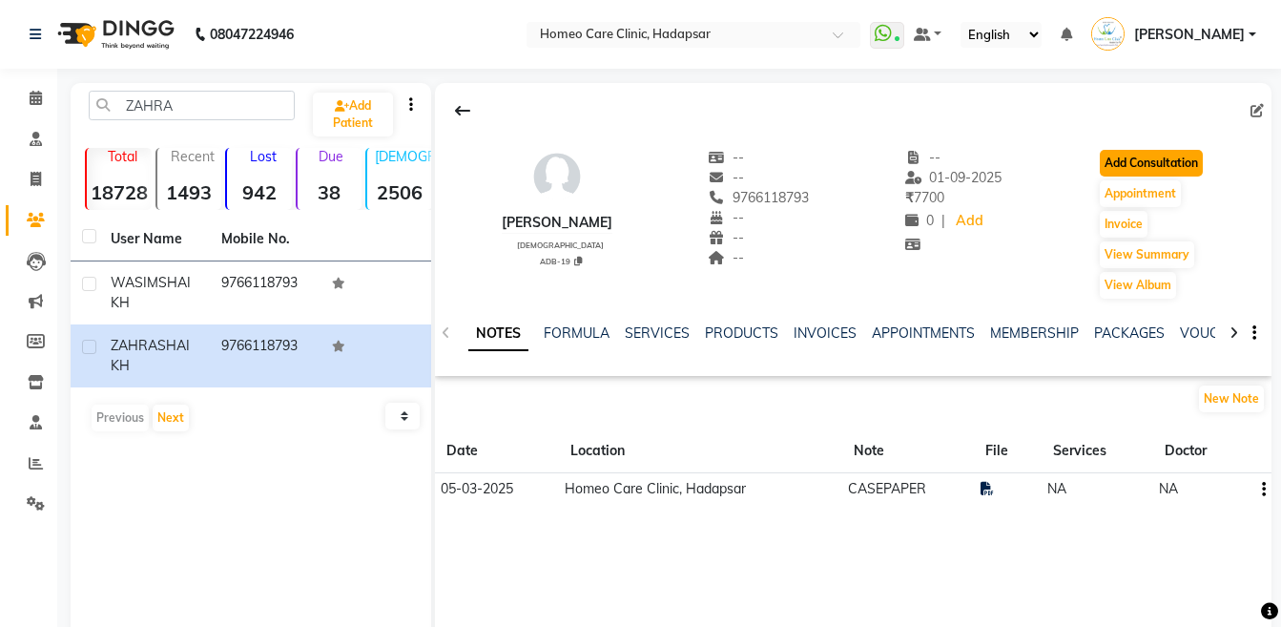
click at [1104, 170] on button "Add Consultation" at bounding box center [1151, 163] width 103 height 27
select select "[DEMOGRAPHIC_DATA]"
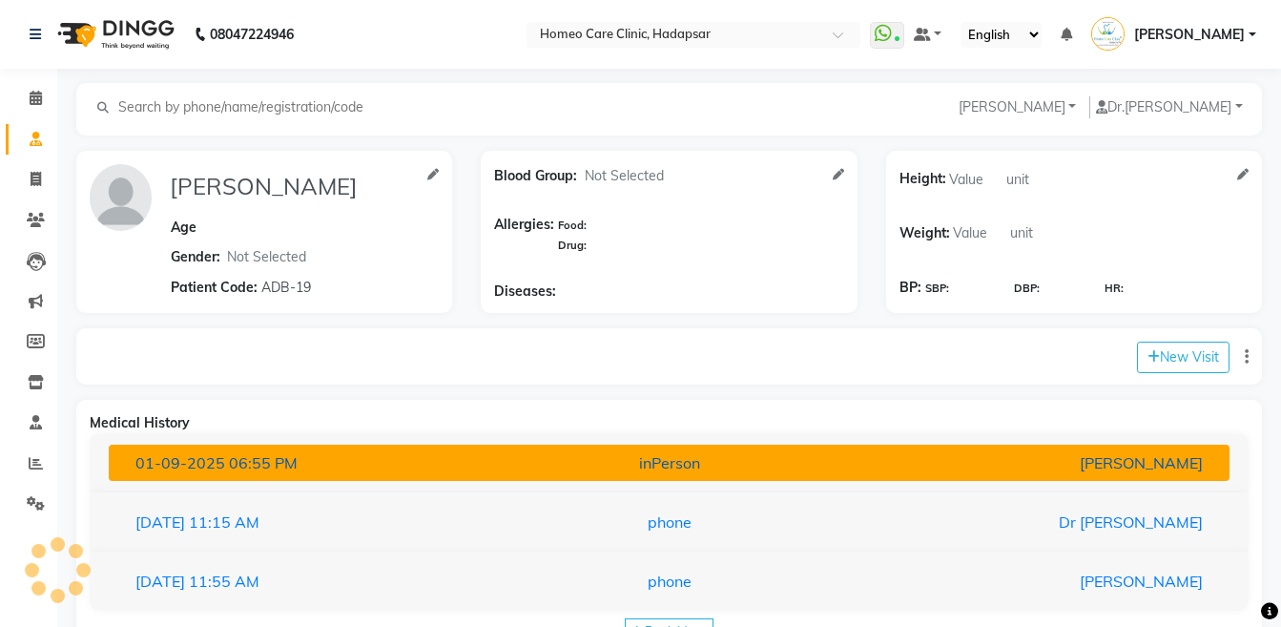
click at [746, 452] on div "inPerson" at bounding box center [668, 462] width 365 height 23
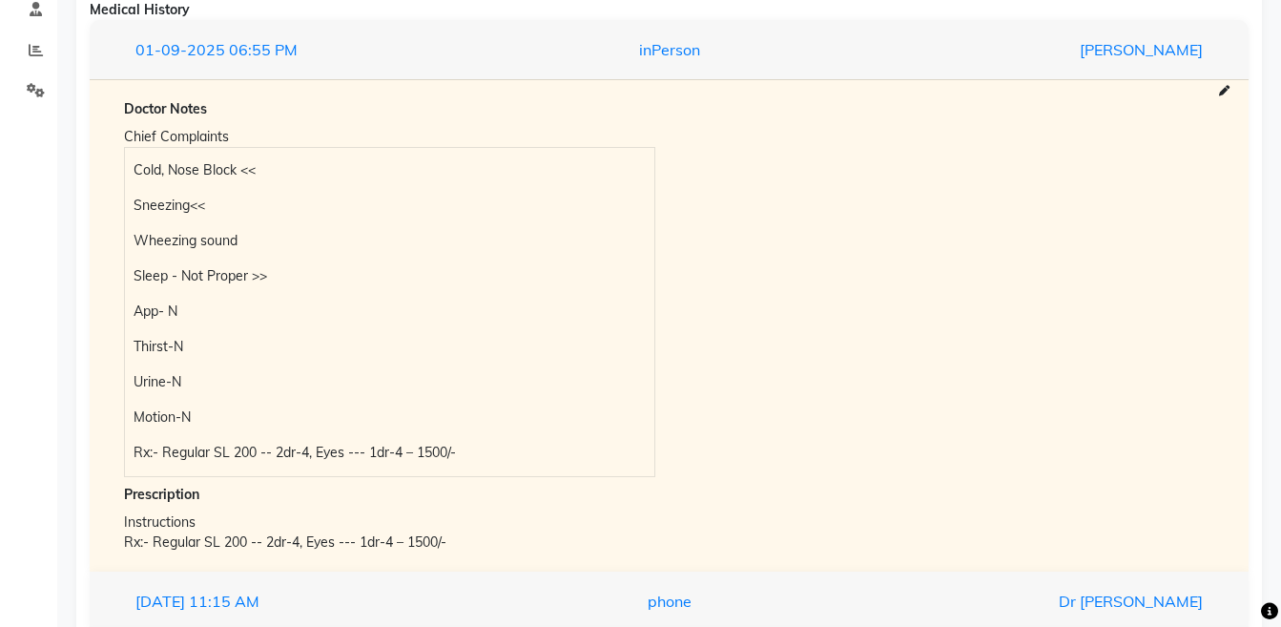
scroll to position [420, 0]
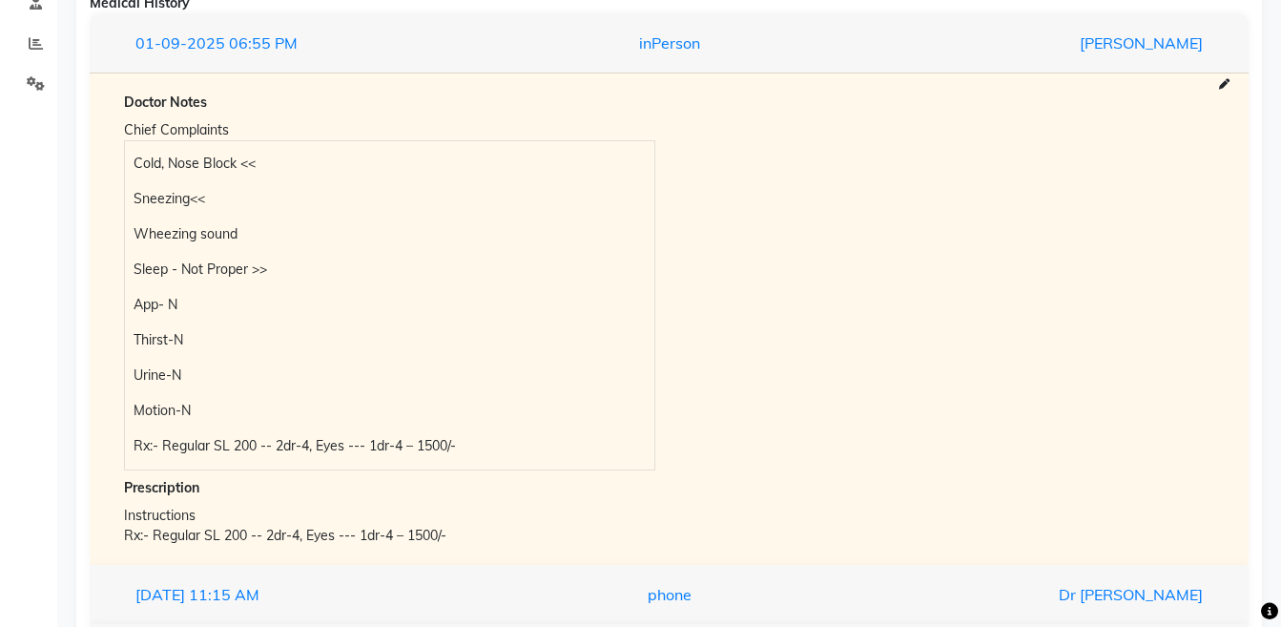
click at [118, 162] on div "Chief Complaints Cold, Nose Block << Sneezing<< Wheezing sound Sleep - Not Prop…" at bounding box center [390, 293] width 560 height 354
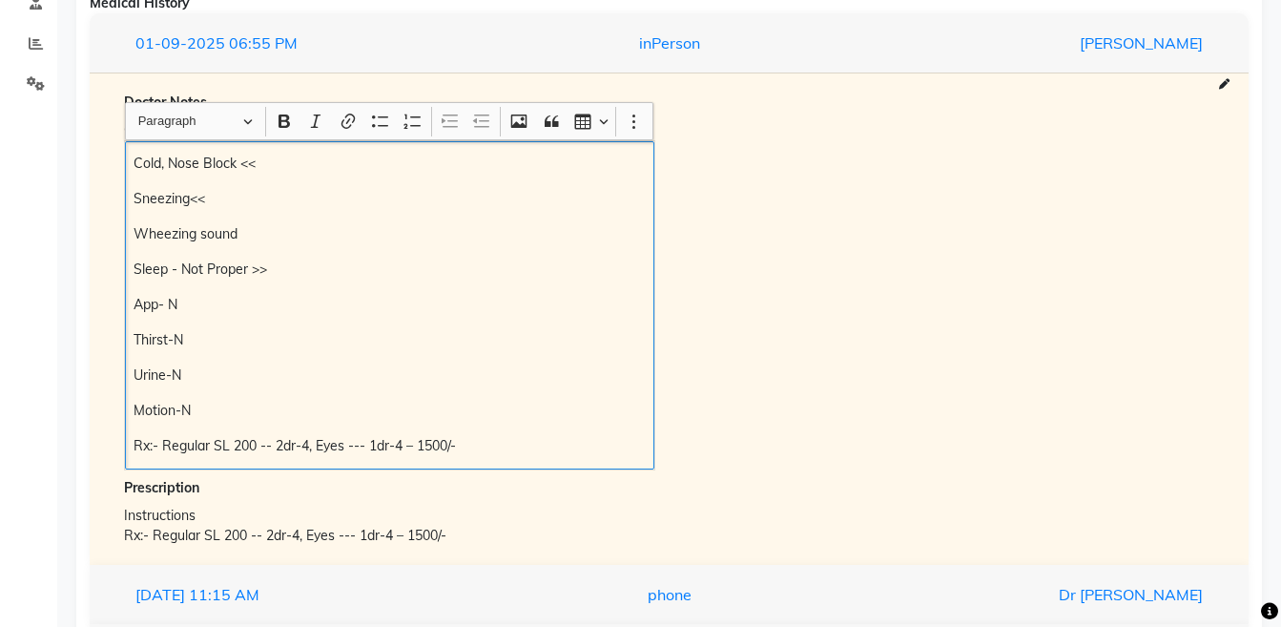
click at [134, 162] on p "Cold, Nose Block <<" at bounding box center [389, 164] width 511 height 20
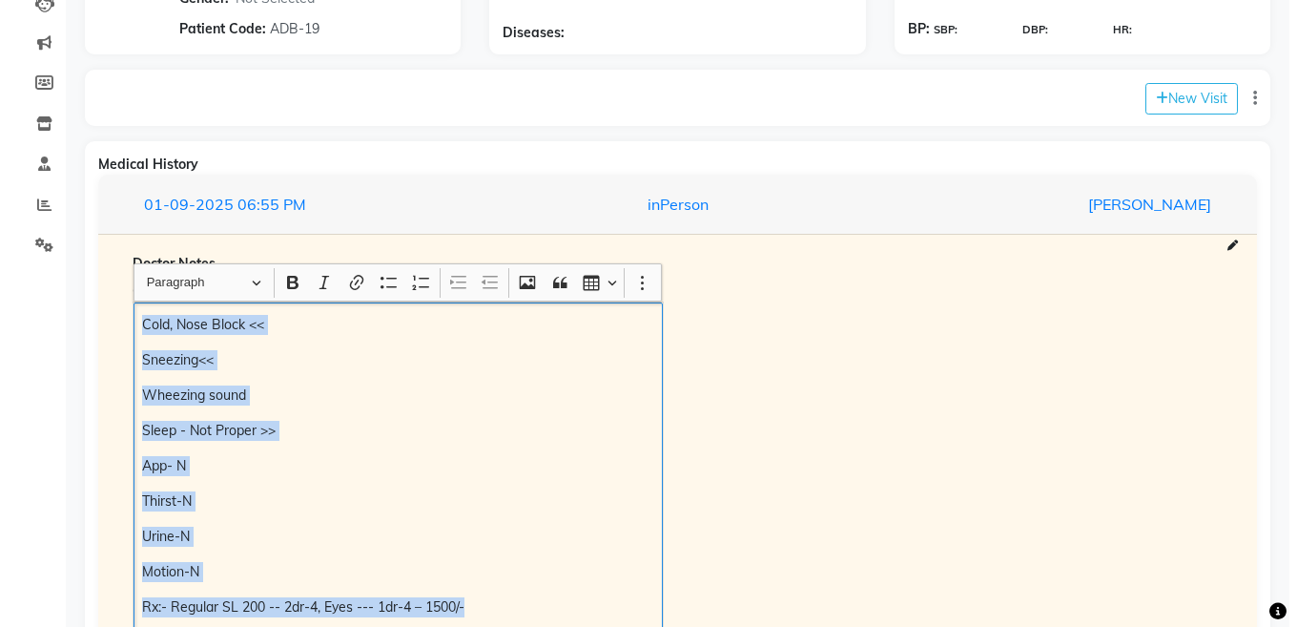
scroll to position [139, 0]
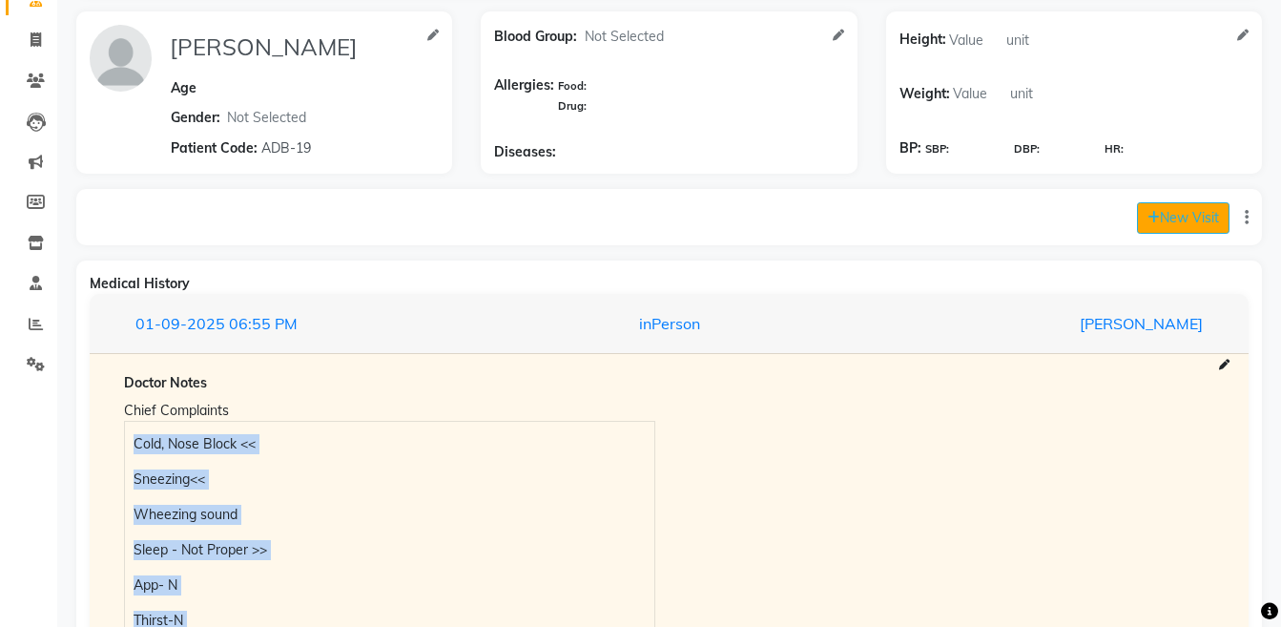
click at [1169, 212] on button "New Visit" at bounding box center [1183, 217] width 93 height 31
select select "870"
select select "inPerson"
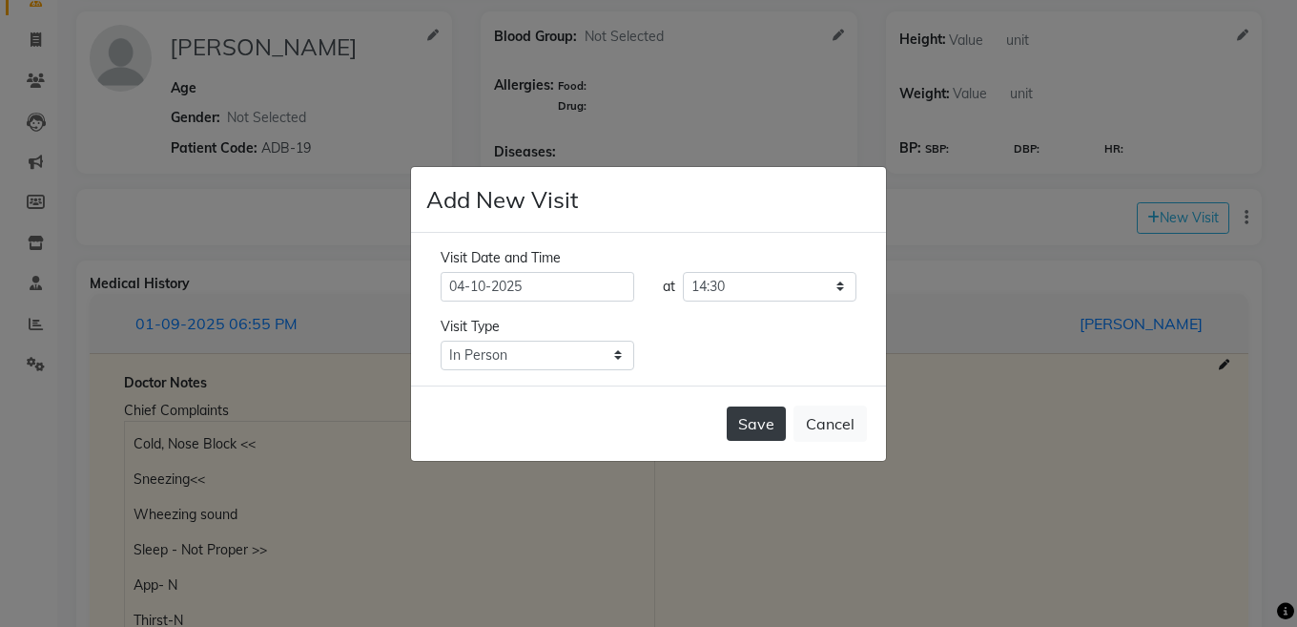
click at [735, 418] on button "Save" at bounding box center [756, 423] width 59 height 34
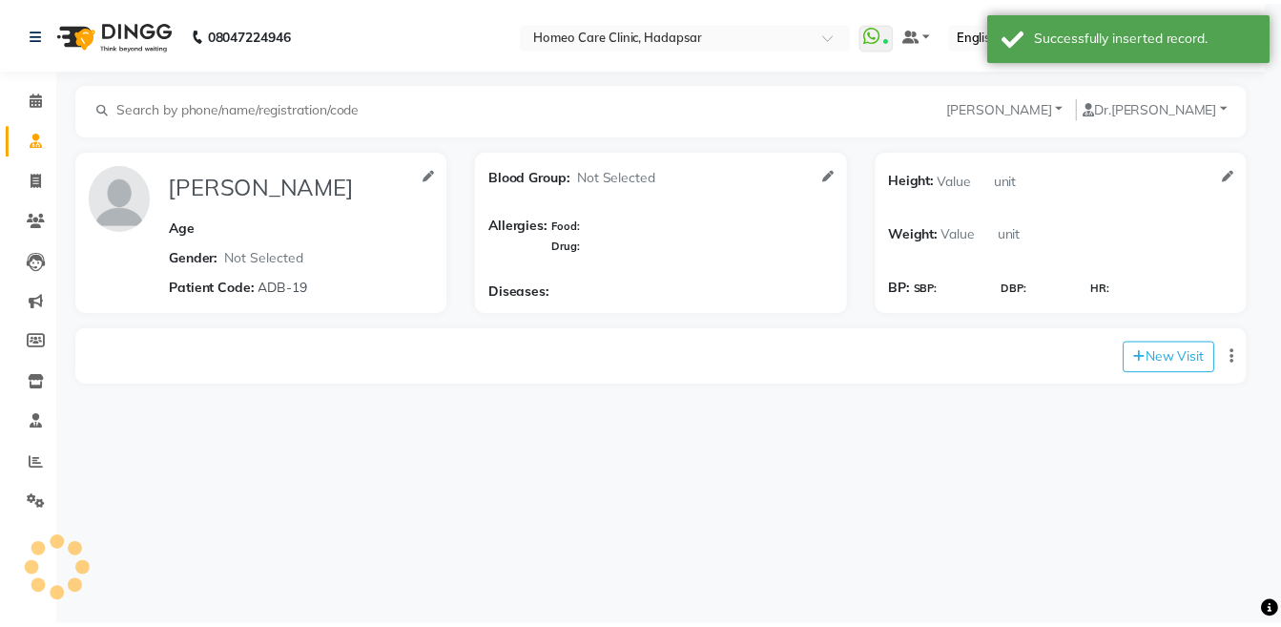
scroll to position [0, 0]
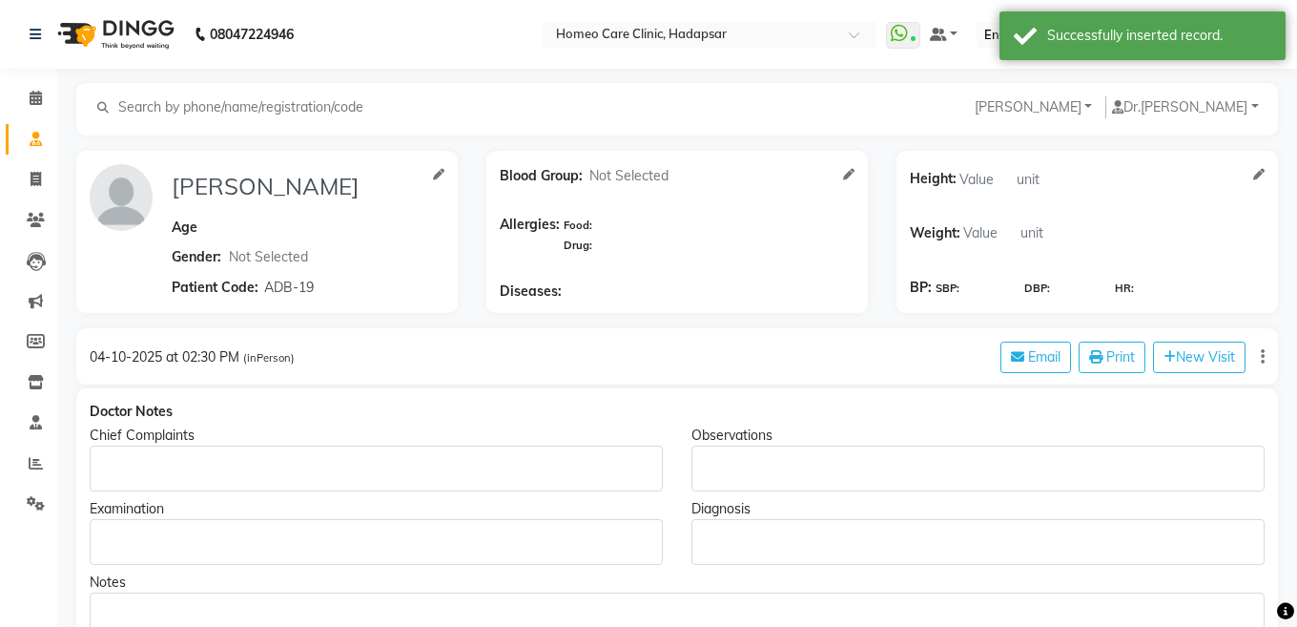
type input "[PERSON_NAME]"
select select "[DEMOGRAPHIC_DATA]"
type input "ADB-19"
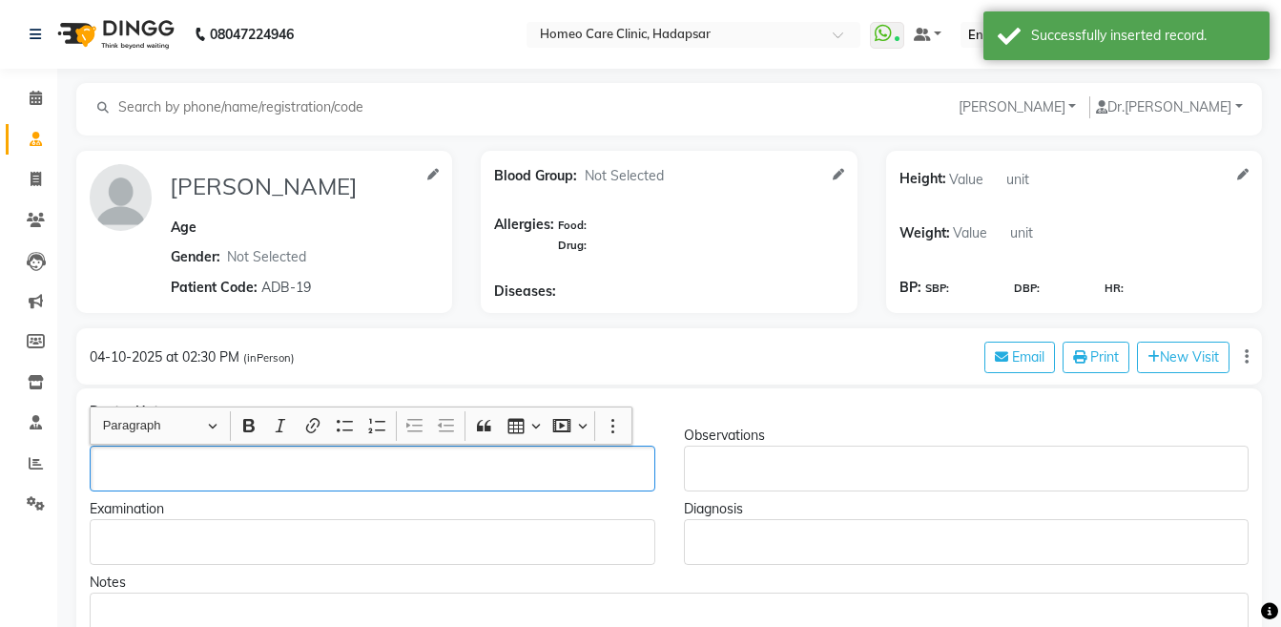
click at [180, 454] on div "Rich Text Editor, main" at bounding box center [373, 468] width 566 height 46
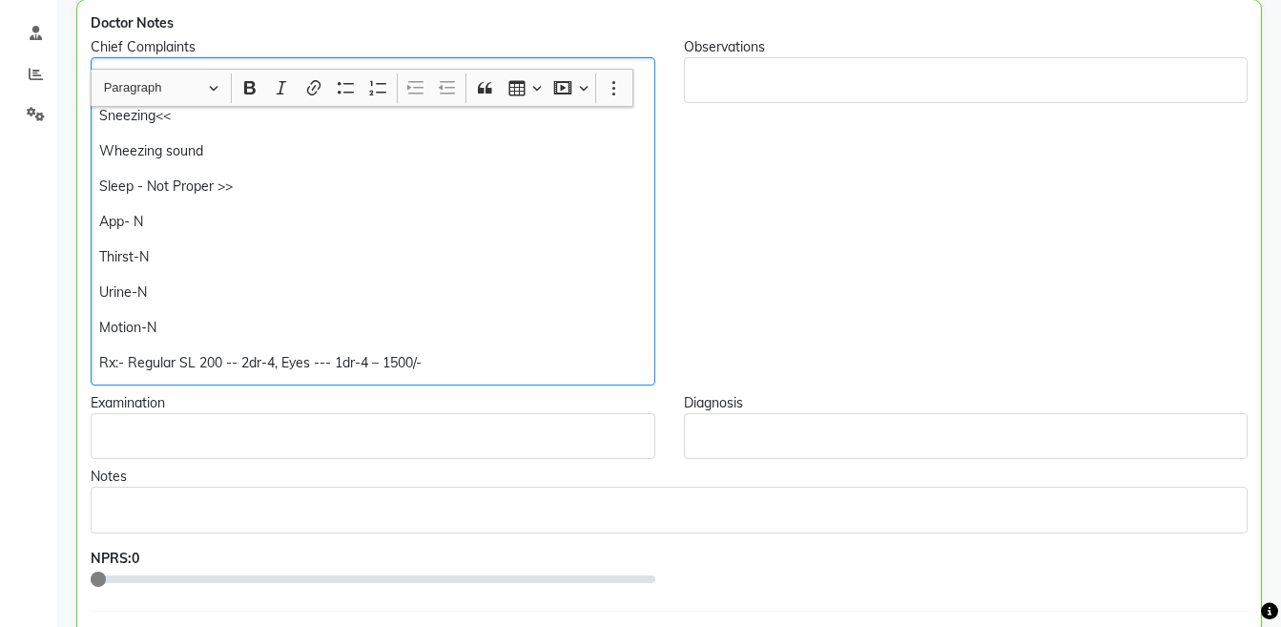
scroll to position [487, 0]
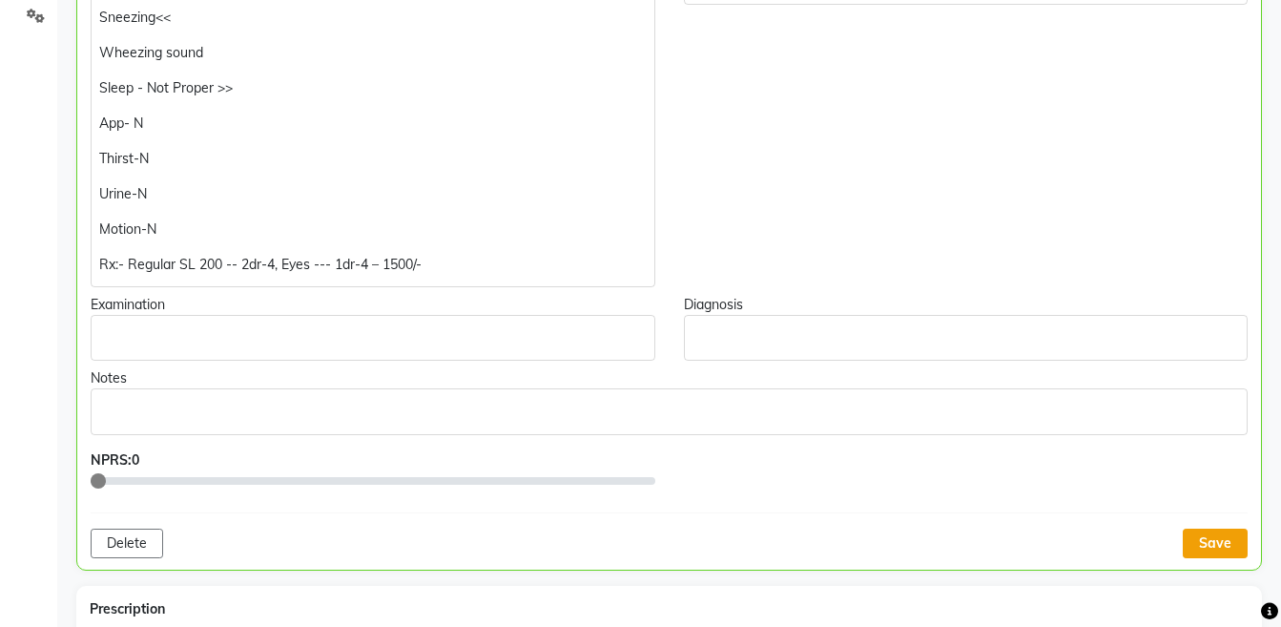
click at [1219, 539] on button "Save" at bounding box center [1215, 543] width 65 height 30
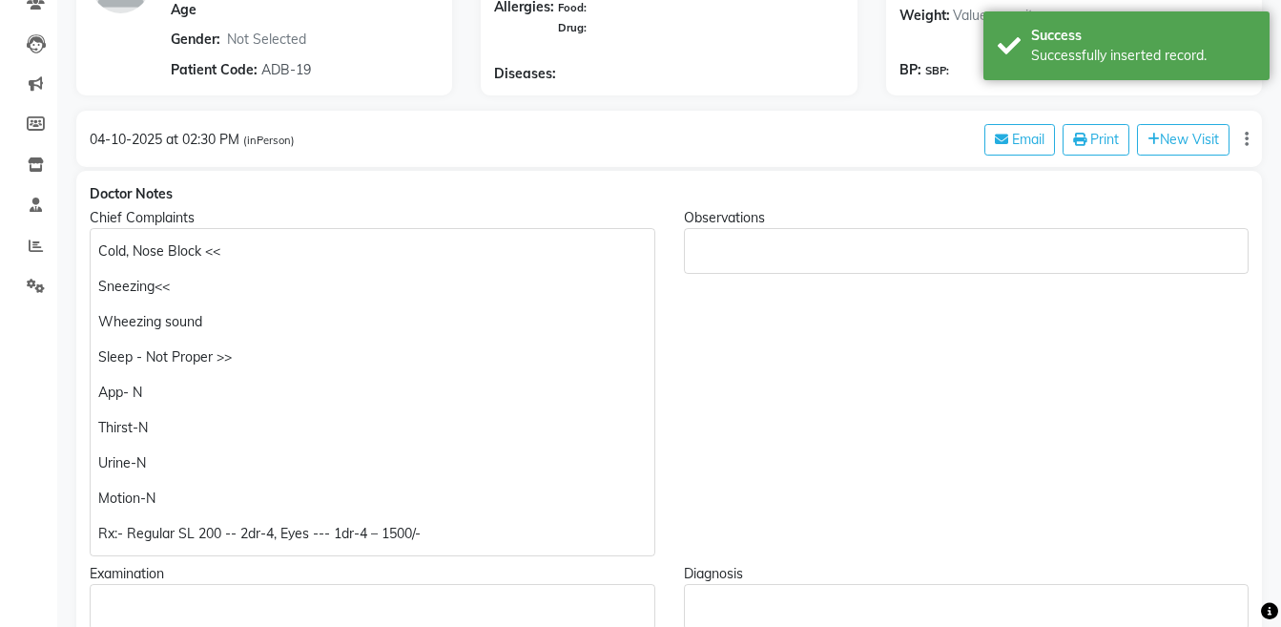
scroll to position [247, 0]
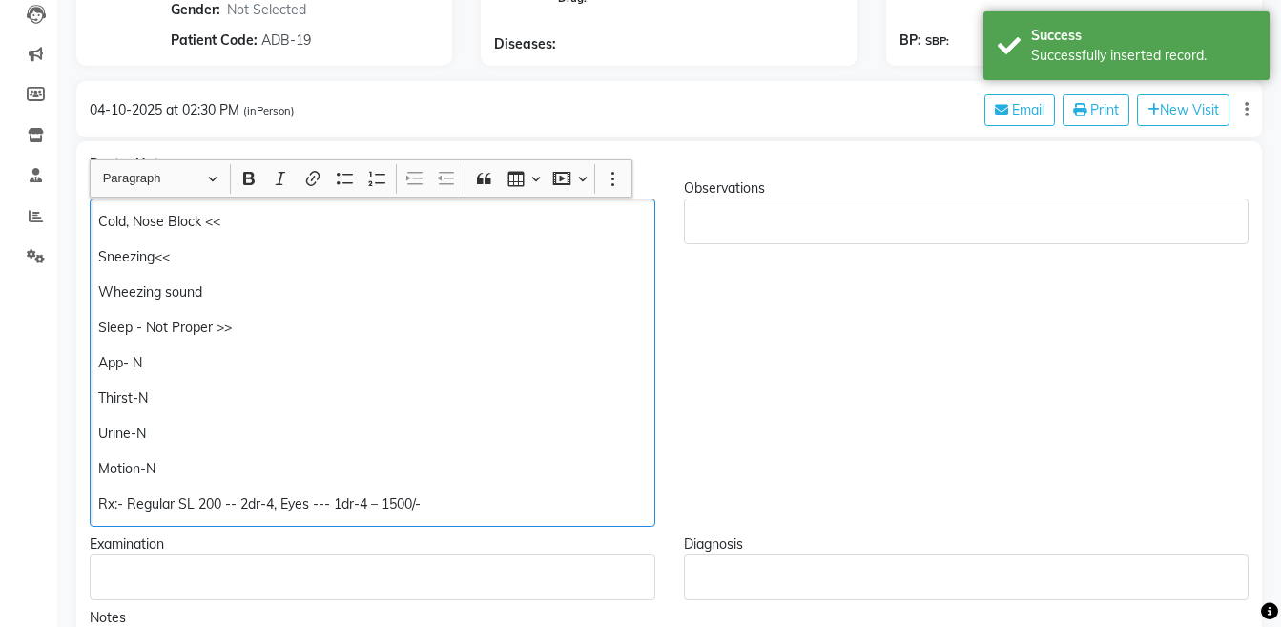
click at [242, 266] on p "Sneezing<<" at bounding box center [371, 257] width 547 height 20
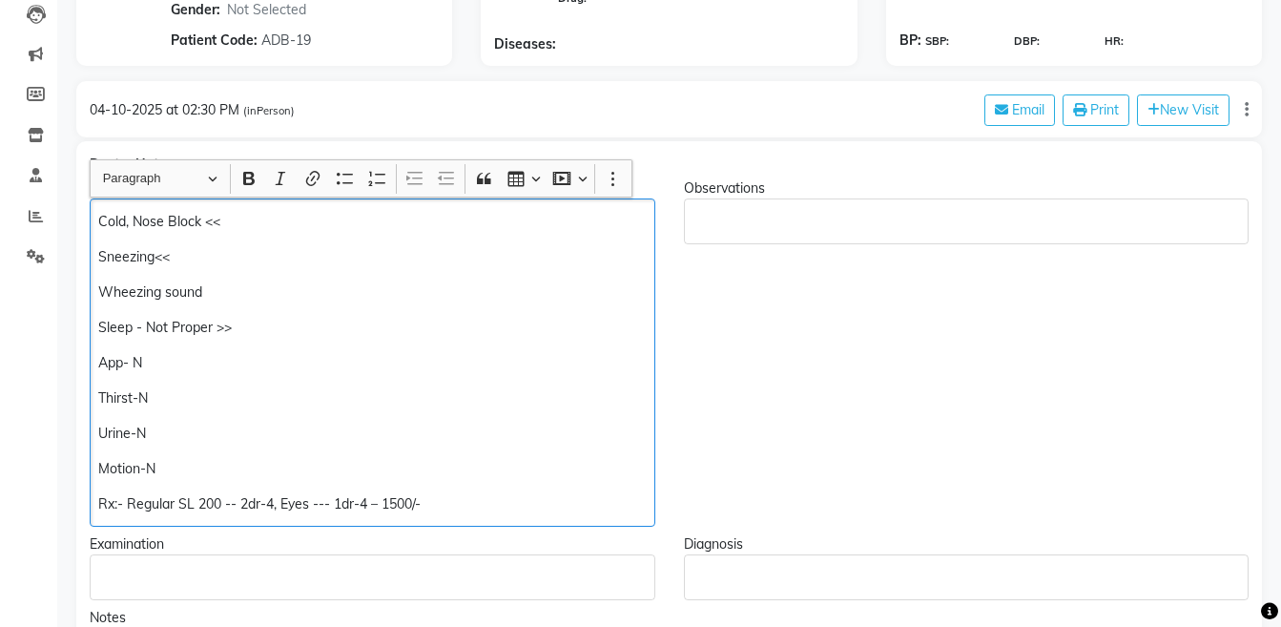
click at [279, 220] on p "Cold, Nose Block <<" at bounding box center [371, 222] width 547 height 20
click at [274, 505] on p "Rx:- Regular SL 200 -- 2dr-4, Eyes --- 1dr-4 – 1500/-" at bounding box center [371, 504] width 547 height 20
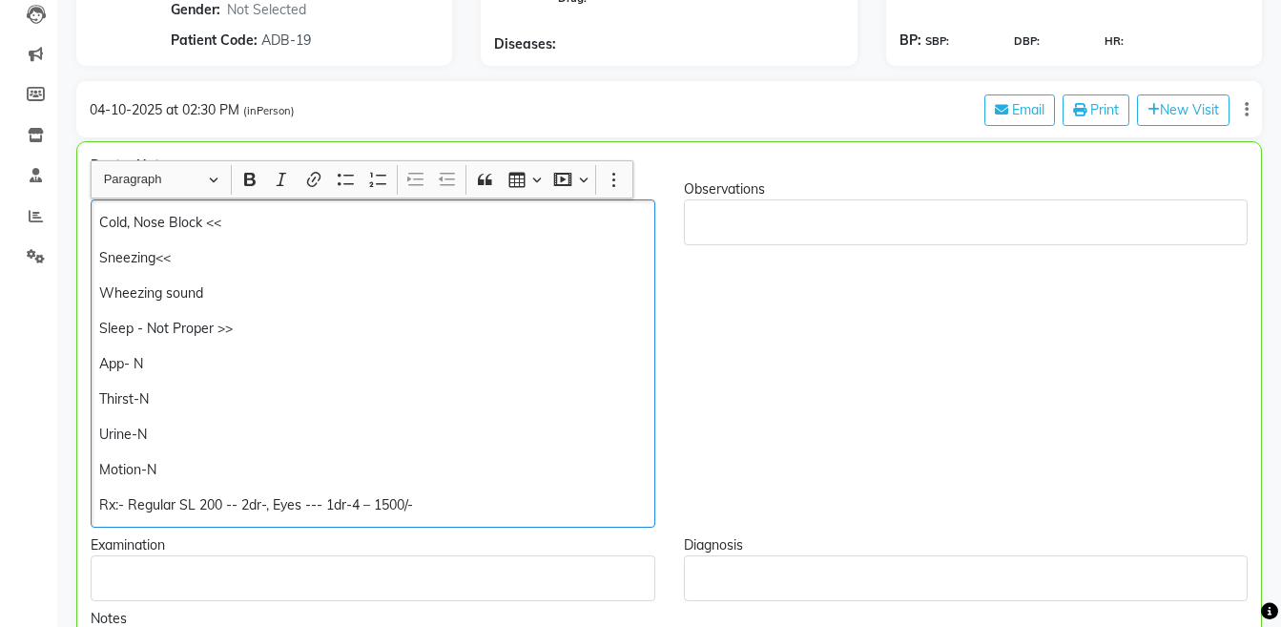
scroll to position [248, 0]
click at [396, 505] on p "Rx:- Regular SL 200 -- 2dr-5, Eyes --- 1dr-4 – 1500/-" at bounding box center [372, 504] width 546 height 20
click at [440, 502] on p "Rx:- Regular SL 200 -- 2dr-5, Eyes --- 1dr-4 – 2000/-" at bounding box center [372, 504] width 546 height 20
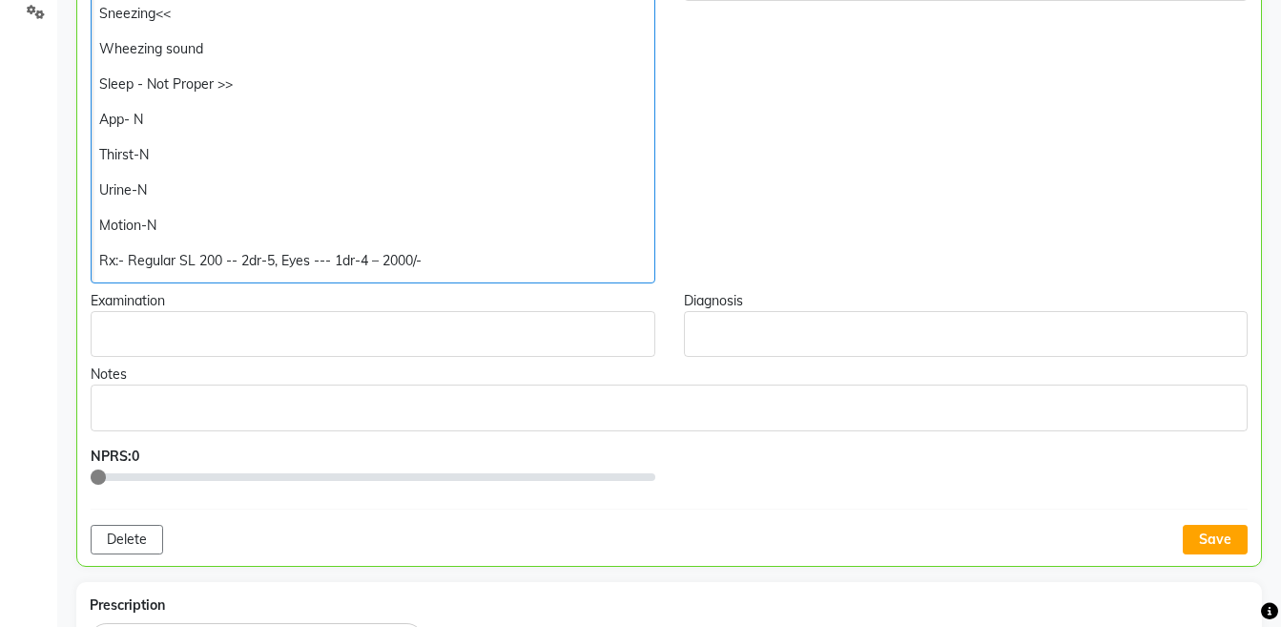
scroll to position [556, 0]
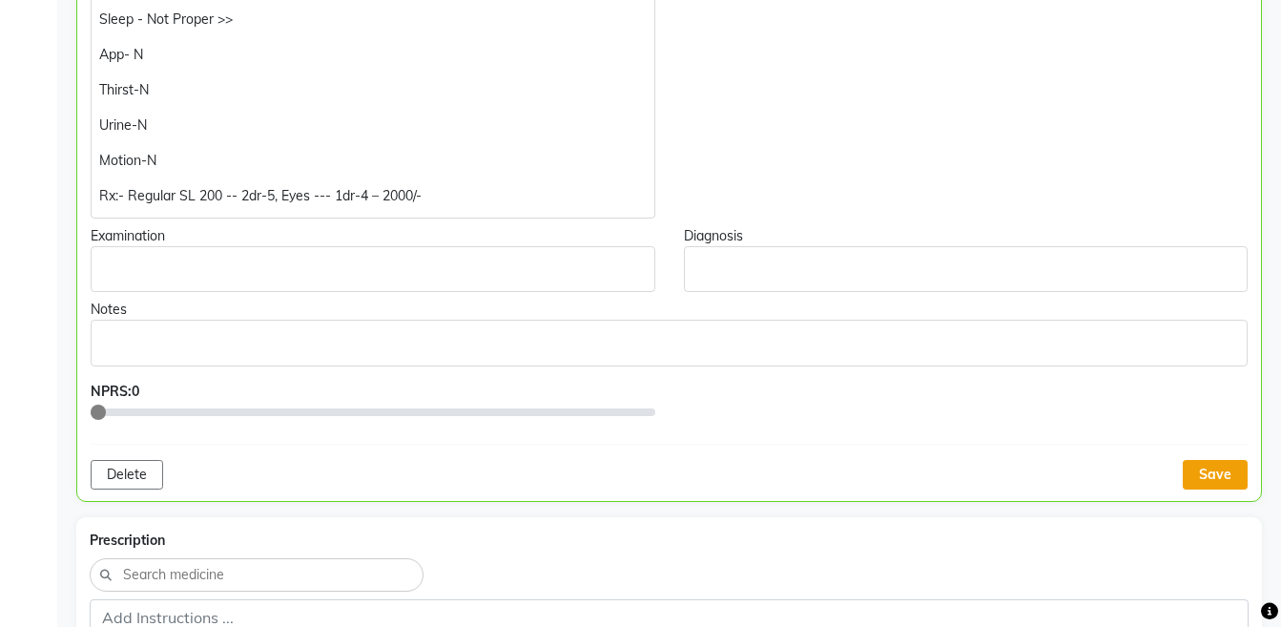
click at [1213, 474] on button "Save" at bounding box center [1215, 475] width 65 height 30
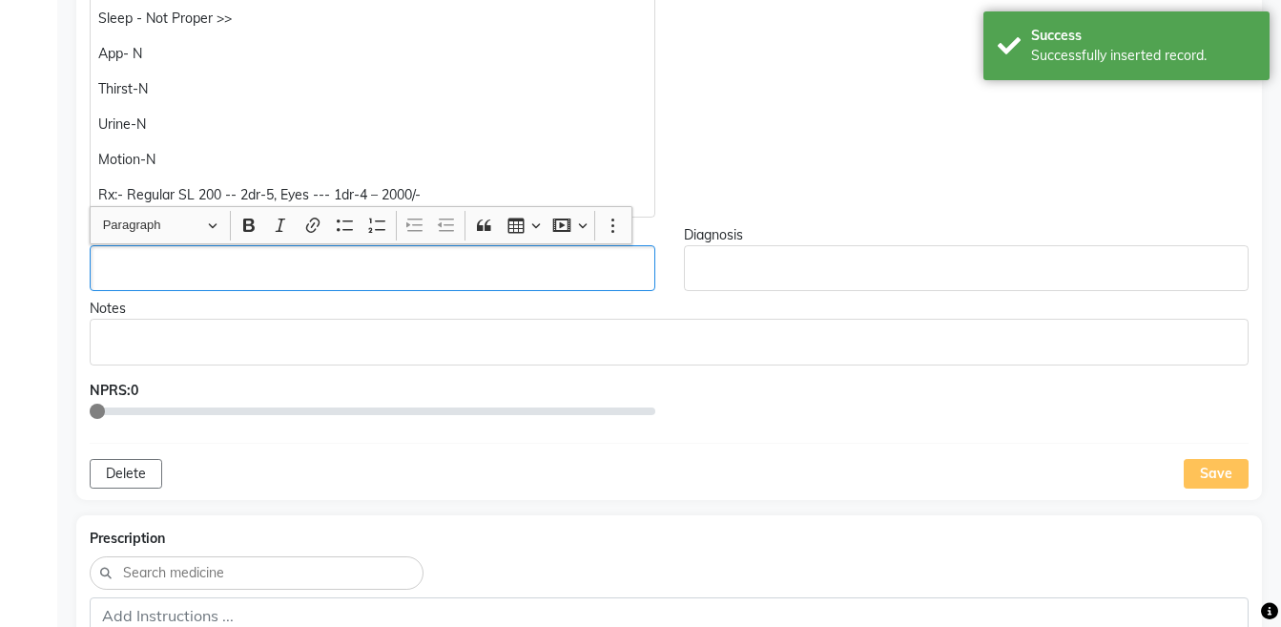
click at [499, 280] on div "Rich Text Editor, main" at bounding box center [373, 268] width 566 height 46
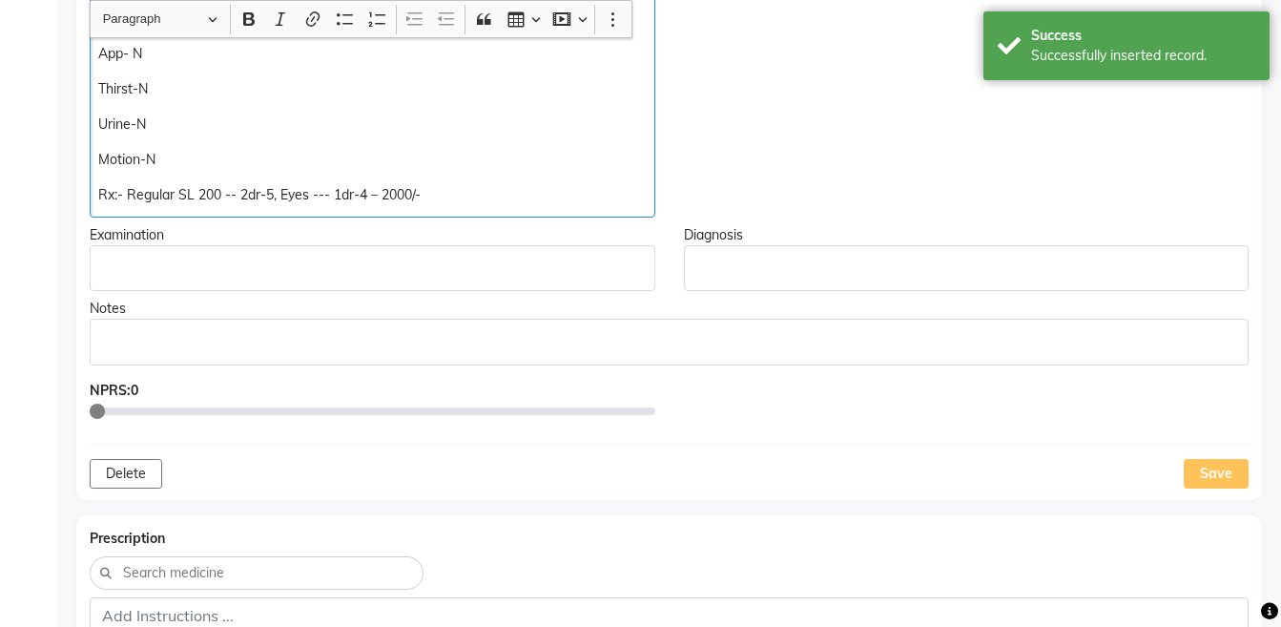
click at [368, 193] on p "Rx:- Regular SL 200 -- 2dr-5, Eyes --- 1dr-4 – 2000/-" at bounding box center [371, 195] width 547 height 20
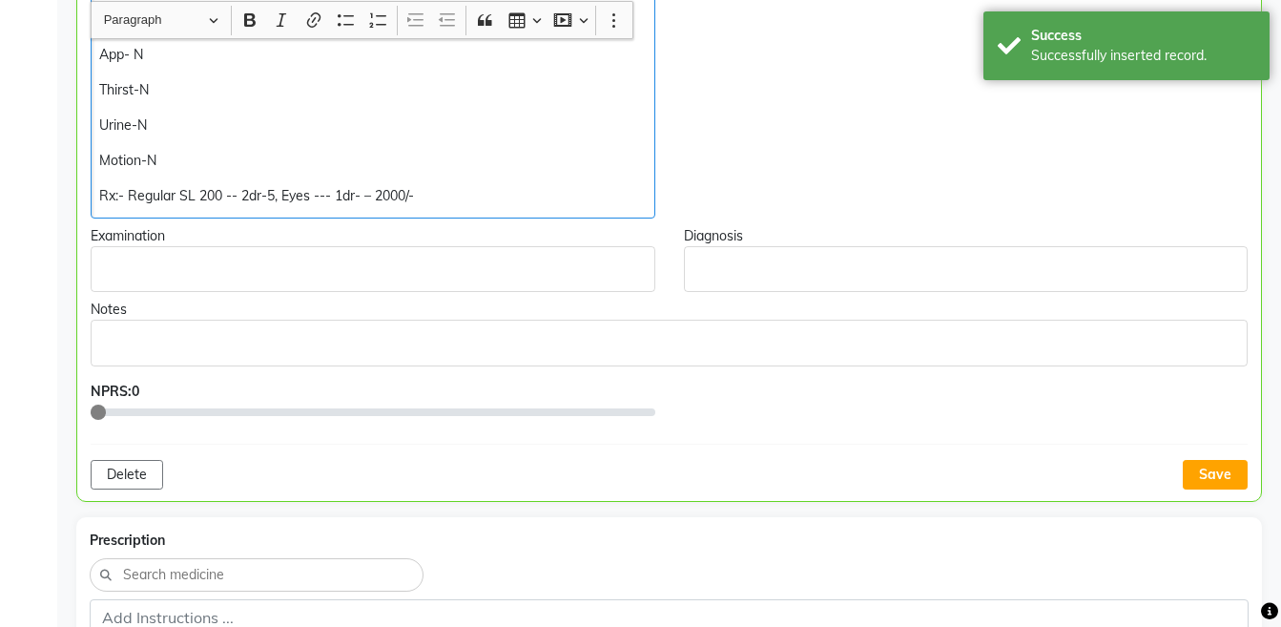
scroll to position [557, 0]
click at [453, 192] on p "Rx:- Regular SL 200 -- 2dr-5, Eyes --- 1dr-5 – 2000/-" at bounding box center [372, 195] width 546 height 20
click at [1214, 475] on button "Save" at bounding box center [1215, 474] width 65 height 30
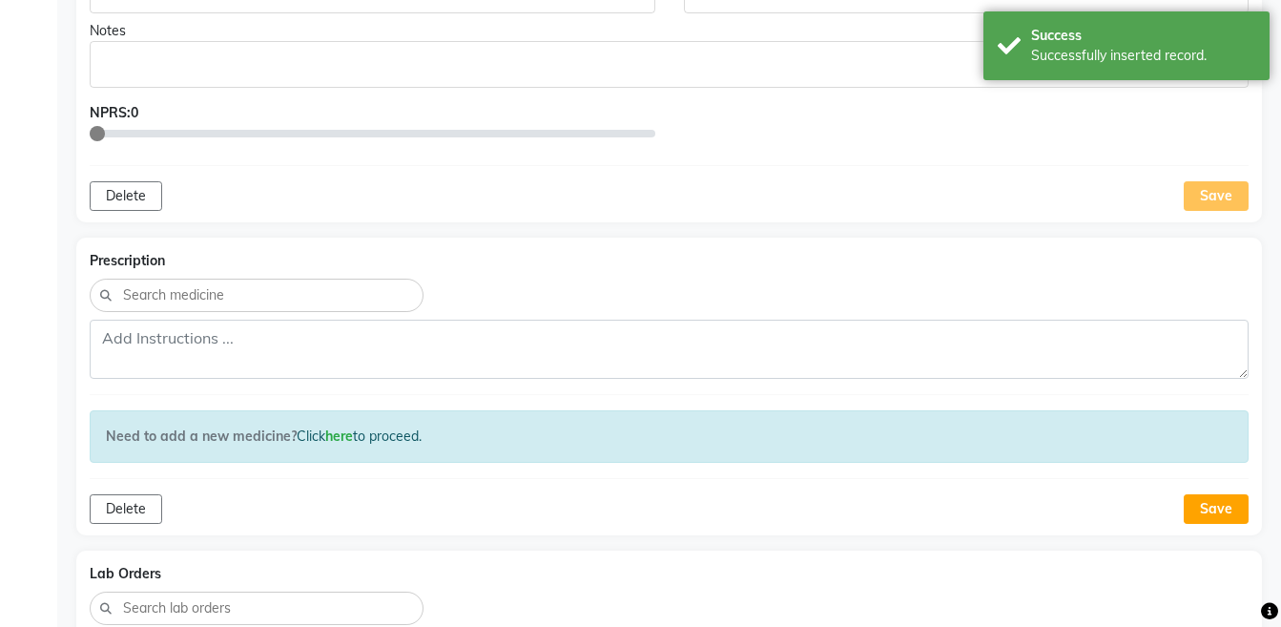
scroll to position [855, 0]
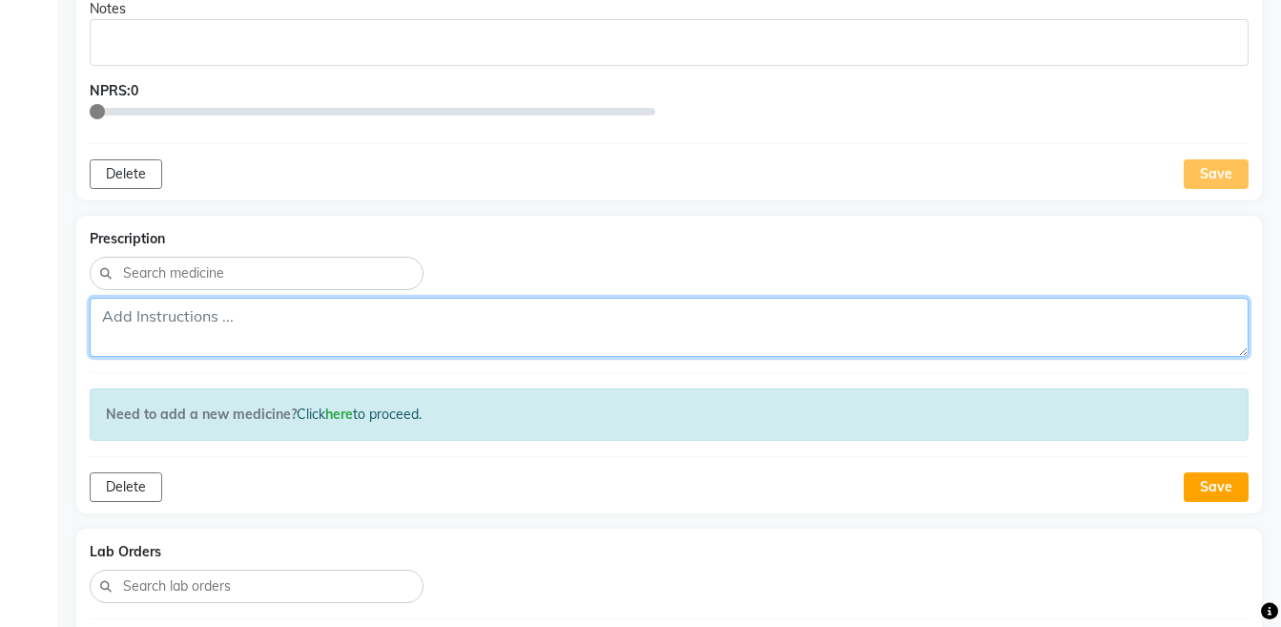
click at [771, 330] on textarea at bounding box center [669, 327] width 1159 height 59
paste textarea "Rx:- Regular SL 200 -- 2dr-5, Eyes --- 1dr-5 – 2000/-"
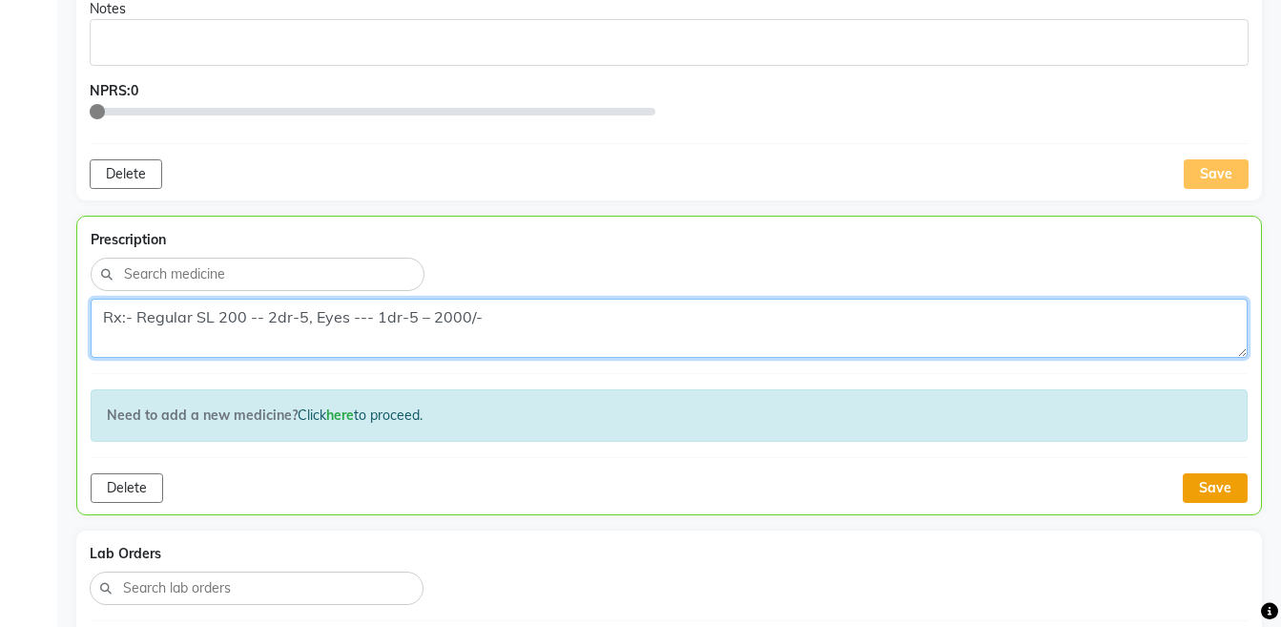
type textarea "Rx:- Regular SL 200 -- 2dr-5, Eyes --- 1dr-5 – 2000/-"
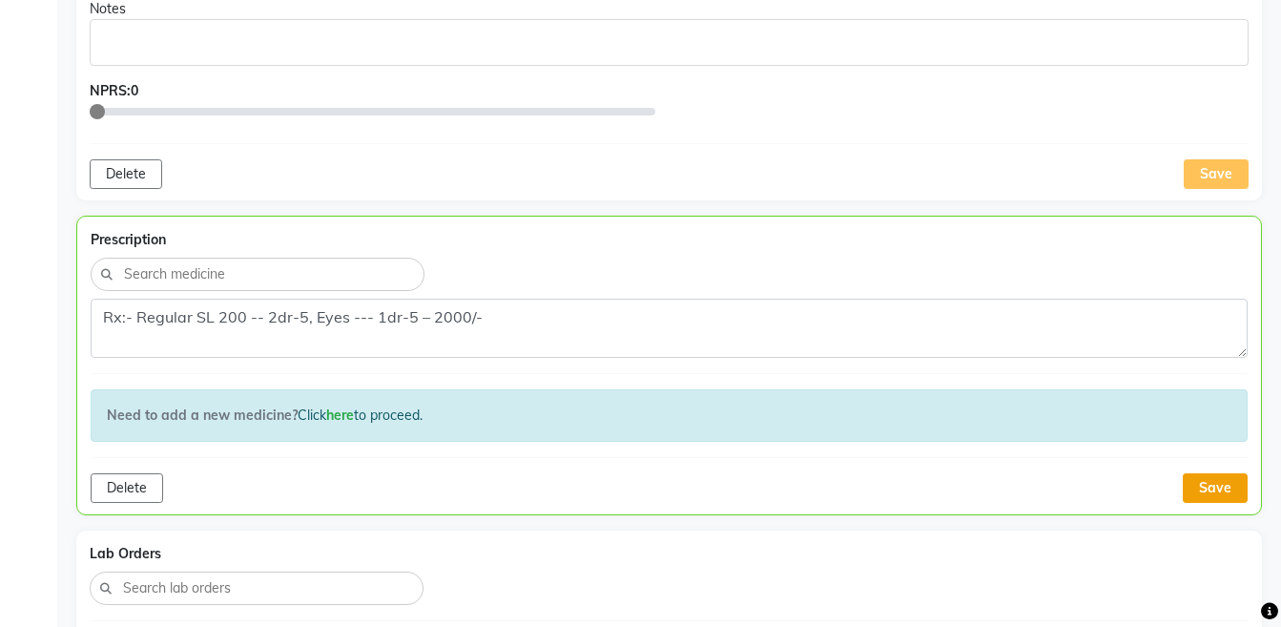
click at [1199, 476] on button "Save" at bounding box center [1215, 488] width 65 height 30
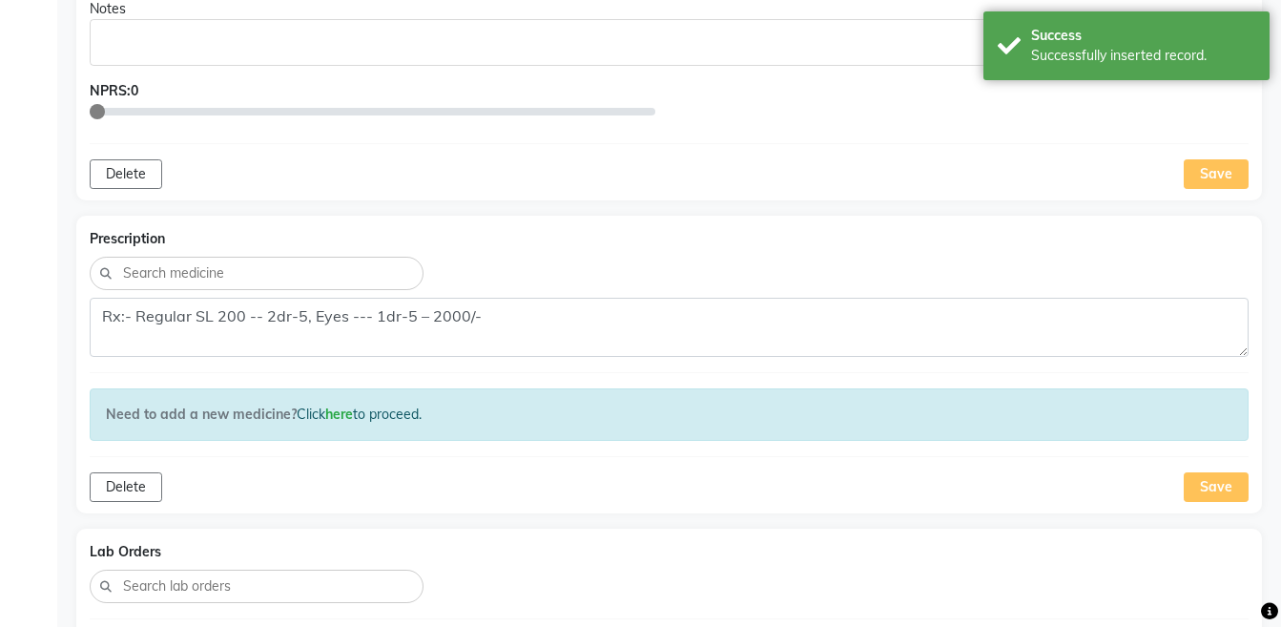
scroll to position [1395, 0]
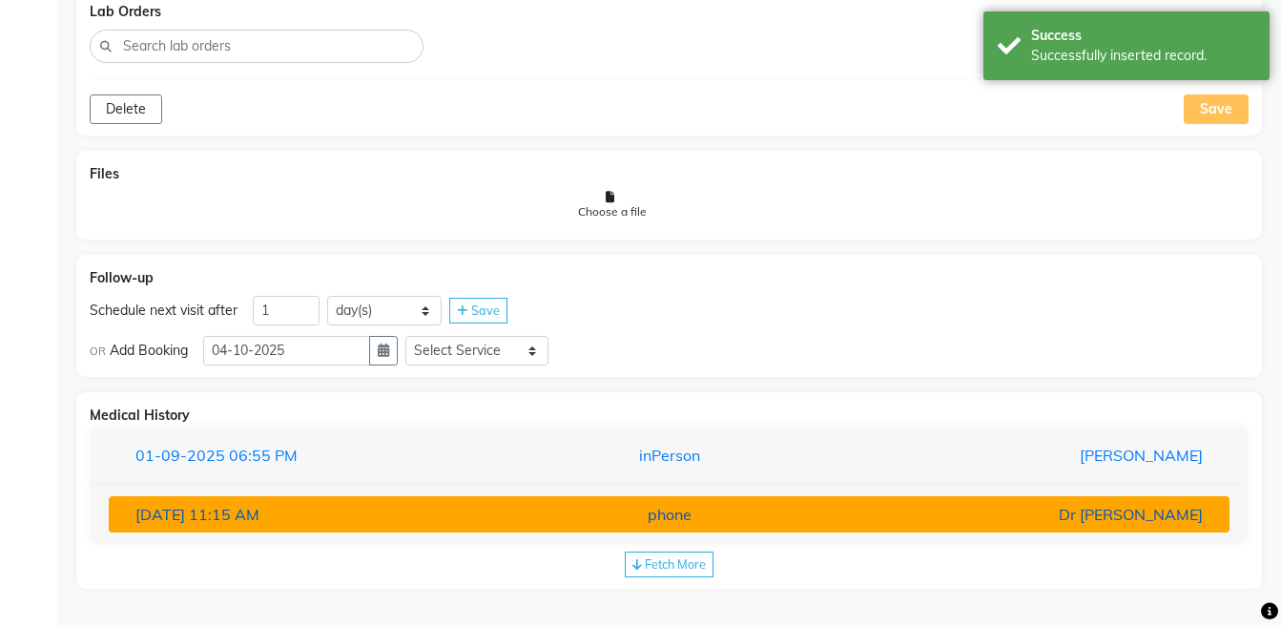
click at [670, 515] on div "phone" at bounding box center [668, 514] width 365 height 23
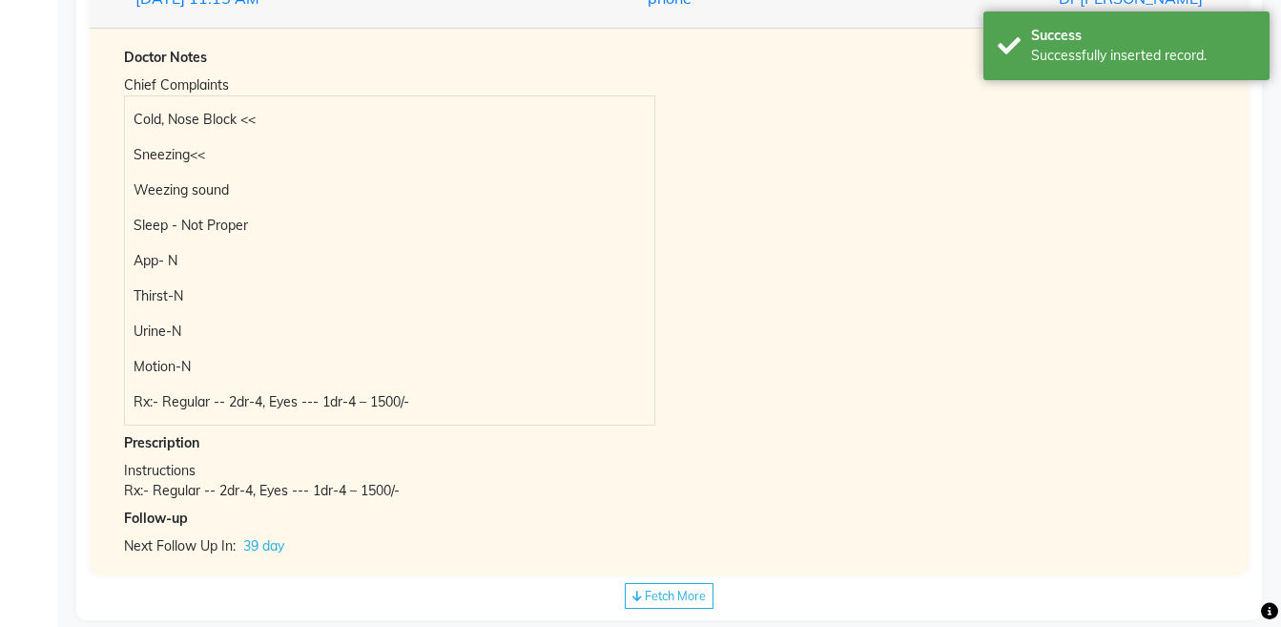
scroll to position [1943, 0]
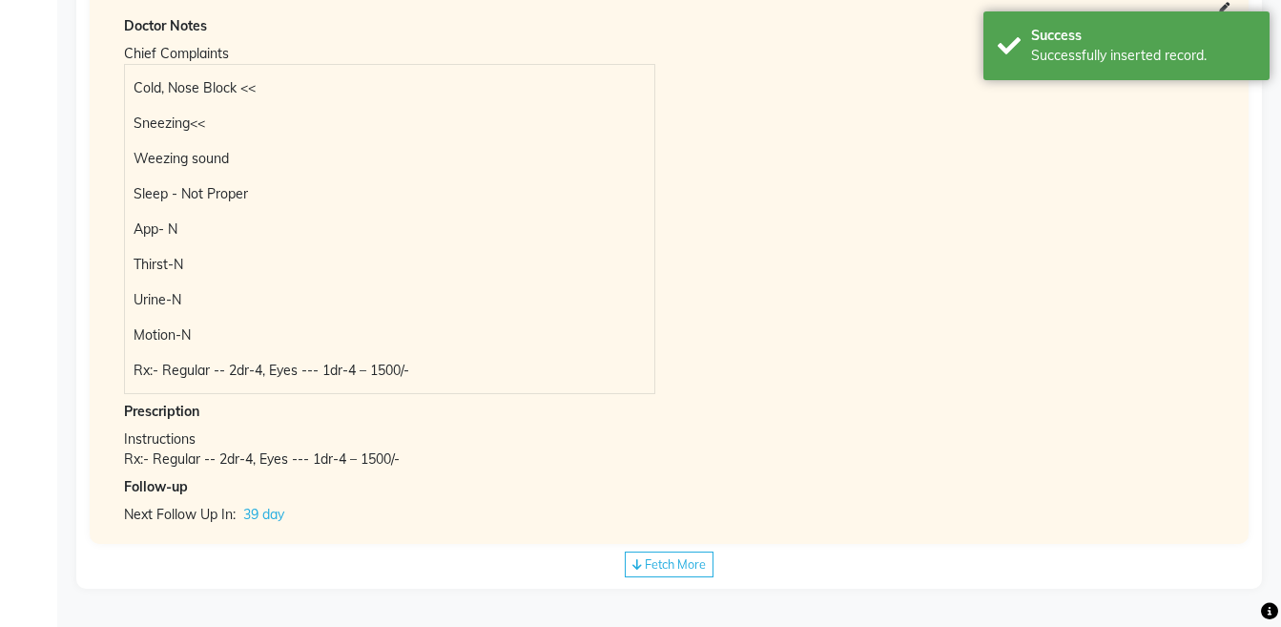
click at [698, 570] on span "Fetch More" at bounding box center [675, 563] width 61 height 15
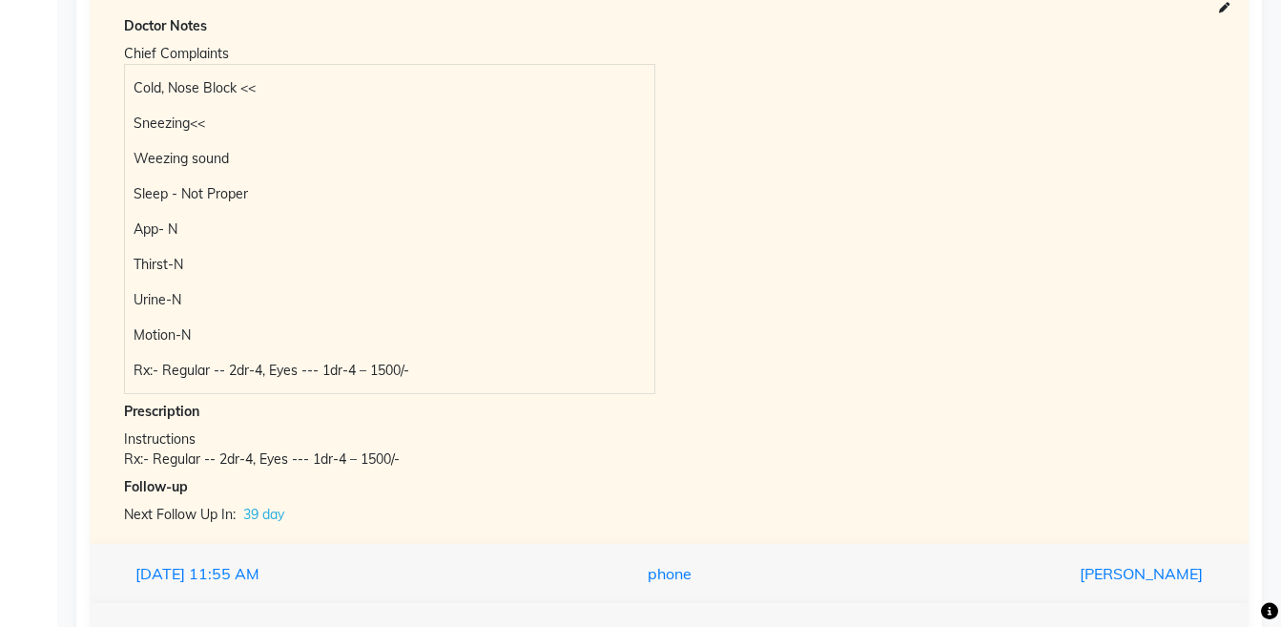
click at [698, 570] on div "phone" at bounding box center [668, 573] width 365 height 23
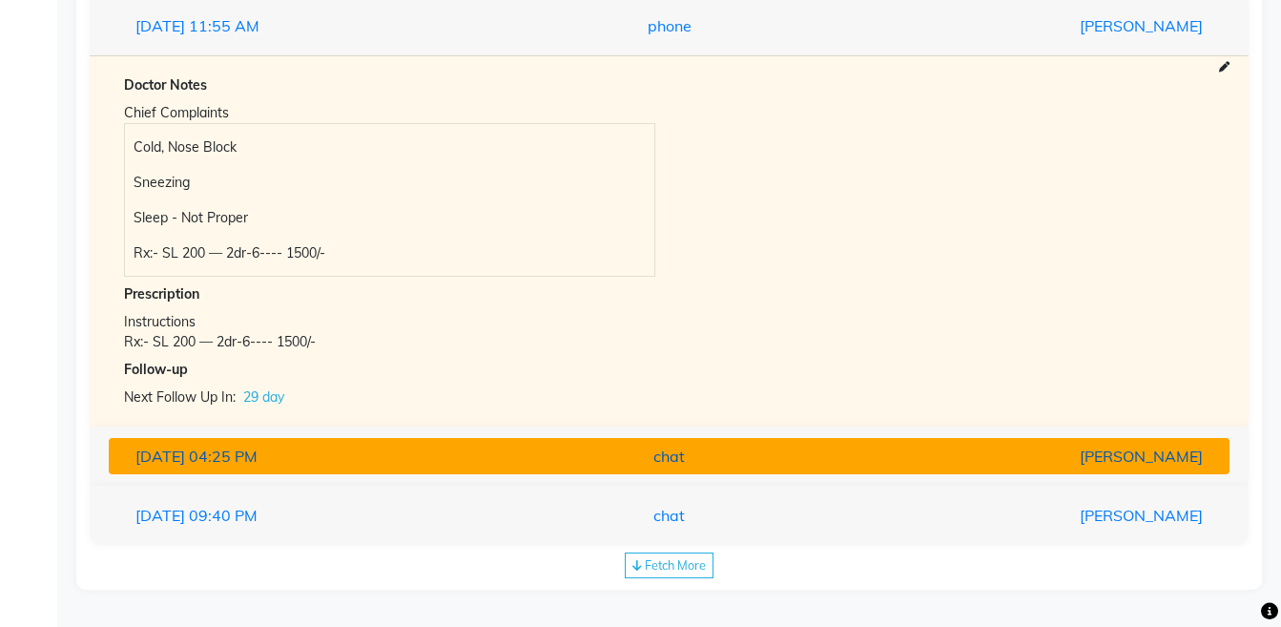
click at [750, 453] on div "chat" at bounding box center [668, 455] width 365 height 23
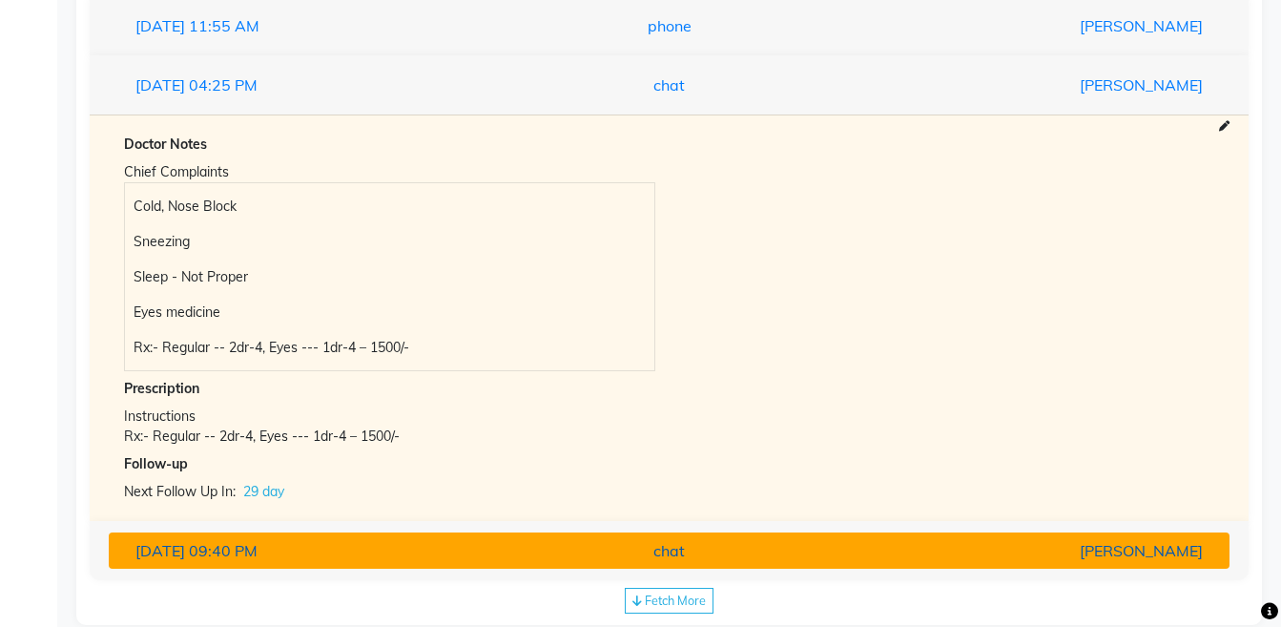
click at [801, 534] on button "[DATE] 09:40 PM chat [PERSON_NAME]" at bounding box center [669, 550] width 1121 height 36
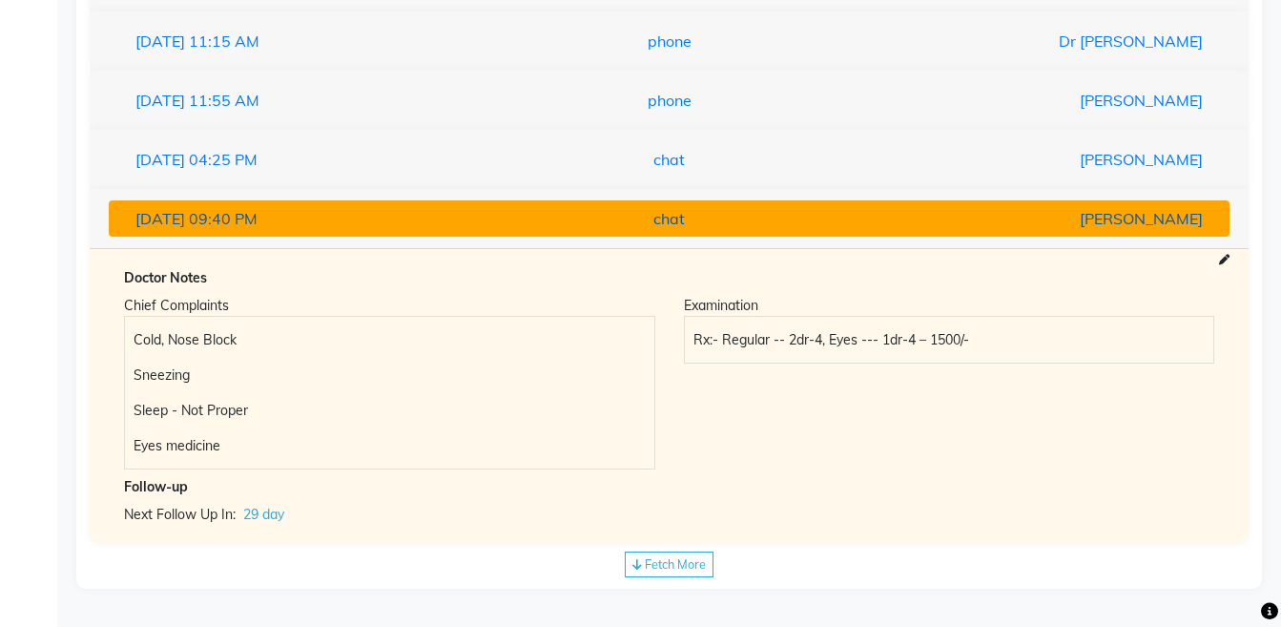
scroll to position [1868, 0]
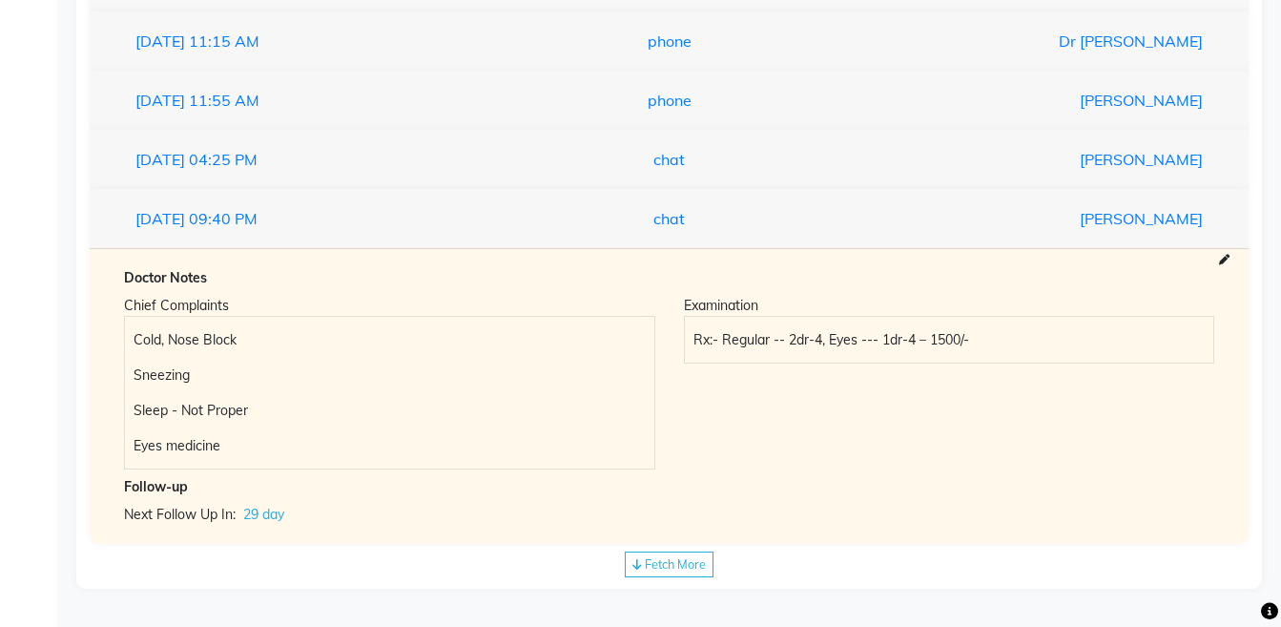
click at [665, 560] on span "Fetch More" at bounding box center [675, 563] width 61 height 15
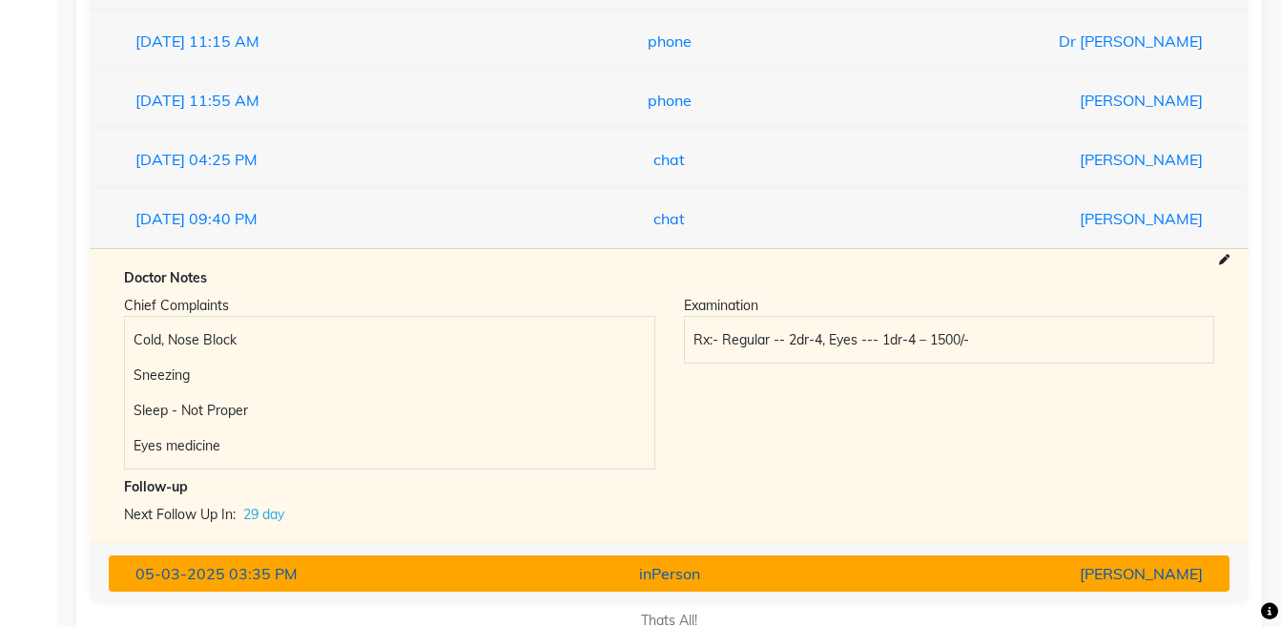
click at [670, 572] on div "inPerson" at bounding box center [668, 573] width 365 height 23
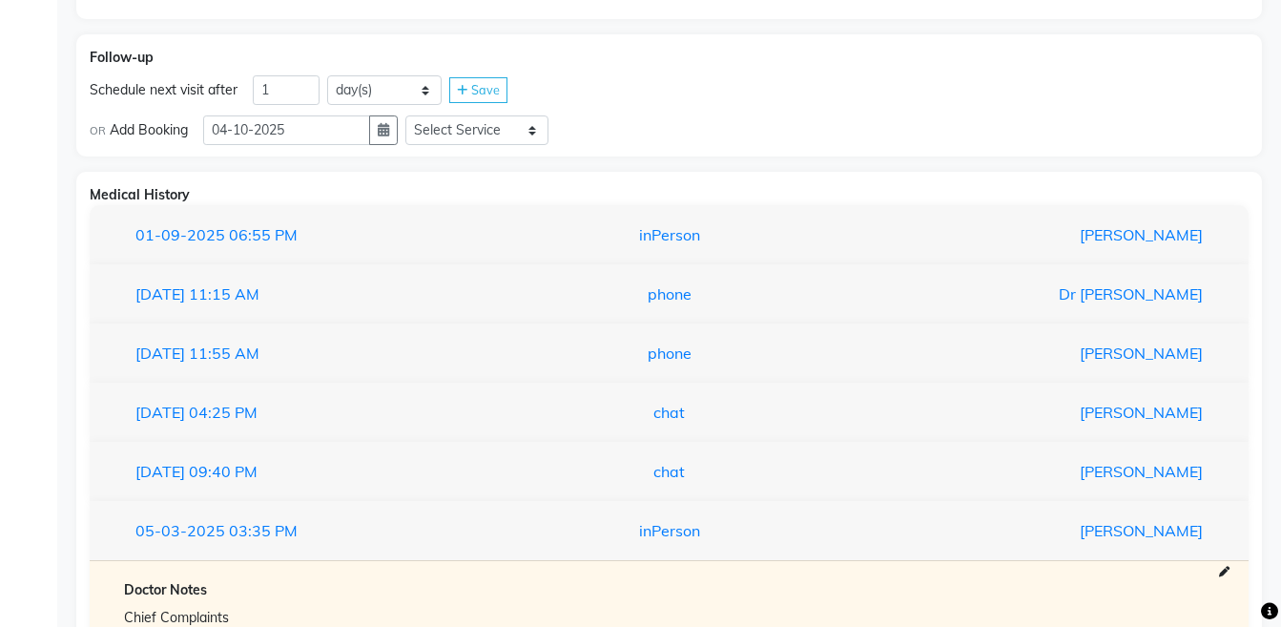
scroll to position [1620, 0]
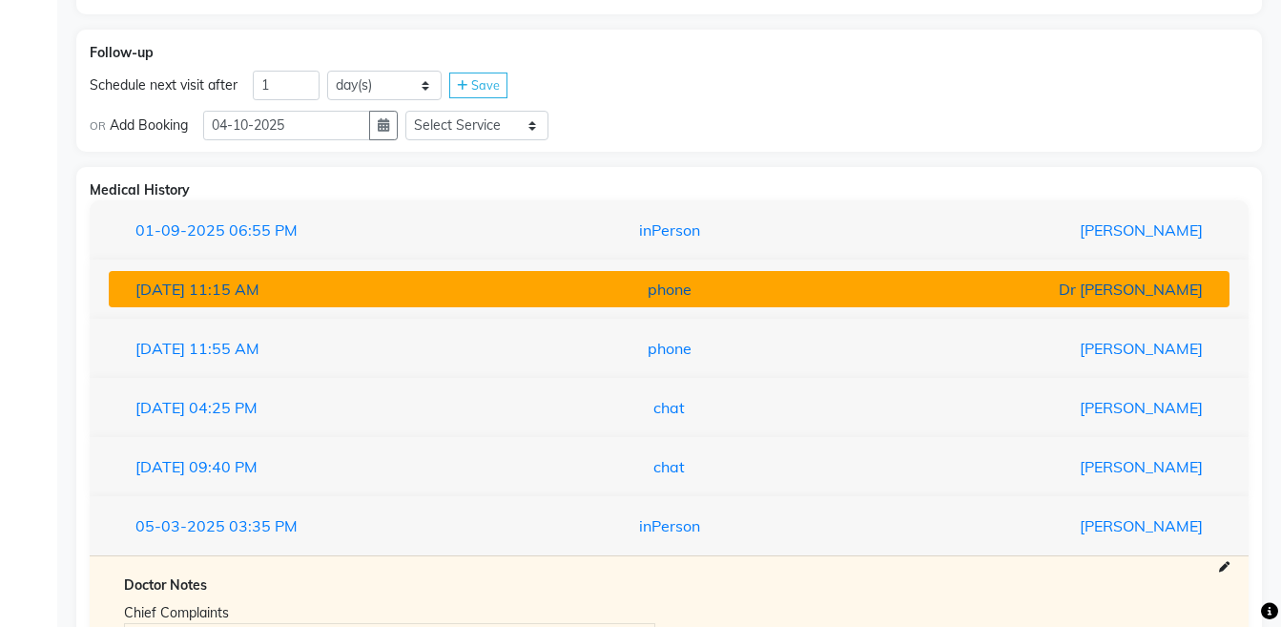
click at [1086, 304] on button "[DATE] 11:15 AM phone Dr [PERSON_NAME]" at bounding box center [669, 289] width 1121 height 36
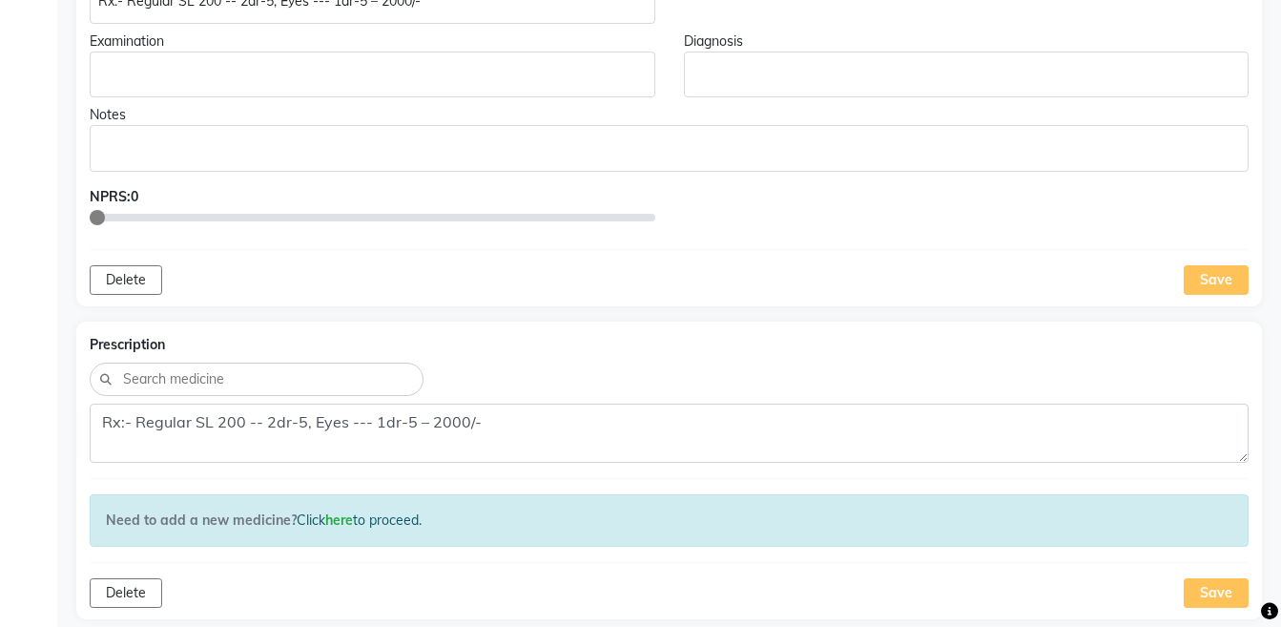
scroll to position [763, 0]
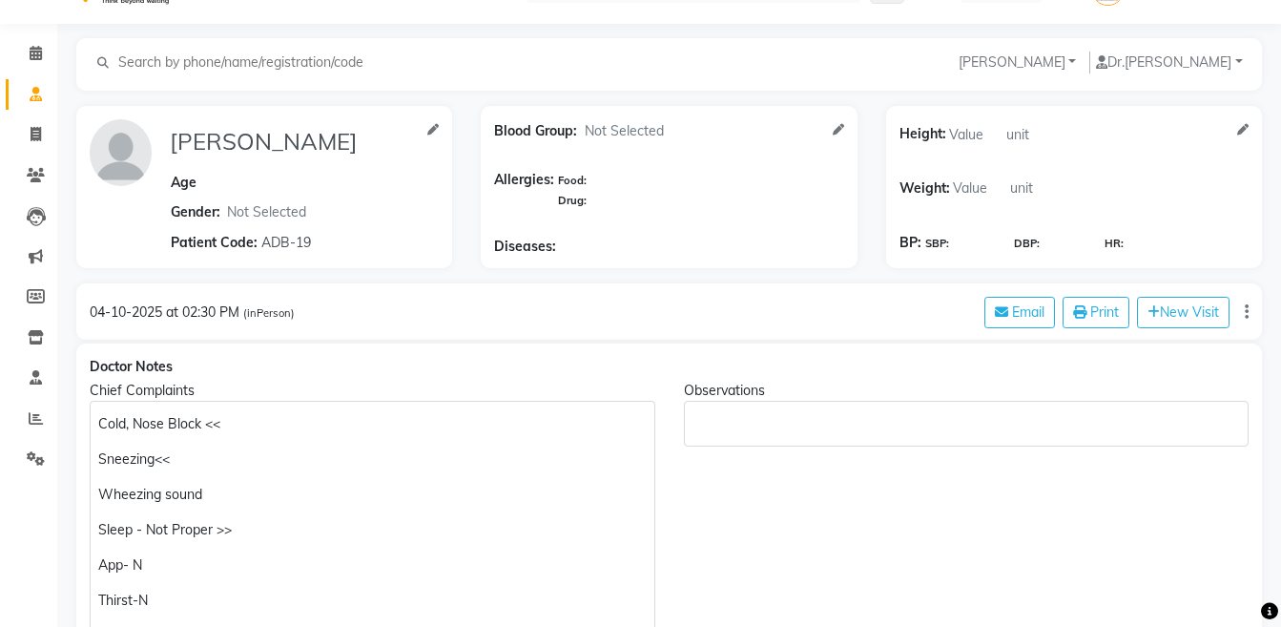
scroll to position [0, 0]
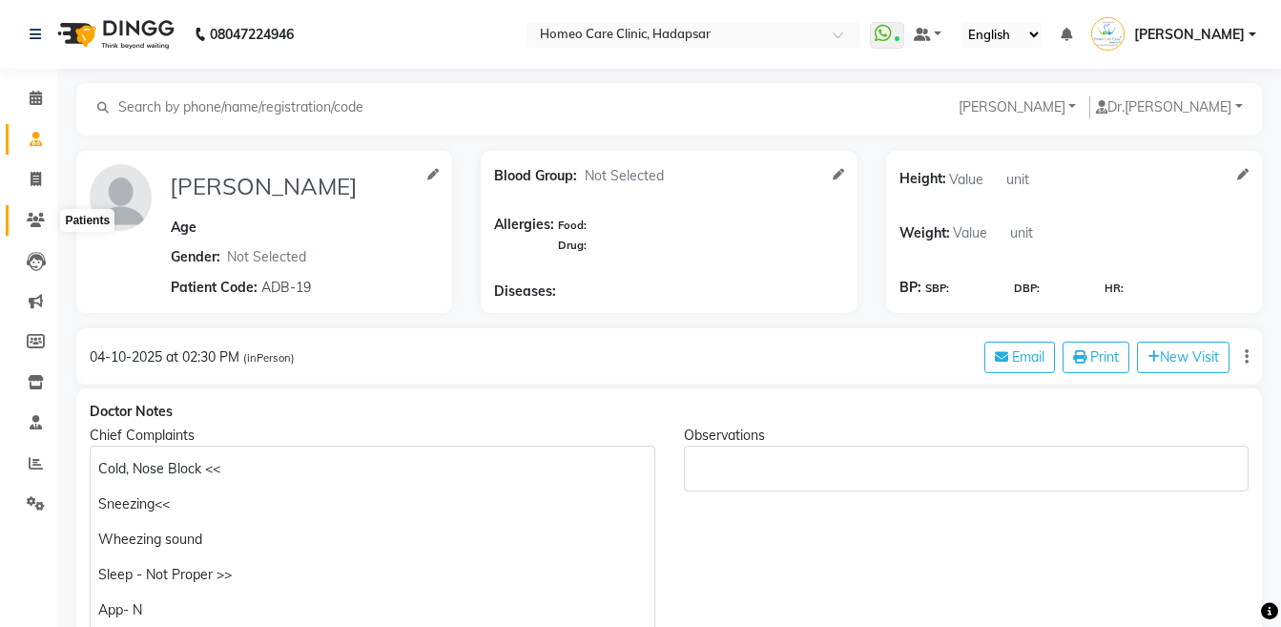
click at [40, 219] on icon at bounding box center [36, 220] width 18 height 14
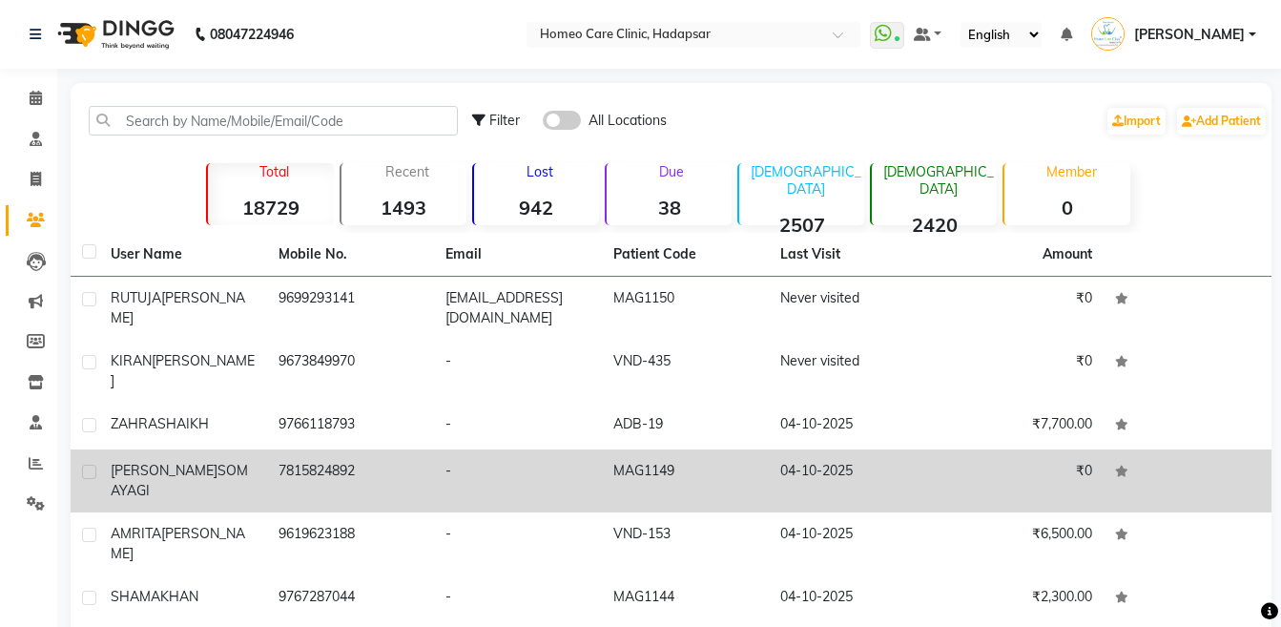
click at [272, 454] on td "7815824892" at bounding box center [351, 480] width 168 height 63
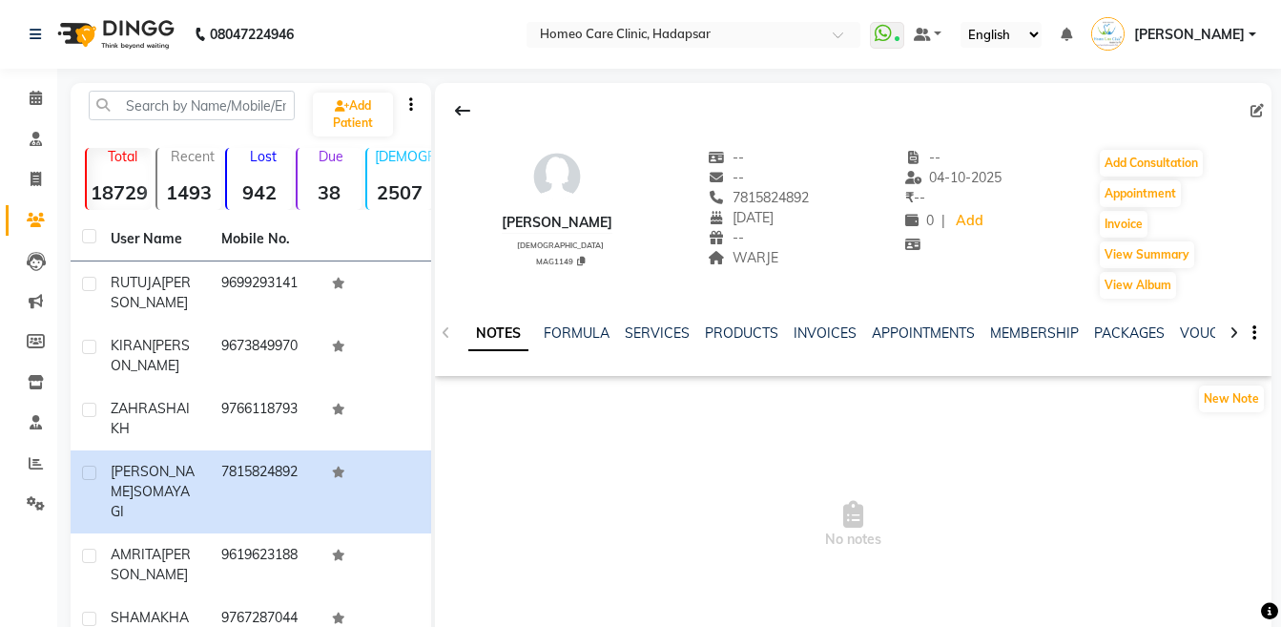
click at [1245, 333] on button "button" at bounding box center [1250, 333] width 11 height 20
click at [1244, 333] on div at bounding box center [1241, 333] width 8 height 15
click at [1230, 330] on icon at bounding box center [1233, 332] width 9 height 13
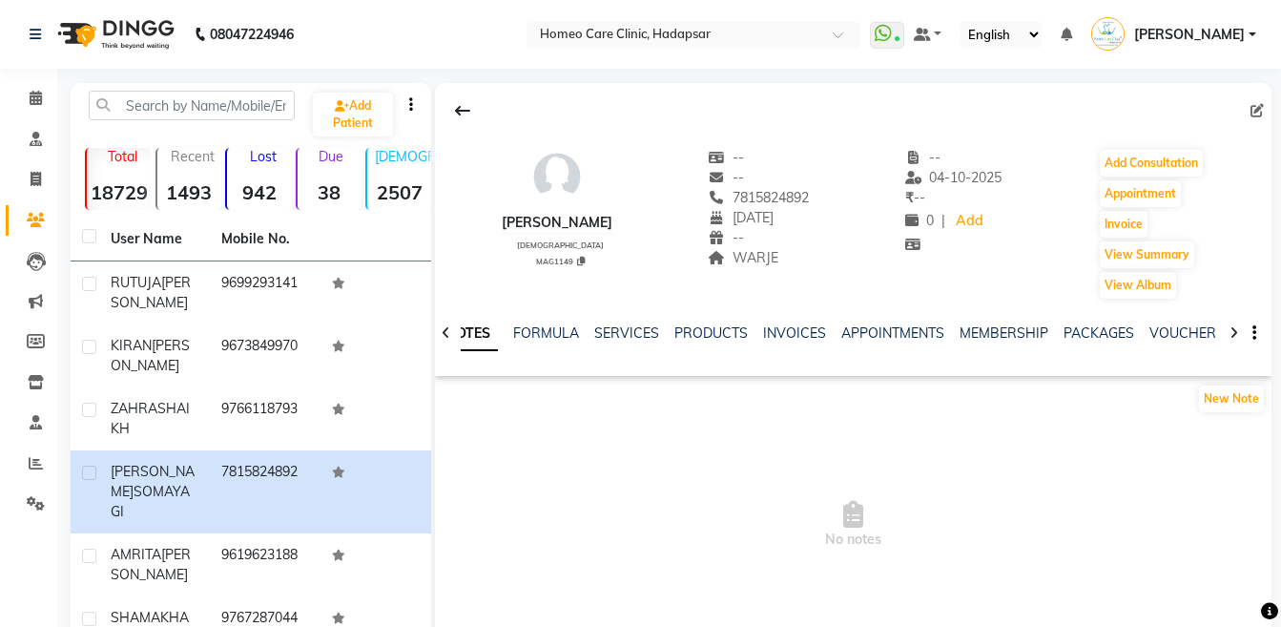
click at [1230, 330] on icon at bounding box center [1233, 332] width 9 height 13
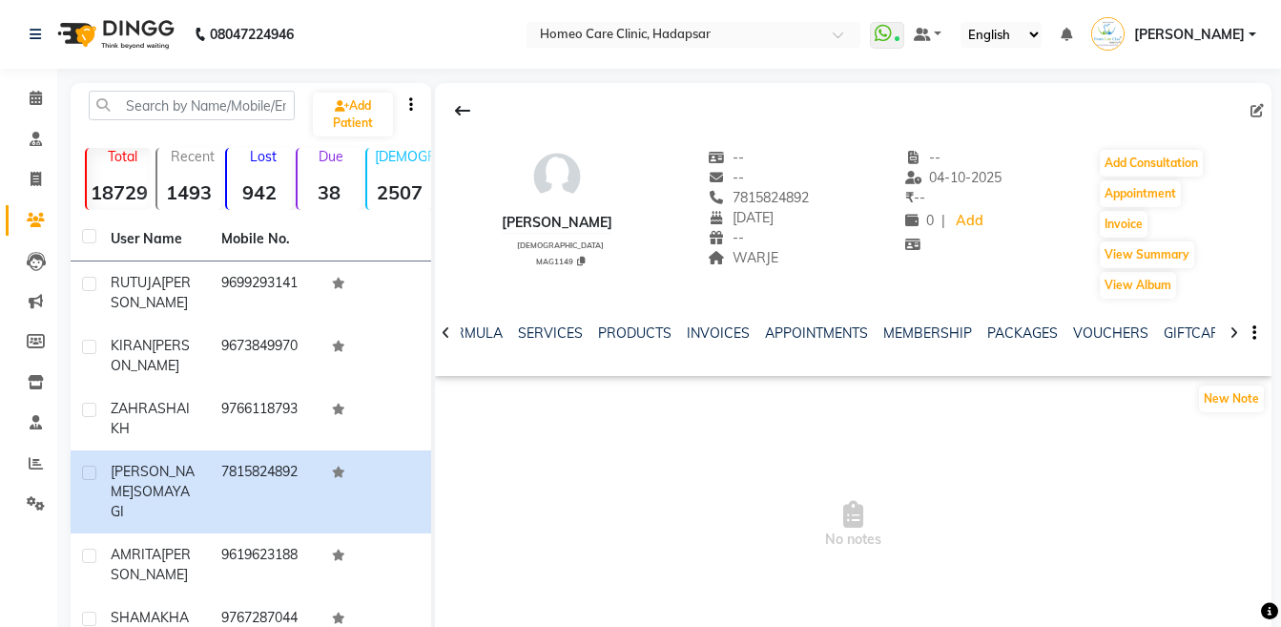
click at [1230, 330] on icon at bounding box center [1233, 332] width 9 height 13
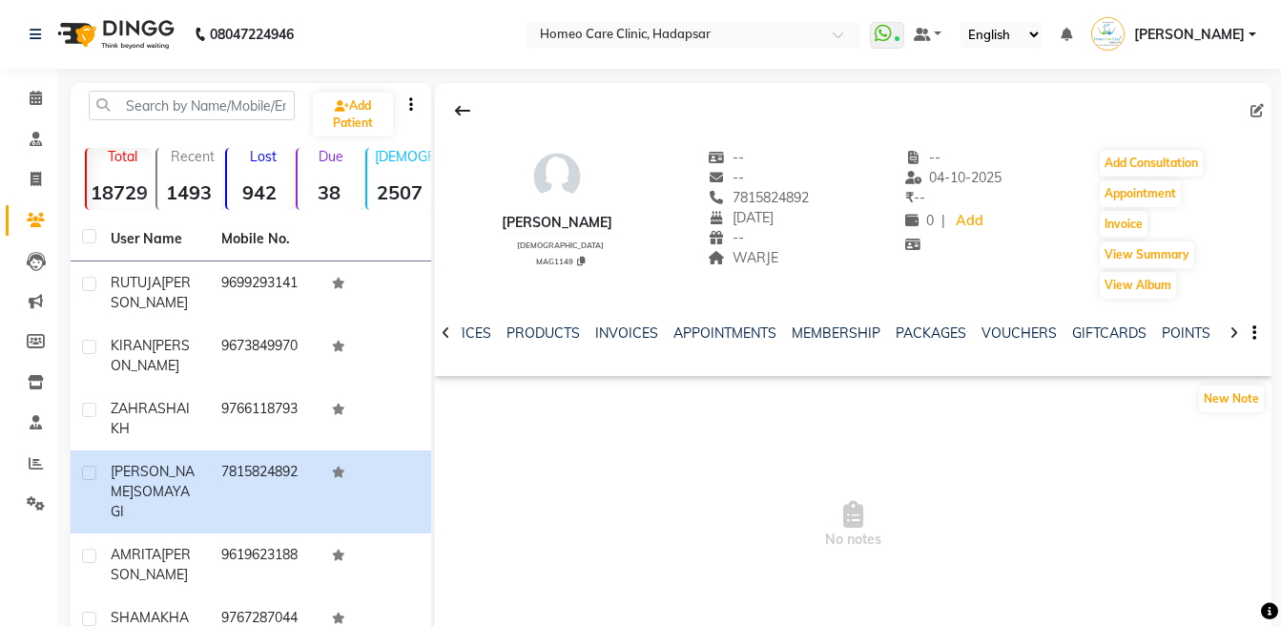
click at [1230, 330] on icon at bounding box center [1233, 332] width 9 height 13
click at [1230, 330] on div "NOTES FORMULA SERVICES PRODUCTS INVOICES APPOINTMENTS MEMBERSHIP PACKAGES VOUCH…" at bounding box center [853, 333] width 836 height 66
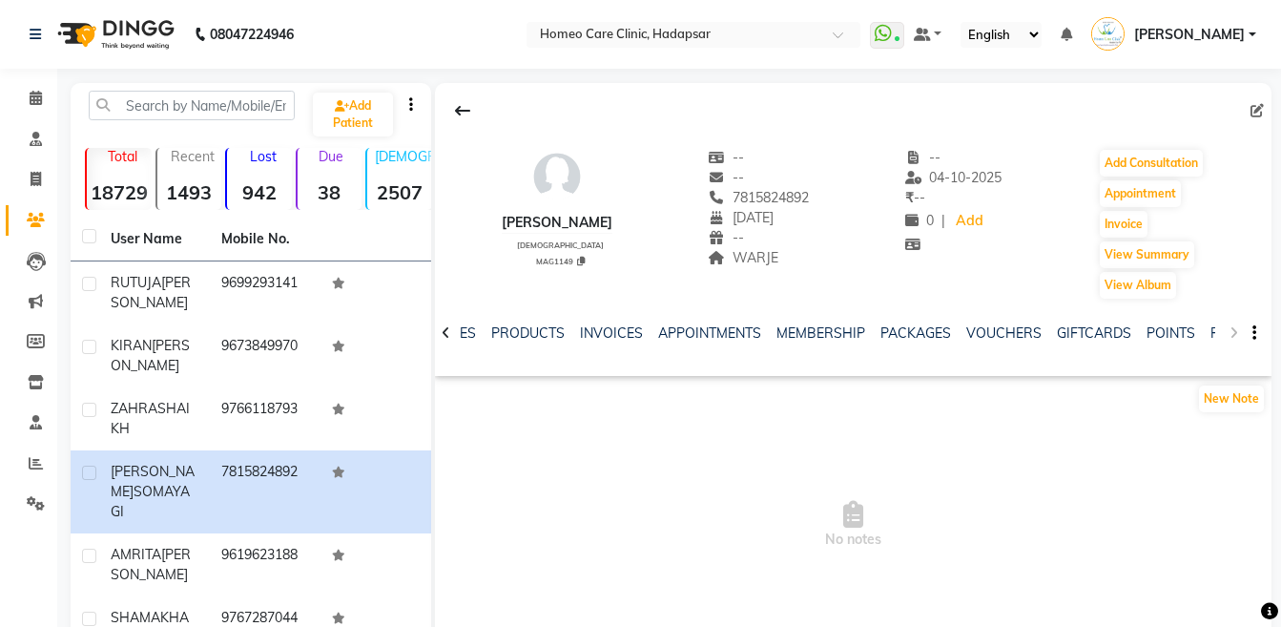
click at [1230, 330] on div "NOTES FORMULA SERVICES PRODUCTS INVOICES APPOINTMENTS MEMBERSHIP PACKAGES VOUCH…" at bounding box center [853, 333] width 836 height 66
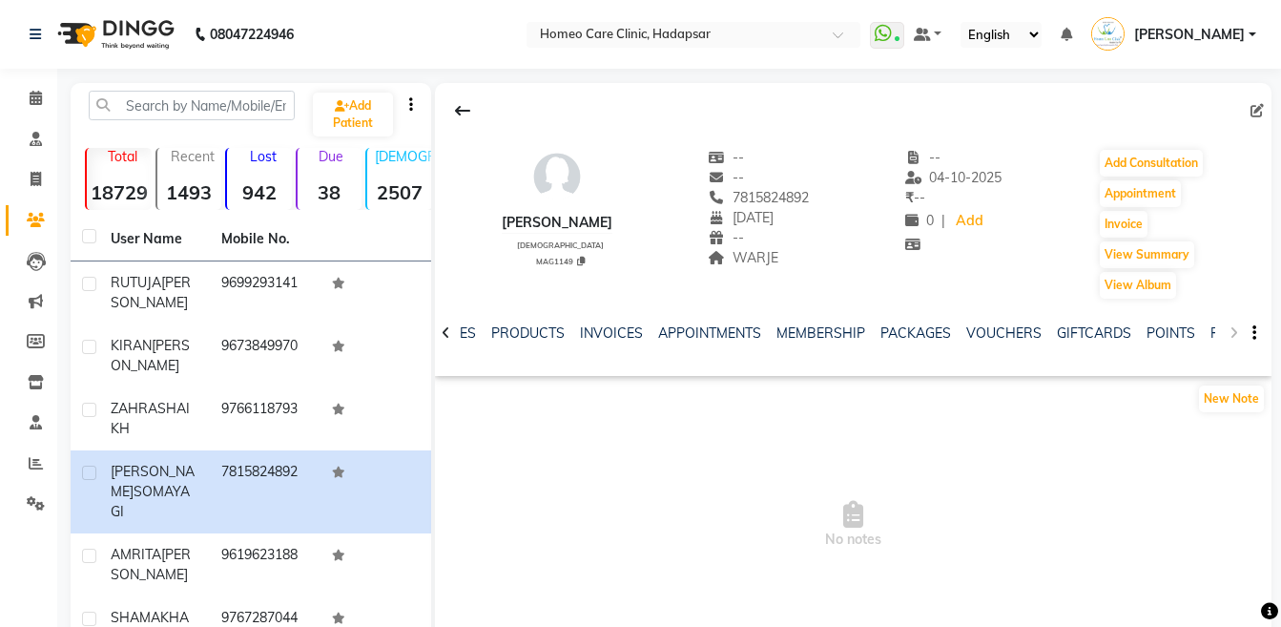
click at [1230, 330] on div "NOTES FORMULA SERVICES PRODUCTS INVOICES APPOINTMENTS MEMBERSHIP PACKAGES VOUCH…" at bounding box center [853, 333] width 836 height 66
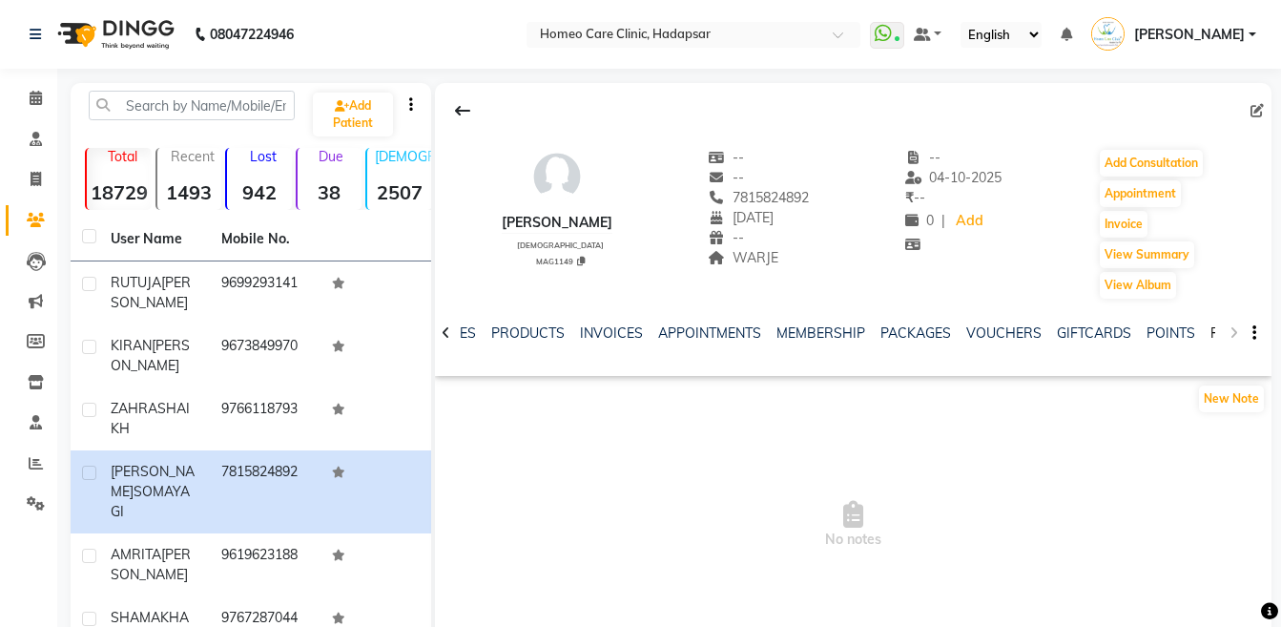
click at [1210, 331] on link "FORMS" at bounding box center [1234, 332] width 48 height 17
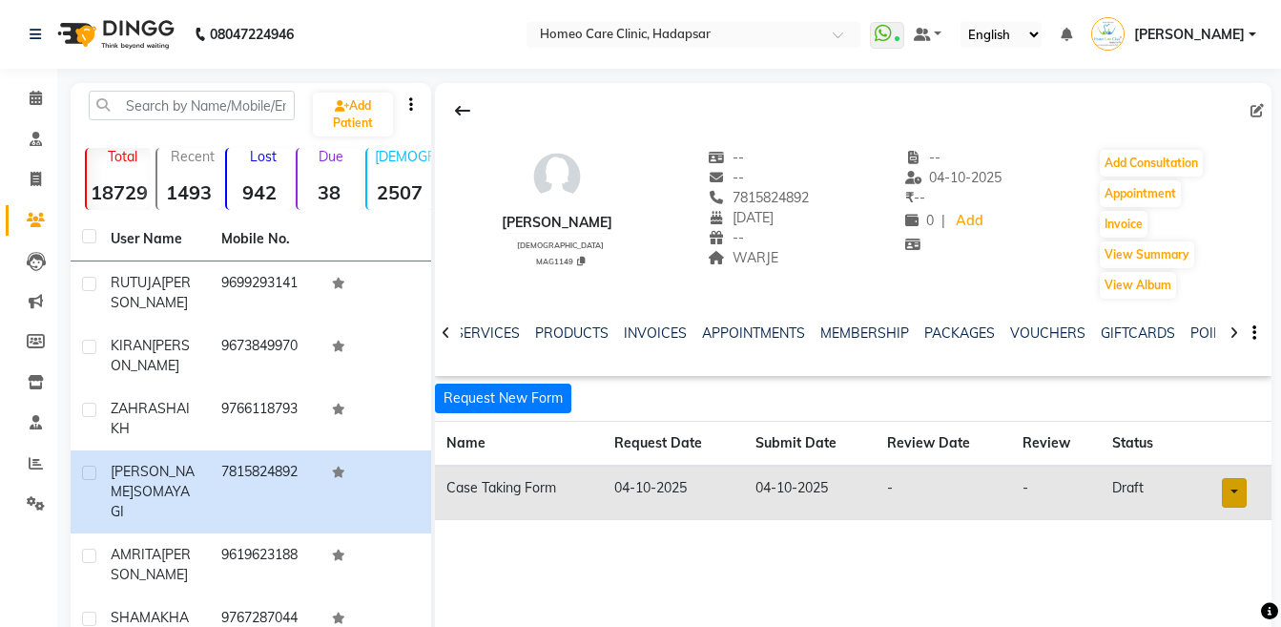
click at [1228, 490] on link at bounding box center [1234, 493] width 25 height 30
click at [1232, 559] on link "Open in staff mode" at bounding box center [1185, 563] width 180 height 31
click at [1153, 155] on button "Add Consultation" at bounding box center [1151, 163] width 103 height 27
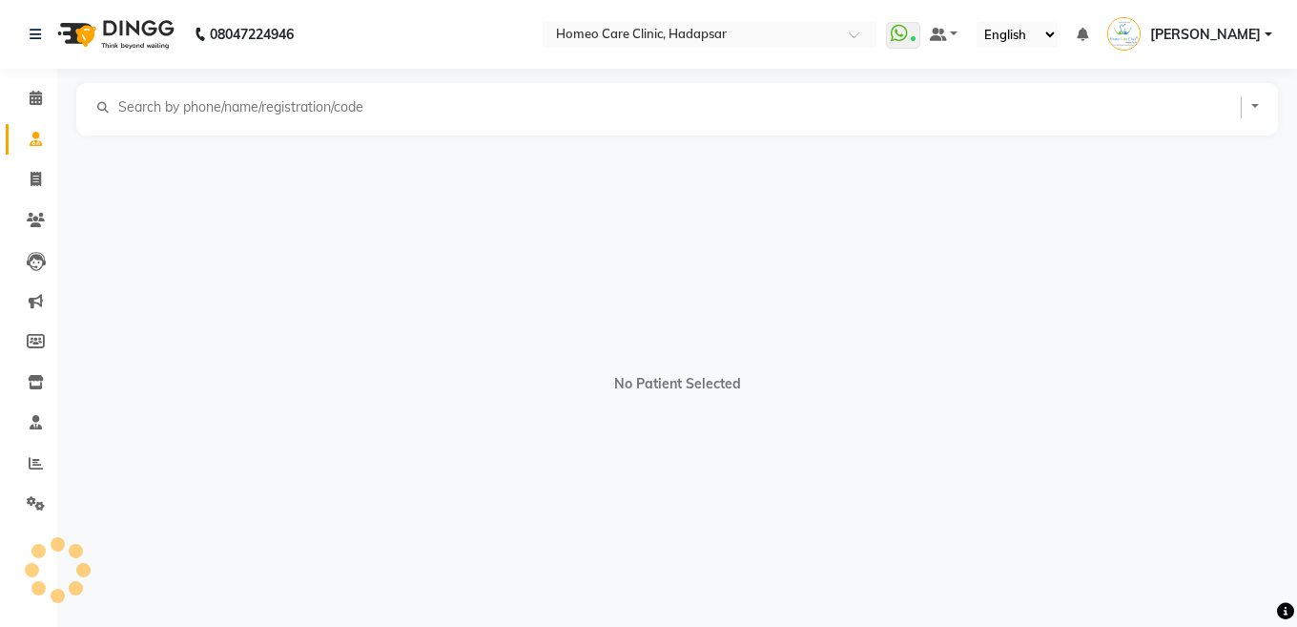
select select "[DEMOGRAPHIC_DATA]"
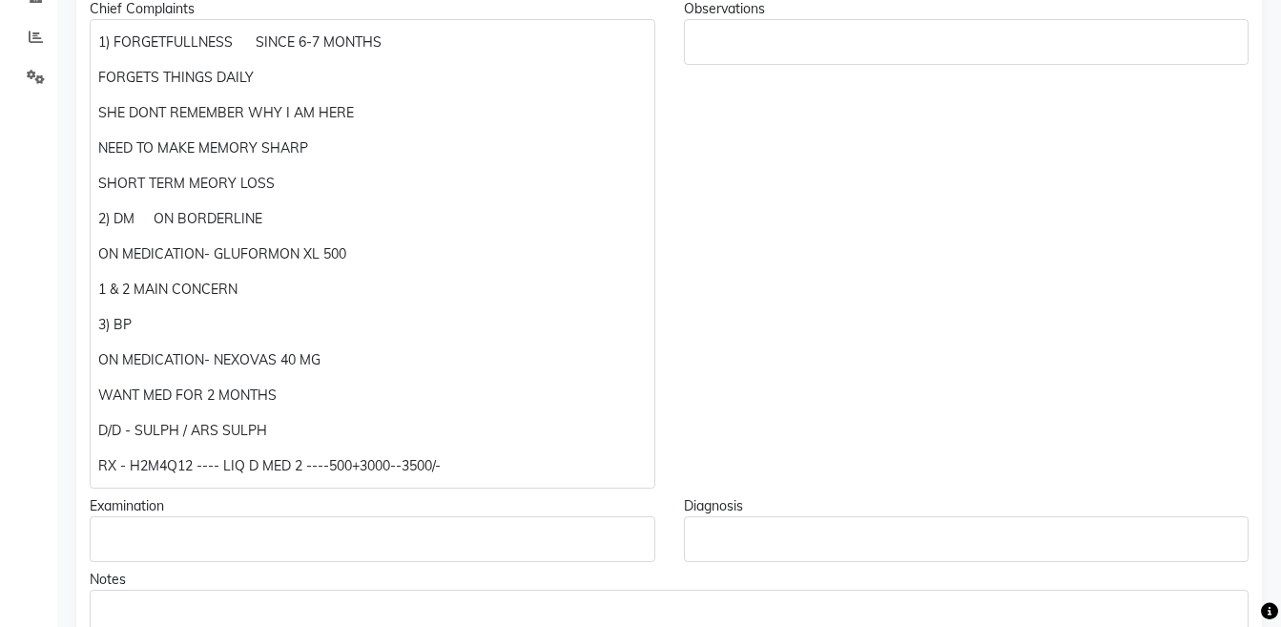
scroll to position [429, 0]
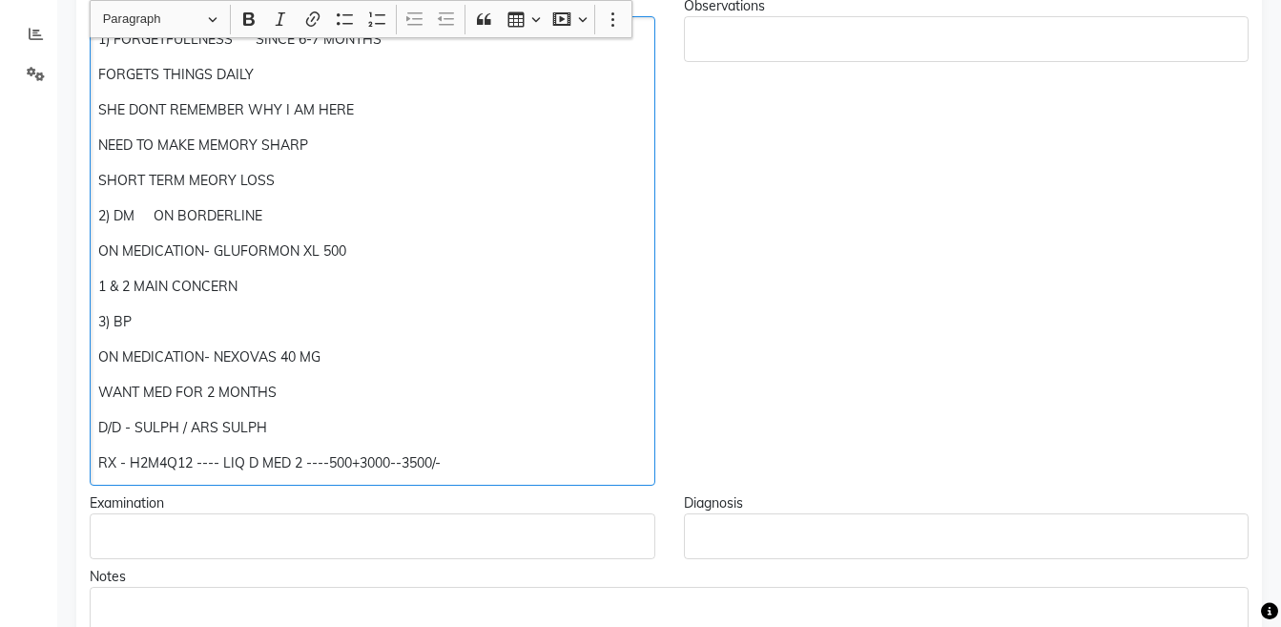
click at [500, 472] on p "RX - H2M4Q12 ---- LIQ D MED 2 ----500+3000--3500/-" at bounding box center [371, 463] width 547 height 20
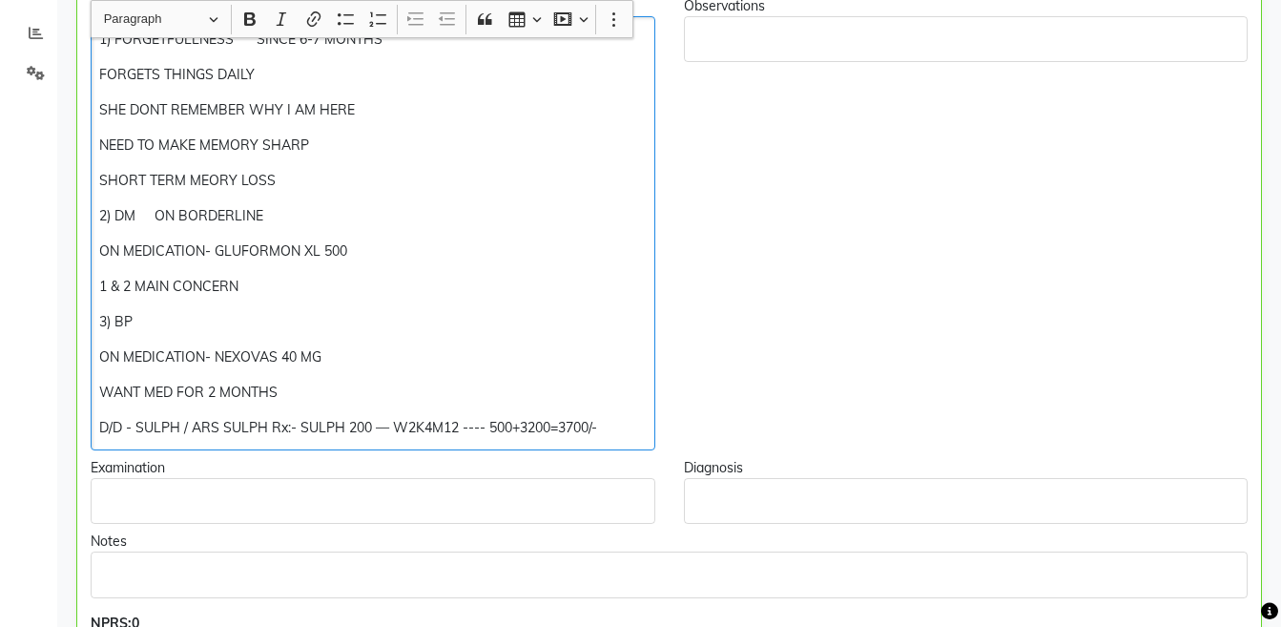
click at [278, 431] on p "D/D - SULPH / ARS SULPH Rx:- SULPH 200 — W2K4M12 ---- 500+3200=3700/-" at bounding box center [372, 428] width 546 height 20
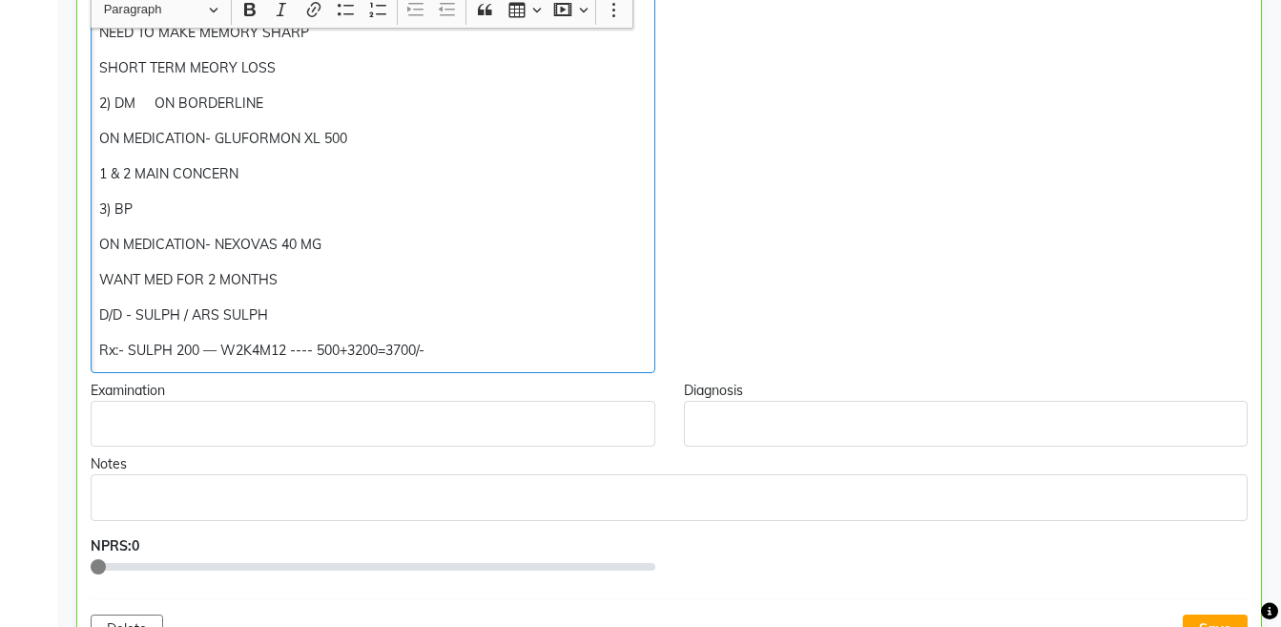
scroll to position [552, 0]
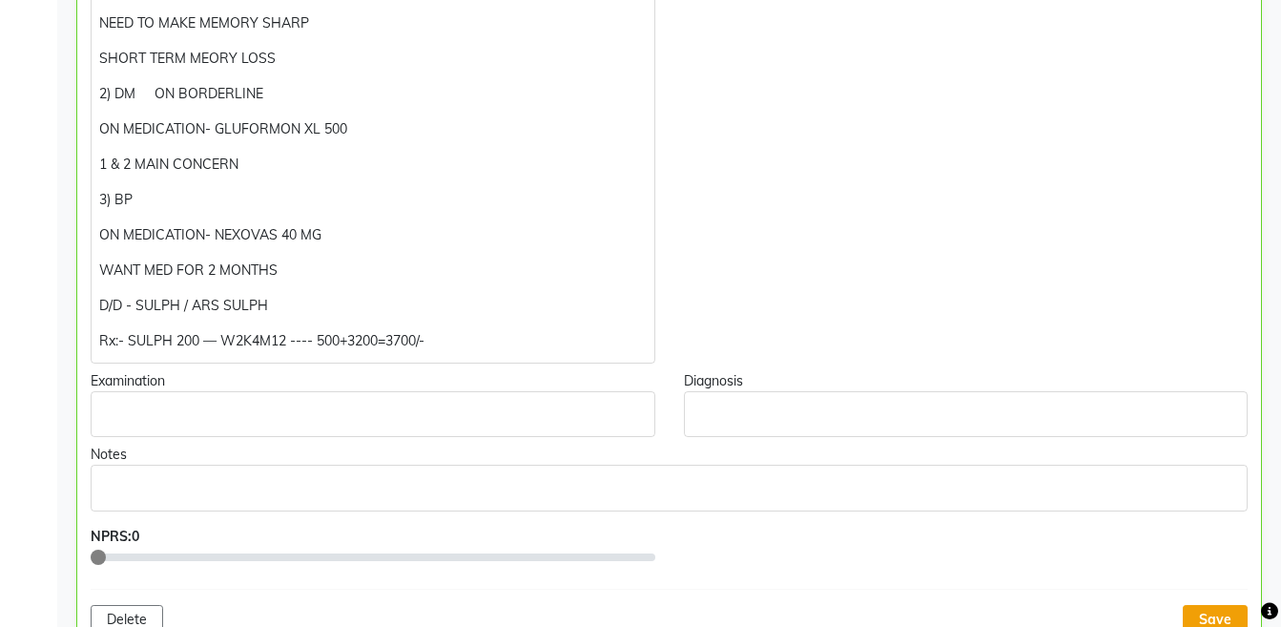
click at [1228, 618] on button "Save" at bounding box center [1215, 620] width 65 height 30
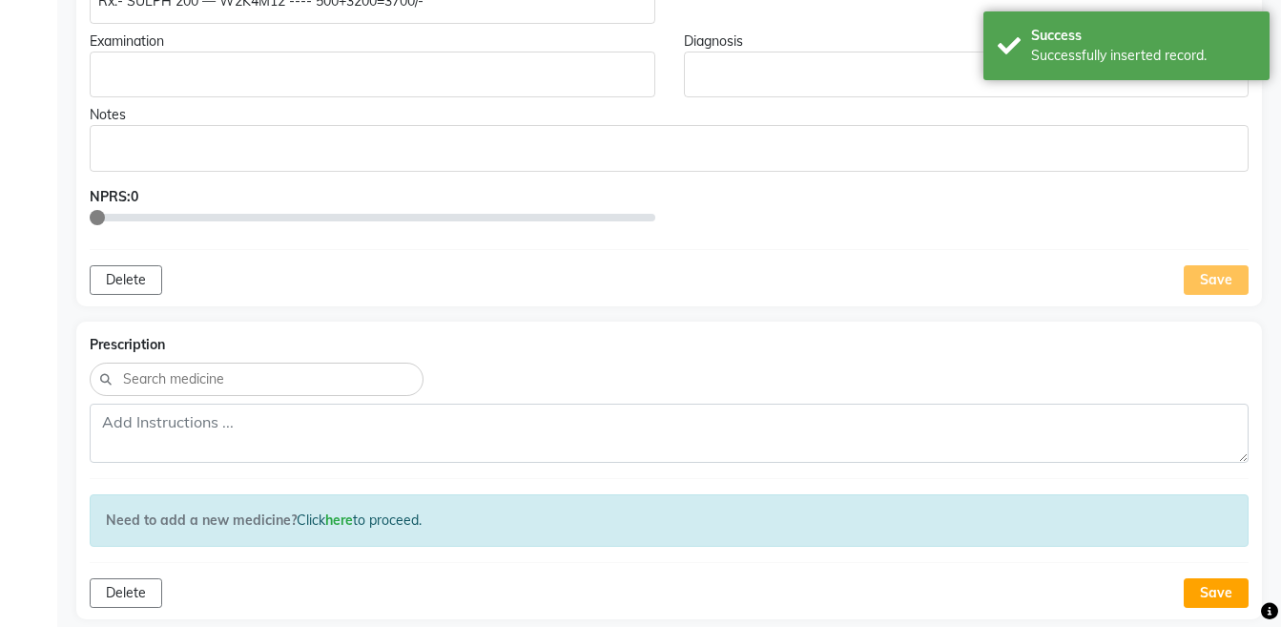
scroll to position [903, 0]
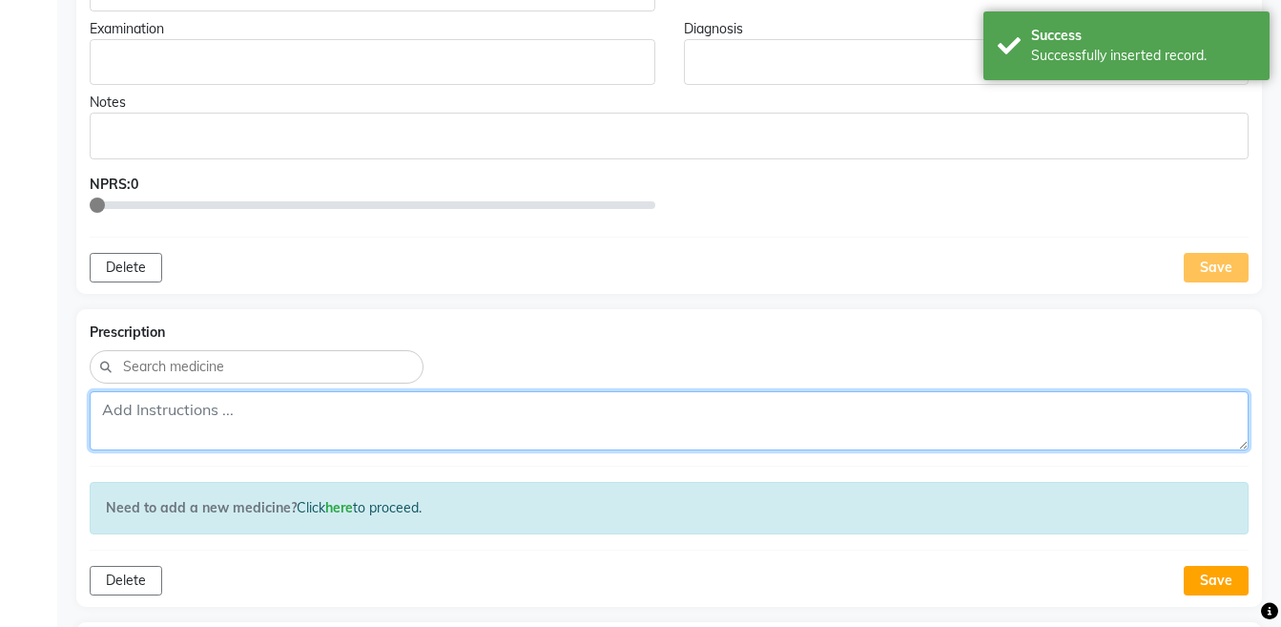
click at [815, 426] on textarea at bounding box center [669, 420] width 1159 height 59
paste textarea "Rx:- SULPH 200 — W2K4M12 ---- 500+3200=3700/-"
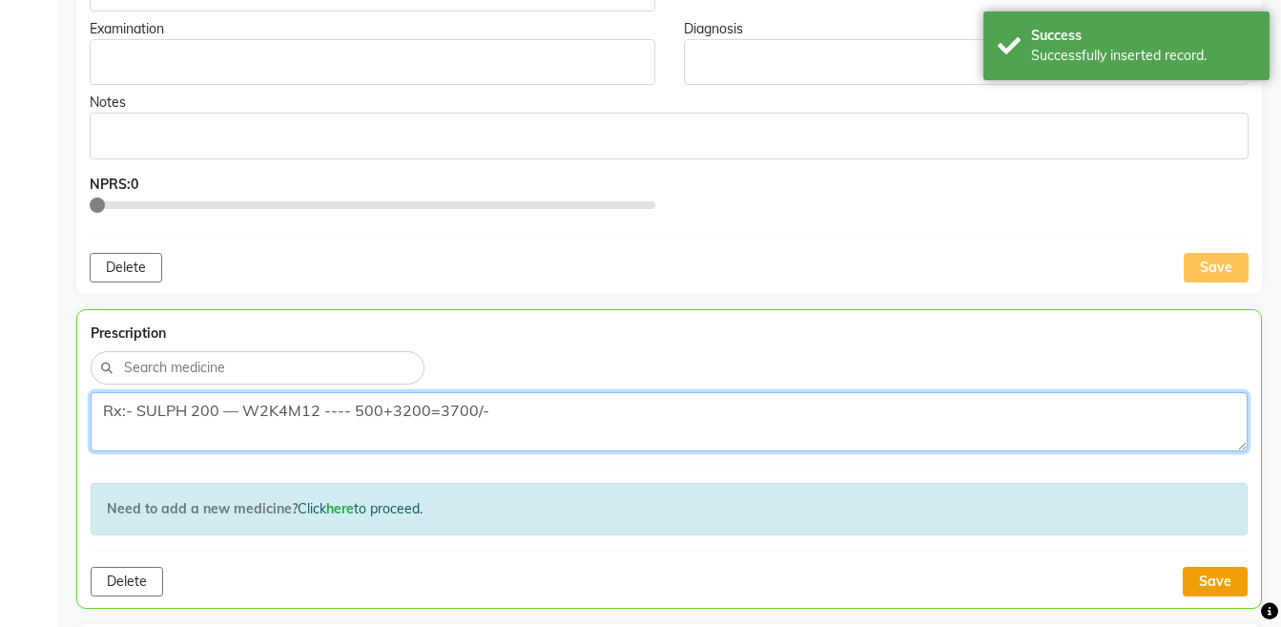
type textarea "Rx:- SULPH 200 — W2K4M12 ---- 500+3200=3700/-"
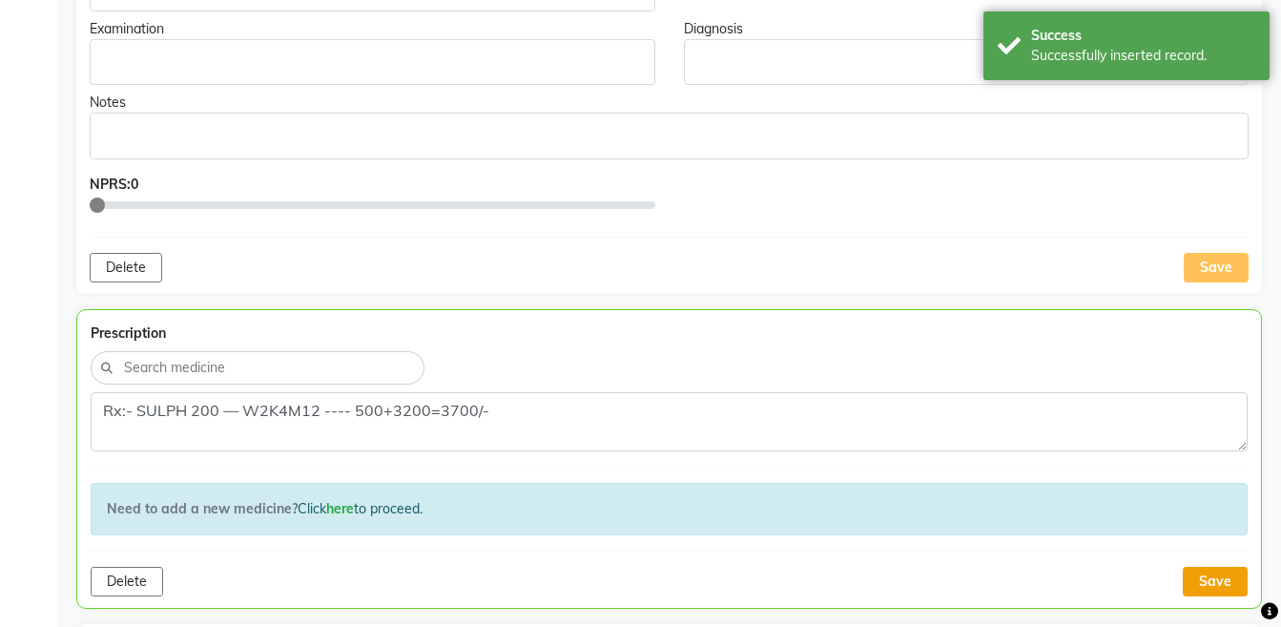
click at [1193, 587] on button "Save" at bounding box center [1215, 582] width 65 height 30
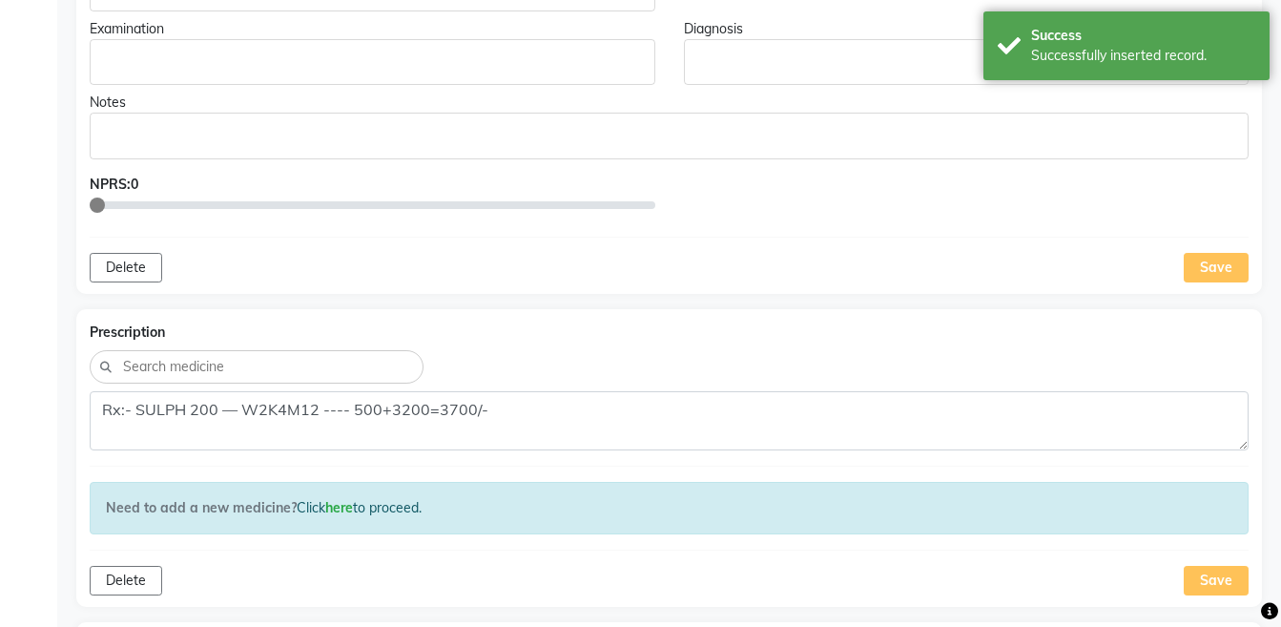
scroll to position [1325, 0]
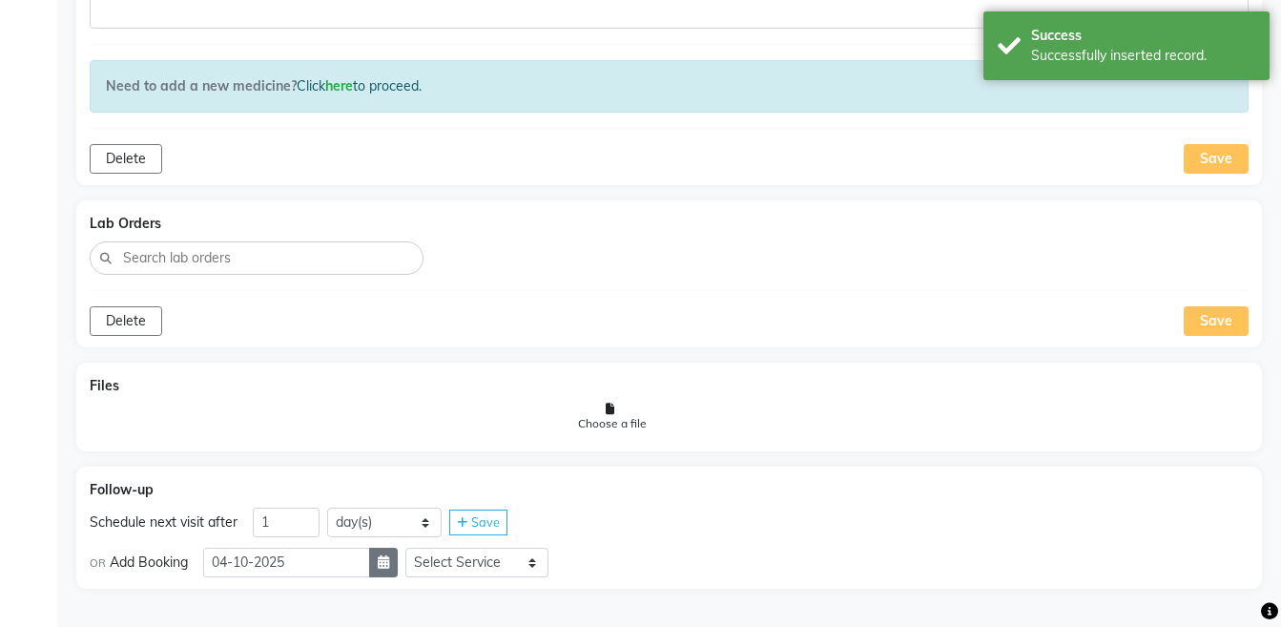
click at [388, 564] on button "button" at bounding box center [383, 562] width 29 height 30
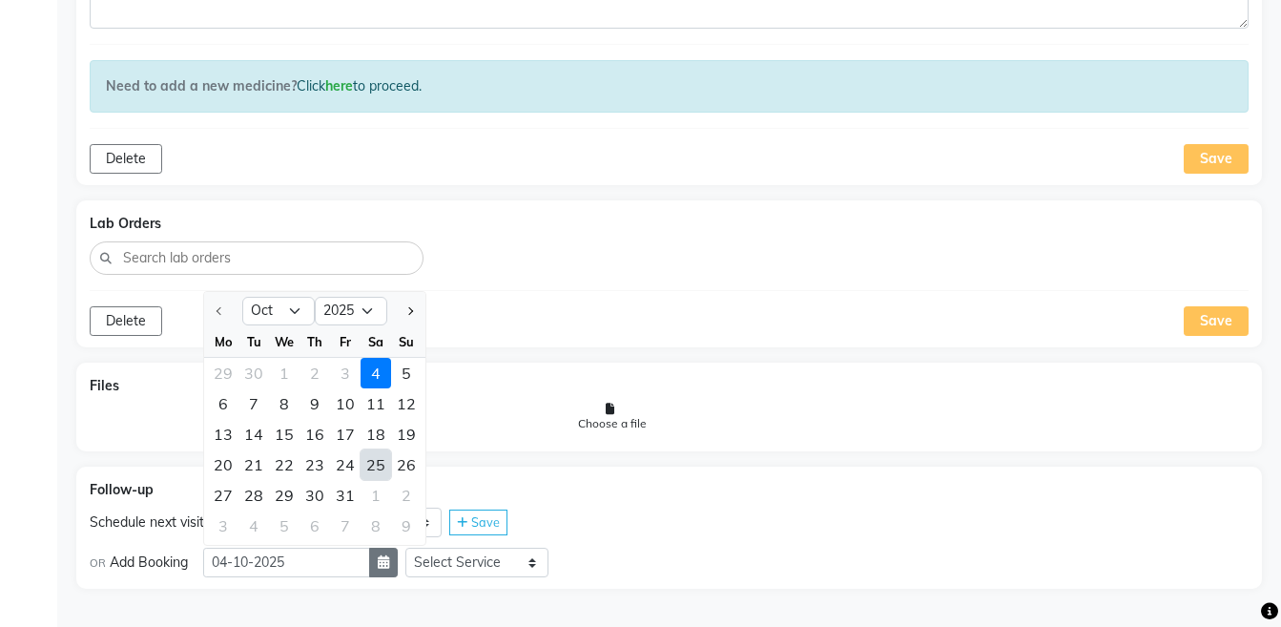
select select "11"
click at [279, 439] on div "12" at bounding box center [284, 434] width 31 height 31
type input "[DATE]"
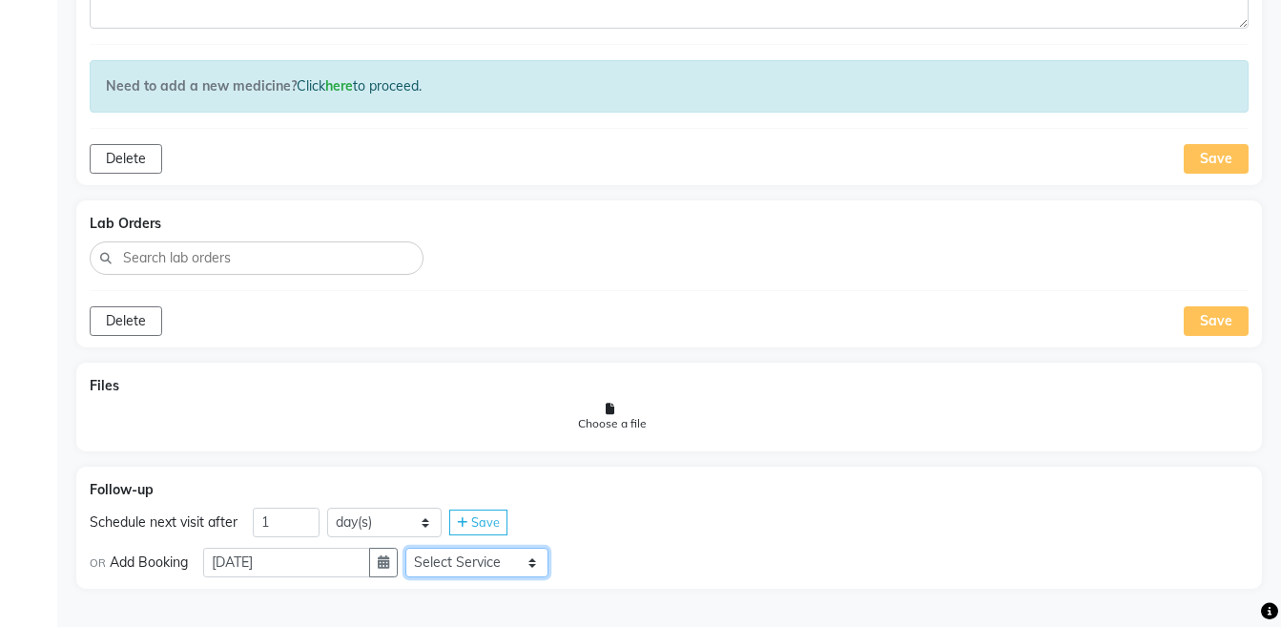
click at [459, 559] on select "Select Service Medicine Medicine 1 Hydra Facial Medi Facial Vampire Facial With…" at bounding box center [476, 562] width 143 height 30
select select "972997"
click at [421, 547] on select "Select Service Medicine Medicine 1 Hydra Facial Medi Facial Vampire Facial With…" at bounding box center [476, 562] width 143 height 30
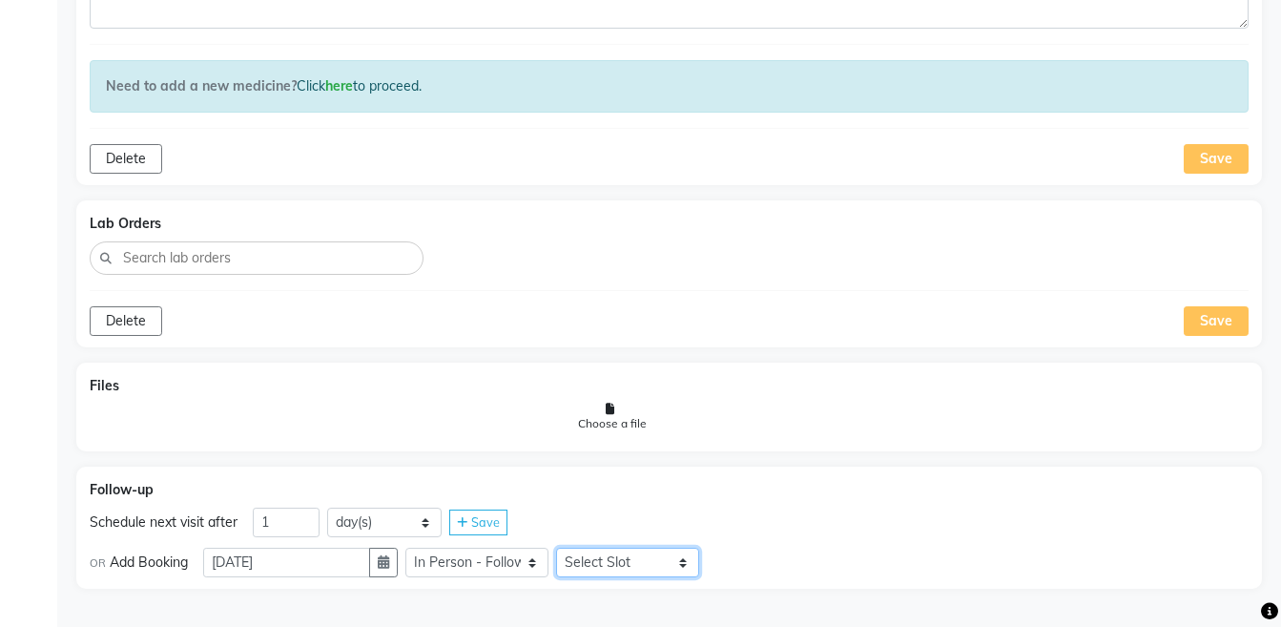
click at [624, 565] on select "Select Slot 10:15 10:30 10:45 11:00 11:15 11:30 11:45 12:00 12:15 12:30 12:45 1…" at bounding box center [627, 562] width 143 height 30
select select "900"
click at [571, 547] on select "Select Slot 10:15 10:30 10:45 11:00 11:15 11:30 11:45 12:00 12:15 12:30 12:45 1…" at bounding box center [627, 562] width 143 height 30
click at [715, 561] on div "OR Add Booking [DATE] Select Service Medicine Medicine 1 Hydra Facial Medi Faci…" at bounding box center [669, 561] width 1159 height 32
click at [725, 561] on icon at bounding box center [719, 563] width 10 height 12
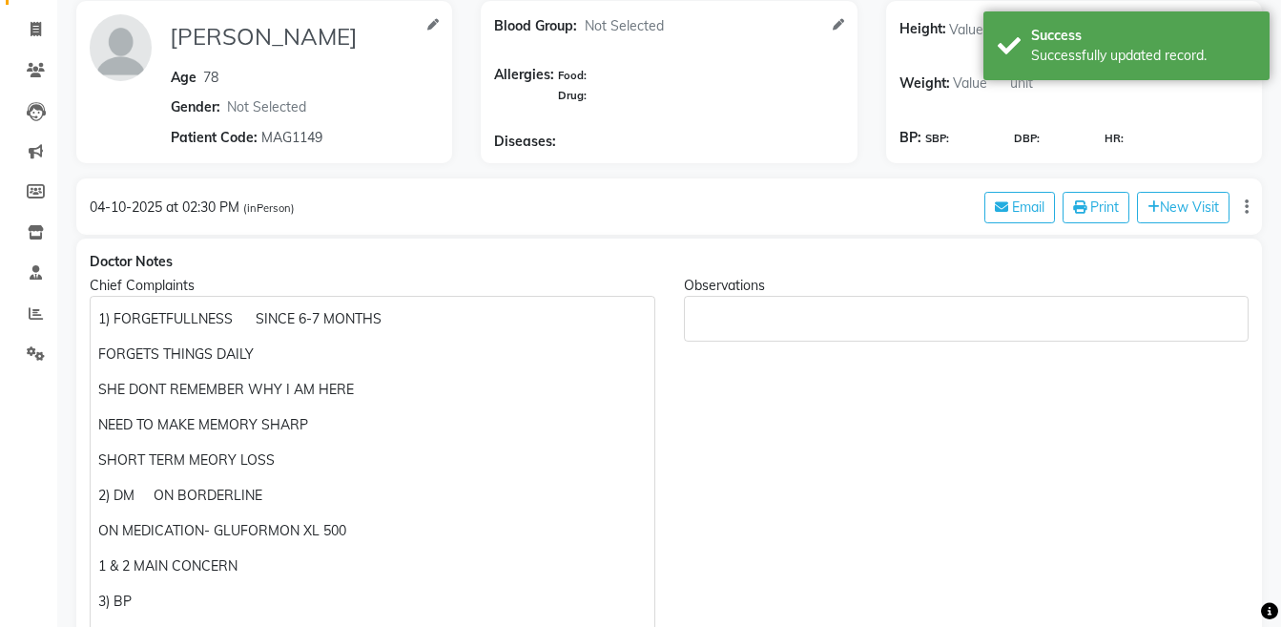
scroll to position [0, 0]
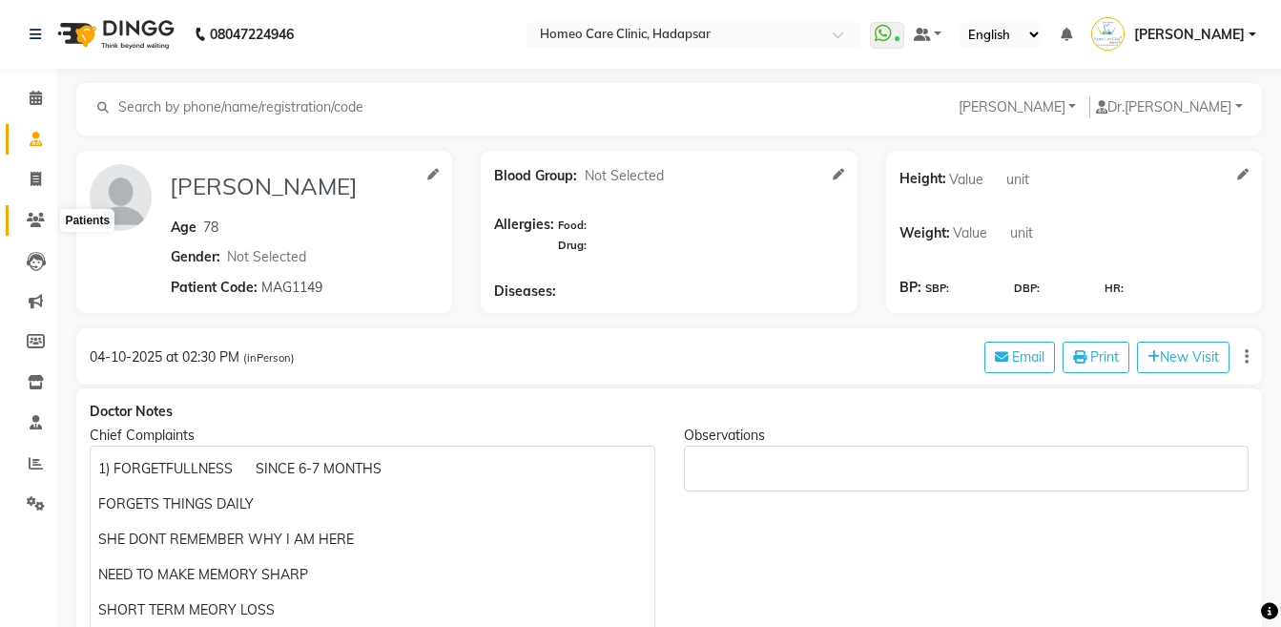
click at [37, 215] on icon at bounding box center [36, 220] width 18 height 14
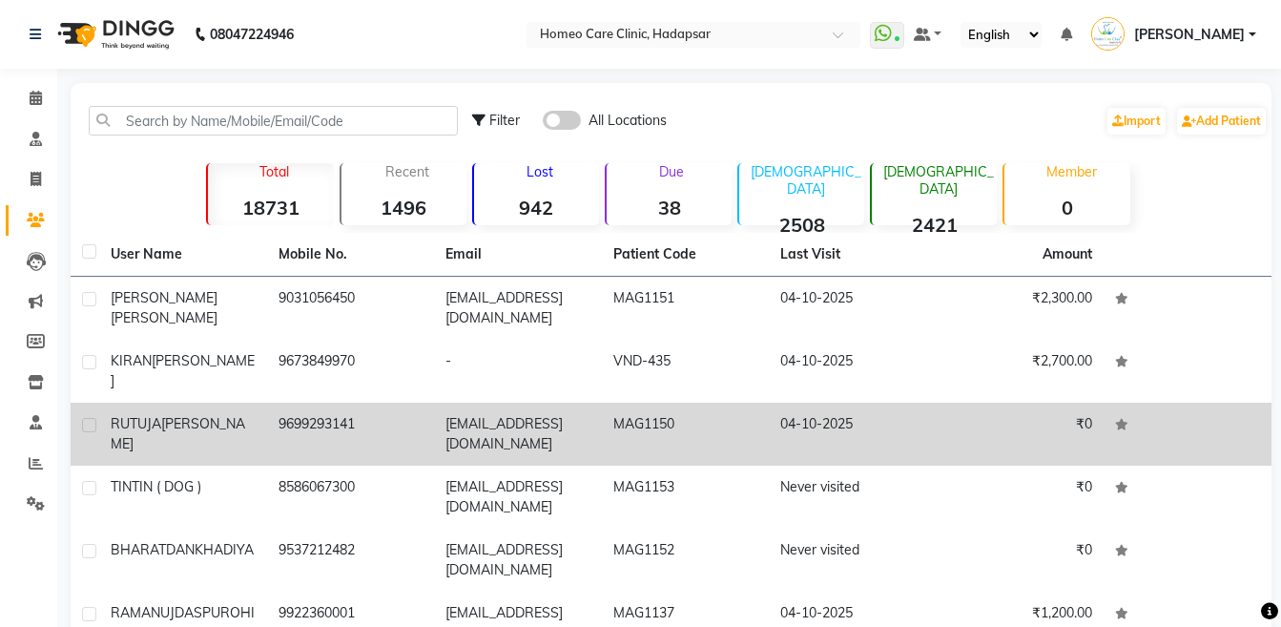
click at [253, 414] on div "[PERSON_NAME]" at bounding box center [183, 434] width 145 height 40
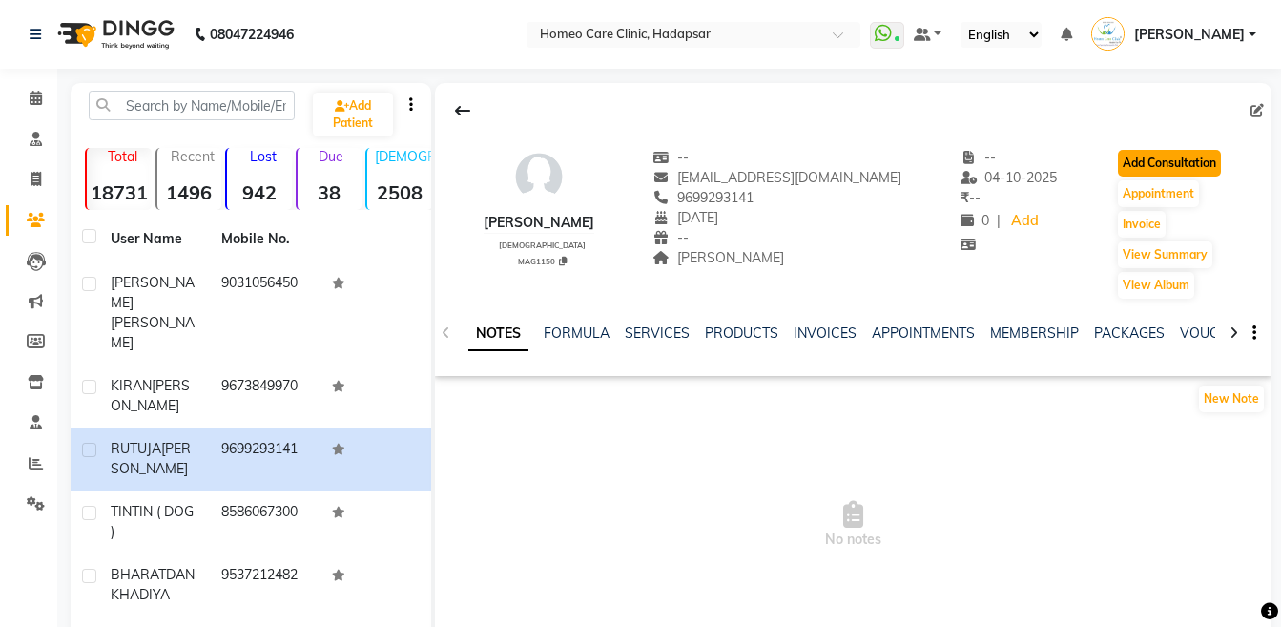
click at [1176, 151] on button "Add Consultation" at bounding box center [1169, 163] width 103 height 27
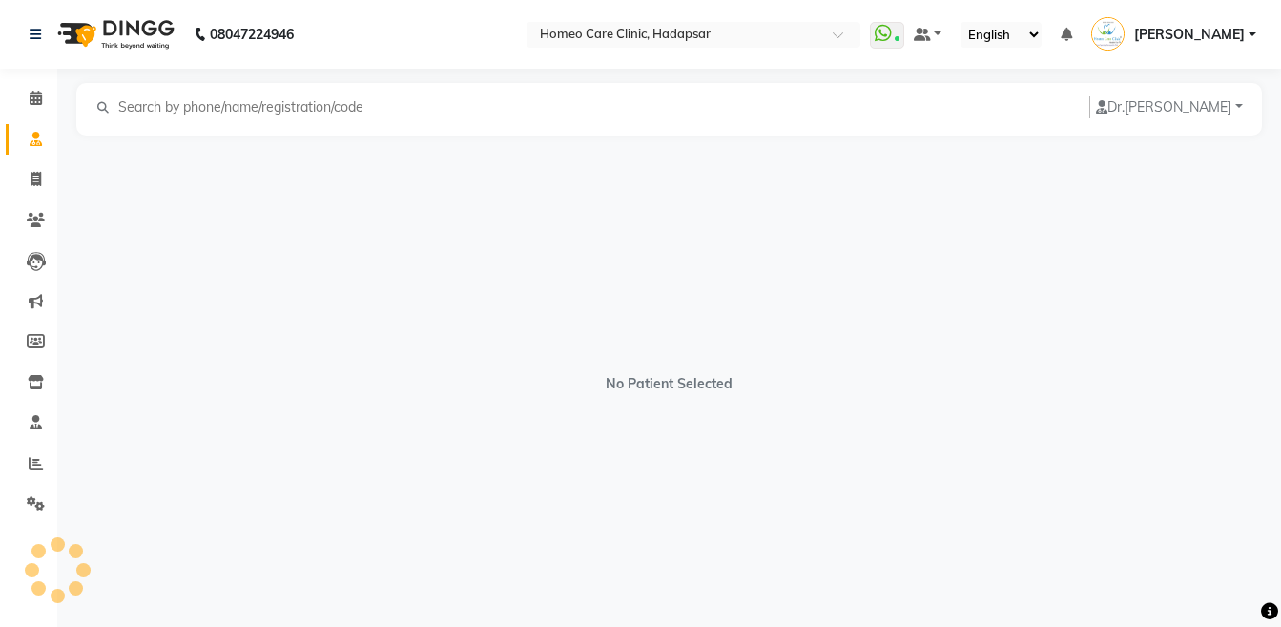
select select "[DEMOGRAPHIC_DATA]"
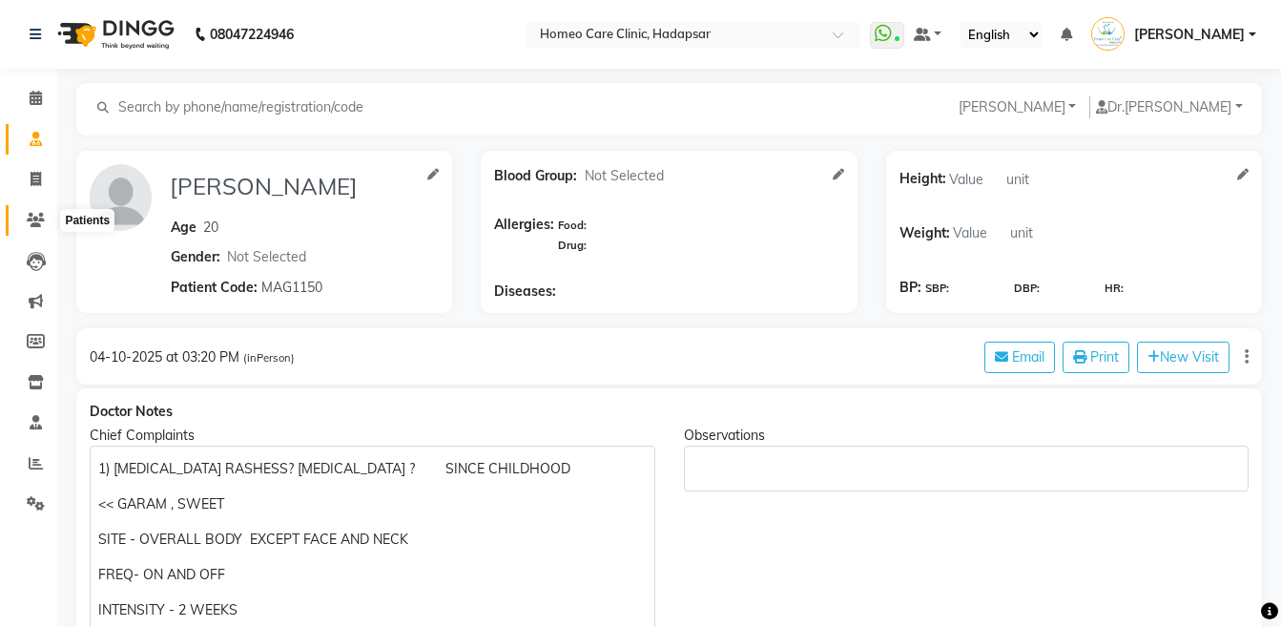
click at [48, 229] on span at bounding box center [35, 221] width 33 height 22
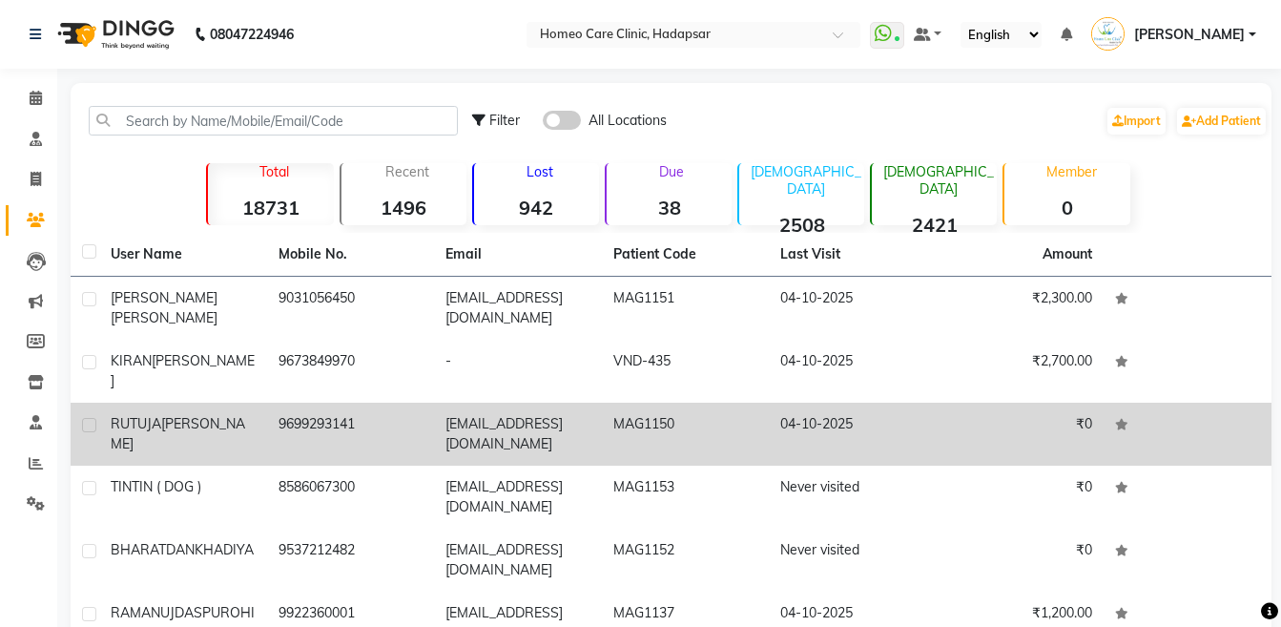
click at [218, 415] on span "[PERSON_NAME]" at bounding box center [178, 433] width 134 height 37
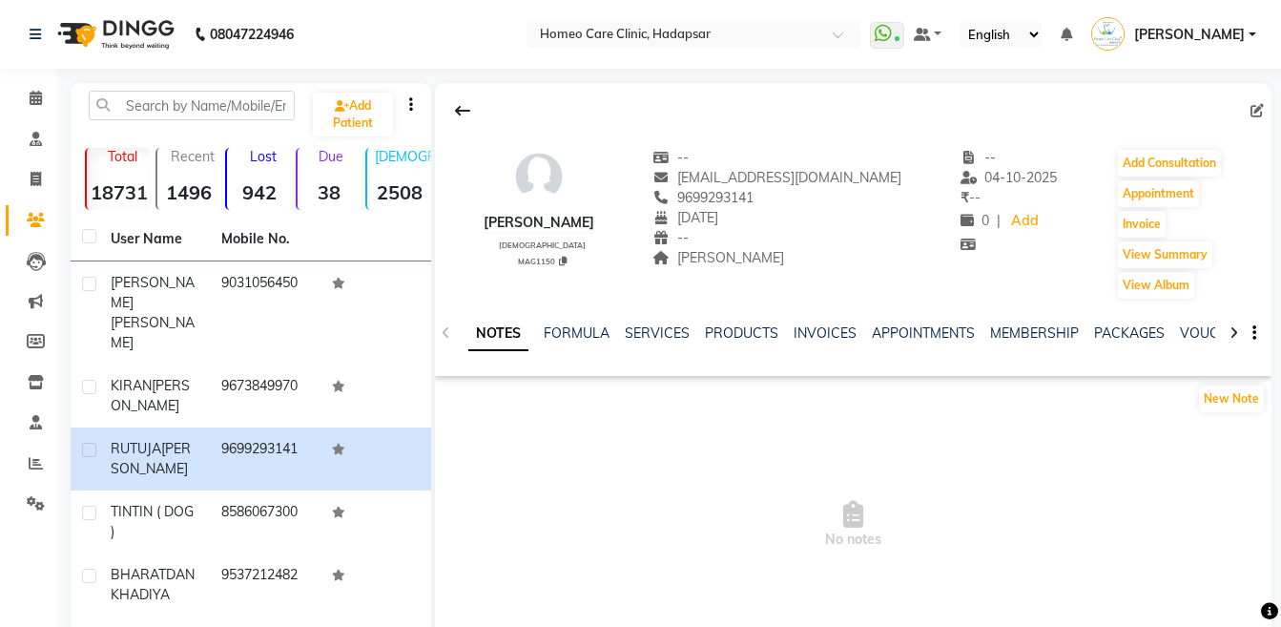
click at [1229, 337] on icon at bounding box center [1233, 332] width 9 height 13
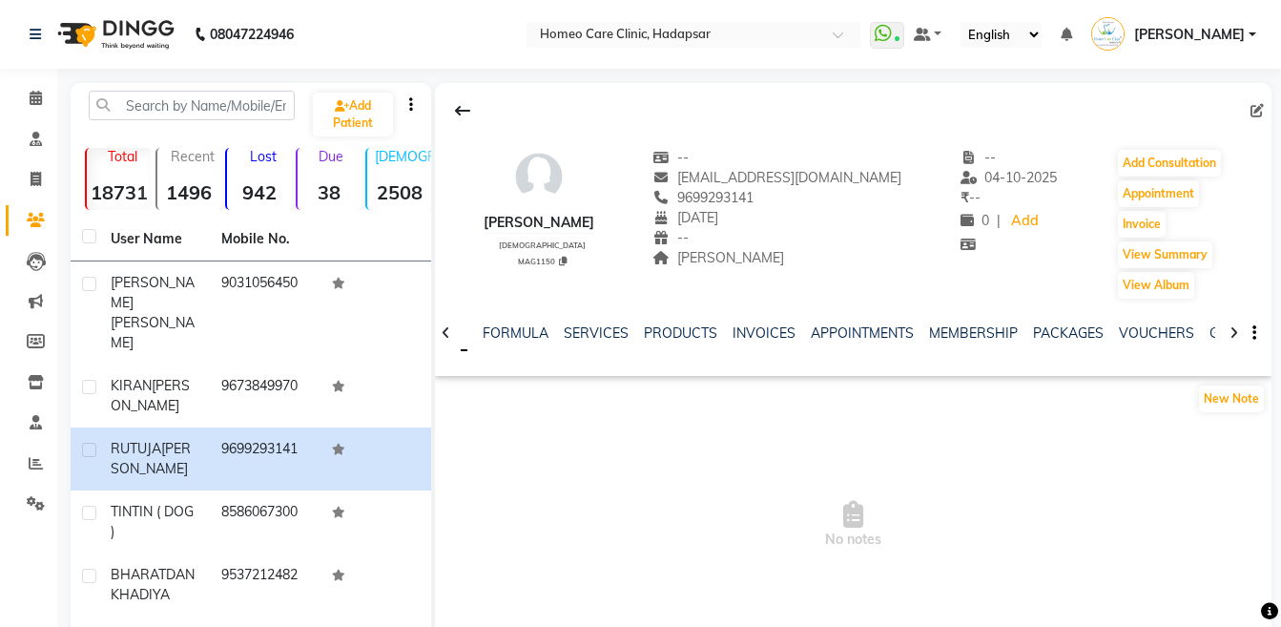
click at [1229, 337] on icon at bounding box center [1233, 332] width 9 height 13
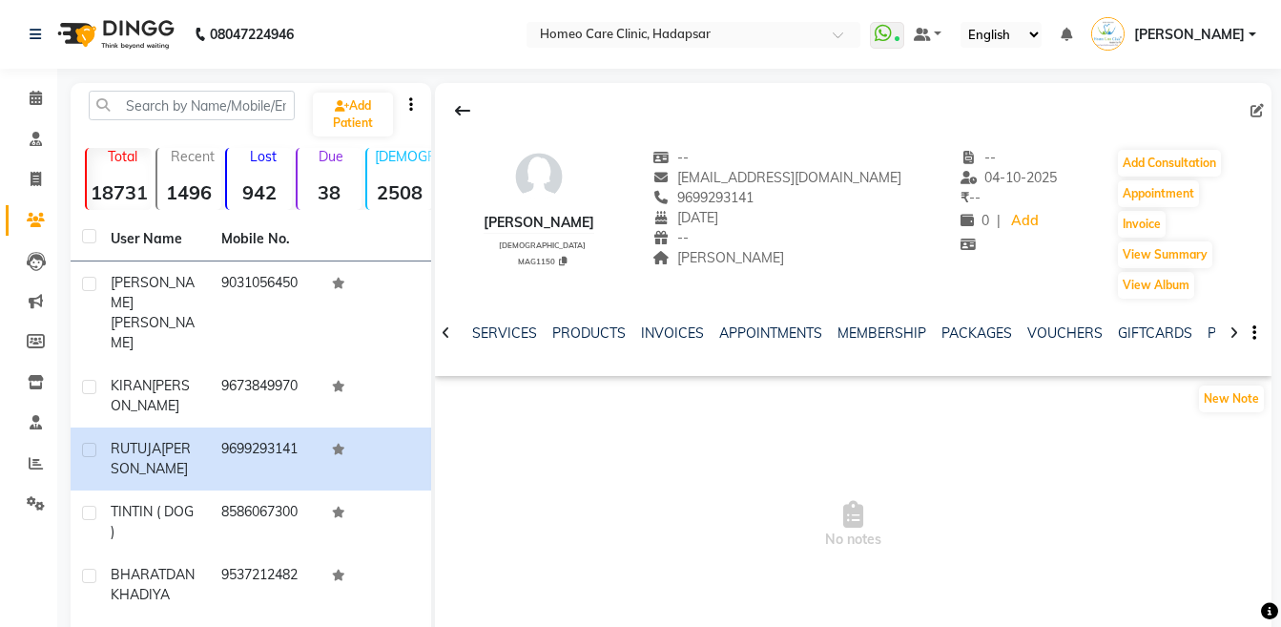
click at [1229, 337] on icon at bounding box center [1233, 332] width 9 height 13
click at [1229, 337] on div "NOTES FORMULA SERVICES PRODUCTS INVOICES APPOINTMENTS MEMBERSHIP PACKAGES VOUCH…" at bounding box center [853, 333] width 836 height 66
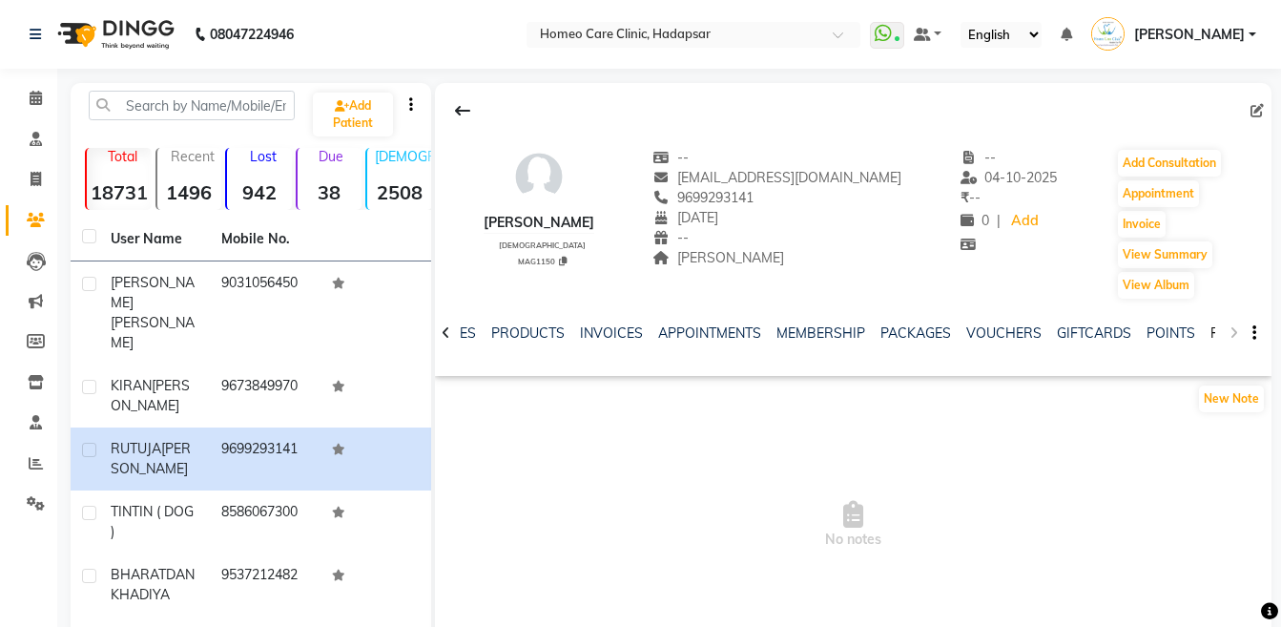
click at [1213, 333] on link "FORMS" at bounding box center [1234, 332] width 48 height 17
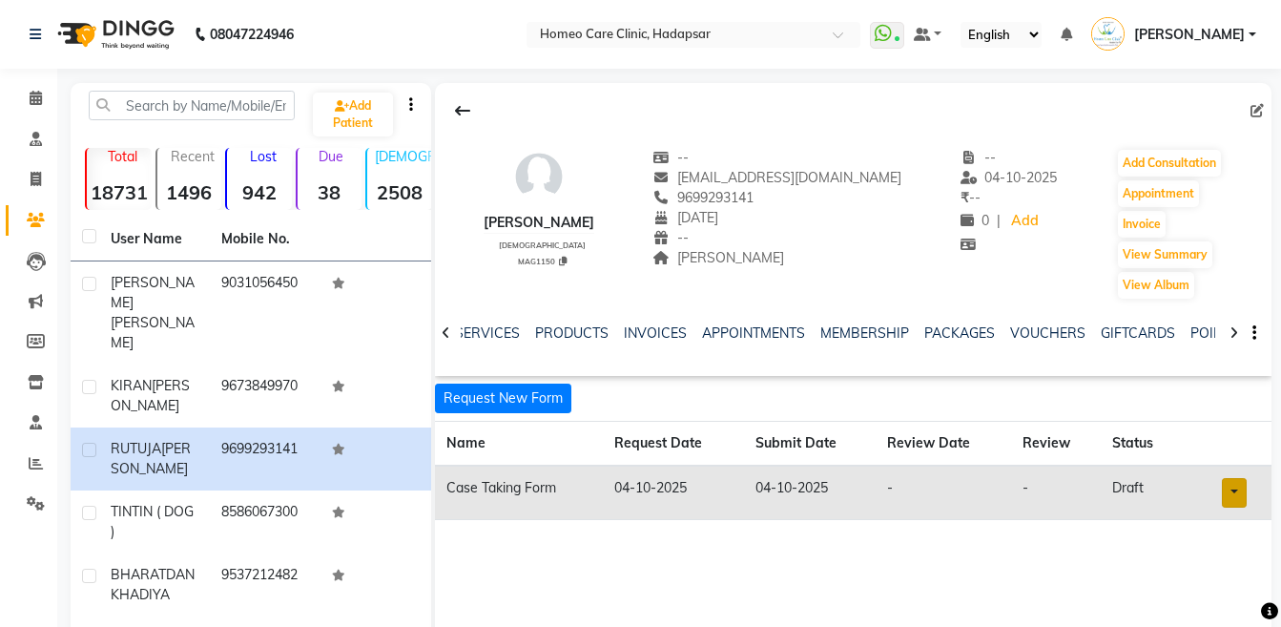
click at [1226, 482] on link at bounding box center [1234, 493] width 25 height 30
click at [1173, 561] on link "Open in staff mode" at bounding box center [1185, 563] width 180 height 31
click at [1156, 167] on button "Add Consultation" at bounding box center [1169, 163] width 103 height 27
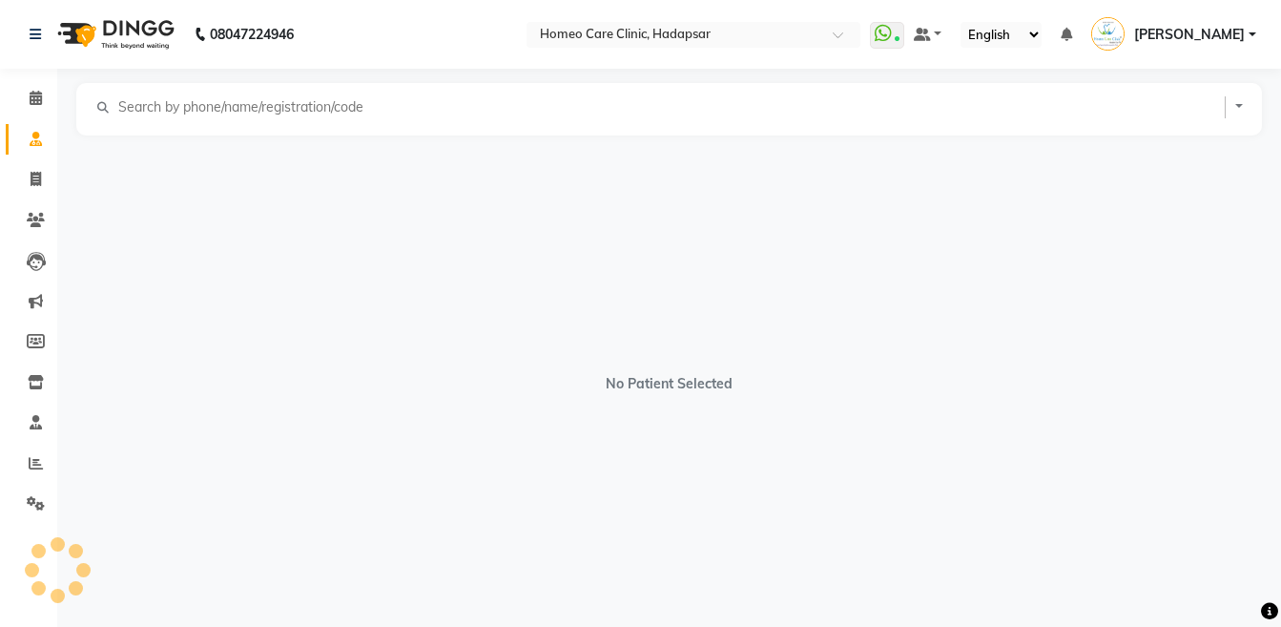
select select "[DEMOGRAPHIC_DATA]"
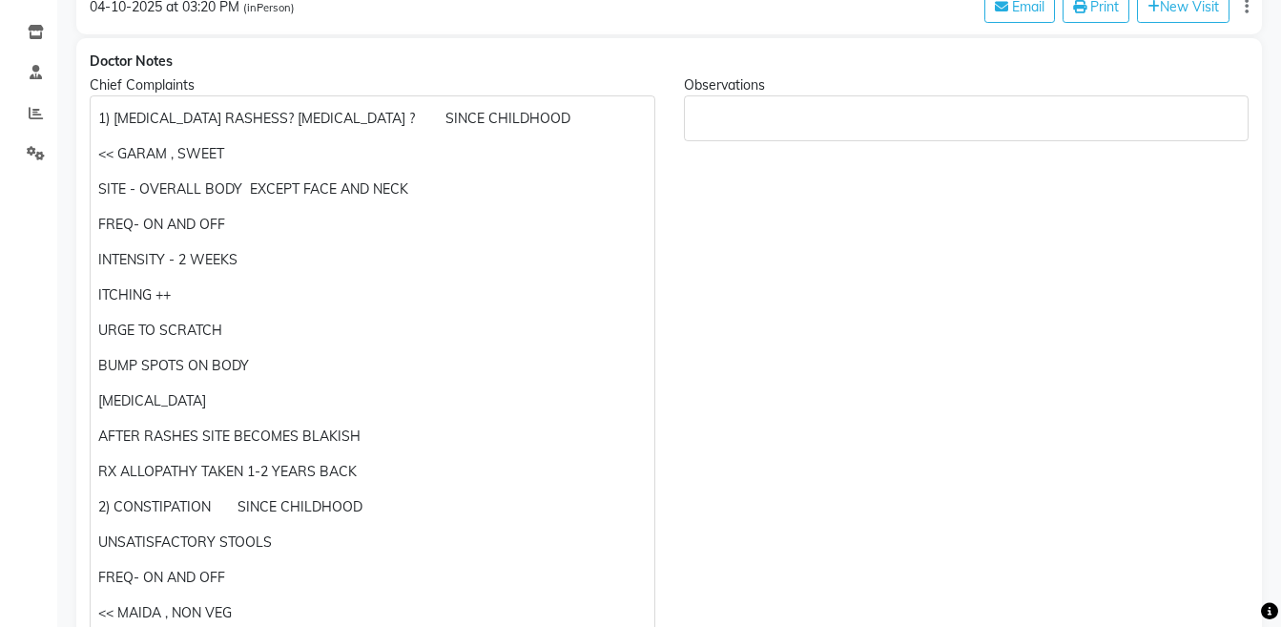
scroll to position [357, 0]
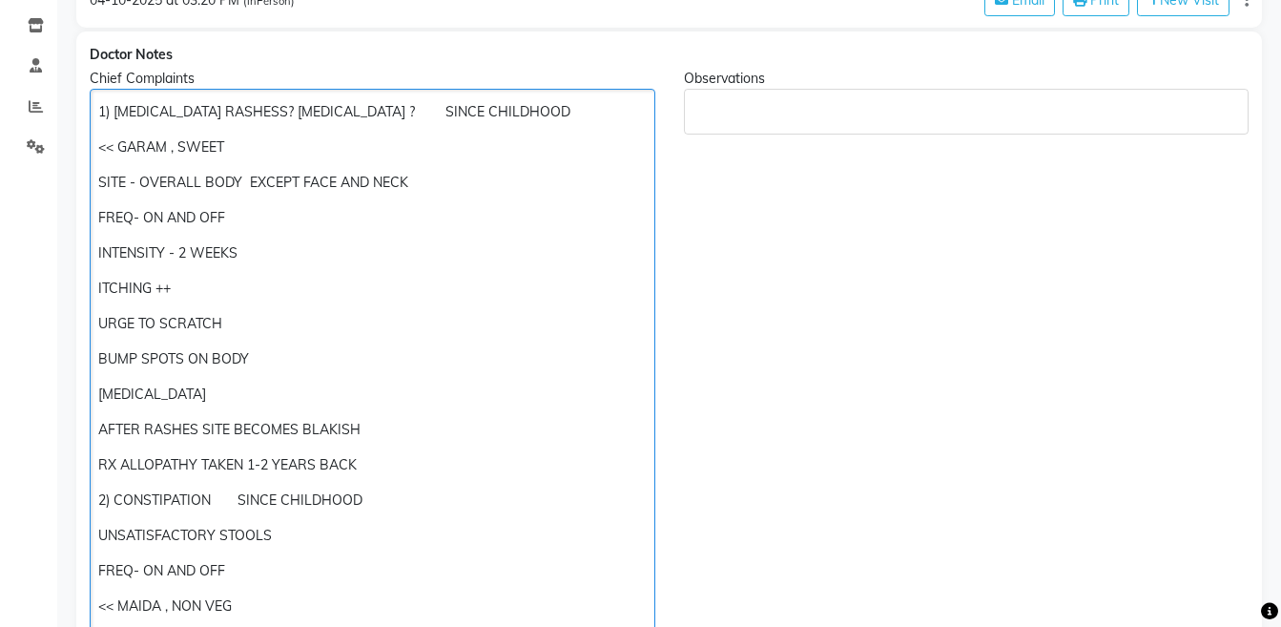
click at [381, 432] on p "AFTER RASHES SITE BECOMES BLAKISH" at bounding box center [371, 430] width 547 height 20
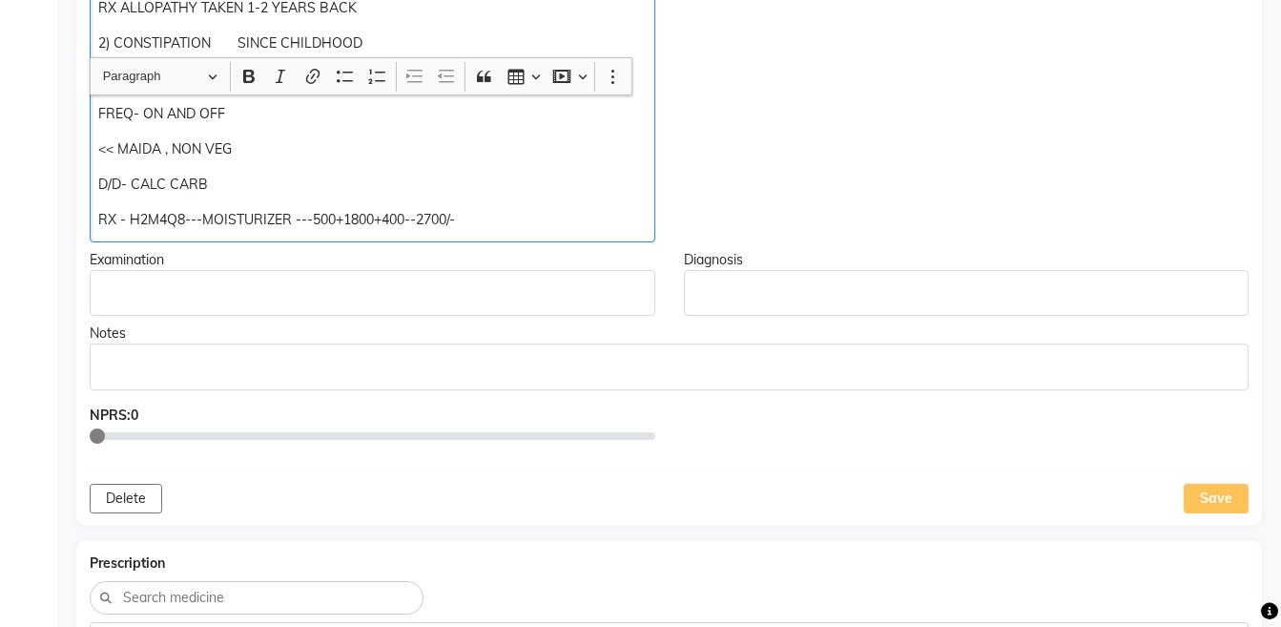
scroll to position [871, 0]
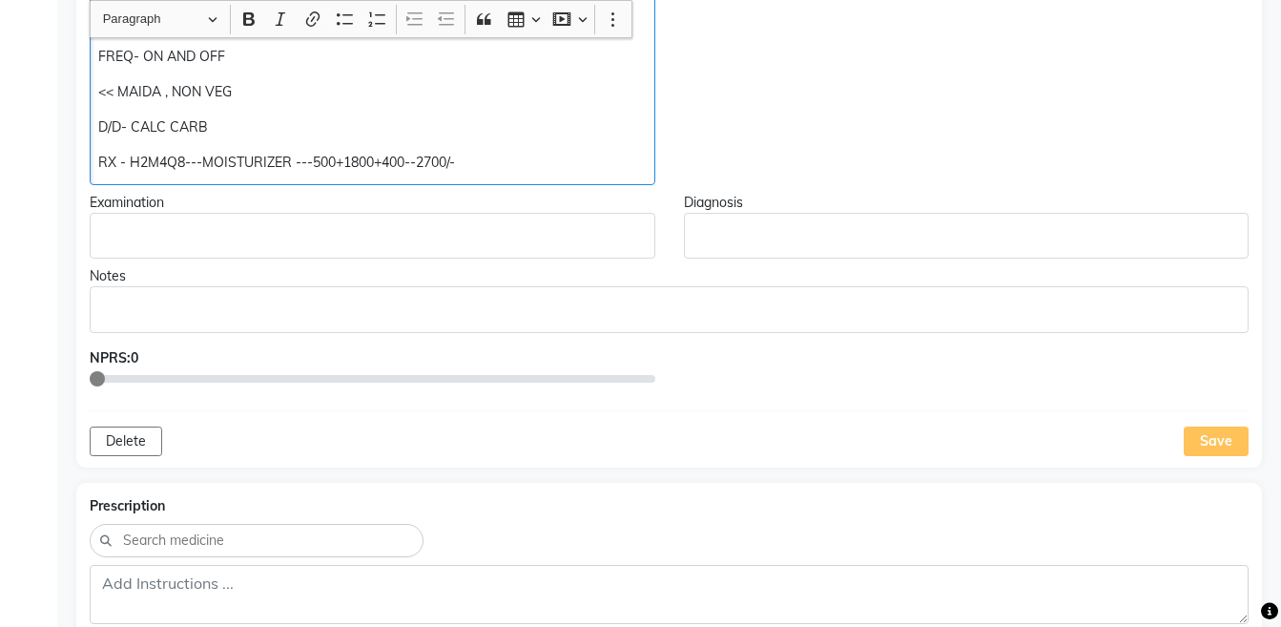
click at [405, 161] on p "RX - H2M4Q8---MOISTURIZER ---500+1800+400--2700/-" at bounding box center [371, 163] width 547 height 20
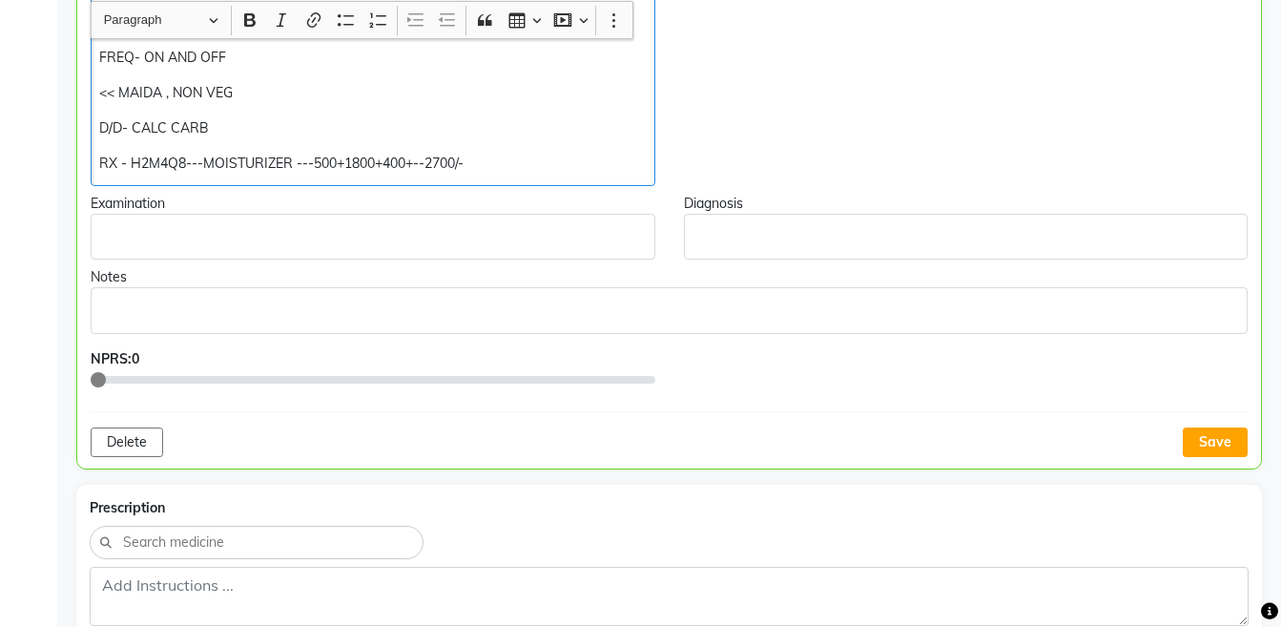
scroll to position [872, 0]
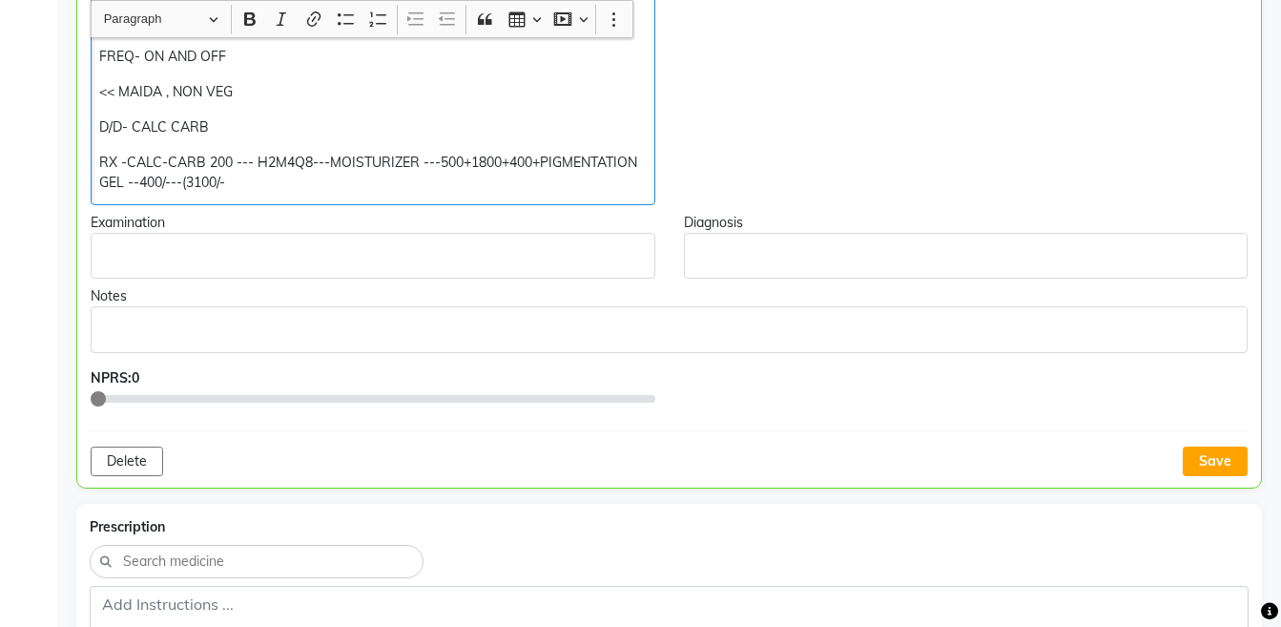
click at [1227, 460] on button "Save" at bounding box center [1215, 461] width 65 height 30
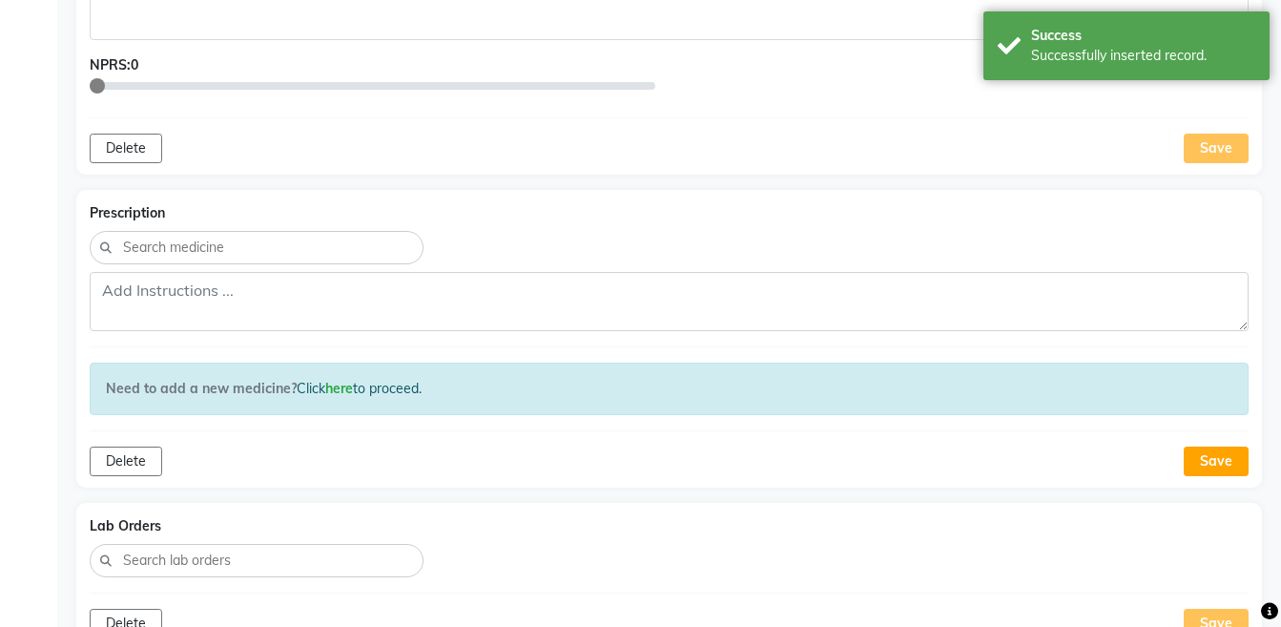
scroll to position [1218, 0]
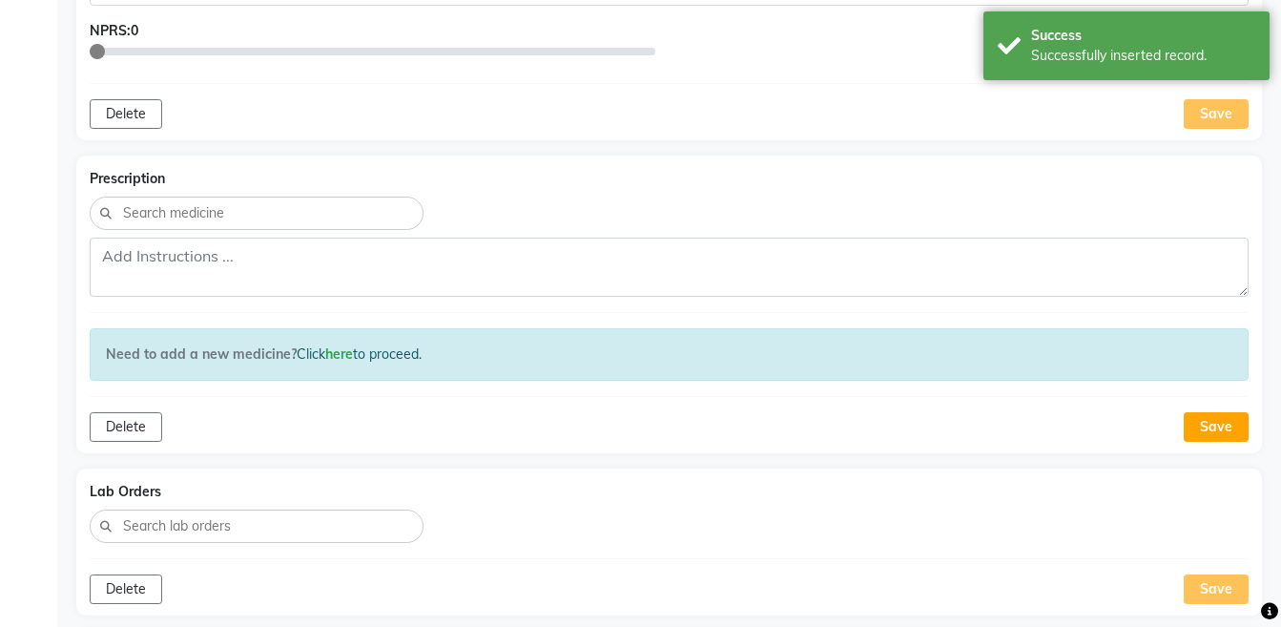
click at [925, 504] on div "Lab Orders Delete Save" at bounding box center [668, 541] width 1185 height 147
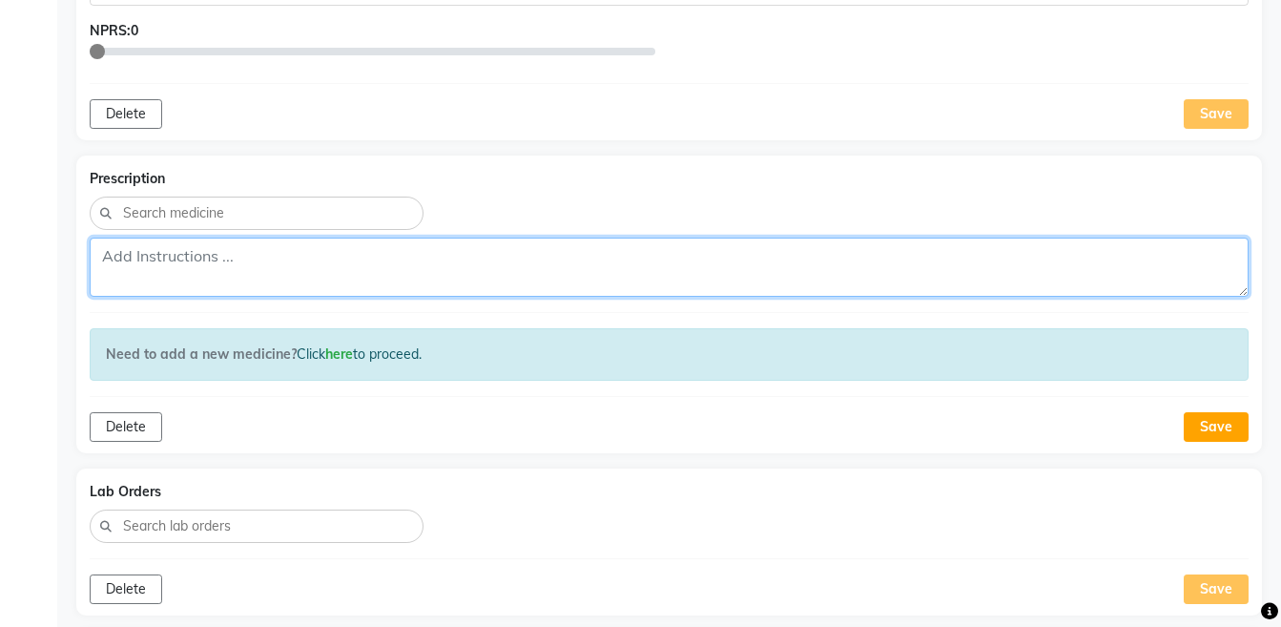
click at [261, 253] on textarea at bounding box center [669, 266] width 1159 height 59
paste textarea "RX -CALC-CARB 200 --- H2M4Q8---MOISTURIZER ---500+1800+400+PIGMENTATION GEL --4…"
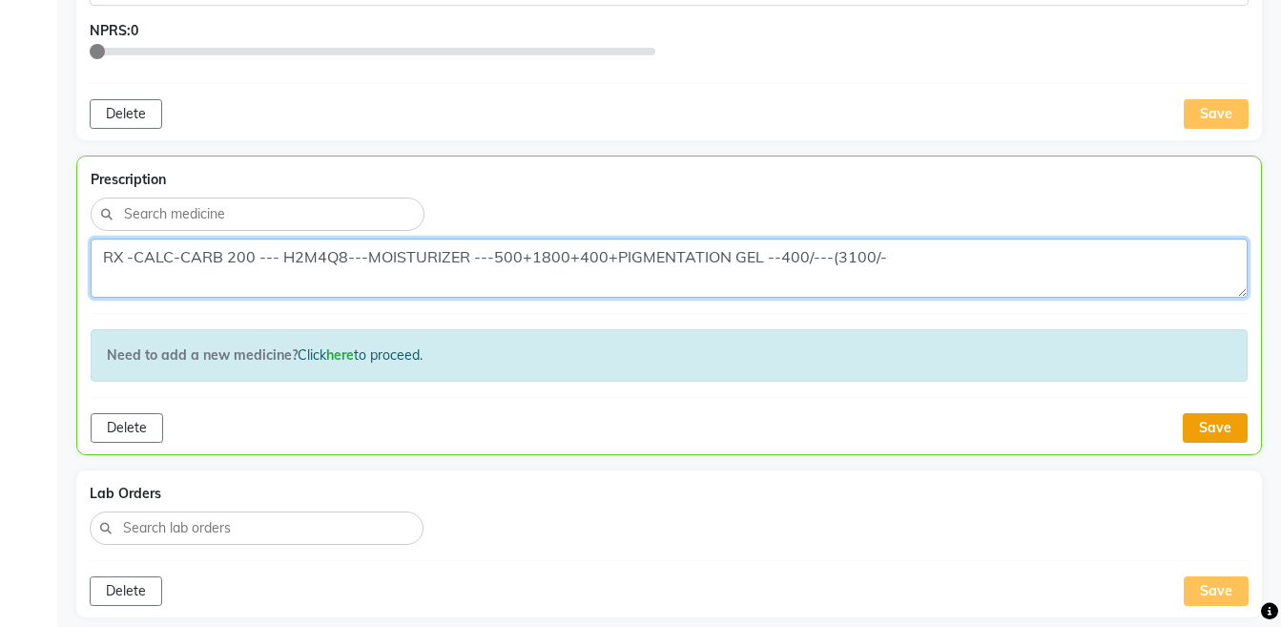
type textarea "RX -CALC-CARB 200 --- H2M4Q8---MOISTURIZER ---500+1800+400+PIGMENTATION GEL --4…"
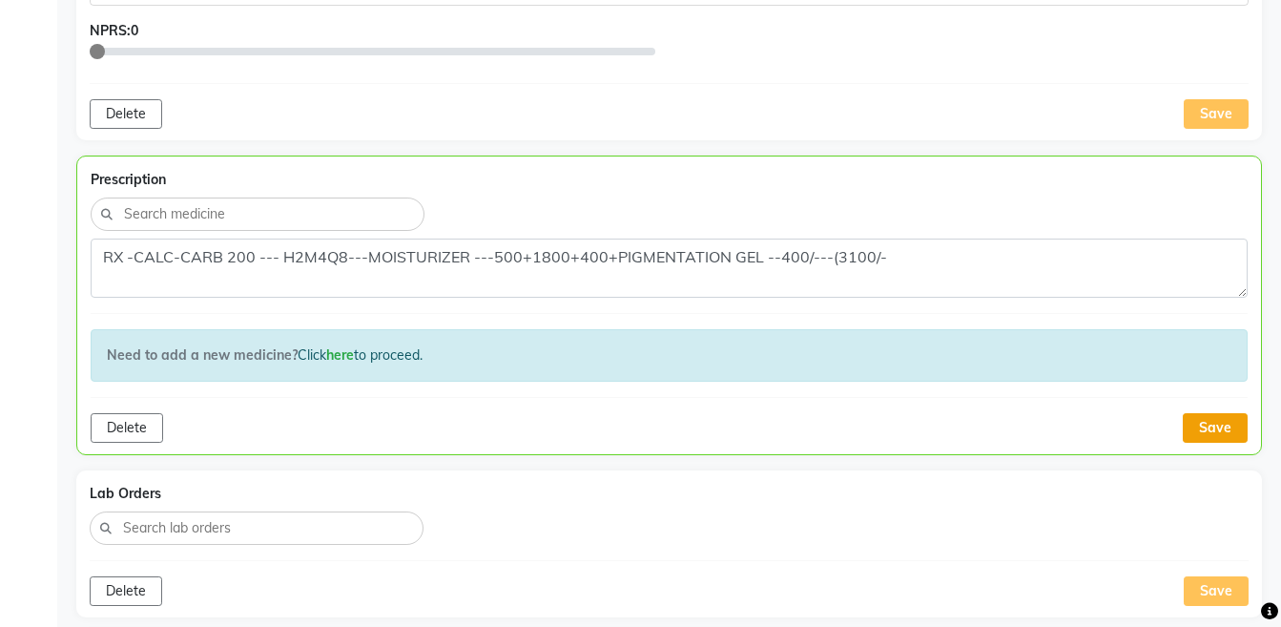
click at [1235, 438] on button "Save" at bounding box center [1215, 428] width 65 height 30
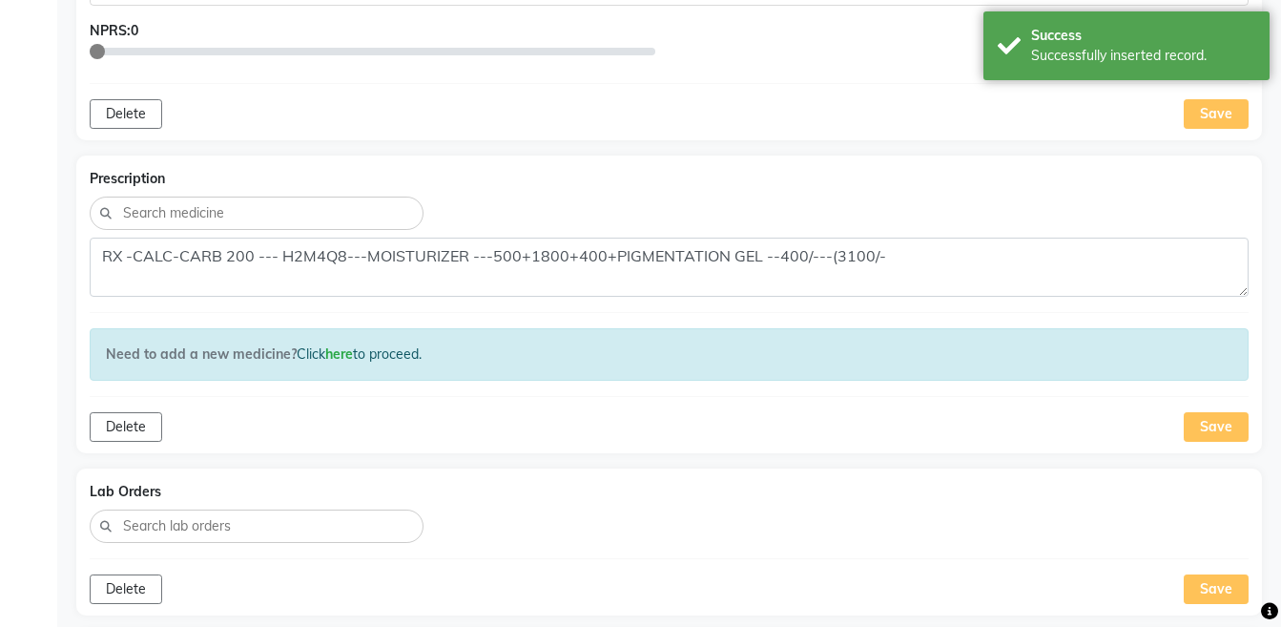
click at [1225, 433] on div "Save" at bounding box center [1216, 427] width 65 height 30
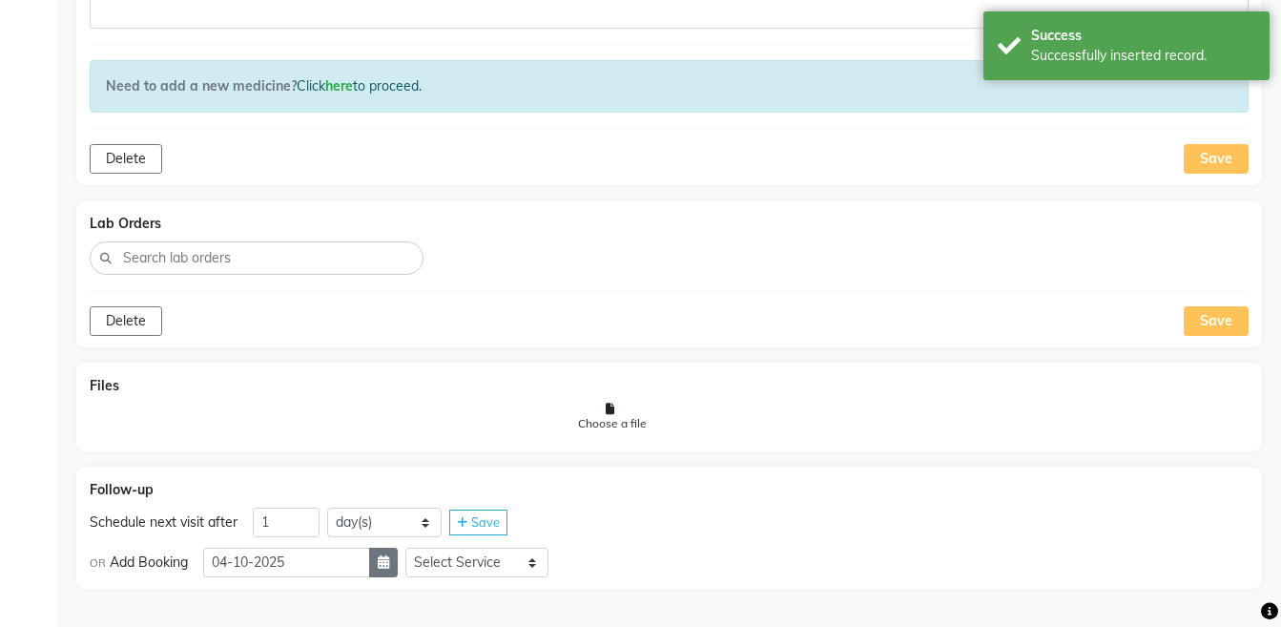
click at [389, 558] on icon "button" at bounding box center [383, 561] width 11 height 13
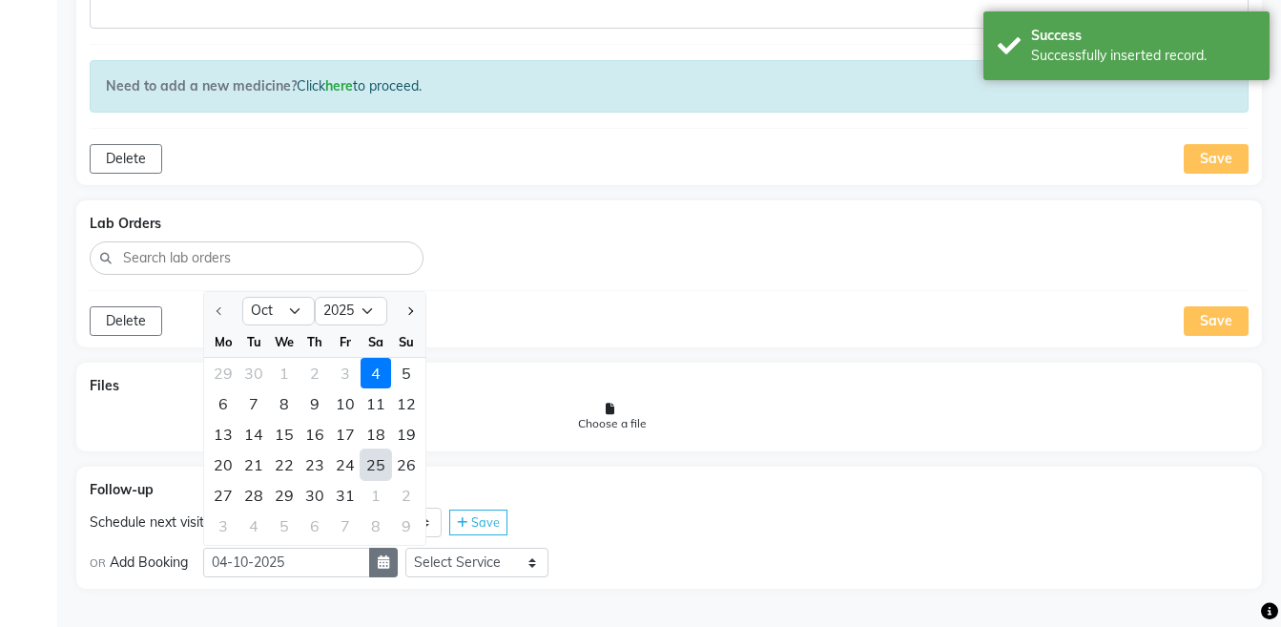
select select "11"
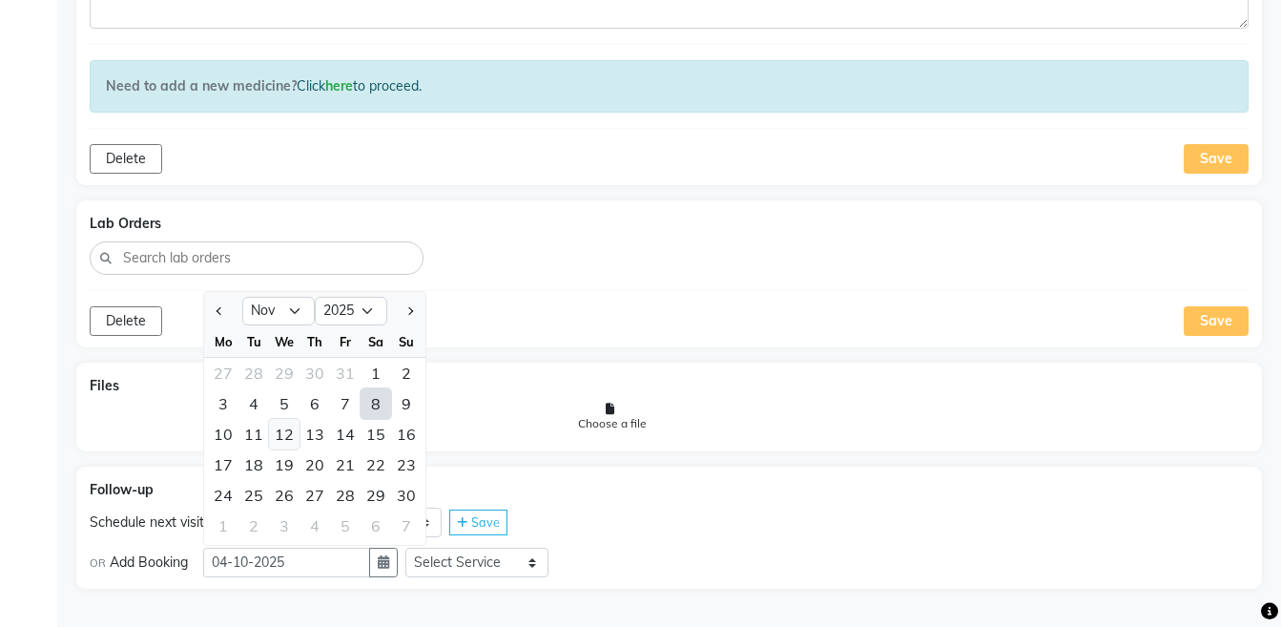
click at [282, 445] on div "12" at bounding box center [284, 434] width 31 height 31
type input "[DATE]"
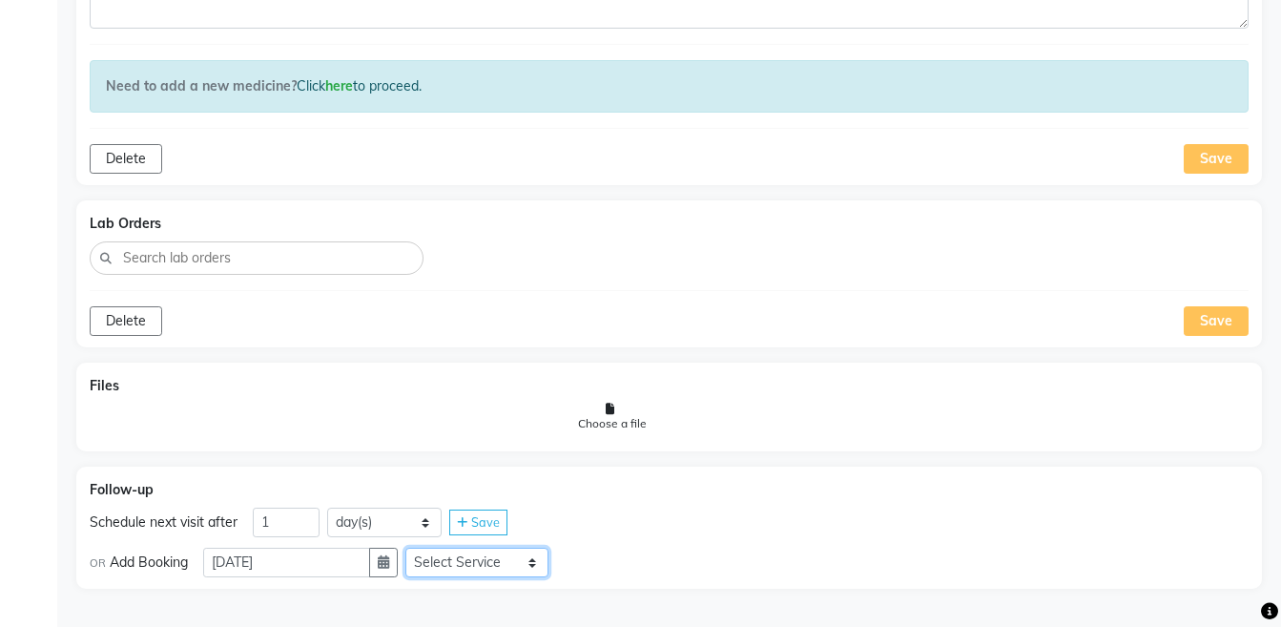
click at [422, 553] on select "Select Service Medicine Medicine 1 Hydra Facial Medi Facial Vampire Facial With…" at bounding box center [476, 562] width 143 height 30
select select "972997"
click at [421, 547] on select "Select Service Medicine Medicine 1 Hydra Facial Medi Facial Vampire Facial With…" at bounding box center [476, 562] width 143 height 30
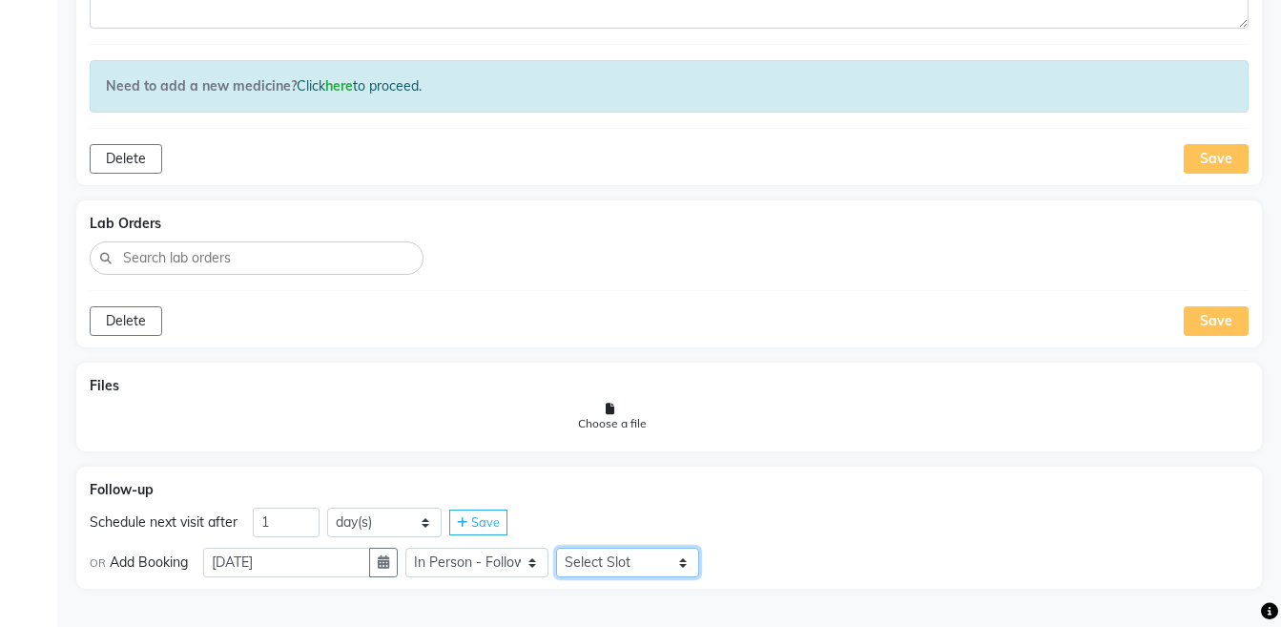
click at [624, 557] on select "Select Slot 10:15 10:30 10:45 11:00 11:15 11:30 11:45 12:00 12:15 12:30 12:45 1…" at bounding box center [627, 562] width 143 height 30
select select "900"
click at [571, 547] on select "Select Slot 10:15 10:30 10:45 11:00 11:15 11:30 11:45 12:00 12:15 12:30 12:45 1…" at bounding box center [627, 562] width 143 height 30
click at [746, 558] on span "Save" at bounding box center [743, 561] width 29 height 15
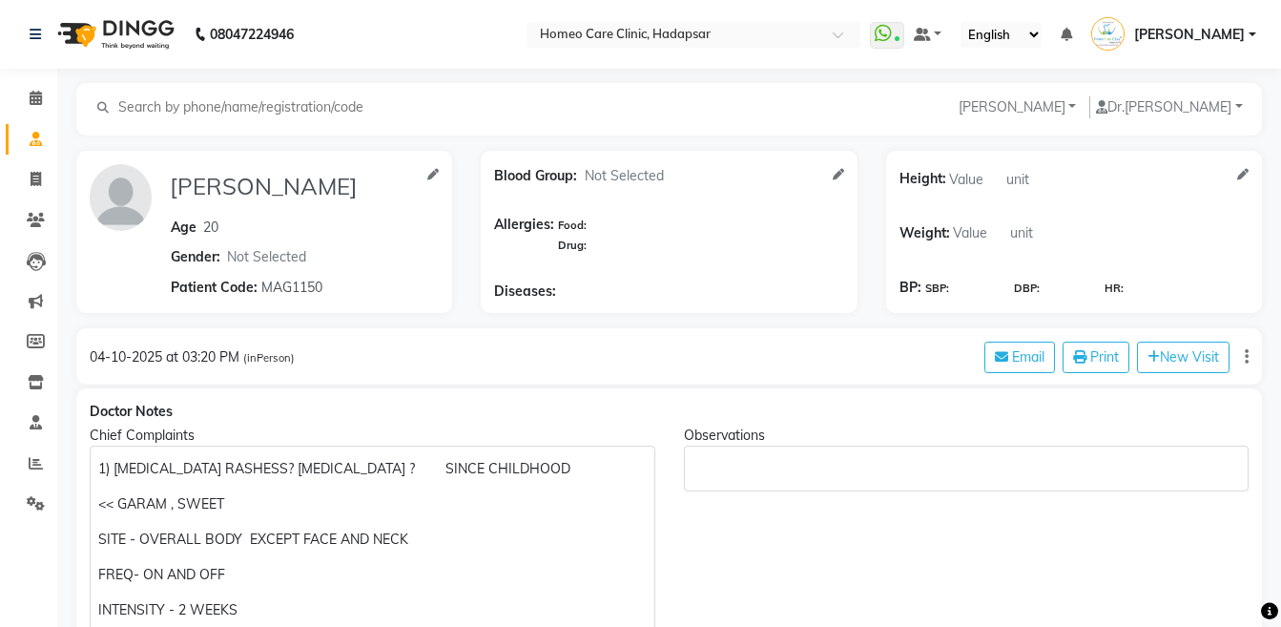
scroll to position [1168, 0]
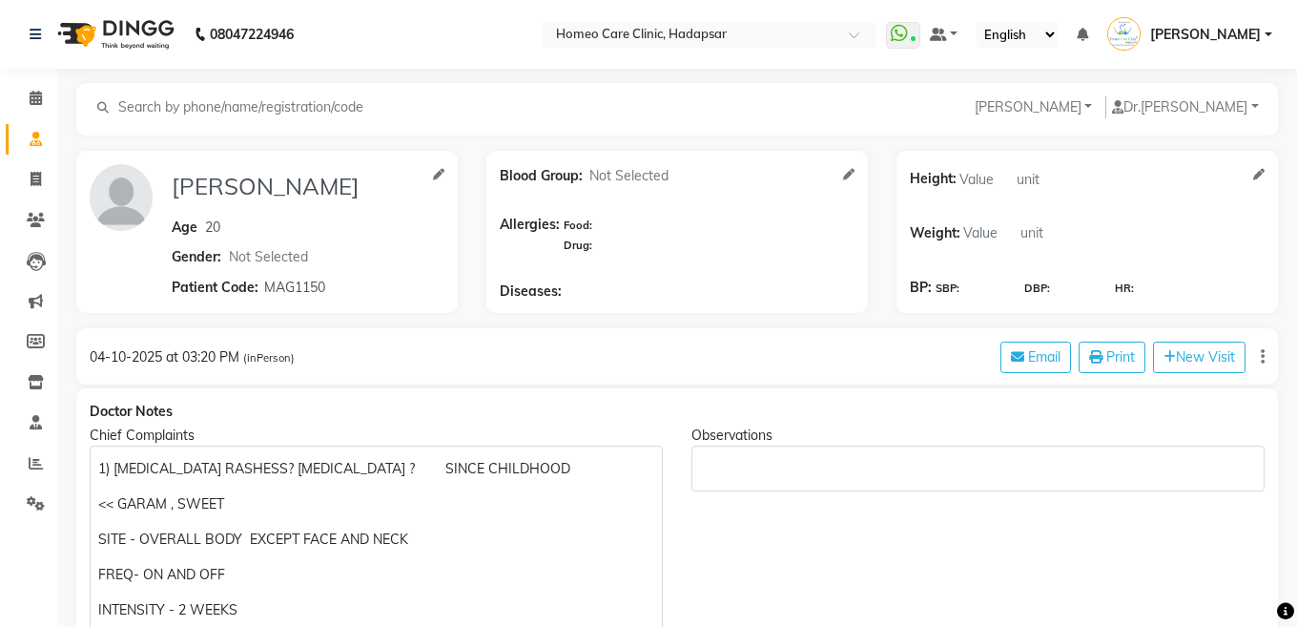
select select "[DEMOGRAPHIC_DATA]"
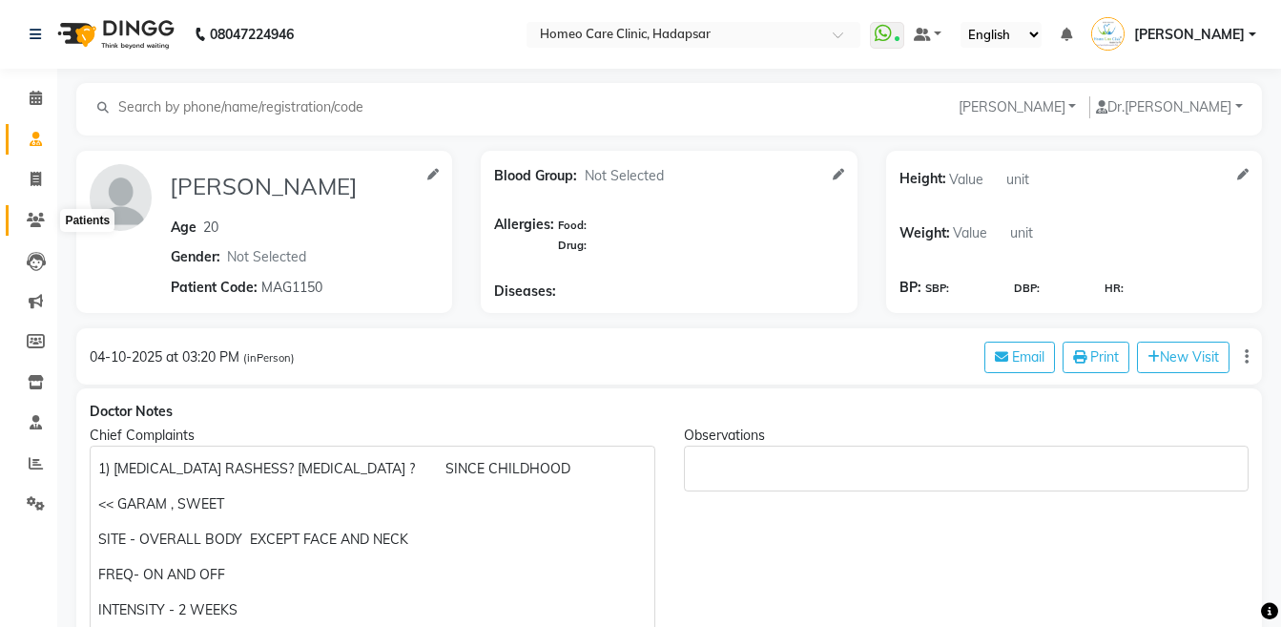
click at [27, 216] on icon at bounding box center [36, 220] width 18 height 14
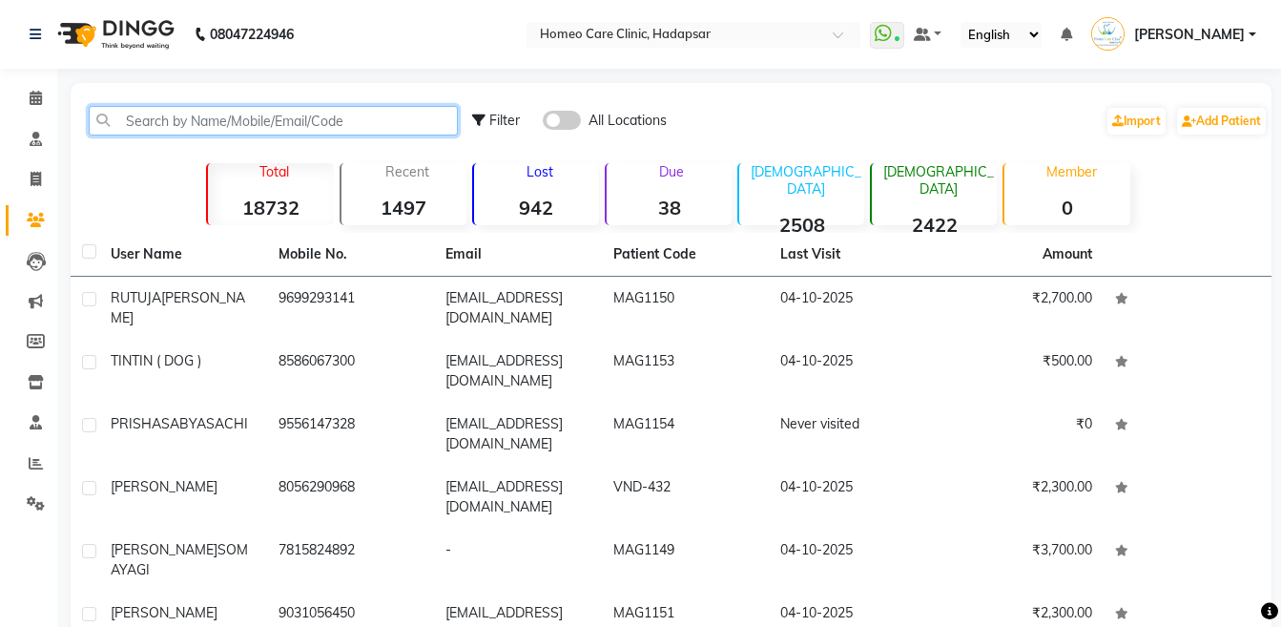
click at [205, 129] on input "text" at bounding box center [273, 121] width 369 height 30
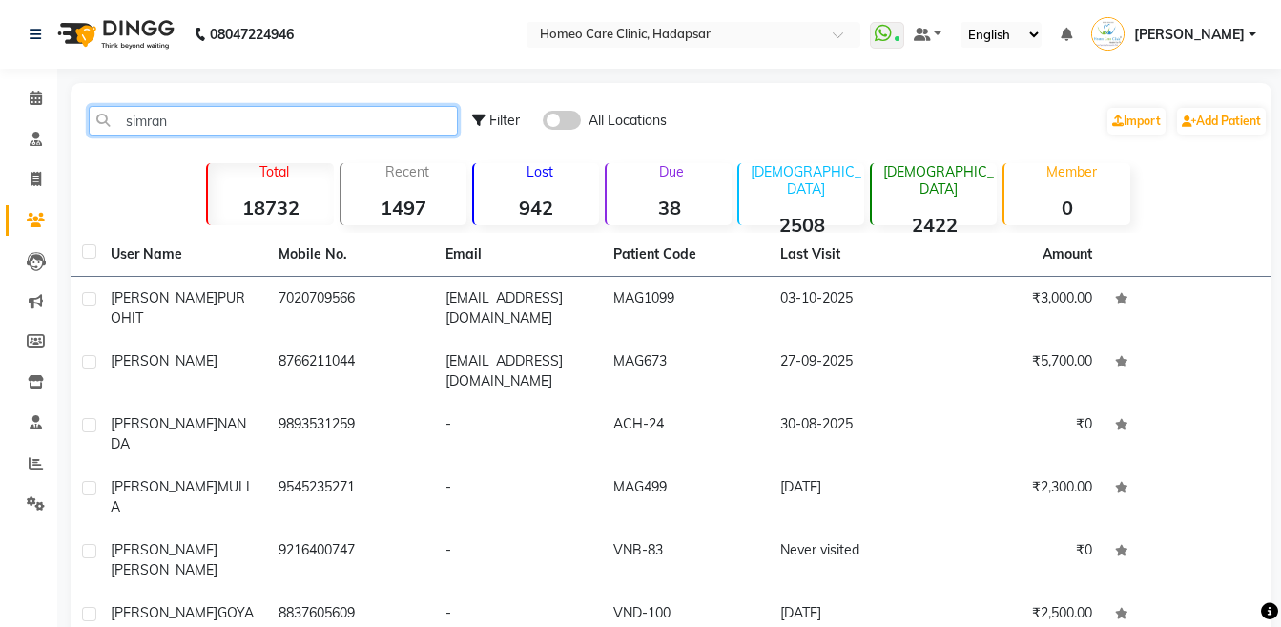
type input "simran"
click at [149, 335] on td "SIMRAN BALMUKUND PUROHIT" at bounding box center [183, 308] width 168 height 63
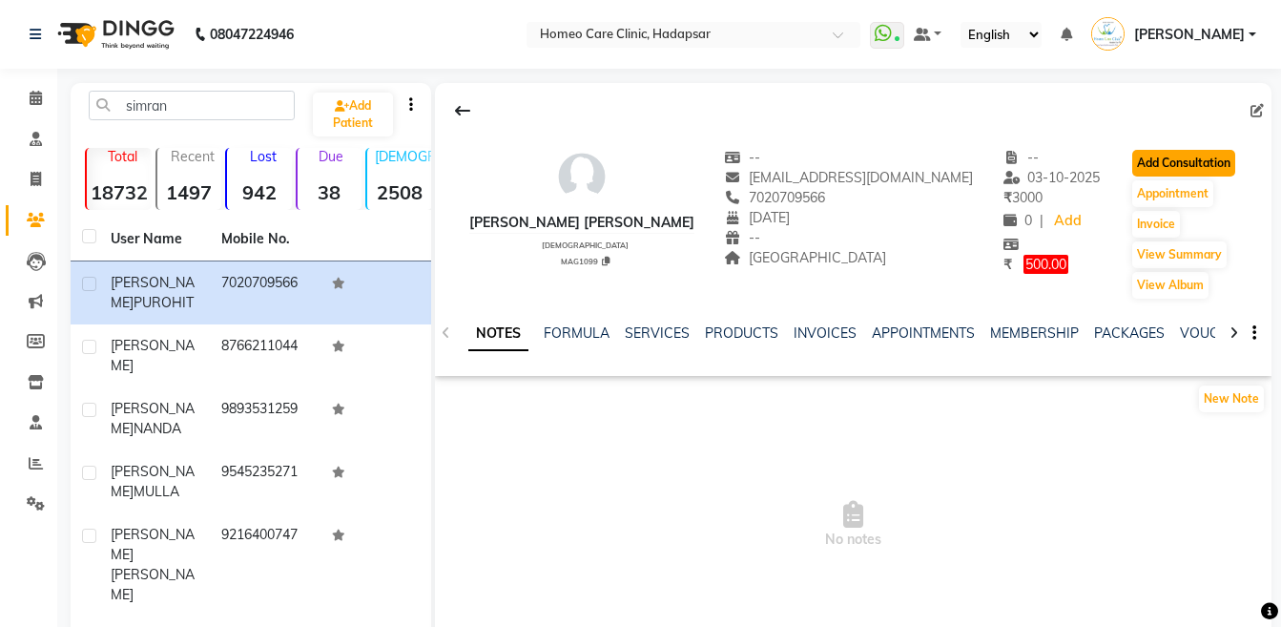
click at [1190, 159] on button "Add Consultation" at bounding box center [1183, 163] width 103 height 27
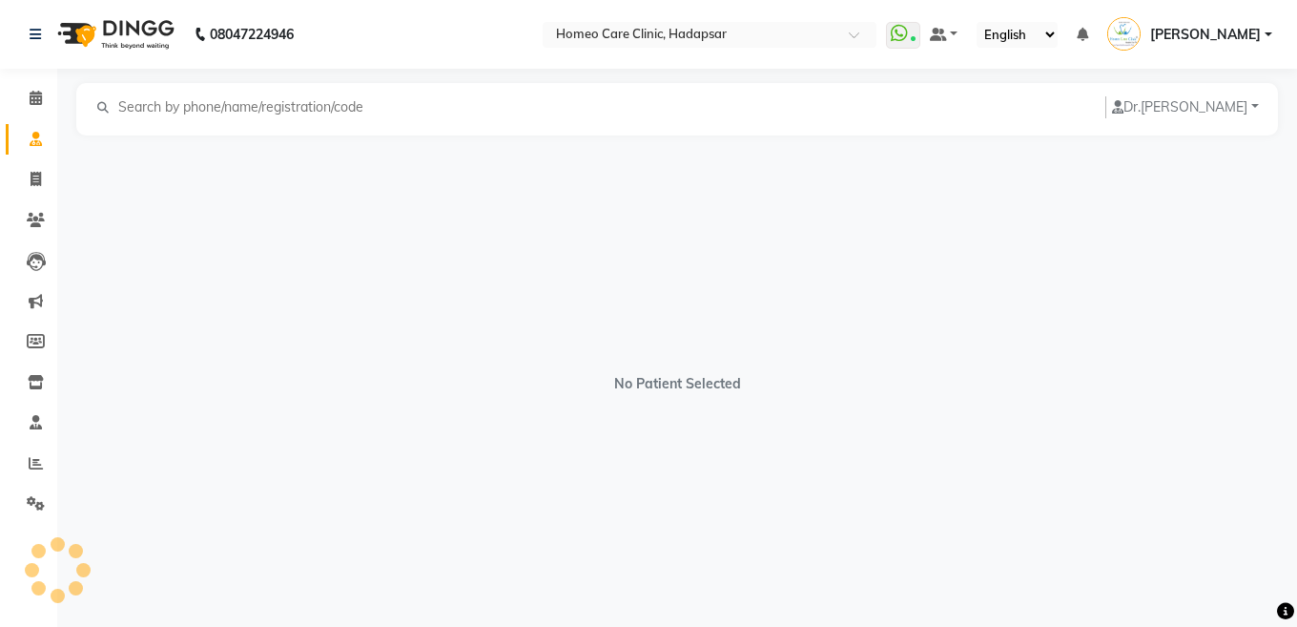
select select "[DEMOGRAPHIC_DATA]"
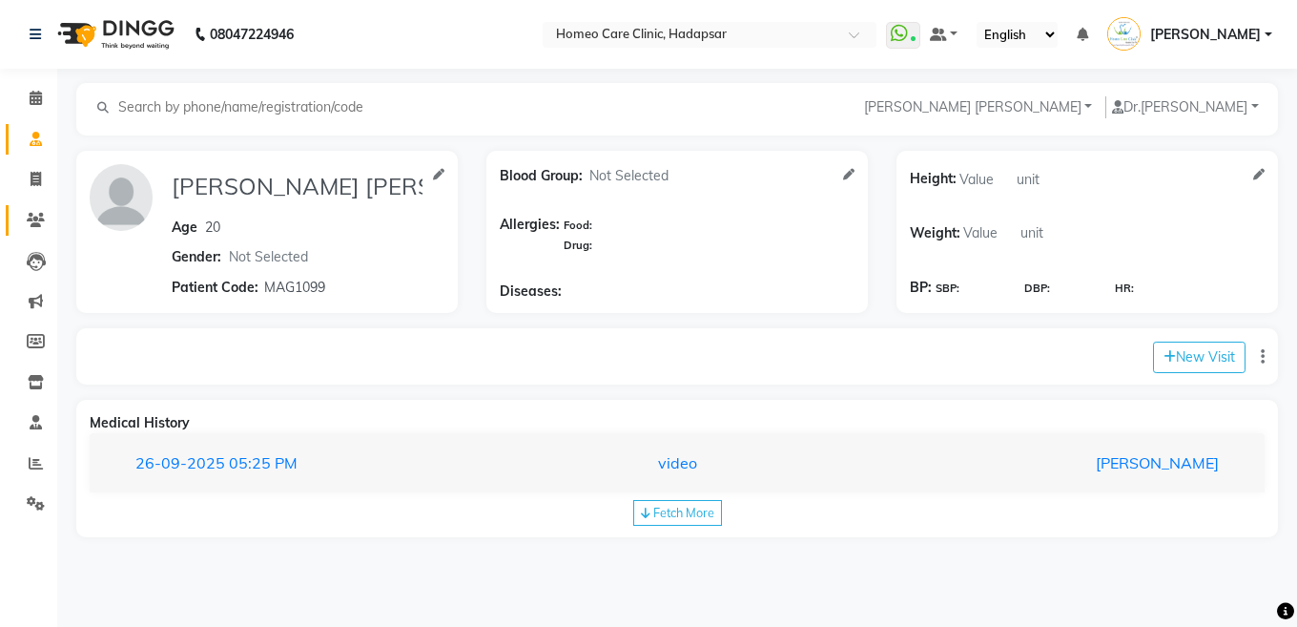
click at [15, 224] on link "Patients" at bounding box center [29, 220] width 46 height 31
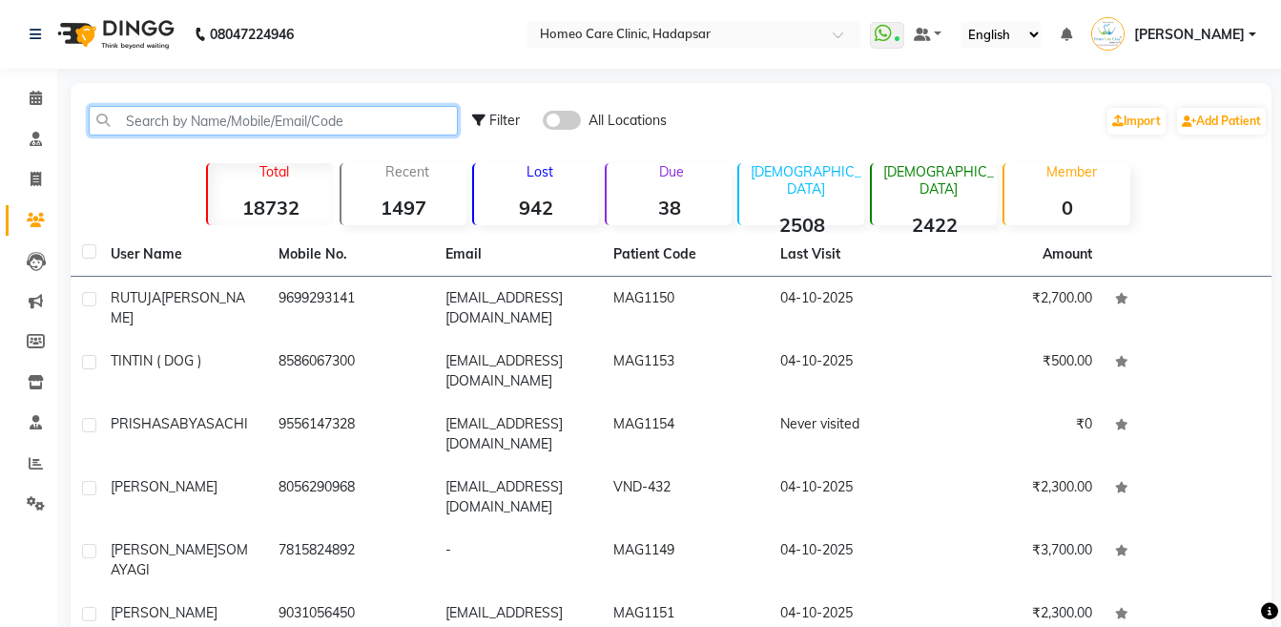
click at [223, 125] on input "text" at bounding box center [273, 121] width 369 height 30
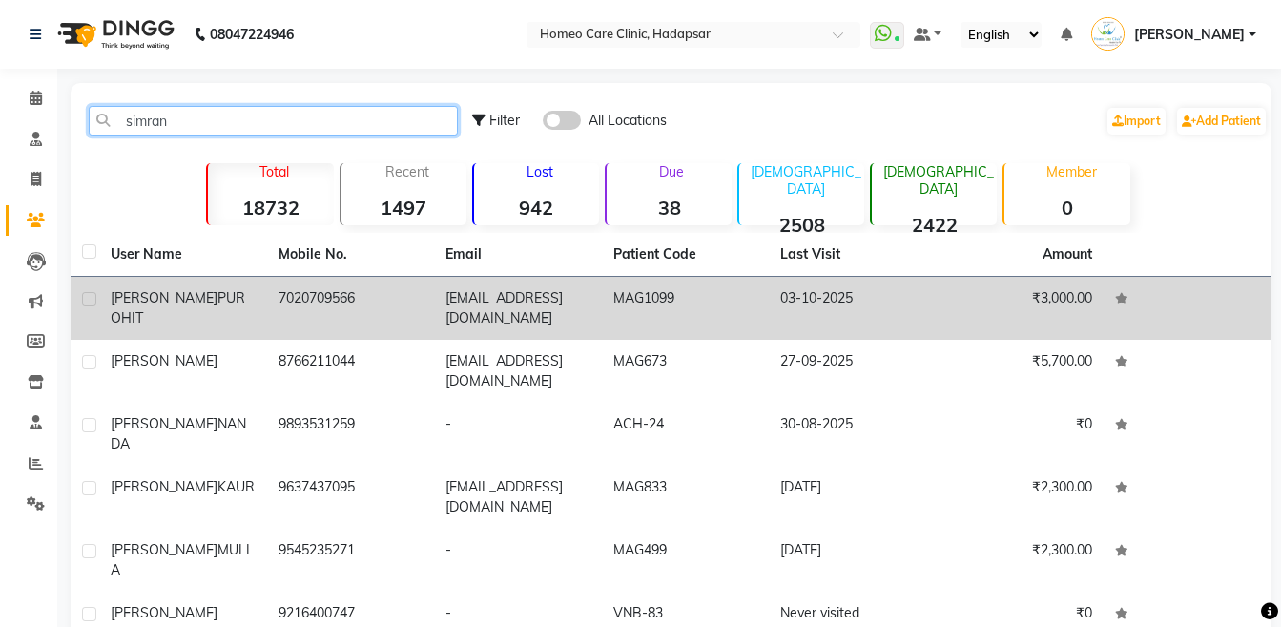
type input "simran"
click at [211, 290] on span "[PERSON_NAME]" at bounding box center [164, 297] width 107 height 17
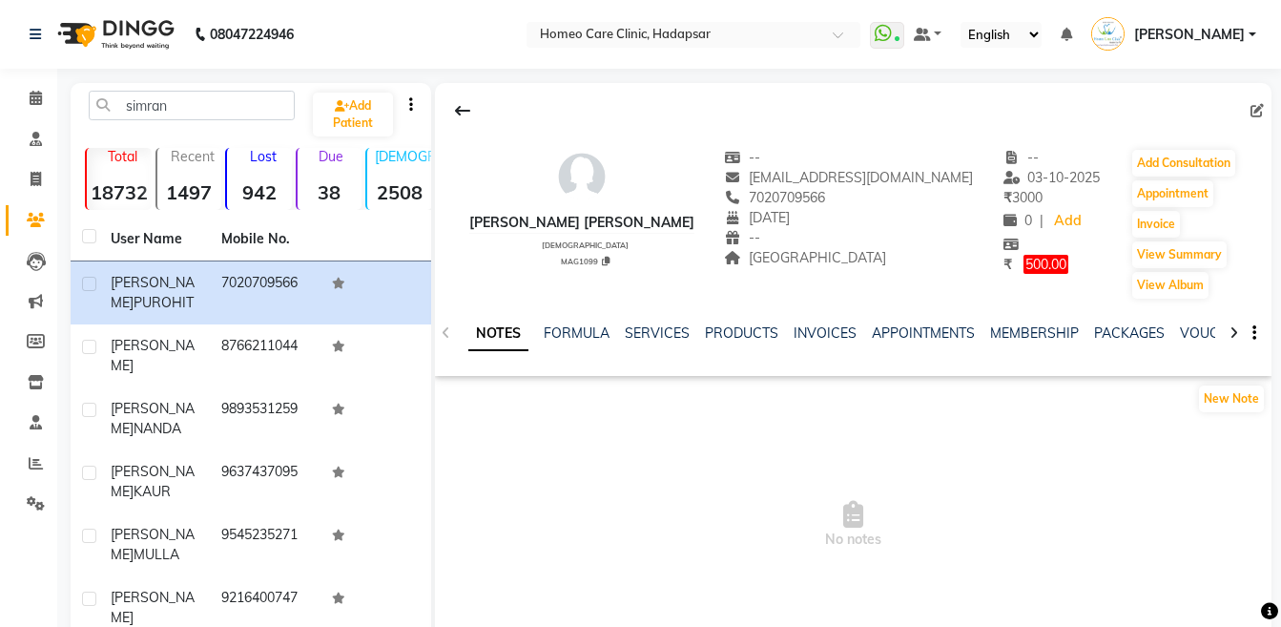
click at [1233, 341] on div at bounding box center [1234, 331] width 22 height 37
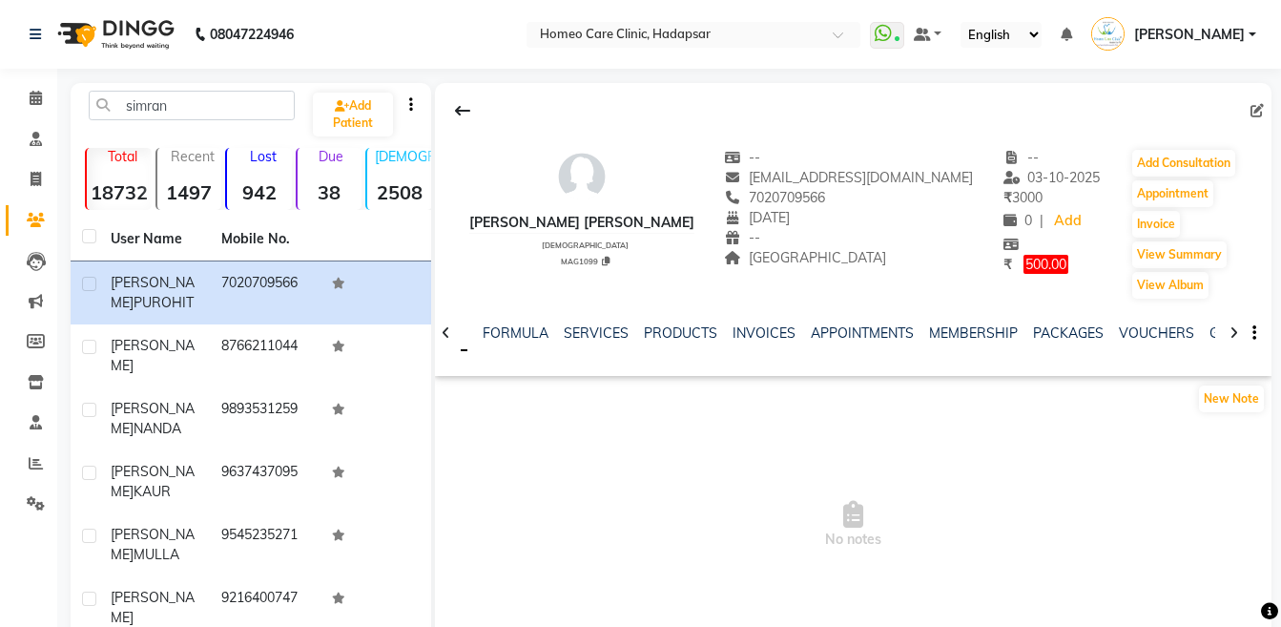
click at [1233, 341] on div at bounding box center [1234, 331] width 22 height 37
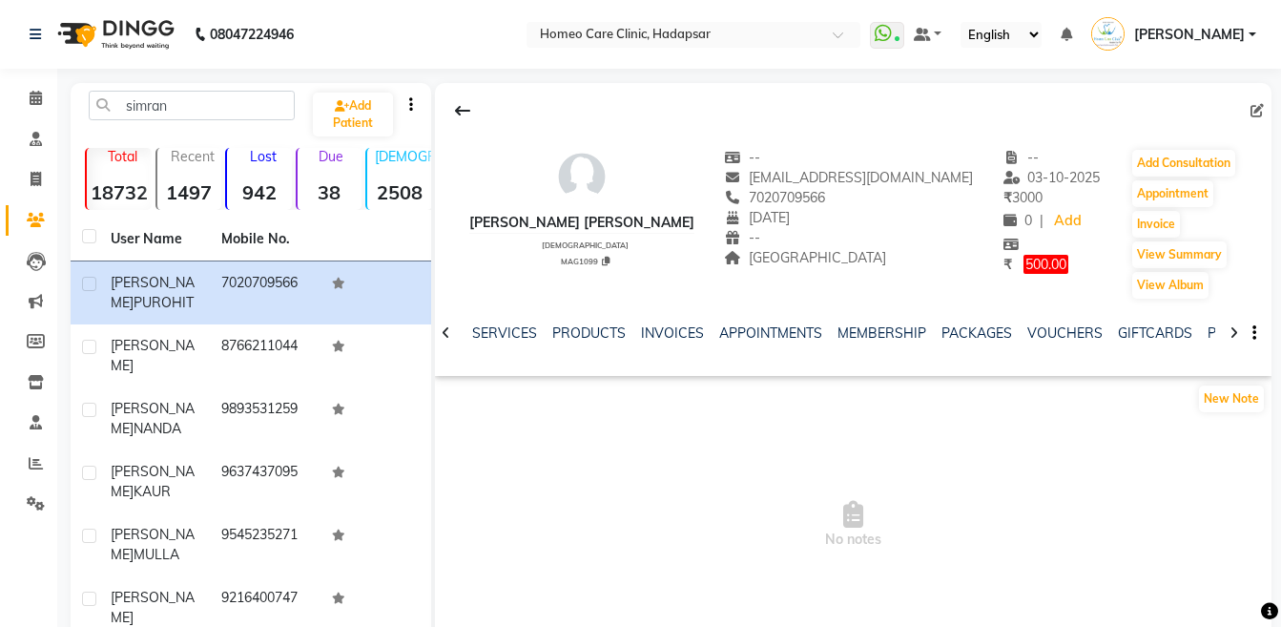
click at [1233, 341] on div at bounding box center [1234, 331] width 22 height 37
click at [1233, 341] on div "NOTES FORMULA SERVICES PRODUCTS INVOICES APPOINTMENTS MEMBERSHIP PACKAGES VOUCH…" at bounding box center [853, 333] width 836 height 66
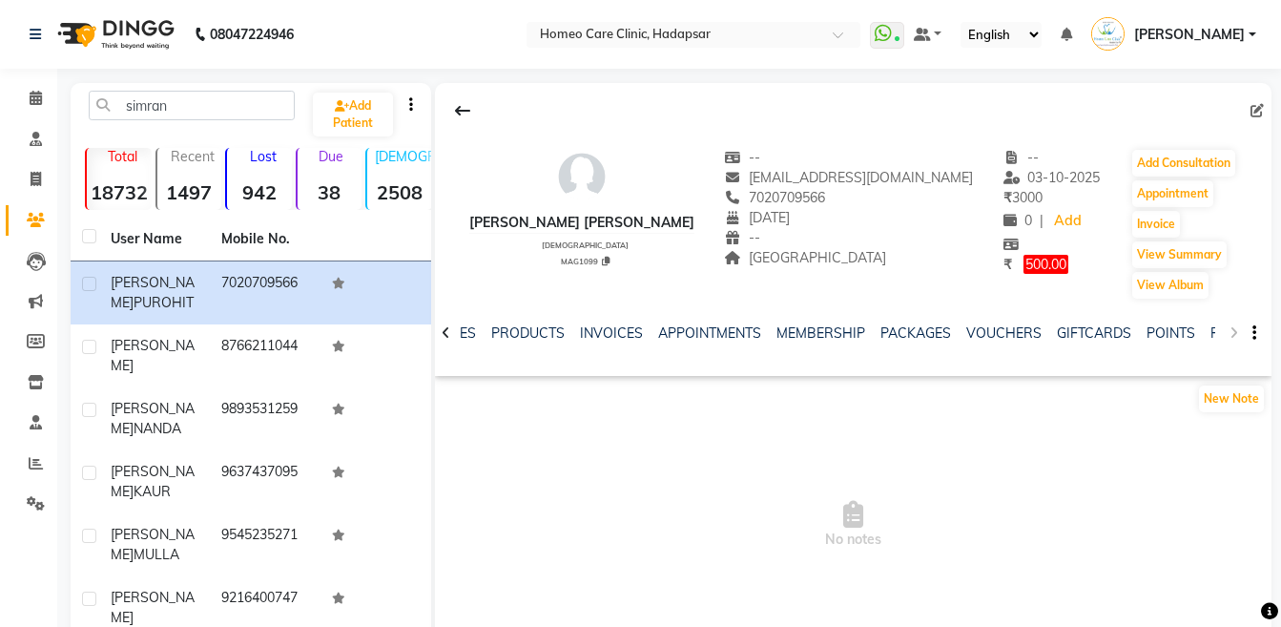
click at [1233, 341] on div "NOTES FORMULA SERVICES PRODUCTS INVOICES APPOINTMENTS MEMBERSHIP PACKAGES VOUCH…" at bounding box center [853, 333] width 836 height 66
click at [1210, 333] on link "FORMS" at bounding box center [1234, 332] width 48 height 17
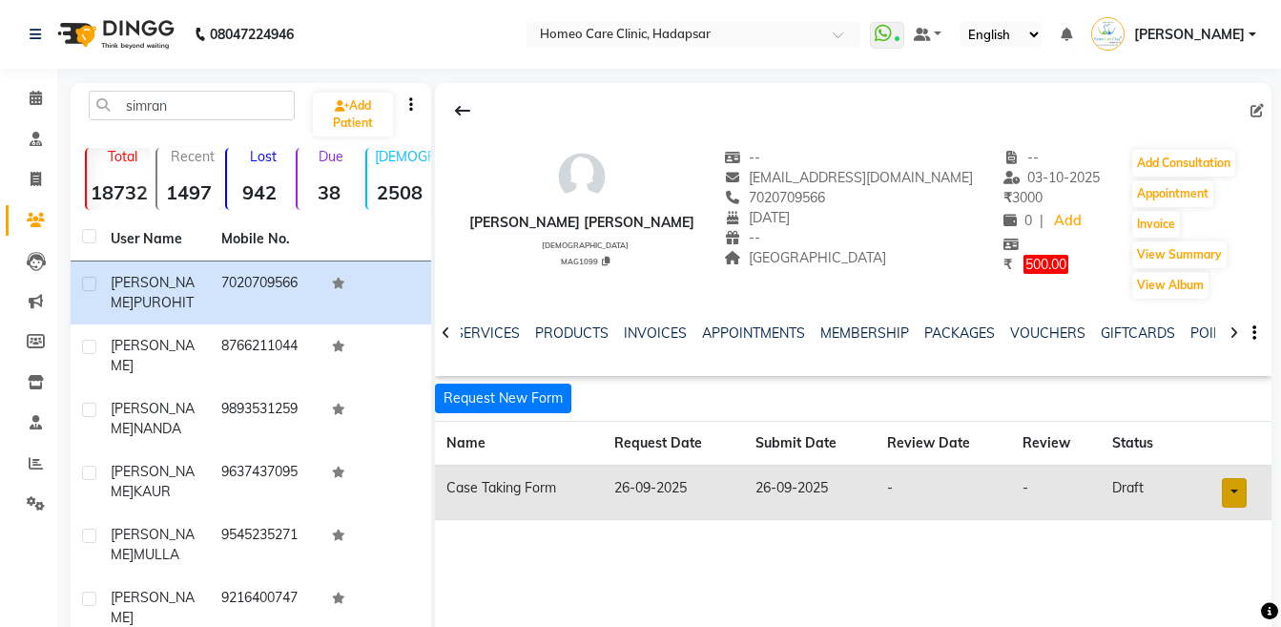
click at [1239, 504] on link at bounding box center [1234, 493] width 25 height 30
click at [1215, 575] on link "Open in staff mode" at bounding box center [1185, 563] width 180 height 31
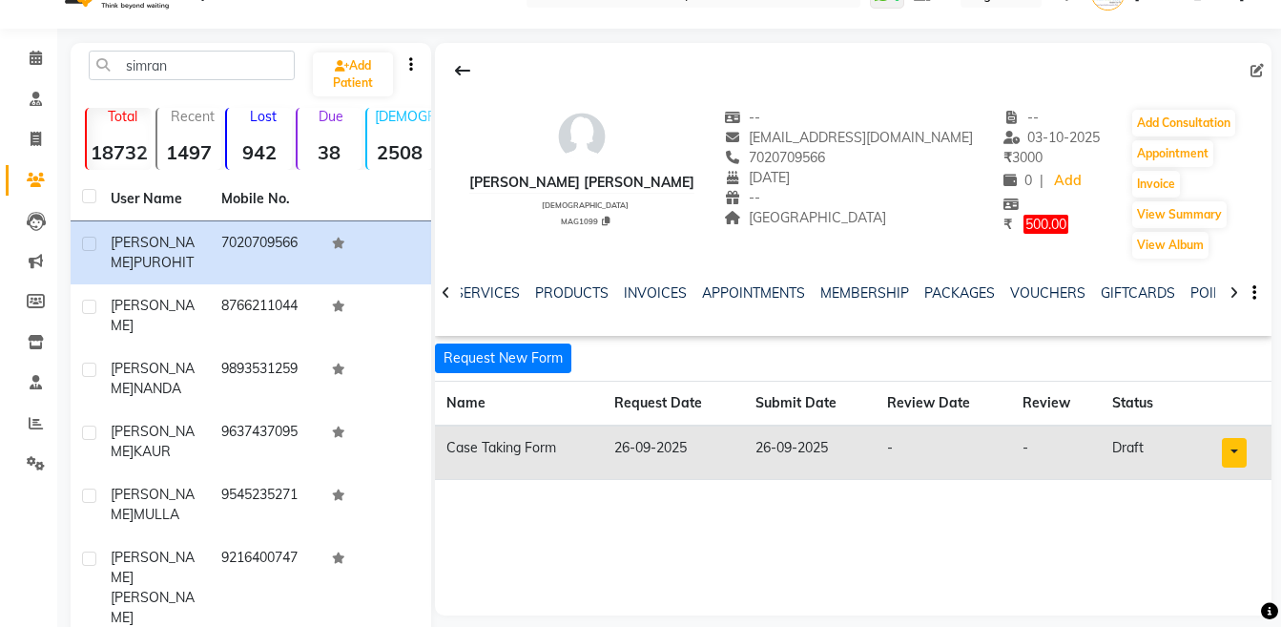
scroll to position [52, 0]
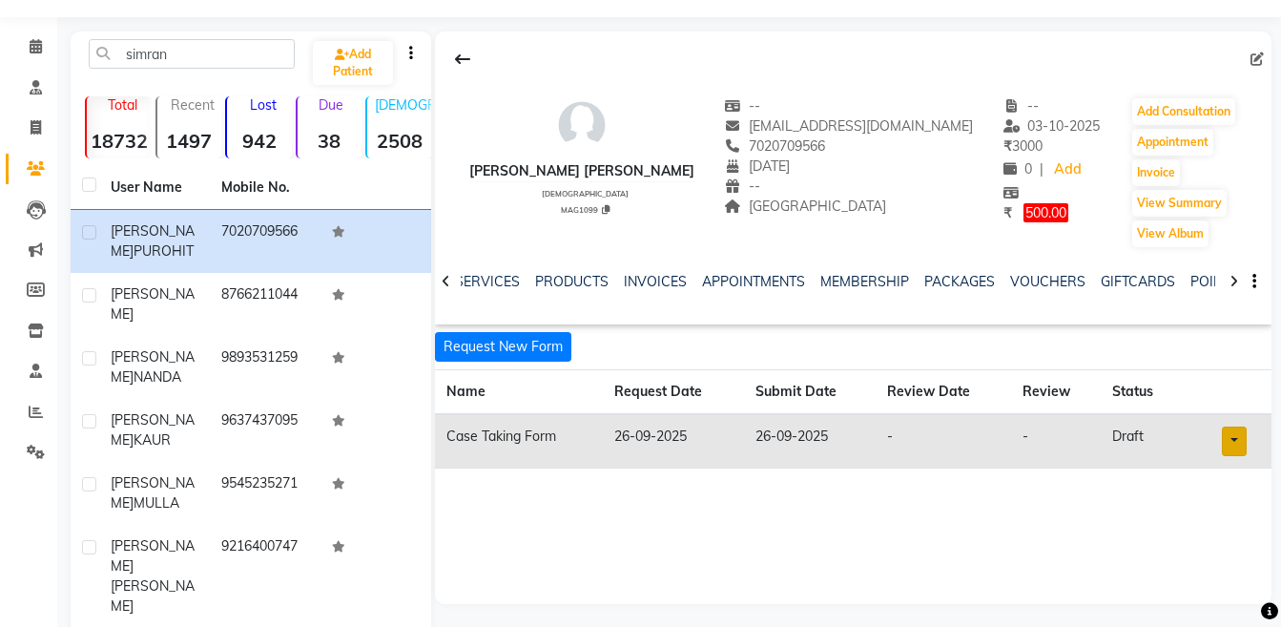
click at [1230, 447] on link at bounding box center [1234, 441] width 25 height 30
click at [1202, 522] on link "Open in staff mode" at bounding box center [1185, 512] width 180 height 31
click at [1145, 113] on button "Add Consultation" at bounding box center [1183, 111] width 103 height 27
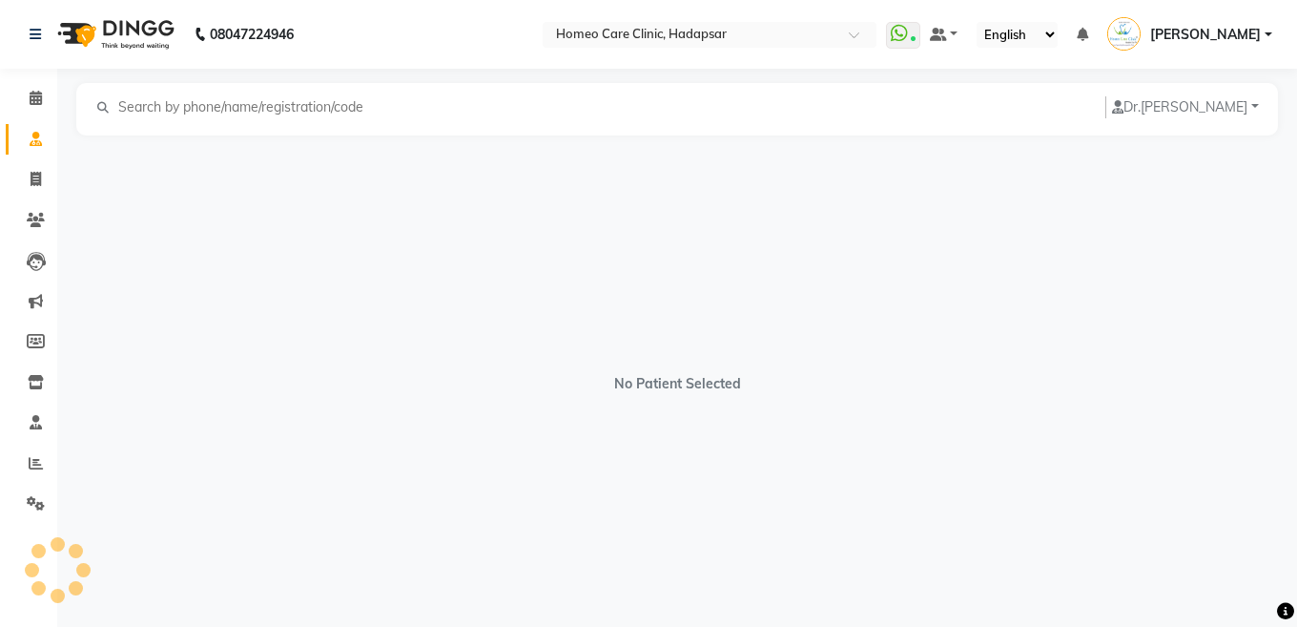
select select "[DEMOGRAPHIC_DATA]"
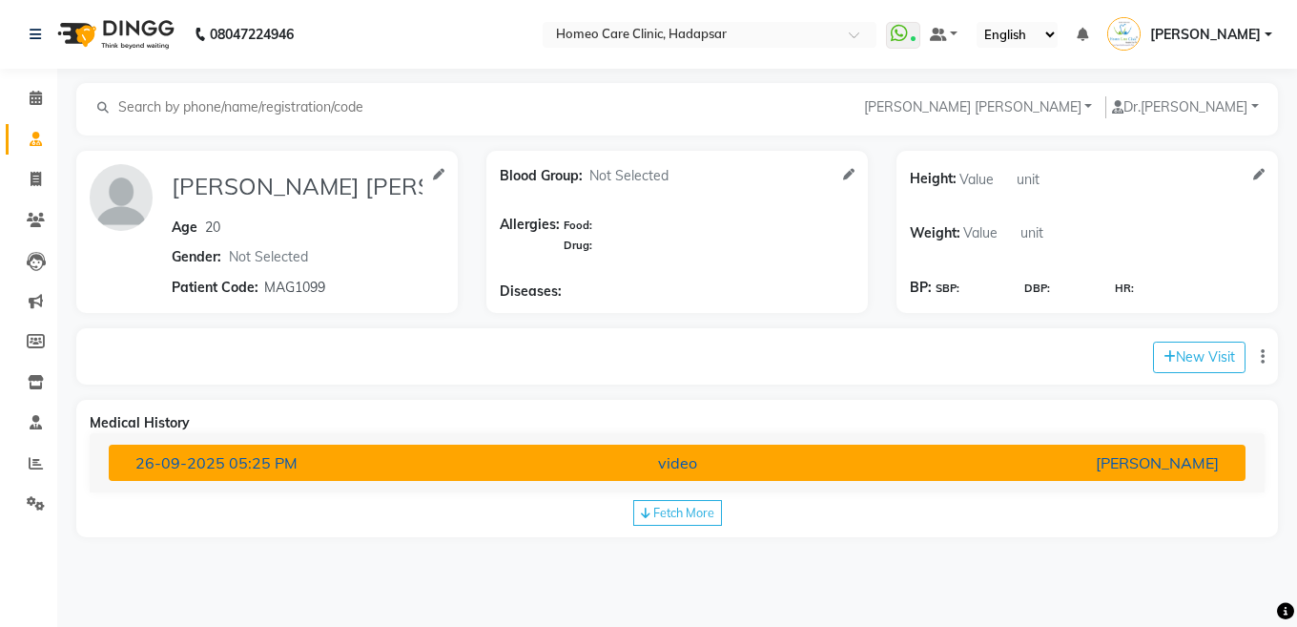
click at [1015, 457] on div "[PERSON_NAME]" at bounding box center [1047, 462] width 371 height 23
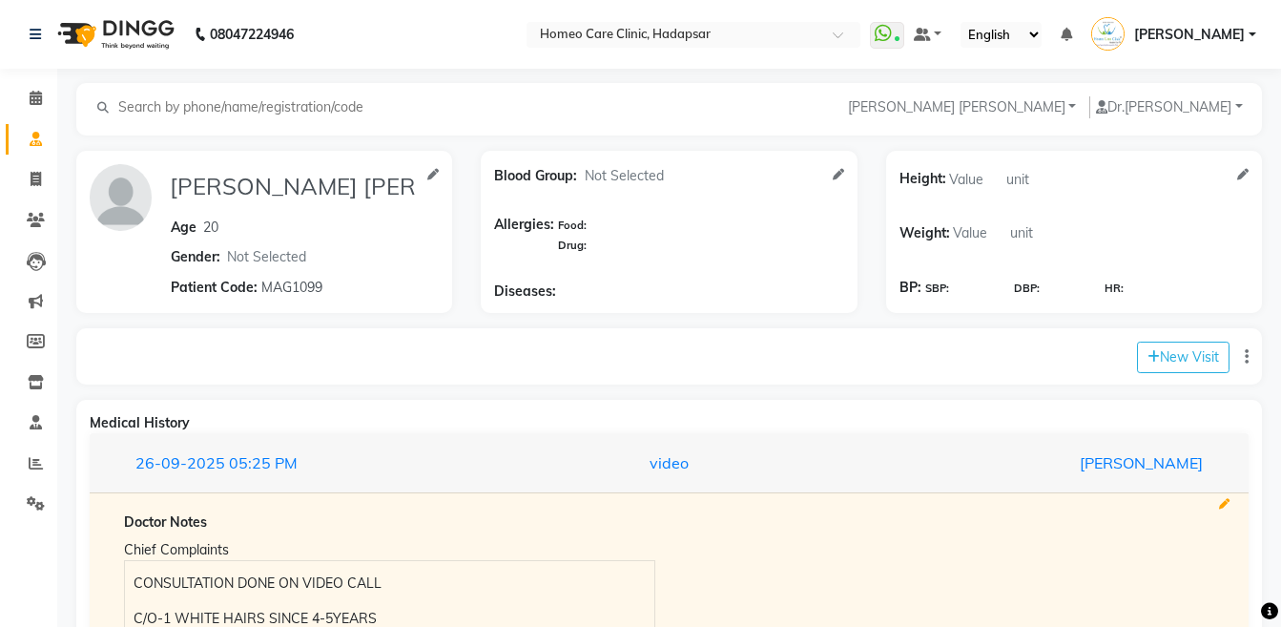
click at [1220, 500] on icon at bounding box center [1224, 504] width 10 height 10
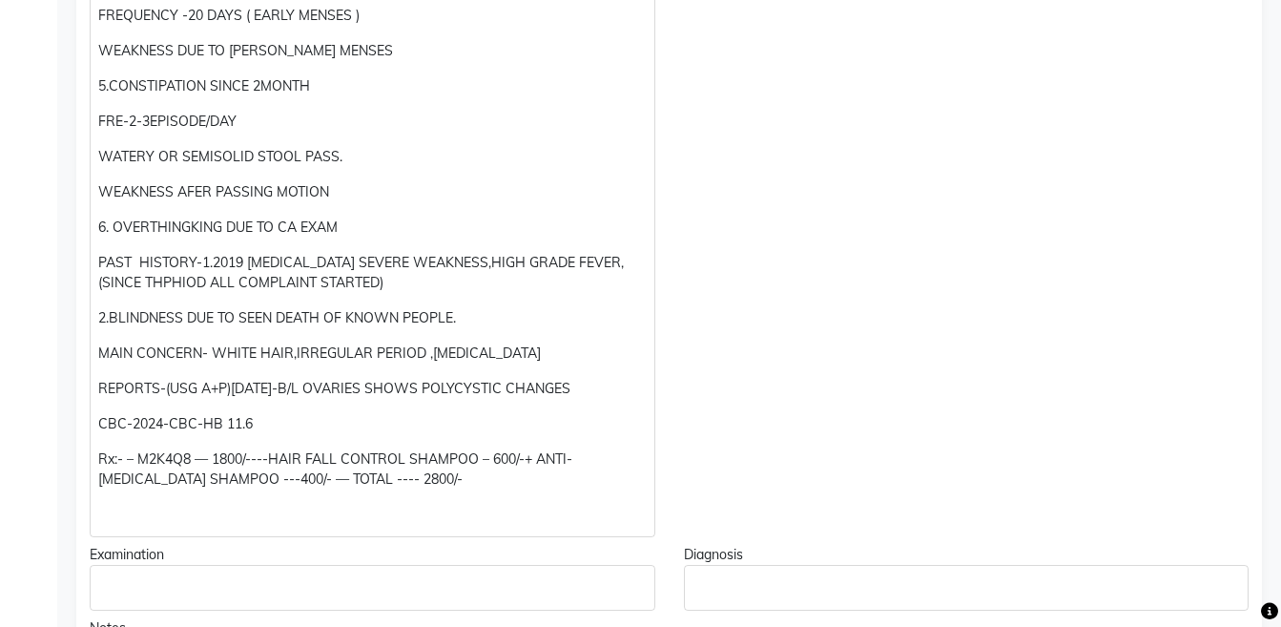
scroll to position [958, 0]
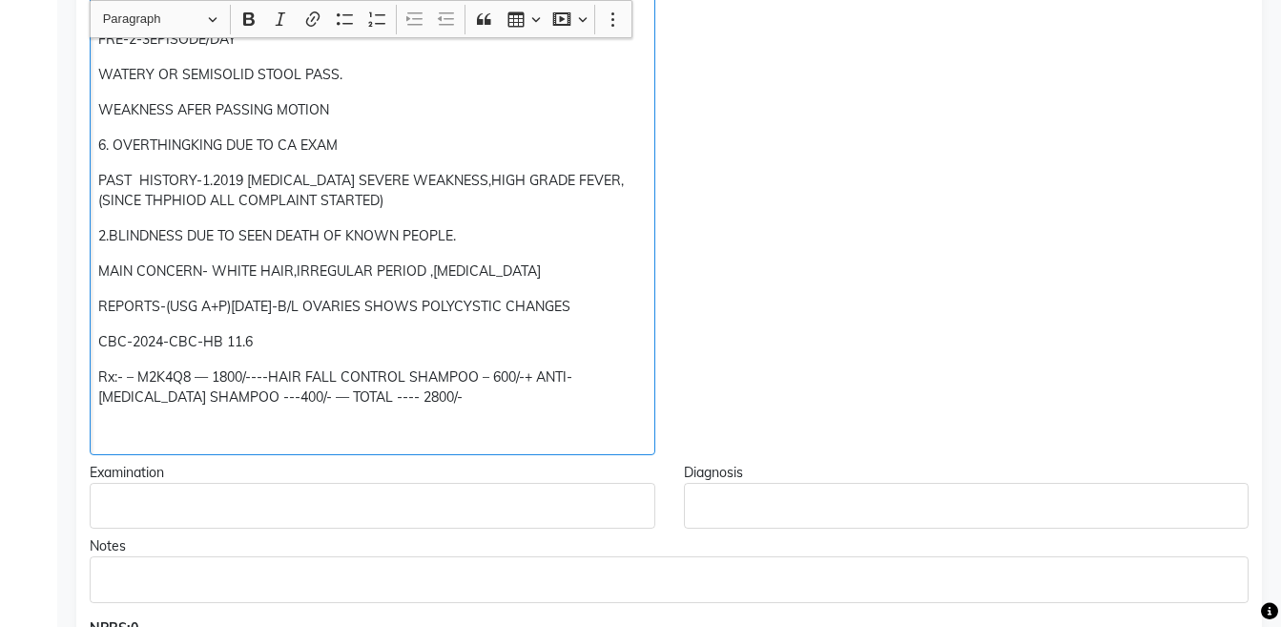
click at [138, 382] on p "Rx:- – M2K4Q8 — 1800/----HAIR FALL CONTROL SHAMPOO – 600/-+ ANTI-DANDRUFF SHAMP…" at bounding box center [371, 387] width 547 height 40
click at [124, 380] on p "Rx:- – M2K4Q8 — 1800/----HAIR FALL CONTROL SHAMPOO – 600/-+ ANTI-DANDRUFF SHAMP…" at bounding box center [371, 387] width 547 height 40
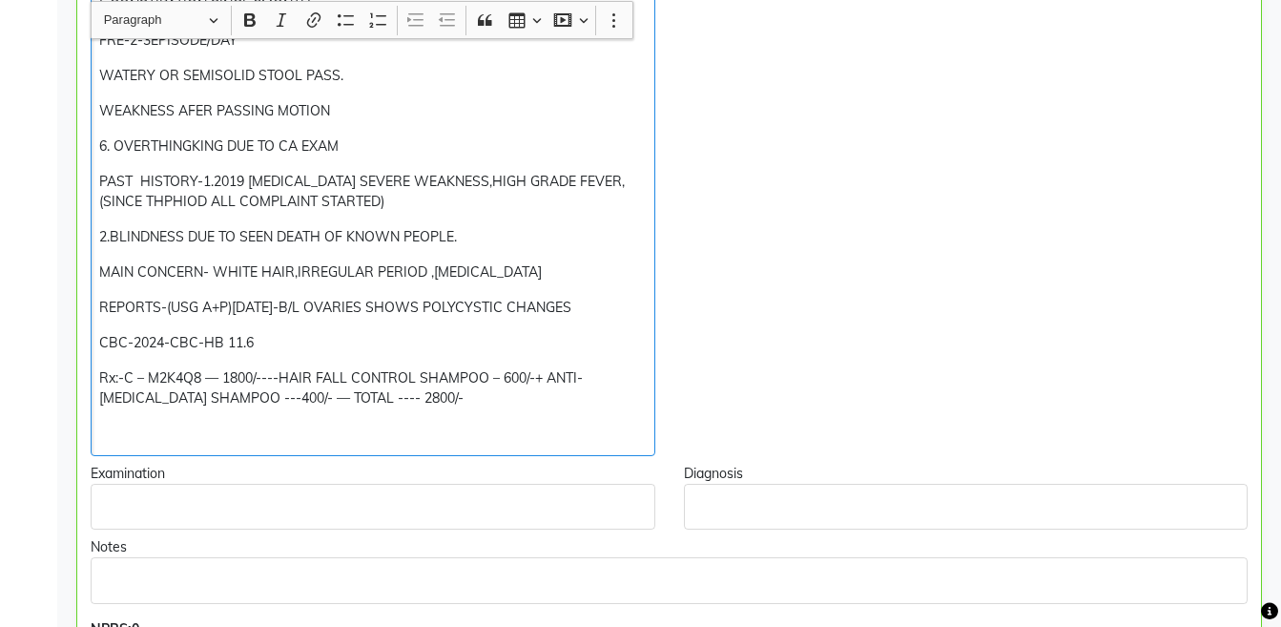
scroll to position [959, 0]
click at [496, 400] on p "Rx:-CALC-MUR 200 – M2K4Q8 — 1800/----HAIR FALL CONTROL SHAMPOO – 600/-+ ANTI-DA…" at bounding box center [372, 387] width 546 height 40
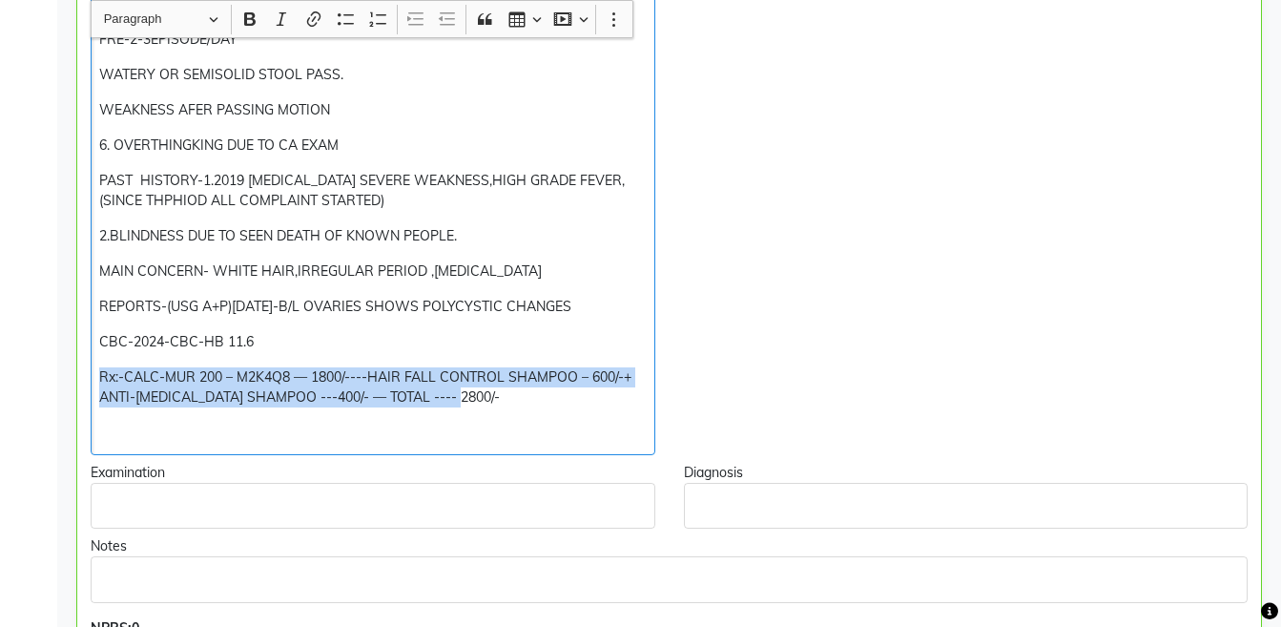
copy div "Rx:-CALC-MUR 200 – M2K4Q8 — 1800/----HAIR FALL CONTROL SHAMPOO – 600/-+ ANTI-DA…"
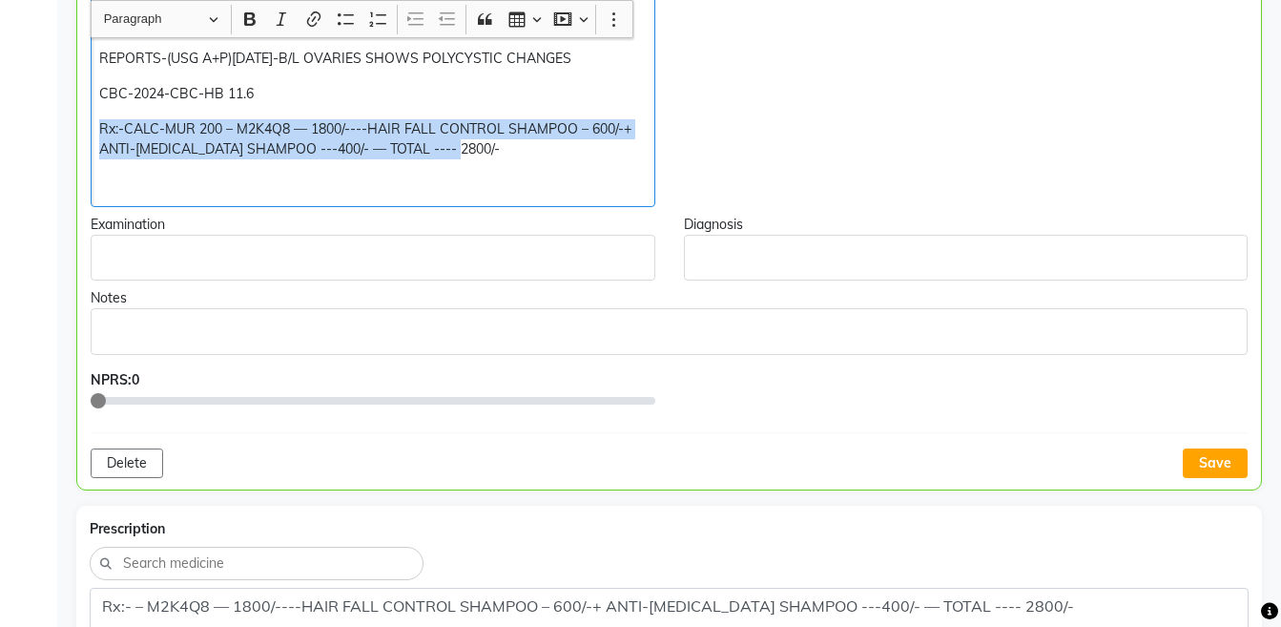
scroll to position [1215, 0]
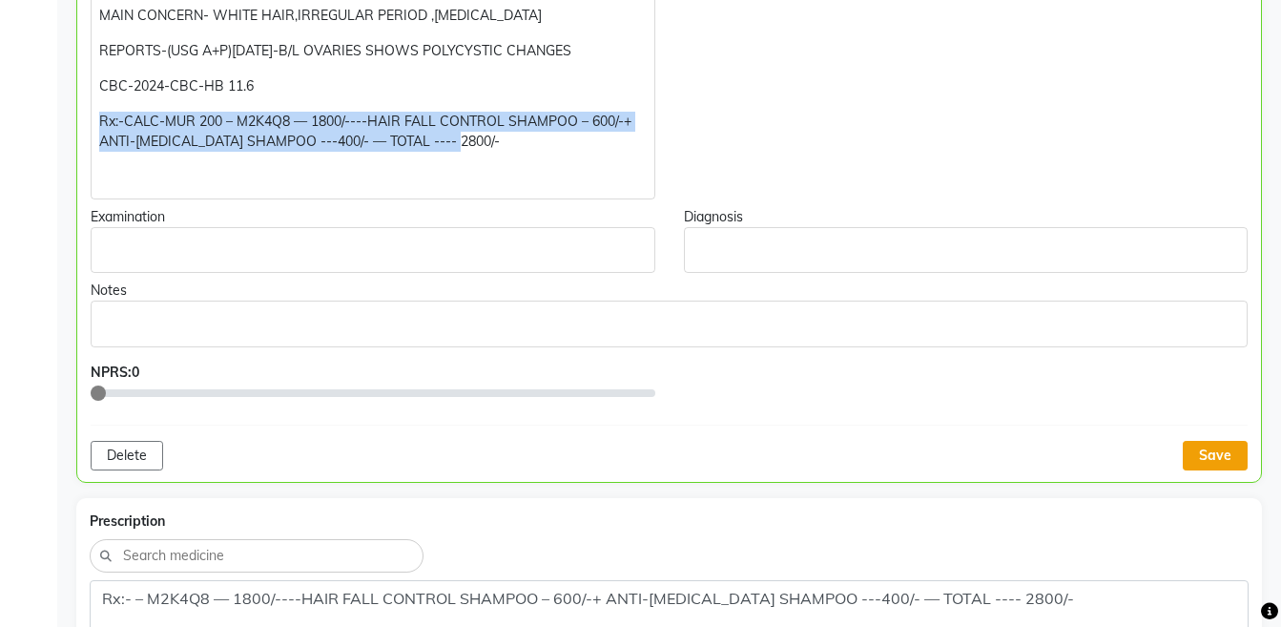
click at [1210, 449] on button "Save" at bounding box center [1215, 456] width 65 height 30
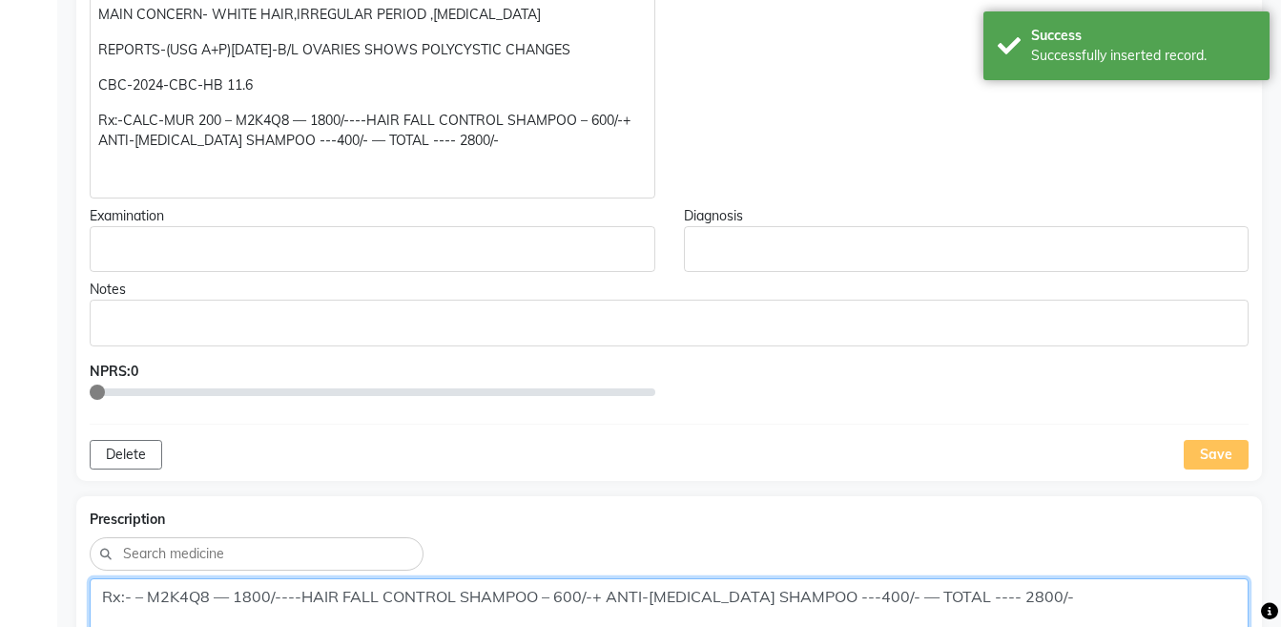
click at [1077, 589] on textarea "Rx:- – M2K4Q8 — 1800/----HAIR FALL CONTROL SHAMPOO – 600/-+ ANTI-DANDRUFF SHAMP…" at bounding box center [669, 607] width 1159 height 59
paste textarea "CALC-MUR 200"
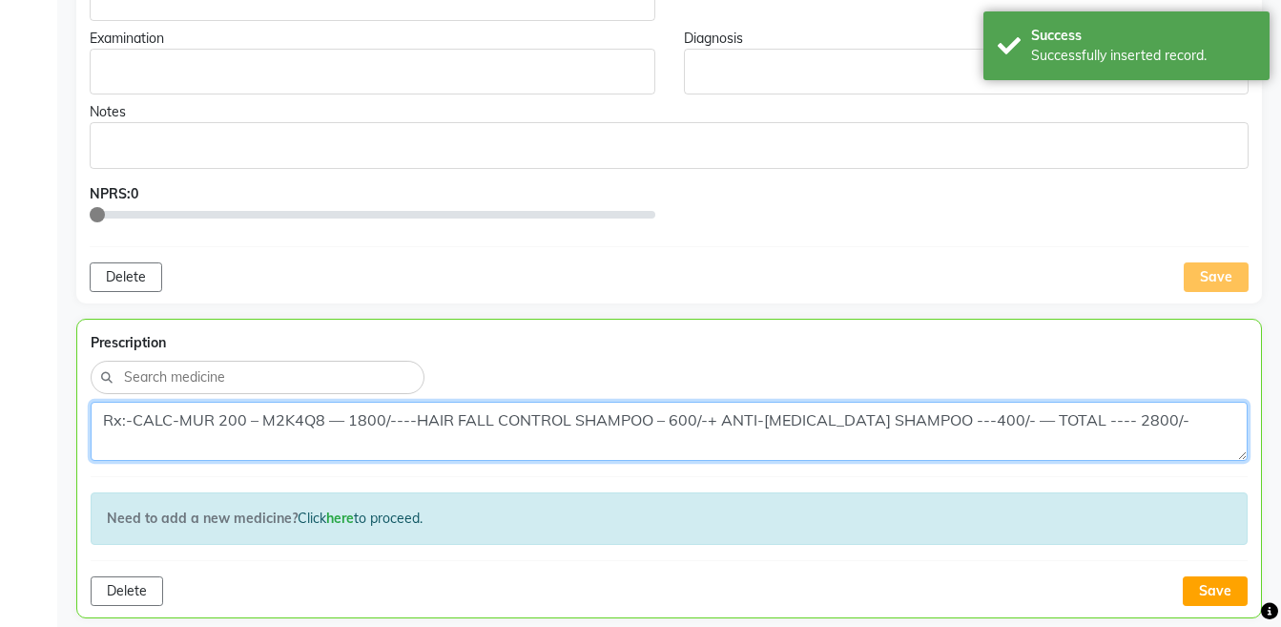
scroll to position [1452, 0]
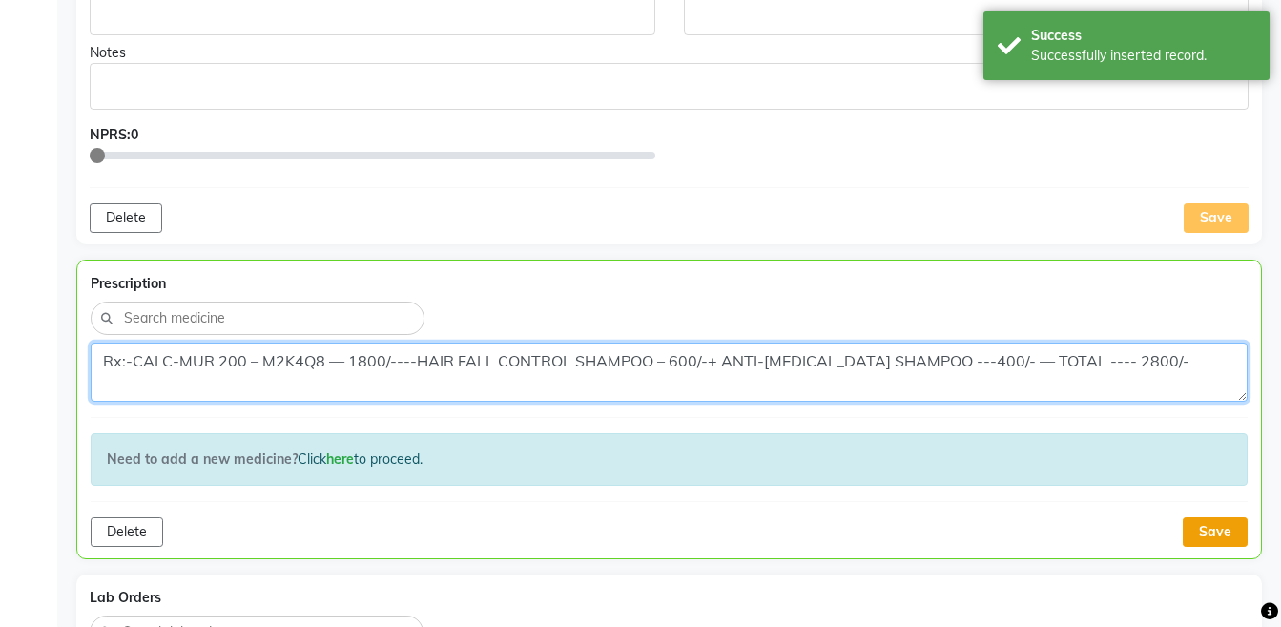
type textarea "Rx:-CALC-MUR 200 – M2K4Q8 — 1800/----HAIR FALL CONTROL SHAMPOO – 600/-+ ANTI-DA…"
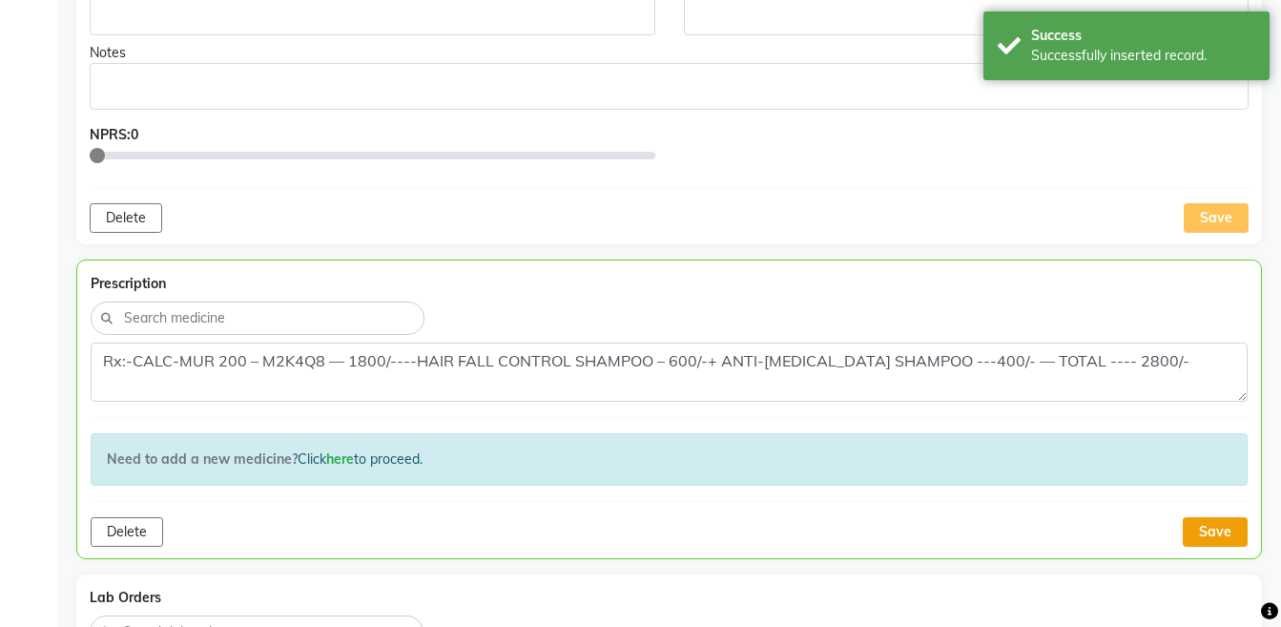
click at [1228, 535] on button "Save" at bounding box center [1215, 532] width 65 height 30
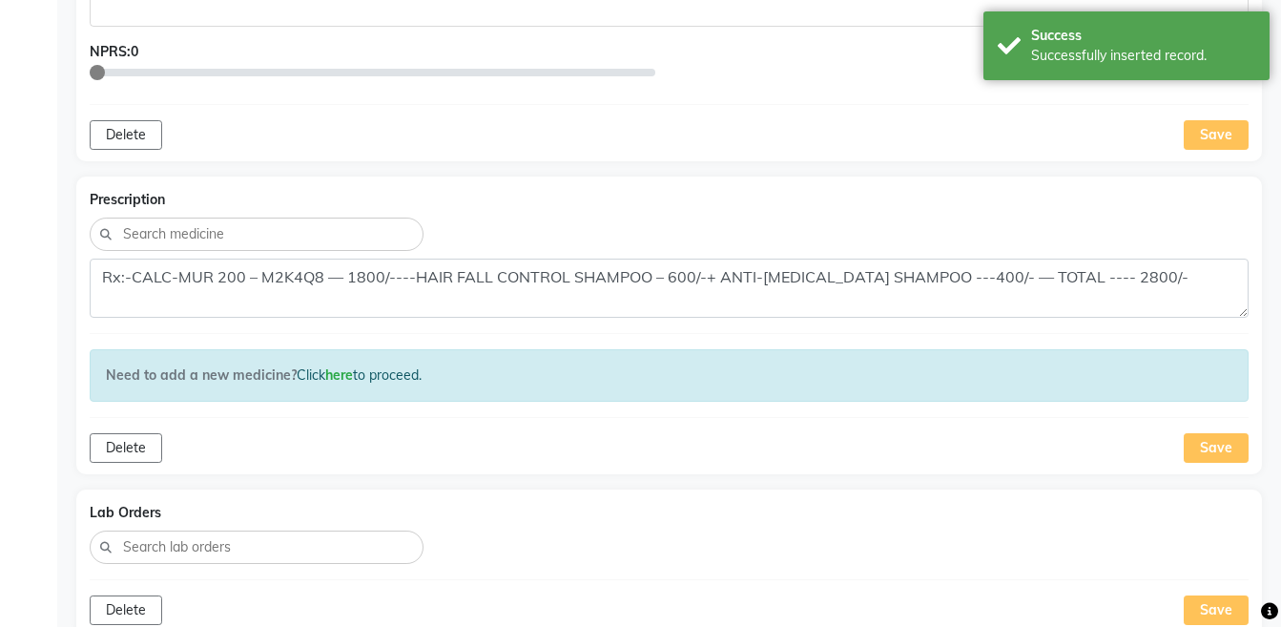
scroll to position [1824, 0]
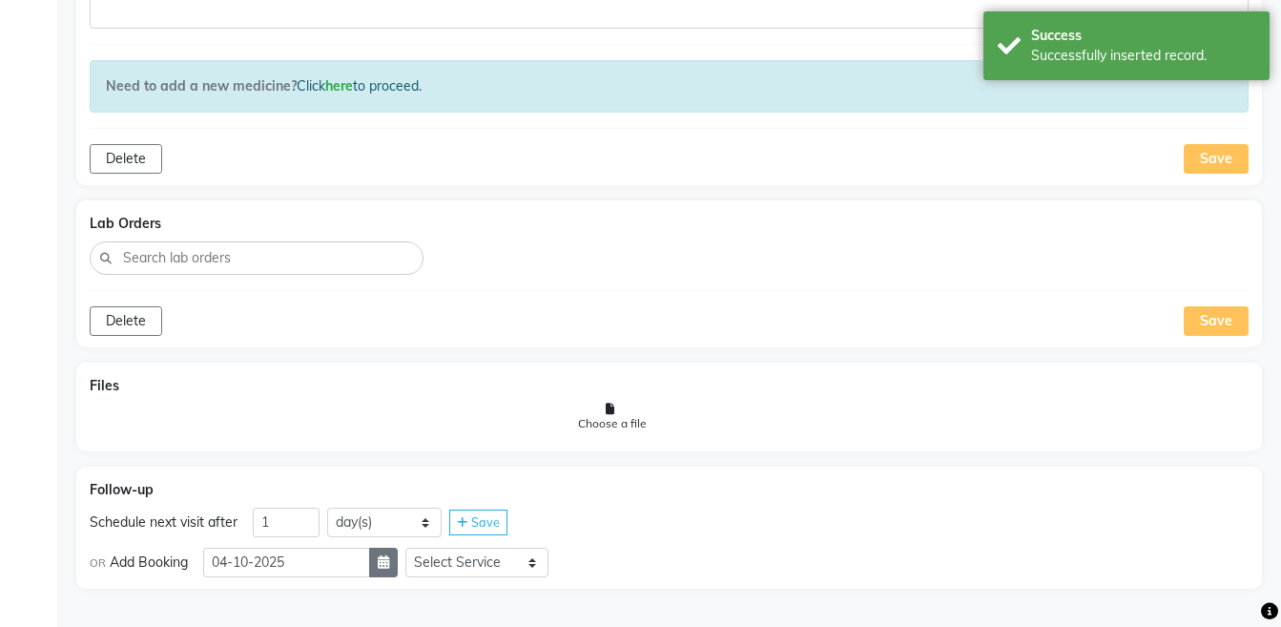
click at [394, 572] on button "button" at bounding box center [383, 562] width 29 height 30
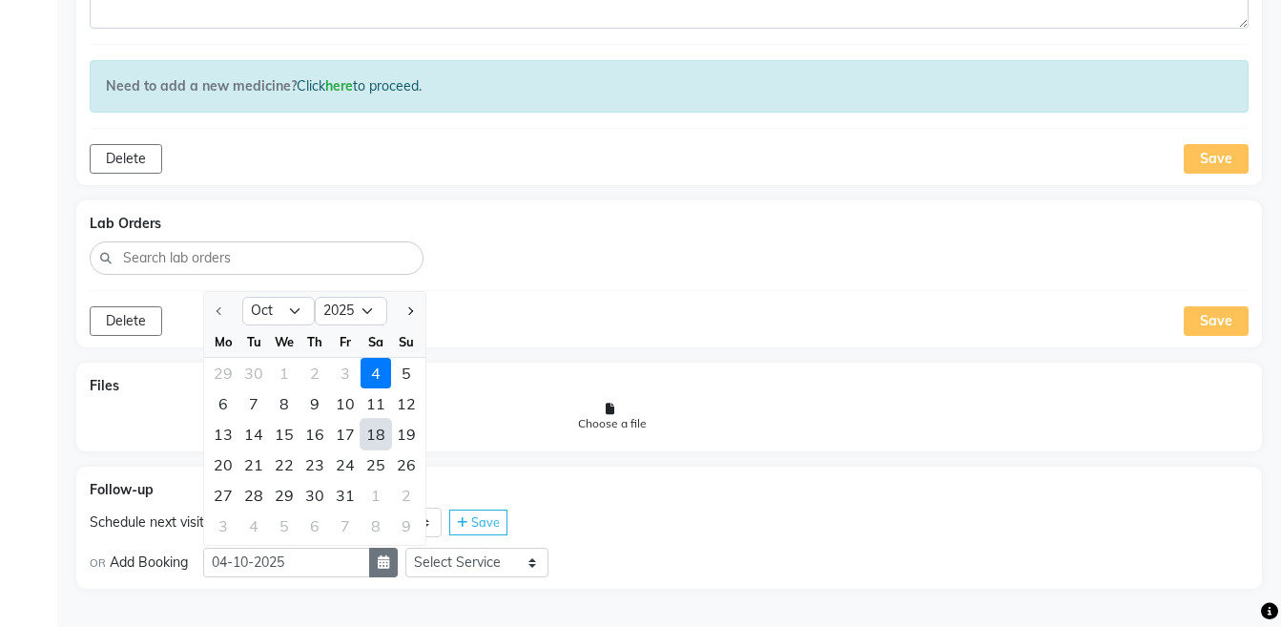
select select "11"
click at [294, 437] on div "12" at bounding box center [284, 434] width 31 height 31
type input "[DATE]"
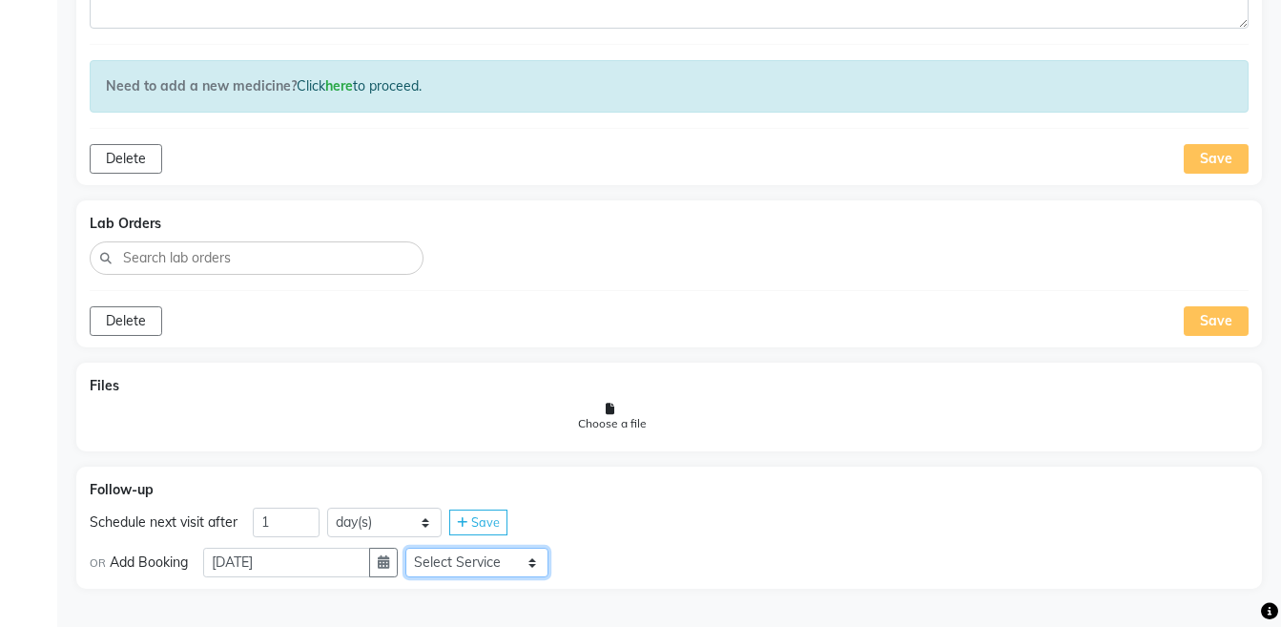
click at [470, 558] on select "Select Service Medicine Medicine 1 Hydra Facial Medi Facial Vampire Facial With…" at bounding box center [476, 562] width 143 height 30
select select "972997"
click at [421, 547] on select "Select Service Medicine Medicine 1 Hydra Facial Medi Facial Vampire Facial With…" at bounding box center [476, 562] width 143 height 30
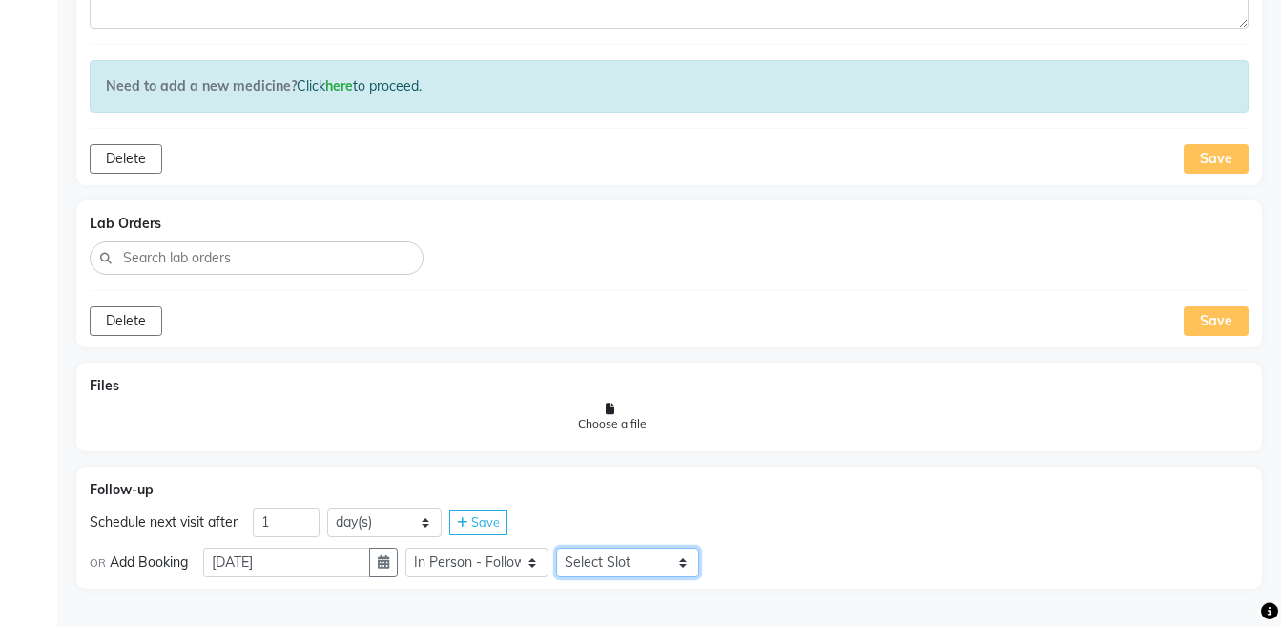
click at [605, 563] on select "Select Slot 10:15 10:30 10:45 11:00 11:15 11:30 11:45 12:00 12:15 12:30 12:45 1…" at bounding box center [627, 562] width 143 height 30
select select "870"
click at [571, 547] on select "Select Slot 10:15 10:30 10:45 11:00 11:15 11:30 11:45 12:00 12:15 12:30 12:45 1…" at bounding box center [627, 562] width 143 height 30
click at [756, 560] on span "Save" at bounding box center [743, 561] width 29 height 15
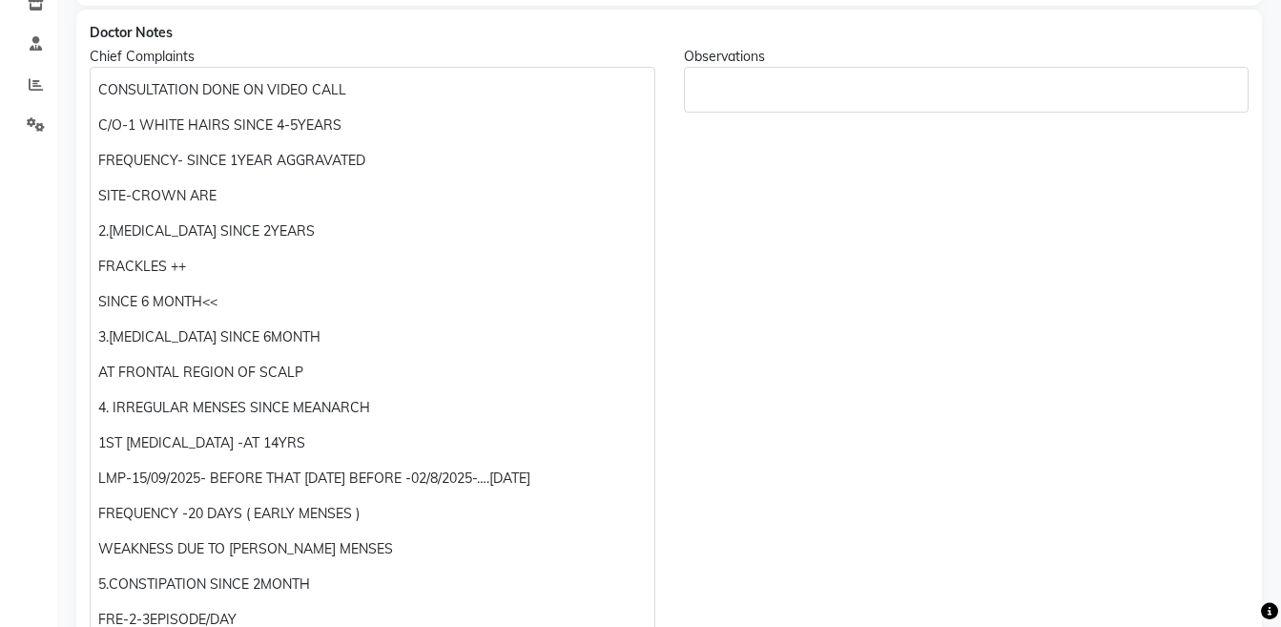
scroll to position [0, 0]
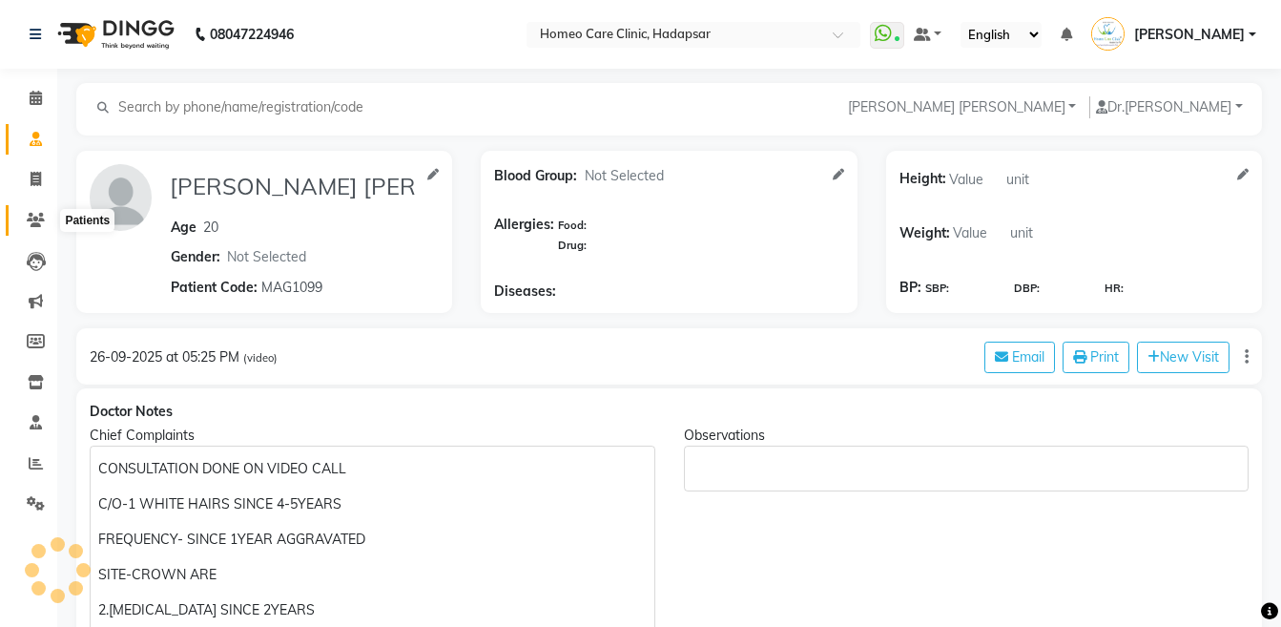
click at [26, 211] on span at bounding box center [35, 221] width 33 height 22
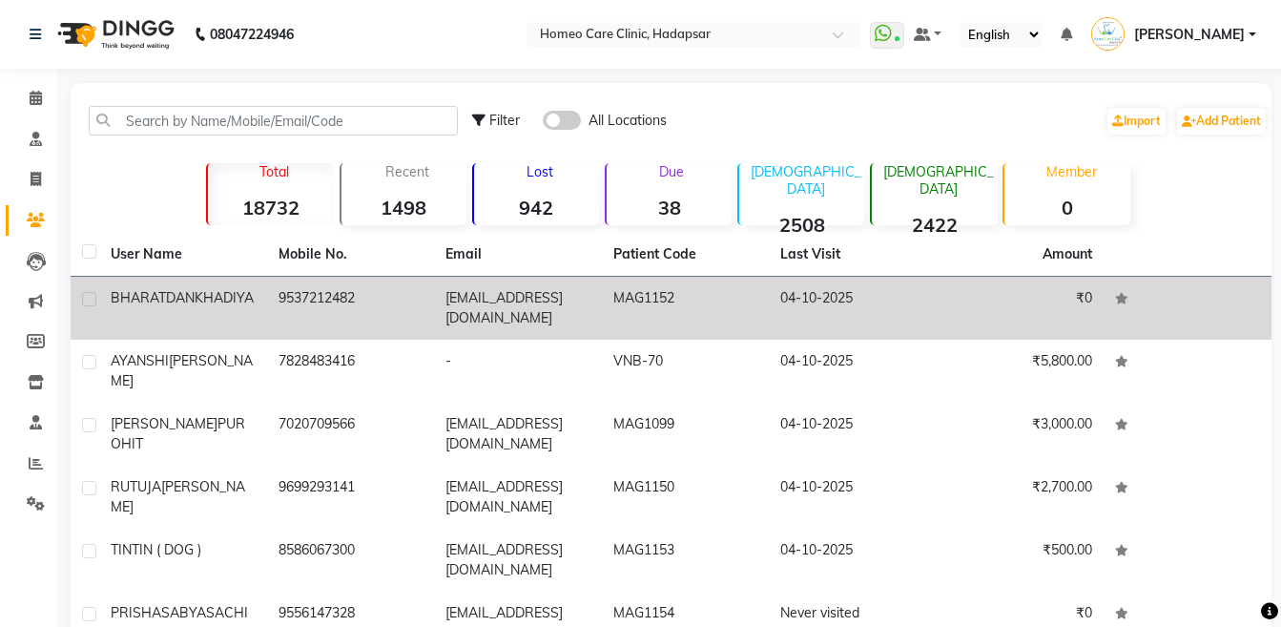
click at [223, 308] on div "BHARATDAN KHADIYA" at bounding box center [183, 298] width 145 height 20
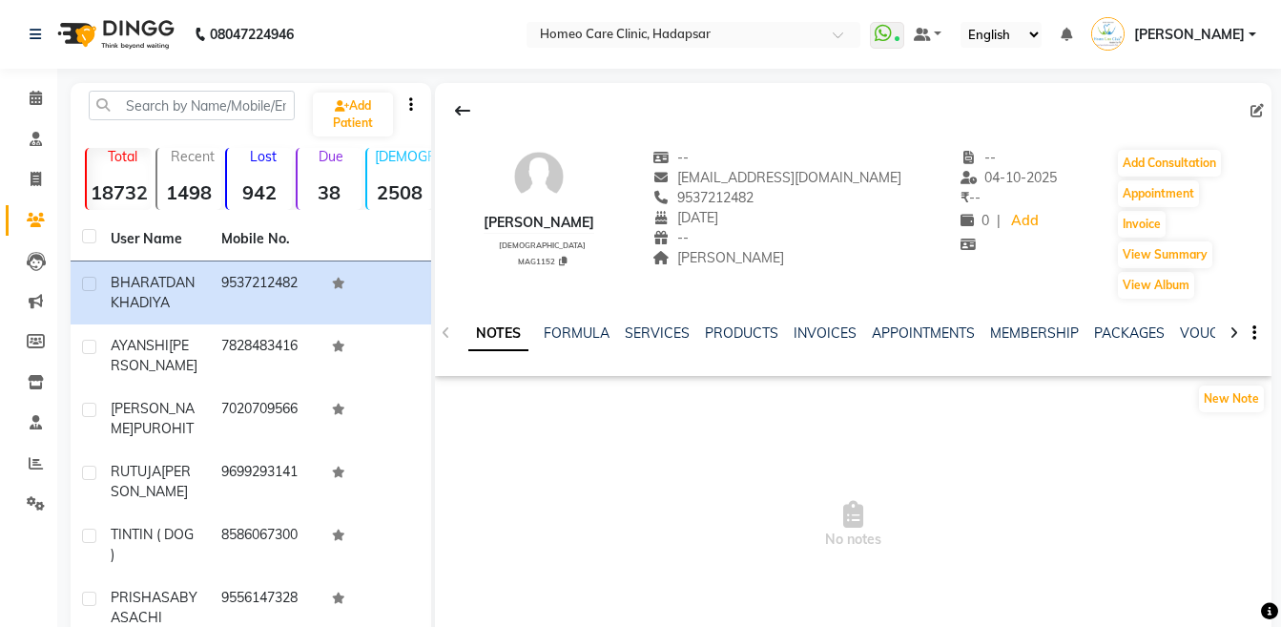
click at [1231, 330] on icon at bounding box center [1233, 332] width 9 height 13
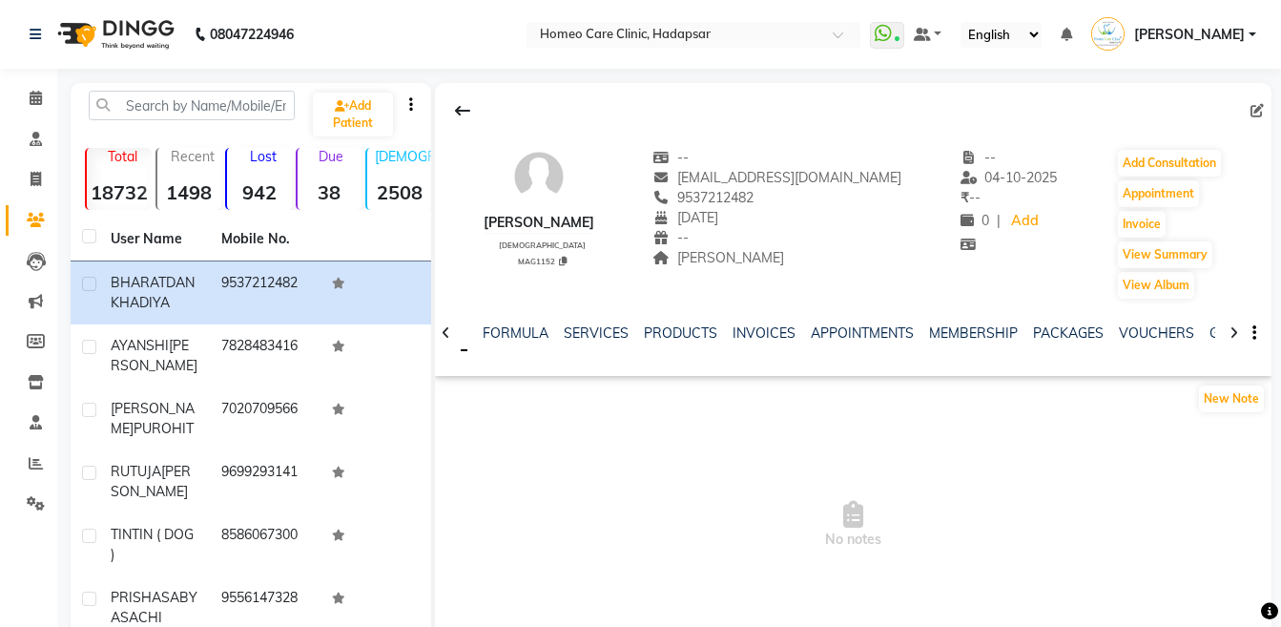
click at [1231, 330] on icon at bounding box center [1233, 332] width 9 height 13
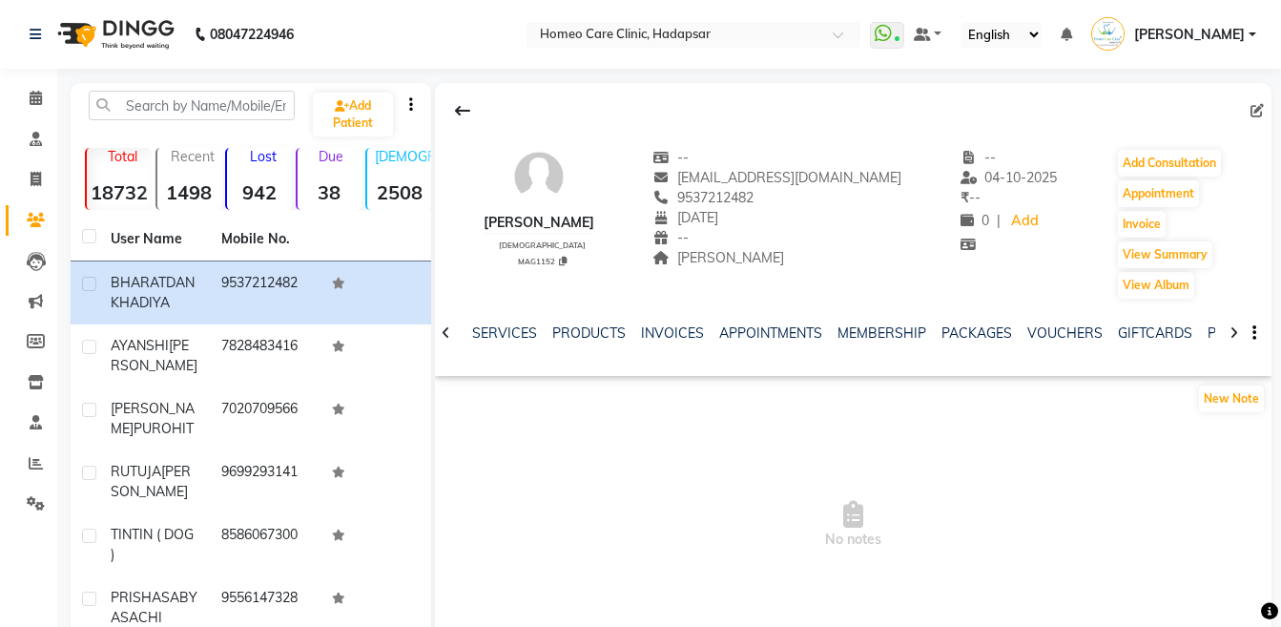
click at [1231, 330] on icon at bounding box center [1233, 332] width 9 height 13
click at [1231, 330] on div "NOTES FORMULA SERVICES PRODUCTS INVOICES APPOINTMENTS MEMBERSHIP PACKAGES VOUCH…" at bounding box center [853, 333] width 836 height 66
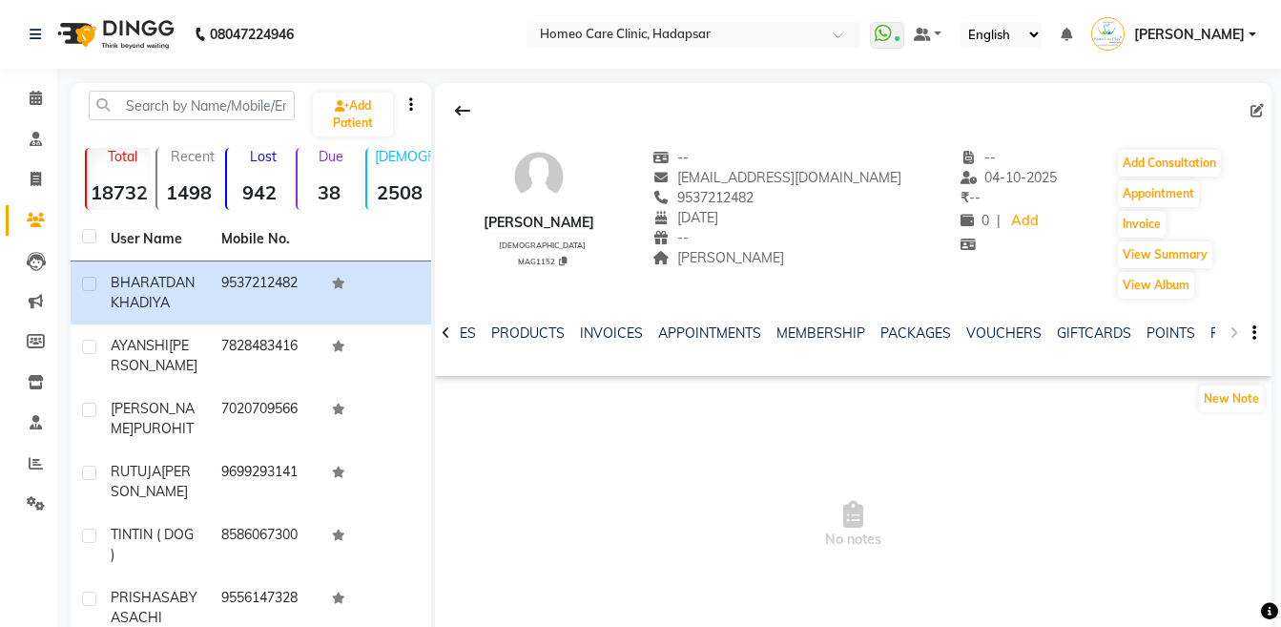
click at [1231, 330] on div "NOTES FORMULA SERVICES PRODUCTS INVOICES APPOINTMENTS MEMBERSHIP PACKAGES VOUCH…" at bounding box center [853, 333] width 836 height 66
click at [1215, 333] on div "NOTES FORMULA SERVICES PRODUCTS INVOICES APPOINTMENTS MEMBERSHIP PACKAGES VOUCH…" at bounding box center [853, 333] width 836 height 66
click at [1210, 333] on link "FORMS" at bounding box center [1234, 332] width 48 height 17
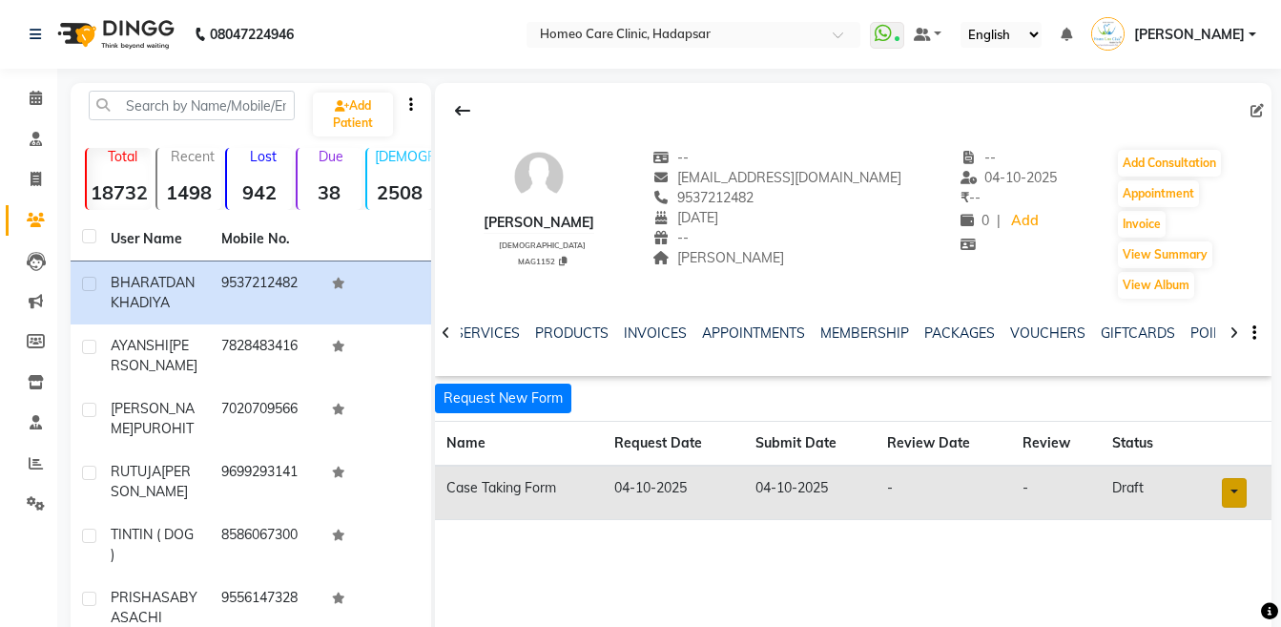
click at [1230, 496] on link at bounding box center [1234, 493] width 25 height 30
click at [1211, 566] on link "Open in staff mode" at bounding box center [1185, 563] width 180 height 31
click at [649, 327] on link "INVOICES" at bounding box center [655, 332] width 63 height 17
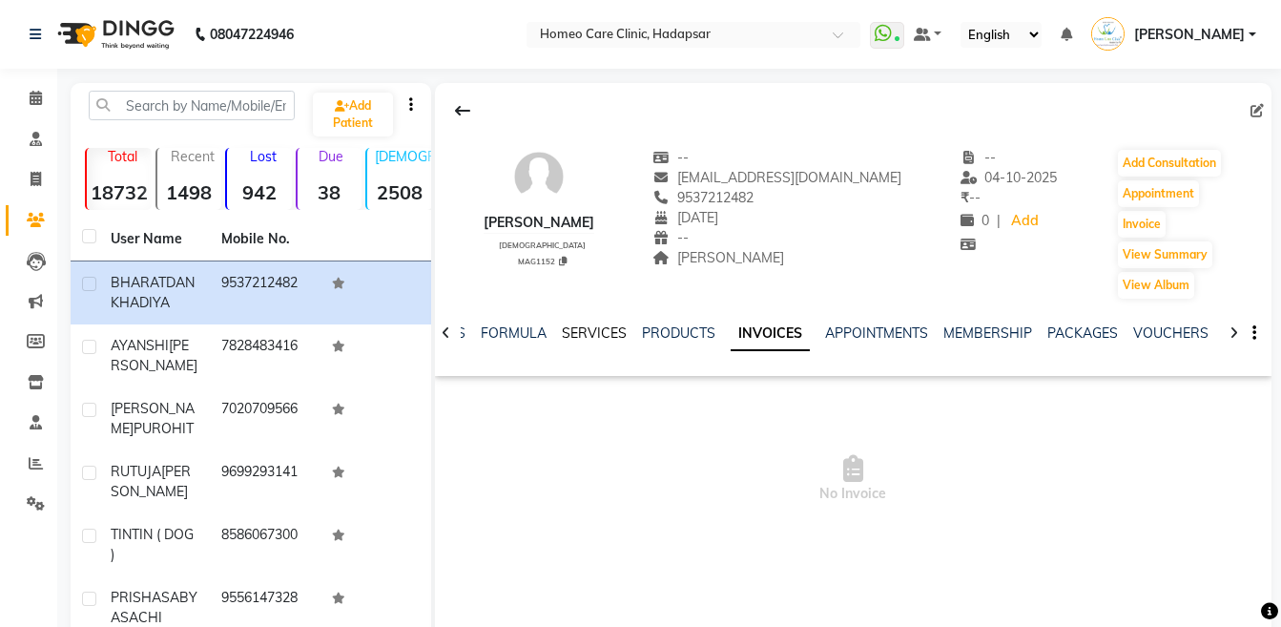
click at [580, 328] on link "SERVICES" at bounding box center [594, 332] width 65 height 17
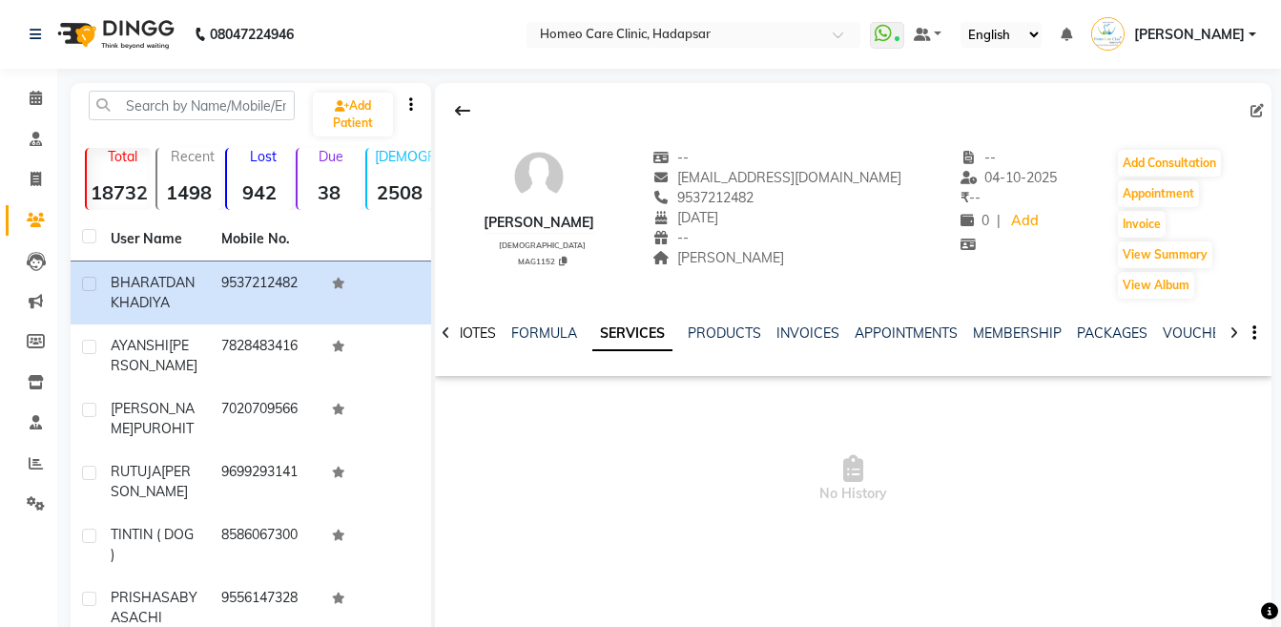
click at [483, 328] on link "NOTES" at bounding box center [474, 332] width 43 height 17
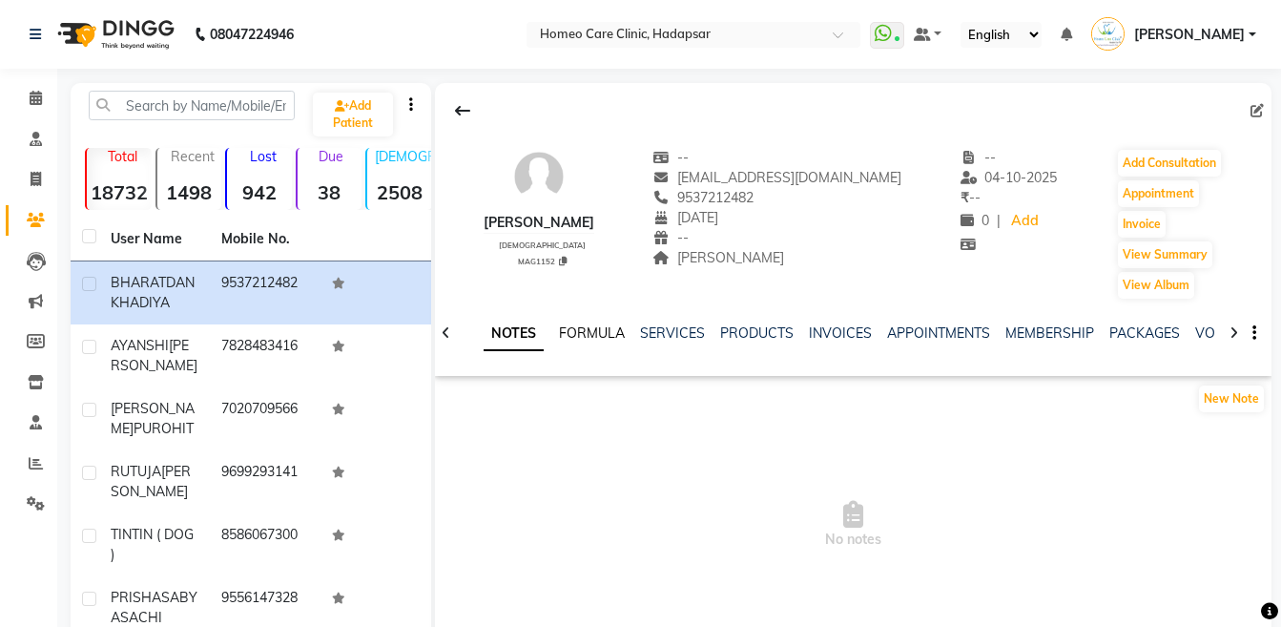
click at [590, 336] on link "FORMULA" at bounding box center [592, 332] width 66 height 17
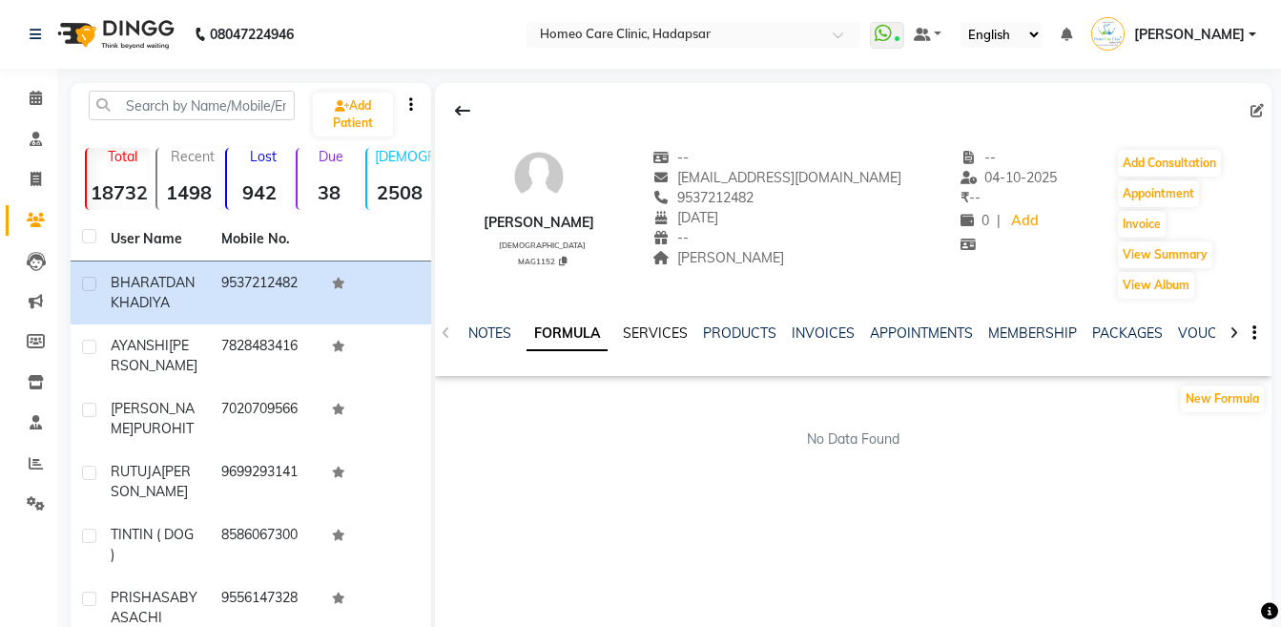
click at [625, 336] on link "SERVICES" at bounding box center [655, 332] width 65 height 17
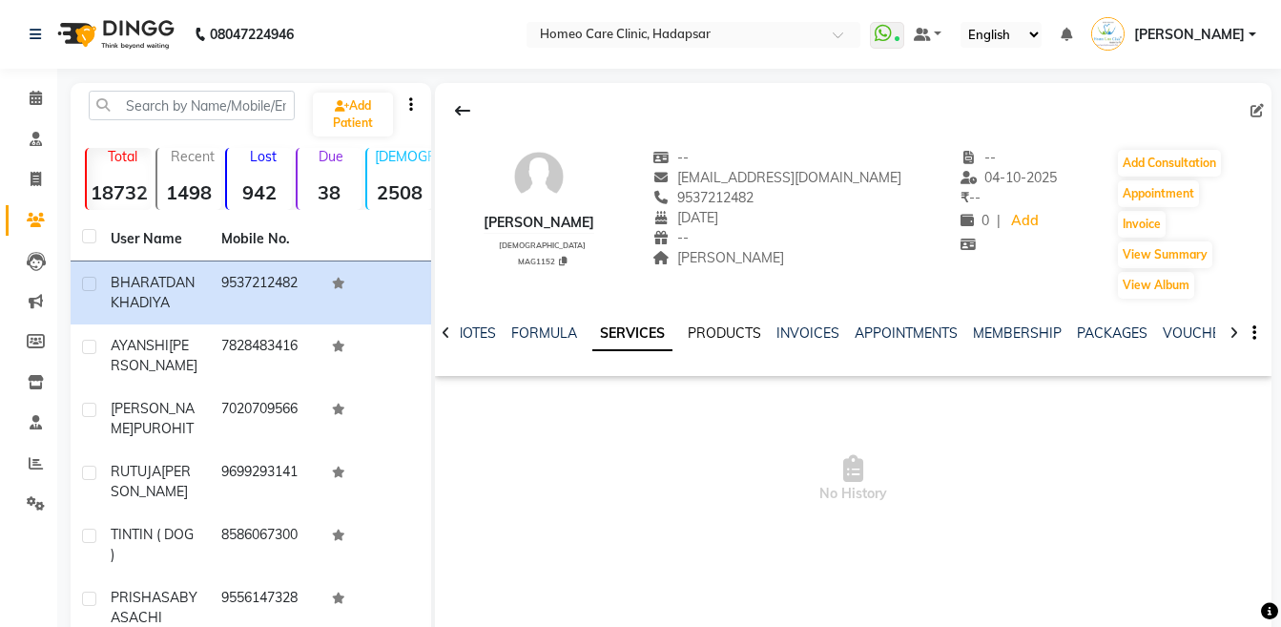
click at [691, 336] on link "PRODUCTS" at bounding box center [724, 332] width 73 height 17
click at [758, 337] on ul "NOTES FORMULA SERVICES PRODUCTS INVOICES APPOINTMENTS MEMBERSHIP PACKAGES VOUCH…" at bounding box center [1043, 333] width 1211 height 20
click at [772, 338] on link "INVOICES" at bounding box center [794, 332] width 63 height 17
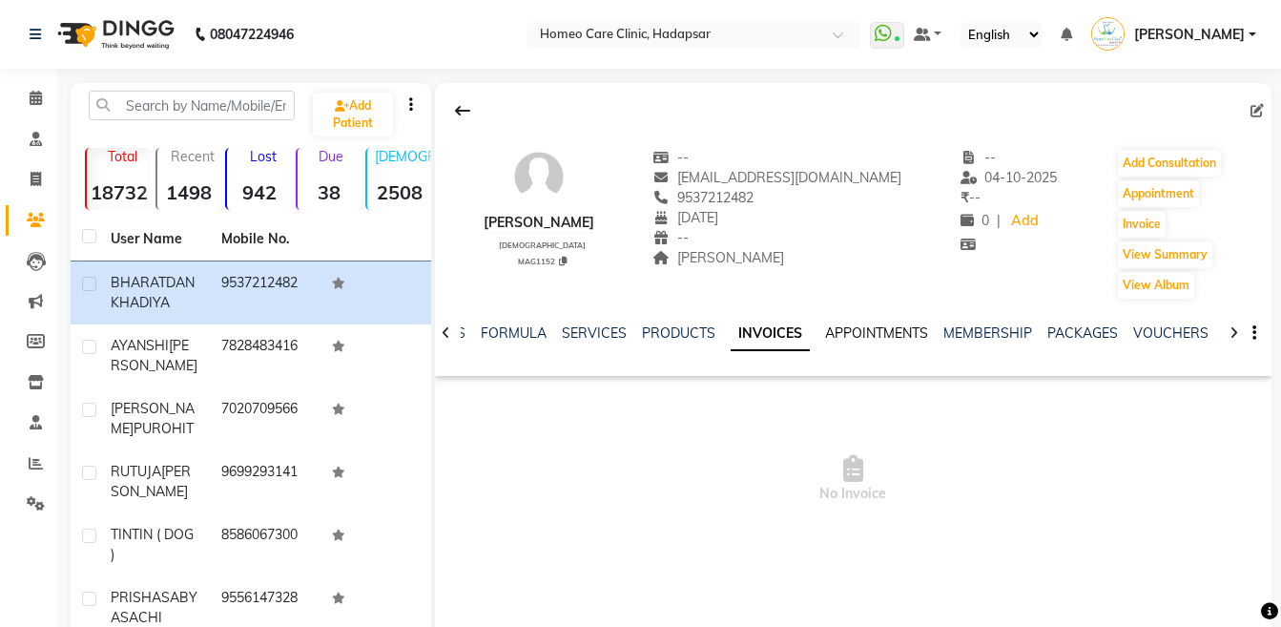
click at [830, 336] on link "APPOINTMENTS" at bounding box center [876, 332] width 103 height 17
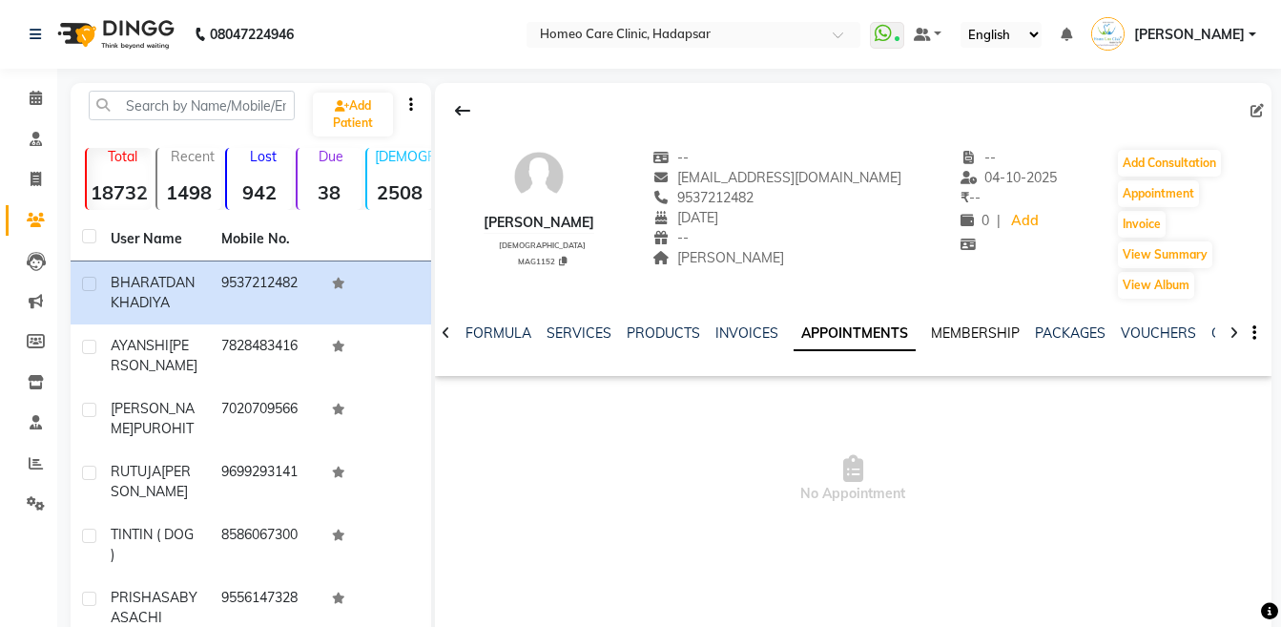
click at [934, 332] on link "MEMBERSHIP" at bounding box center [975, 332] width 89 height 17
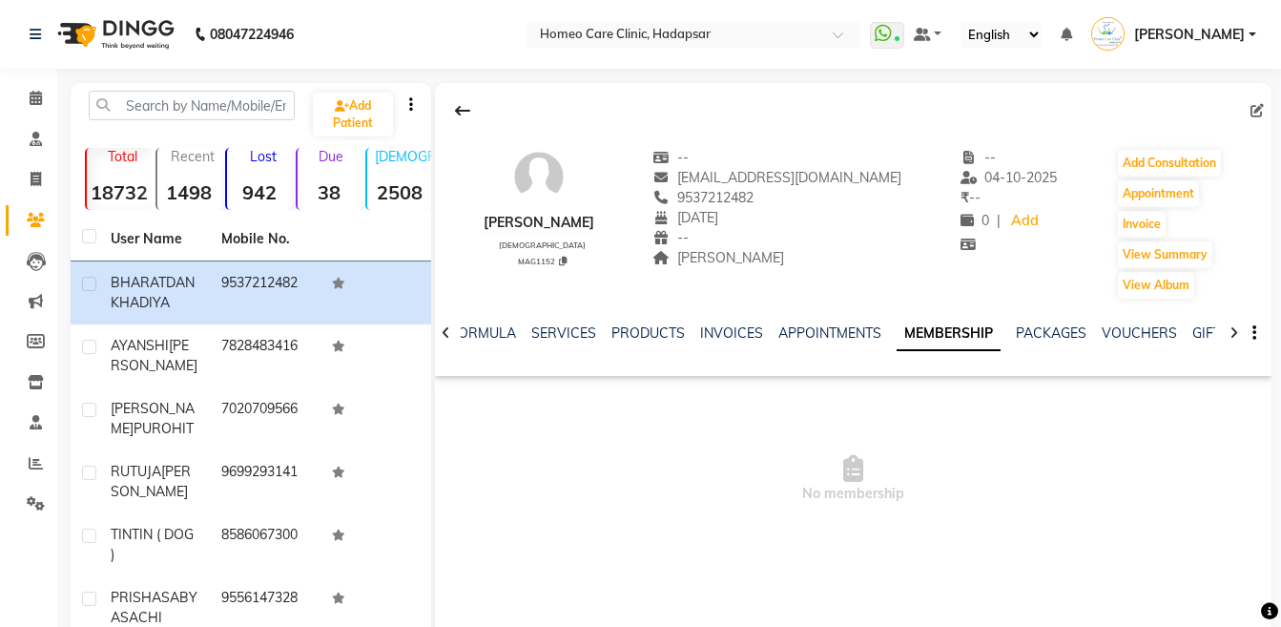
click at [1053, 323] on div "PACKAGES" at bounding box center [1051, 333] width 71 height 20
click at [1127, 324] on link "VOUCHERS" at bounding box center [1139, 332] width 75 height 17
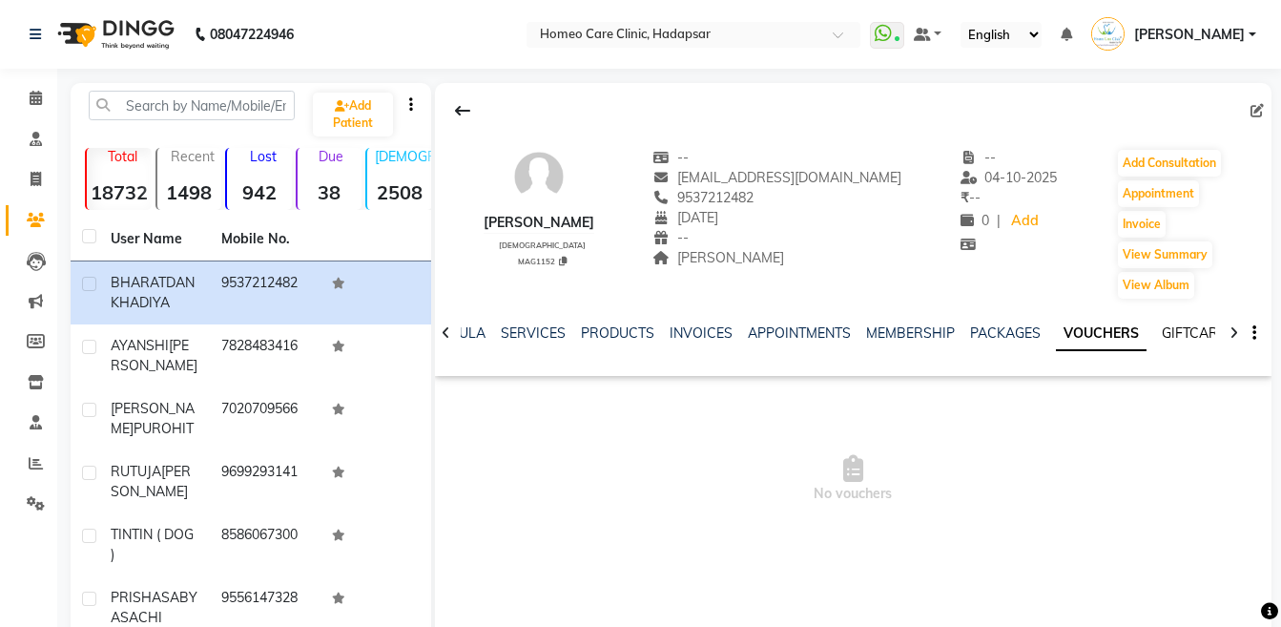
click at [1182, 331] on link "GIFTCARDS" at bounding box center [1199, 332] width 74 height 17
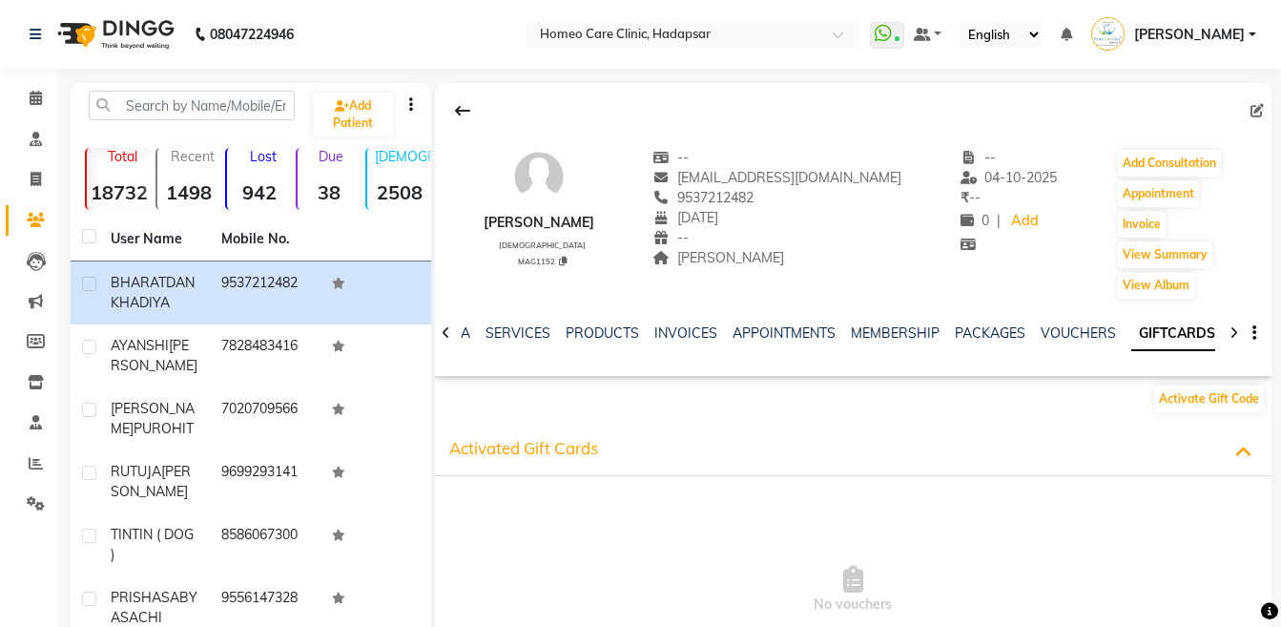
click at [1227, 333] on div at bounding box center [1234, 331] width 22 height 37
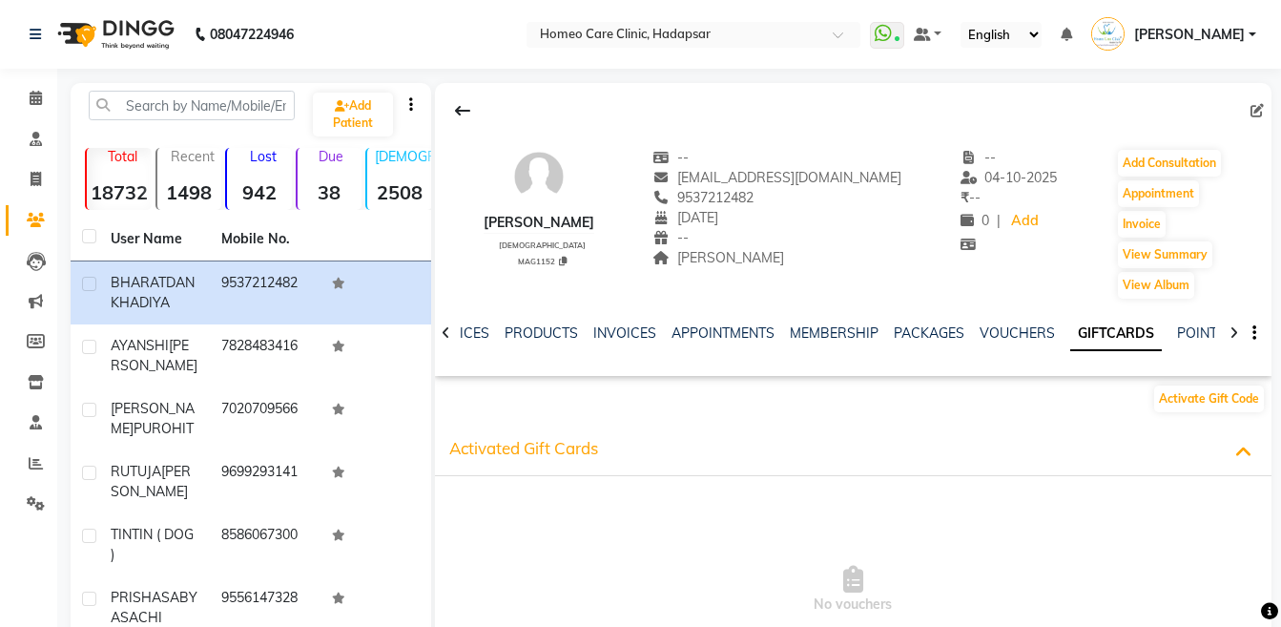
click at [1227, 333] on div at bounding box center [1234, 331] width 22 height 37
click at [1227, 333] on div "NOTES FORMULA SERVICES PRODUCTS INVOICES APPOINTMENTS MEMBERSHIP PACKAGES VOUCH…" at bounding box center [853, 333] width 836 height 66
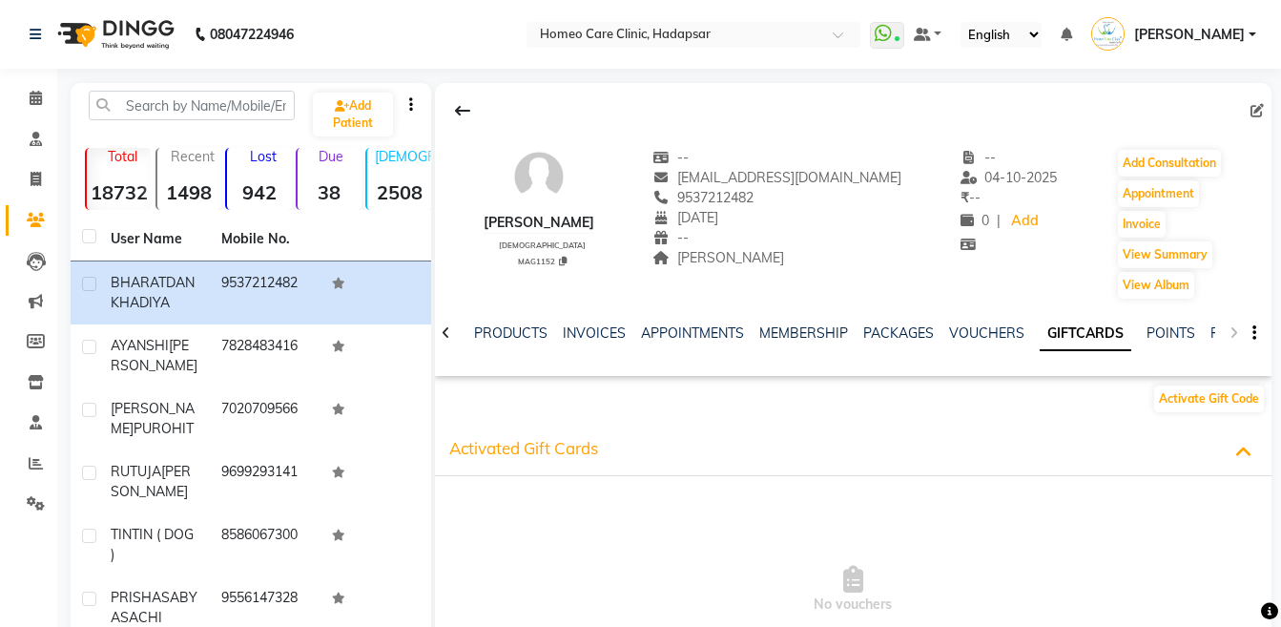
click at [1227, 333] on div "NOTES FORMULA SERVICES PRODUCTS INVOICES APPOINTMENTS MEMBERSHIP PACKAGES VOUCH…" at bounding box center [853, 333] width 836 height 66
click at [1146, 333] on link "POINTS" at bounding box center [1170, 332] width 49 height 17
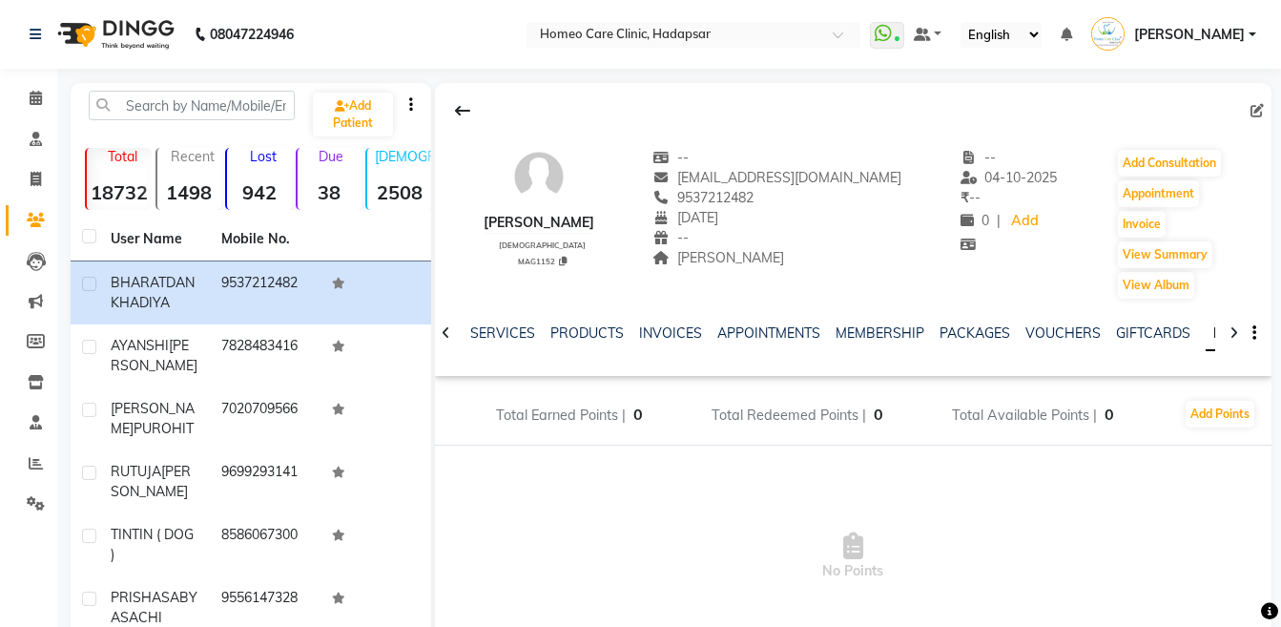
click at [1209, 334] on link "POINTS" at bounding box center [1239, 334] width 66 height 34
click at [1227, 328] on div at bounding box center [1234, 331] width 22 height 37
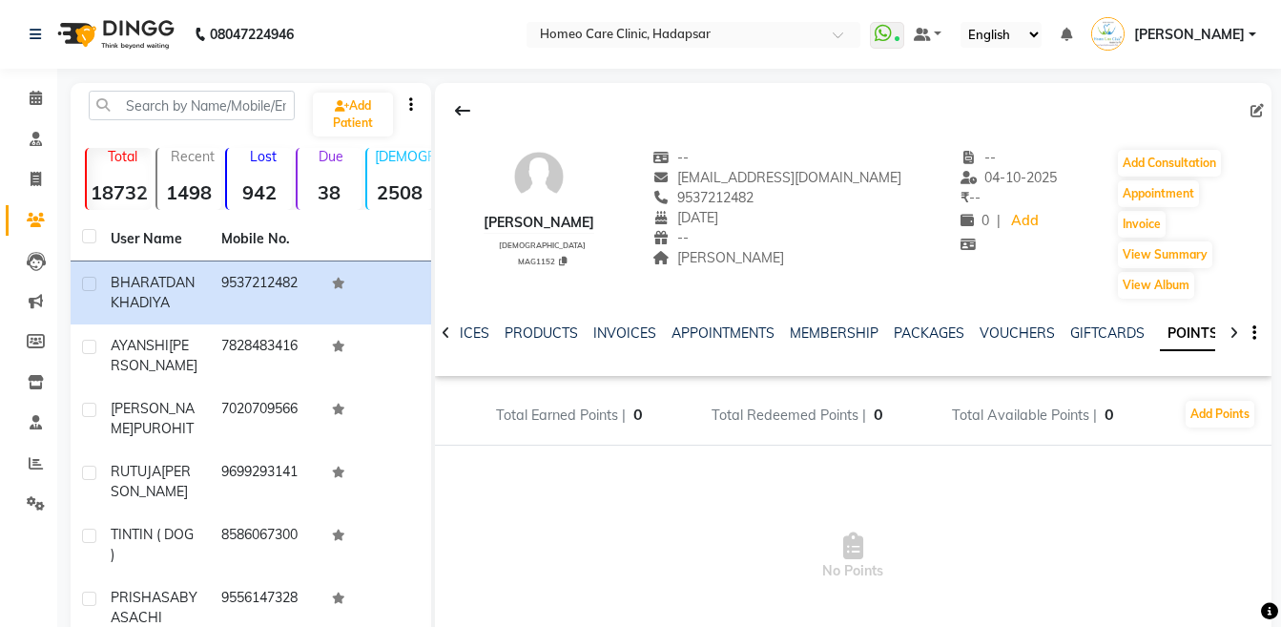
click at [1227, 328] on div at bounding box center [1234, 331] width 22 height 37
click at [1227, 328] on div "NOTES FORMULA SERVICES PRODUCTS INVOICES APPOINTMENTS MEMBERSHIP PACKAGES VOUCH…" at bounding box center [853, 333] width 836 height 66
click at [1210, 332] on link "FORMS" at bounding box center [1234, 332] width 48 height 17
